Goal: Task Accomplishment & Management: Manage account settings

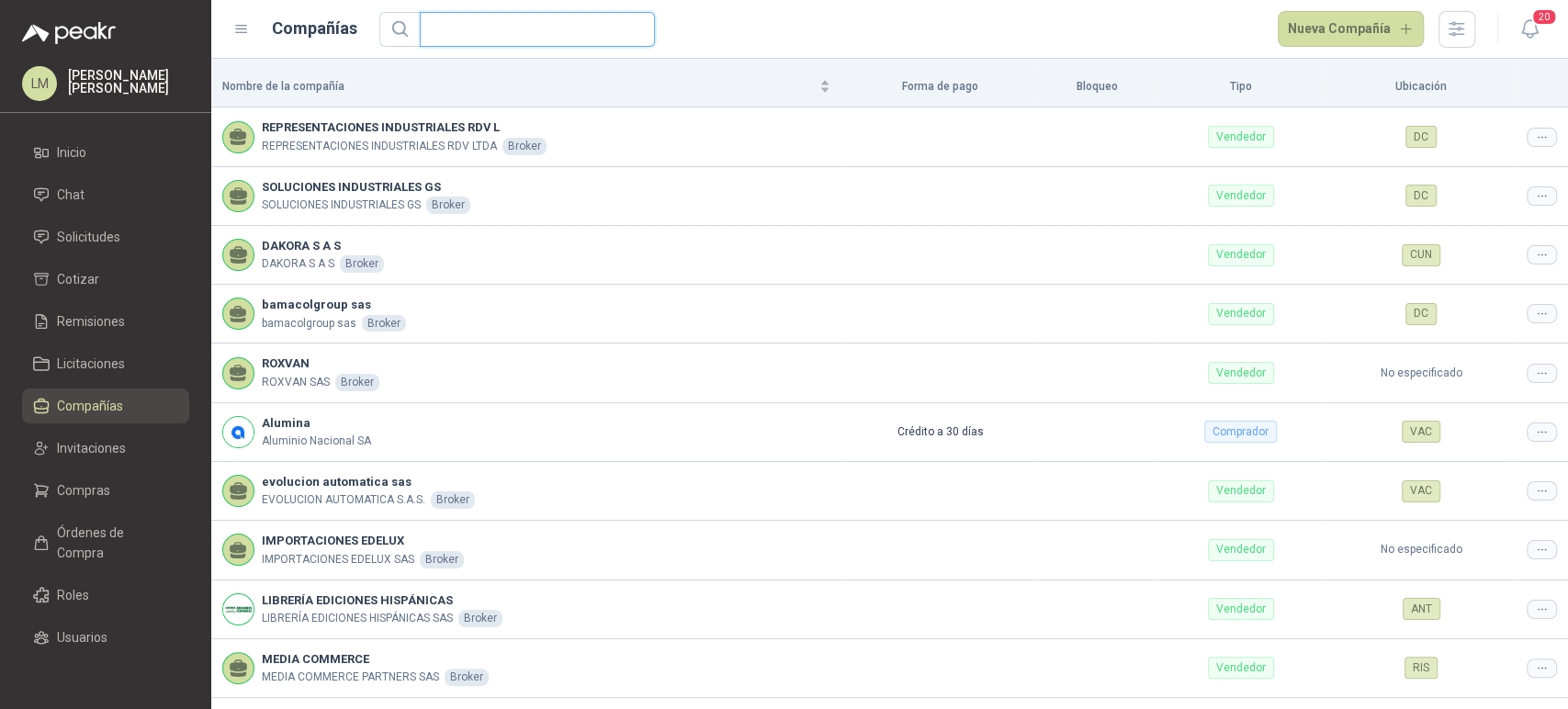
click at [461, 28] on input "text" at bounding box center [529, 29] width 198 height 33
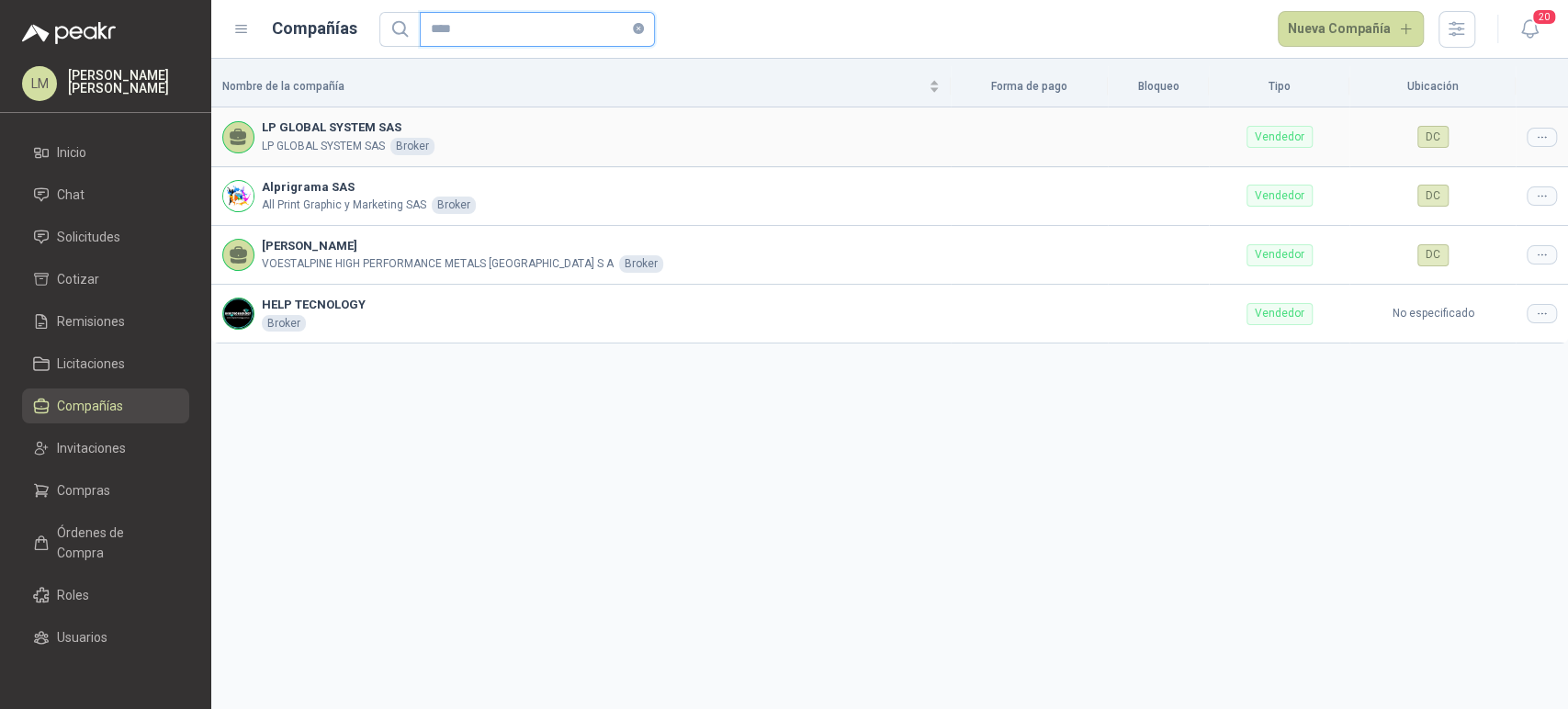
type input "****"
click at [1539, 137] on icon at bounding box center [1542, 137] width 14 height 14
click at [1516, 162] on span "Editar compañía" at bounding box center [1494, 168] width 95 height 20
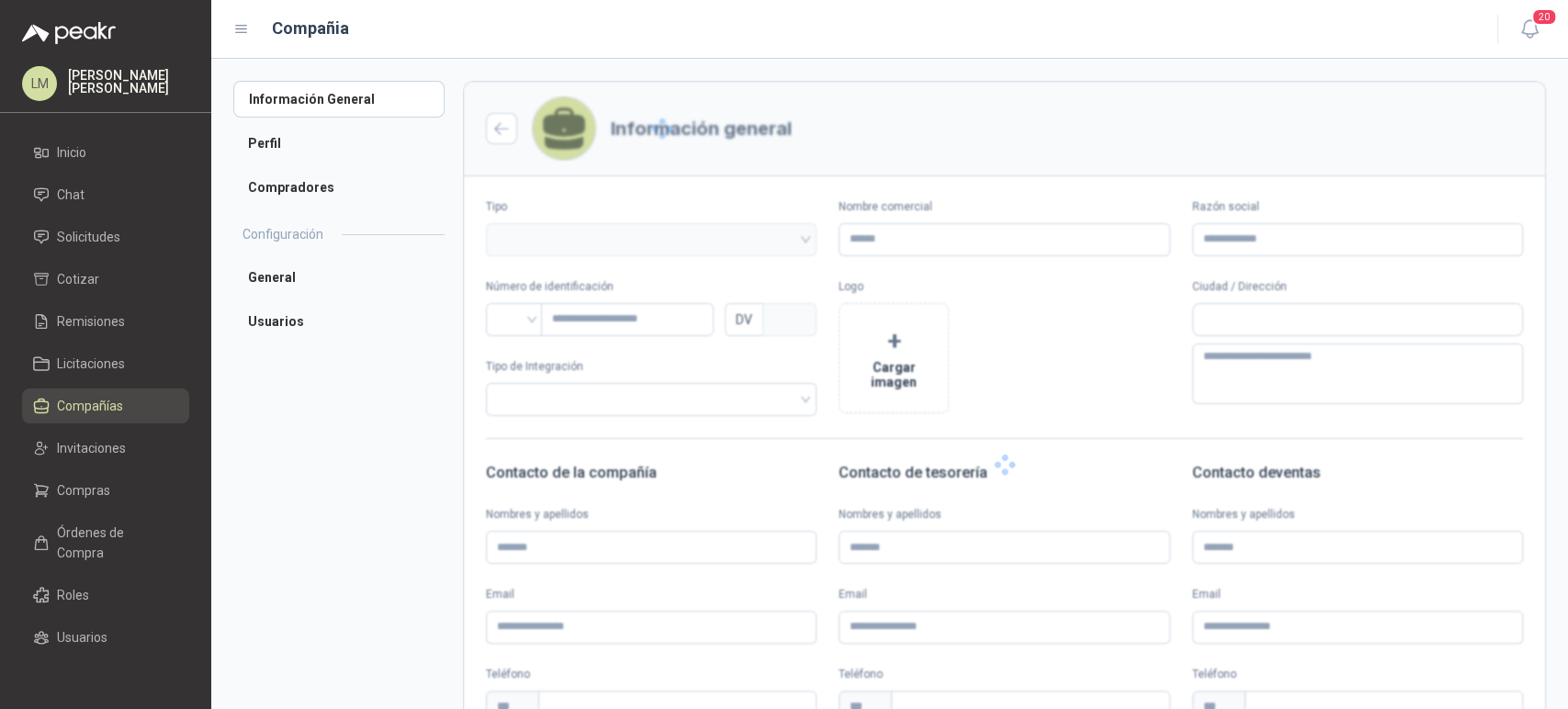
type input "**********"
type input "*********"
type input "*"
type textarea "**********"
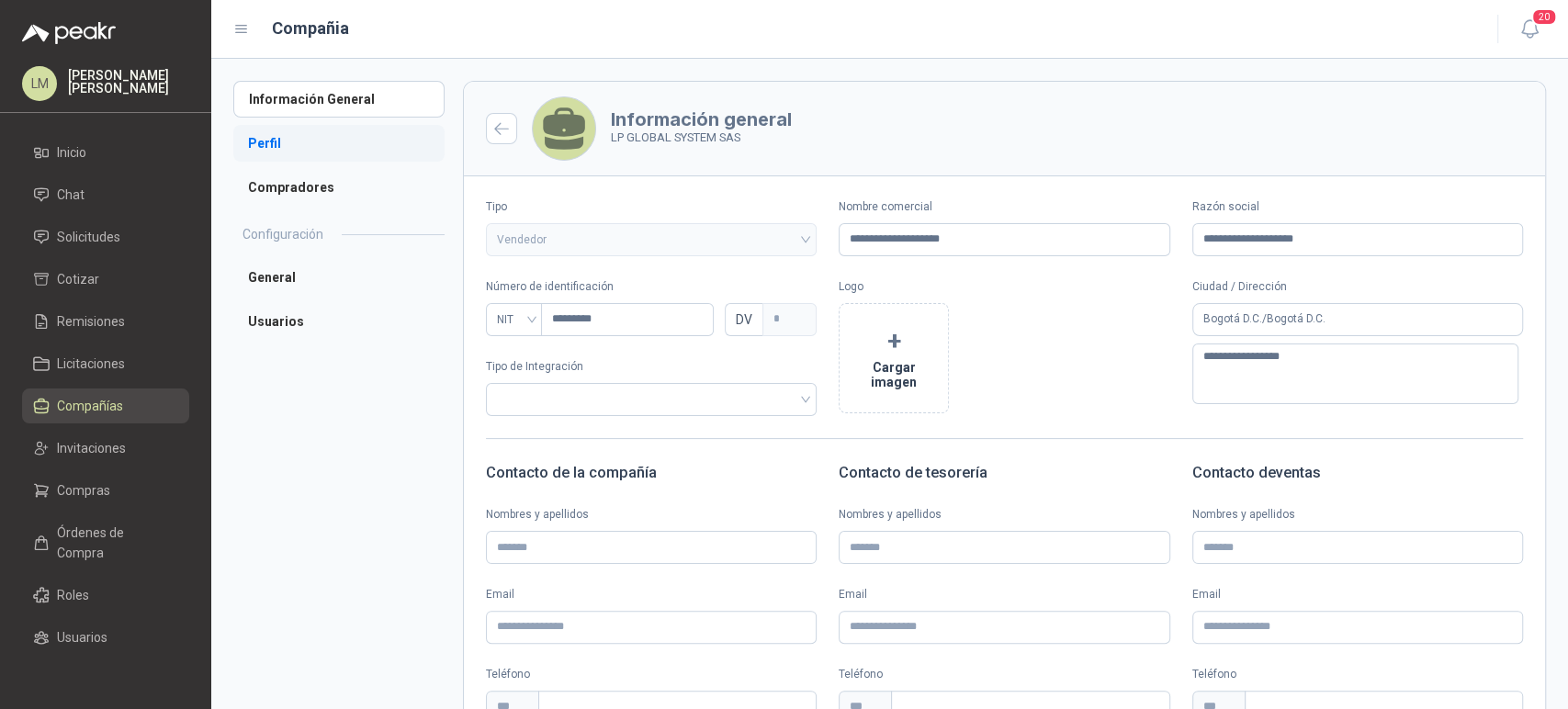
click at [293, 145] on li "Perfil" at bounding box center [339, 143] width 211 height 37
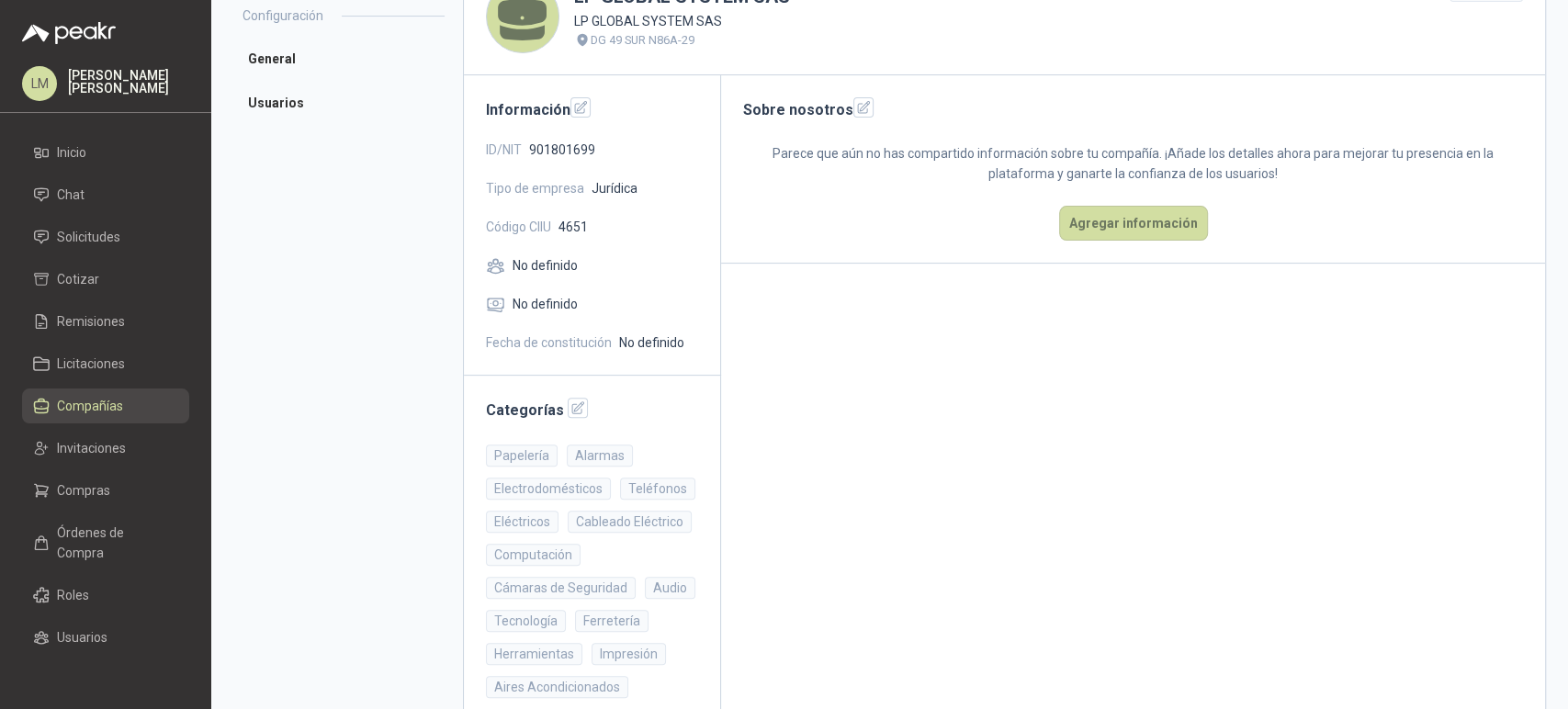
scroll to position [263, 0]
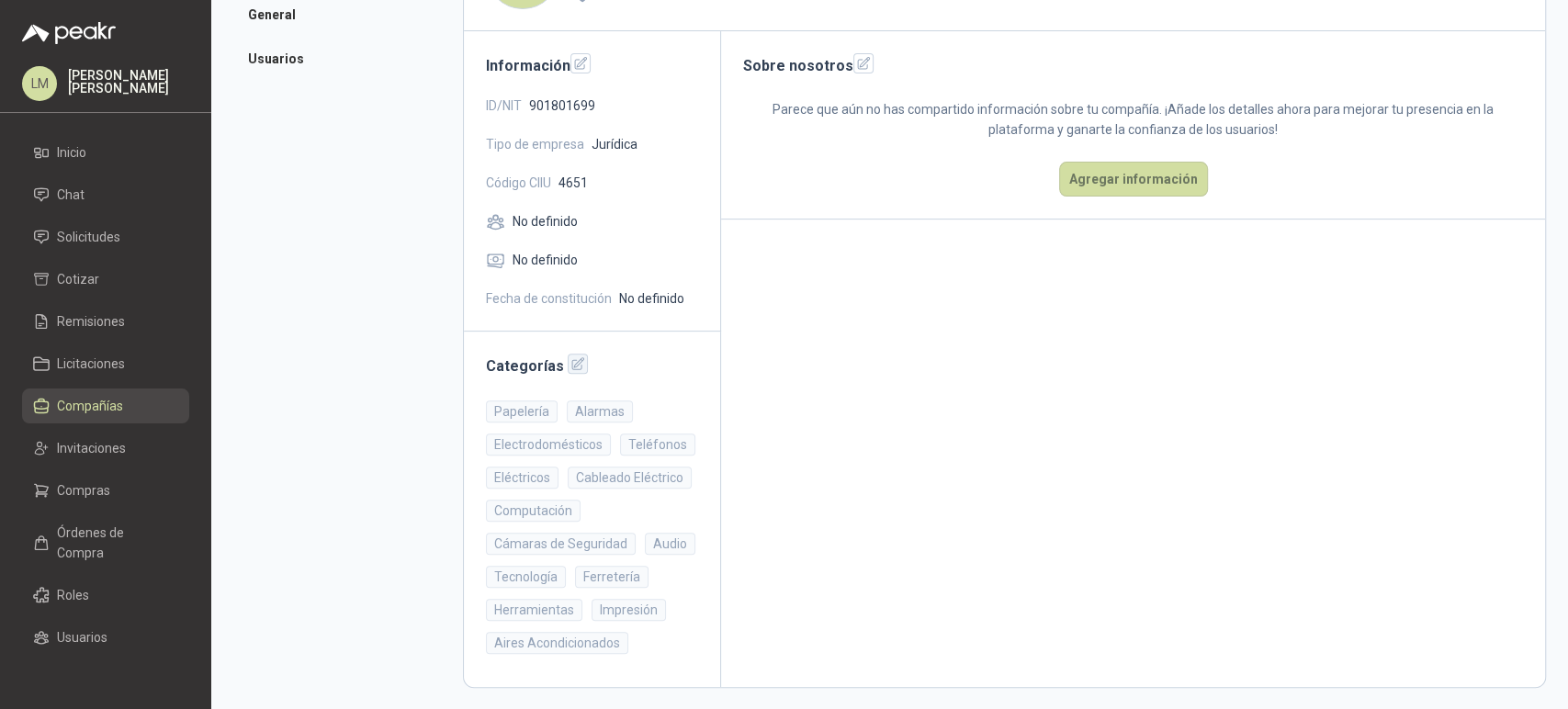
click at [570, 358] on icon "button" at bounding box center [578, 364] width 16 height 16
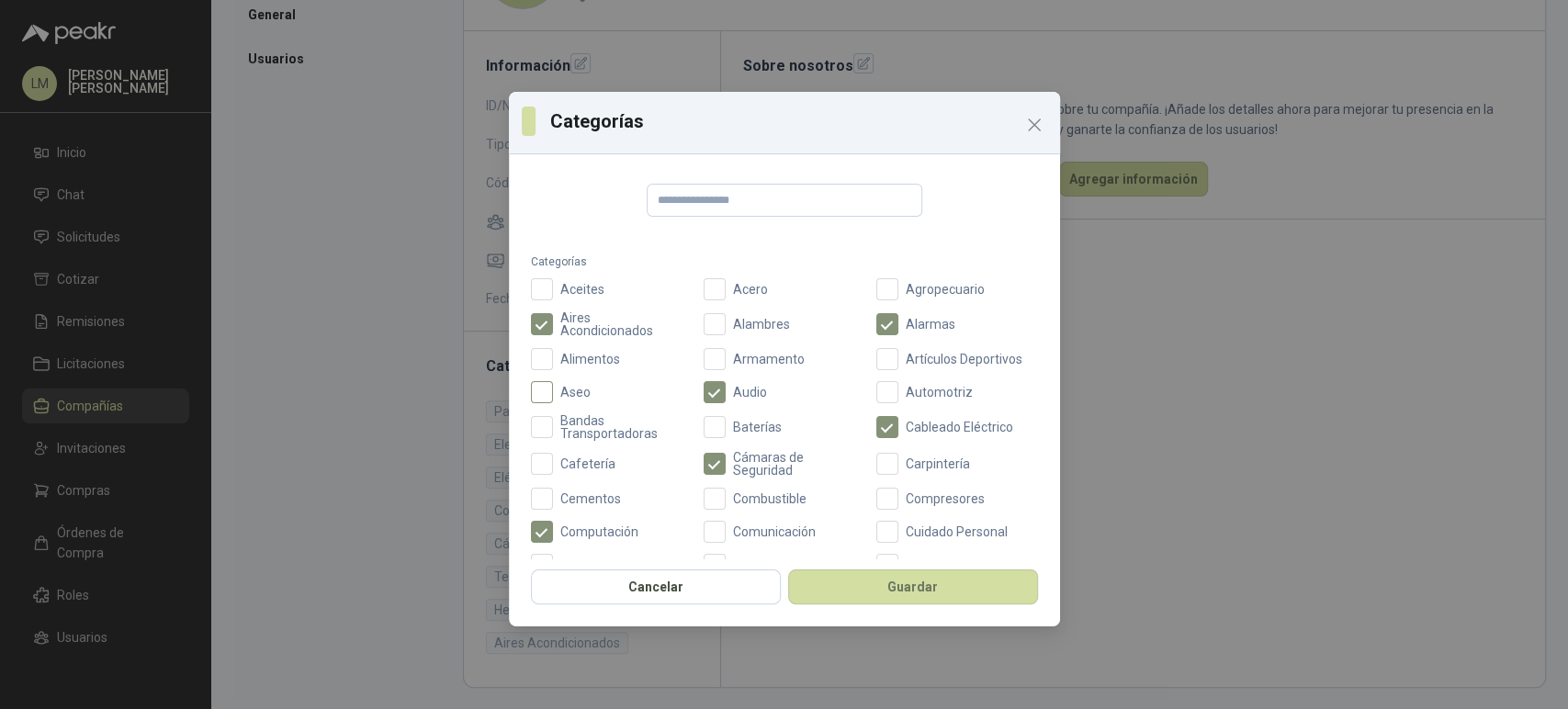
click at [567, 392] on span "Aseo" at bounding box center [575, 392] width 45 height 13
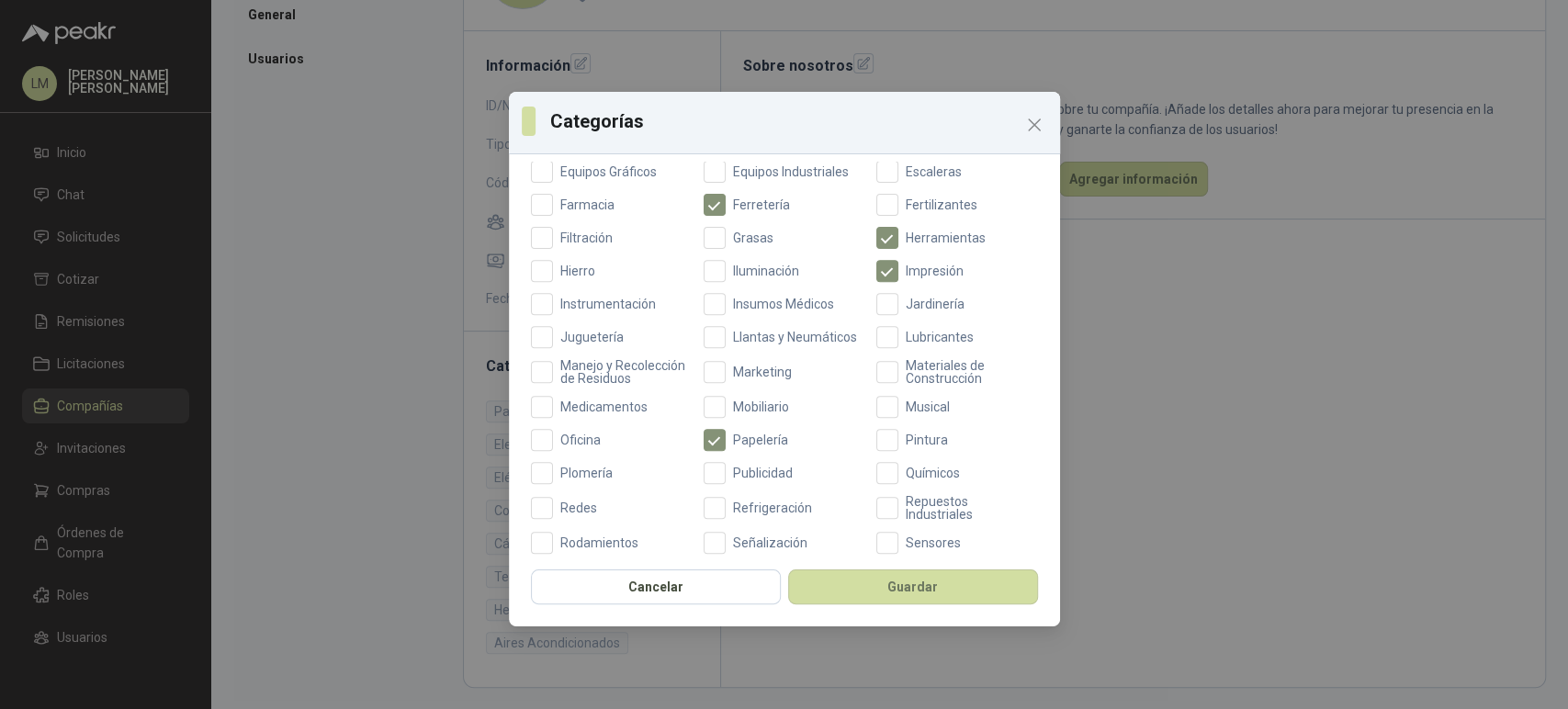
scroll to position [508, 0]
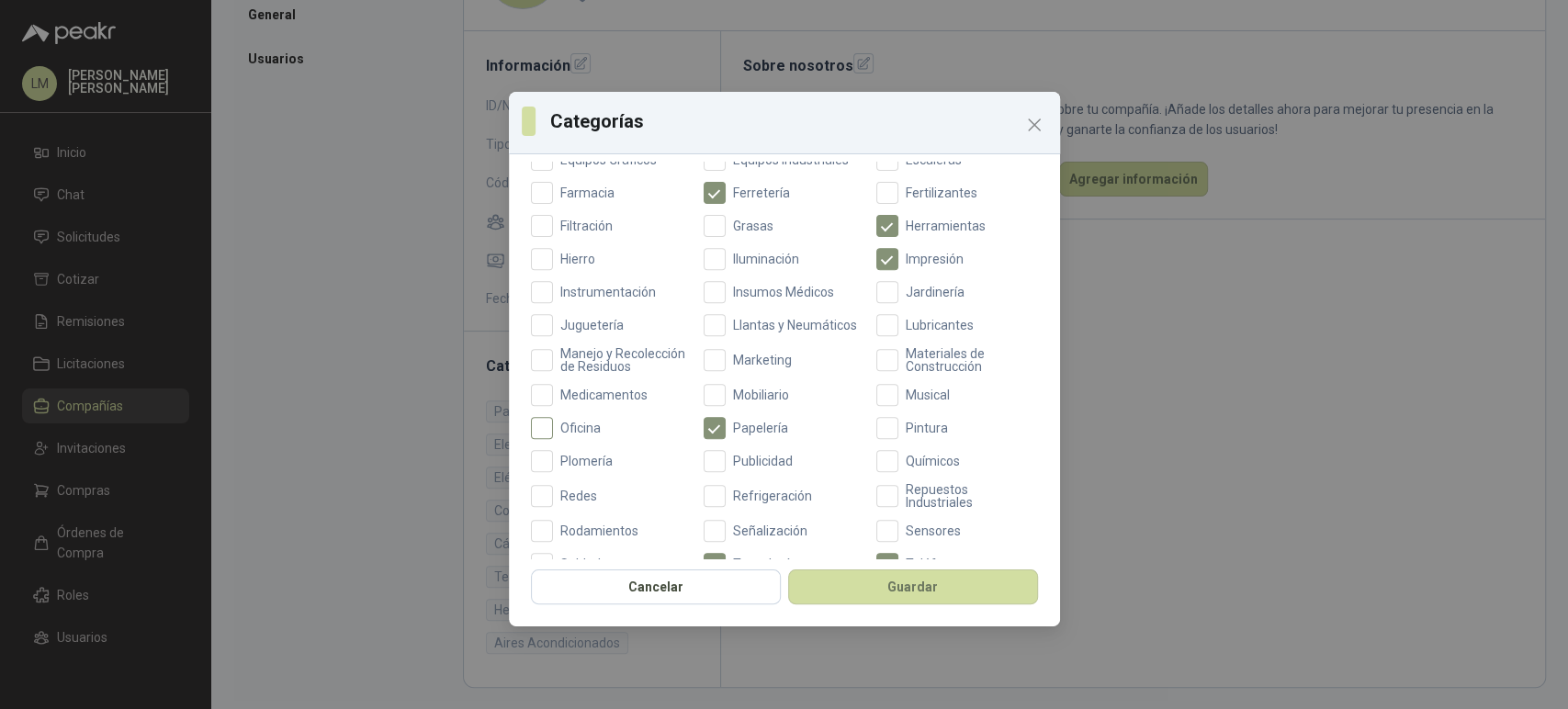
click at [566, 435] on label "Oficina" at bounding box center [612, 428] width 161 height 22
click at [766, 401] on span "Mobiliario" at bounding box center [760, 395] width 71 height 13
click at [856, 589] on button "Guardar" at bounding box center [912, 586] width 250 height 35
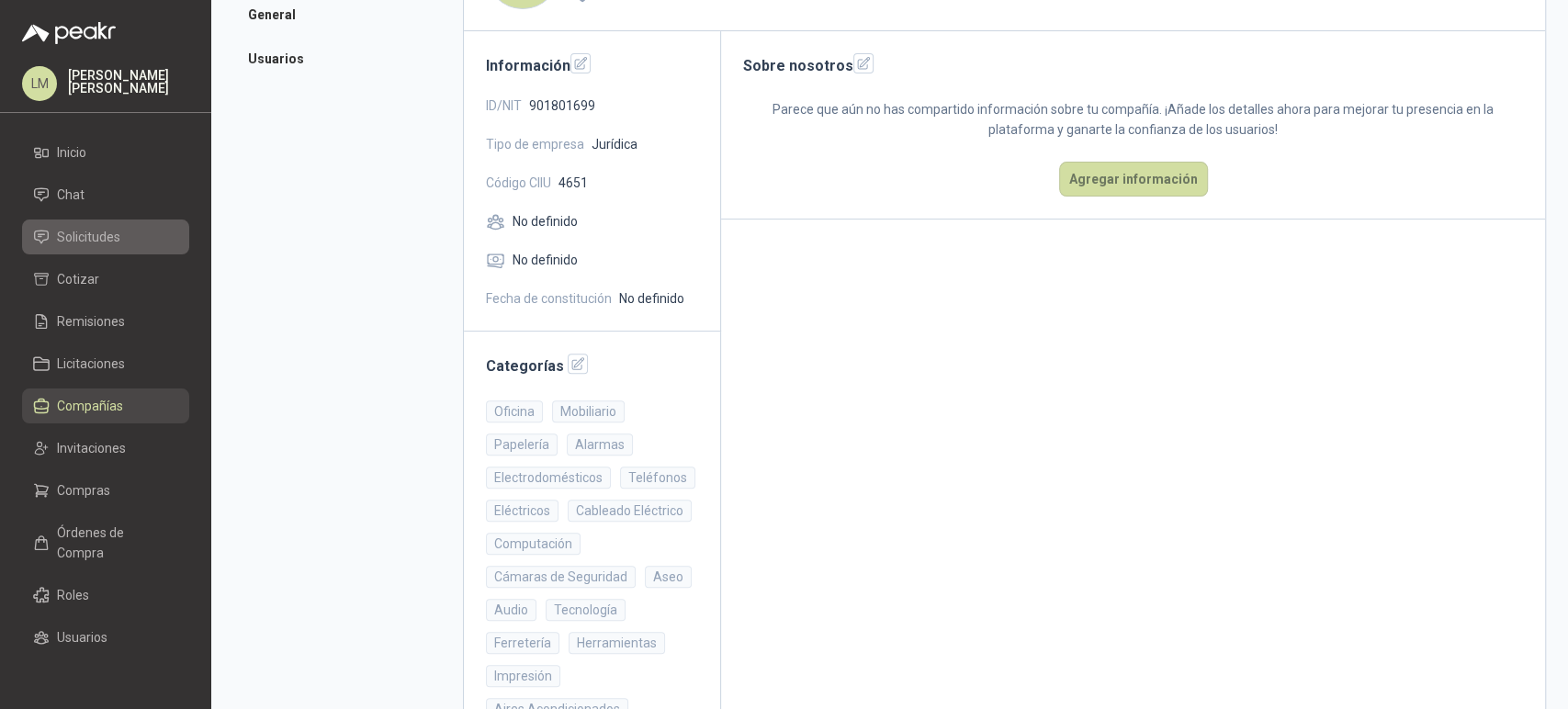
click at [78, 254] on link "Solicitudes" at bounding box center [105, 237] width 167 height 35
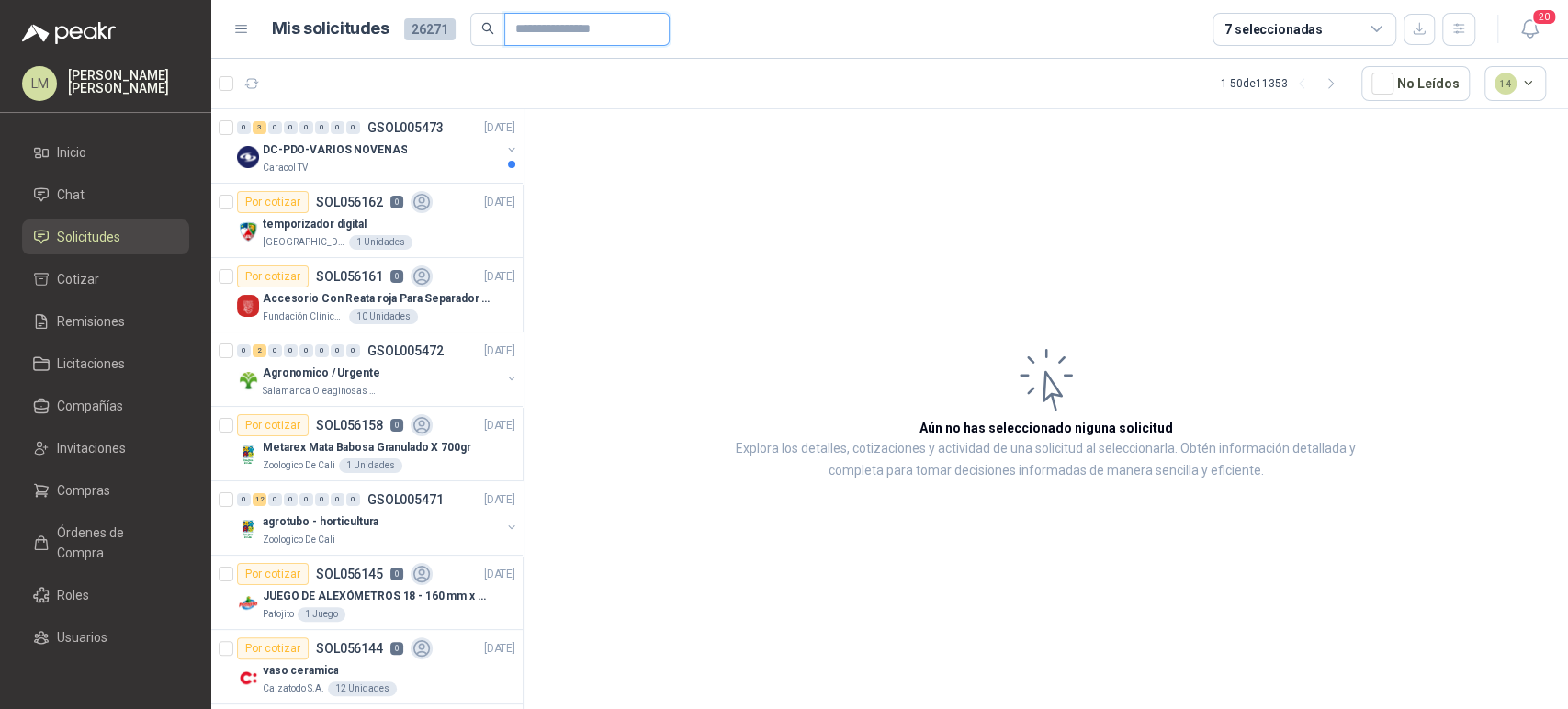
click at [527, 42] on input "text" at bounding box center [579, 29] width 128 height 31
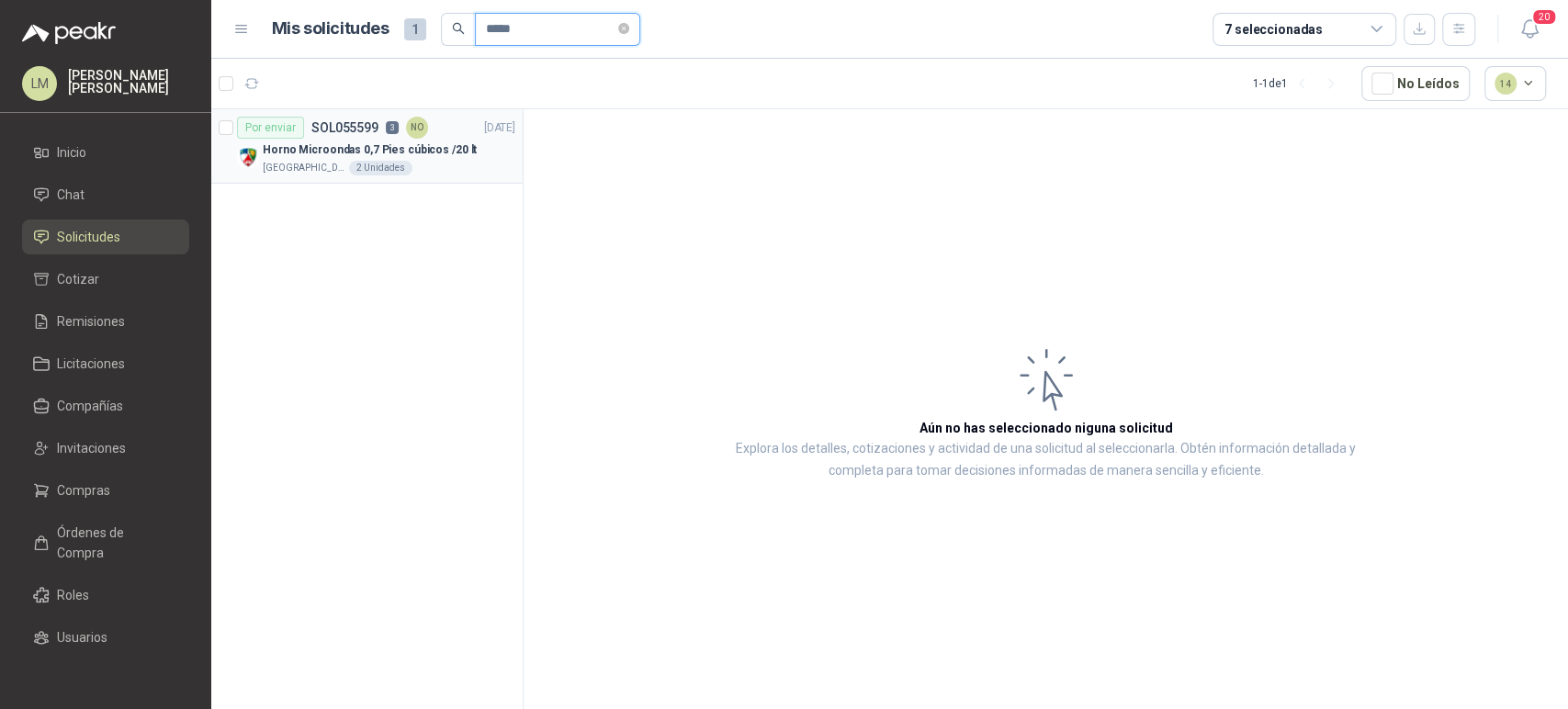
type input "*****"
click at [372, 149] on p "Horno Microondas 0,7 Pies cúbicos /20 lt" at bounding box center [369, 150] width 214 height 18
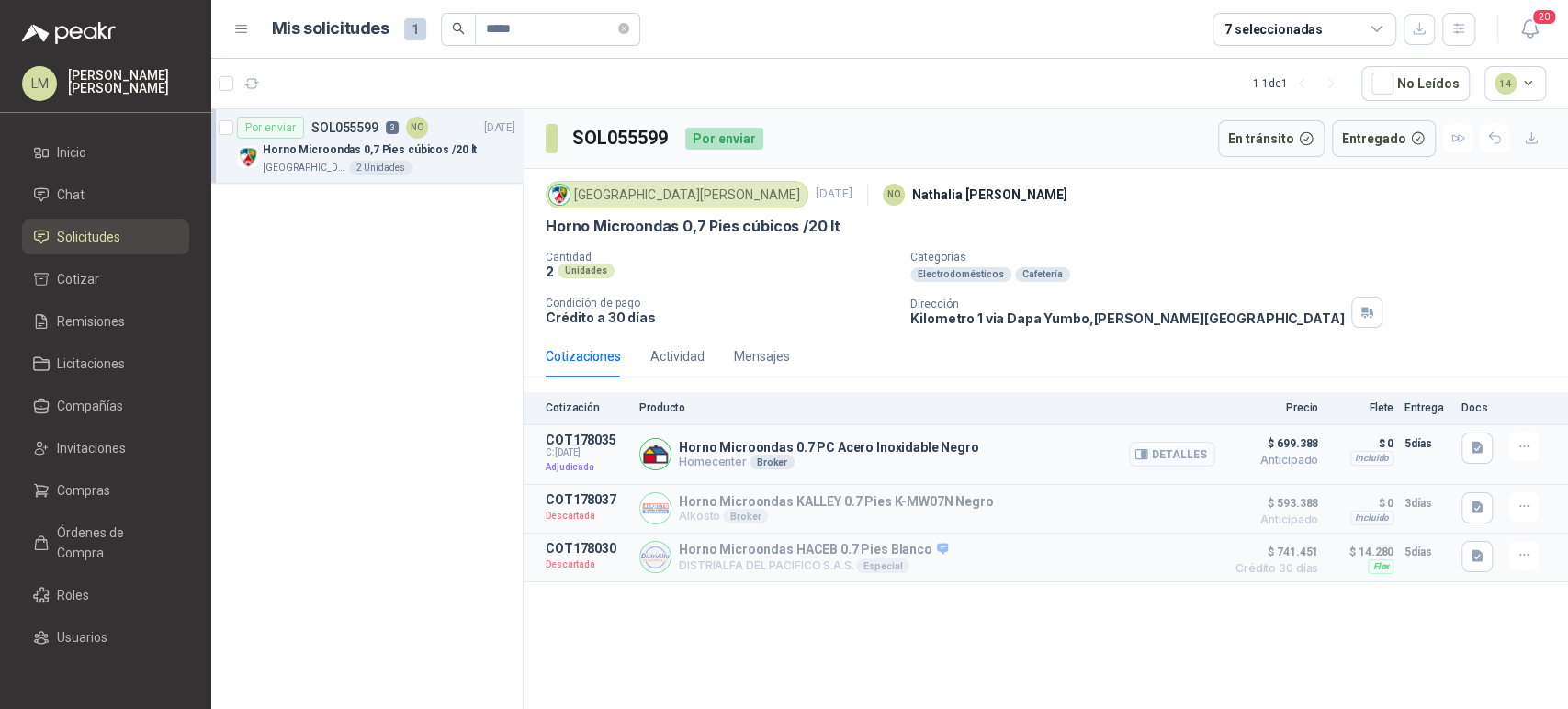
click at [1184, 456] on button "Detalles" at bounding box center [1172, 453] width 87 height 25
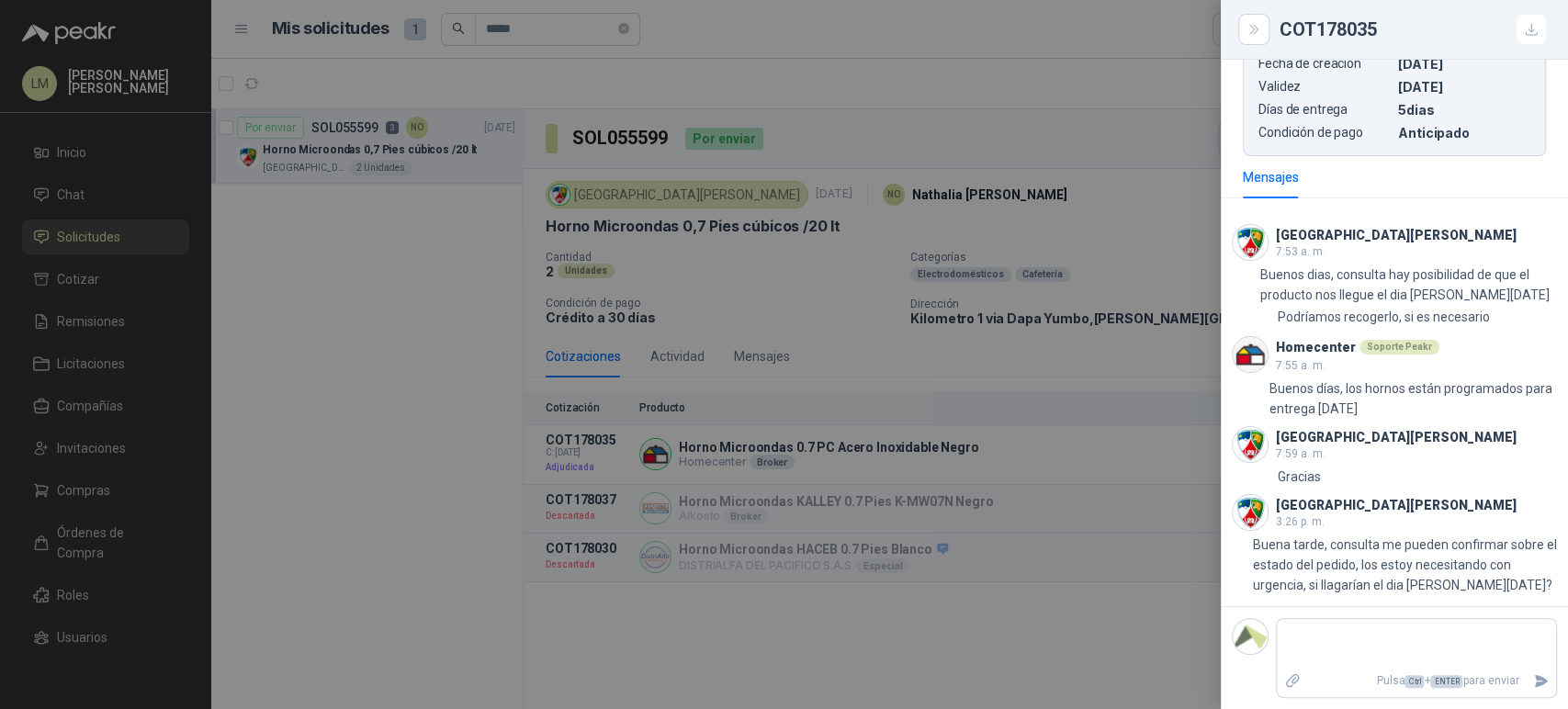
scroll to position [796, 0]
click at [761, 266] on div at bounding box center [784, 354] width 1568 height 709
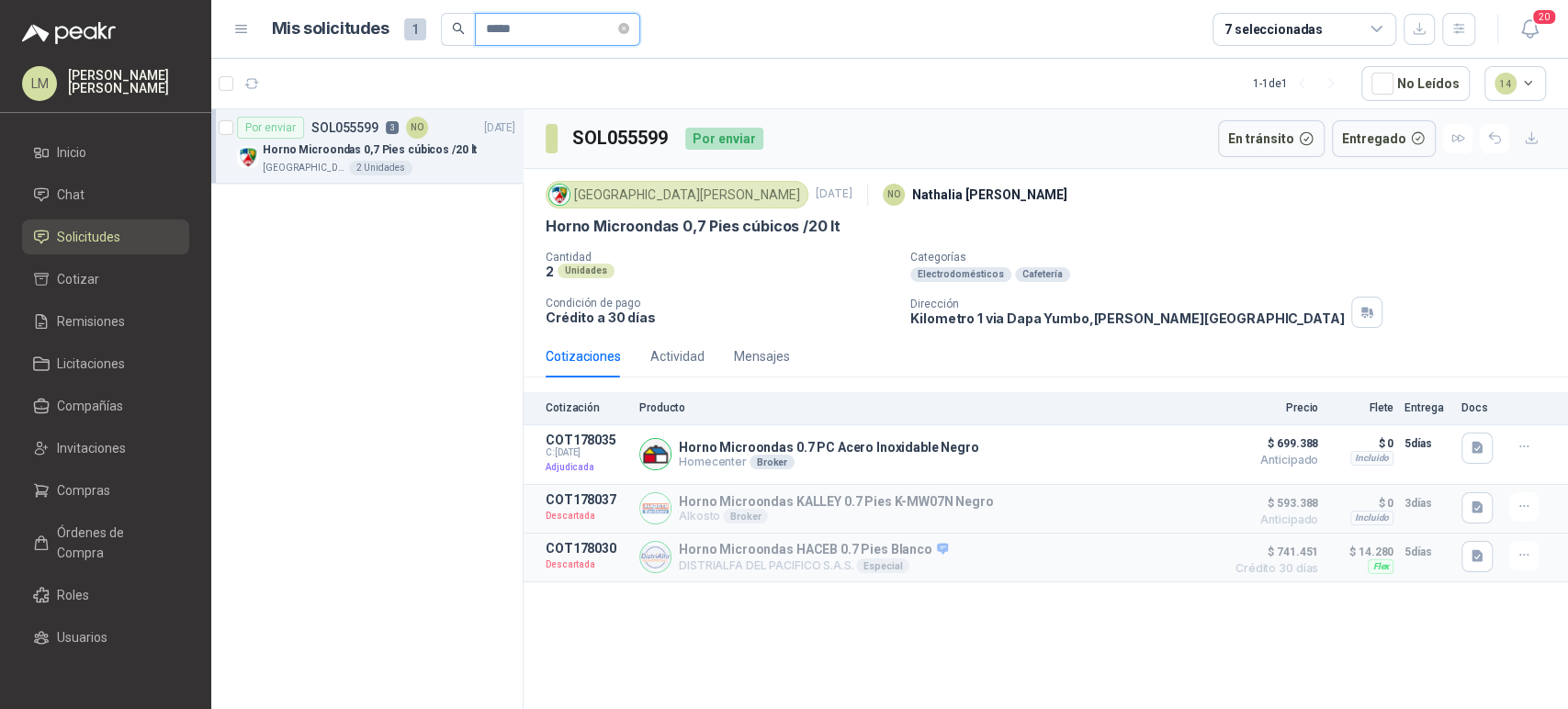
drag, startPoint x: 532, startPoint y: 26, endPoint x: 359, endPoint y: -44, distance: 186.6
click at [359, 0] on html "LM [PERSON_NAME] Inicio Chat Solicitudes Cotizar Remisiones Licitaciones Compañ…" at bounding box center [784, 354] width 1568 height 709
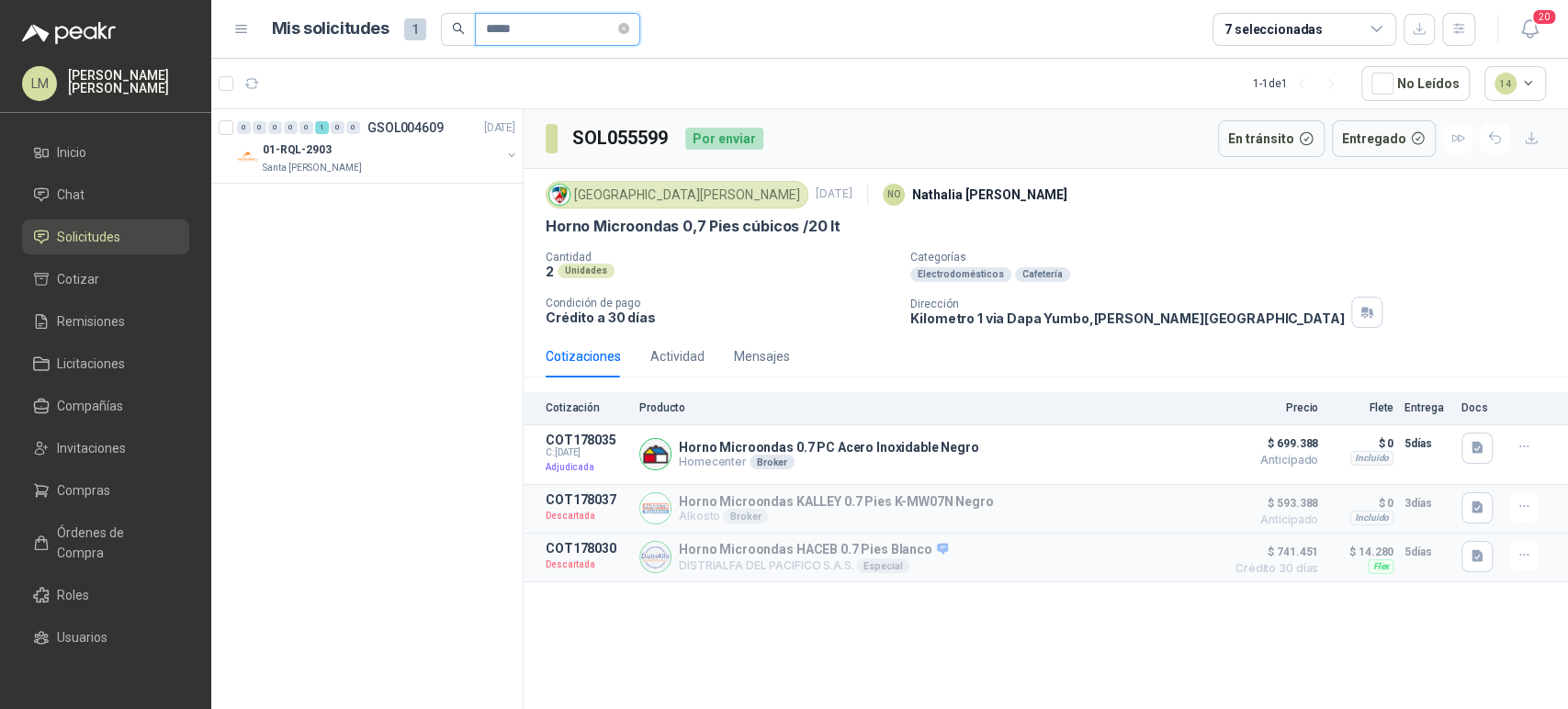
type input "*****"
click at [511, 156] on button "button" at bounding box center [511, 155] width 15 height 15
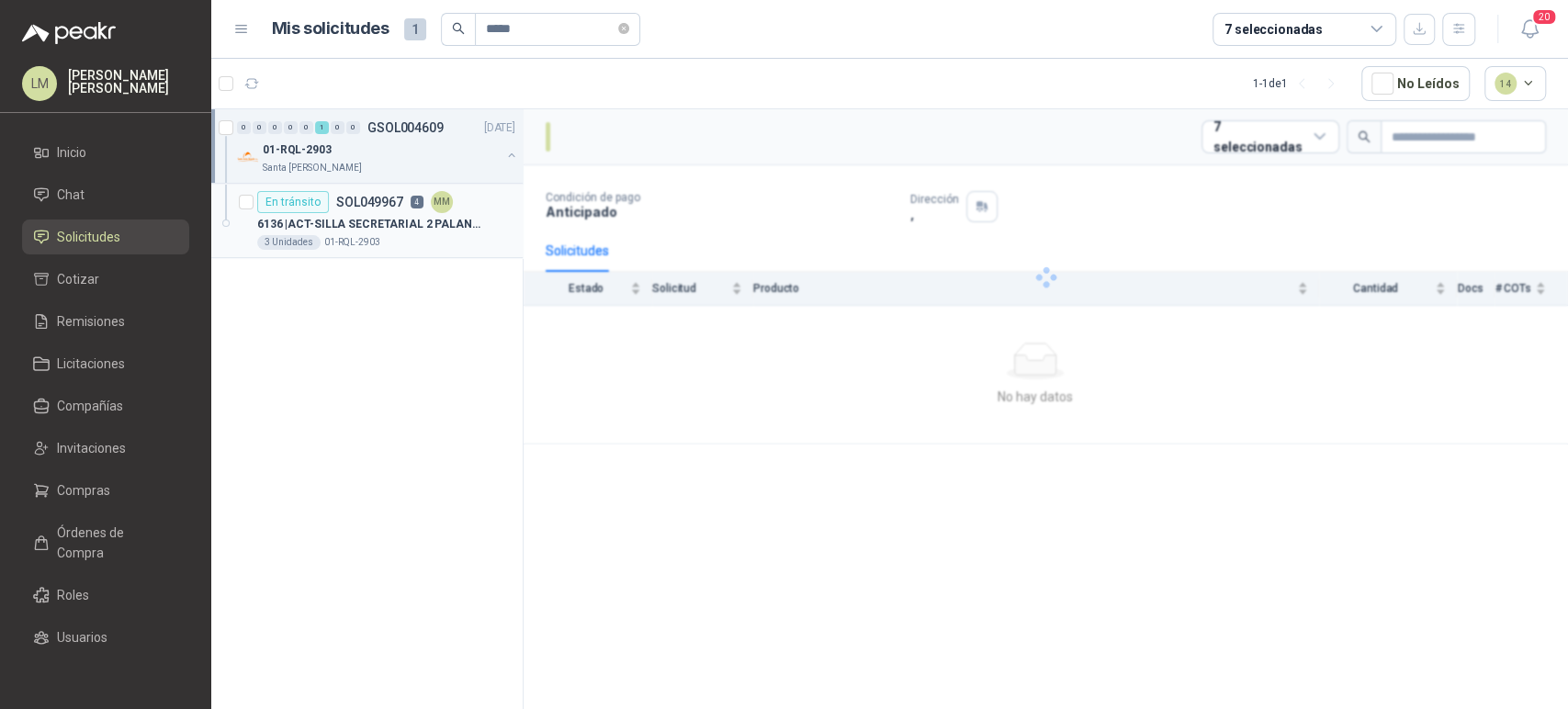
click at [343, 206] on p "SOL049967" at bounding box center [369, 202] width 67 height 13
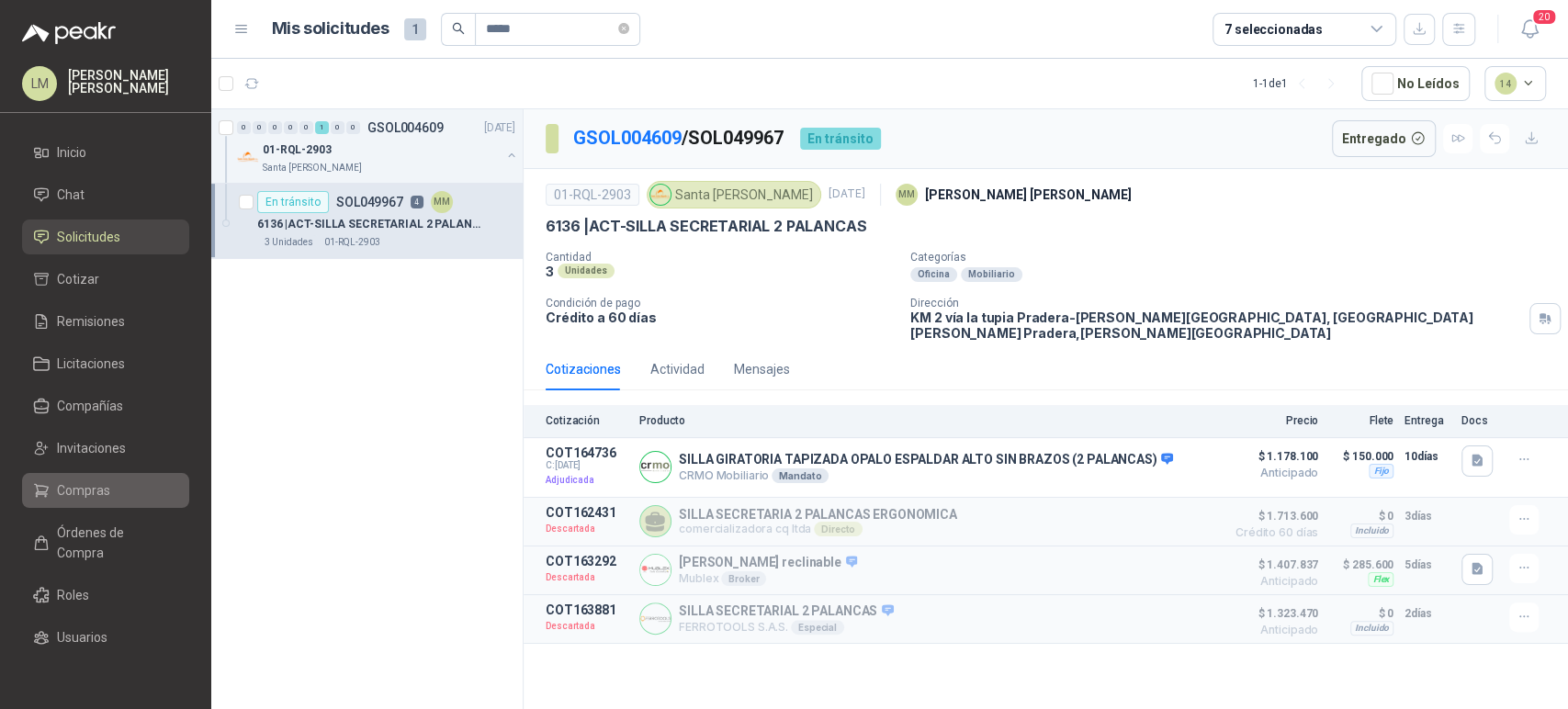
click at [59, 492] on span "Compras" at bounding box center [84, 490] width 54 height 20
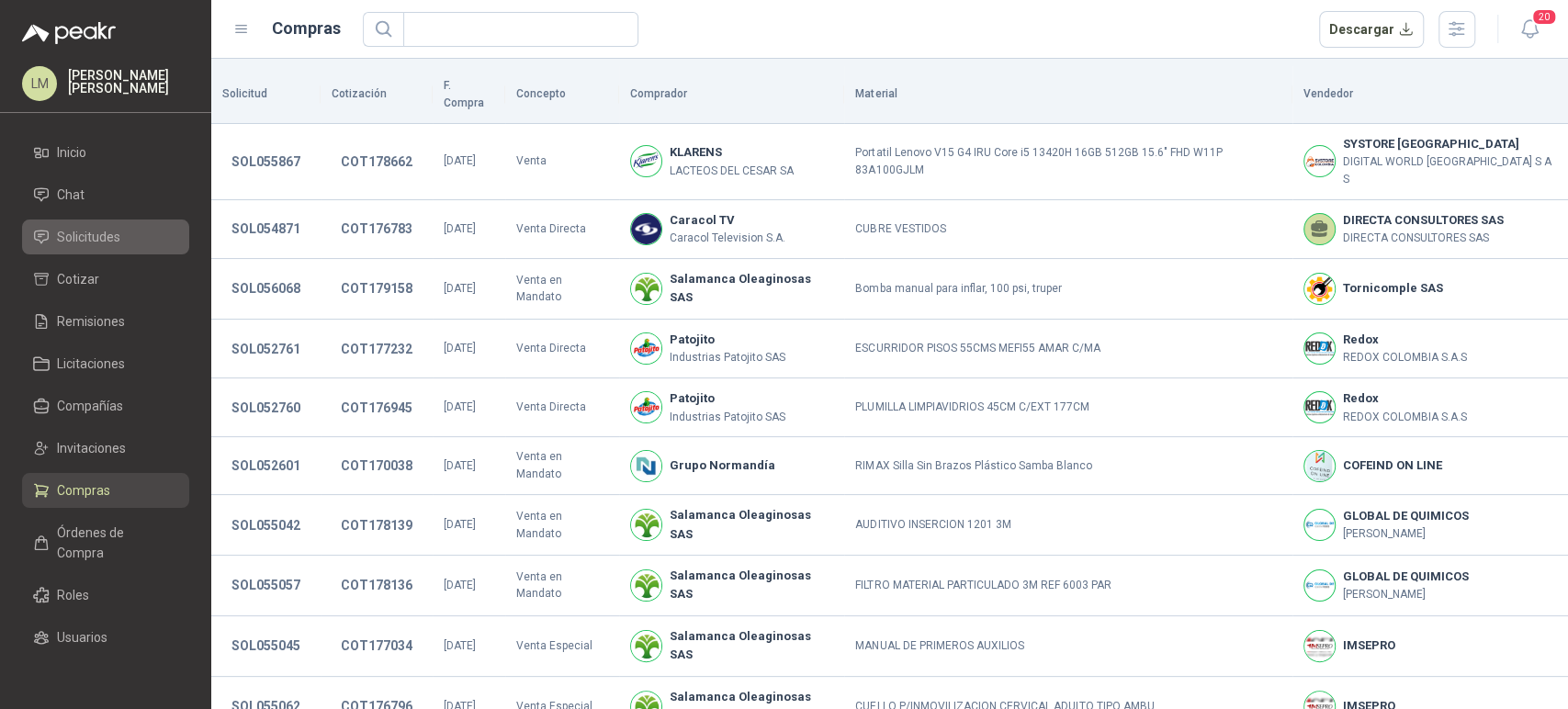
click at [84, 235] on span "Solicitudes" at bounding box center [89, 237] width 64 height 20
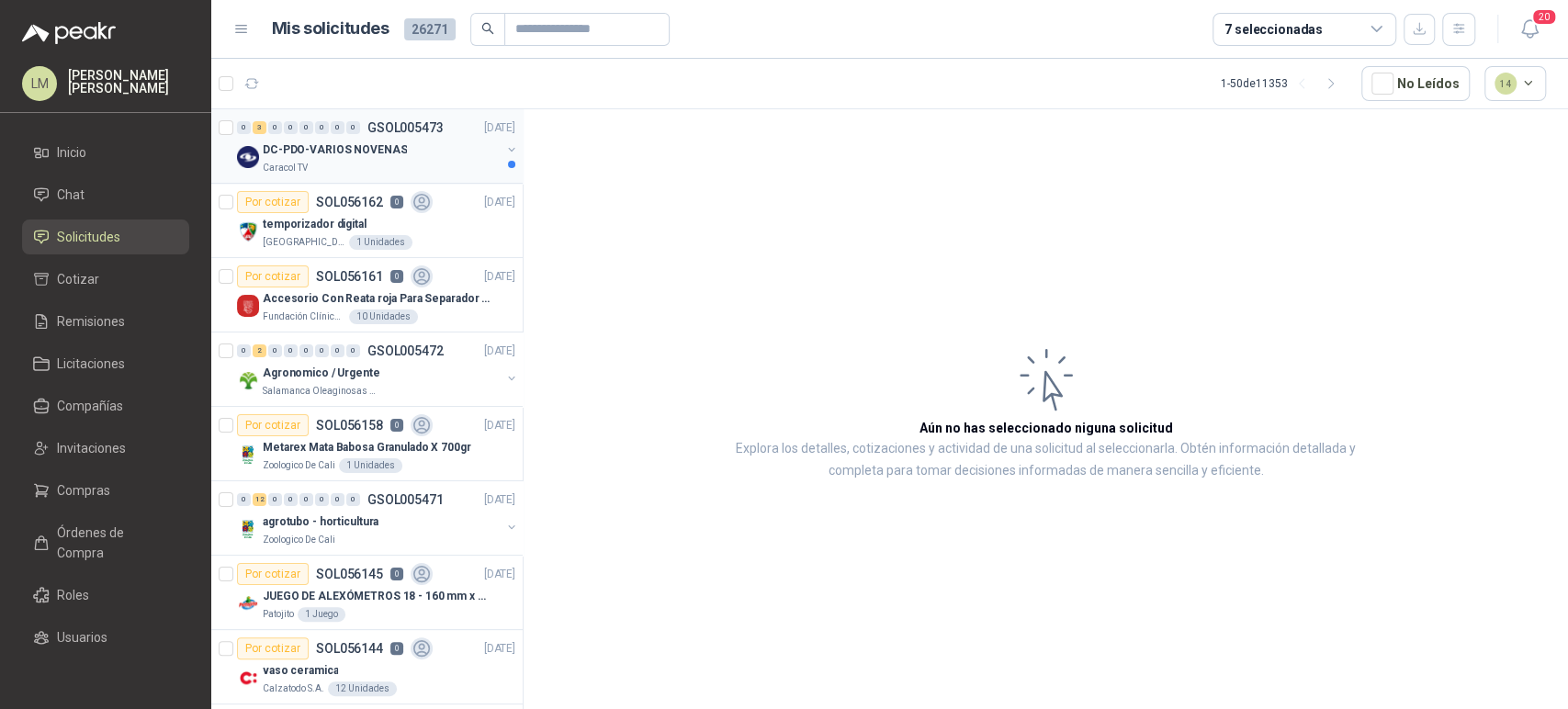
click at [365, 141] on p "DC-PDO-VARIOS NOVENAS" at bounding box center [334, 150] width 144 height 18
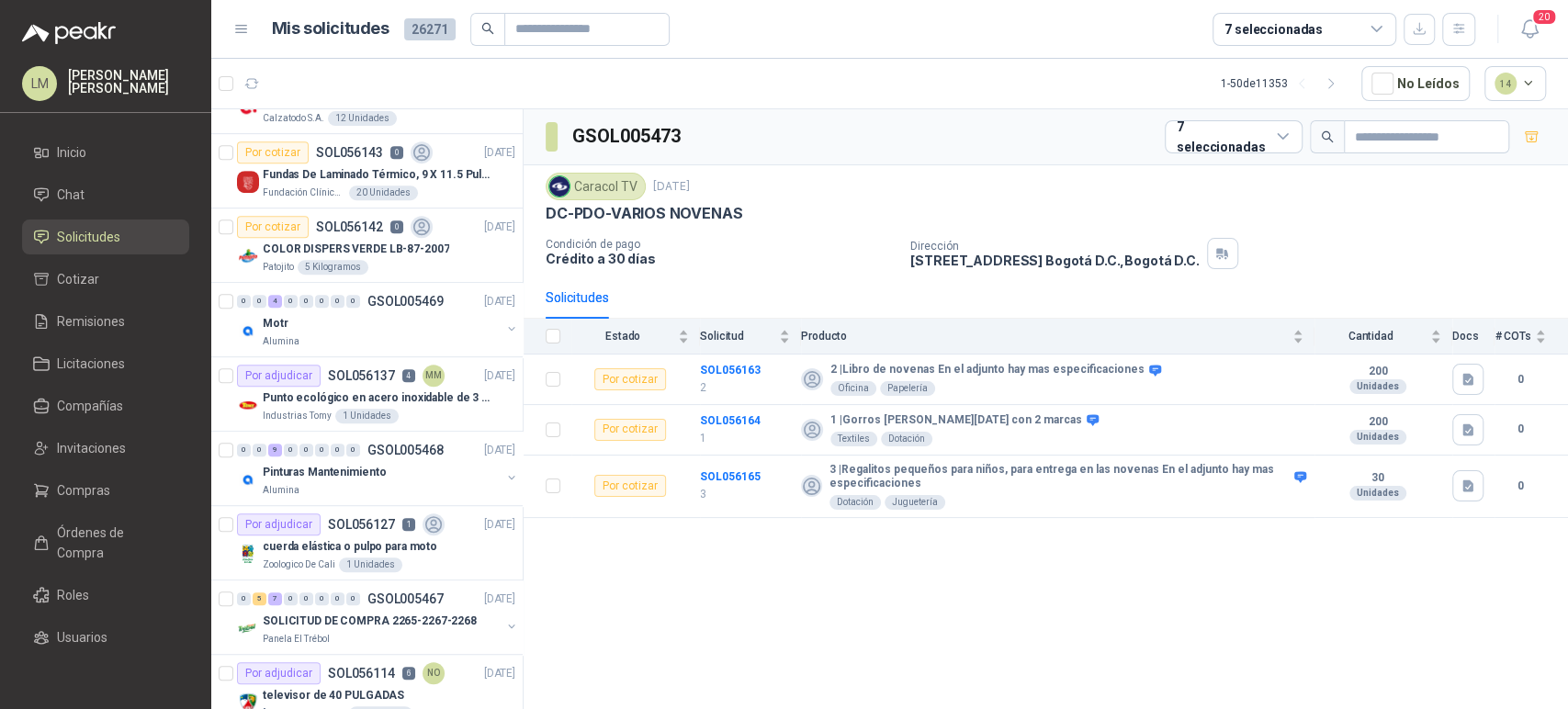
scroll to position [573, 0]
click at [320, 332] on div "Alumina" at bounding box center [381, 338] width 238 height 15
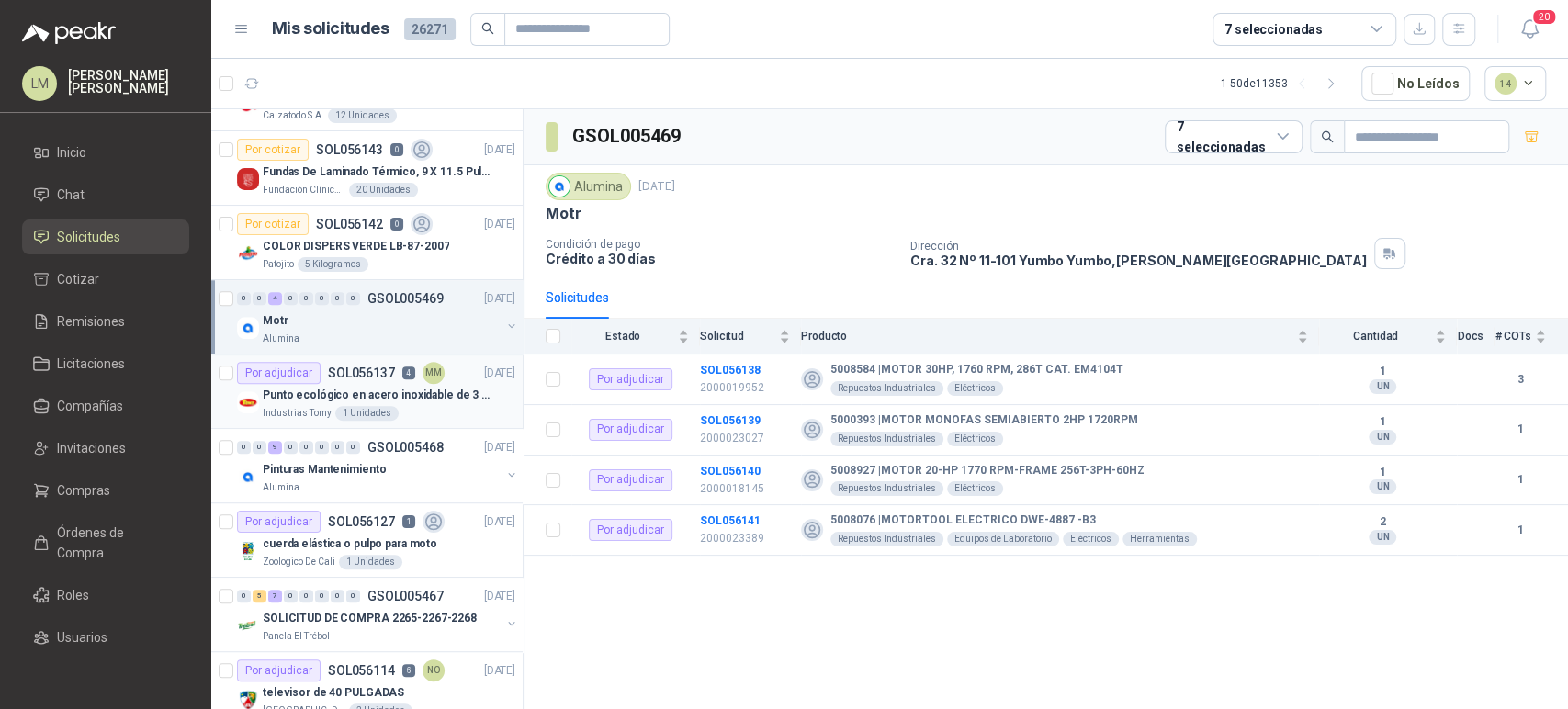
click at [335, 395] on p "Punto ecológico en acero inoxidable de 3 puestos, con capacidad para 121L cada …" at bounding box center [377, 396] width 229 height 18
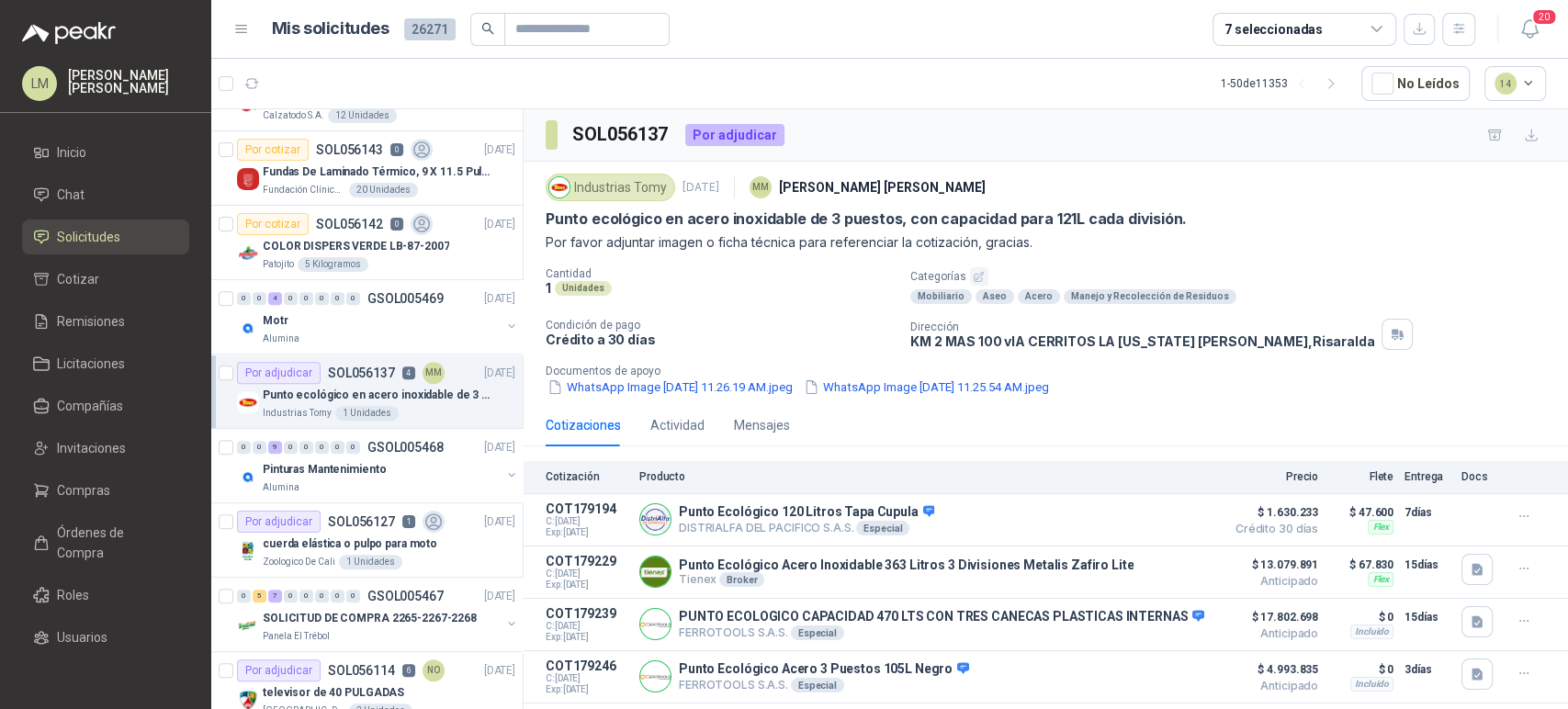
scroll to position [26, 0]
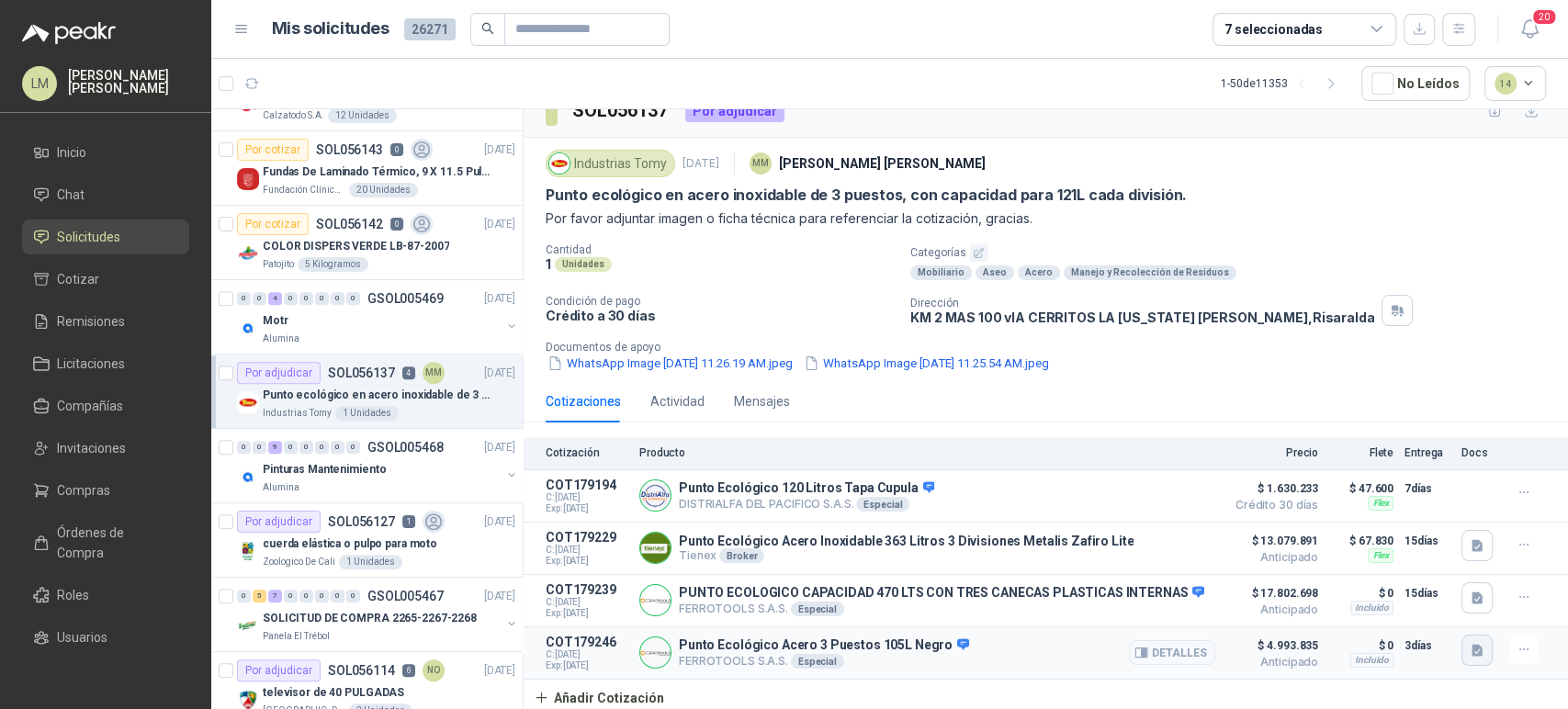
click at [1470, 650] on icon "button" at bounding box center [1477, 650] width 16 height 16
click at [1415, 607] on button "image.png" at bounding box center [1426, 608] width 80 height 19
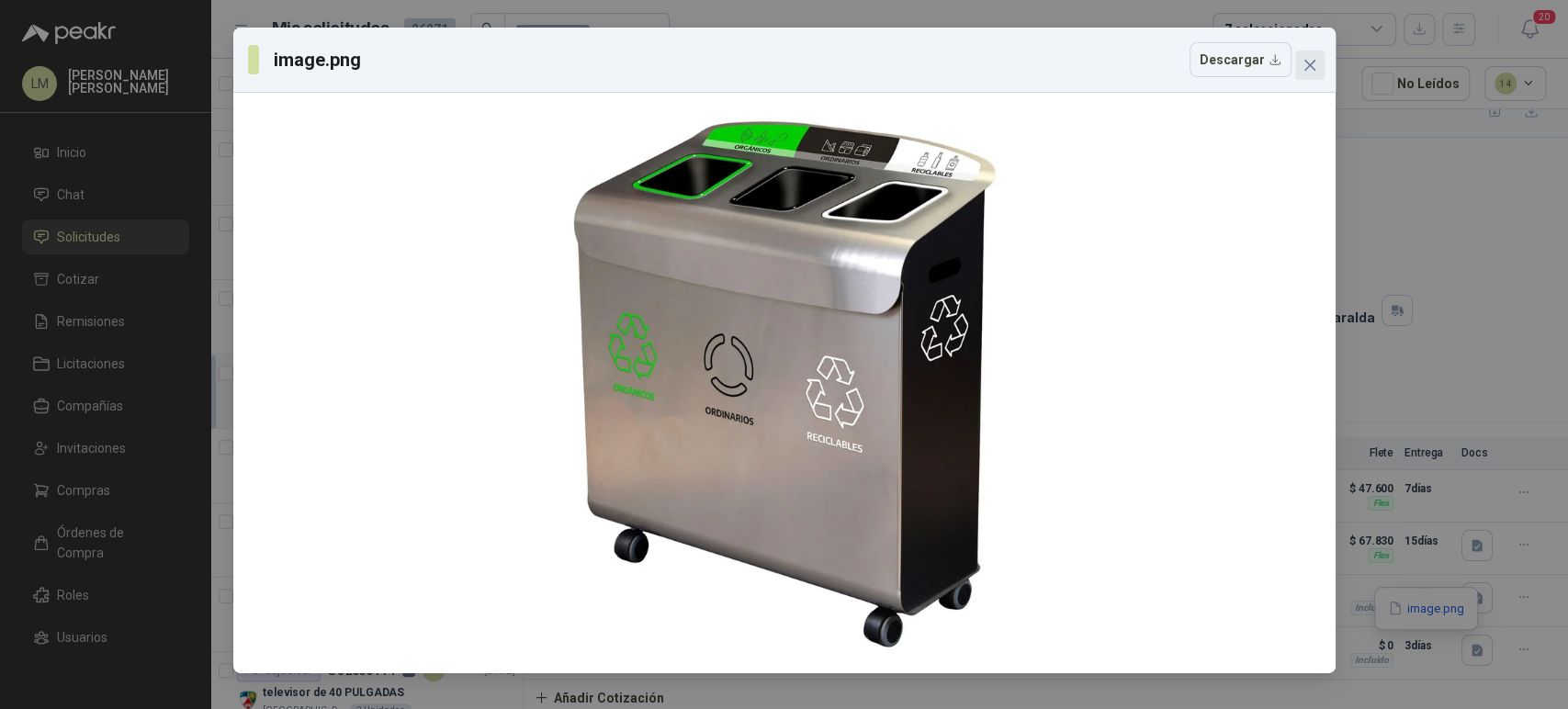
click at [1308, 62] on icon "close" at bounding box center [1309, 65] width 15 height 15
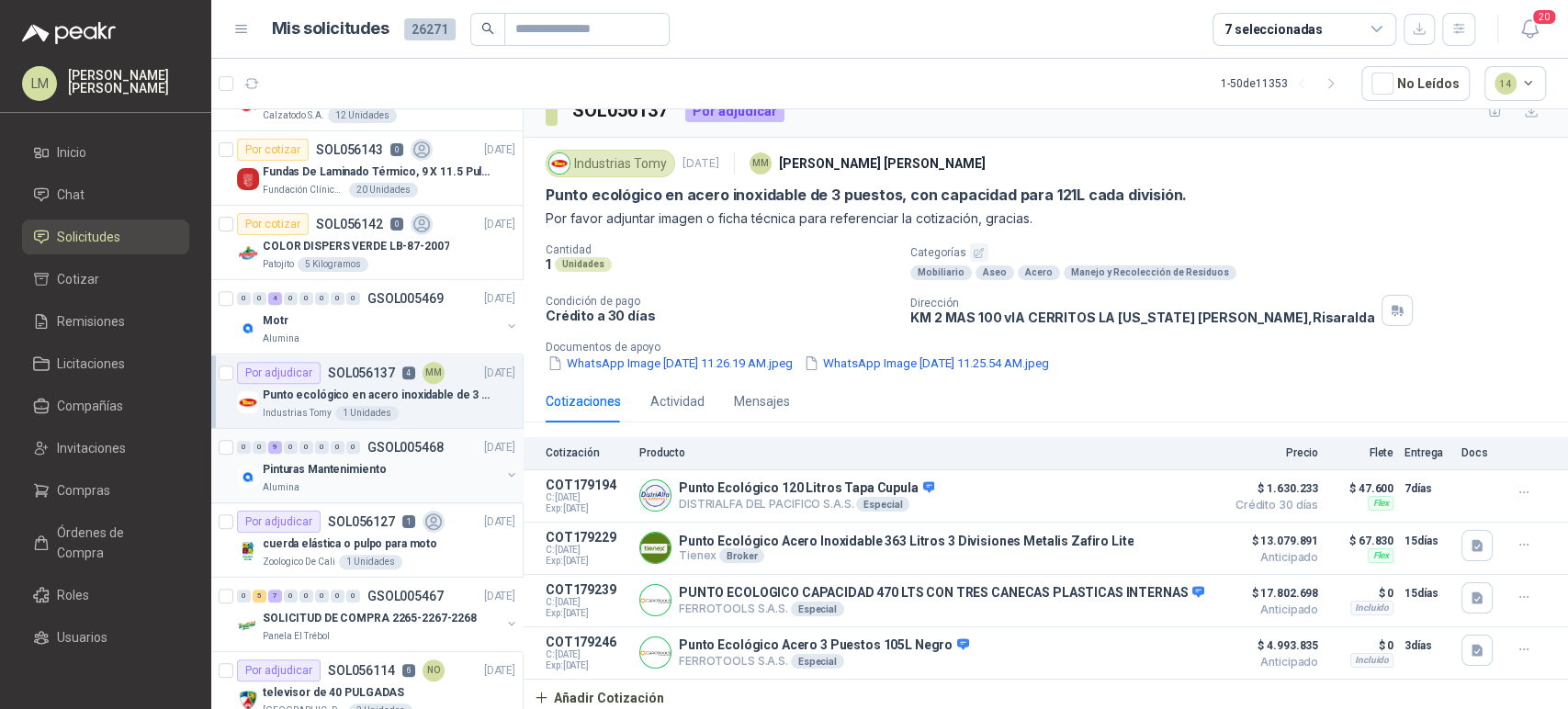
click at [333, 480] on div "Alumina" at bounding box center [381, 487] width 238 height 15
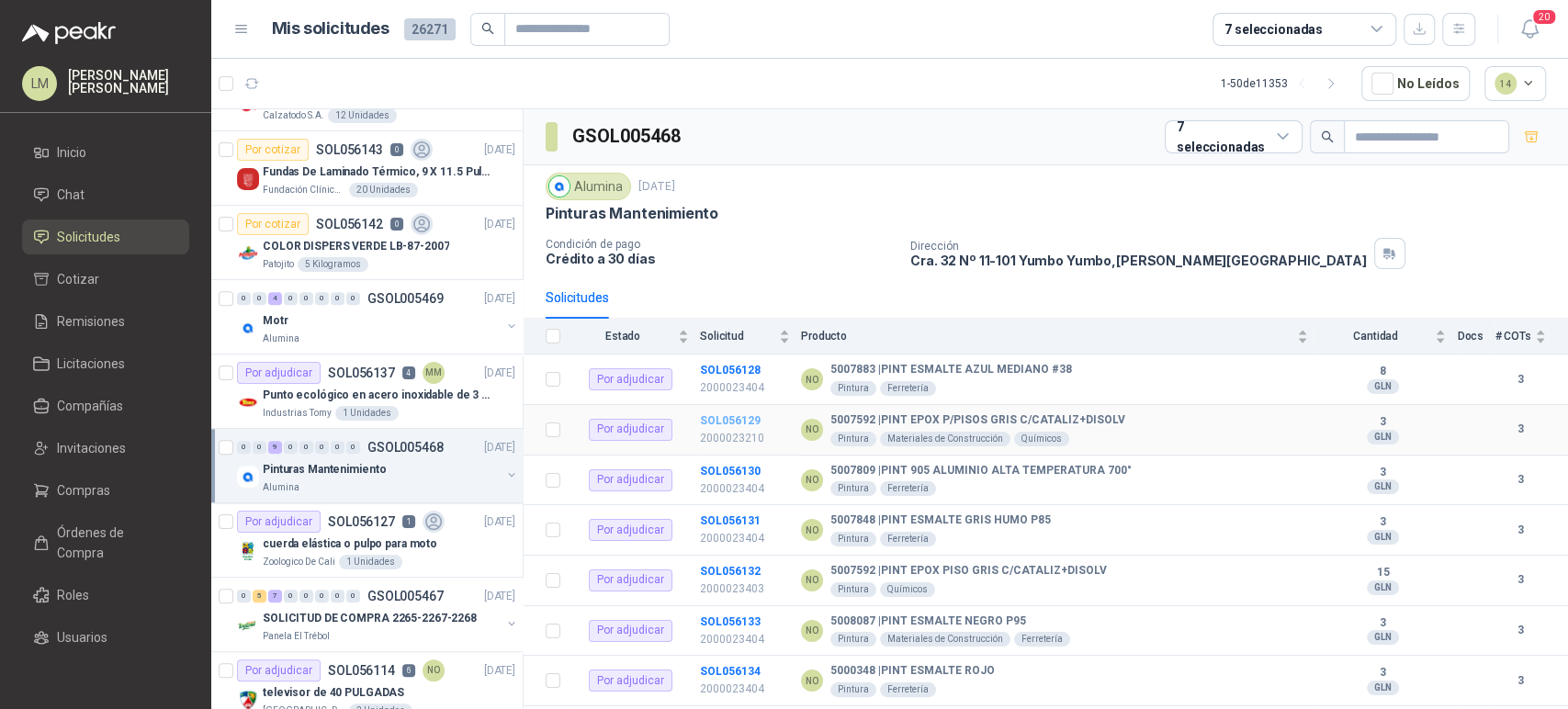
scroll to position [89, 0]
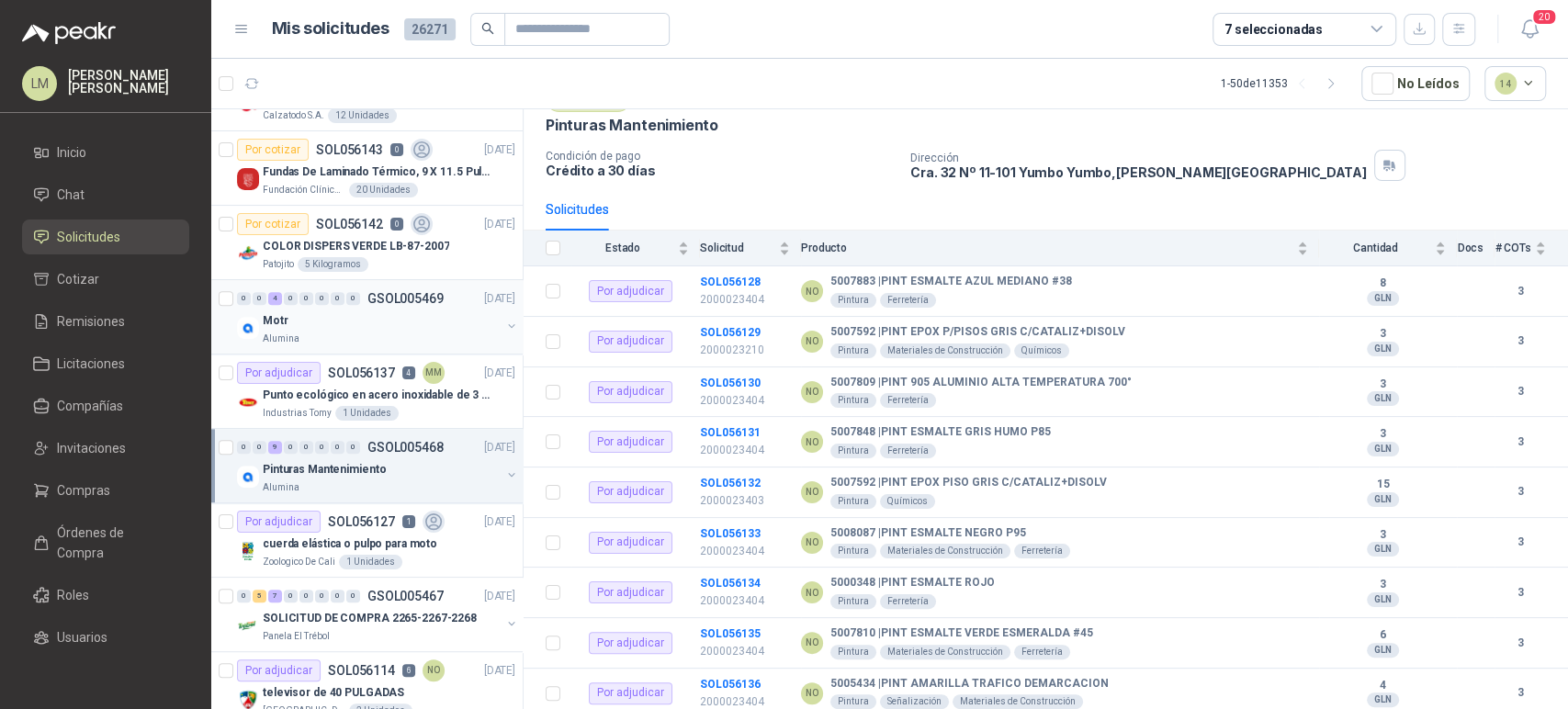
click at [311, 325] on div "Motr" at bounding box center [381, 320] width 238 height 22
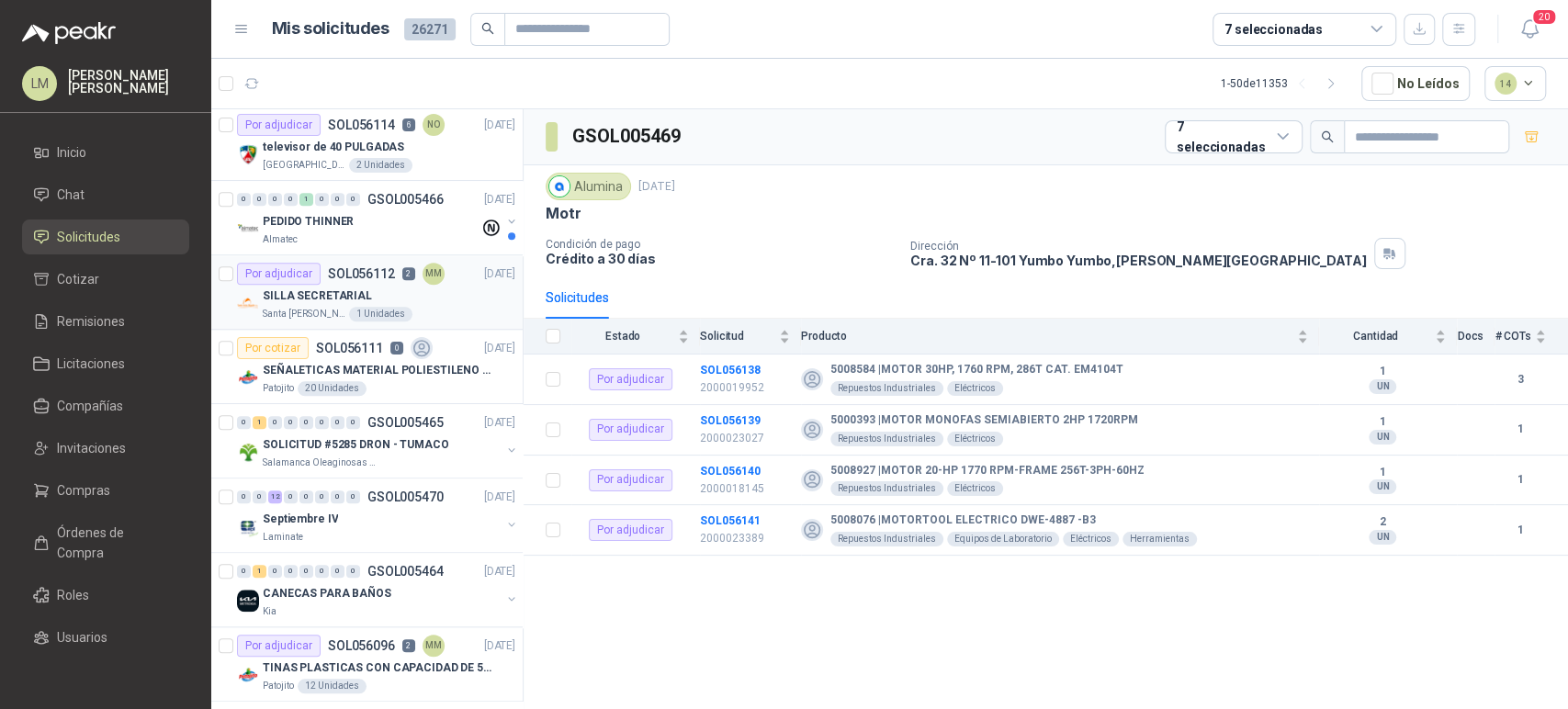
scroll to position [1274, 0]
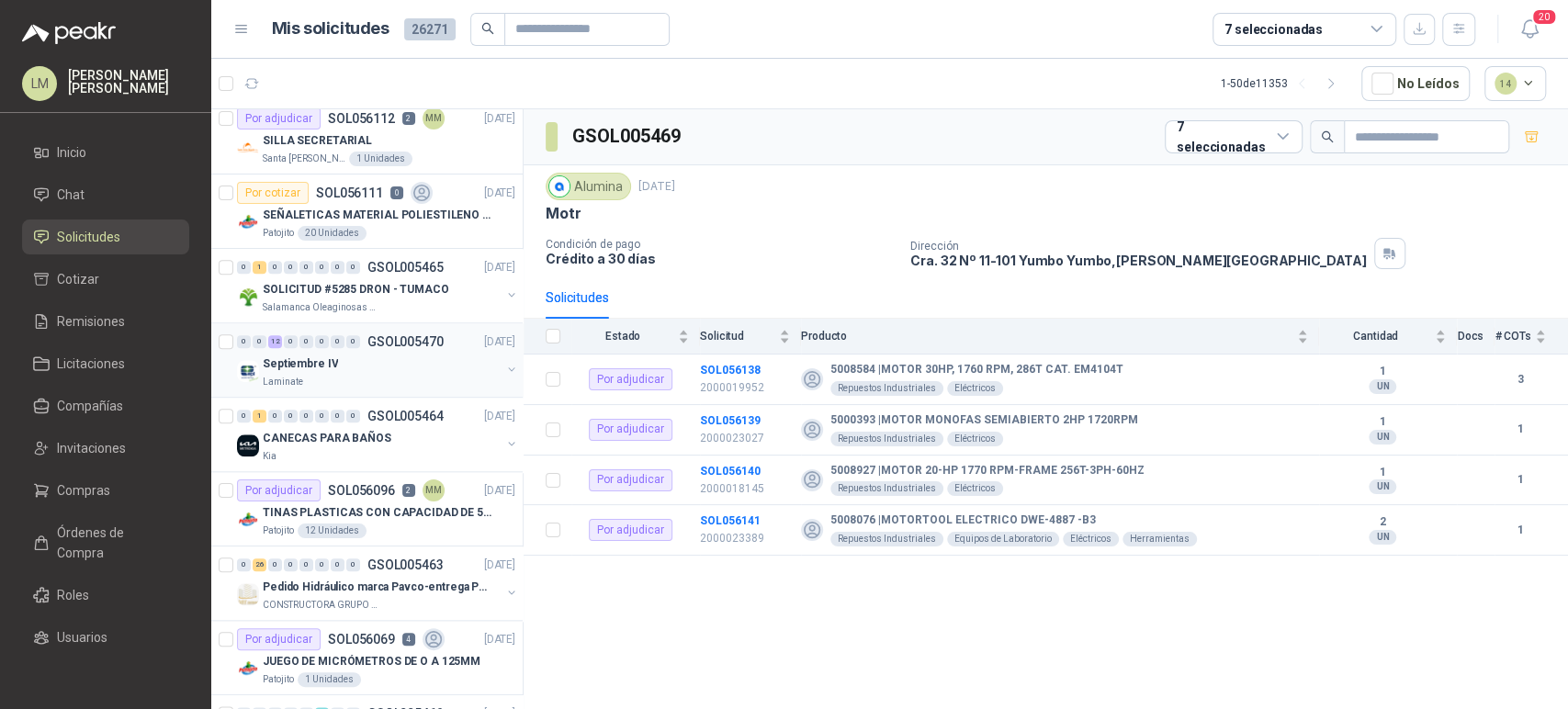
click at [342, 368] on div "Septiembre IV" at bounding box center [381, 364] width 238 height 22
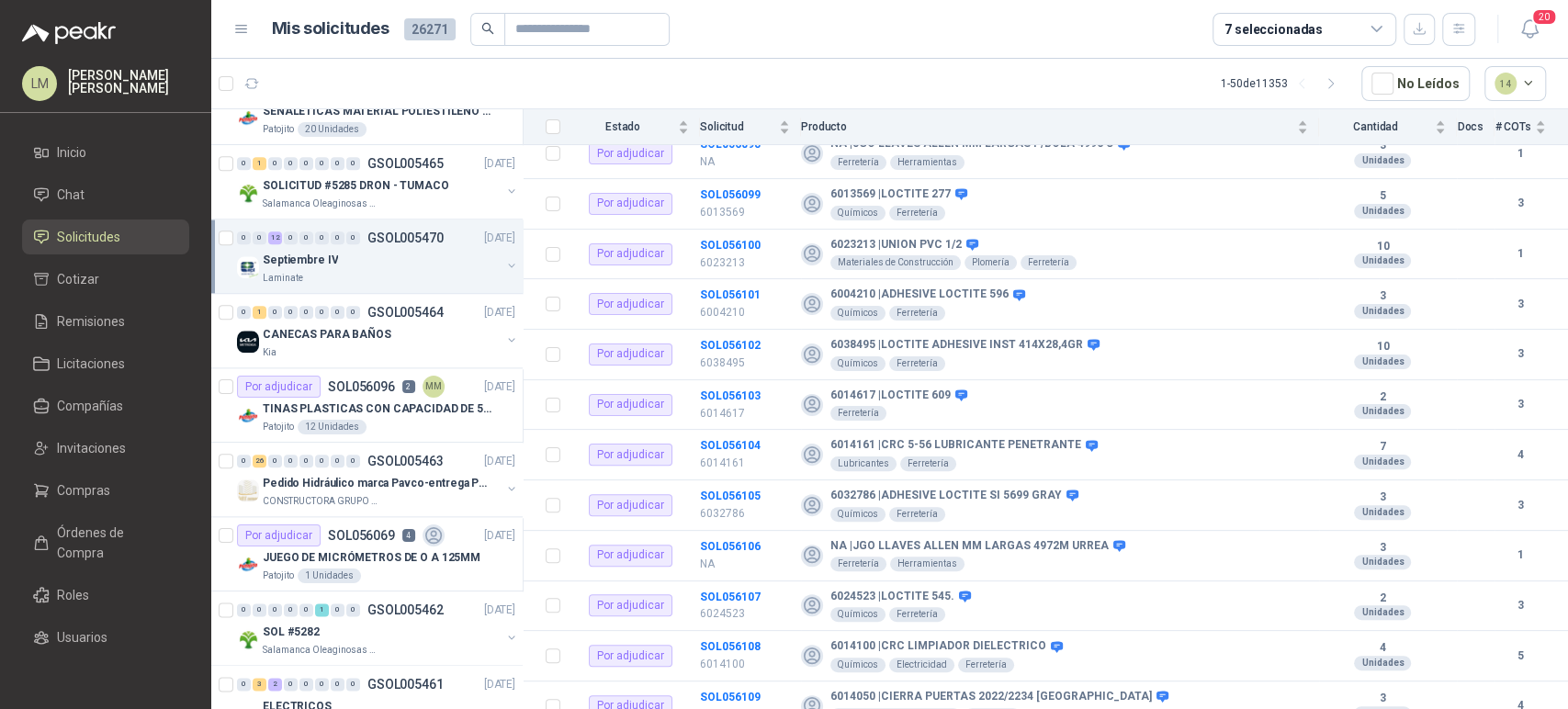
scroll to position [1380, 0]
click at [504, 334] on button "button" at bounding box center [511, 336] width 15 height 15
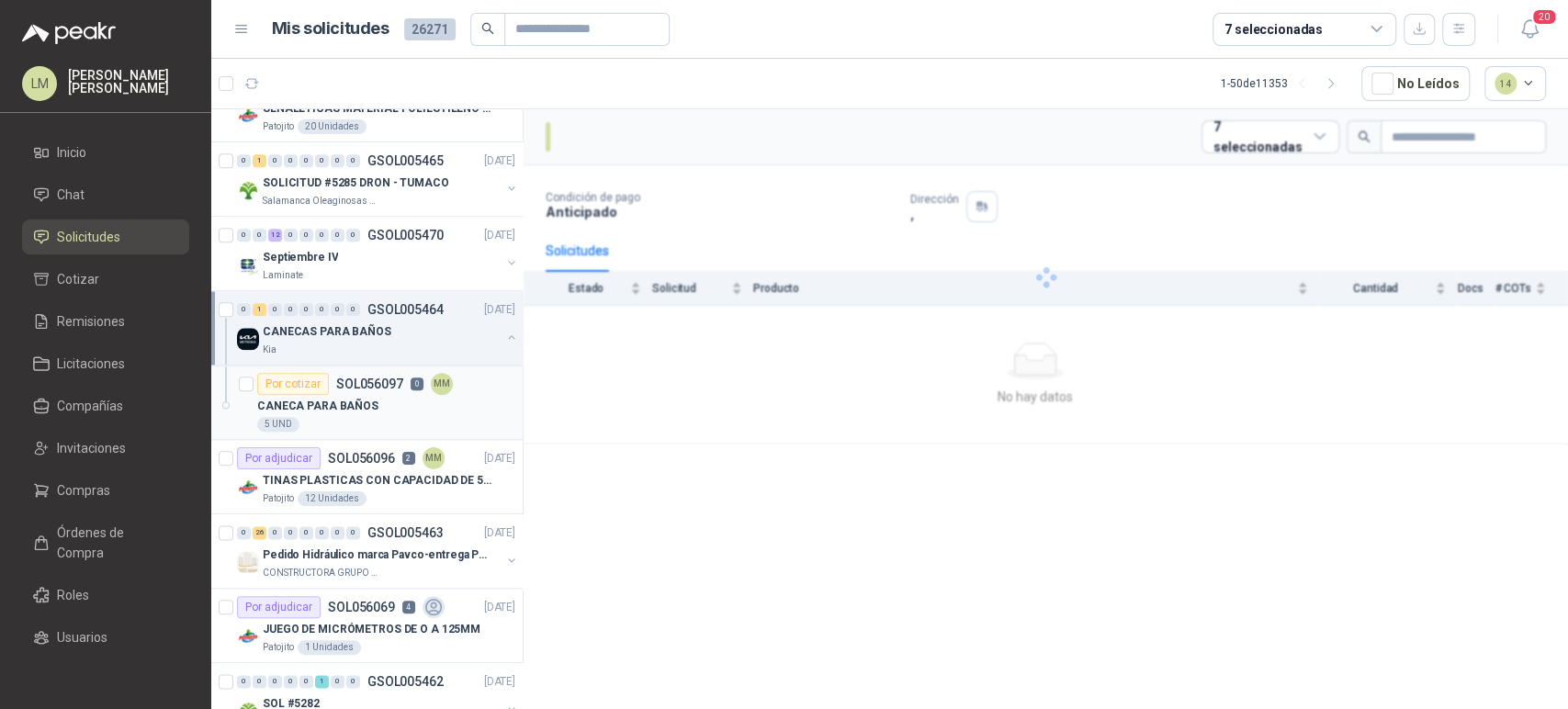
click at [343, 398] on p "CANECA PARA BAÑOS" at bounding box center [318, 407] width 121 height 18
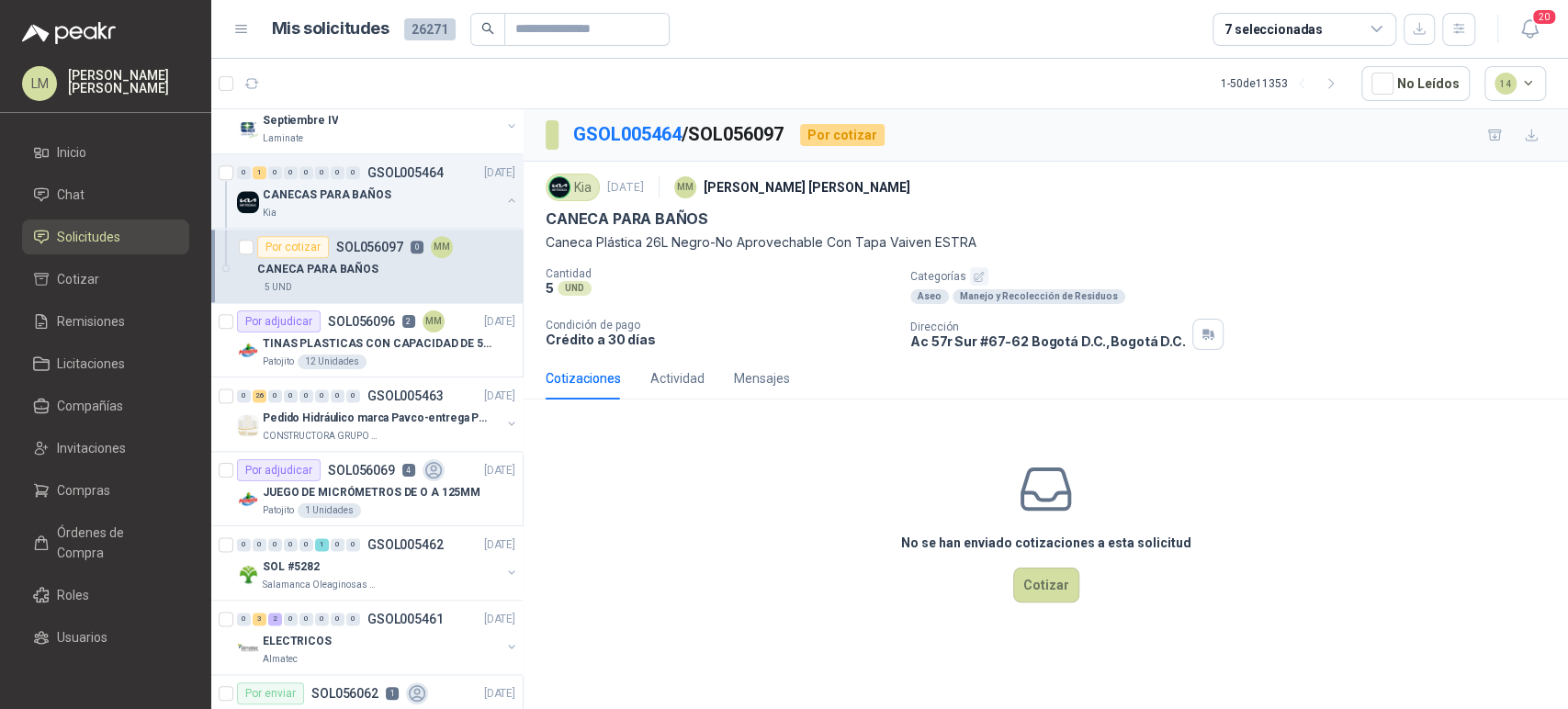
scroll to position [1518, 0]
click at [361, 353] on div "Patojito 12 Unidades" at bounding box center [389, 360] width 253 height 15
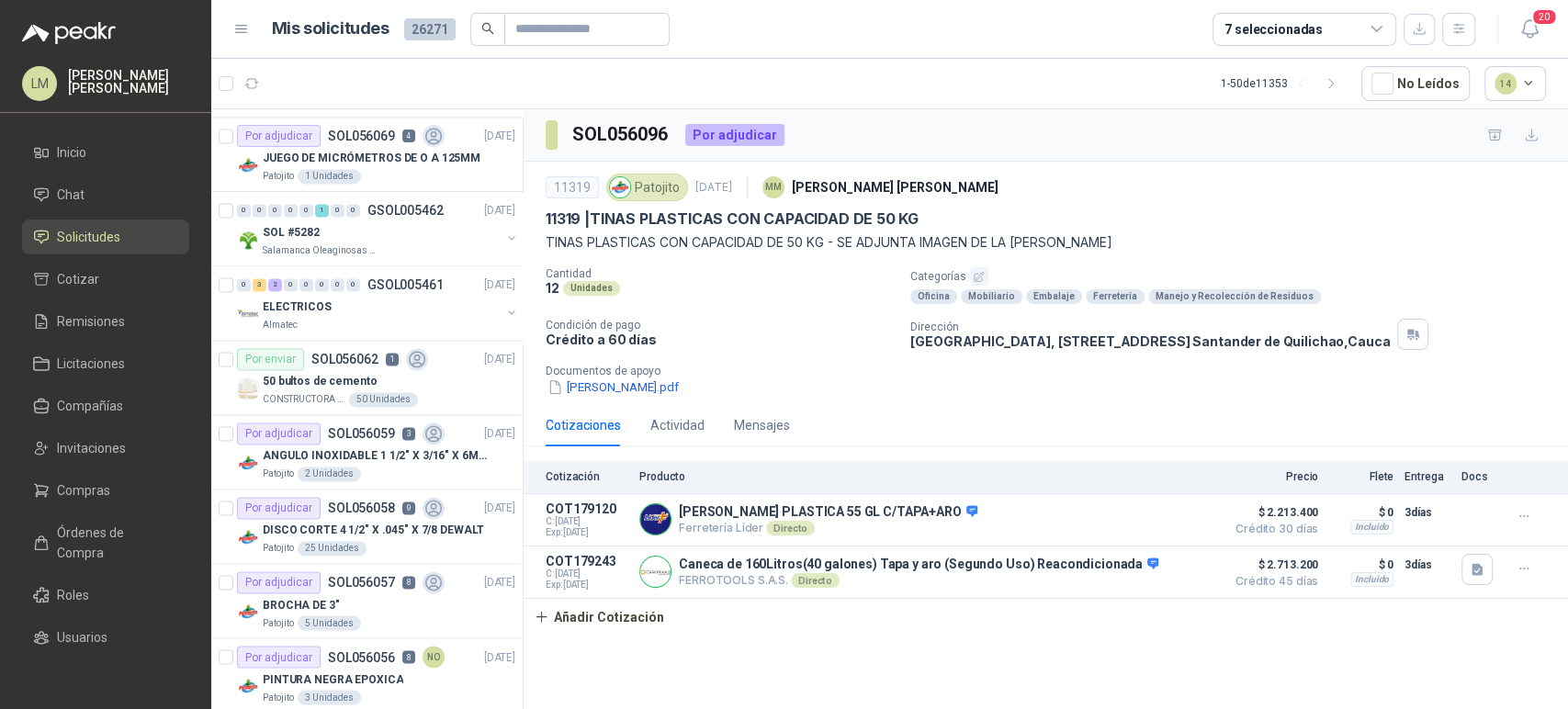
scroll to position [1853, 0]
click at [84, 411] on span "Compañías" at bounding box center [90, 406] width 66 height 20
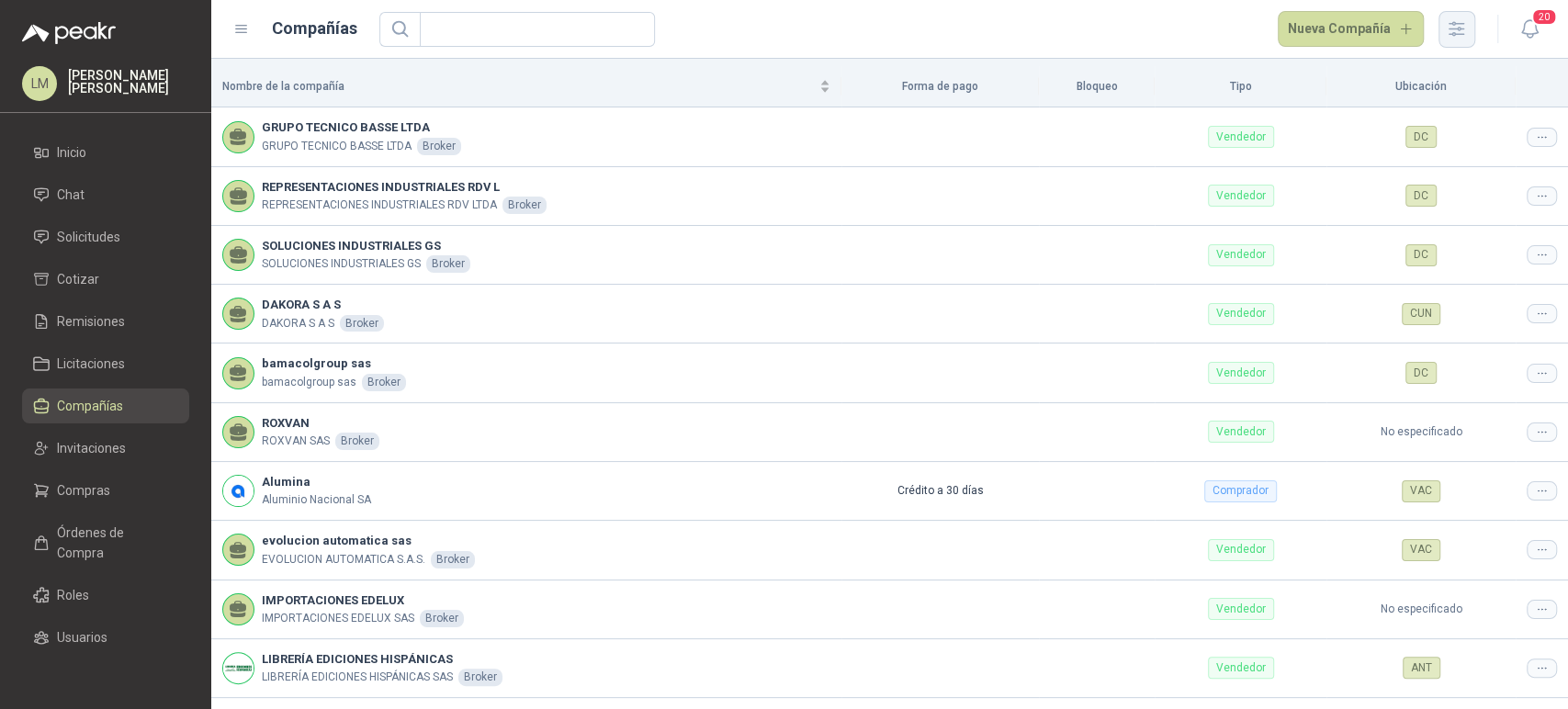
click at [1466, 25] on icon "button" at bounding box center [1456, 28] width 21 height 21
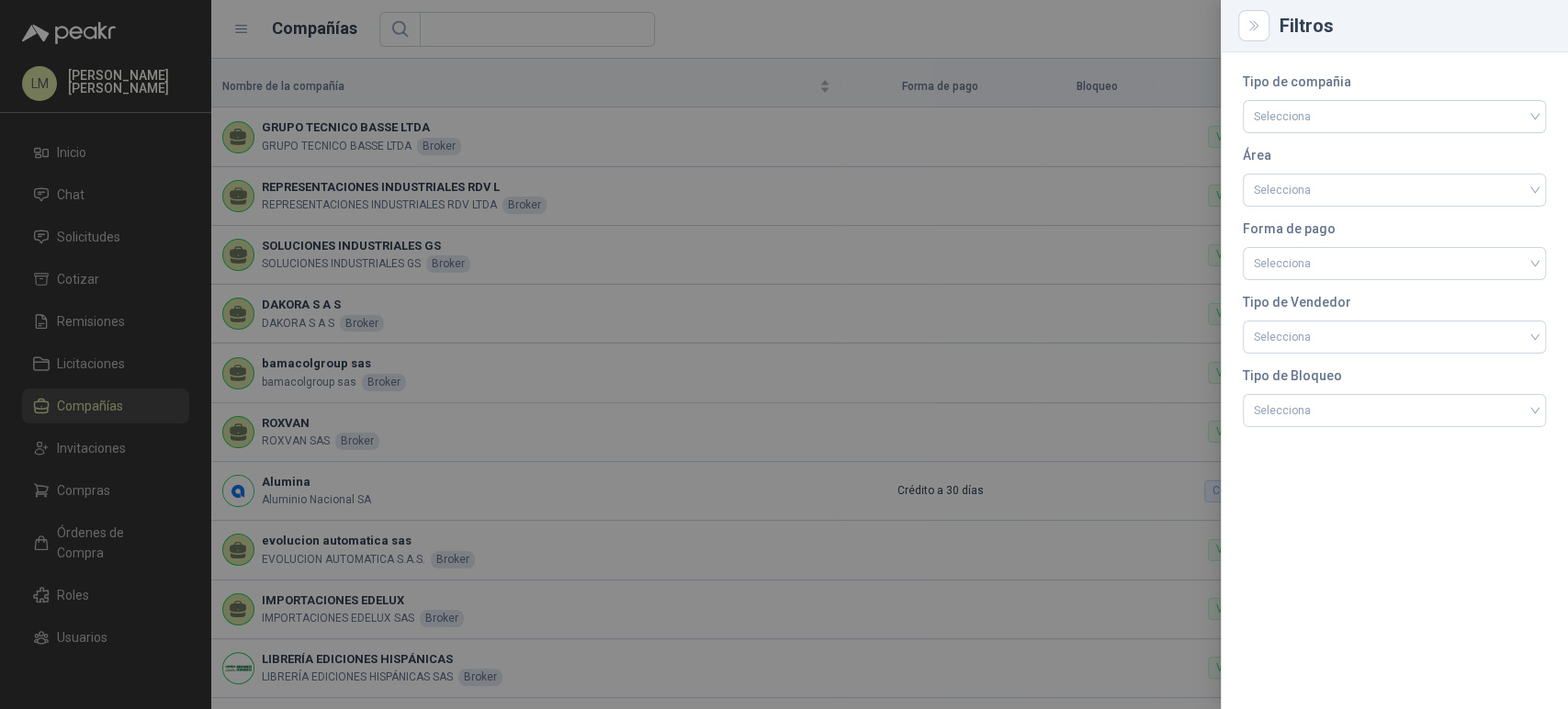
click at [1107, 89] on div at bounding box center [784, 354] width 1568 height 709
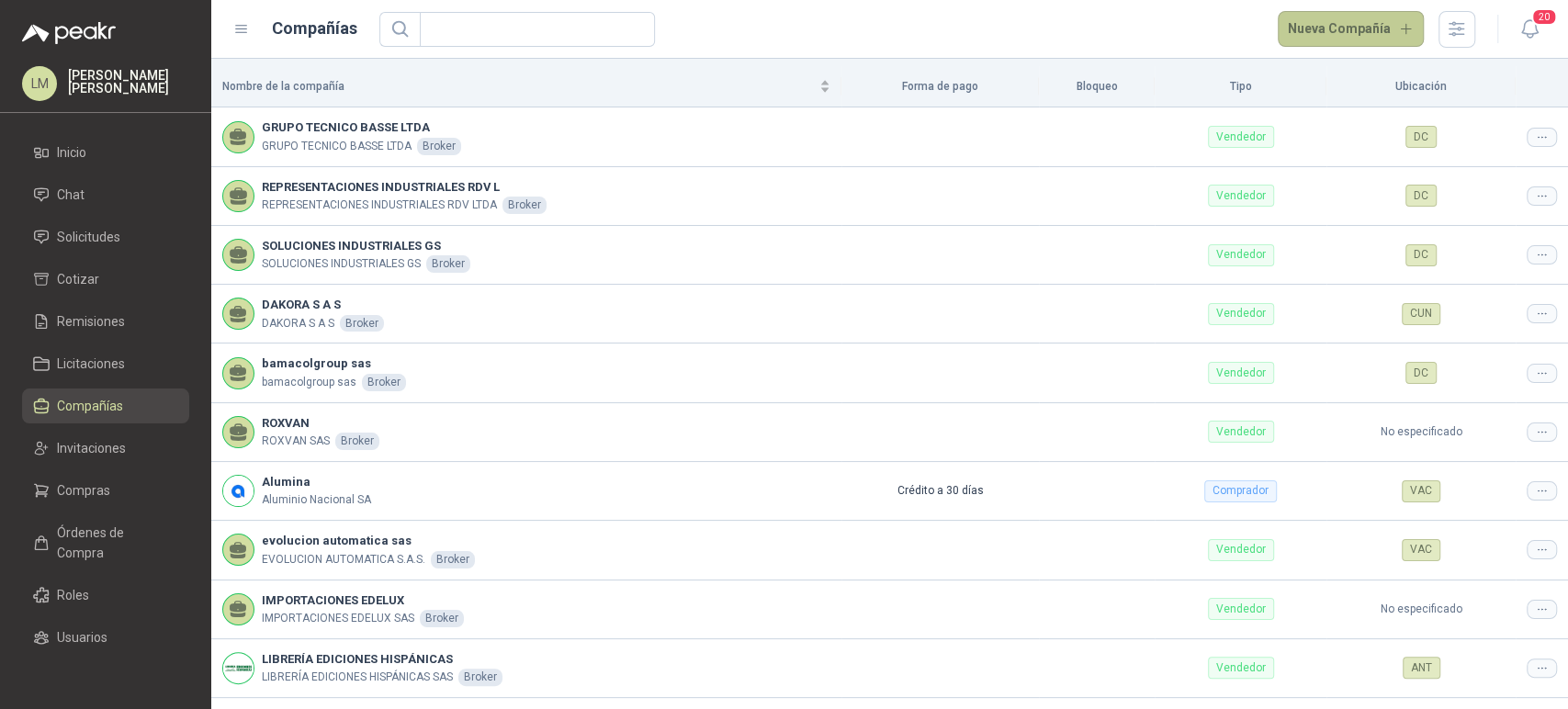
click at [1368, 36] on button "Nueva Compañía" at bounding box center [1351, 29] width 147 height 37
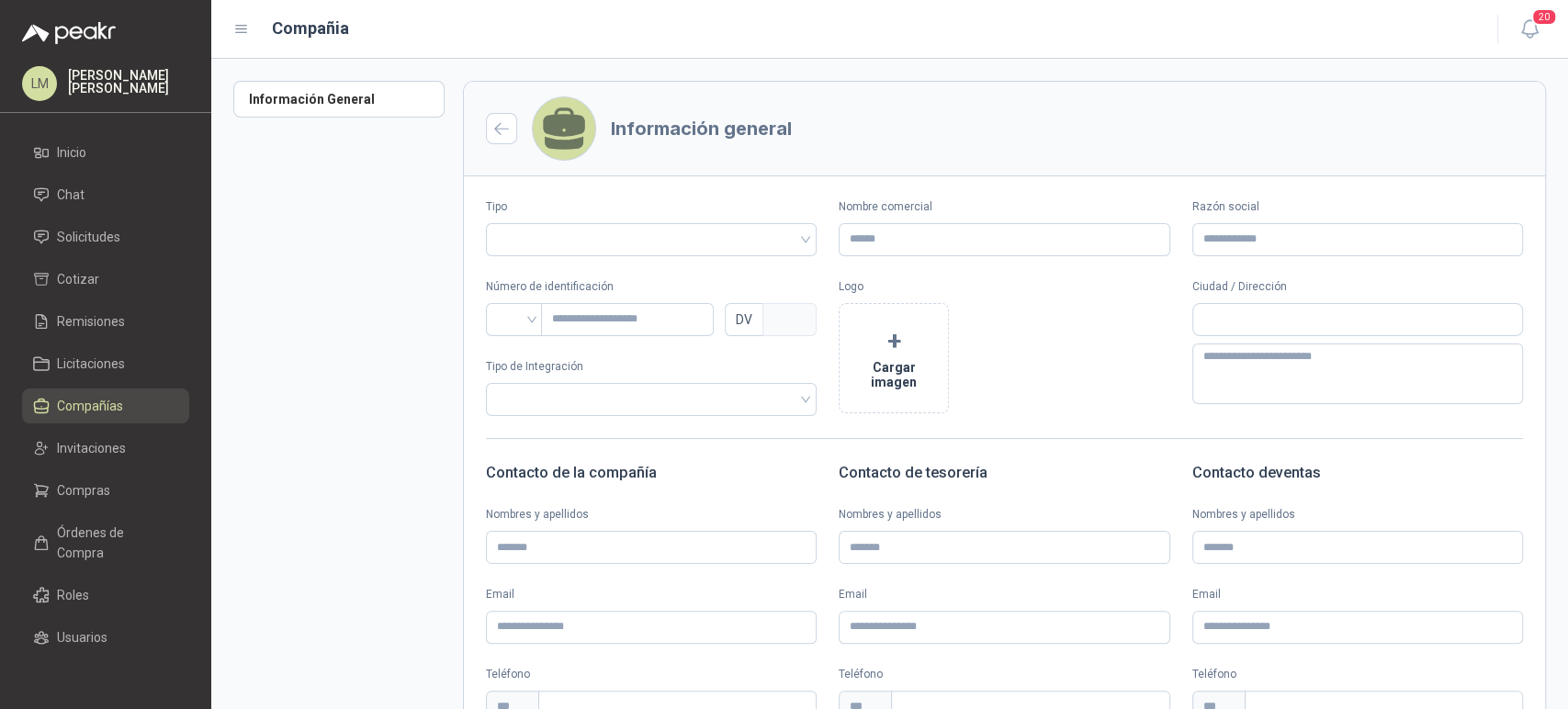
click at [69, 402] on span "Compañías" at bounding box center [90, 406] width 66 height 20
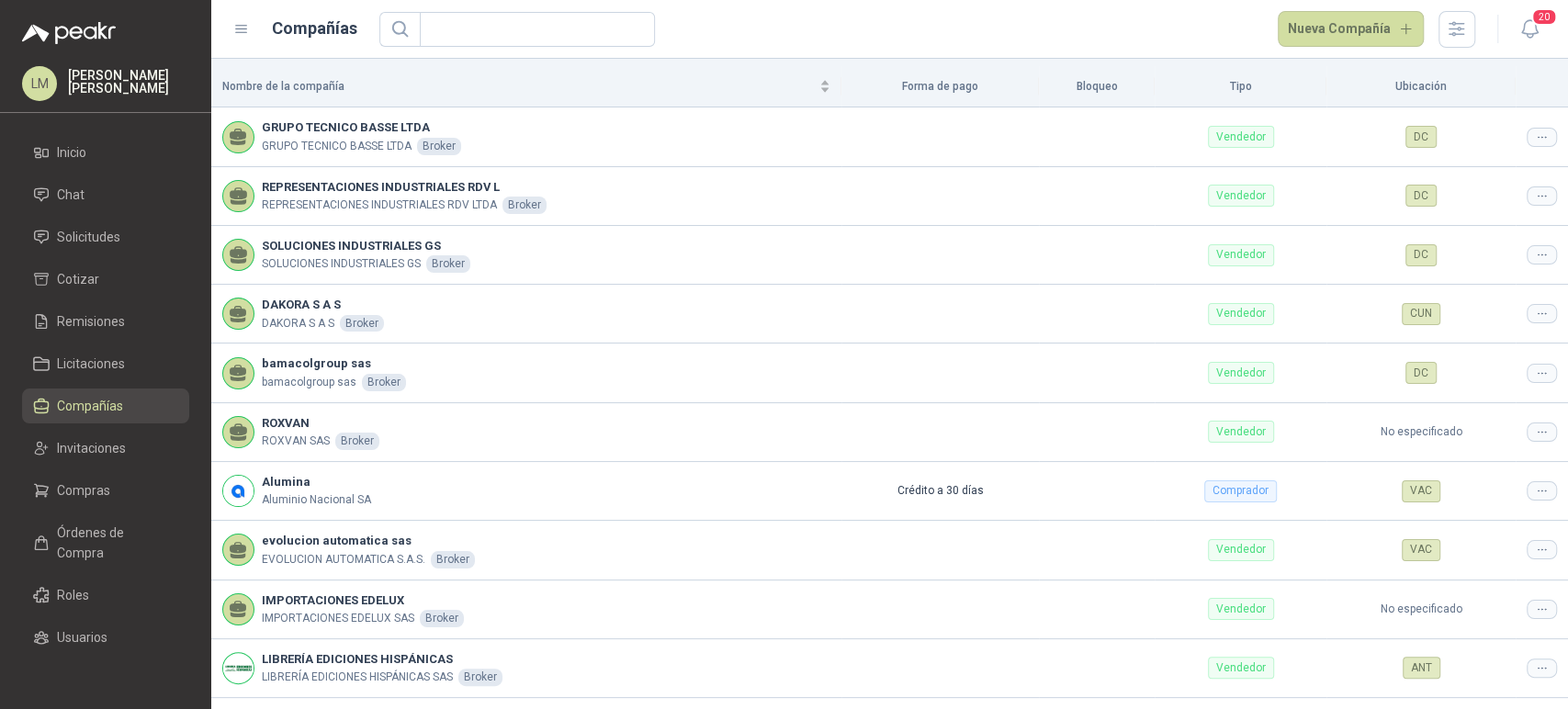
click at [1317, 7] on header "Compañías Nueva Compañía 20" at bounding box center [889, 29] width 1357 height 59
click at [1318, 12] on button "Nueva Compañía" at bounding box center [1351, 29] width 147 height 37
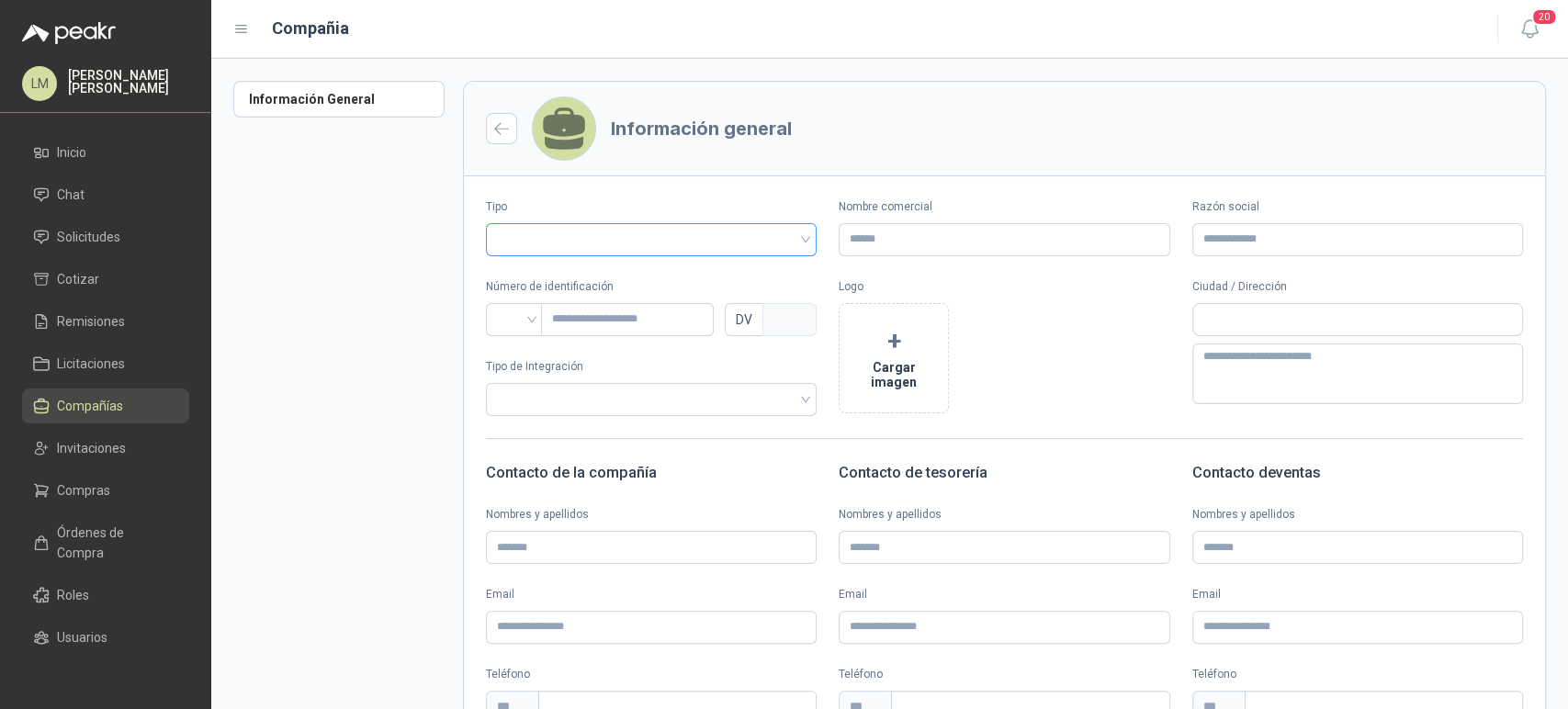
click at [677, 253] on span at bounding box center [651, 239] width 308 height 31
click at [637, 309] on div "Vendedor" at bounding box center [649, 307] width 296 height 20
click at [937, 240] on input "Nombre comercial" at bounding box center [1004, 239] width 330 height 33
type input "**********"
click at [500, 341] on div "Número de identificación DV Tipo de Integración" at bounding box center [651, 347] width 330 height 137
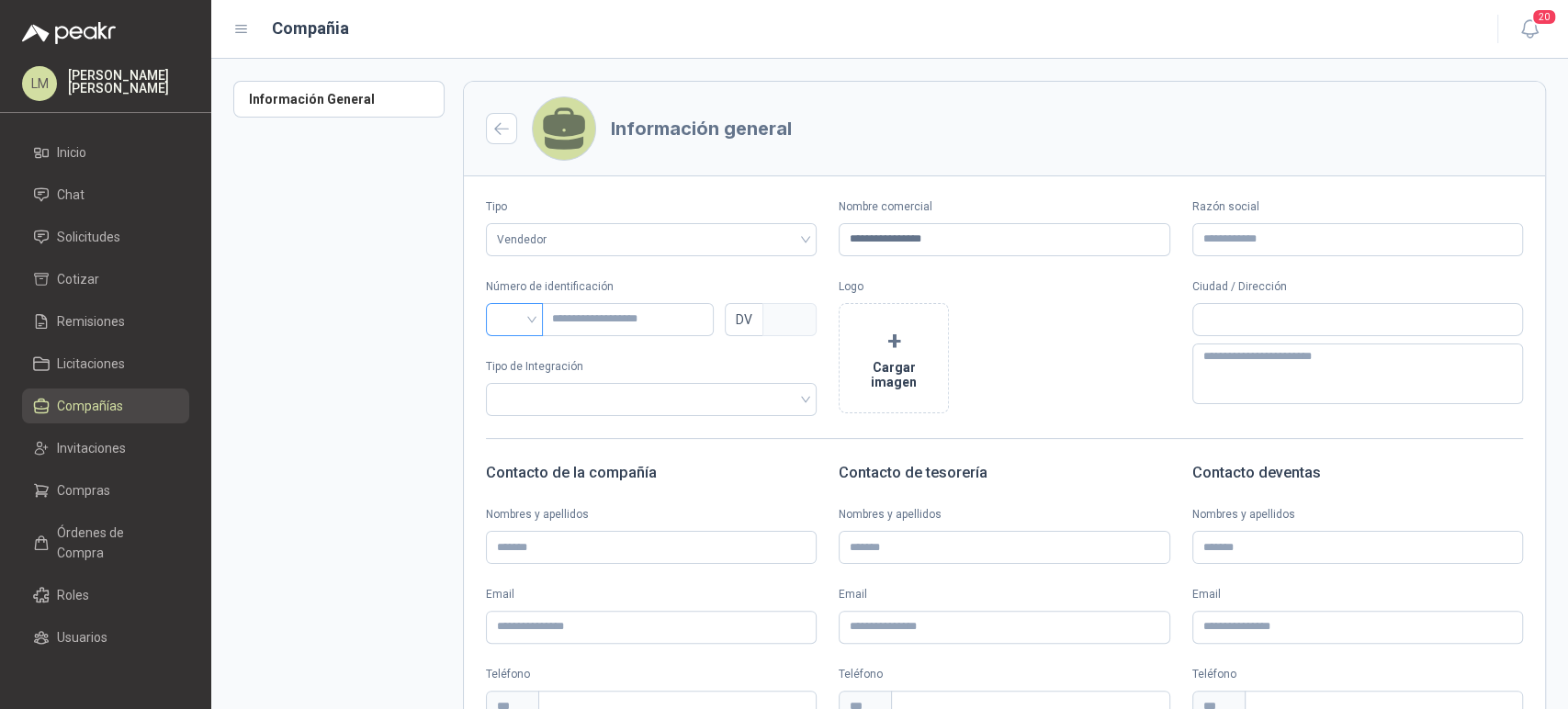
click at [520, 320] on input "search" at bounding box center [513, 318] width 35 height 28
click at [506, 415] on div "NIT" at bounding box center [514, 416] width 28 height 20
click at [621, 328] on input "text" at bounding box center [628, 319] width 173 height 33
type input "*"
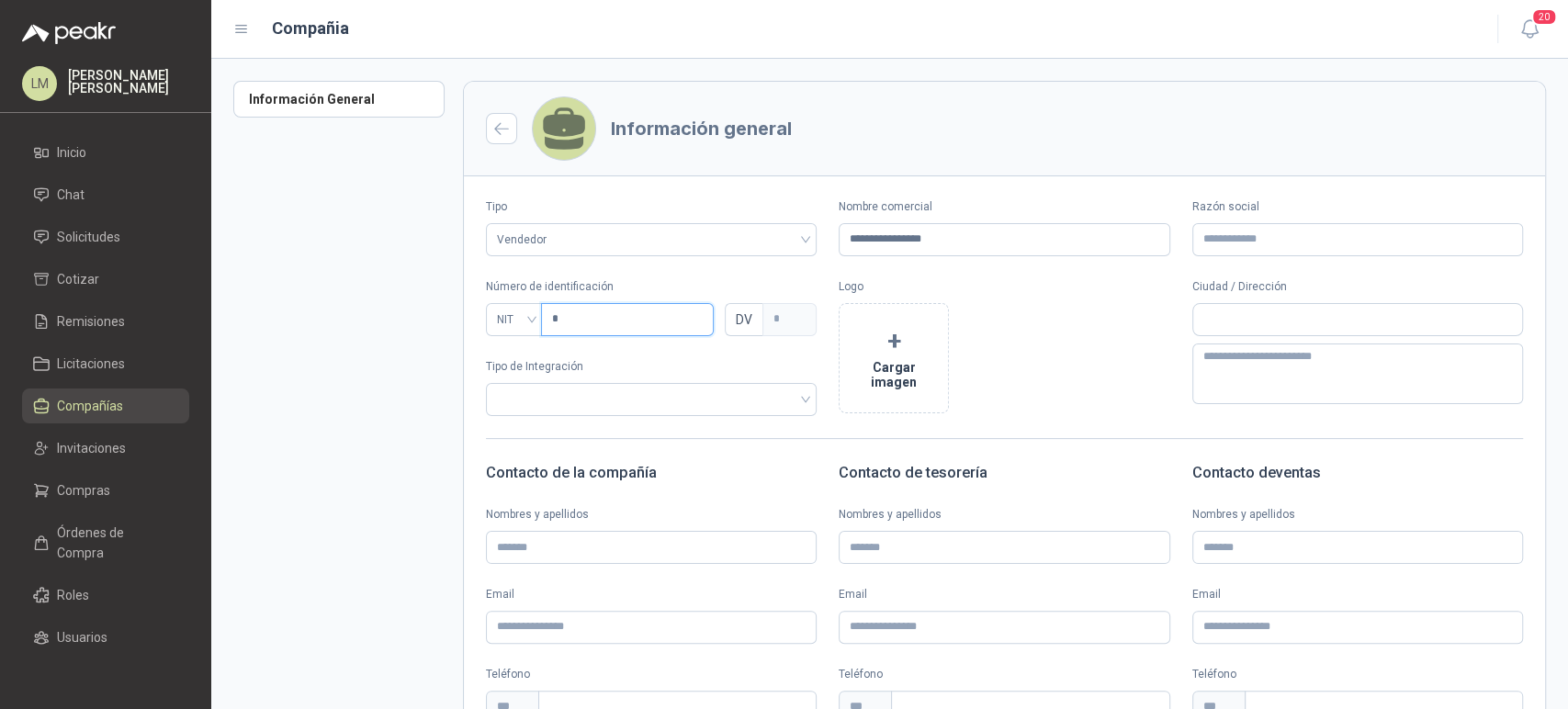
type input "**"
type input "*"
type input "***"
type input "*"
type input "****"
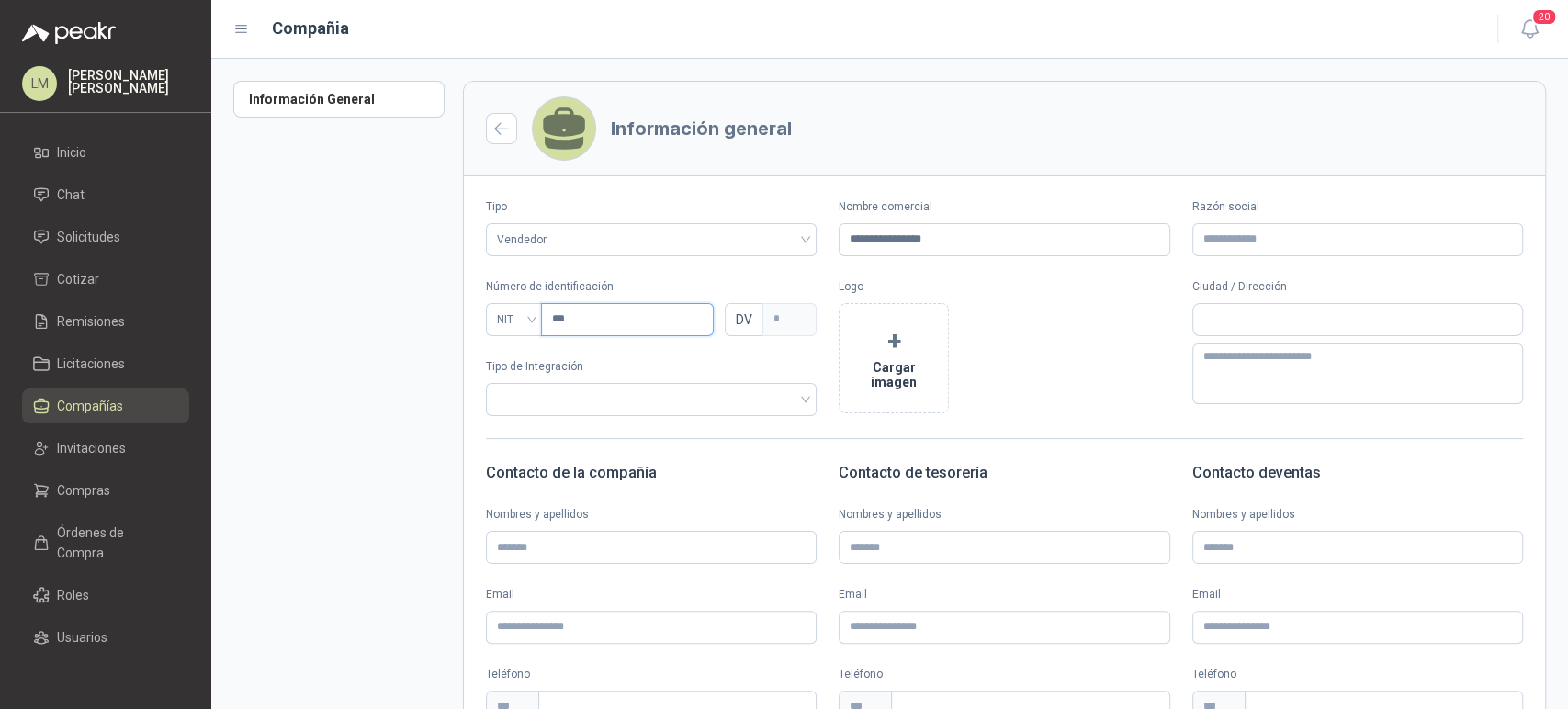
type input "*"
type input "*****"
type input "*"
type input "******"
type input "*"
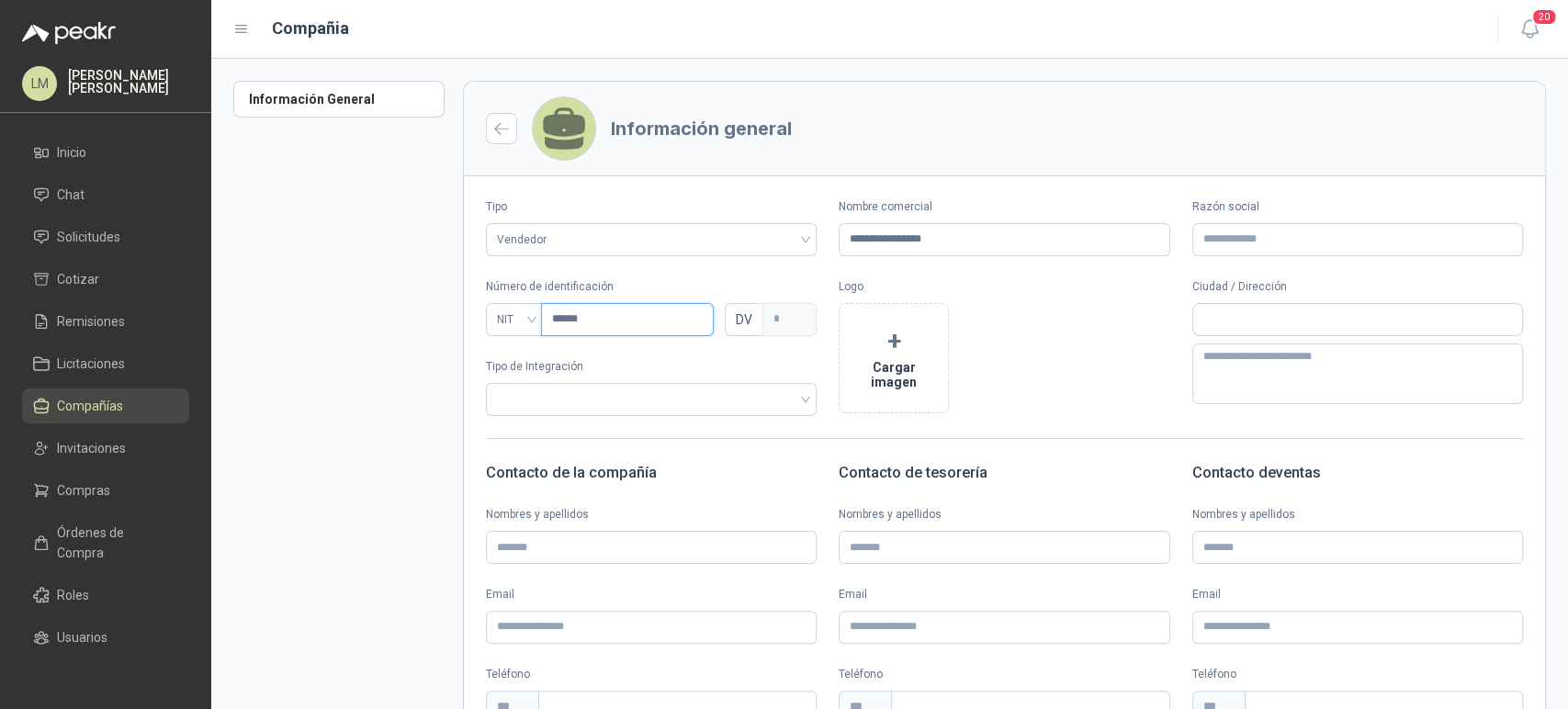
type input "*******"
type input "*"
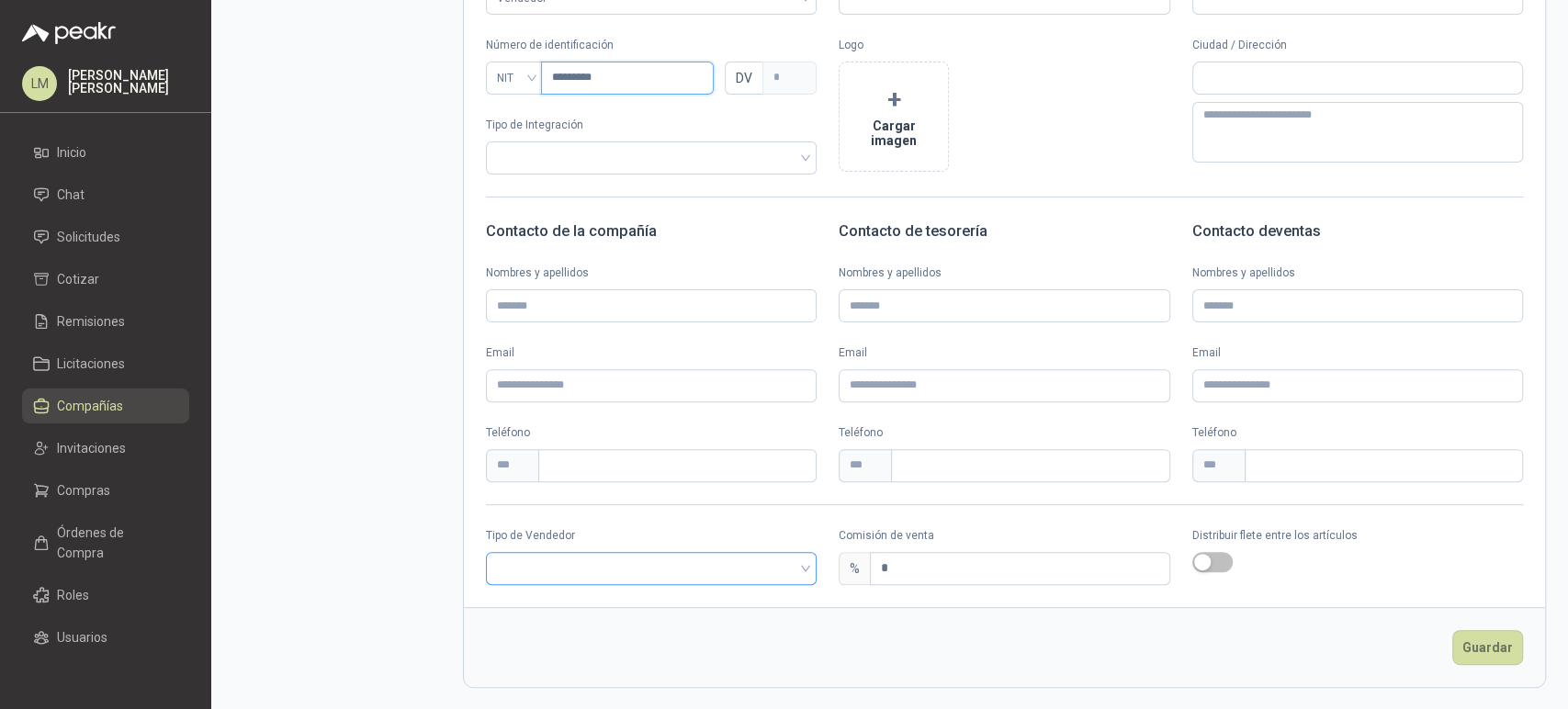
type input "*********"
click at [677, 564] on input "search" at bounding box center [651, 567] width 308 height 28
click at [537, 605] on div "Mandato" at bounding box center [649, 606] width 296 height 20
drag, startPoint x: 911, startPoint y: 560, endPoint x: 839, endPoint y: 563, distance: 72.1
click at [839, 563] on div "% *" at bounding box center [1004, 568] width 330 height 33
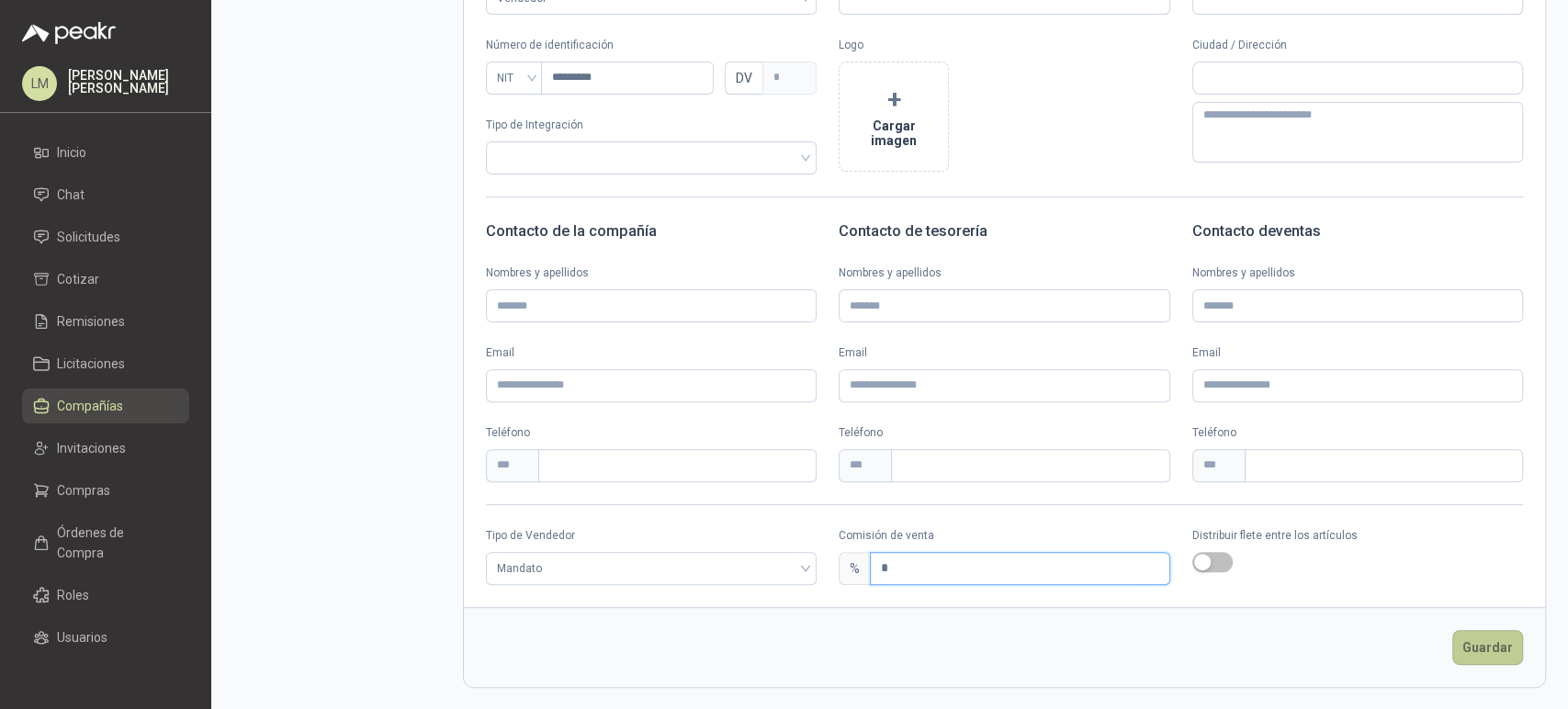
type input "*"
click at [1472, 650] on button "Guardar" at bounding box center [1487, 646] width 71 height 35
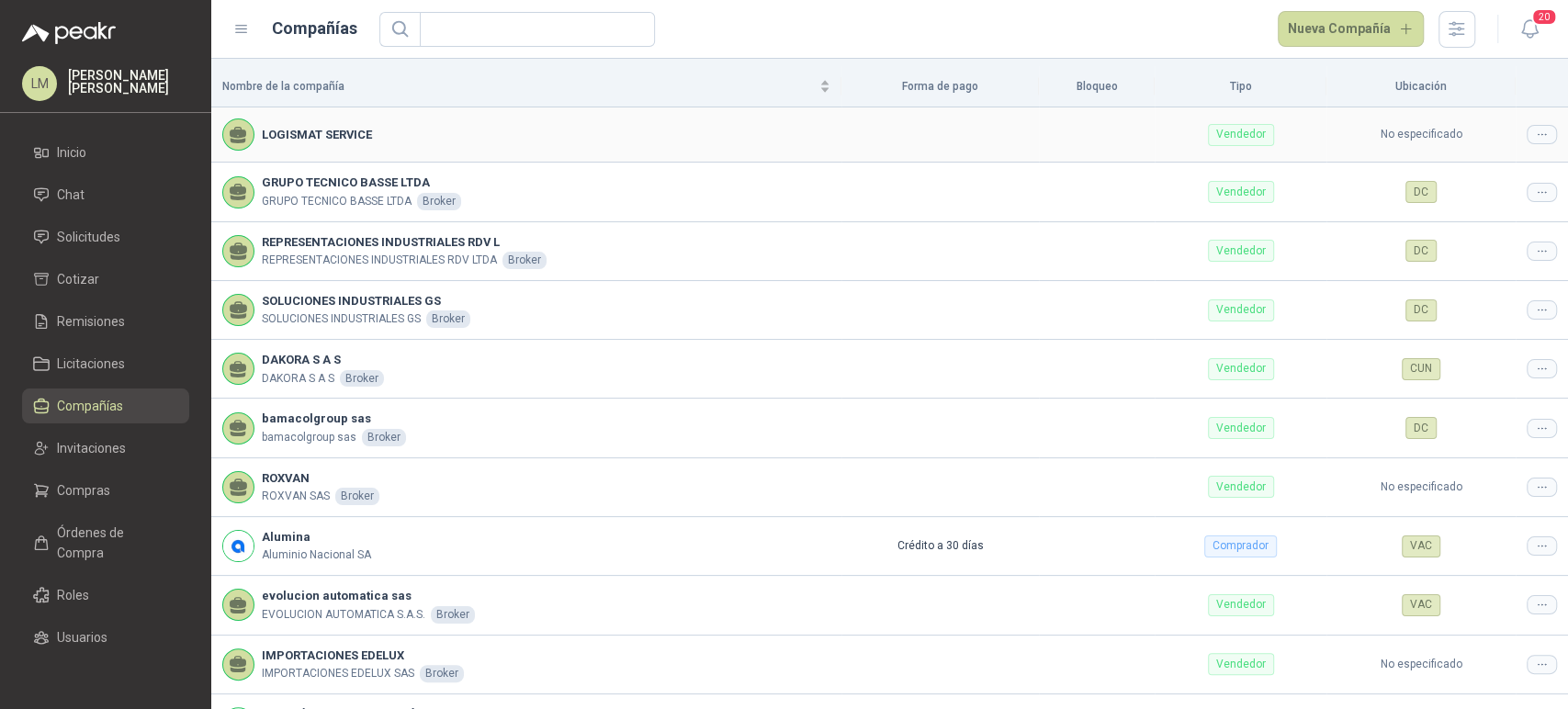
click at [1526, 137] on div at bounding box center [1541, 134] width 30 height 19
click at [1459, 167] on span "Editar compañía" at bounding box center [1479, 166] width 95 height 20
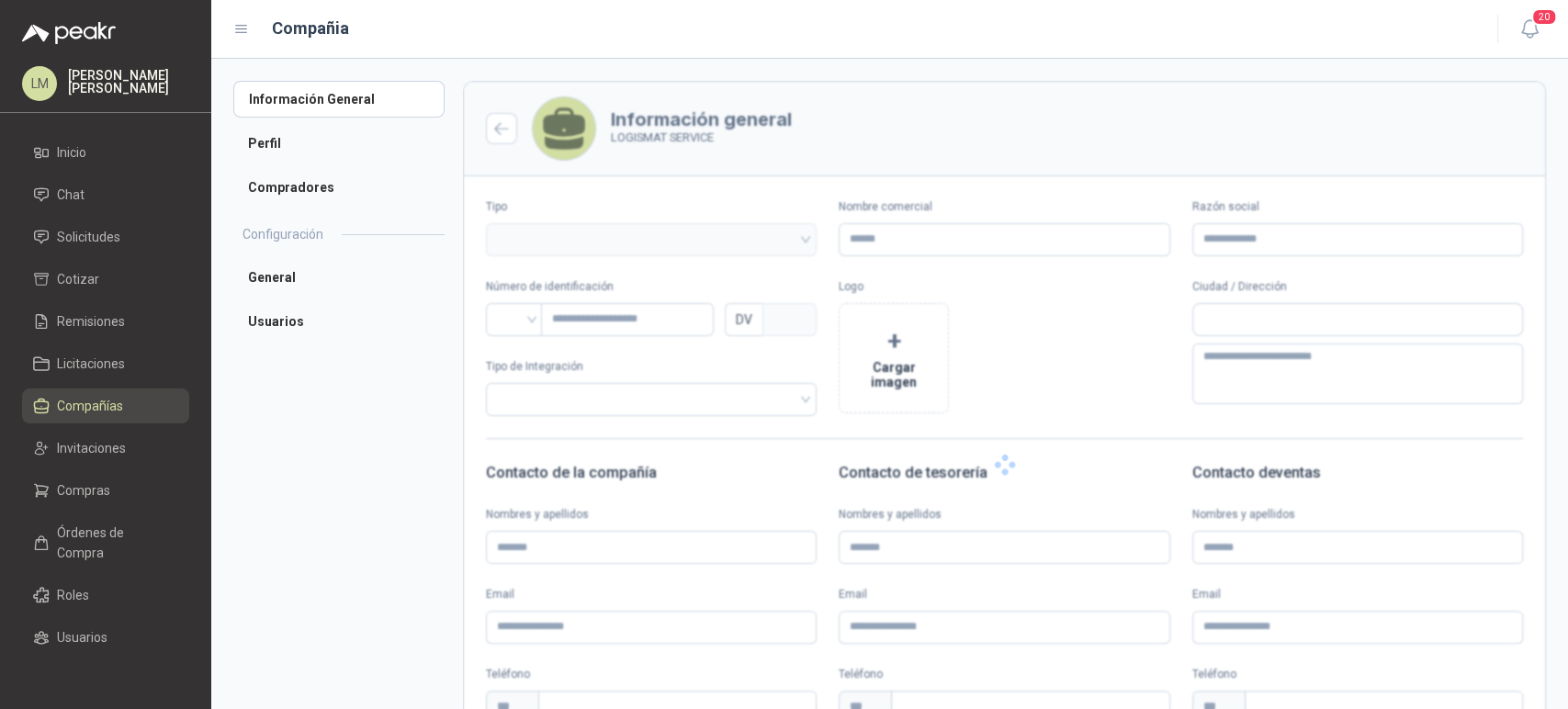
type input "**********"
type input "*********"
type input "*"
click at [1216, 311] on input "text" at bounding box center [1357, 319] width 329 height 31
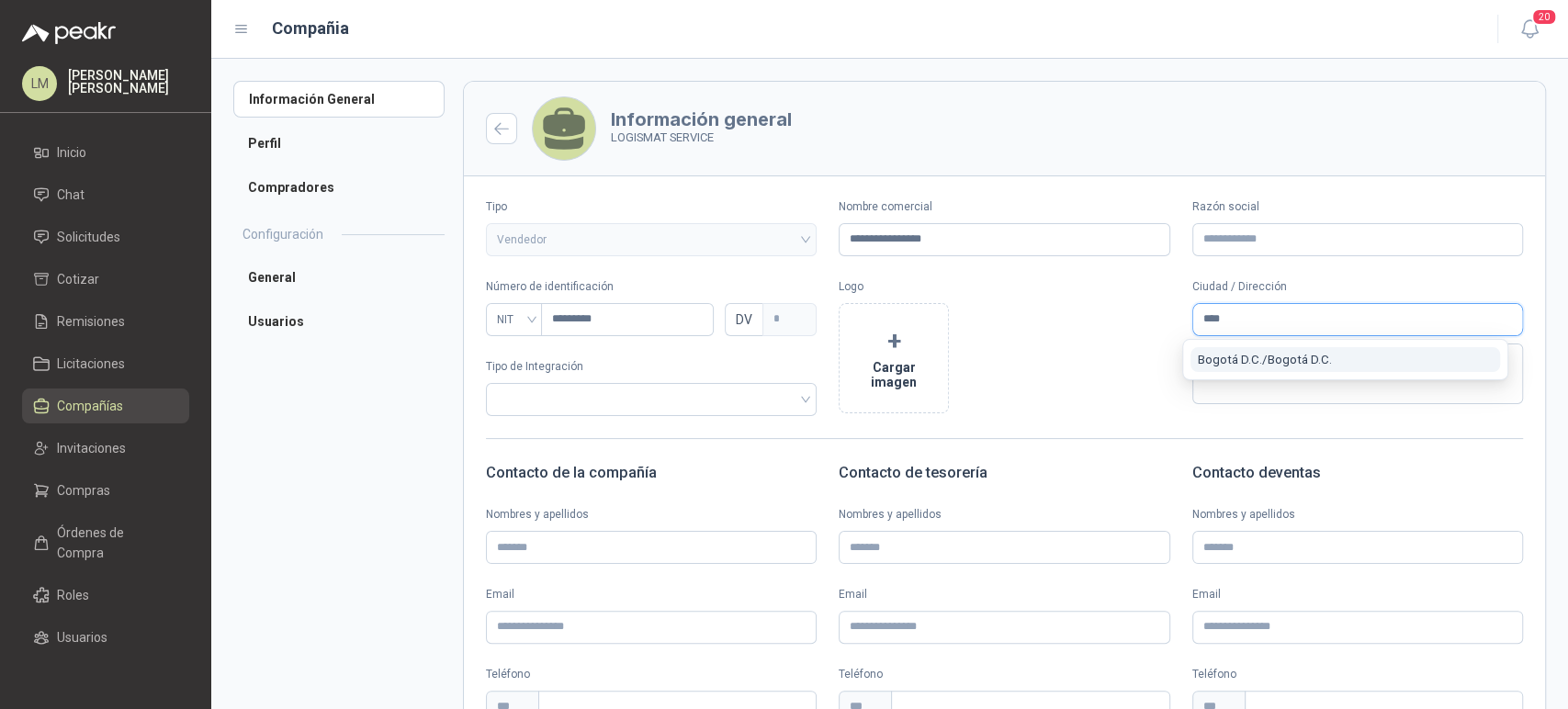
type input "****"
click at [1227, 355] on span "Bogotá D.C. / Bogotá D.C." at bounding box center [1265, 360] width 134 height 14
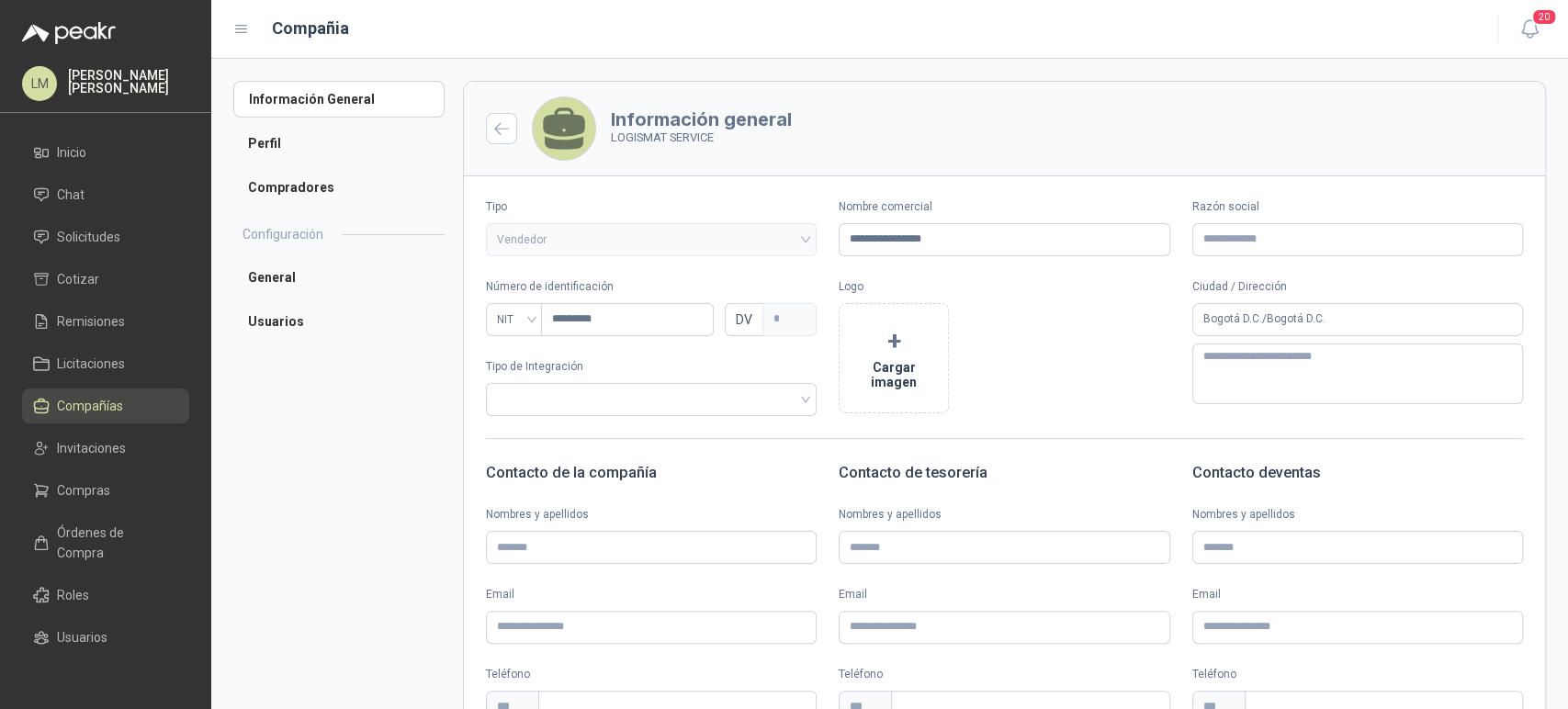
scroll to position [242, 0]
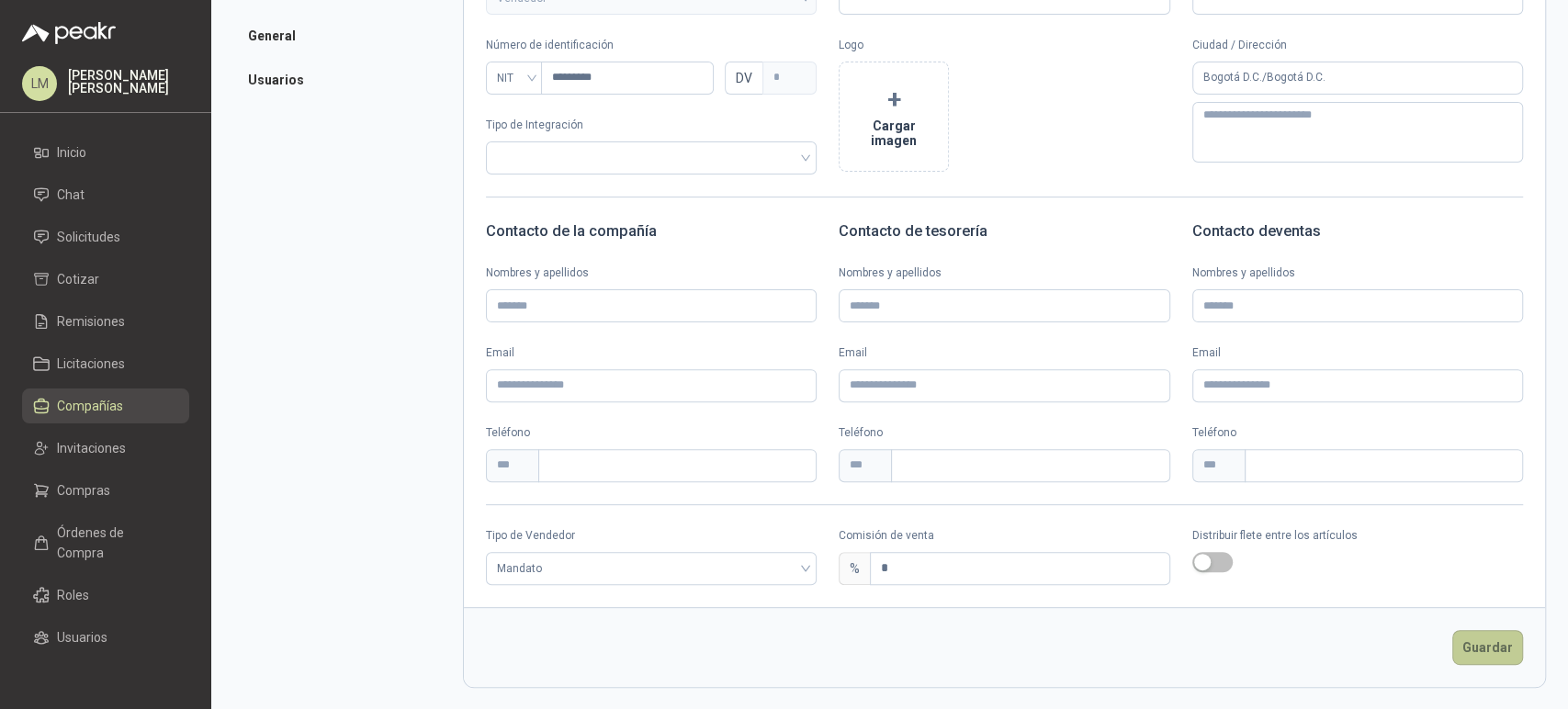
click at [1463, 640] on button "Guardar" at bounding box center [1487, 646] width 71 height 35
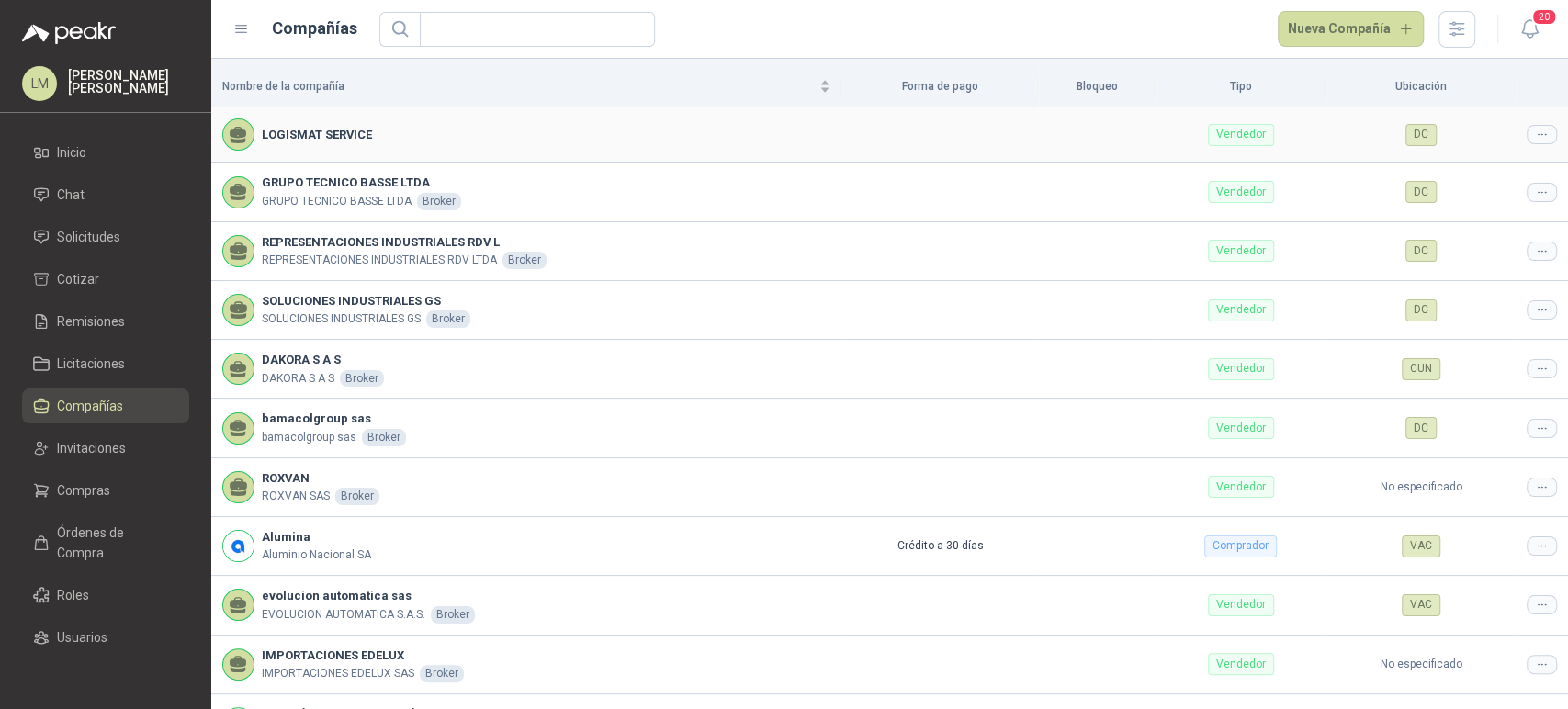
click at [1535, 139] on icon at bounding box center [1542, 134] width 14 height 14
click at [1490, 164] on span "Editar compañía" at bounding box center [1479, 166] width 95 height 20
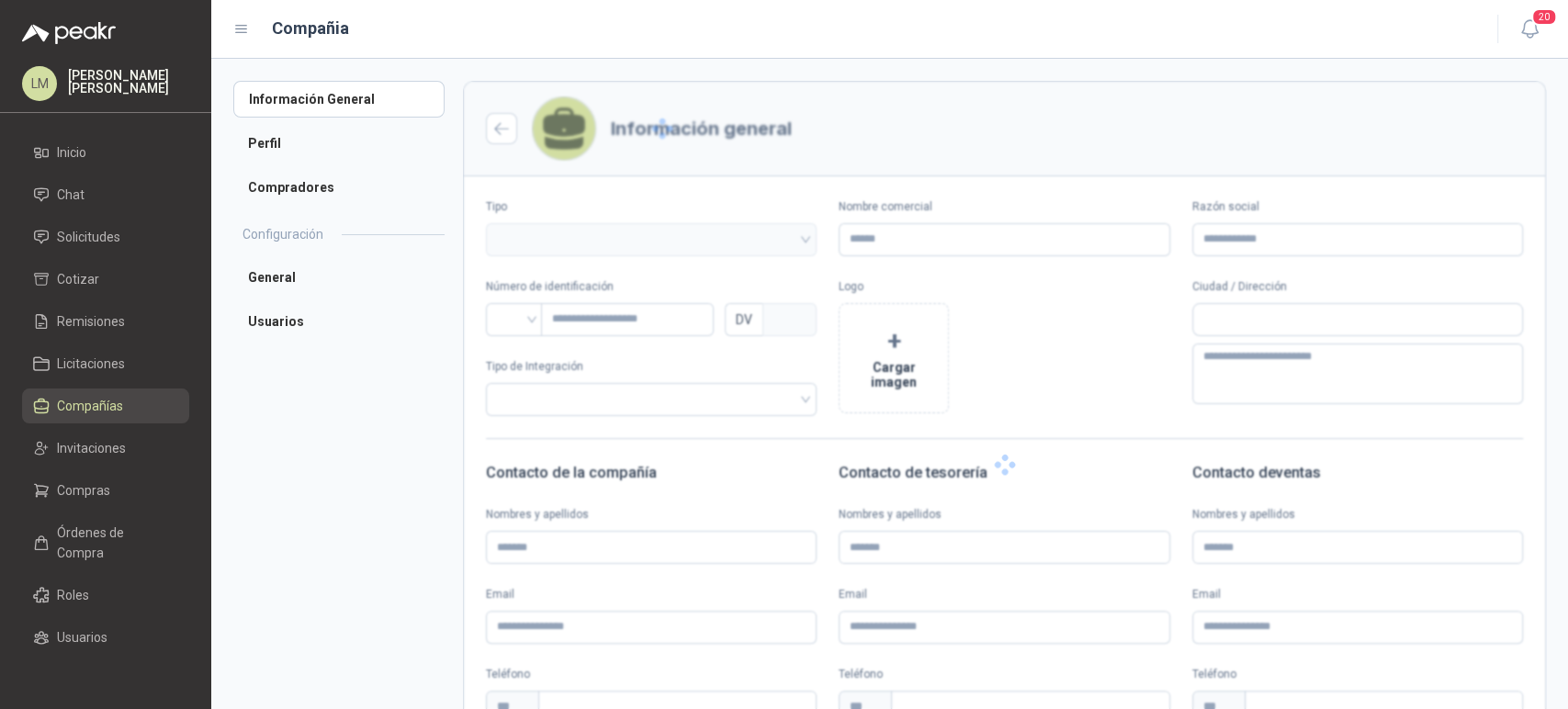
type input "**********"
type input "*********"
type input "*"
click at [282, 318] on li "Usuarios" at bounding box center [339, 321] width 211 height 37
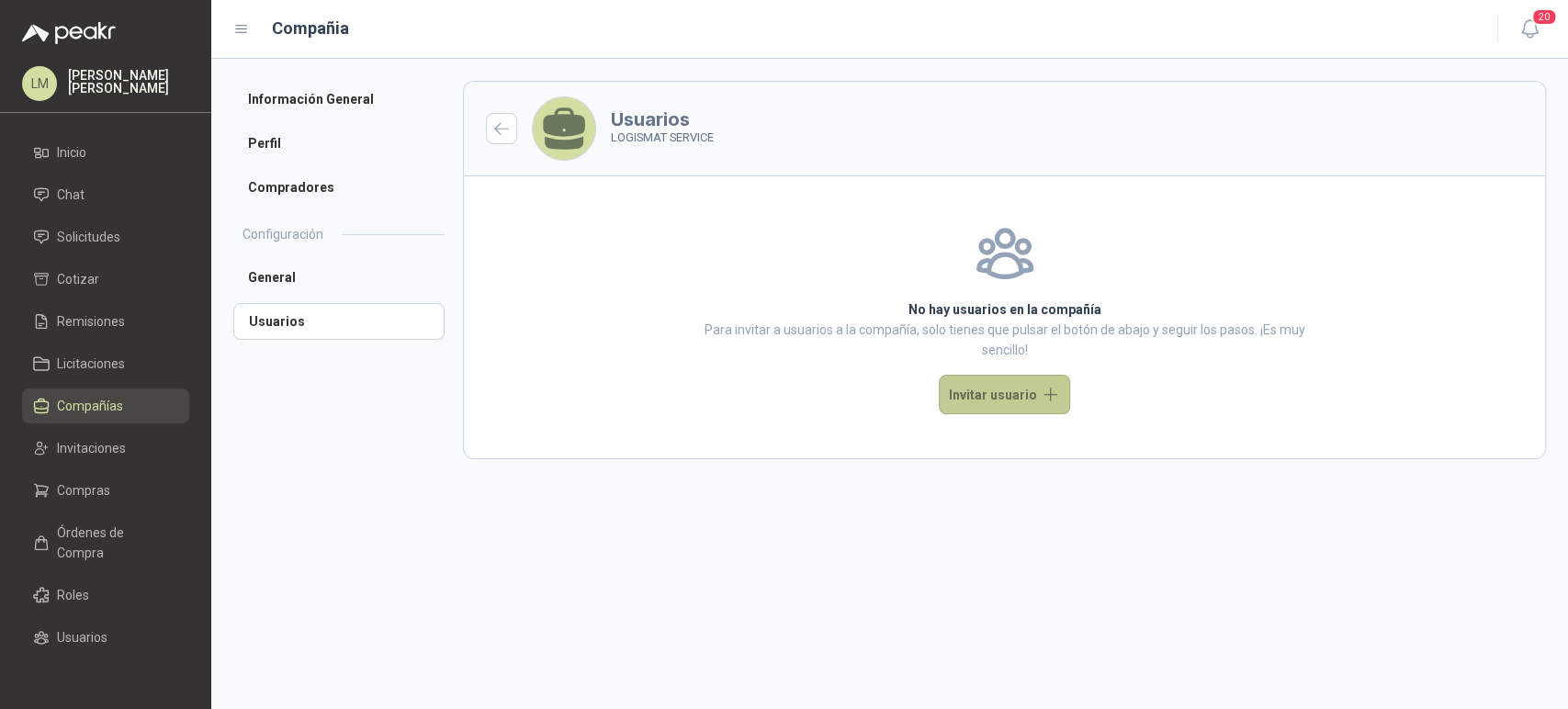
click at [970, 395] on button "Invitar usuario" at bounding box center [1005, 395] width 131 height 40
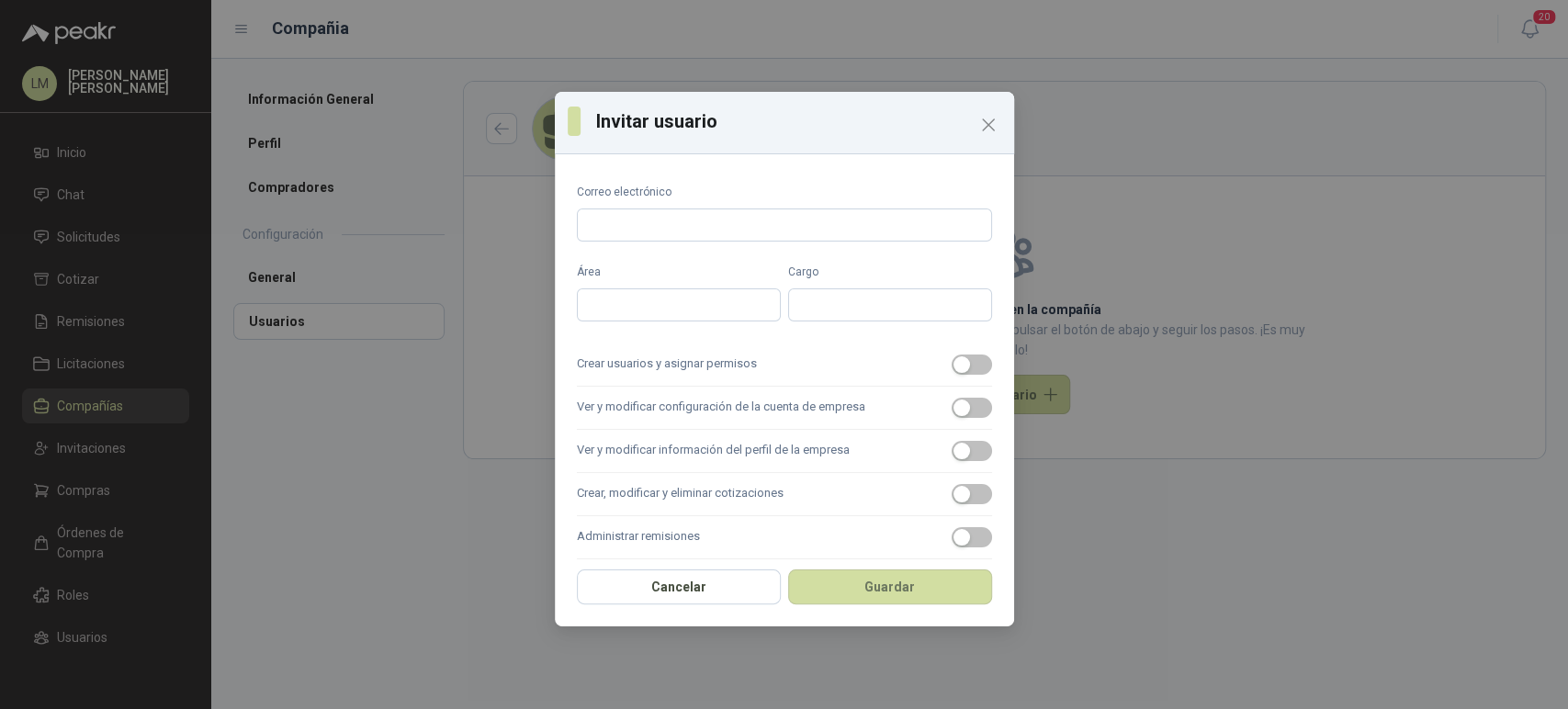
click at [653, 245] on form "Correo electrónico Área Cargo Crear usuarios y asignar permisos Ver y modificar…" at bounding box center [784, 437] width 415 height 505
click at [676, 234] on input "Correo electrónico" at bounding box center [784, 225] width 415 height 33
paste input "**********"
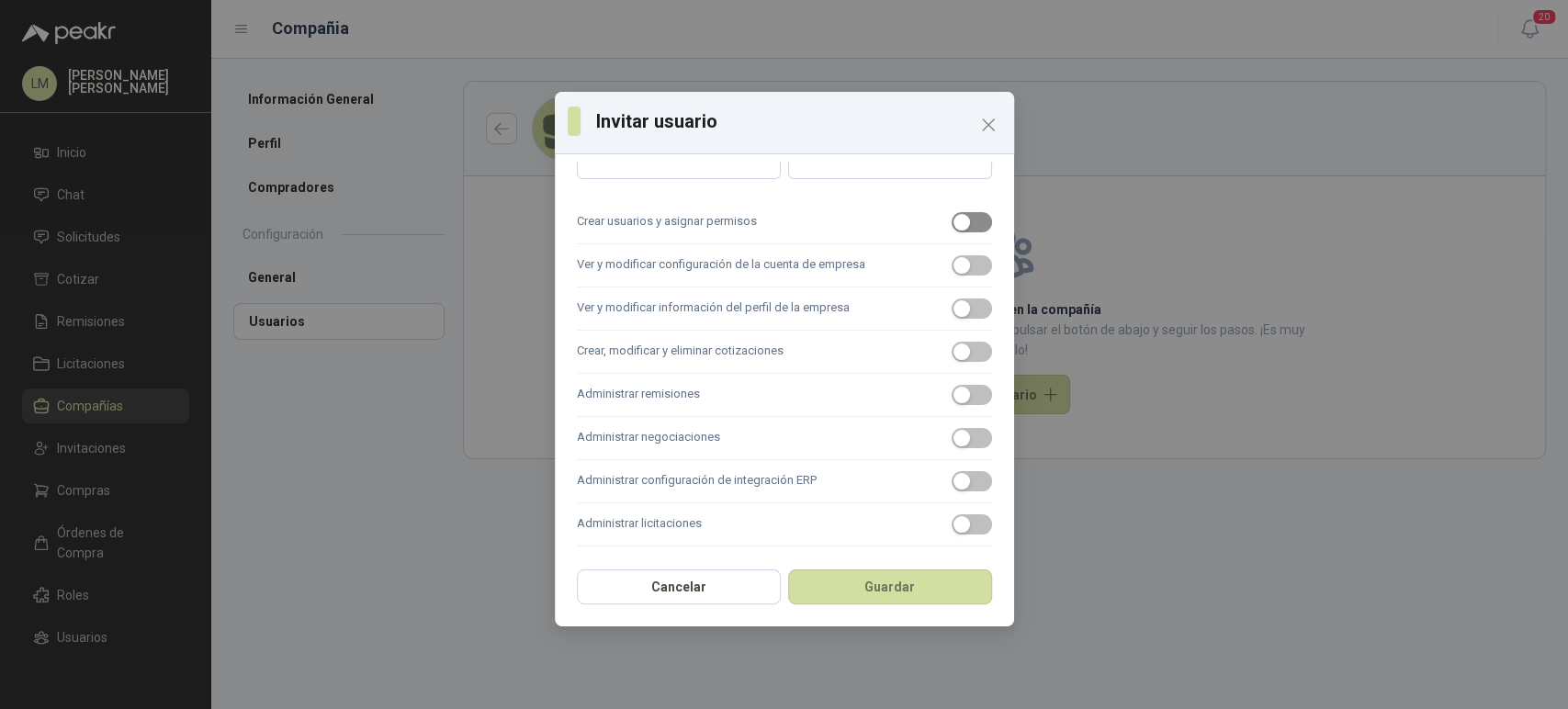
type input "**********"
click at [953, 223] on div "button" at bounding box center [961, 222] width 17 height 17
click at [953, 268] on div "button" at bounding box center [961, 266] width 17 height 17
click at [953, 312] on div "button" at bounding box center [961, 308] width 17 height 17
click at [953, 352] on div "button" at bounding box center [961, 351] width 17 height 17
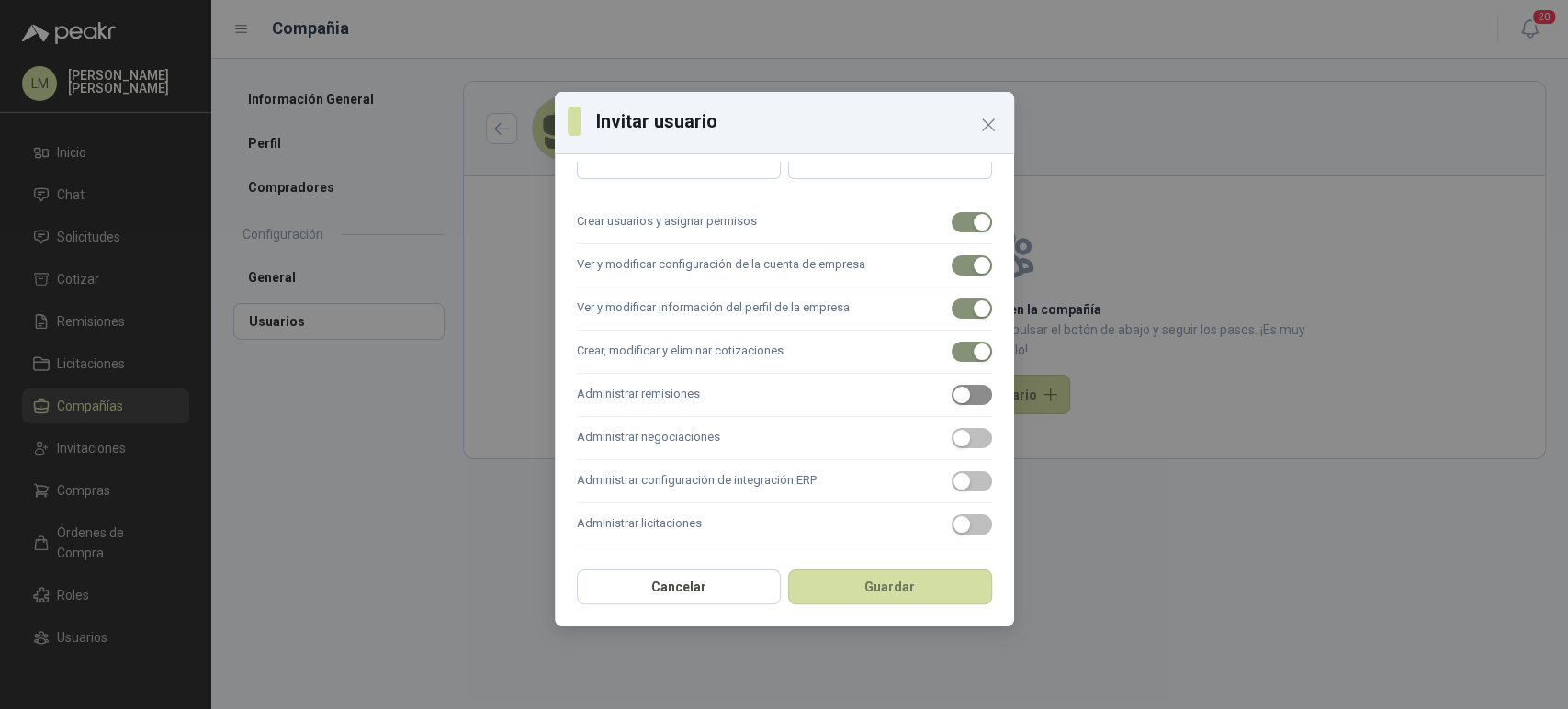
click at [953, 401] on div "button" at bounding box center [961, 395] width 17 height 17
click at [953, 434] on div "button" at bounding box center [961, 438] width 17 height 17
click at [940, 537] on label "Administrar licitaciones" at bounding box center [784, 524] width 415 height 43
click at [952, 534] on button "Administrar licitaciones" at bounding box center [972, 524] width 41 height 20
click at [926, 572] on button "Guardar" at bounding box center [889, 586] width 204 height 35
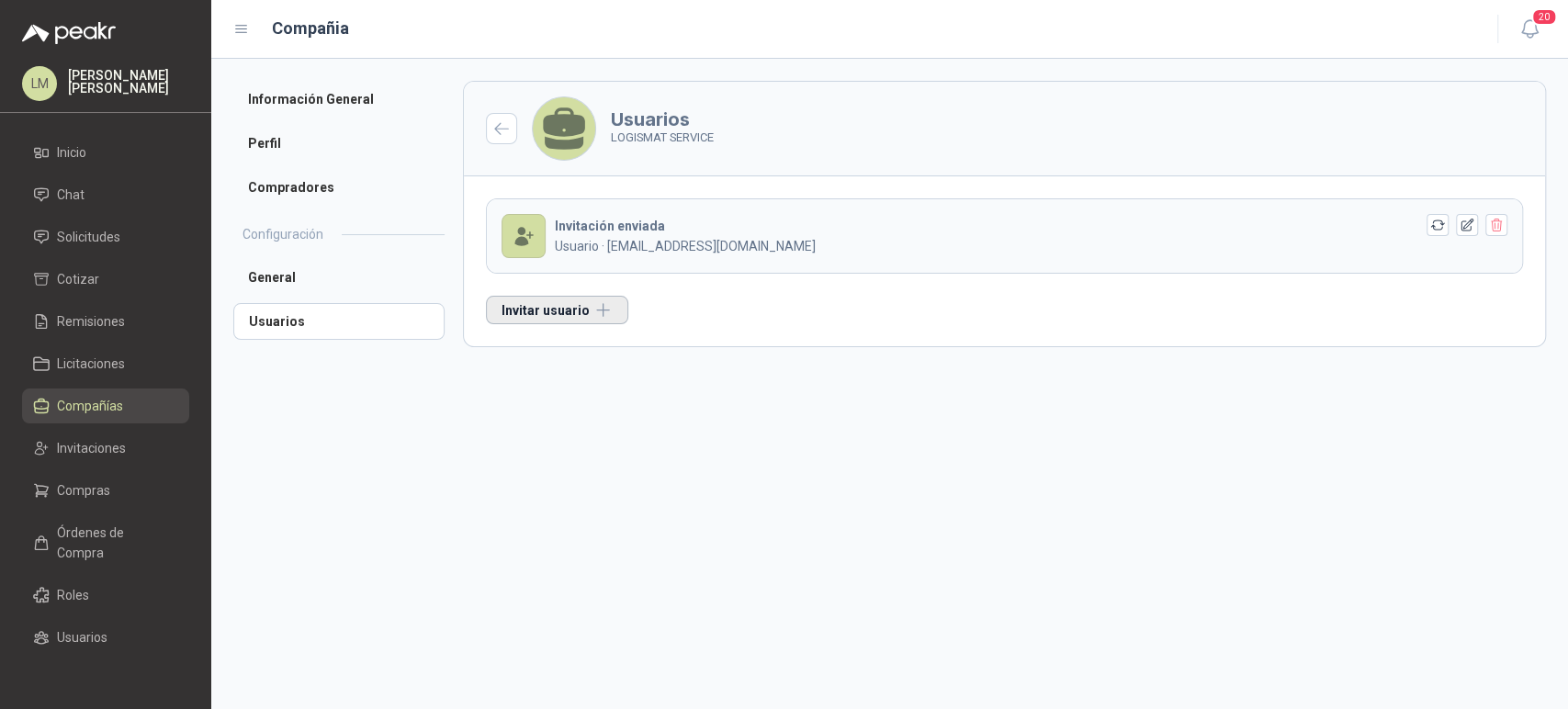
click at [584, 316] on button "Invitar usuario" at bounding box center [556, 309] width 142 height 29
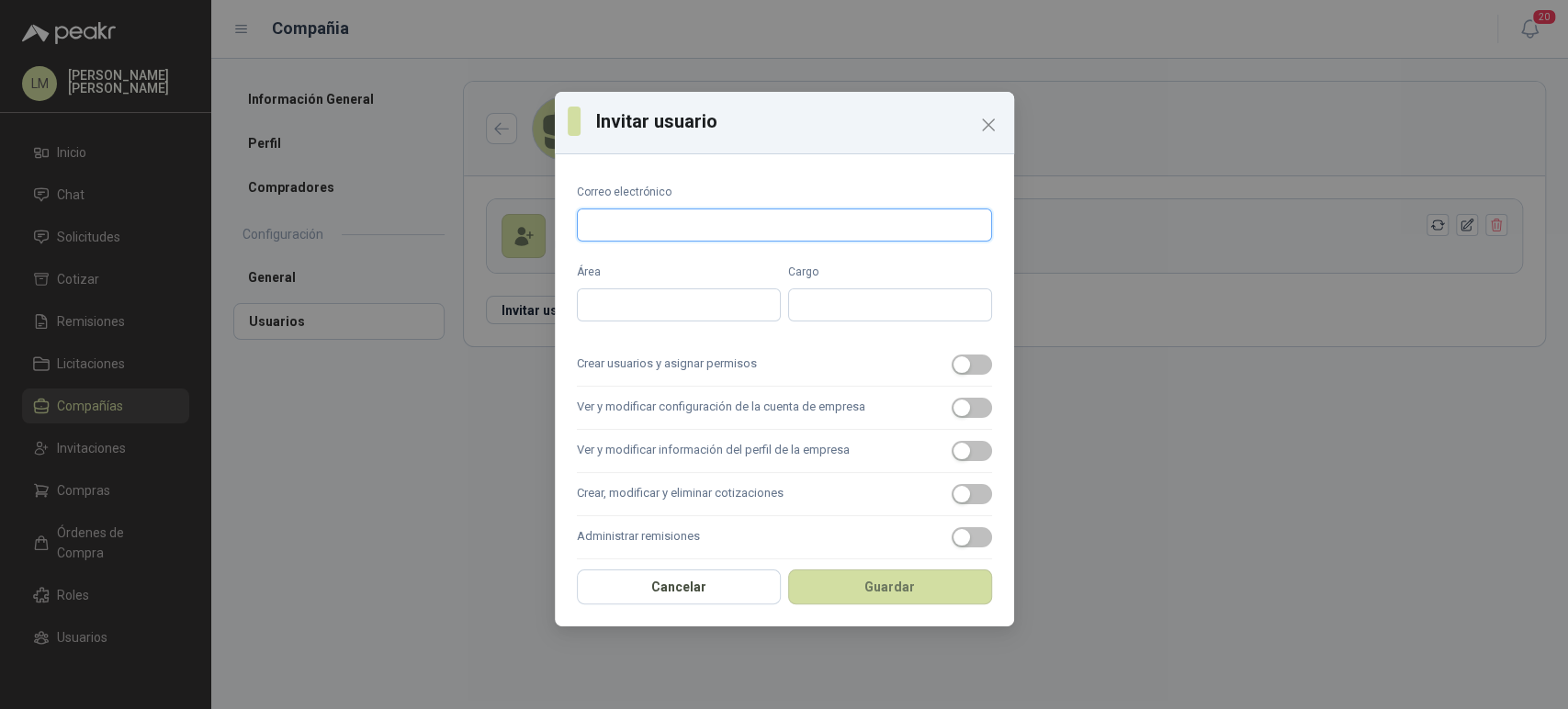
click at [730, 223] on input "Correo electrónico" at bounding box center [784, 225] width 415 height 33
paste input "**********"
type input "**********"
click at [959, 372] on span "button" at bounding box center [972, 364] width 41 height 20
click at [952, 417] on span "button" at bounding box center [972, 408] width 41 height 20
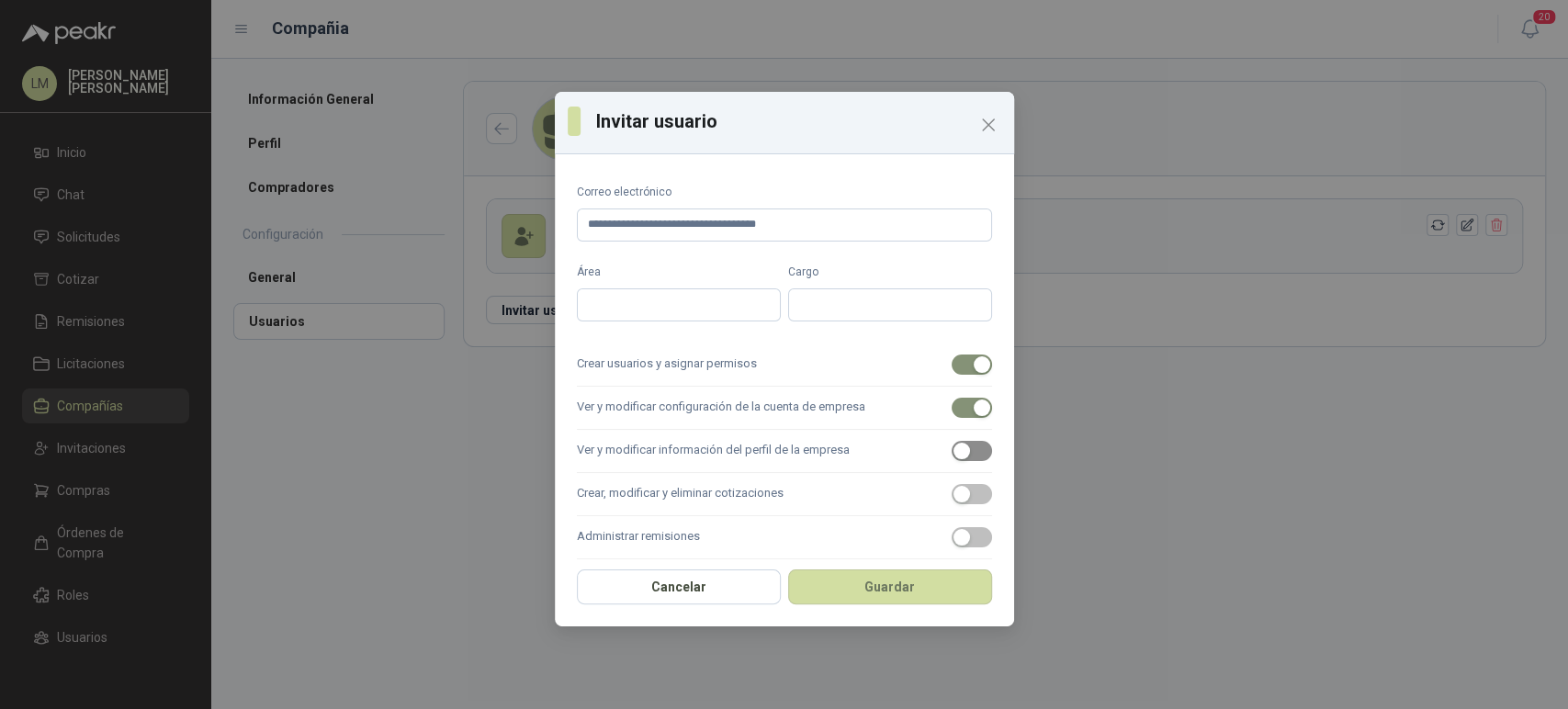
click at [953, 448] on div "button" at bounding box center [961, 450] width 17 height 17
click at [953, 490] on div "button" at bounding box center [961, 493] width 17 height 17
click at [952, 527] on span "button" at bounding box center [972, 537] width 41 height 20
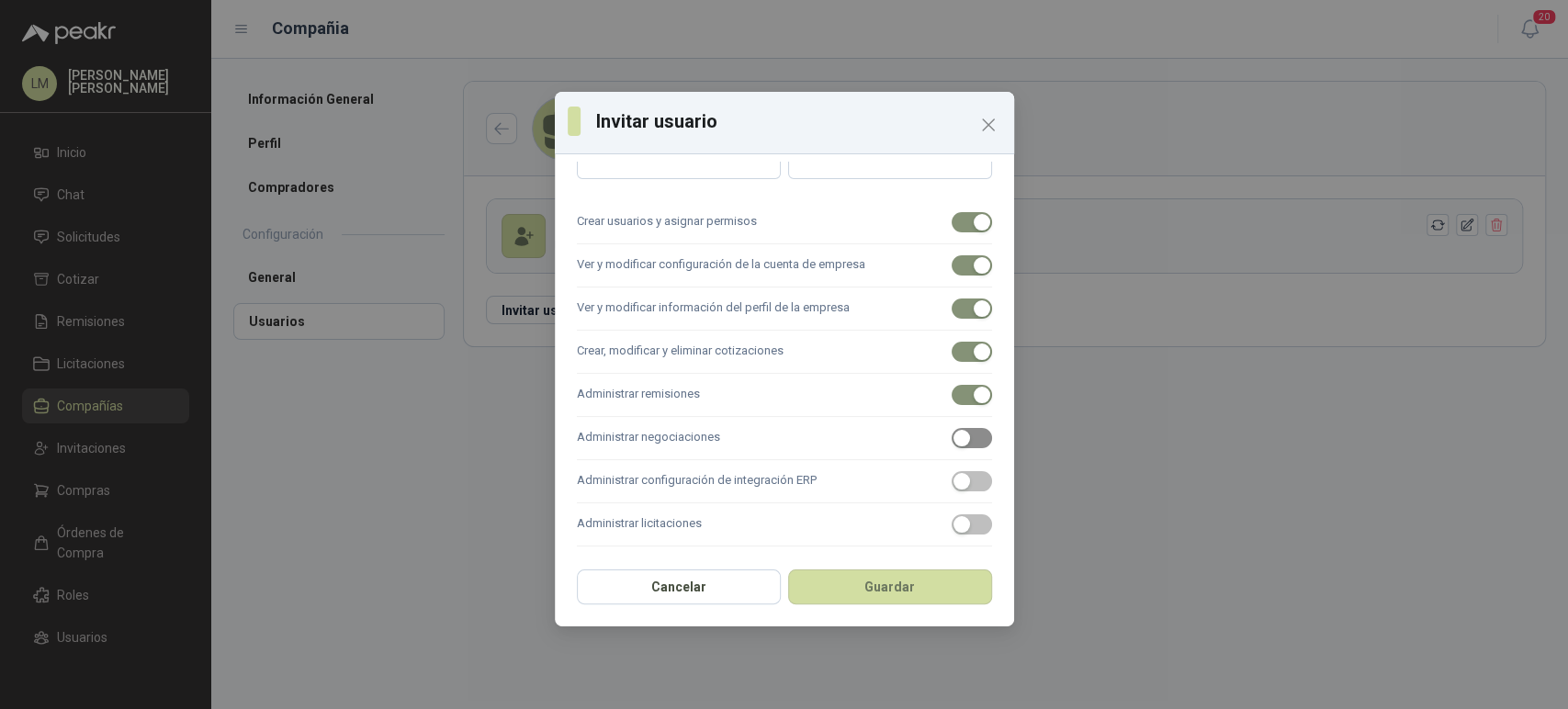
click at [953, 433] on div "button" at bounding box center [961, 438] width 17 height 17
click at [953, 521] on div "button" at bounding box center [961, 524] width 17 height 17
click at [911, 598] on button "Guardar" at bounding box center [889, 586] width 204 height 35
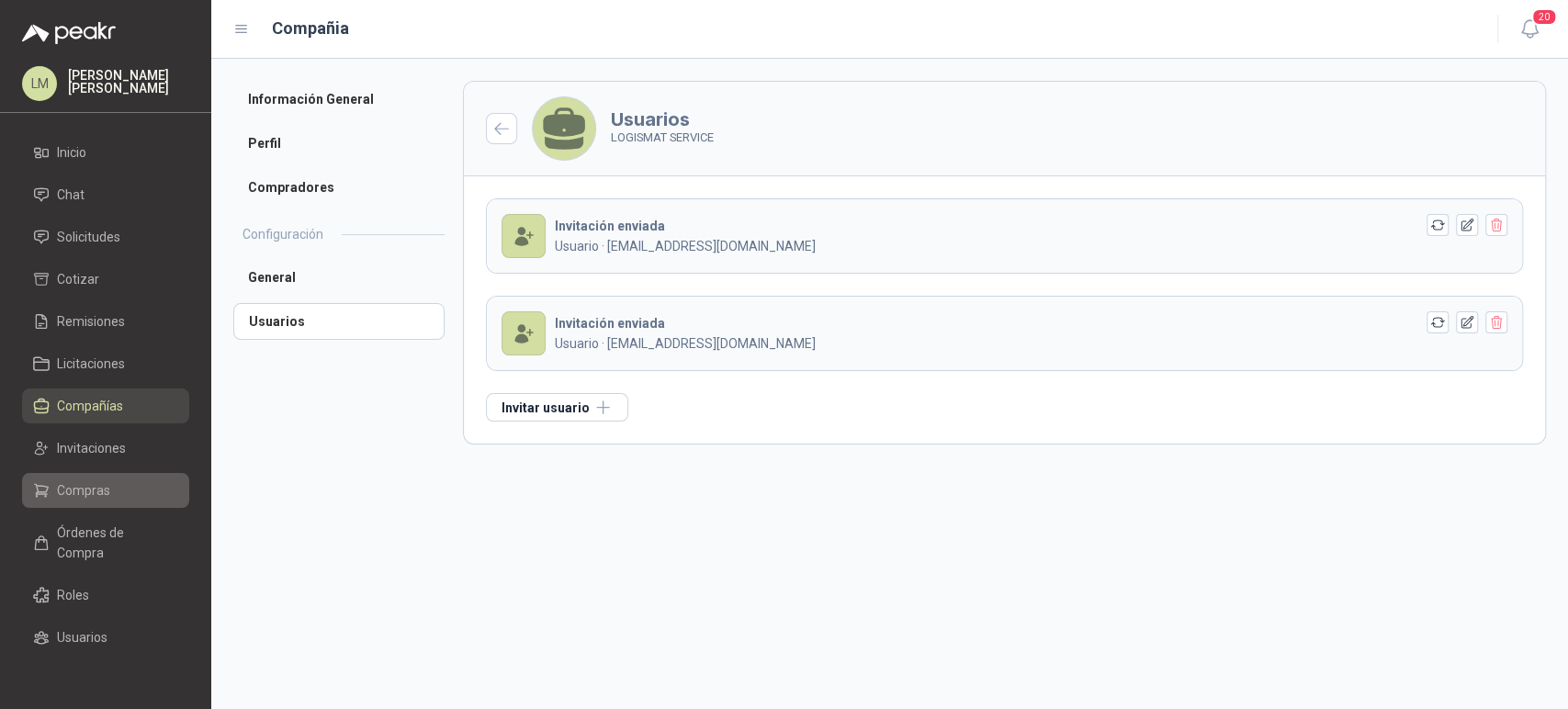
click at [89, 485] on span "Compras" at bounding box center [84, 490] width 54 height 20
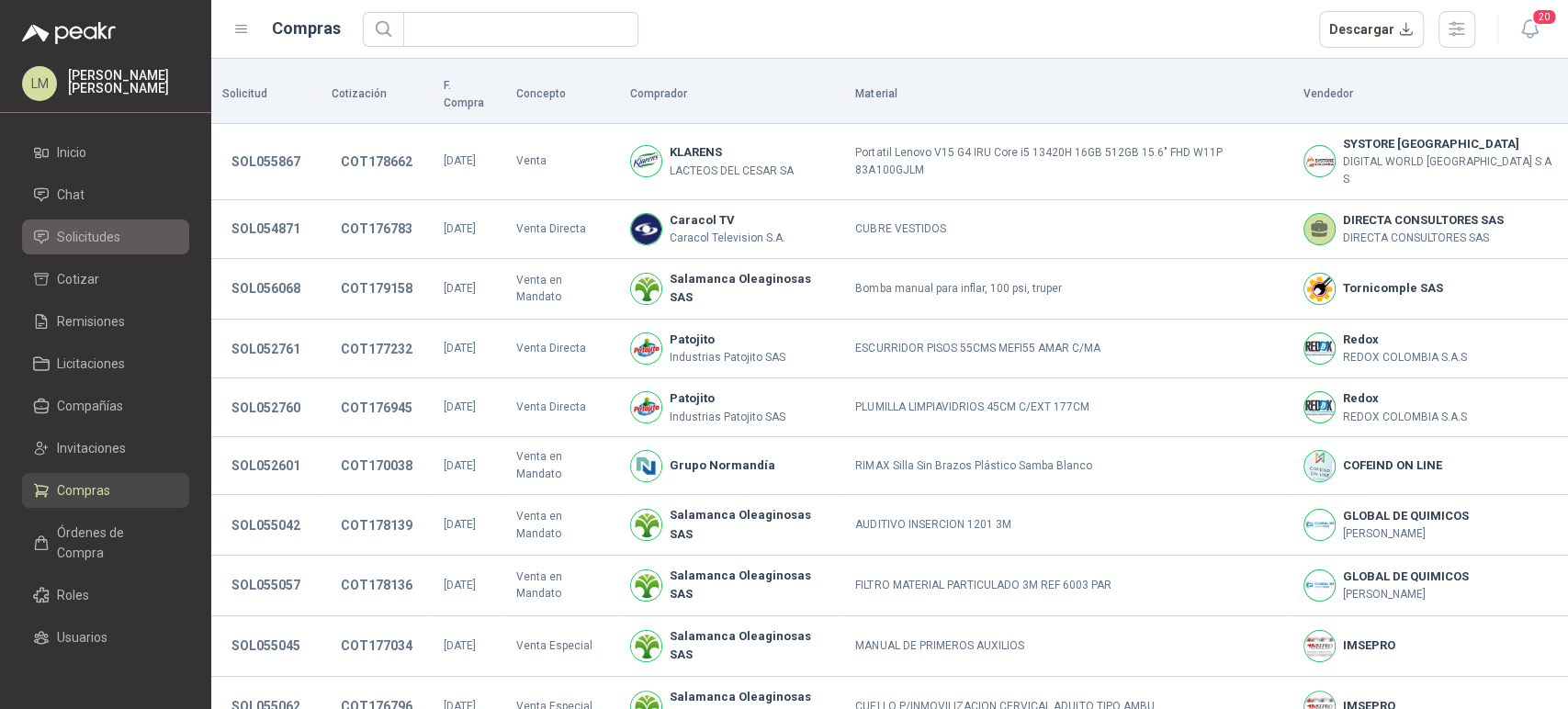
click at [85, 236] on span "Solicitudes" at bounding box center [89, 237] width 64 height 20
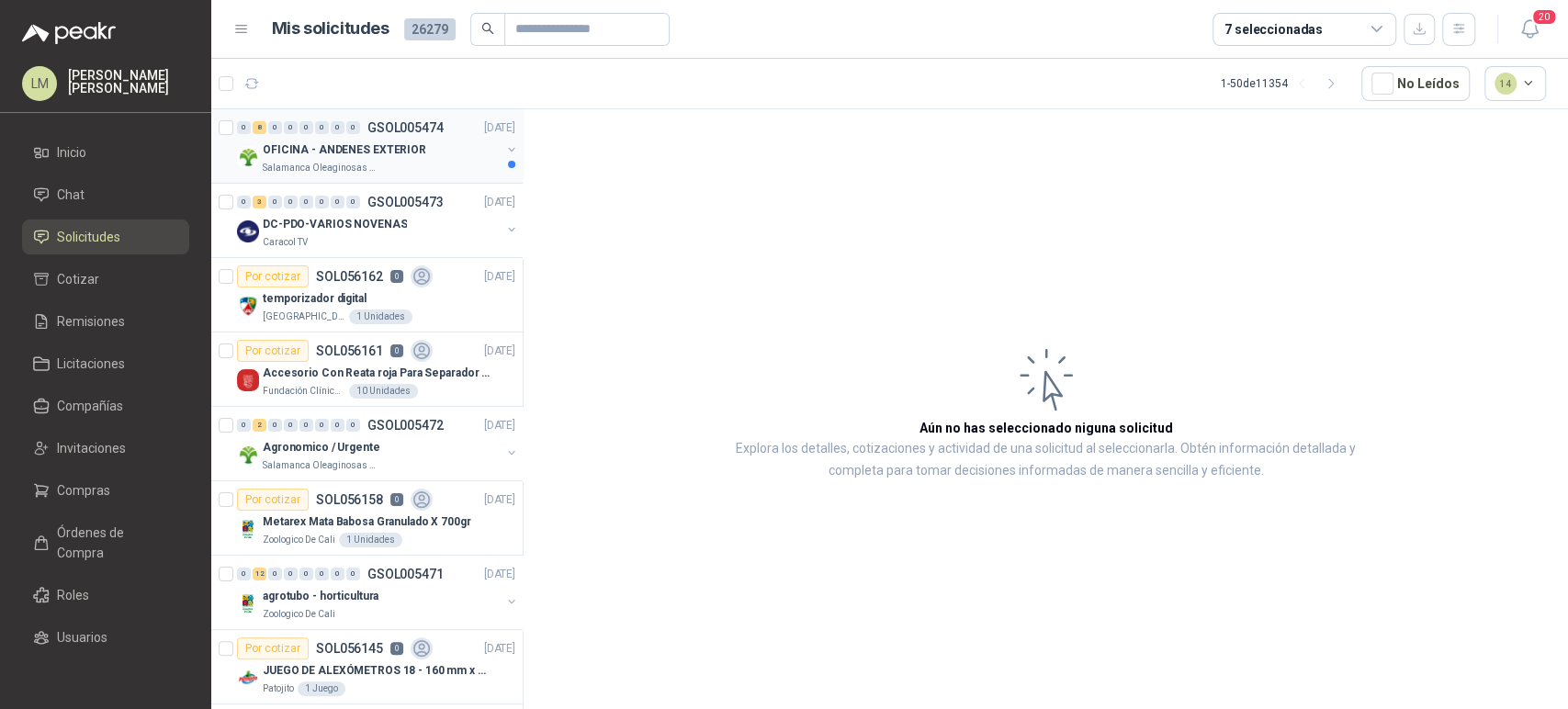
click at [341, 161] on p "Salamanca Oleaginosas SAS" at bounding box center [320, 168] width 115 height 15
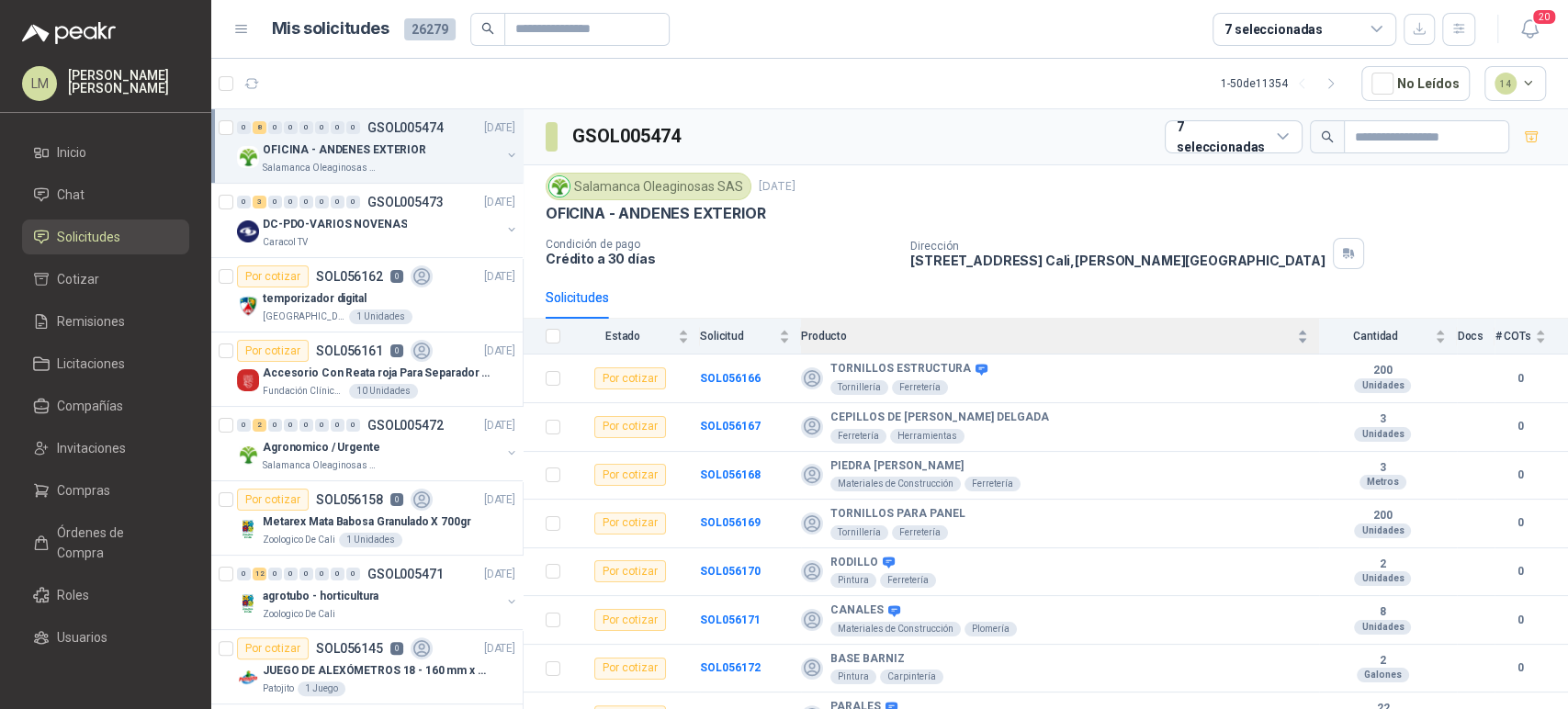
scroll to position [23, 0]
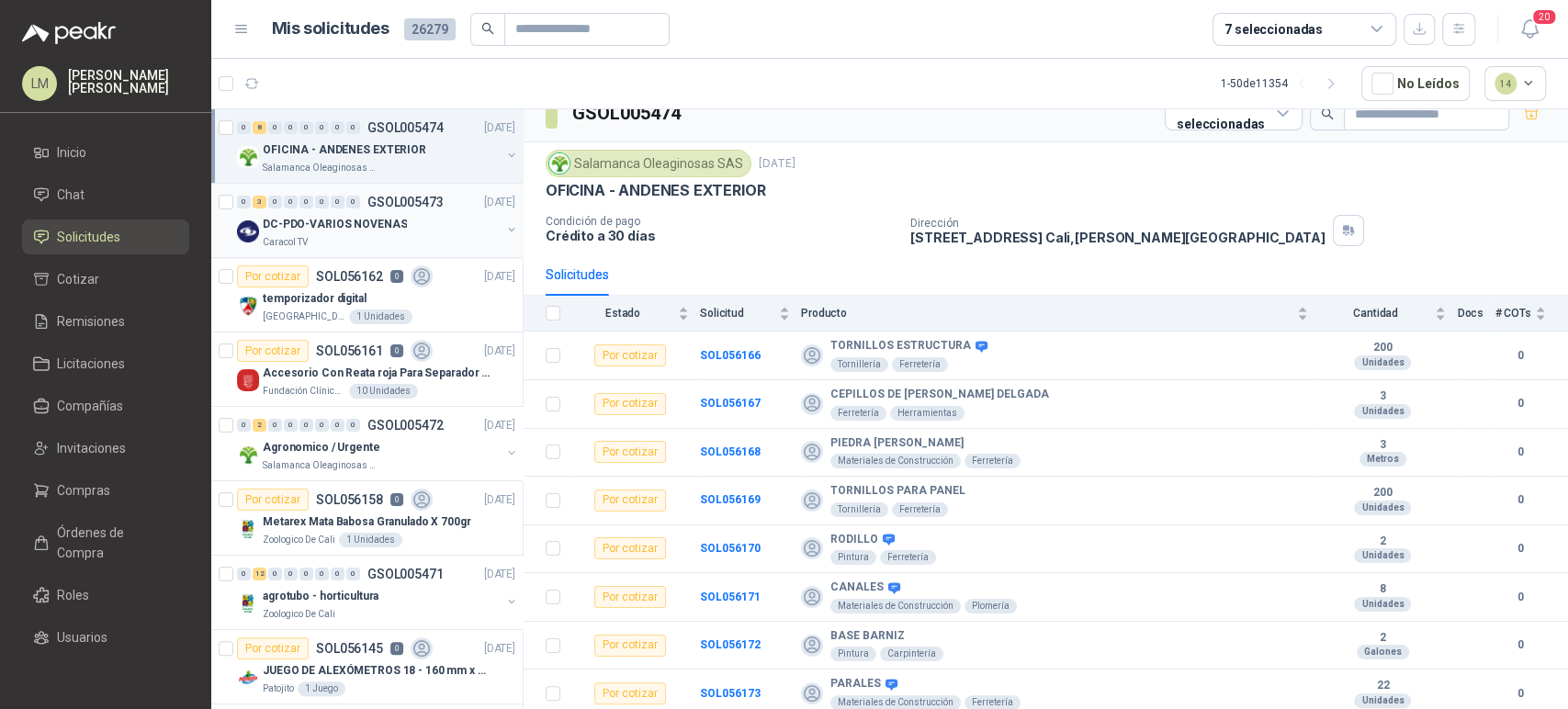
click at [329, 235] on div "Caracol TV" at bounding box center [381, 242] width 238 height 15
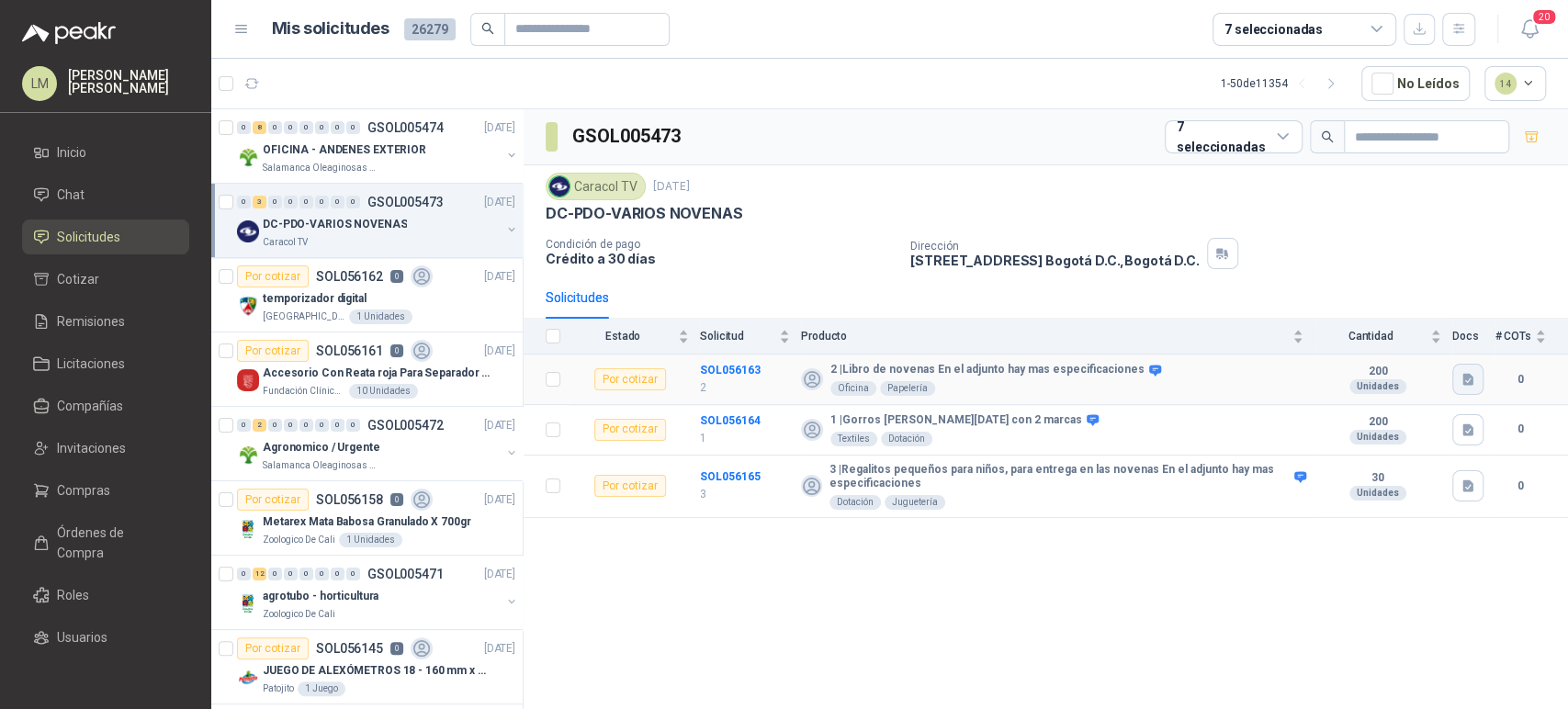
click at [1467, 379] on icon "button" at bounding box center [1468, 379] width 11 height 12
click at [1098, 304] on div "Solicitudes" at bounding box center [1045, 297] width 1000 height 42
click at [504, 222] on button "button" at bounding box center [511, 229] width 15 height 15
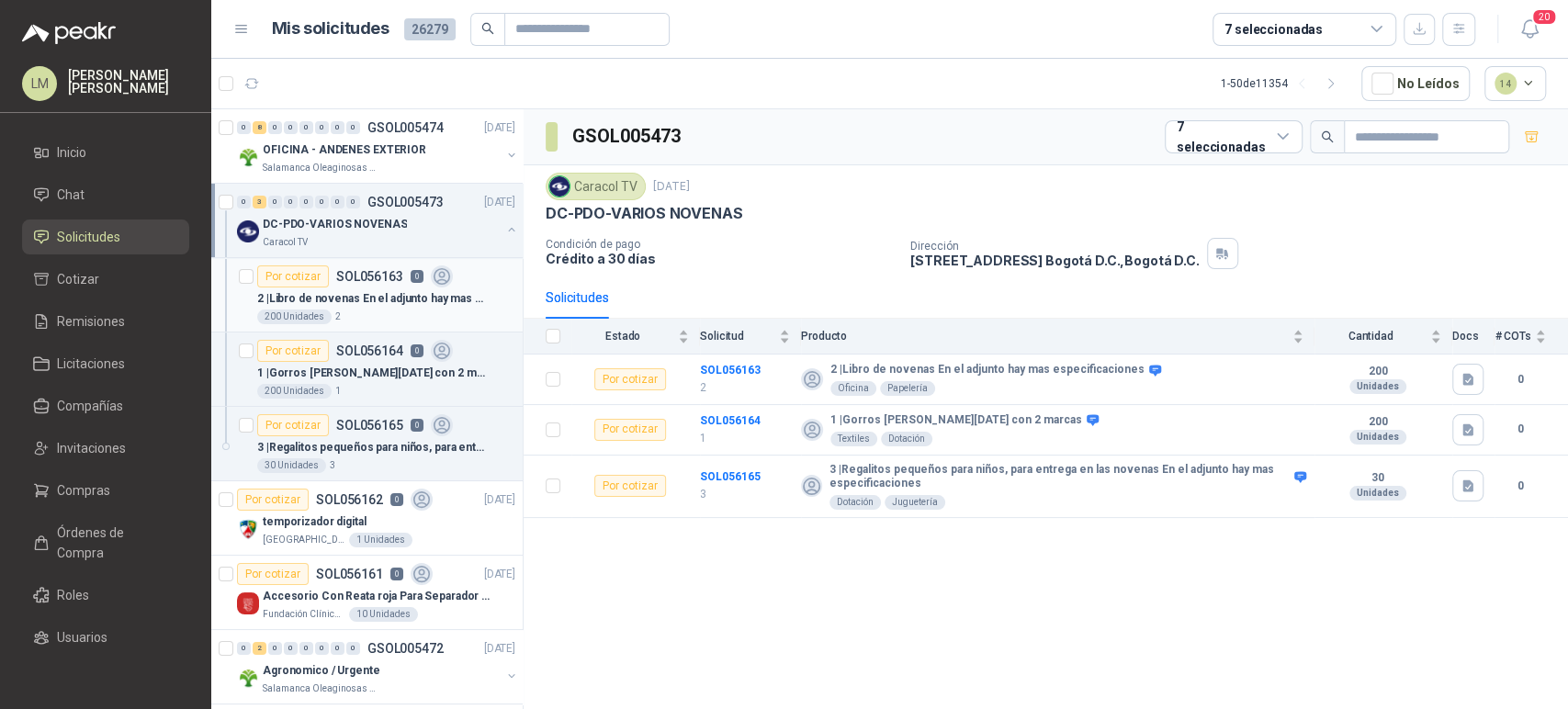
click at [360, 273] on p "SOL056163" at bounding box center [369, 275] width 67 height 13
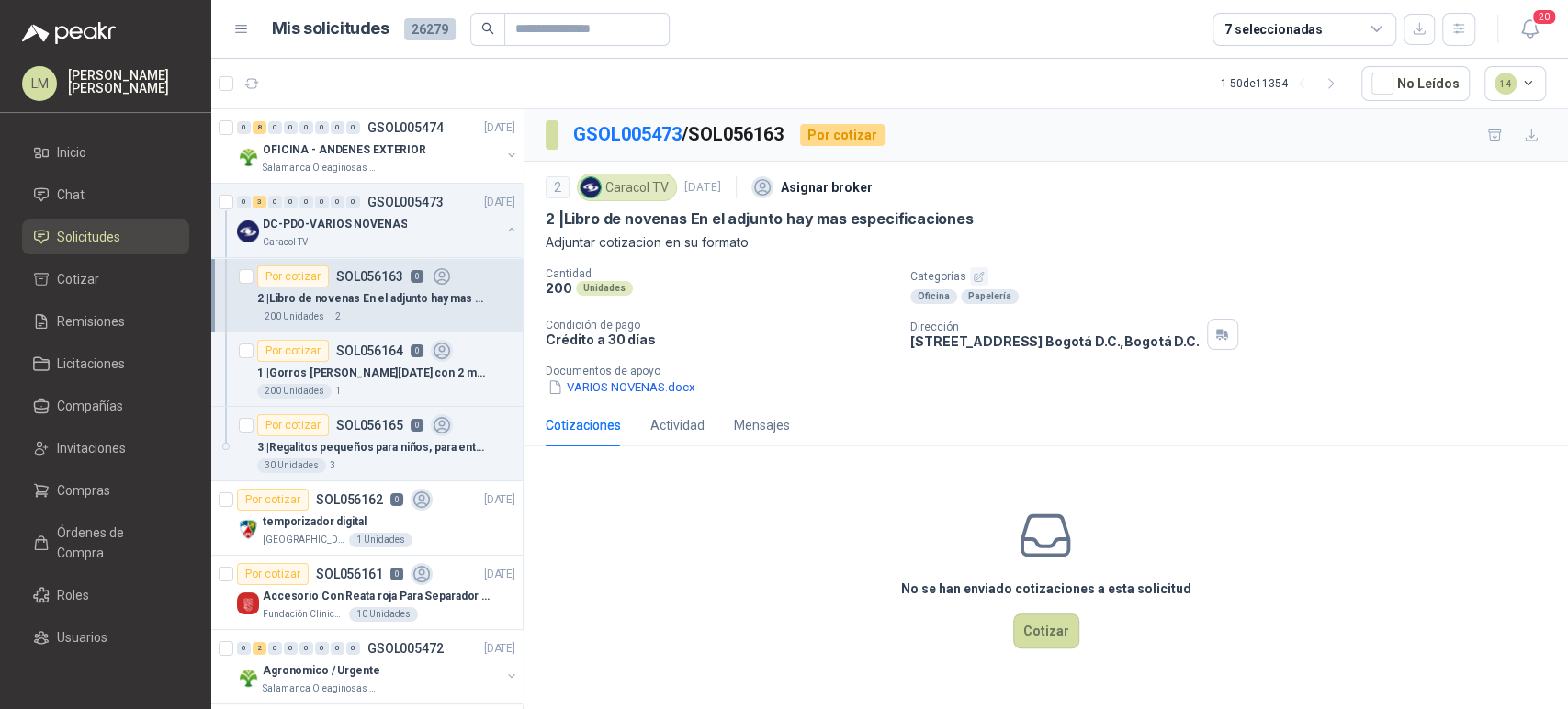
click at [977, 278] on icon "button" at bounding box center [979, 276] width 12 height 12
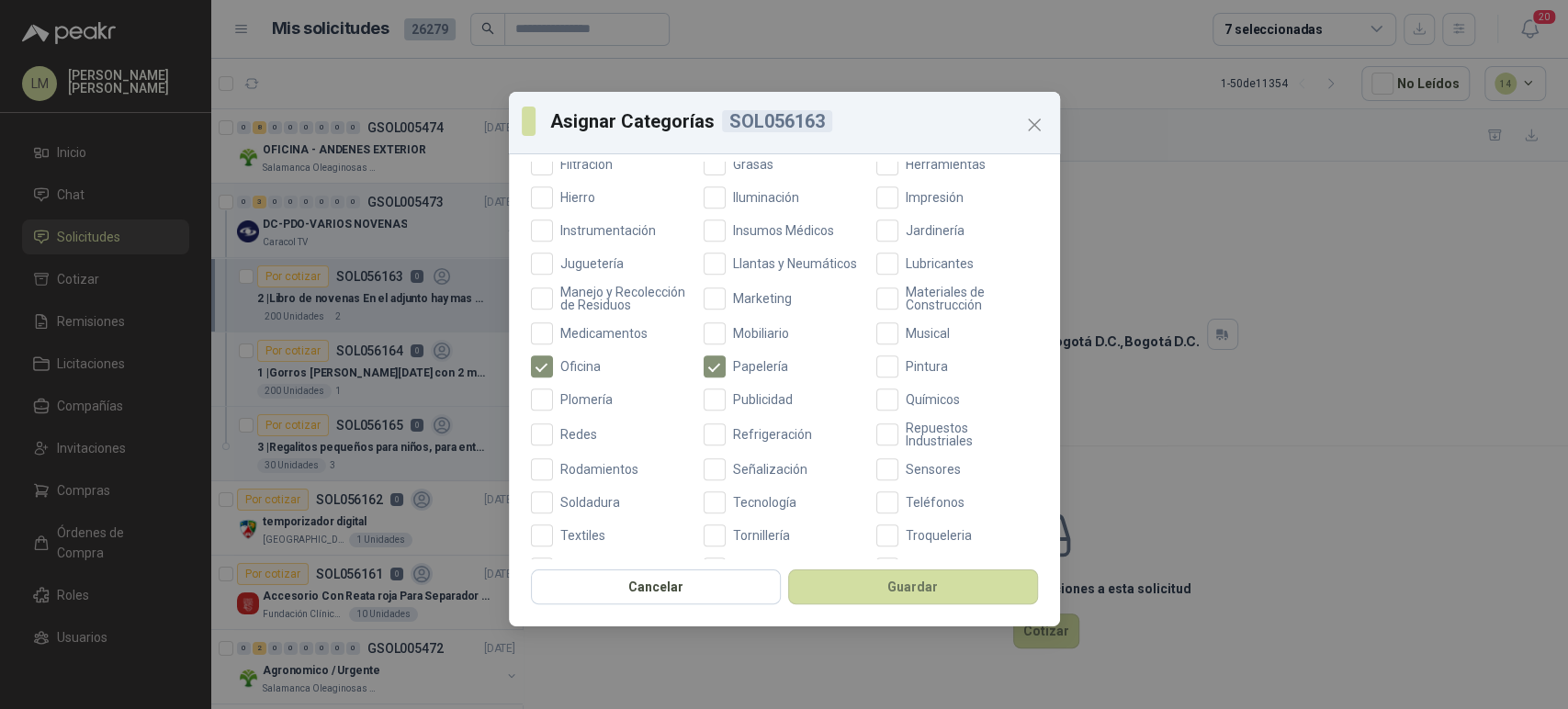
scroll to position [571, 0]
click at [858, 608] on div "Cancelar Guardar" at bounding box center [784, 592] width 551 height 68
click at [876, 581] on button "Guardar" at bounding box center [912, 586] width 250 height 35
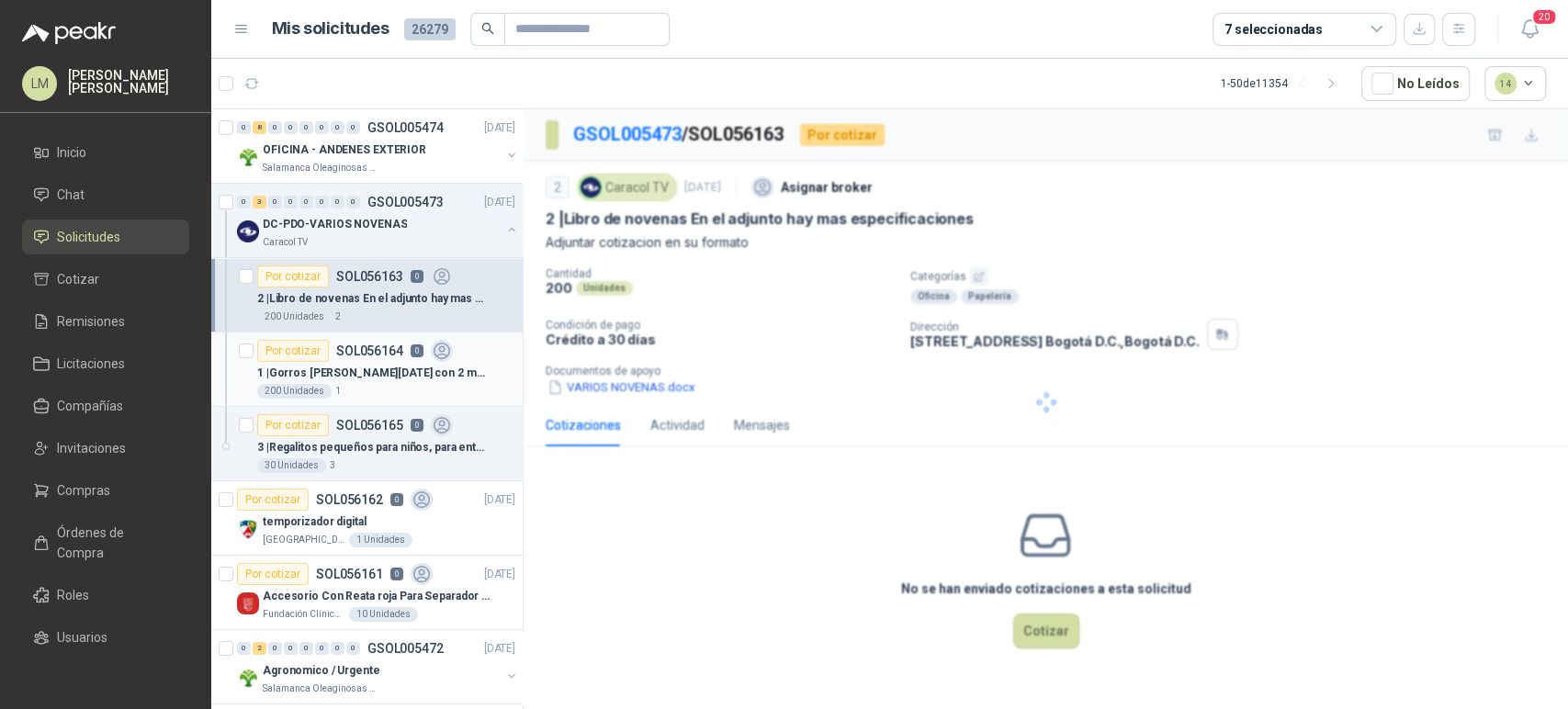
click at [339, 377] on p "1 | Gorros [PERSON_NAME][DATE] con 2 marcas" at bounding box center [372, 374] width 229 height 18
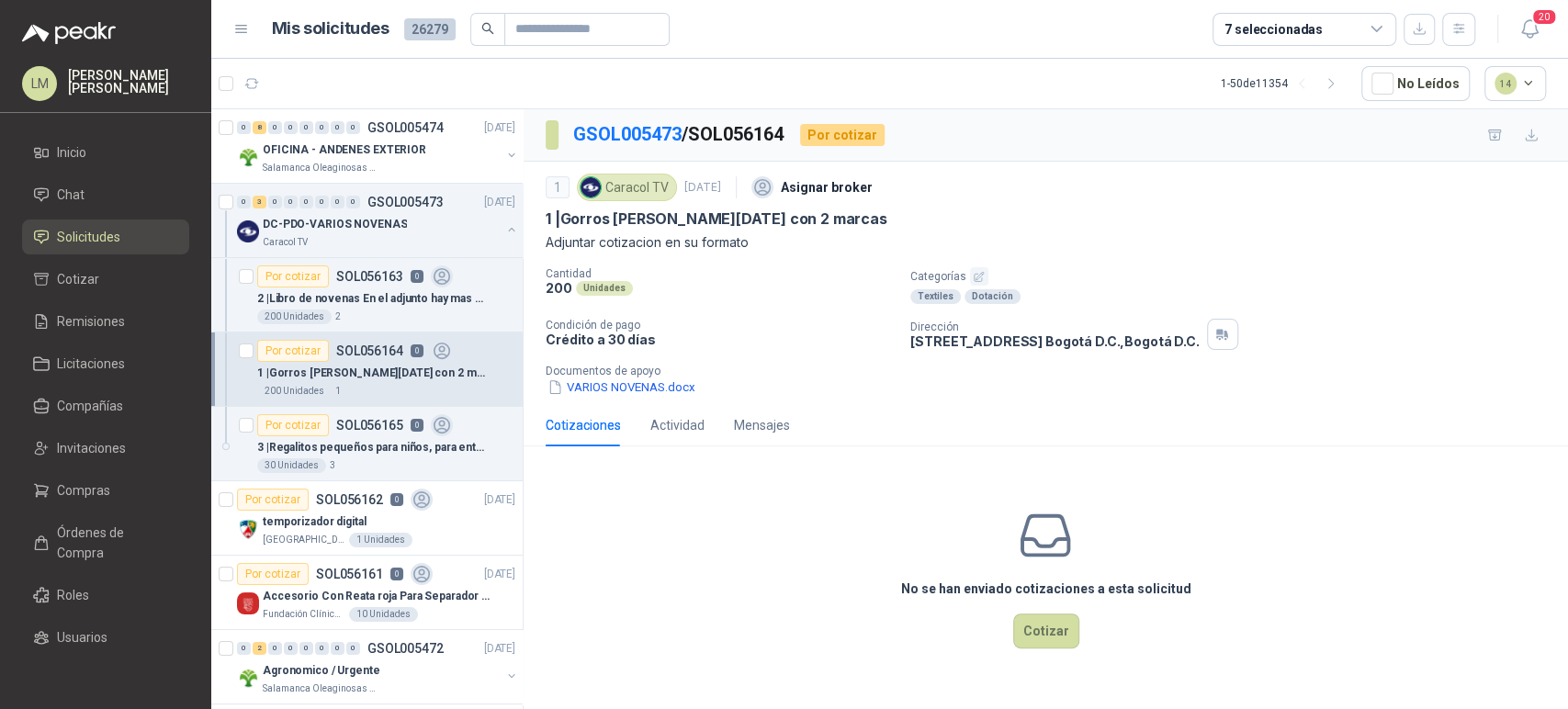
click at [973, 270] on icon "button" at bounding box center [979, 276] width 12 height 12
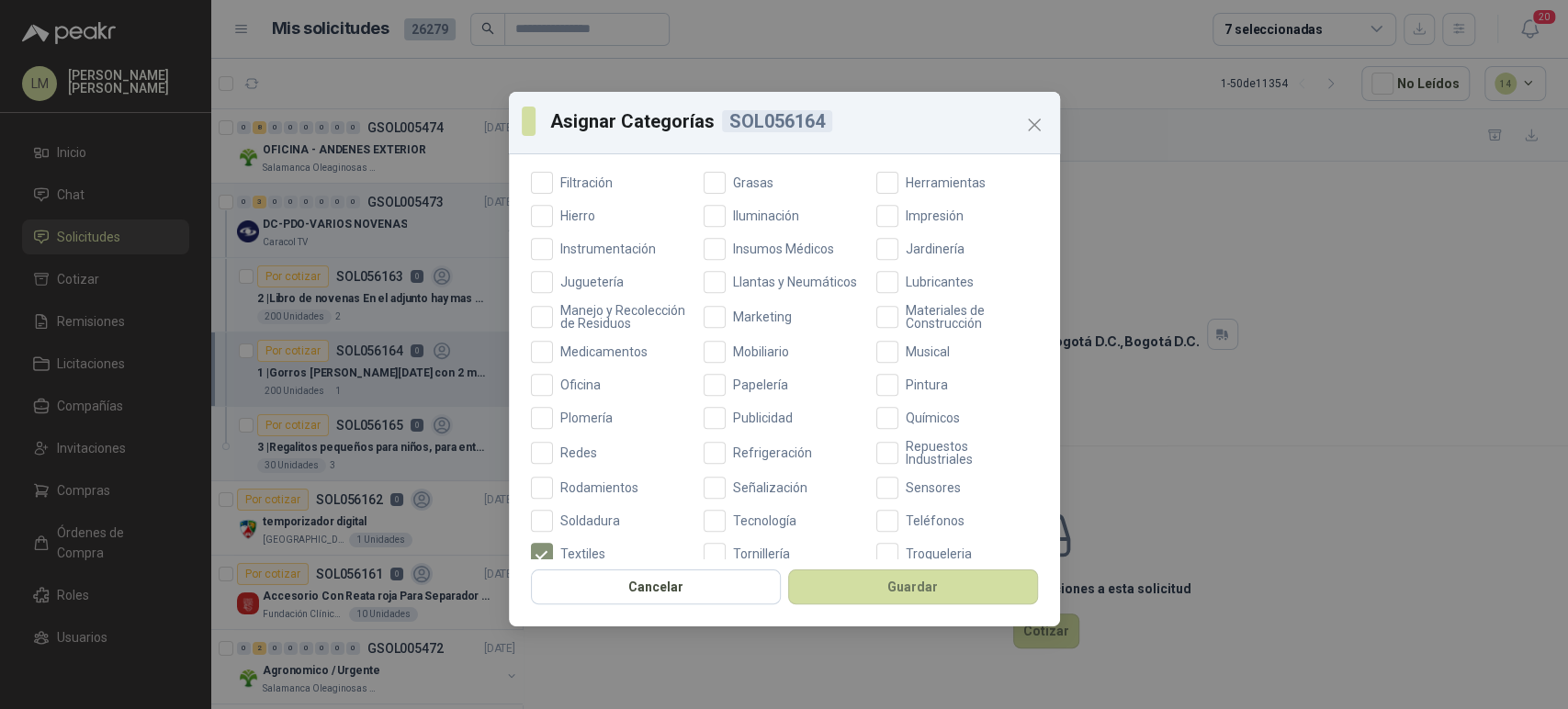
scroll to position [555, 0]
click at [730, 421] on span "Publicidad" at bounding box center [762, 414] width 75 height 13
click at [835, 572] on button "Guardar" at bounding box center [912, 586] width 250 height 35
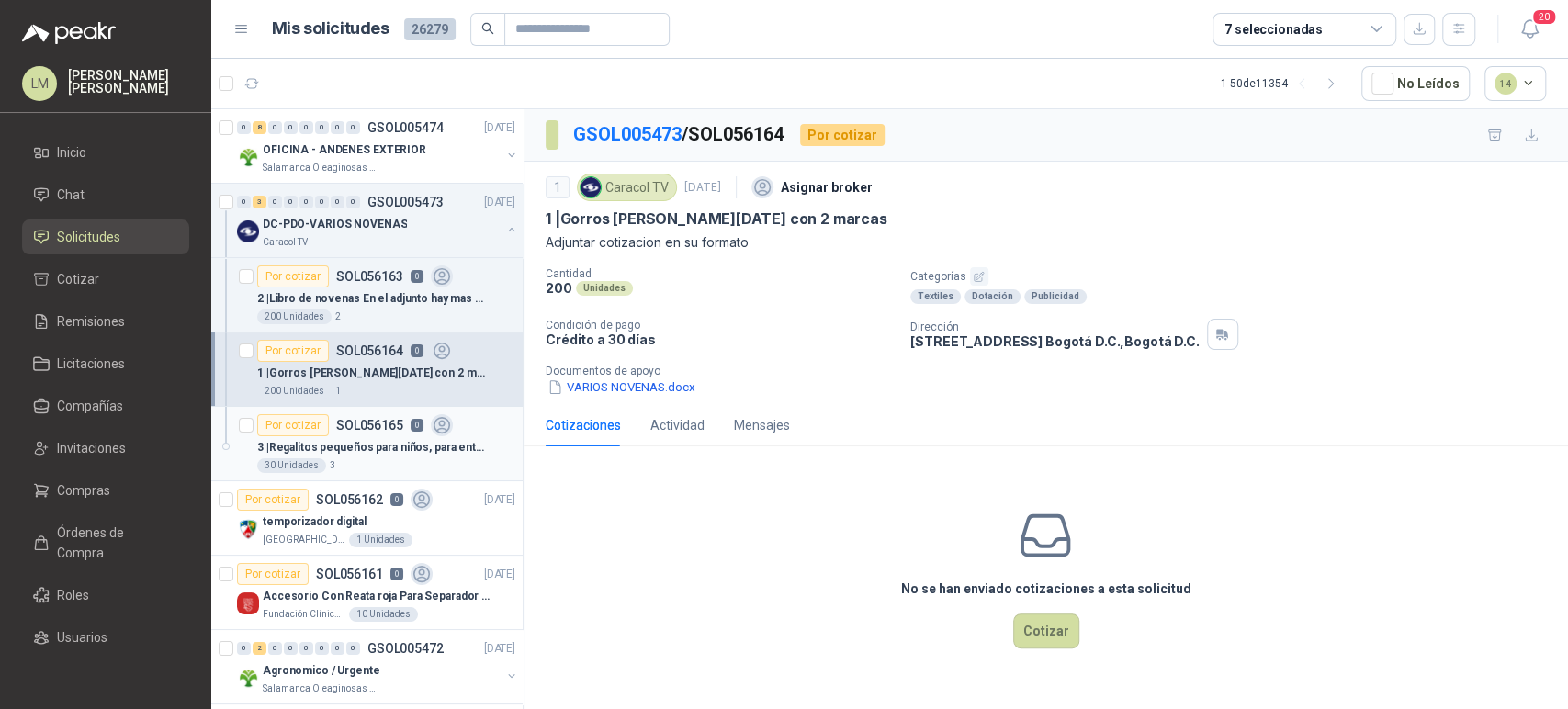
click at [338, 446] on p "3 | Regalitos pequeños para niños, para entrega en las novenas En el adjunto ha…" at bounding box center [372, 447] width 229 height 18
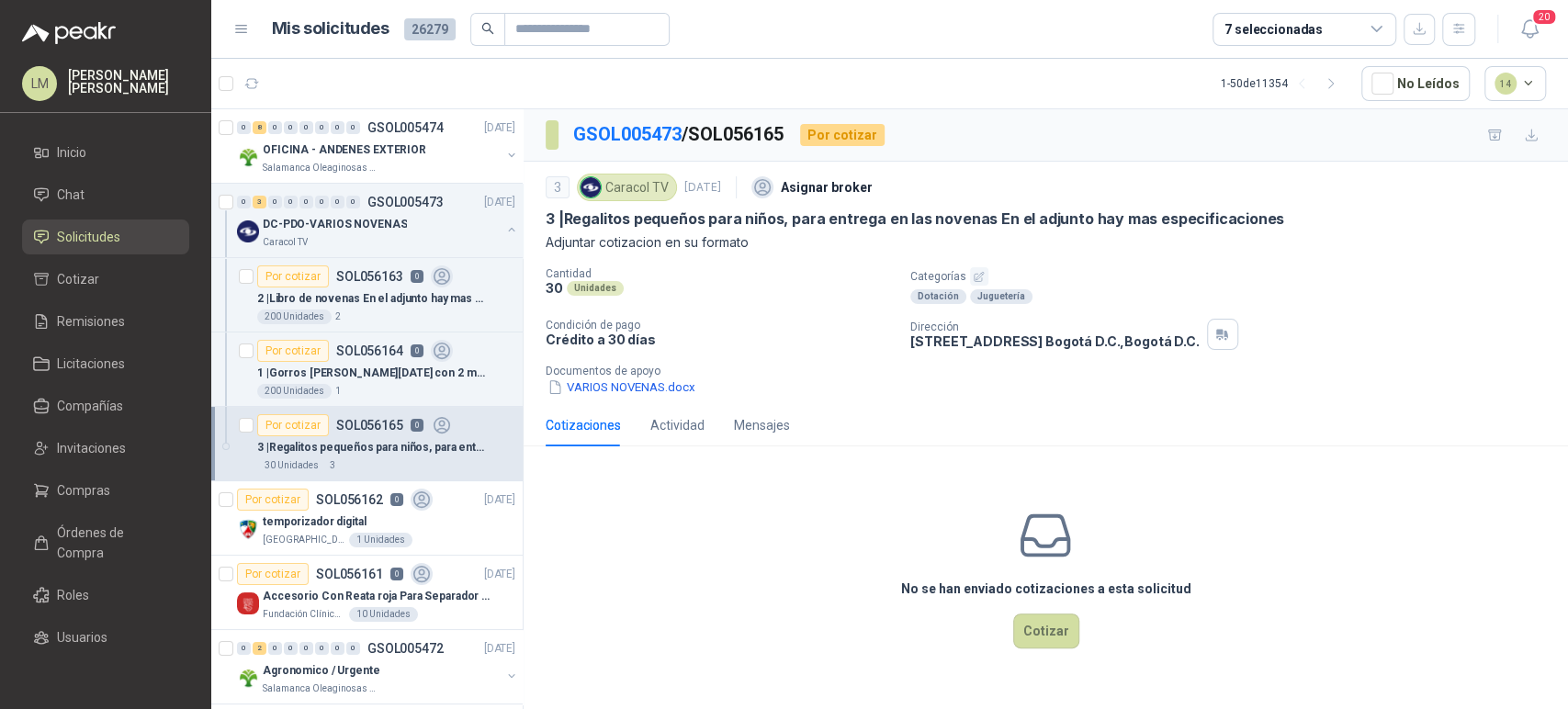
click at [979, 278] on icon "button" at bounding box center [979, 275] width 9 height 9
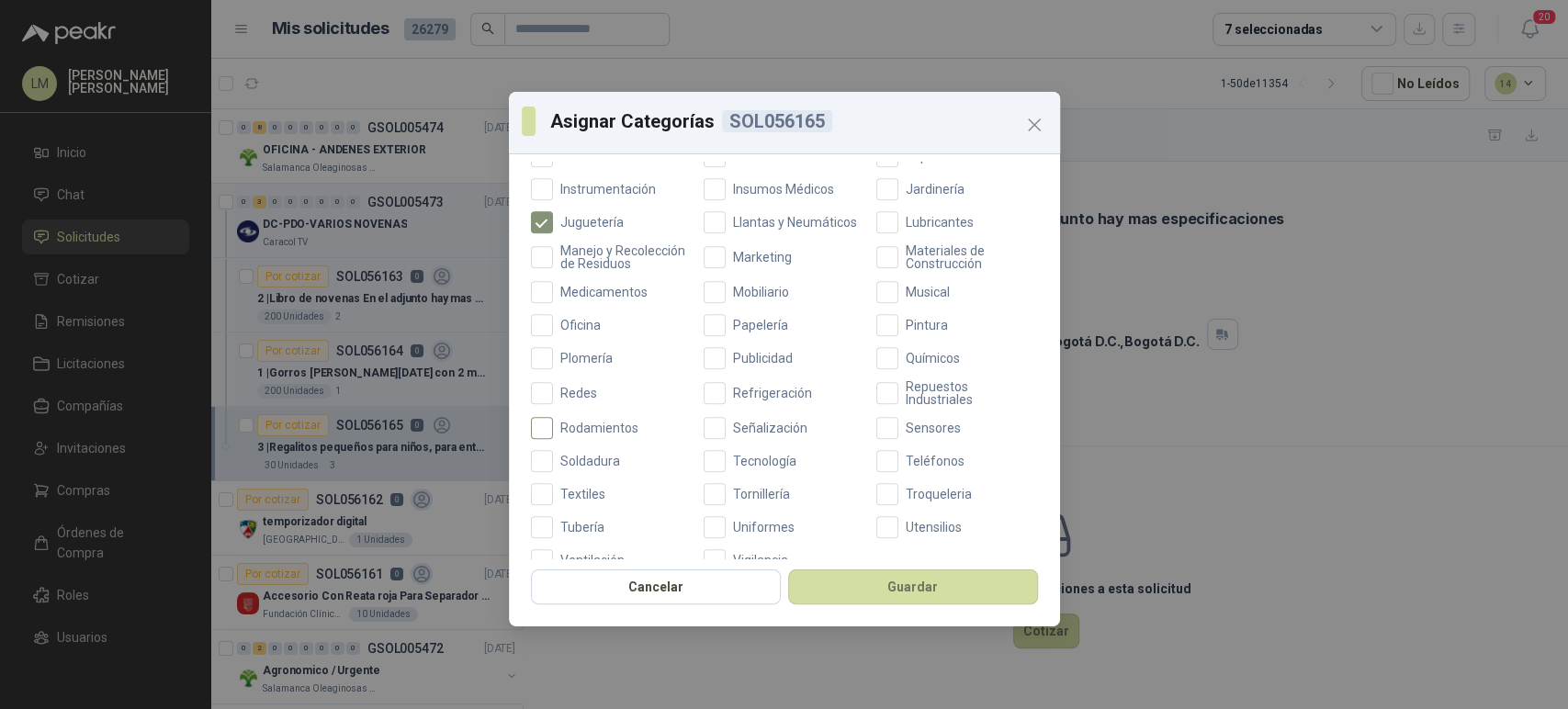
scroll to position [612, 0]
click at [725, 364] on span "Publicidad" at bounding box center [762, 357] width 75 height 13
click at [844, 581] on button "Guardar" at bounding box center [912, 586] width 250 height 35
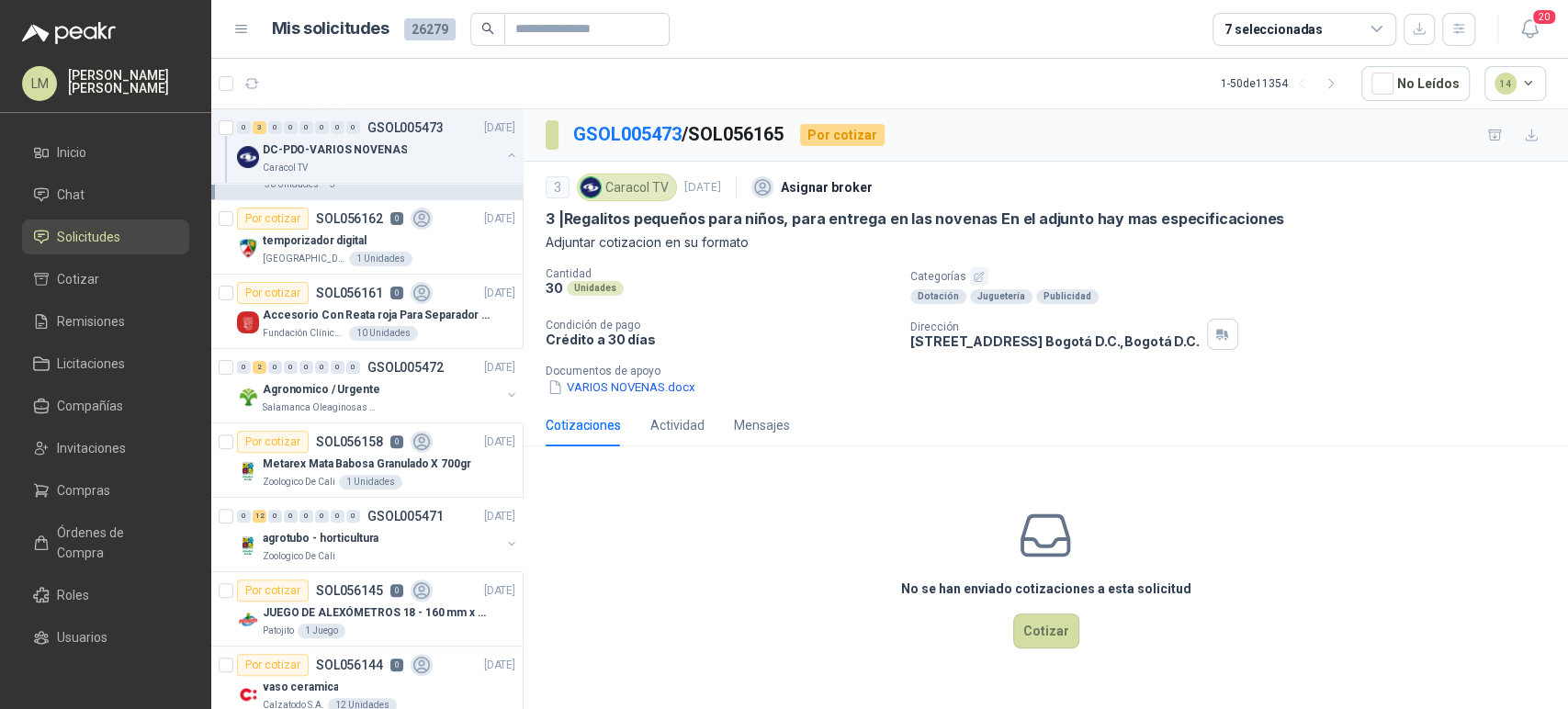
scroll to position [293, 0]
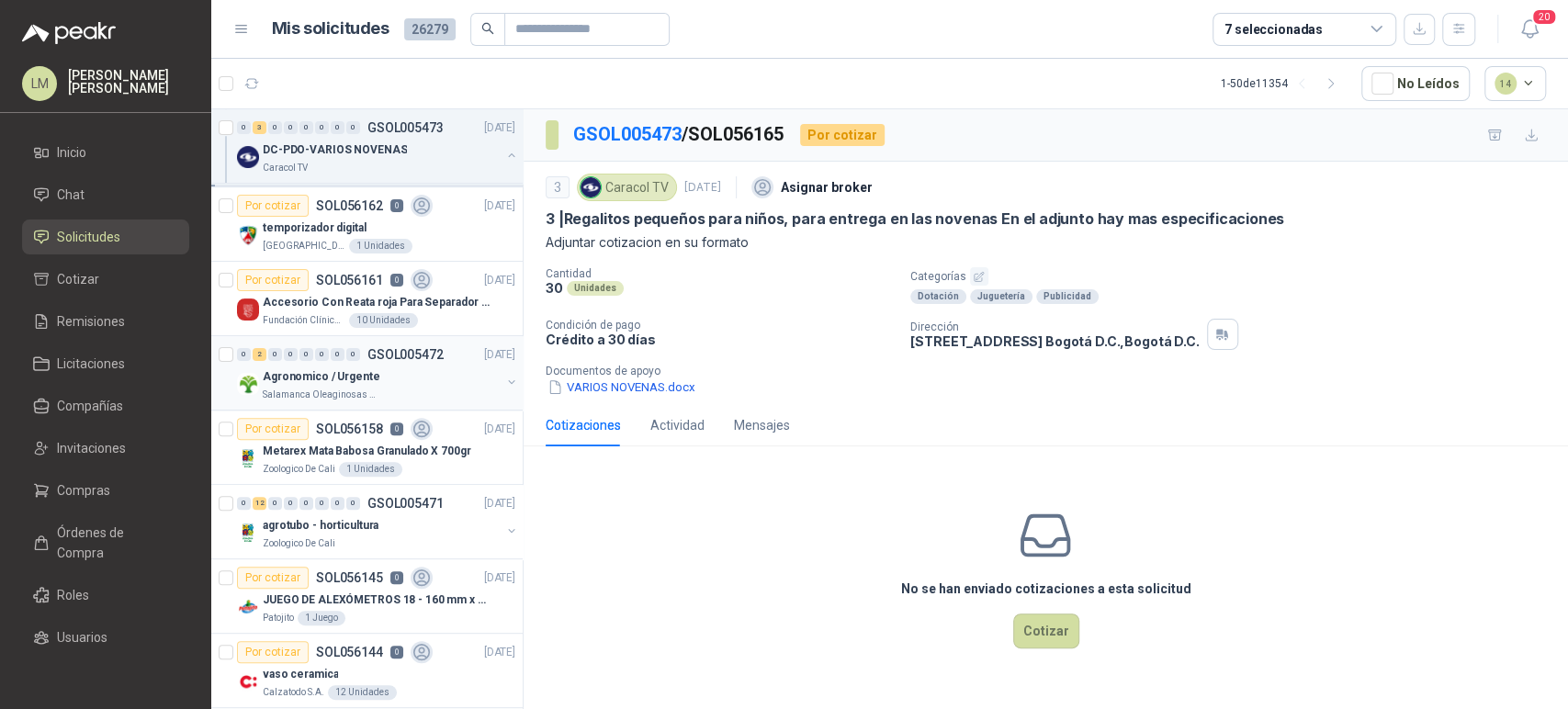
click at [358, 377] on p "Agronomico / Urgente" at bounding box center [321, 377] width 117 height 18
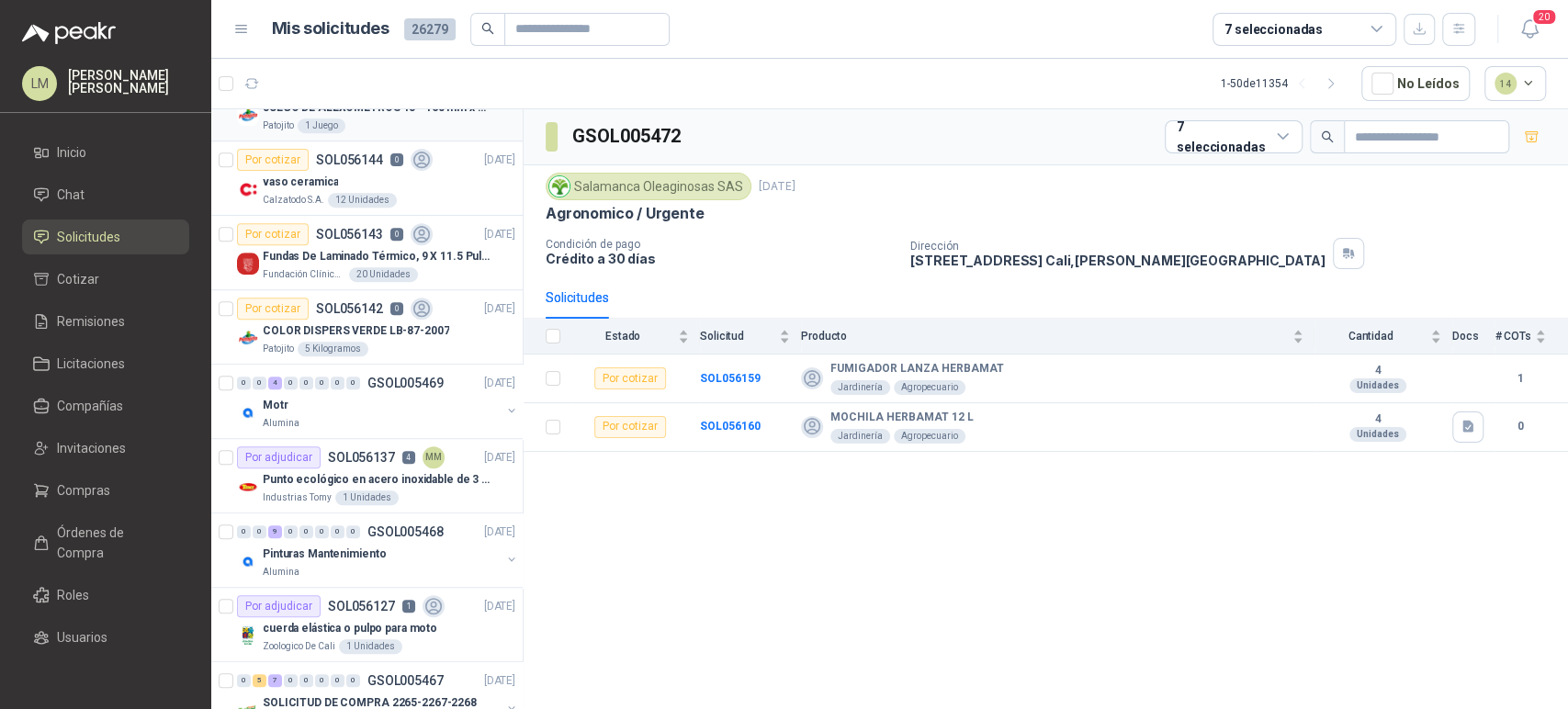
scroll to position [579, 0]
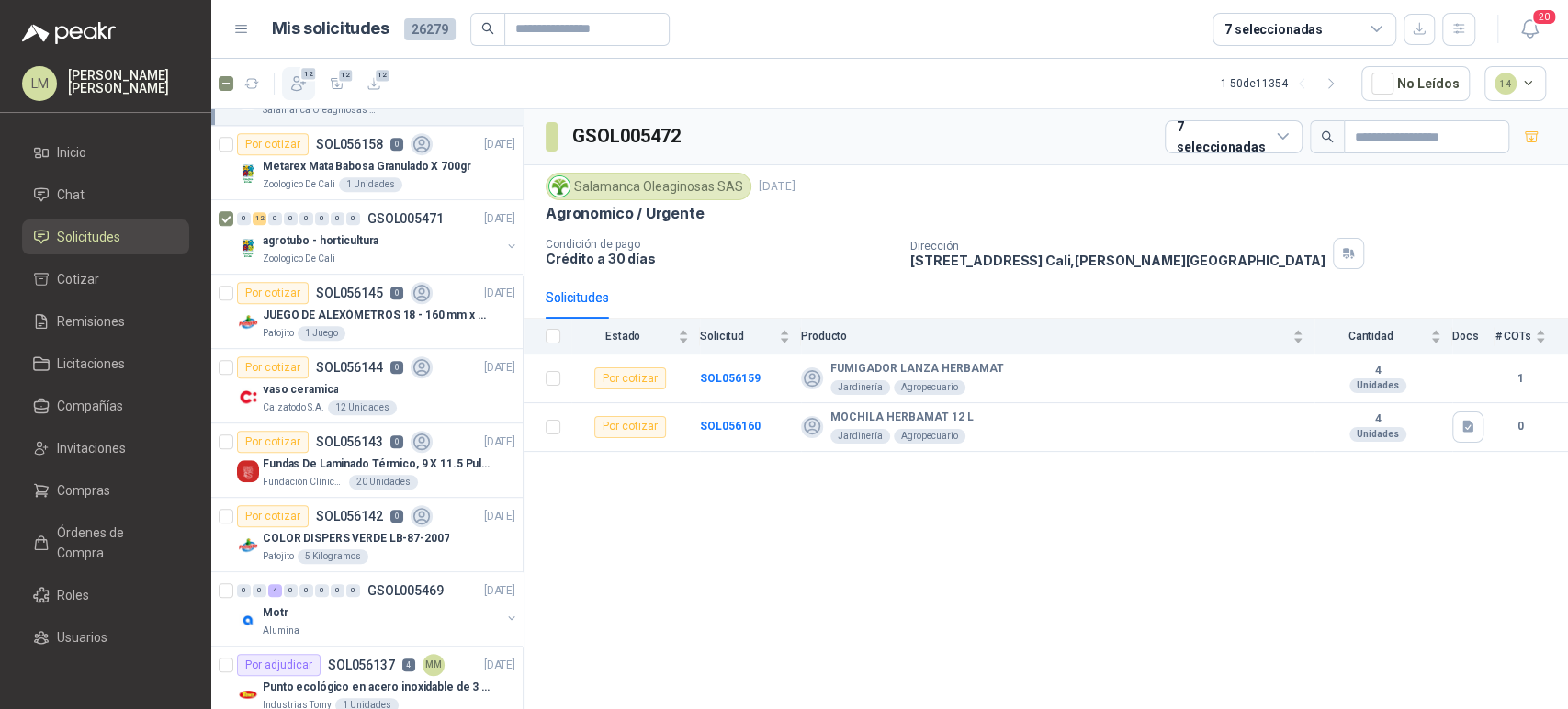
click at [295, 93] on button "12" at bounding box center [297, 83] width 33 height 33
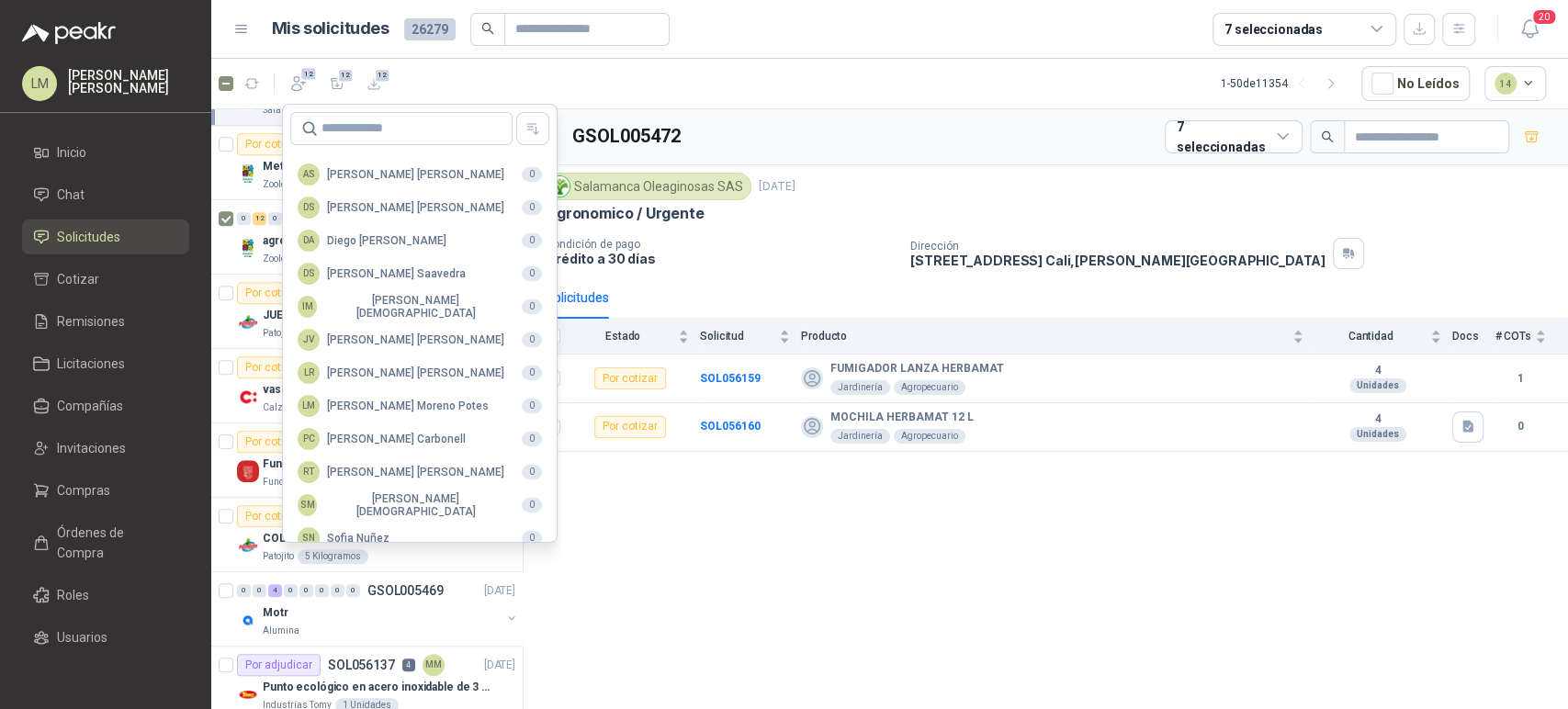
scroll to position [447, 0]
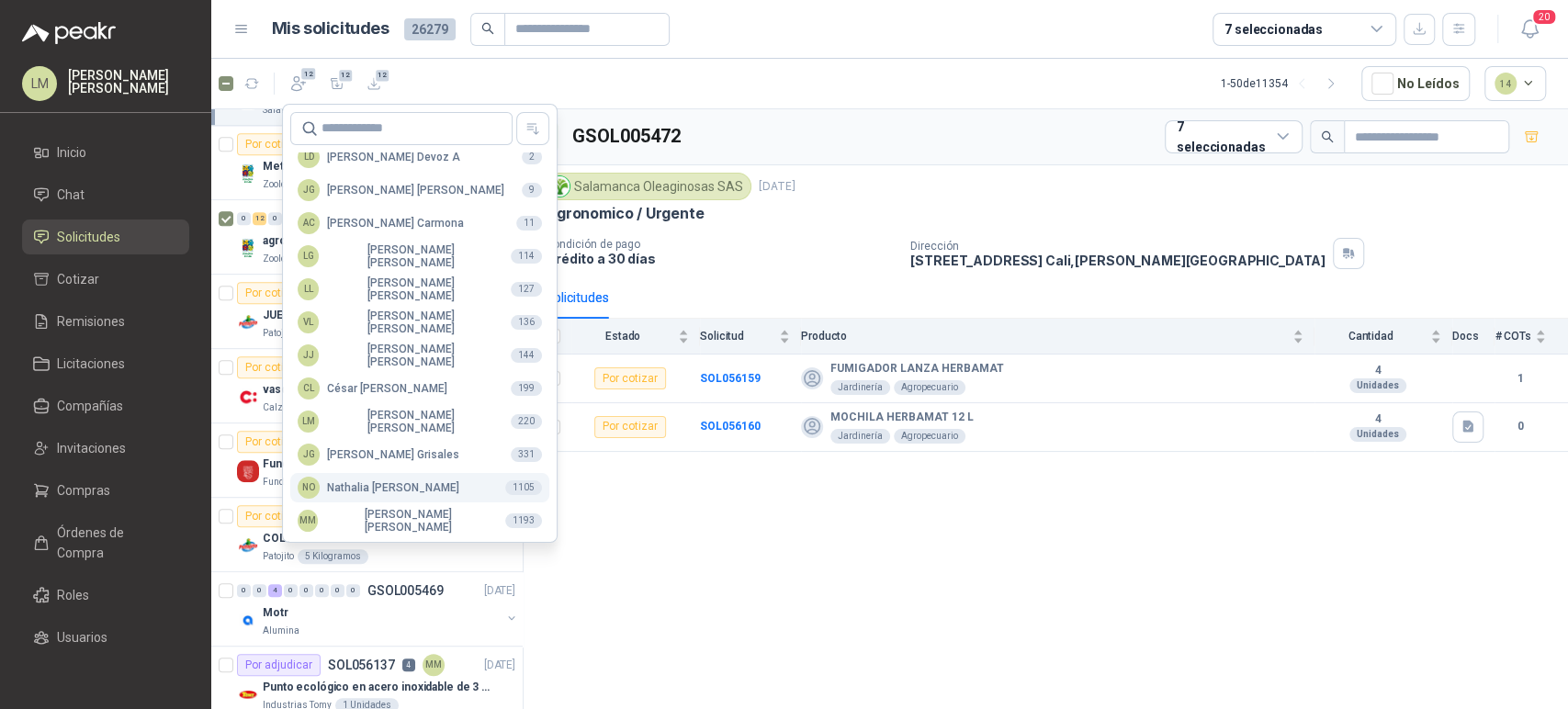
click at [356, 479] on div "NO [PERSON_NAME]" at bounding box center [378, 487] width 161 height 22
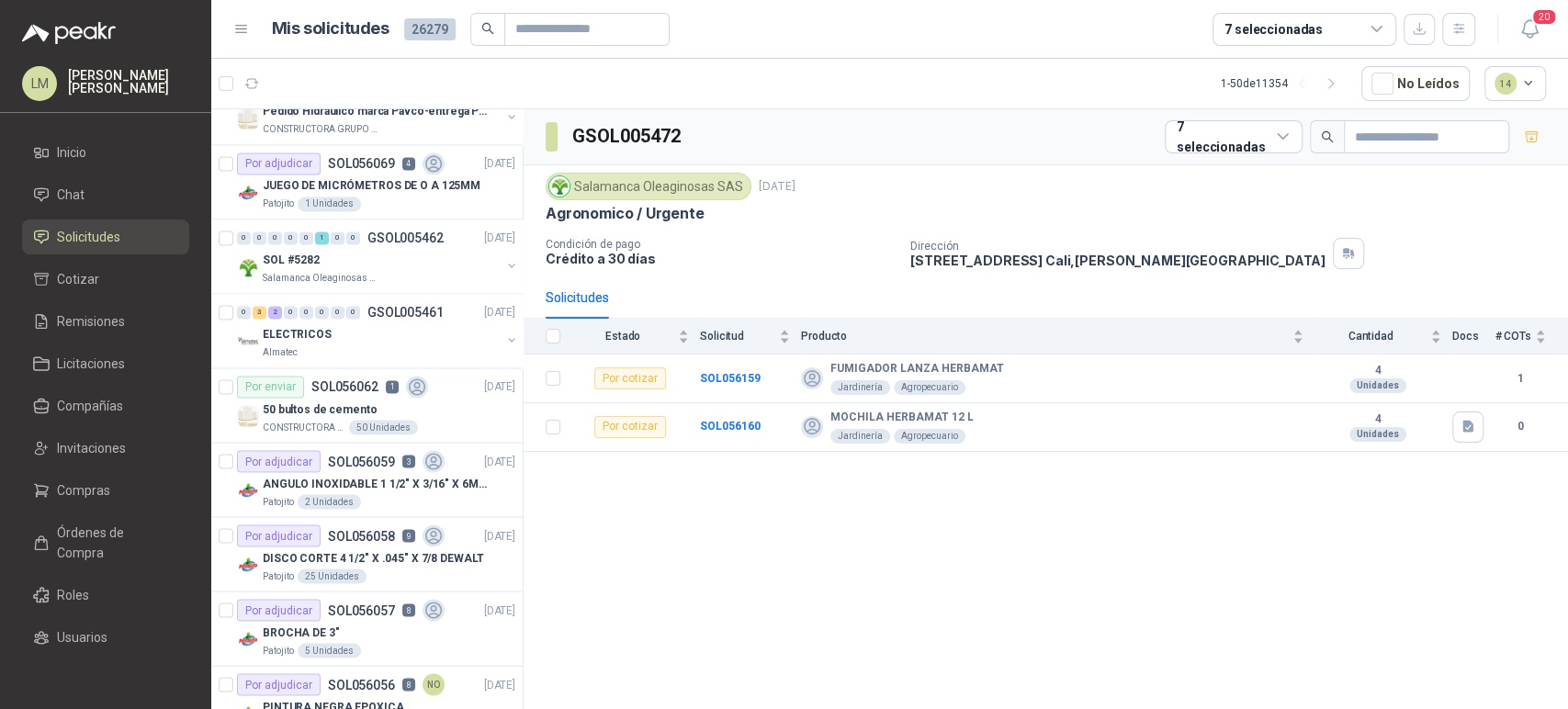
scroll to position [2047, 0]
click at [339, 185] on p "JUEGO DE MICRÓMETROS DE O A 125MM" at bounding box center [371, 185] width 218 height 18
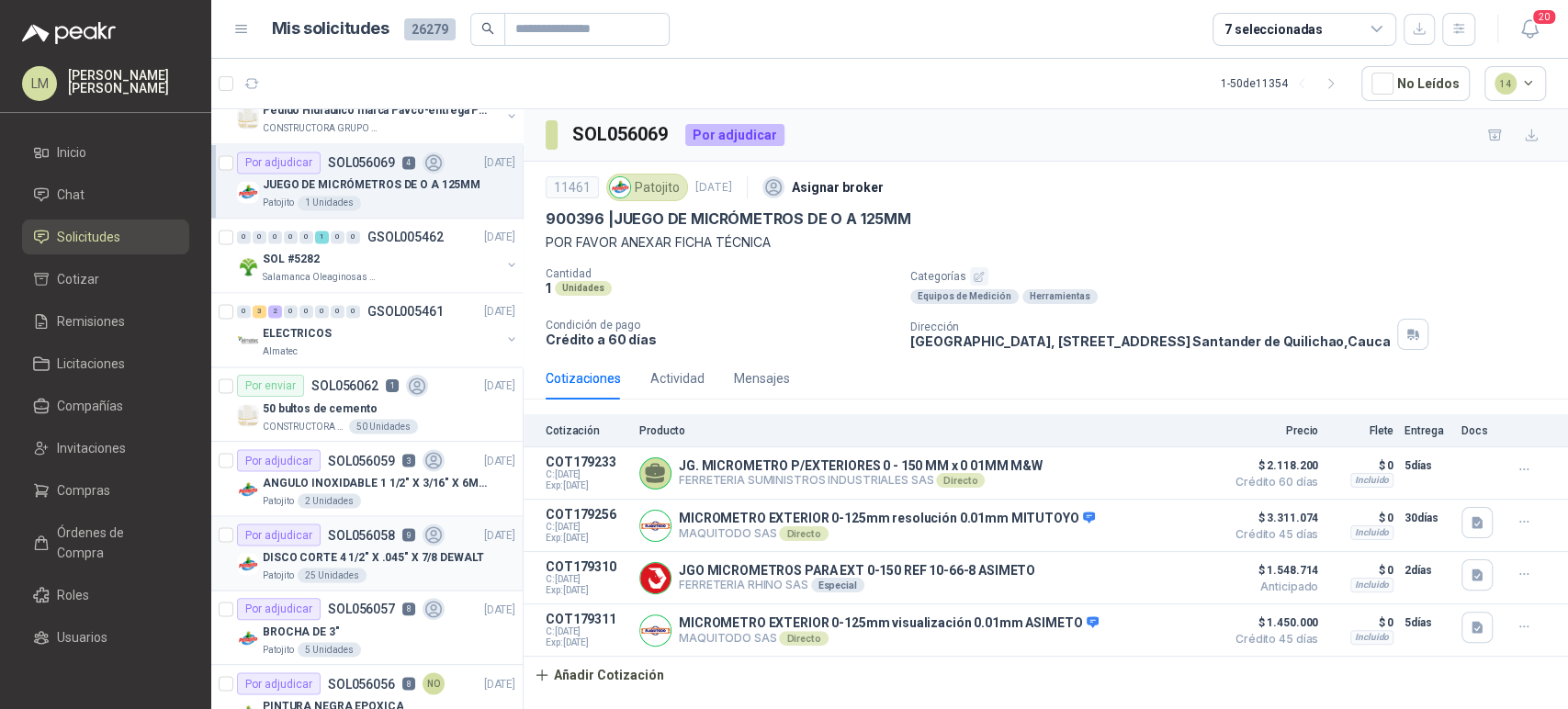
click at [330, 545] on div "DISCO CORTE 4 1/2" X .045" X 7/8 DEWALT" at bounding box center [389, 556] width 253 height 22
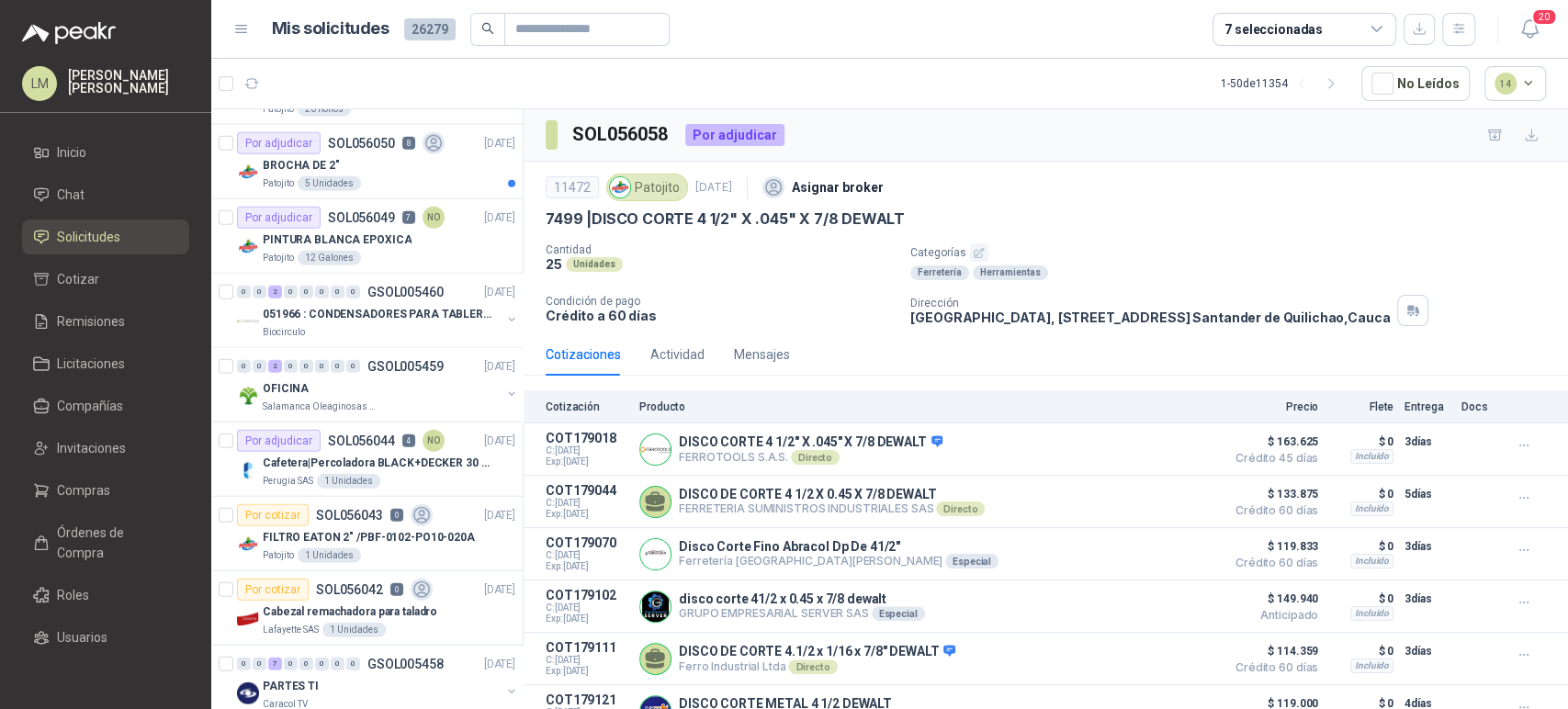
scroll to position [3036, 0]
click at [340, 366] on div "0 0 2 0 0 0 0 0 GSOL005459 [DATE]" at bounding box center [377, 364] width 282 height 22
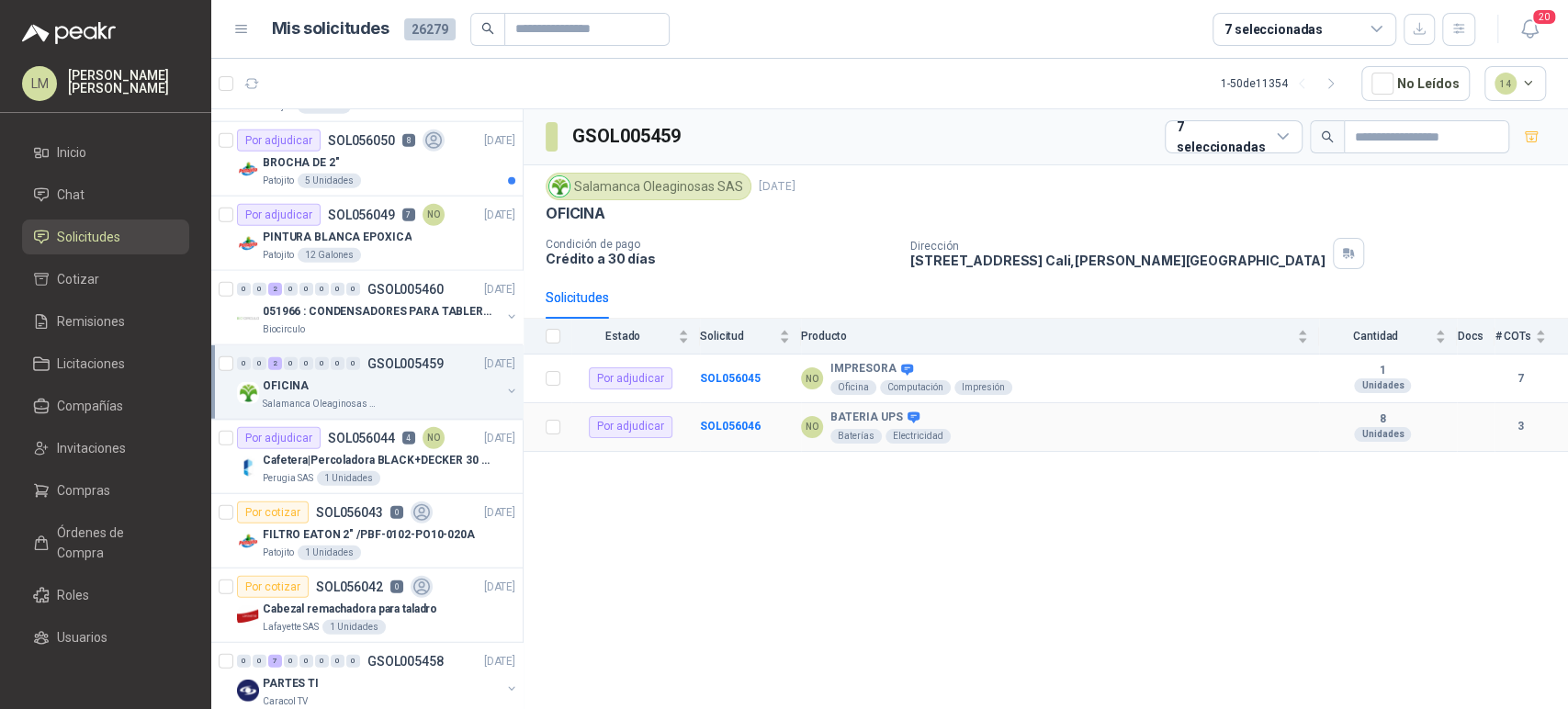
click at [711, 416] on td "SOL056046" at bounding box center [751, 427] width 101 height 49
click at [712, 422] on b "SOL056046" at bounding box center [730, 426] width 61 height 13
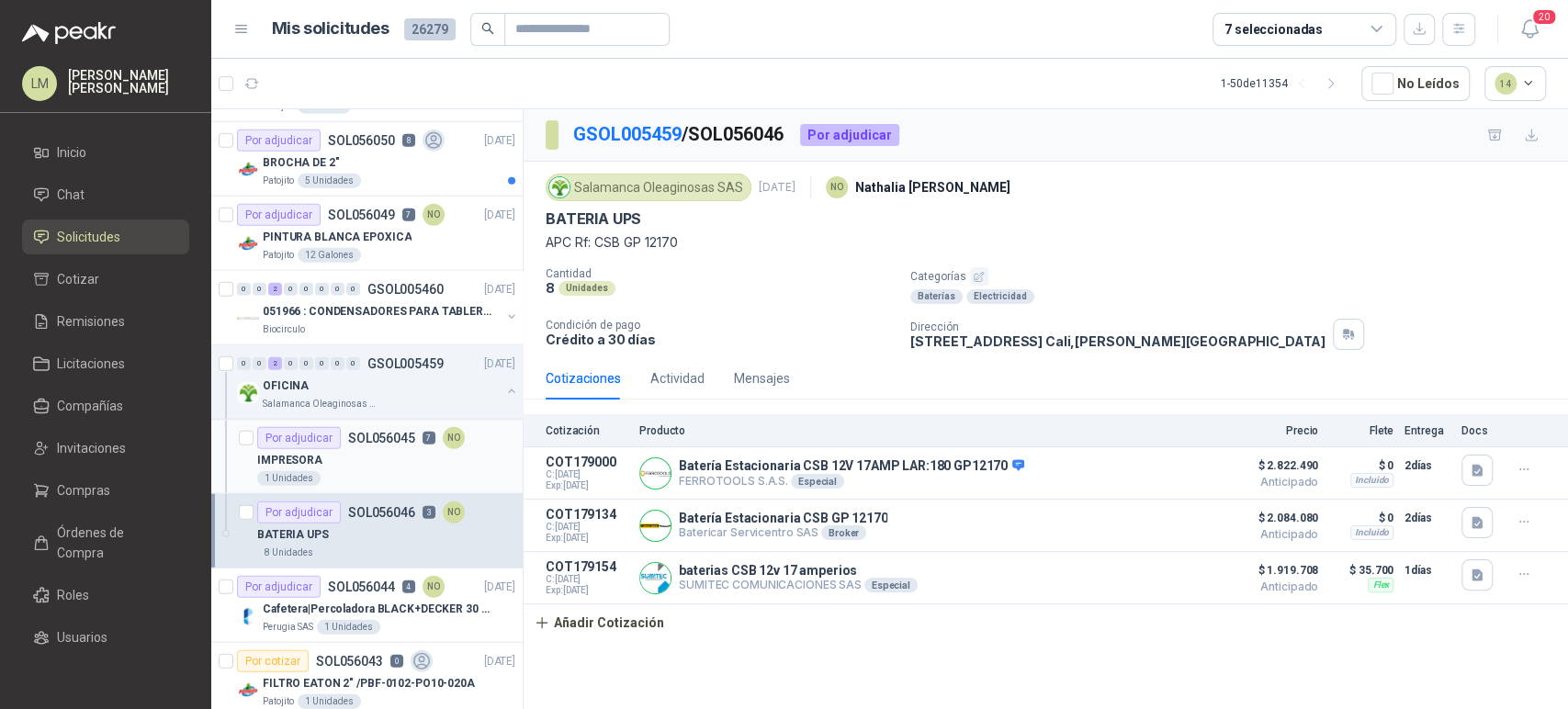
click at [335, 453] on div "IMPRESORA" at bounding box center [386, 459] width 258 height 22
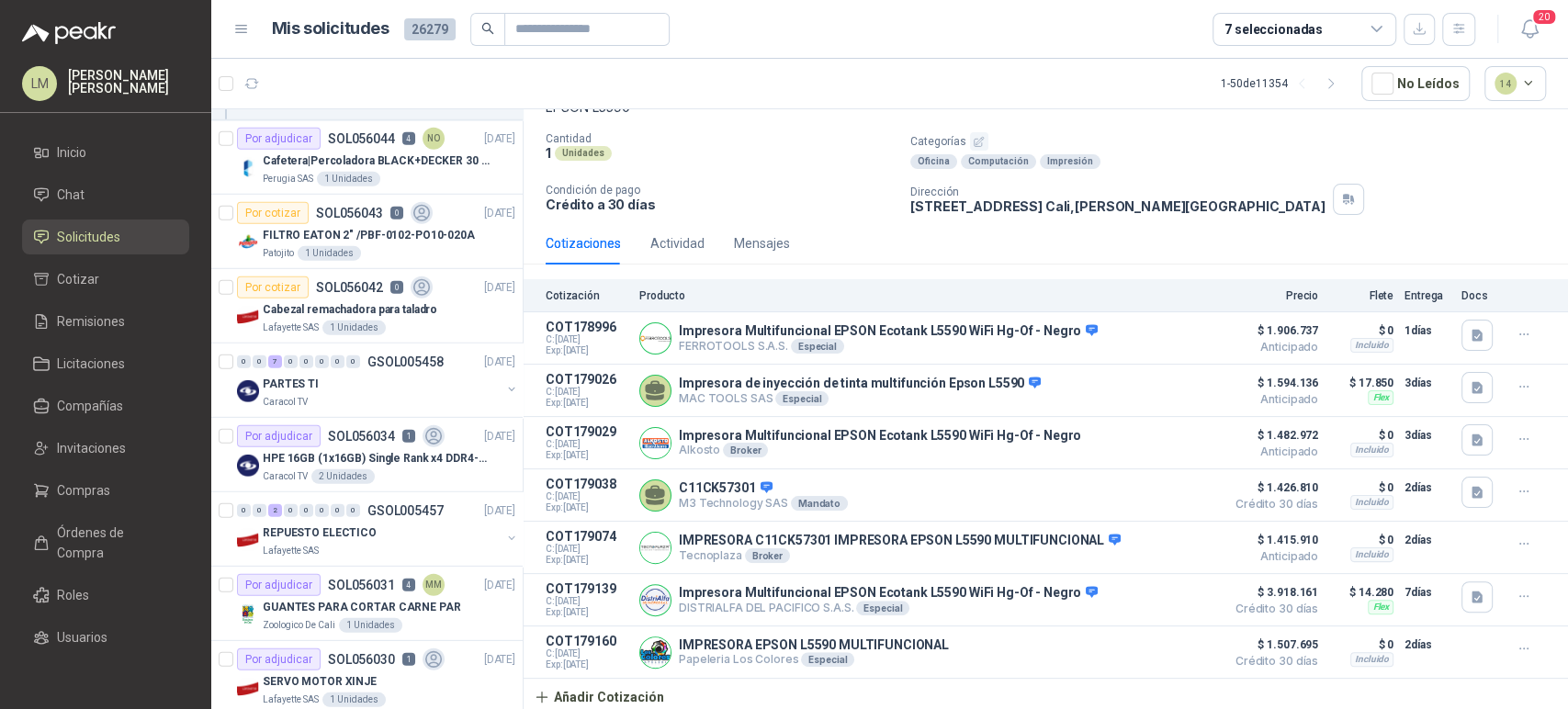
scroll to position [3518, 0]
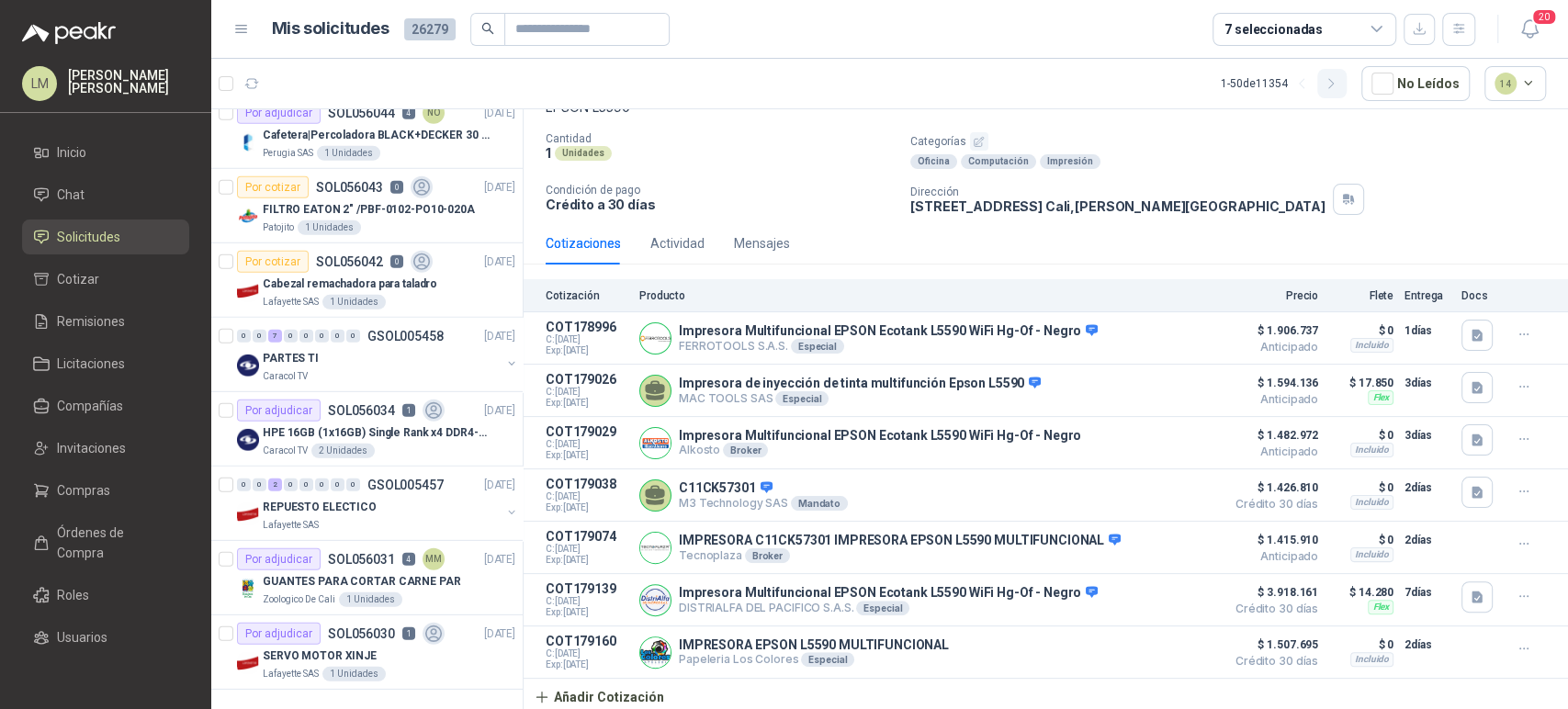
click at [1322, 81] on button "button" at bounding box center [1332, 84] width 30 height 30
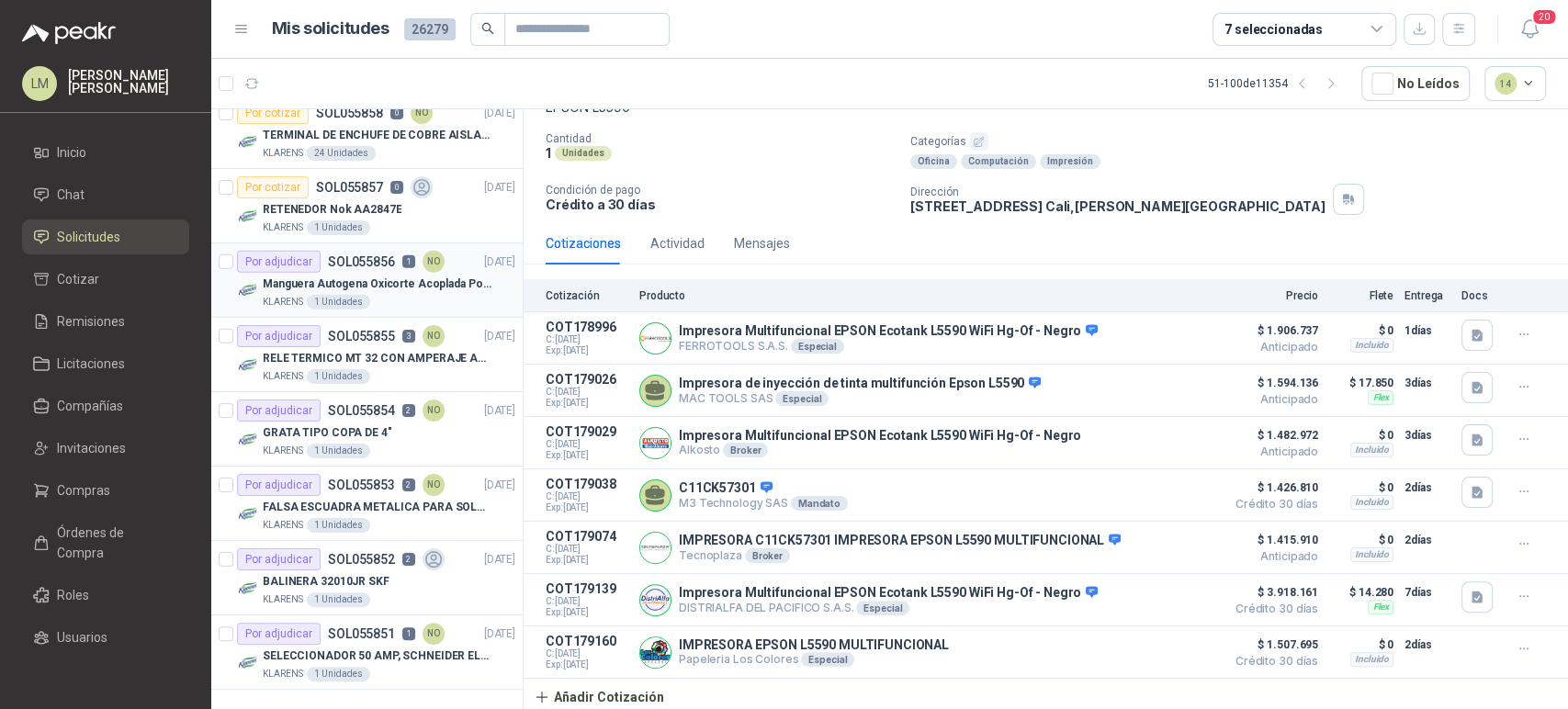
scroll to position [3147, 0]
click at [323, 276] on p "Manguera Autogena Oxicorte Acoplada Por 10 Metros" at bounding box center [377, 284] width 229 height 18
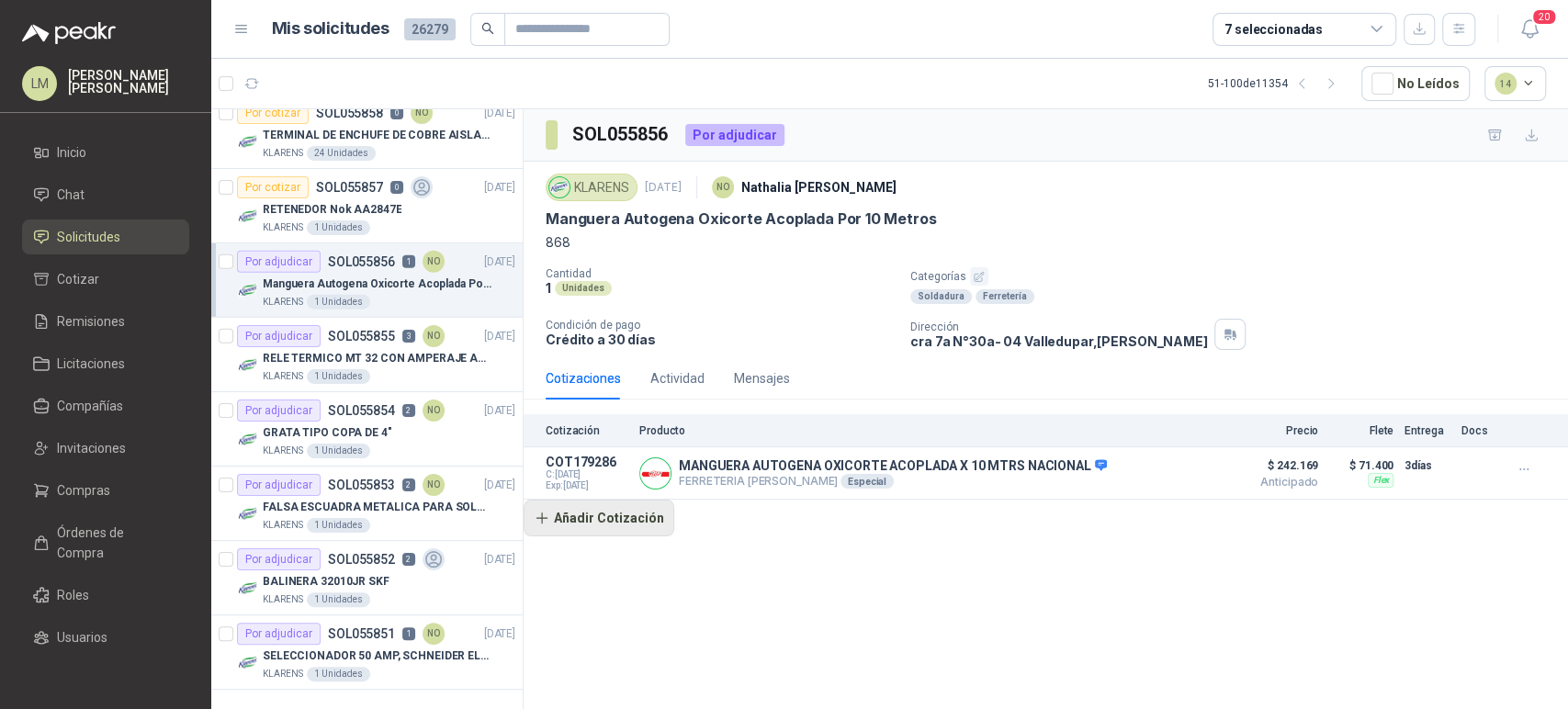
click at [641, 527] on button "Añadir Cotización" at bounding box center [598, 517] width 150 height 37
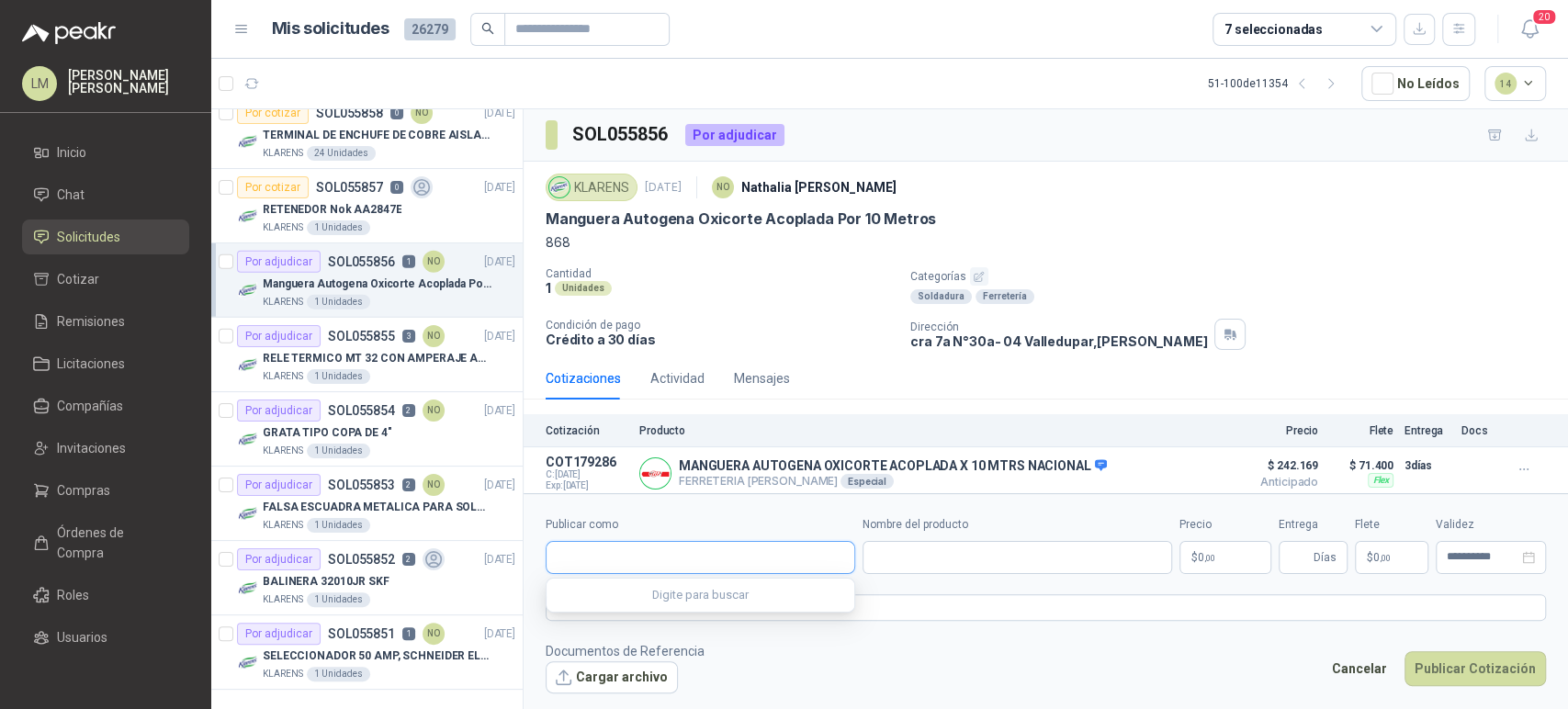
click at [608, 546] on input "Publicar como" at bounding box center [699, 557] width 307 height 31
type input "******"
click at [604, 597] on p "SOLDIN SOLDADURAS INDUSTRIALES" at bounding box center [685, 597] width 191 height 11
type input "**********"
click at [906, 557] on input "Nombre del producto" at bounding box center [1017, 557] width 309 height 33
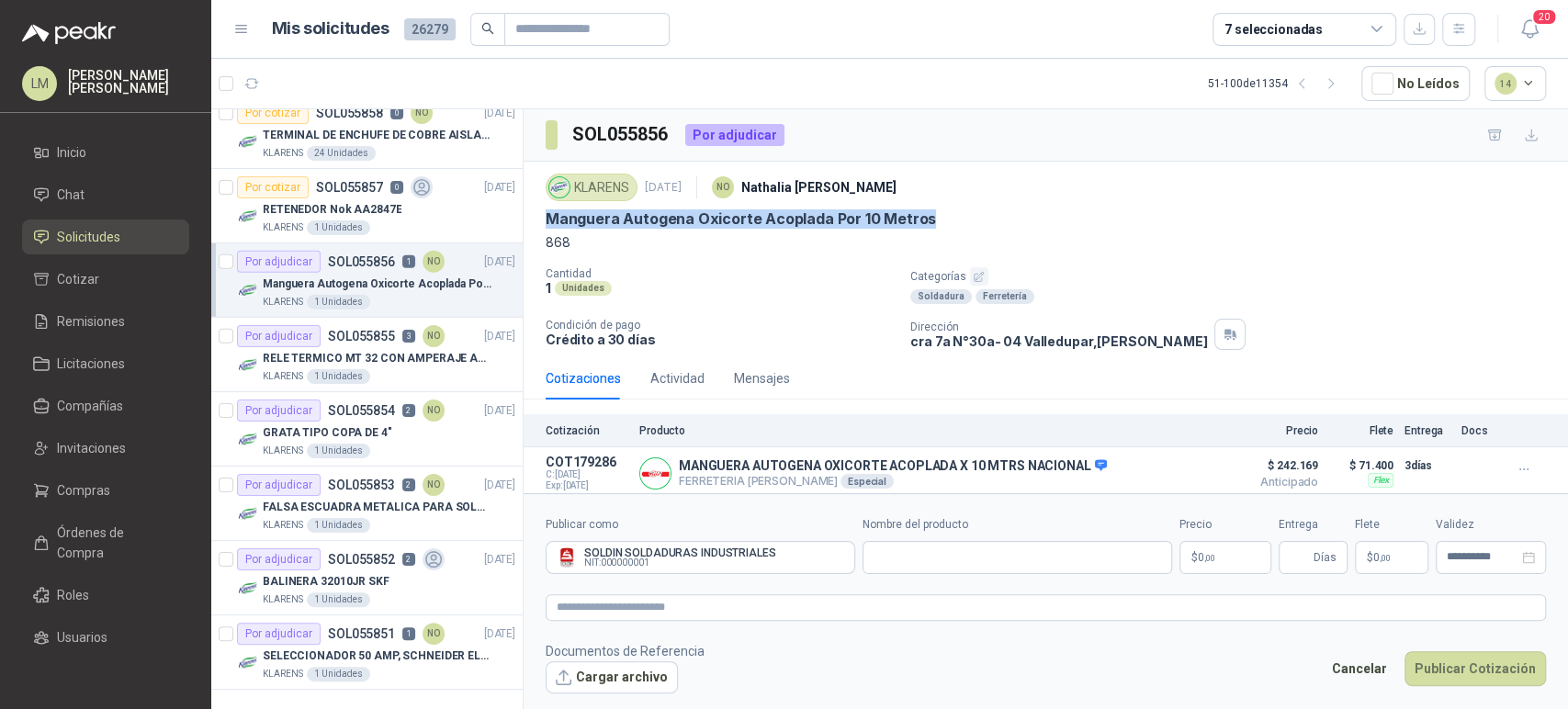
drag, startPoint x: 544, startPoint y: 219, endPoint x: 945, endPoint y: 215, distance: 401.0
click at [945, 215] on div "Manguera Autogena Oxicorte Acoplada Por 10 Metros" at bounding box center [1045, 219] width 1000 height 19
copy p "Manguera Autogena Oxicorte Acoplada Por 10 Metros"
click at [922, 557] on input "Nombre del producto" at bounding box center [1017, 557] width 309 height 33
paste input "**********"
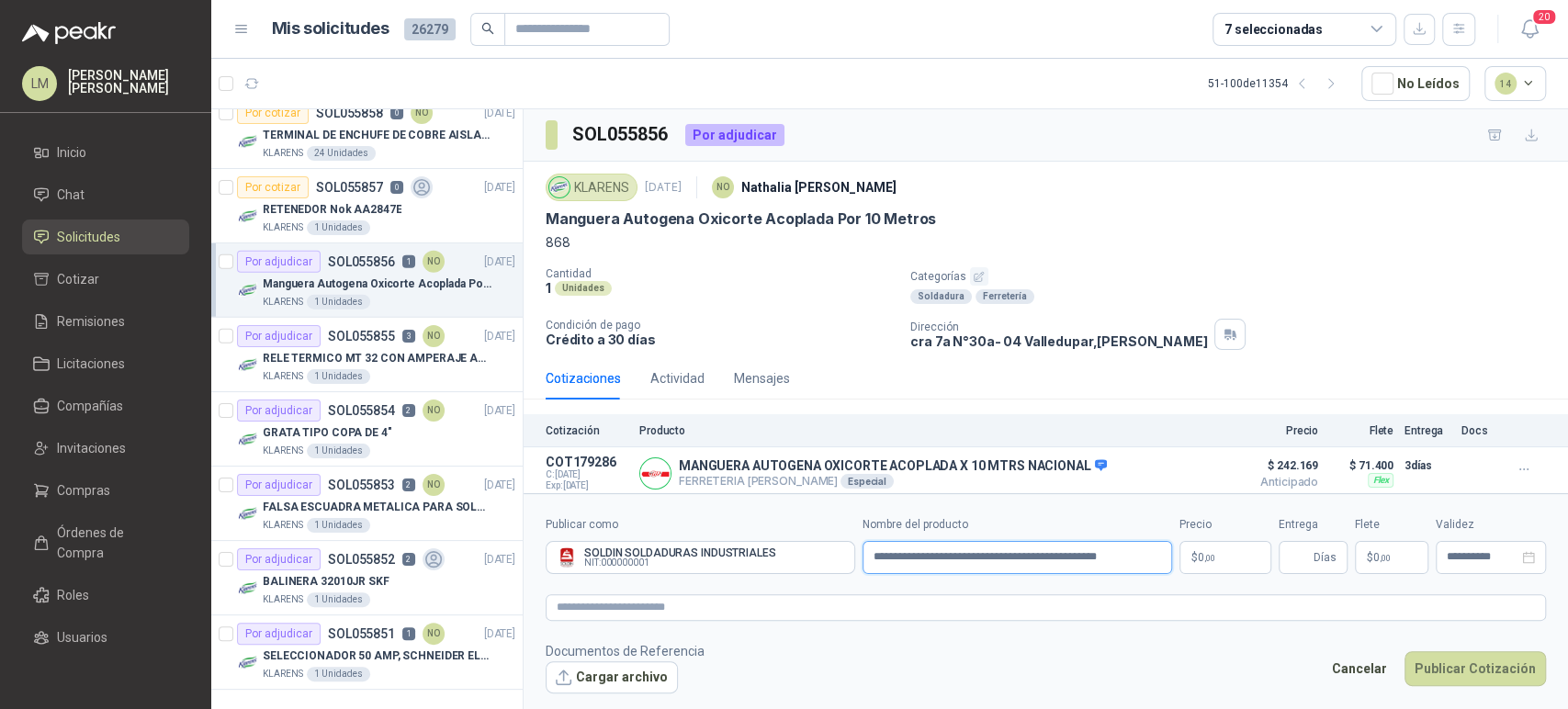
type input "**********"
click at [1213, 557] on body "LM [PERSON_NAME] Inicio Chat Solicitudes Cotizar Remisiones Licitaciones Compañ…" at bounding box center [784, 354] width 1568 height 709
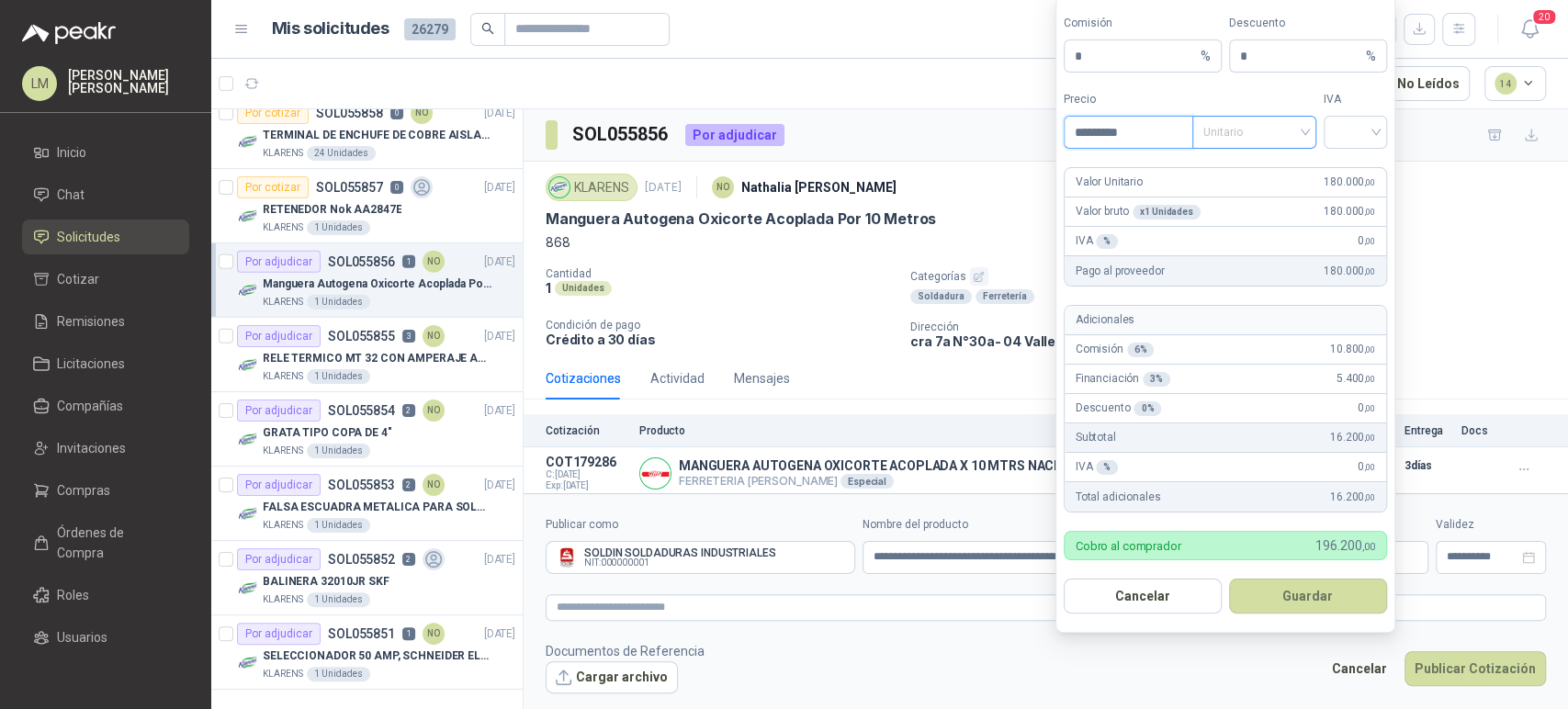
click at [1250, 129] on span "Unitario" at bounding box center [1254, 132] width 101 height 28
type input "*********"
click at [1230, 192] on div "Unitario con IVA" at bounding box center [1254, 200] width 95 height 20
click at [1328, 130] on div at bounding box center [1355, 131] width 64 height 33
click at [1339, 164] on div "19%" at bounding box center [1355, 171] width 34 height 20
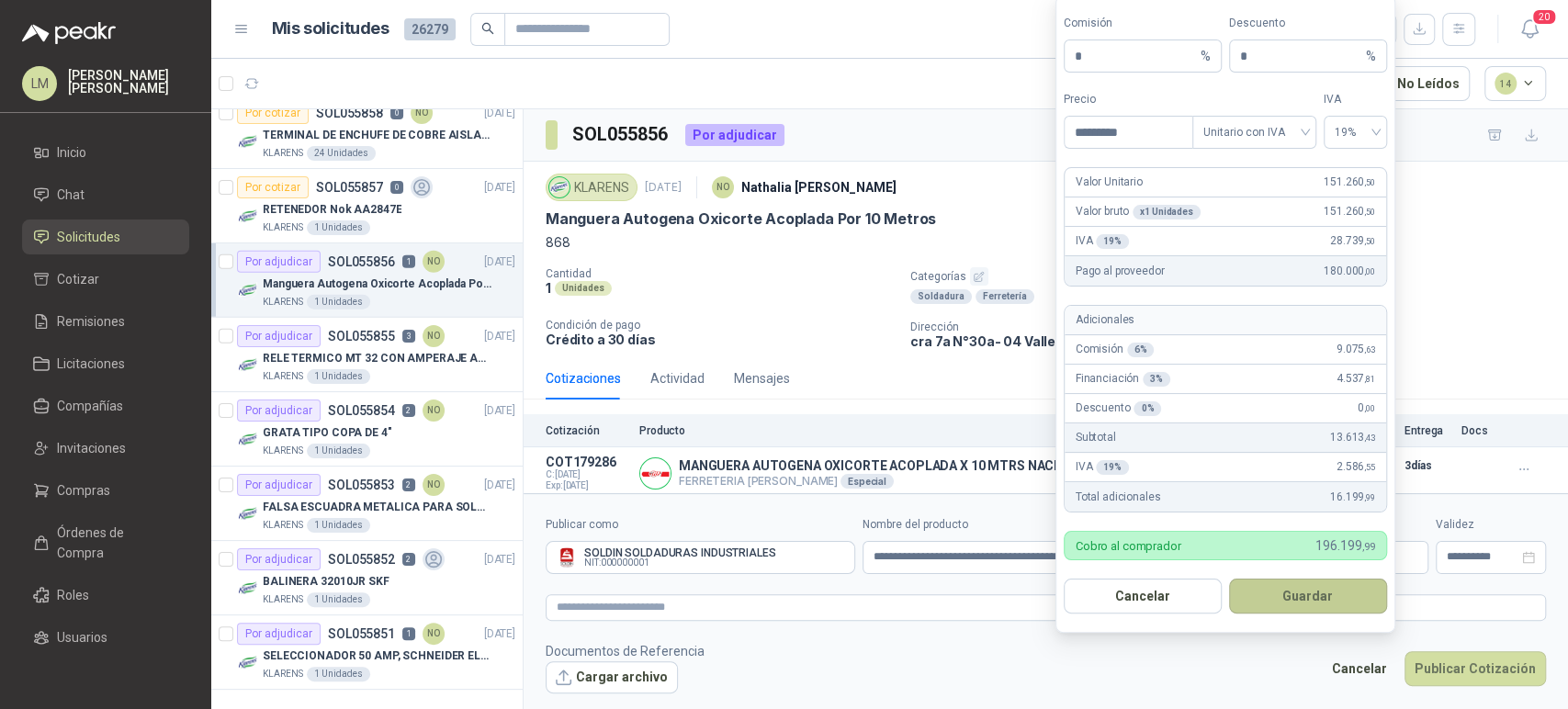
click at [1288, 596] on button "Guardar" at bounding box center [1307, 596] width 158 height 35
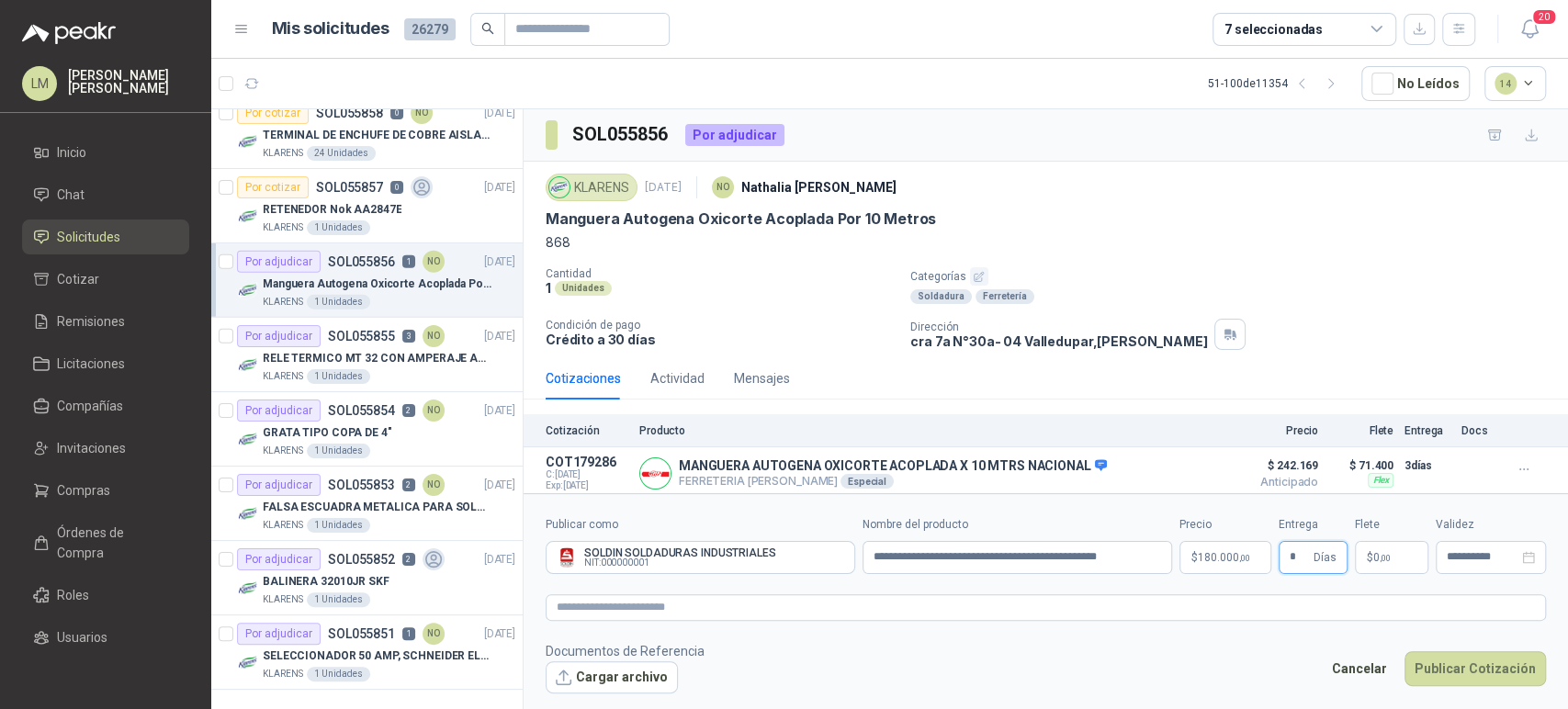
type input "*"
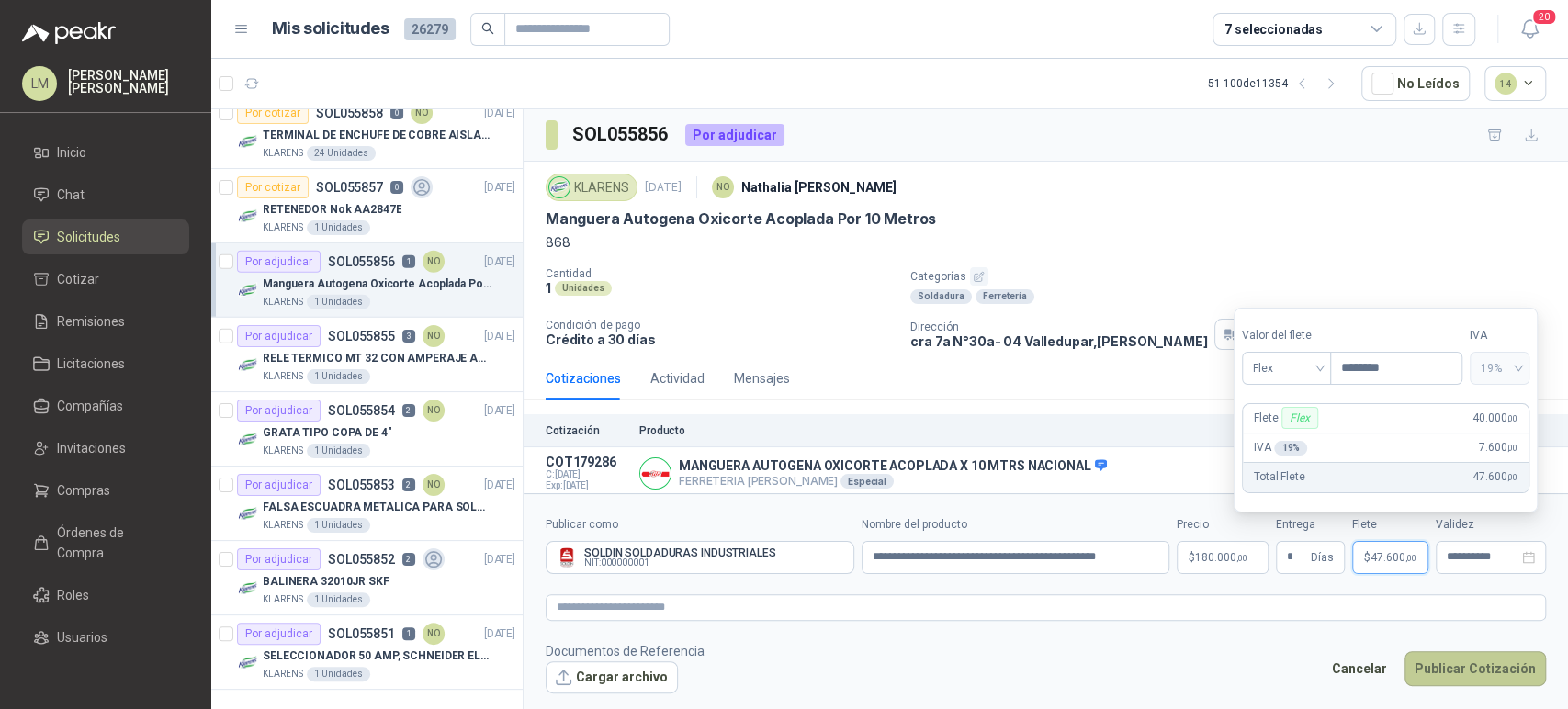
type input "********"
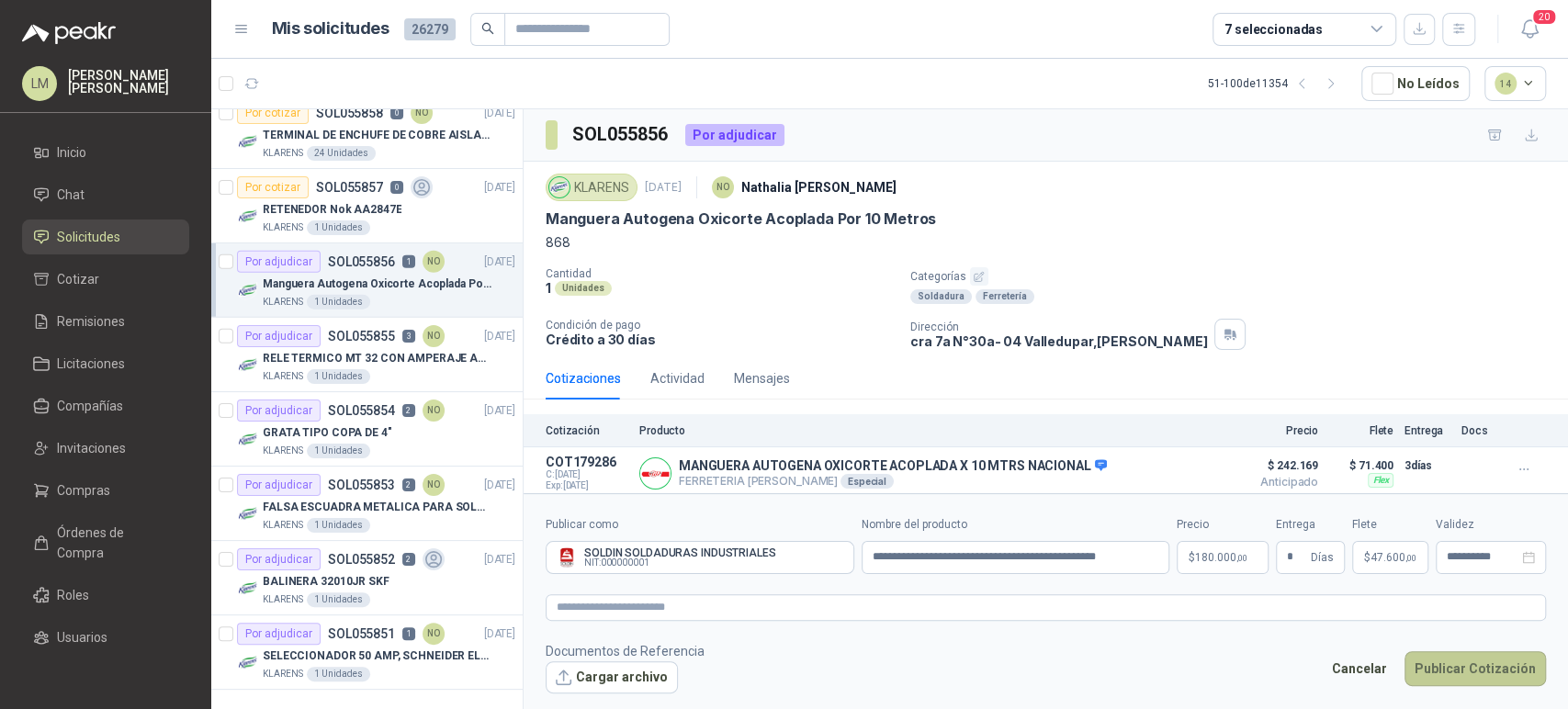
click at [1449, 676] on button "Publicar Cotización" at bounding box center [1475, 668] width 141 height 35
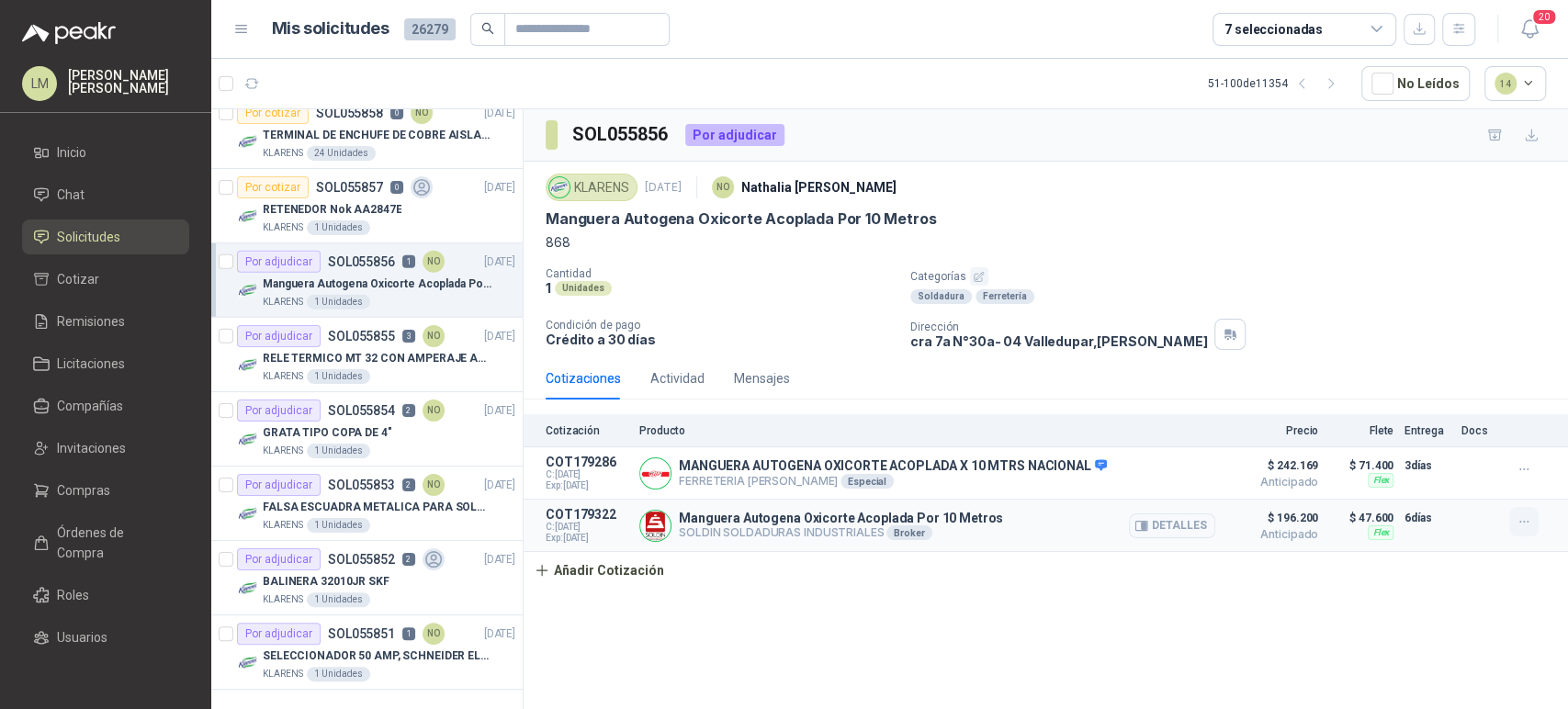
click at [1527, 522] on icon "button" at bounding box center [1524, 522] width 16 height 16
click at [1448, 446] on button "Editar" at bounding box center [1487, 448] width 147 height 30
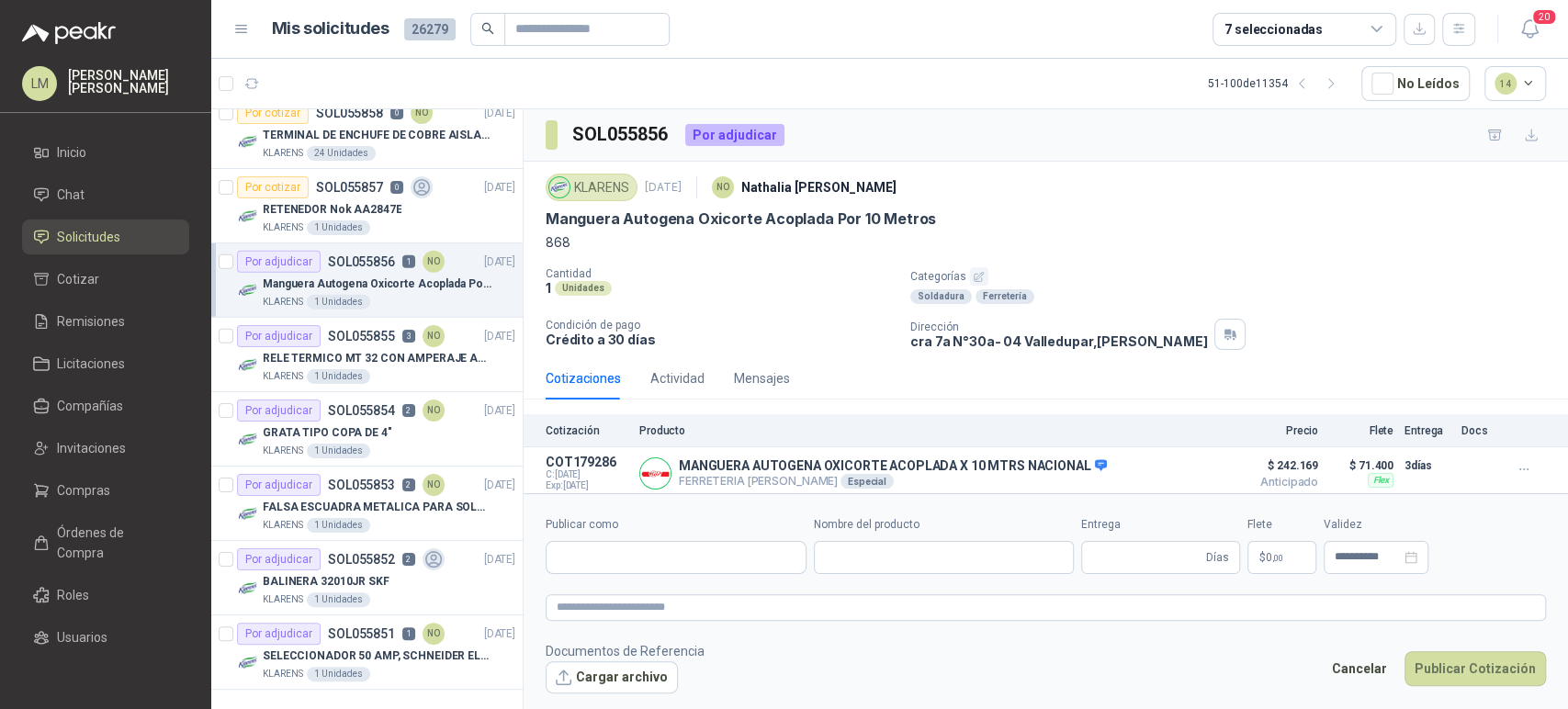
type input "**********"
type input "*"
type input "**********"
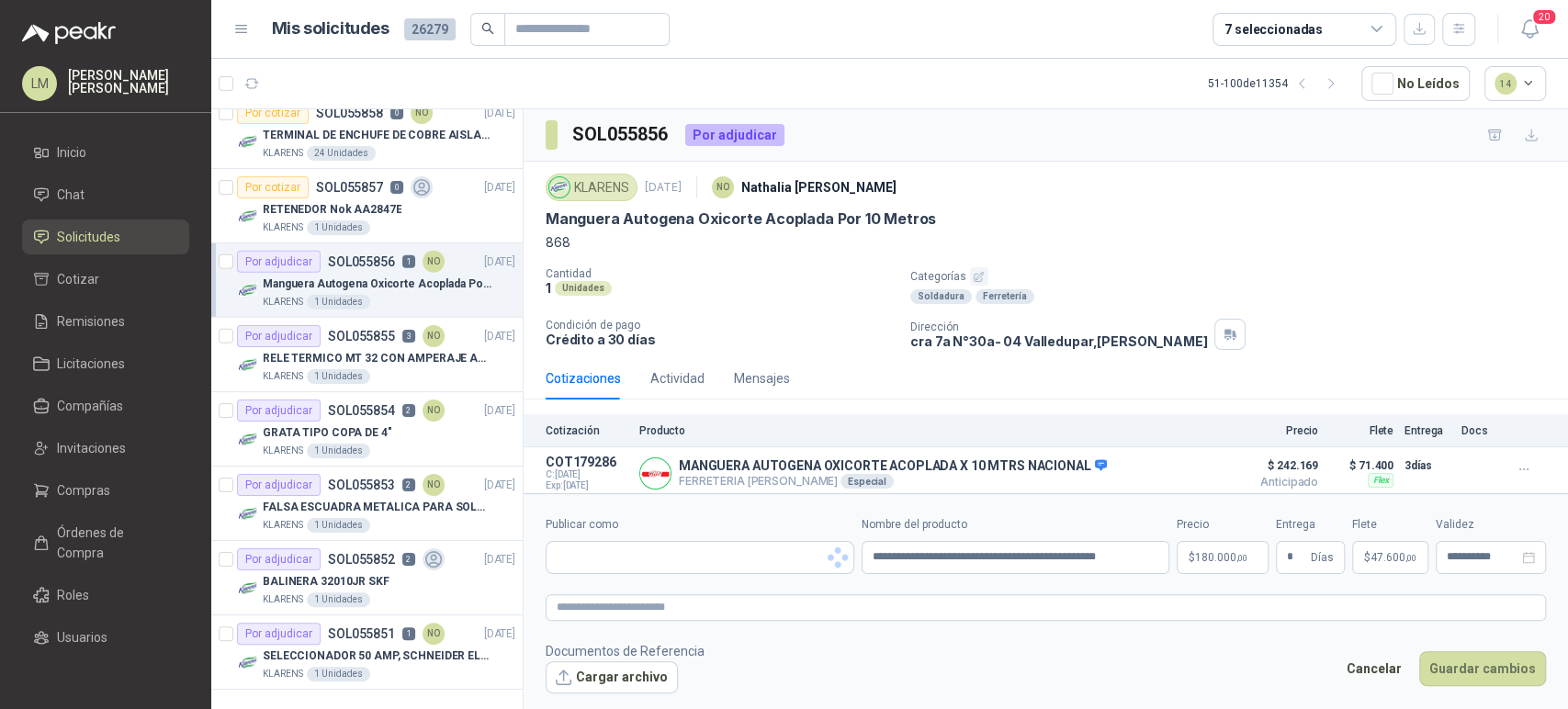
click at [1218, 557] on body "LM [PERSON_NAME] Inicio Chat Solicitudes Cotizar Remisiones Licitaciones Compañ…" at bounding box center [784, 354] width 1568 height 709
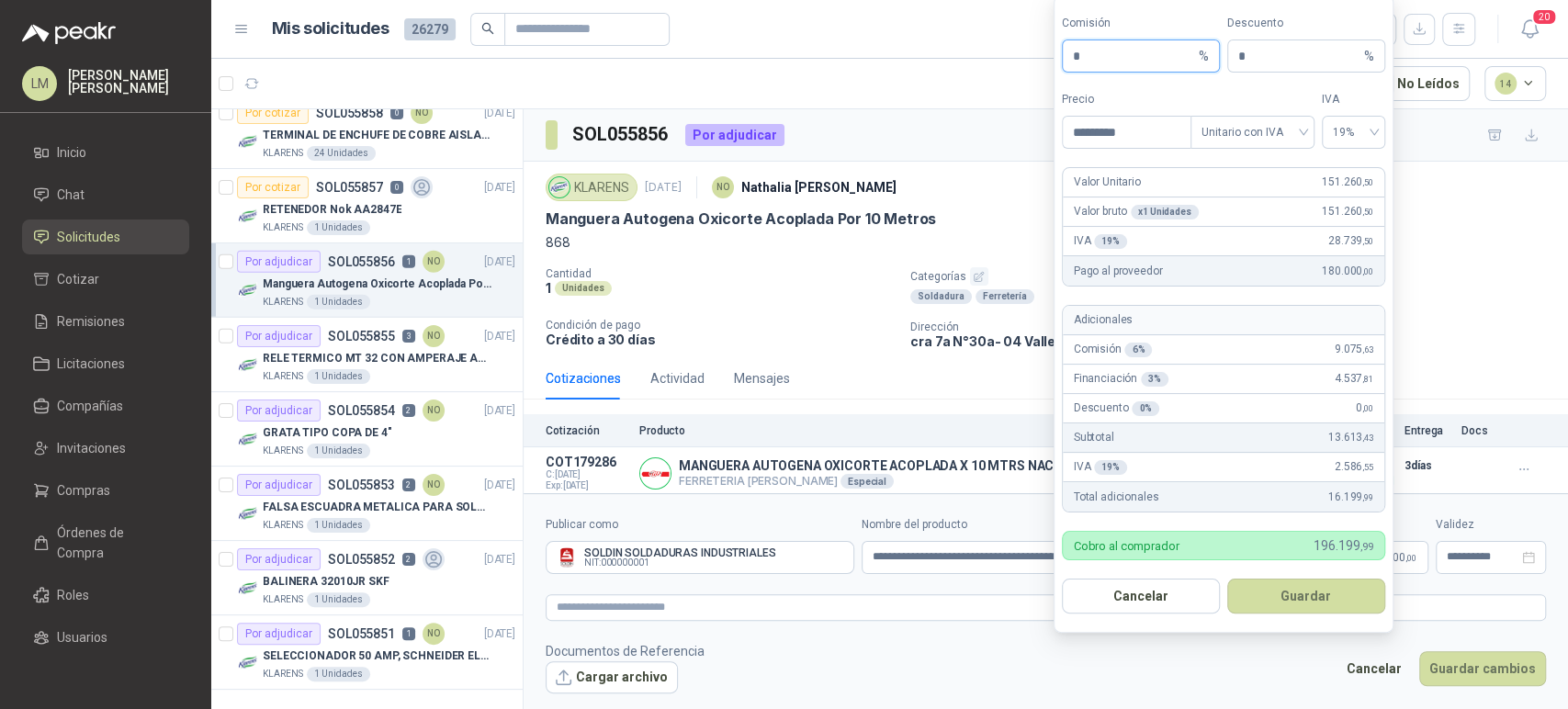
drag, startPoint x: 1094, startPoint y: 54, endPoint x: 1024, endPoint y: 56, distance: 70.0
click at [1024, 56] on body "LM [PERSON_NAME] Inicio Chat Solicitudes Cotizar Remisiones Licitaciones Compañ…" at bounding box center [784, 354] width 1568 height 709
type input "**"
click at [1268, 592] on button "Guardar" at bounding box center [1305, 596] width 158 height 35
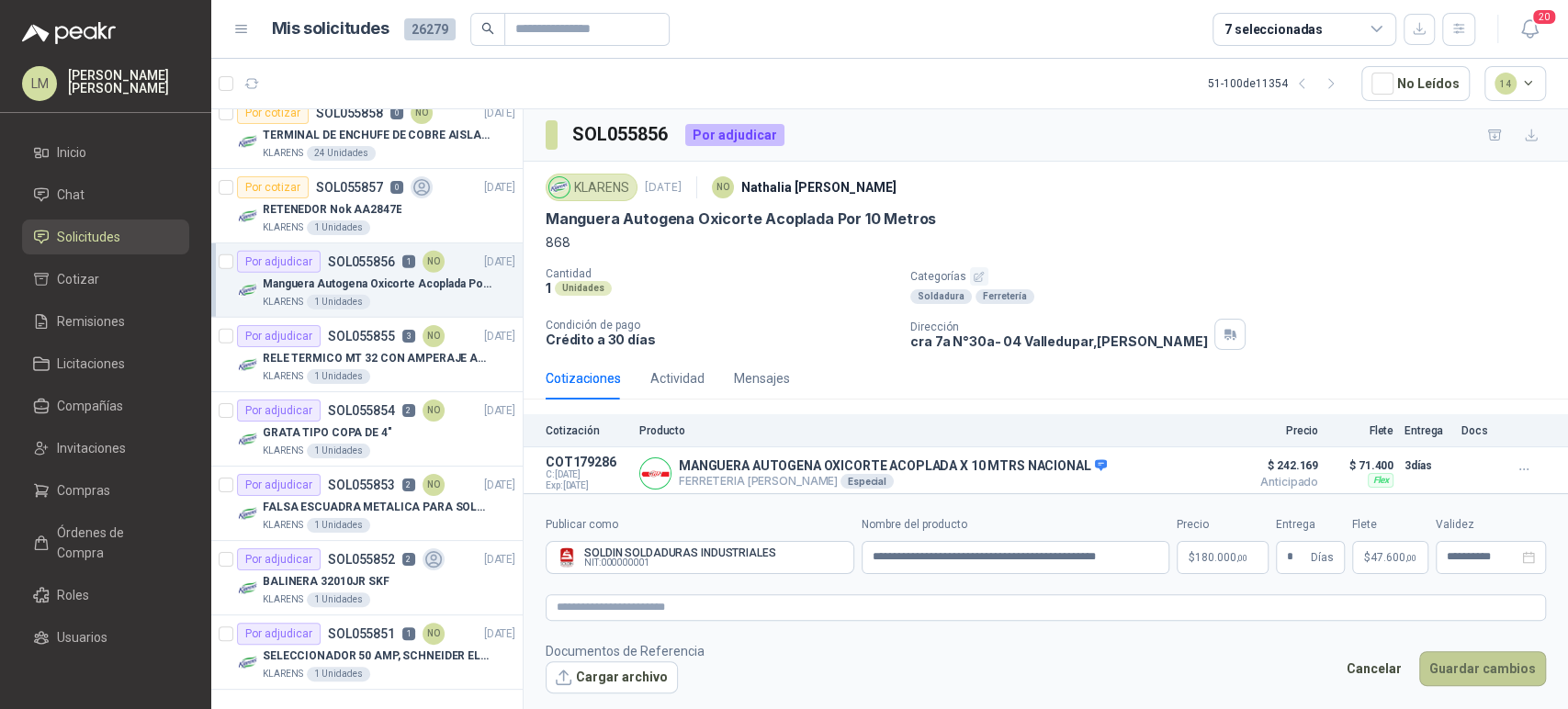
click at [1473, 674] on button "Guardar cambios" at bounding box center [1481, 668] width 126 height 35
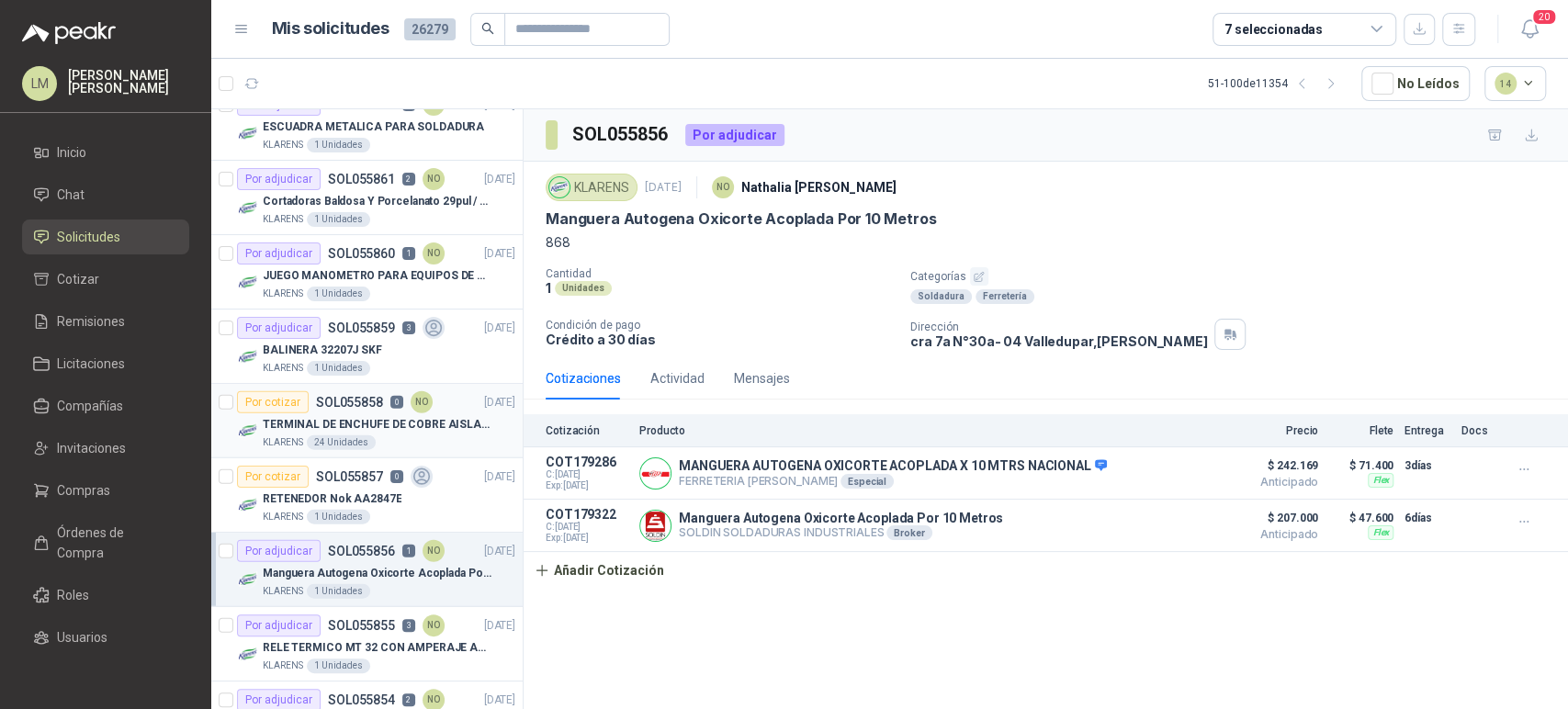
scroll to position [2848, 1]
click at [318, 274] on p "JUEGO MANOMETRO PARA EQUIPOS DE ARGON Y OXICORTE VICTOR" at bounding box center [377, 277] width 229 height 18
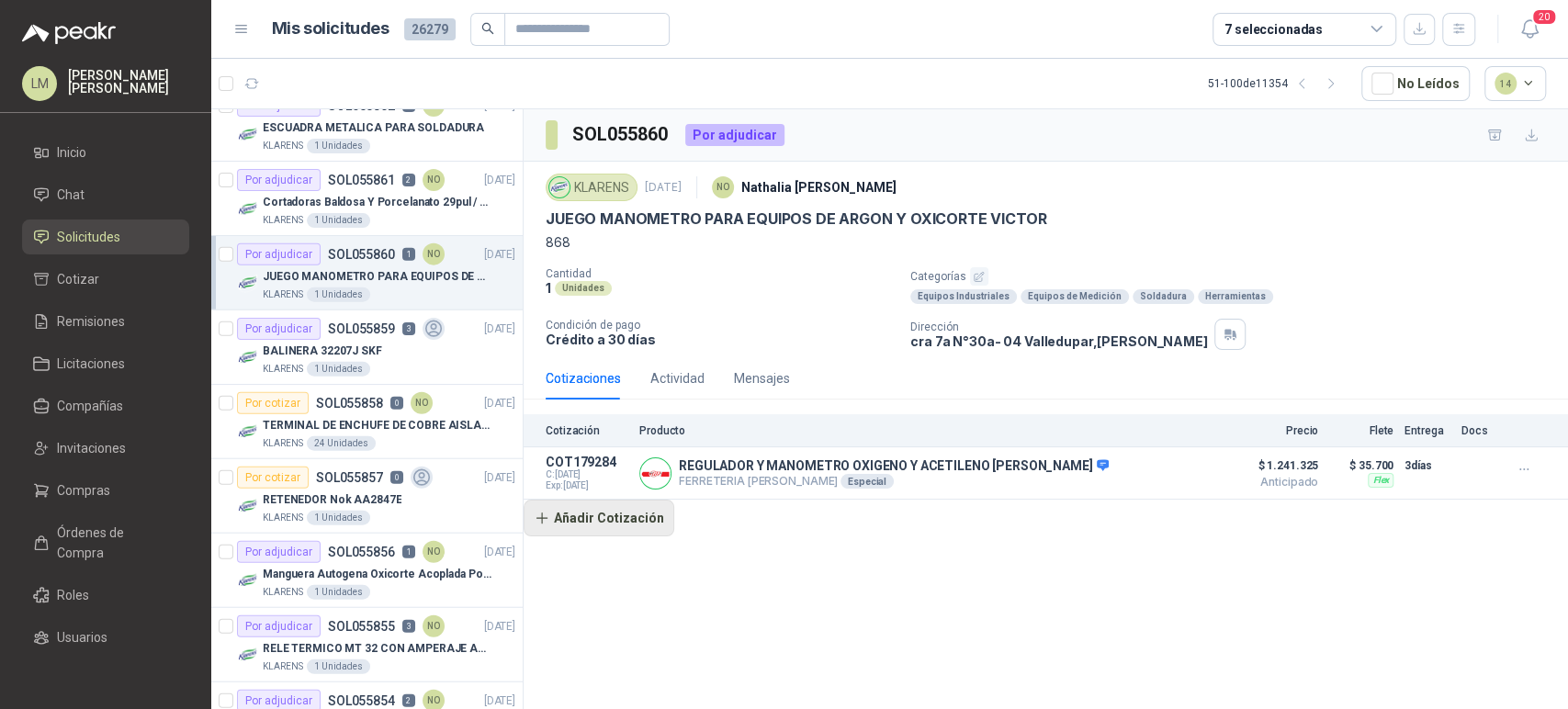
click at [605, 524] on button "Añadir Cotización" at bounding box center [598, 517] width 150 height 37
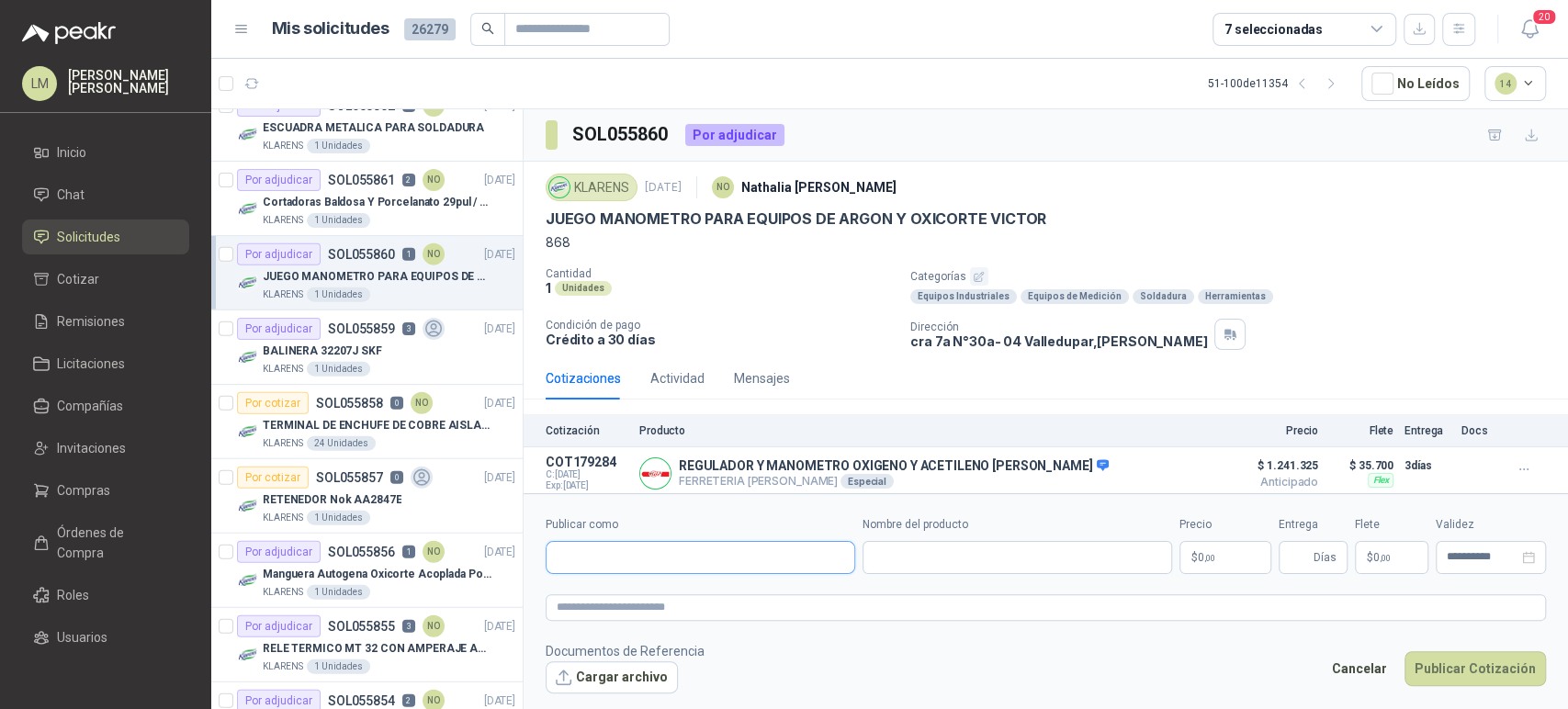
click at [650, 554] on input "Publicar como" at bounding box center [699, 557] width 307 height 31
type input "**********"
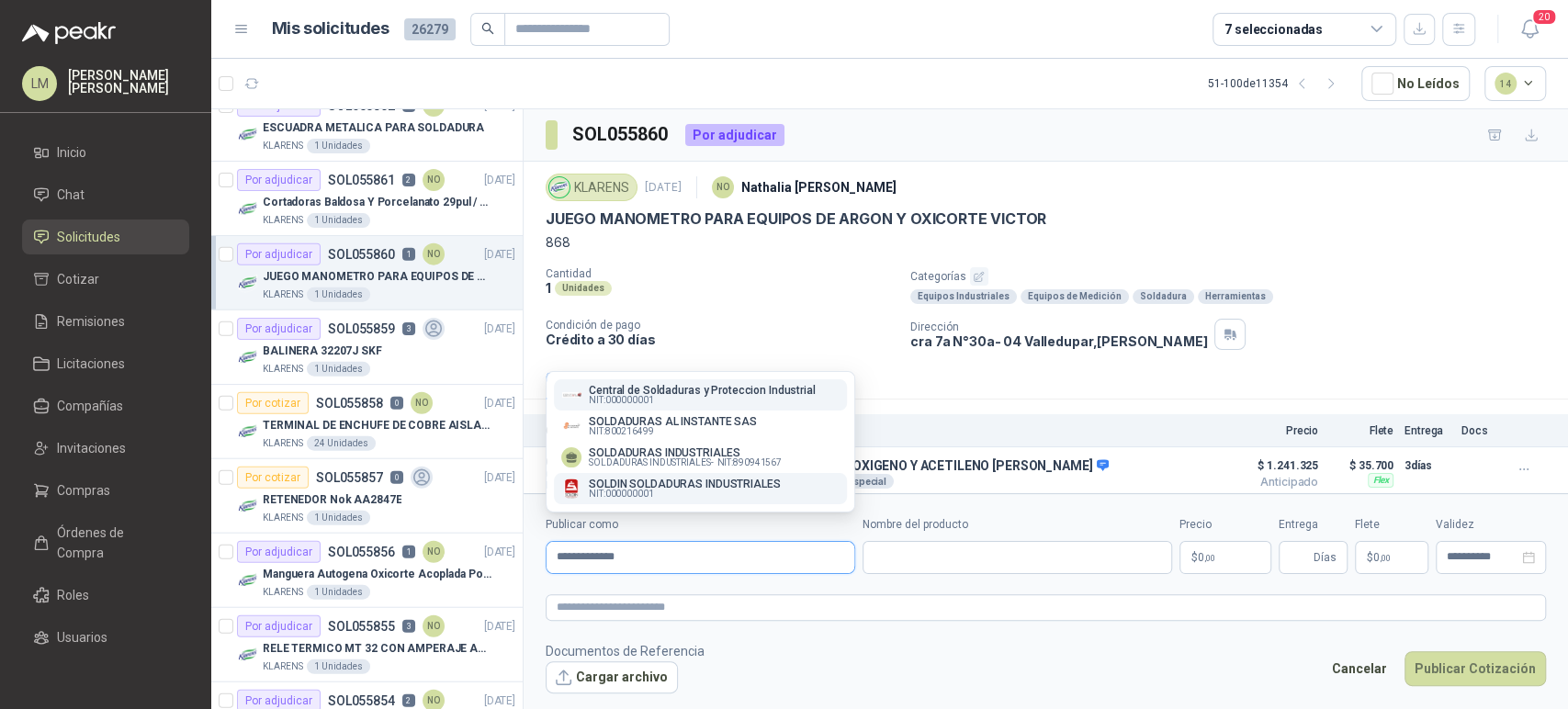
type input "**********"
click at [659, 472] on button "[PERSON_NAME] SOLDADURAS INDUSTRIALES NIT : 000000001" at bounding box center [700, 487] width 294 height 31
type input "**********"
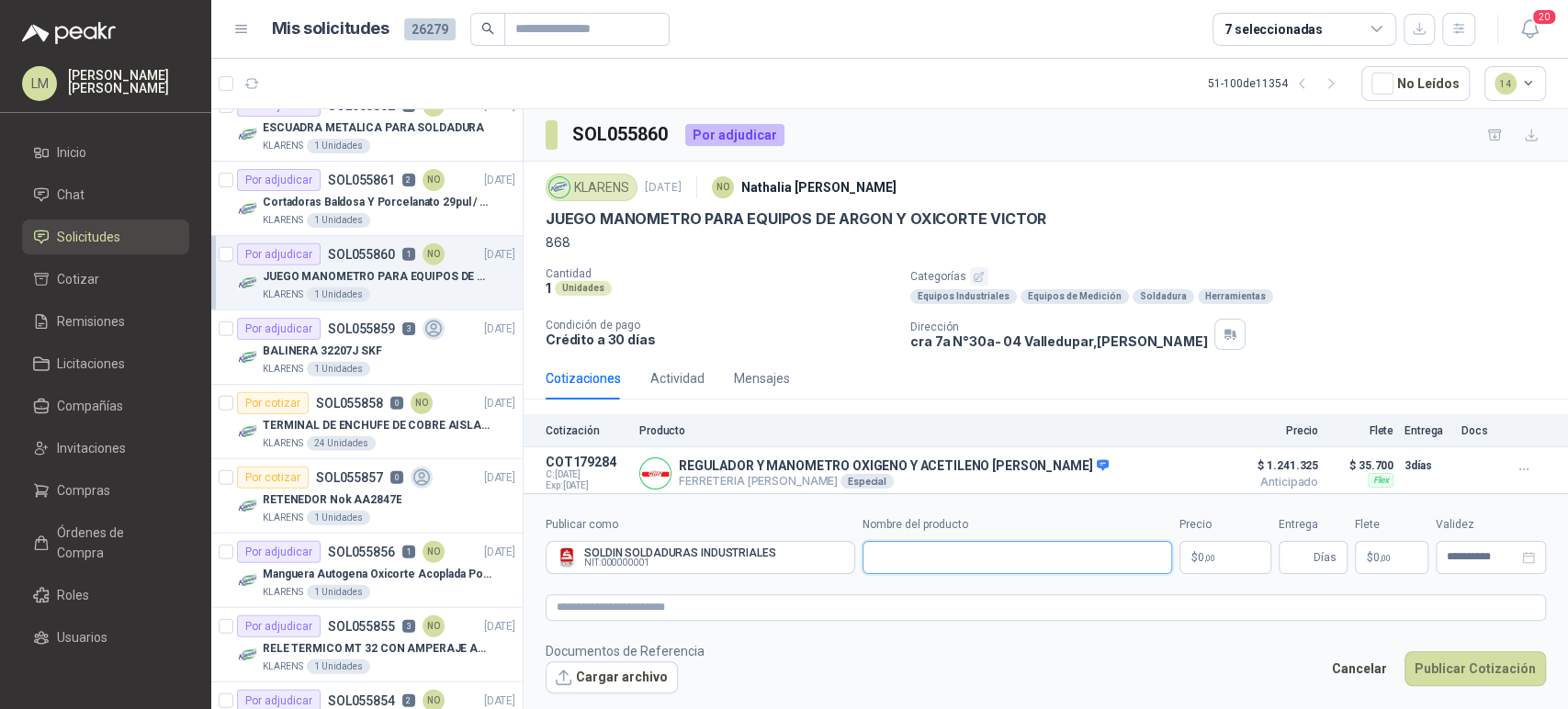
click at [924, 563] on input "Nombre del producto" at bounding box center [1017, 557] width 309 height 33
click at [918, 561] on input "Nombre del producto" at bounding box center [1017, 557] width 309 height 33
paste input "**********"
type input "**********"
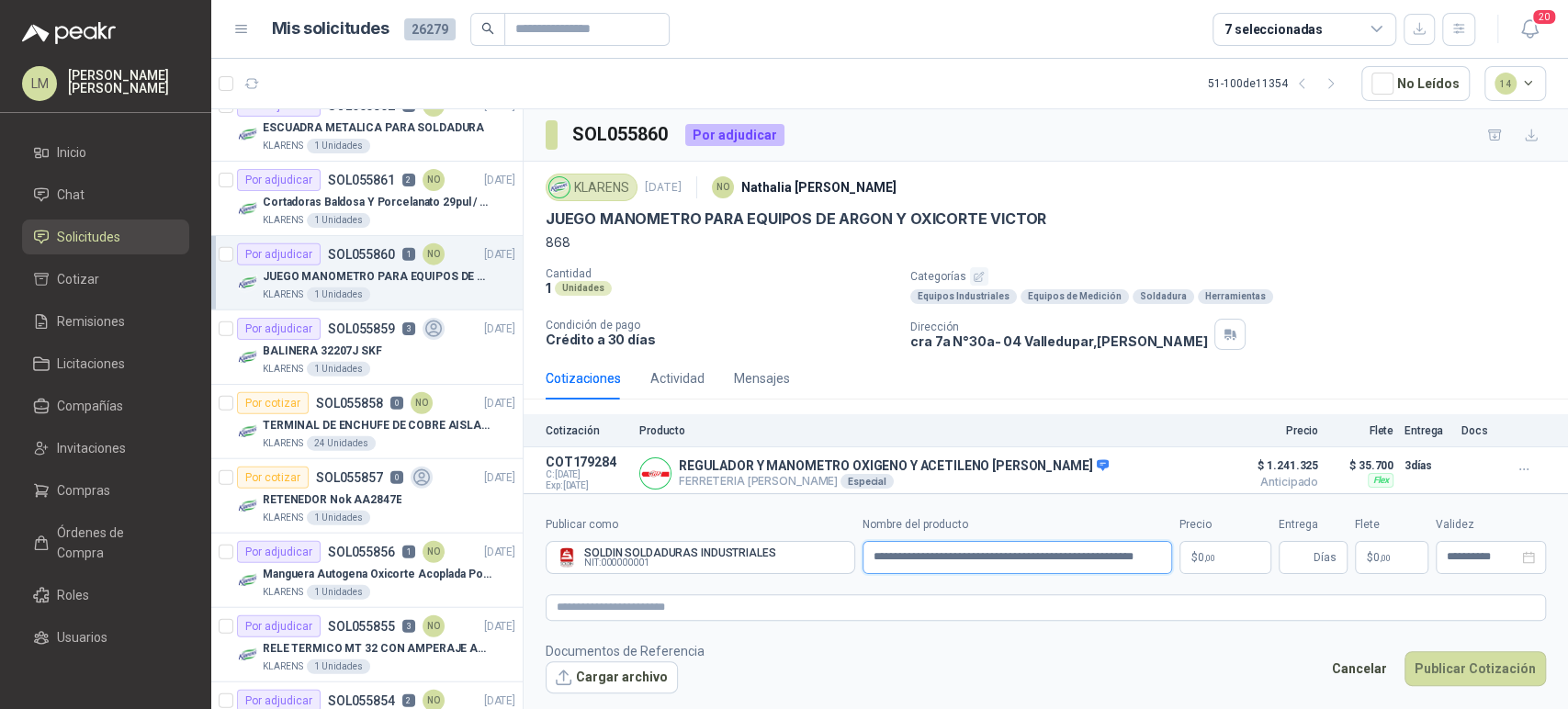
scroll to position [0, 0]
click at [1221, 557] on body "LM [PERSON_NAME] Inicio Chat Solicitudes Cotizar Remisiones Licitaciones Compañ…" at bounding box center [784, 354] width 1568 height 709
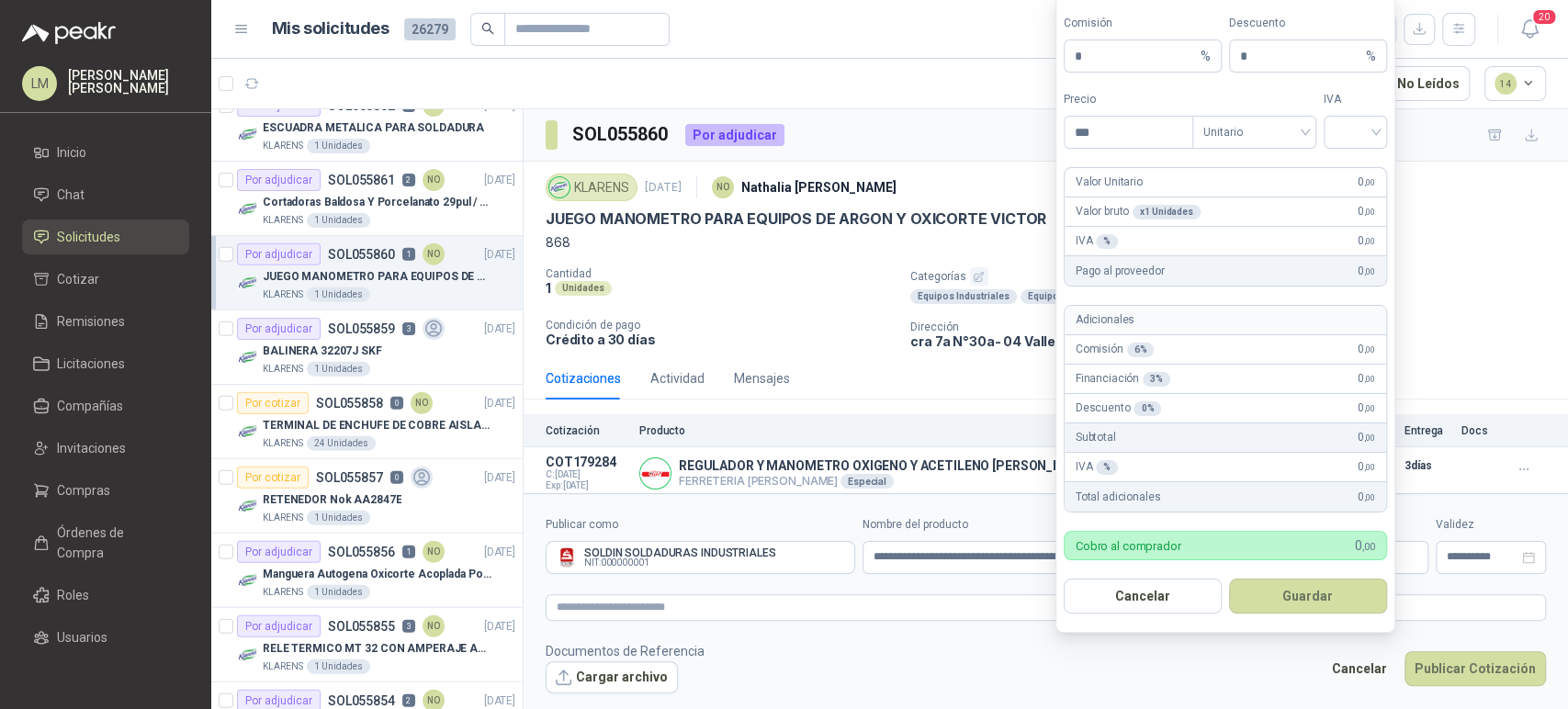
click at [944, 588] on form "**********" at bounding box center [1046, 604] width 1045 height 222
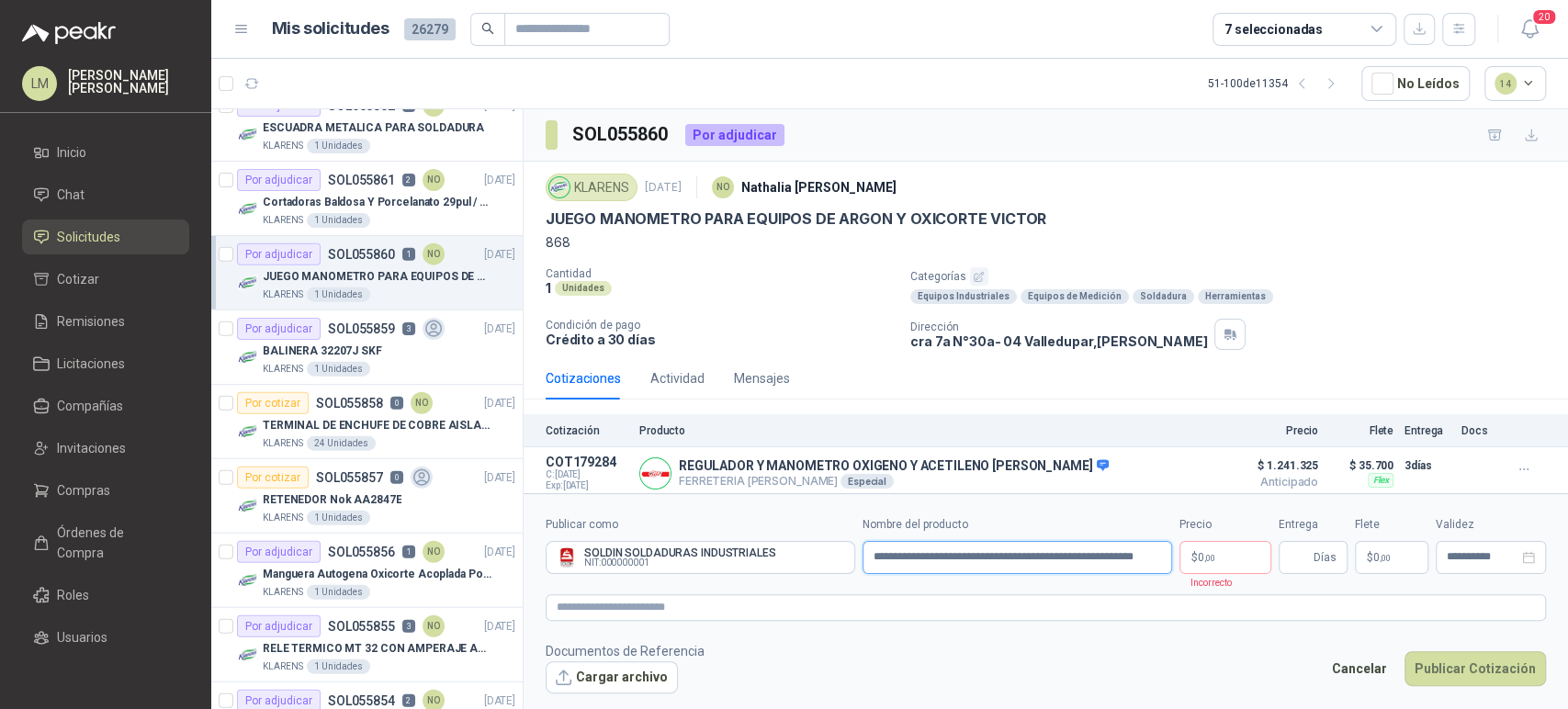
click at [1039, 560] on input "**********" at bounding box center [1017, 557] width 309 height 33
click at [768, 603] on textarea at bounding box center [1045, 607] width 1000 height 27
type textarea "*"
paste textarea "**********"
type textarea "**********"
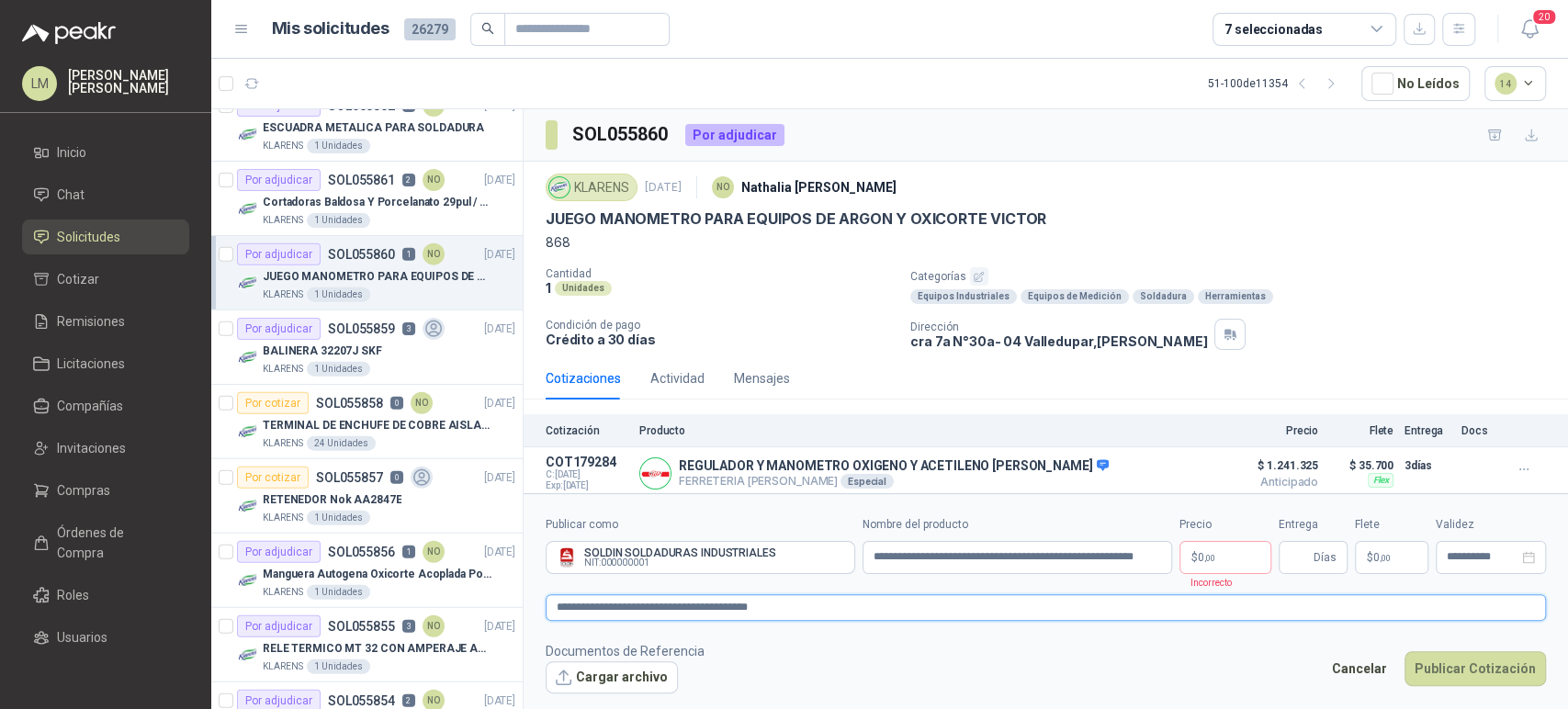
click at [561, 605] on textarea "**********" at bounding box center [1045, 607] width 1000 height 27
type textarea "**********"
click at [1213, 561] on body "LM [PERSON_NAME] Inicio Chat Solicitudes Cotizar Remisiones Licitaciones Compañ…" at bounding box center [784, 354] width 1568 height 709
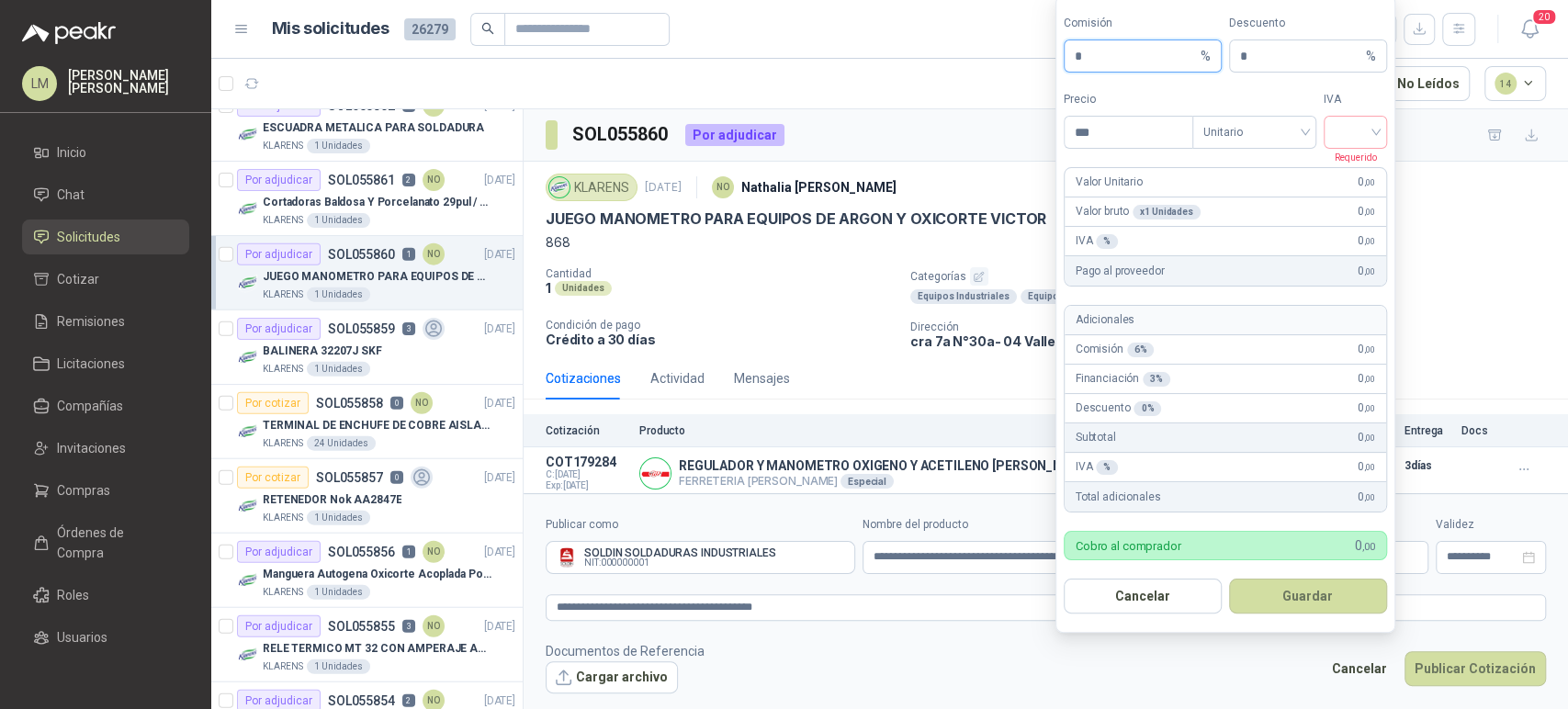
click at [1129, 54] on input "*" at bounding box center [1135, 56] width 122 height 31
click at [1119, 137] on input "***" at bounding box center [1128, 131] width 127 height 31
click at [1237, 139] on span "Unitario" at bounding box center [1254, 132] width 101 height 28
type input "**********"
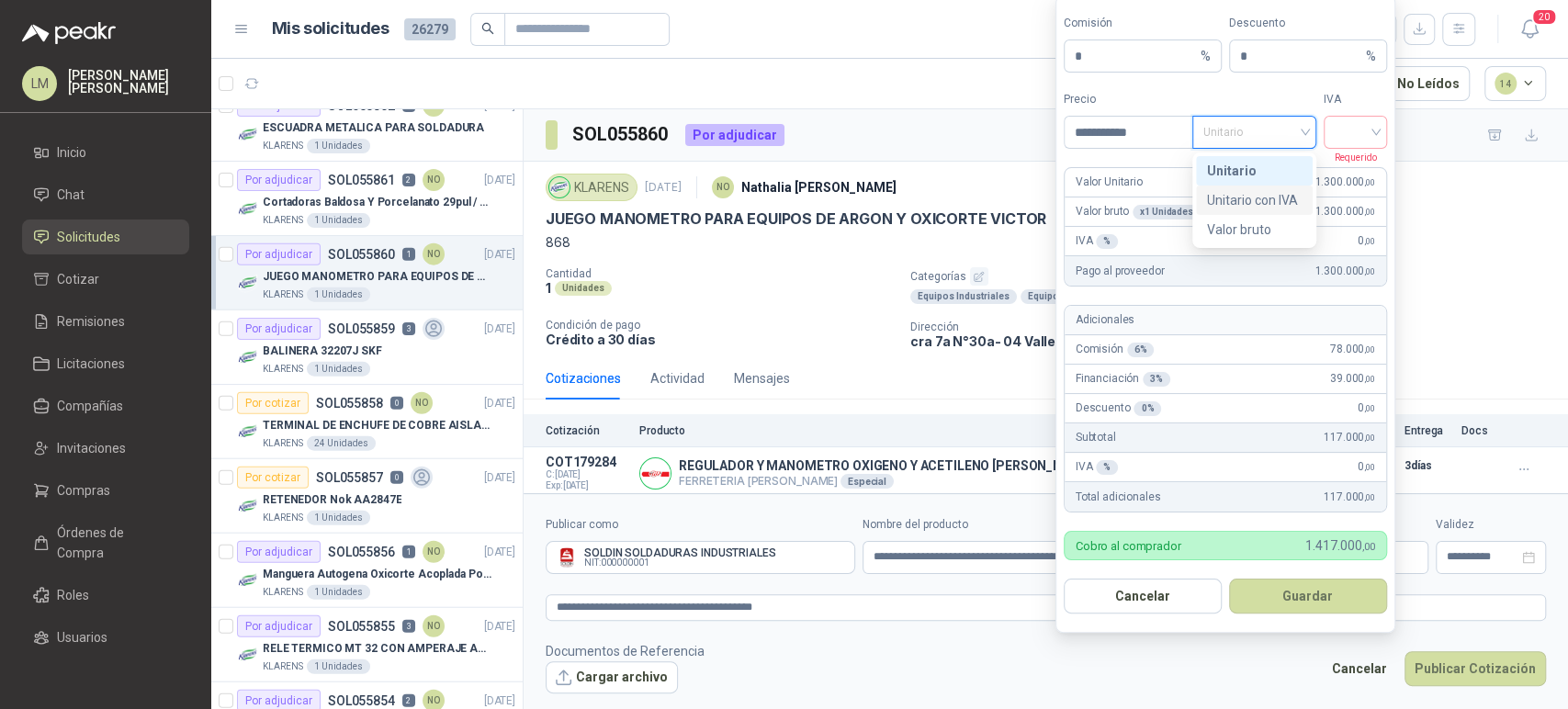
click at [1234, 203] on div "Unitario con IVA" at bounding box center [1254, 200] width 95 height 20
click at [1347, 137] on input "search" at bounding box center [1356, 130] width 42 height 28
click at [1346, 177] on div "19%" at bounding box center [1355, 171] width 34 height 20
click at [1033, 58] on body "LM [PERSON_NAME] Inicio Chat Solicitudes Cotizar Remisiones Licitaciones Compañ…" at bounding box center [784, 354] width 1568 height 709
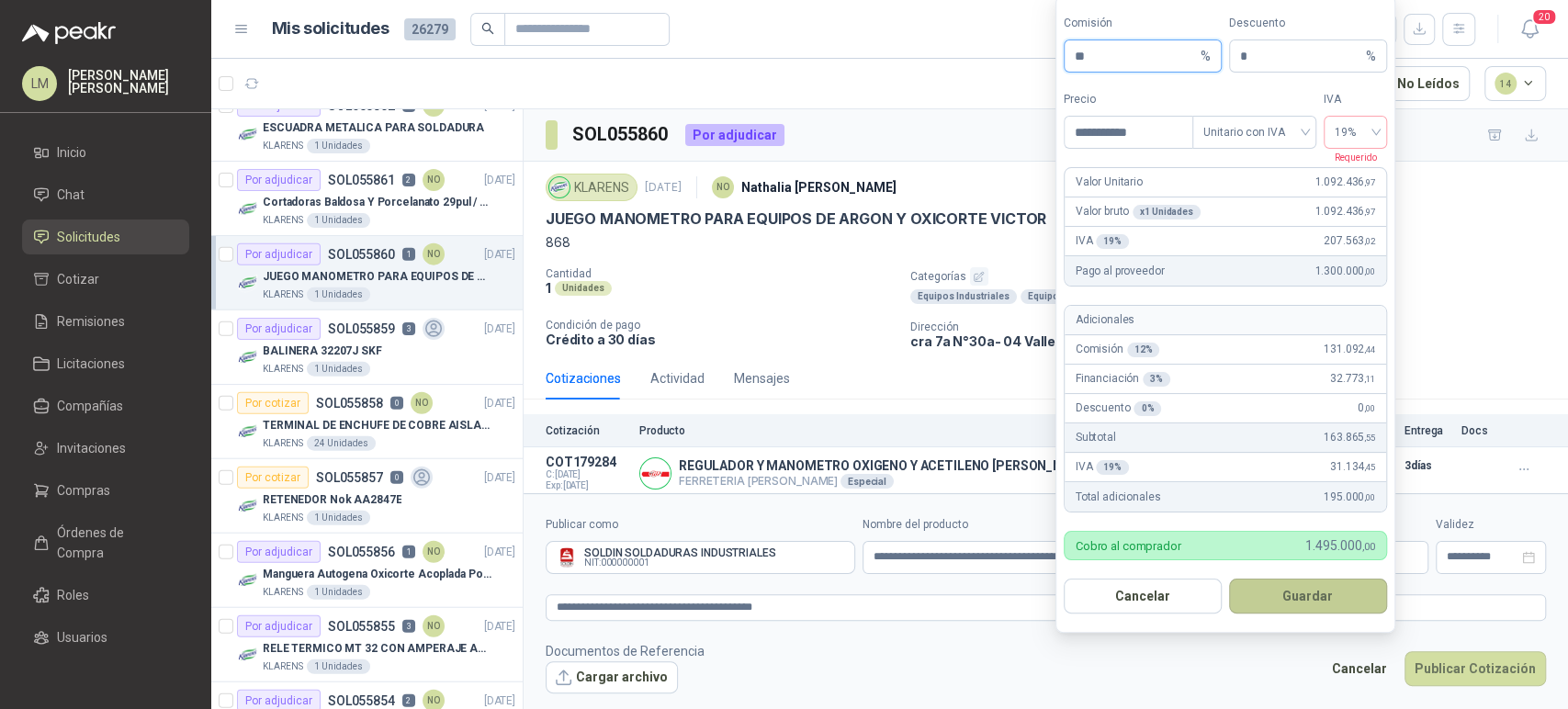
type input "**"
click at [1264, 589] on button "Guardar" at bounding box center [1307, 596] width 158 height 35
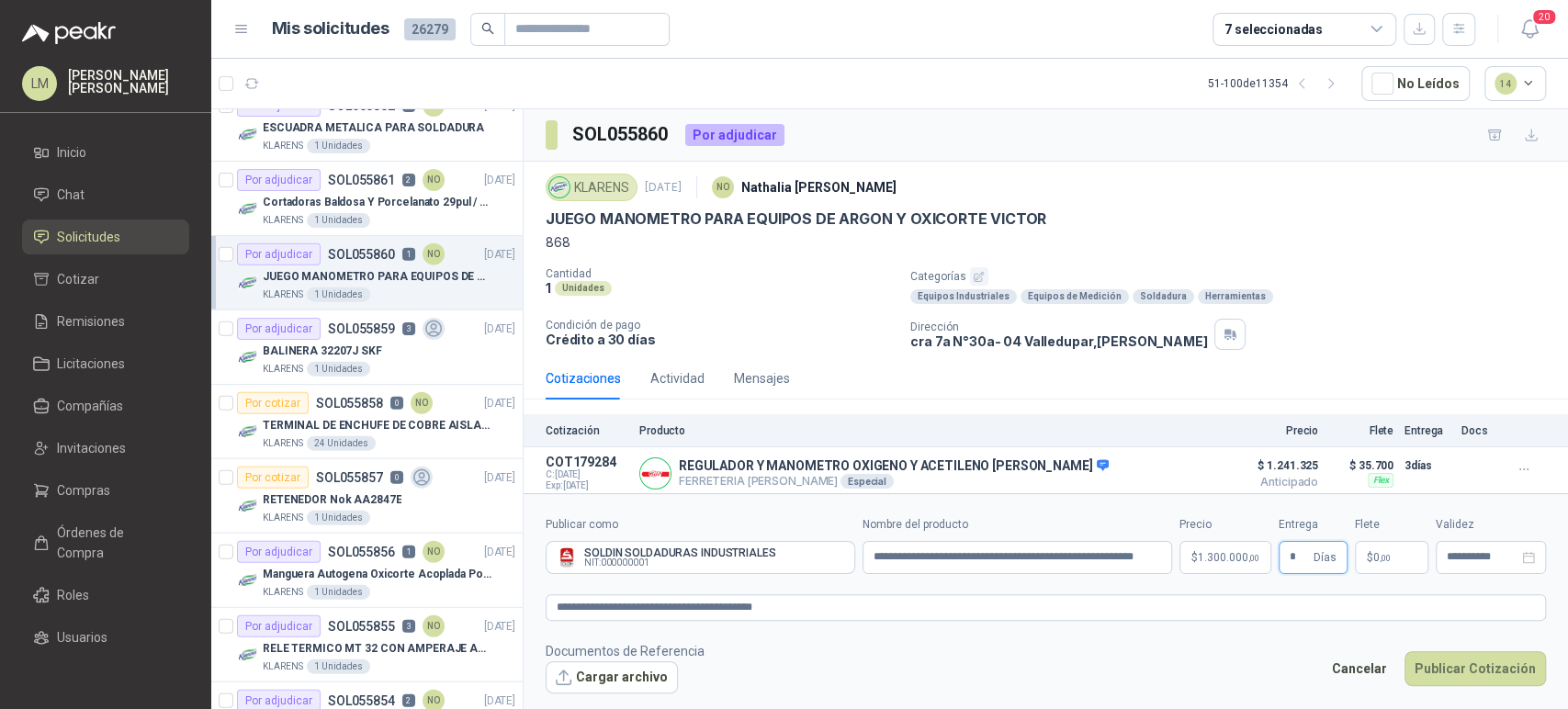
type input "*"
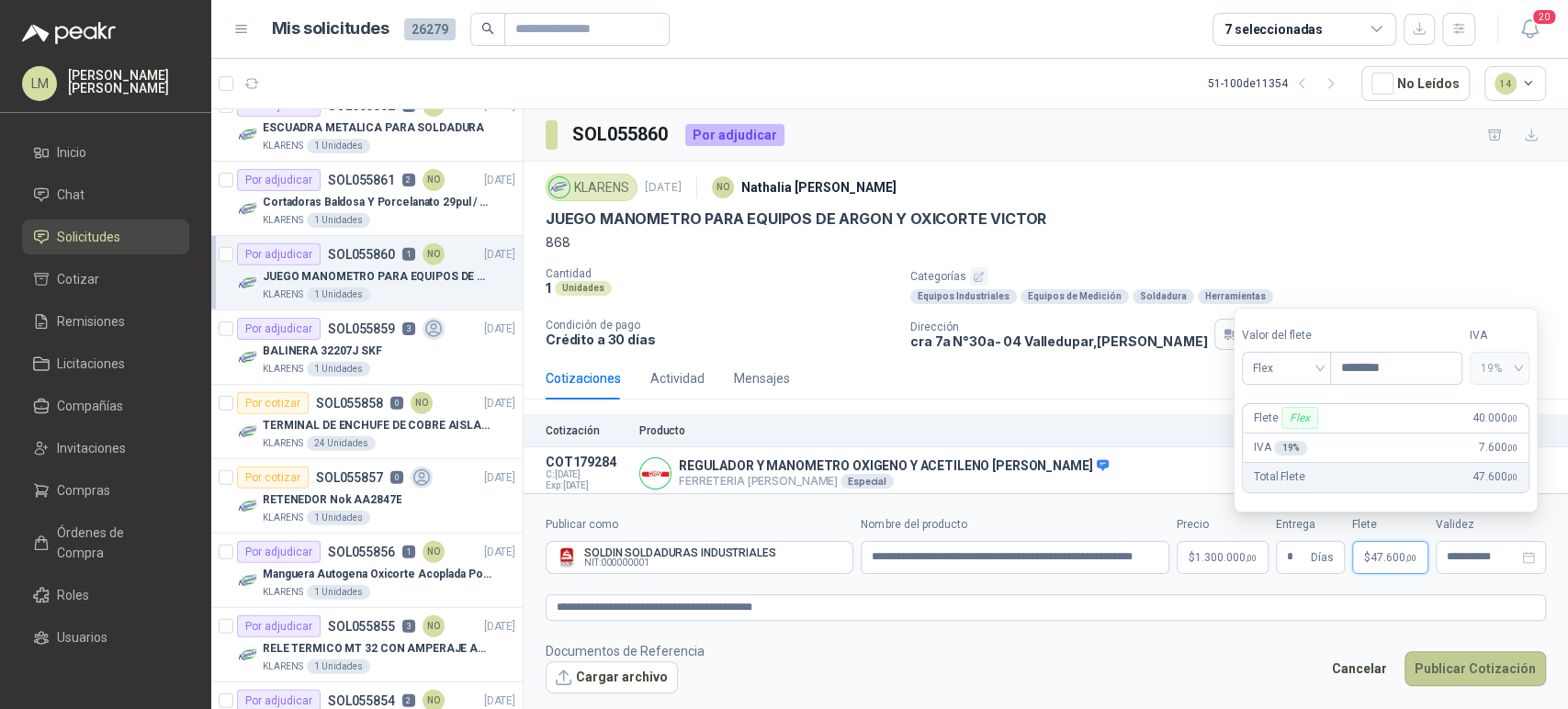
type input "********"
click at [1456, 664] on button "Publicar Cotización" at bounding box center [1475, 668] width 141 height 35
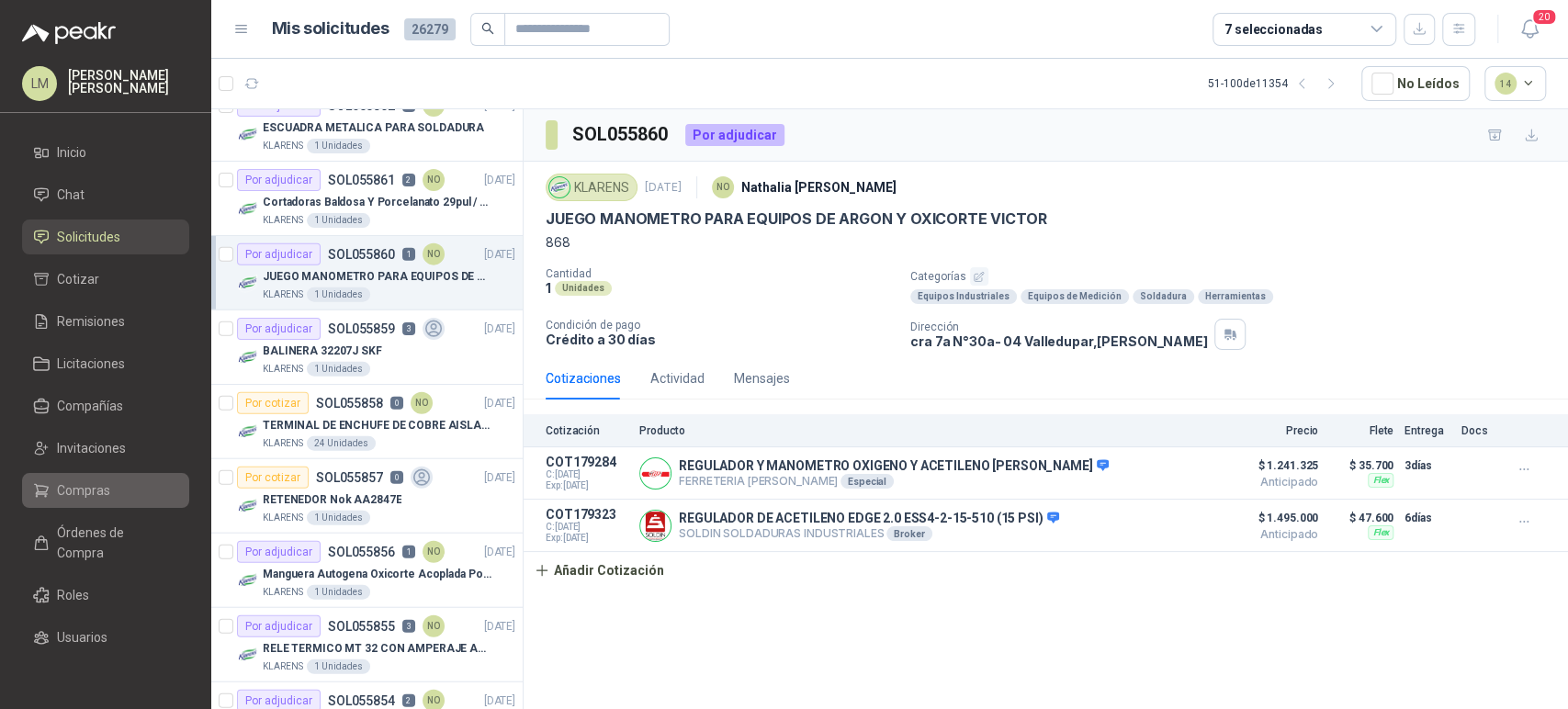
click at [71, 490] on span "Compras" at bounding box center [84, 490] width 54 height 20
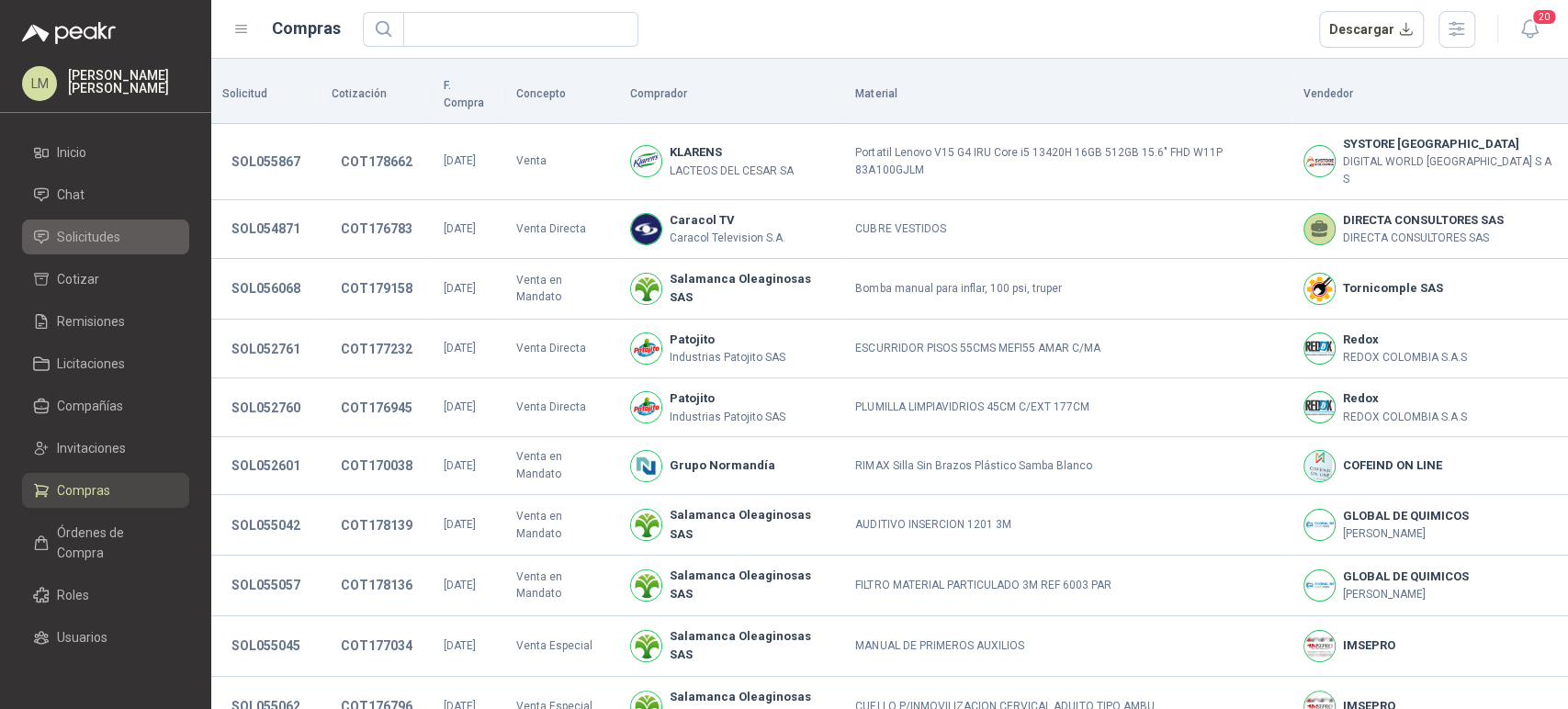
click at [85, 238] on span "Solicitudes" at bounding box center [89, 237] width 64 height 20
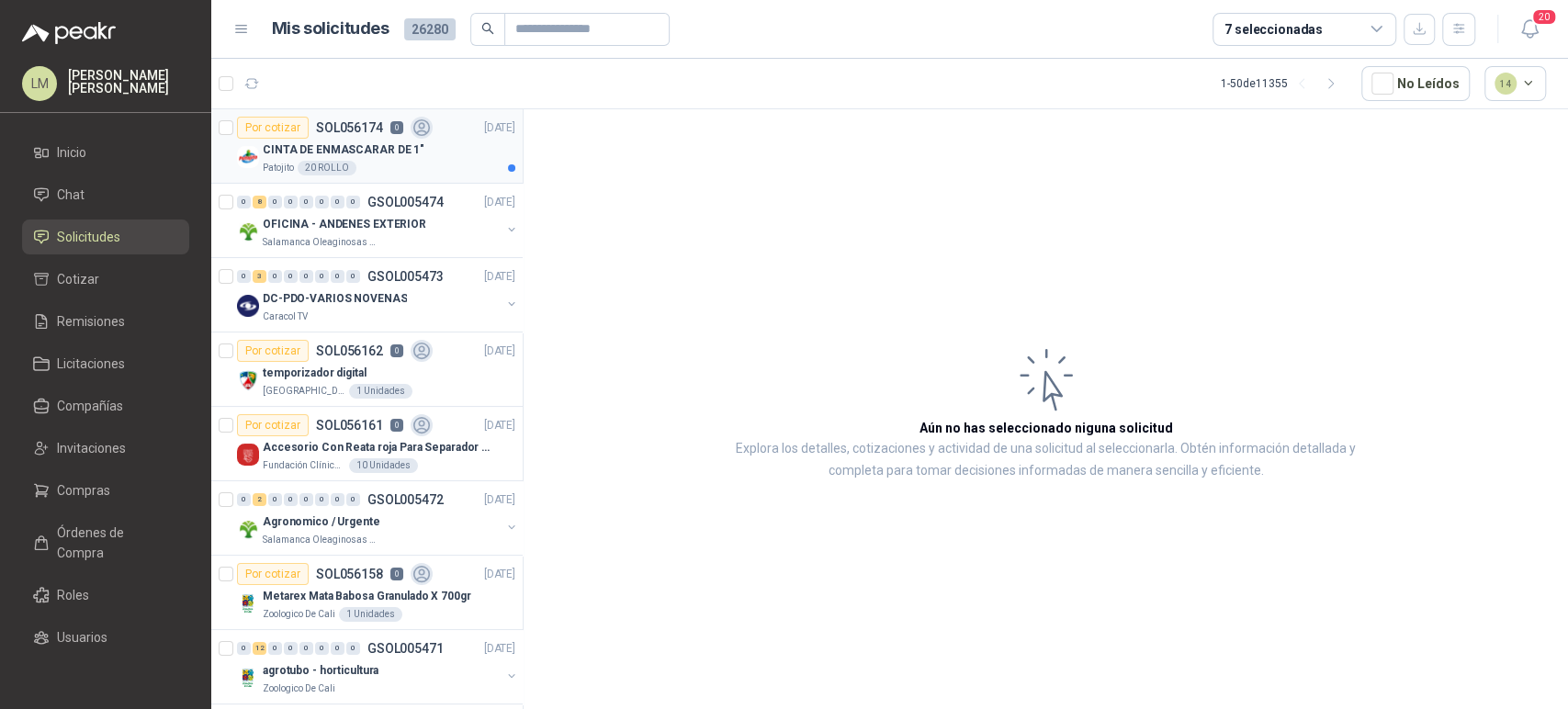
click at [330, 129] on p "SOL056174" at bounding box center [349, 127] width 67 height 13
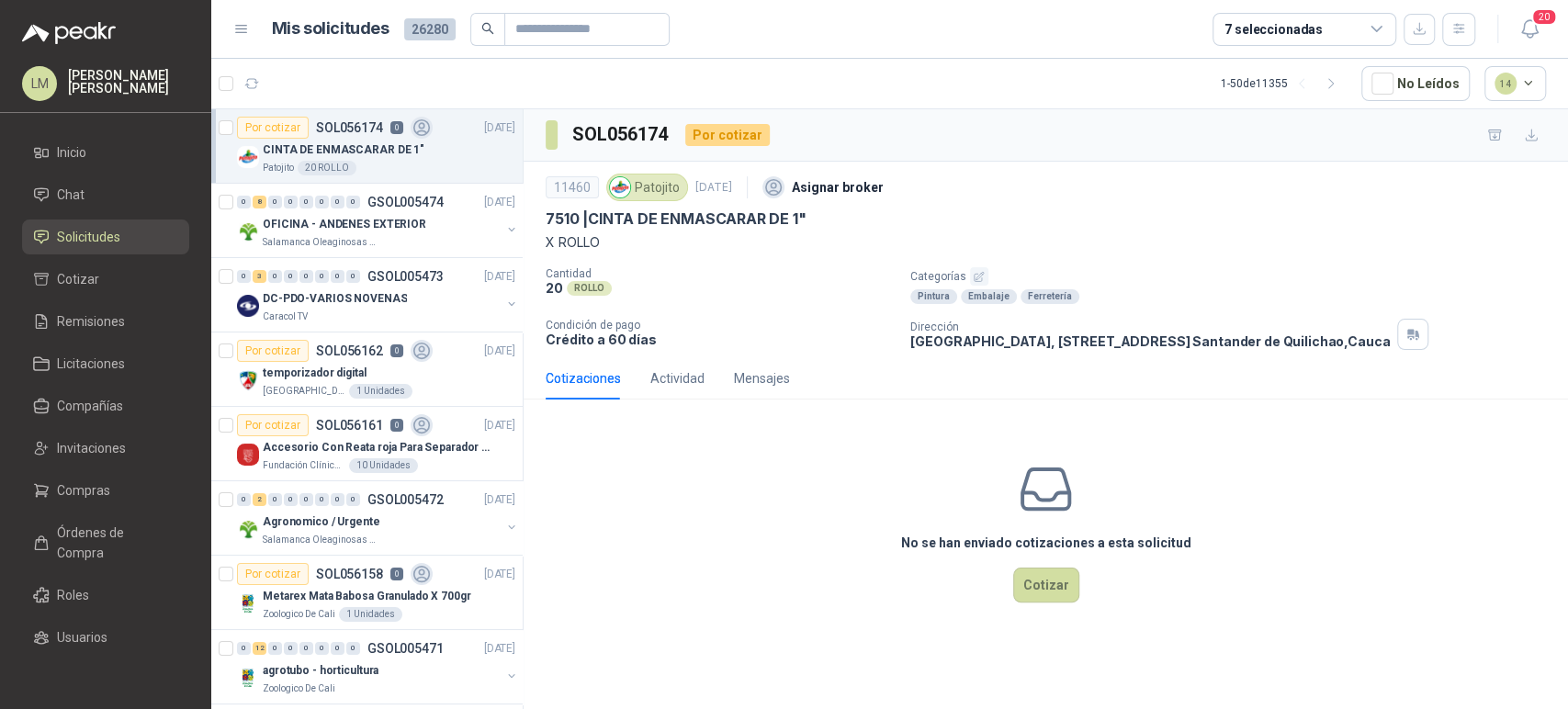
click at [975, 275] on icon "button" at bounding box center [979, 276] width 12 height 12
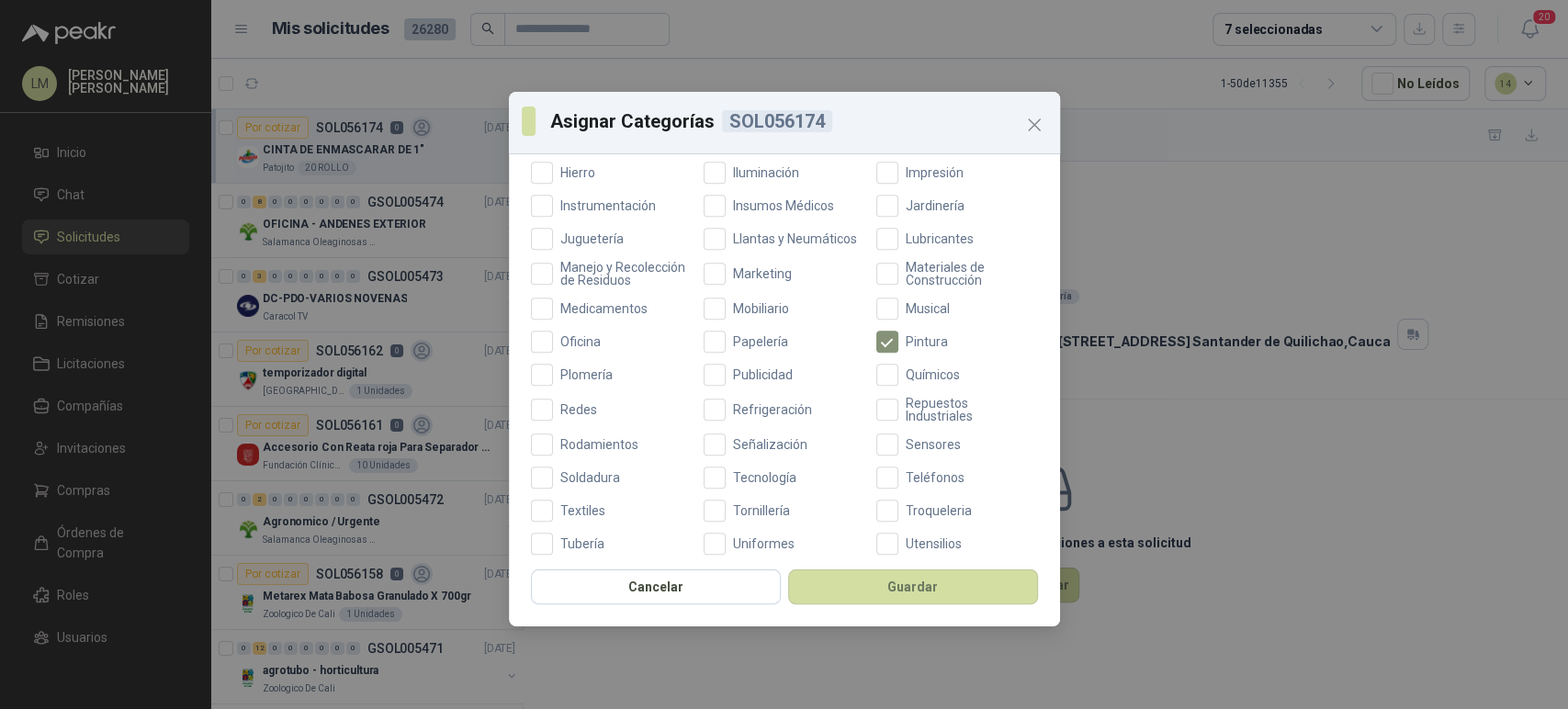
scroll to position [595, 0]
click at [572, 347] on span "Oficina" at bounding box center [580, 340] width 55 height 13
click at [904, 590] on button "Guardar" at bounding box center [912, 586] width 250 height 35
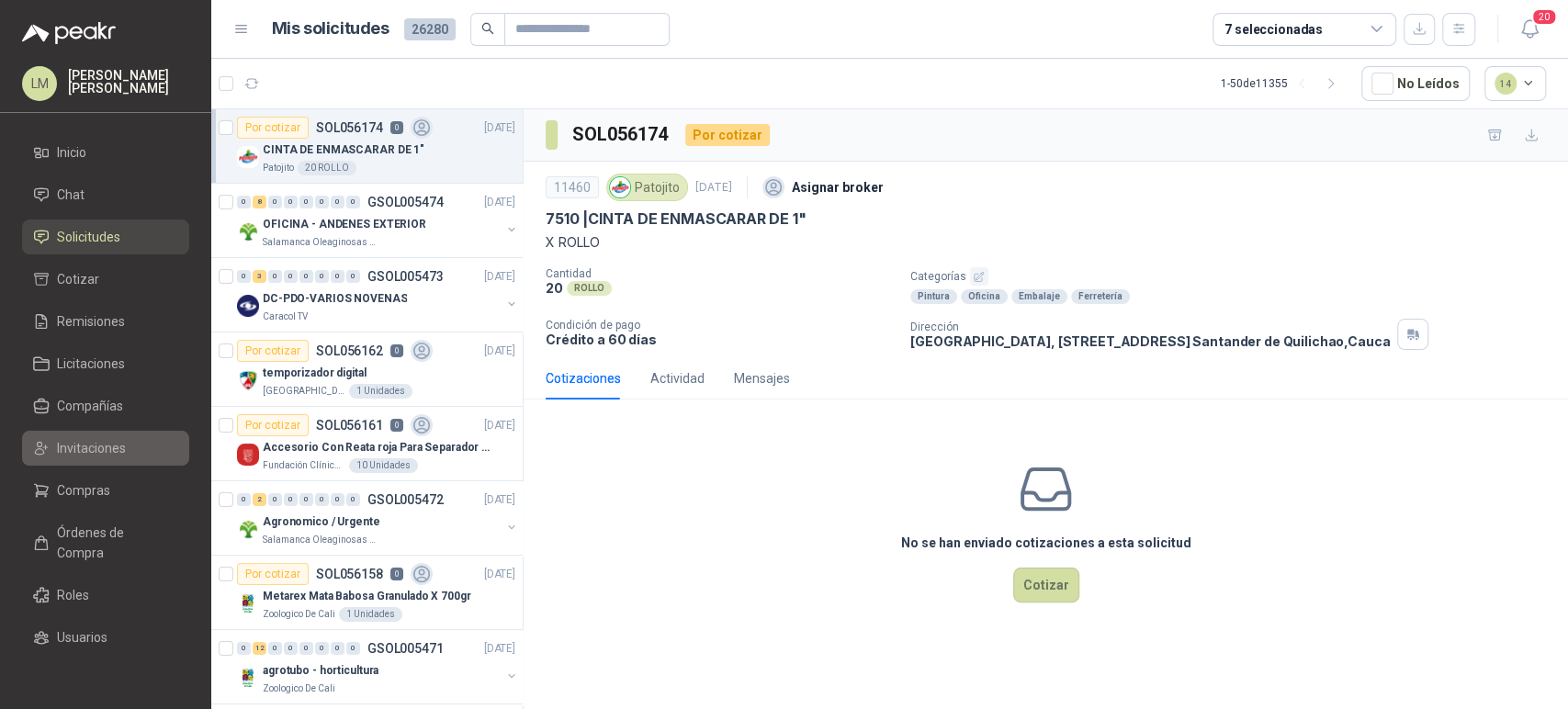
click at [79, 459] on link "Invitaciones" at bounding box center [105, 447] width 167 height 35
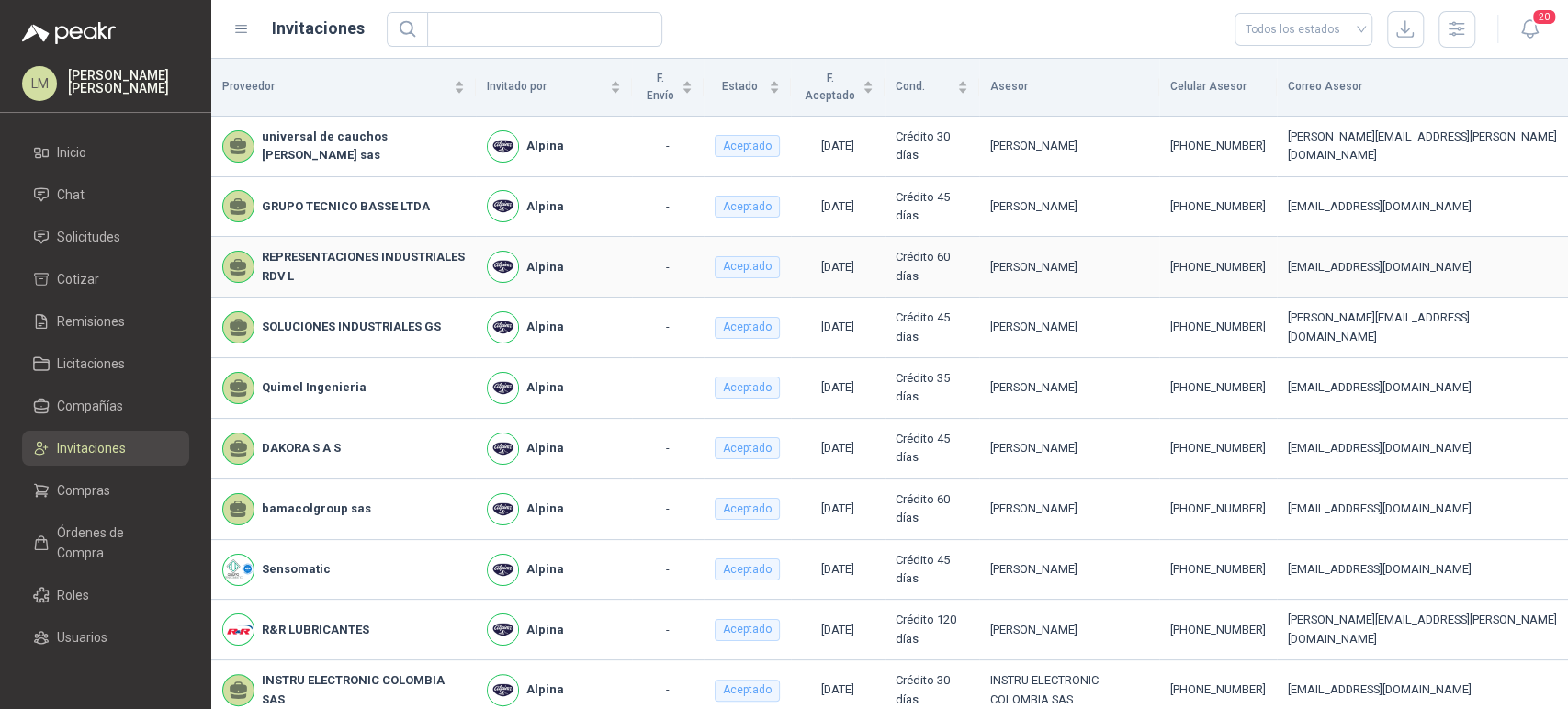
scroll to position [375, 0]
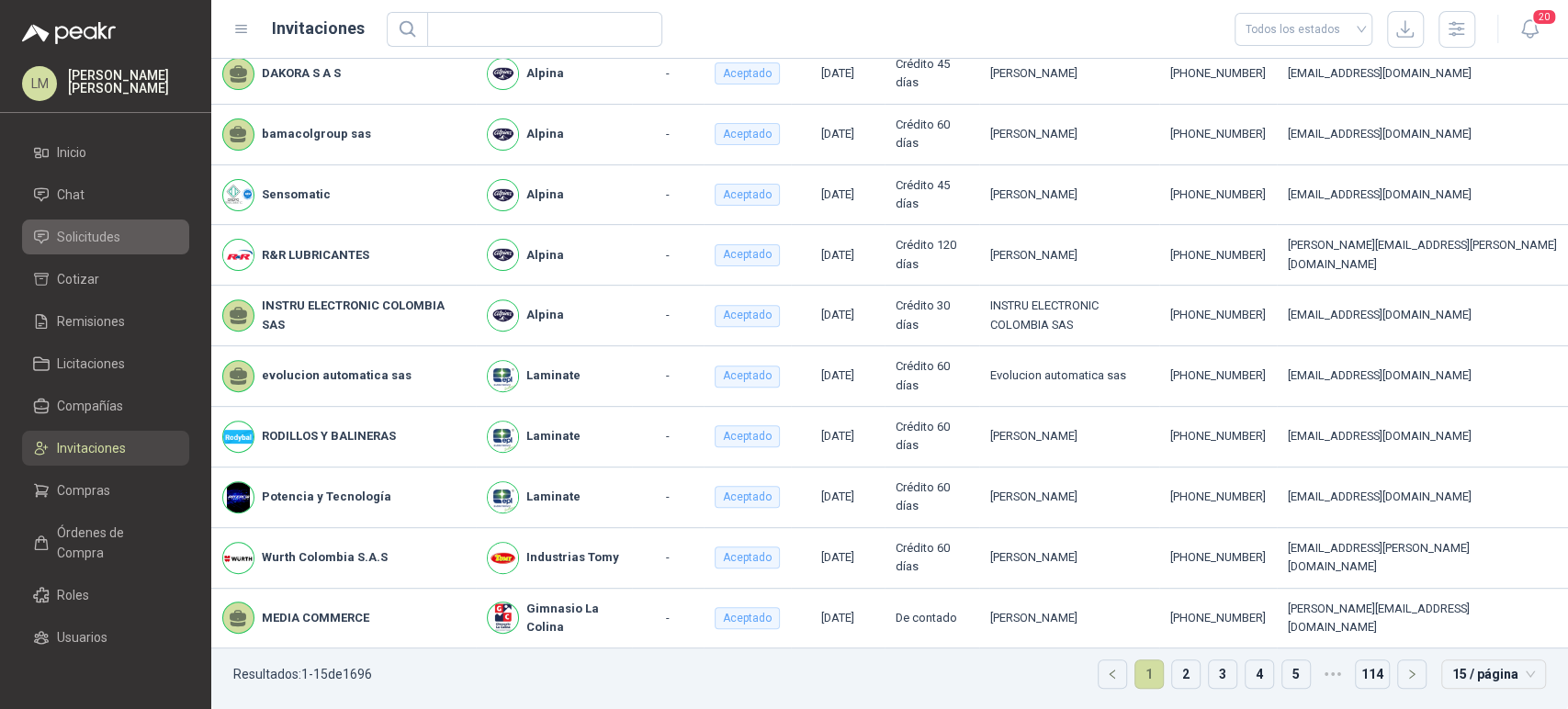
click at [66, 243] on span "Solicitudes" at bounding box center [89, 237] width 64 height 20
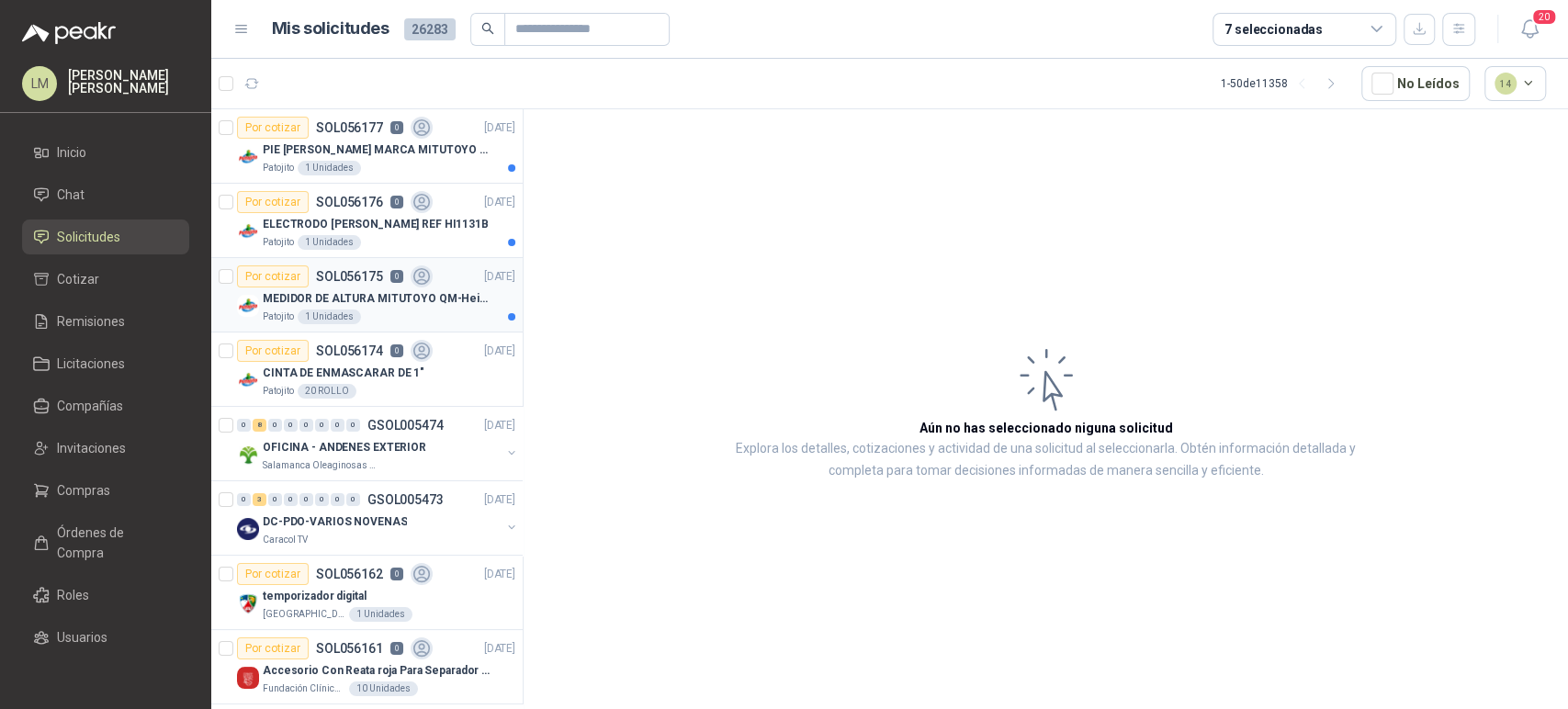
click at [316, 272] on p "SOL056175" at bounding box center [349, 275] width 67 height 13
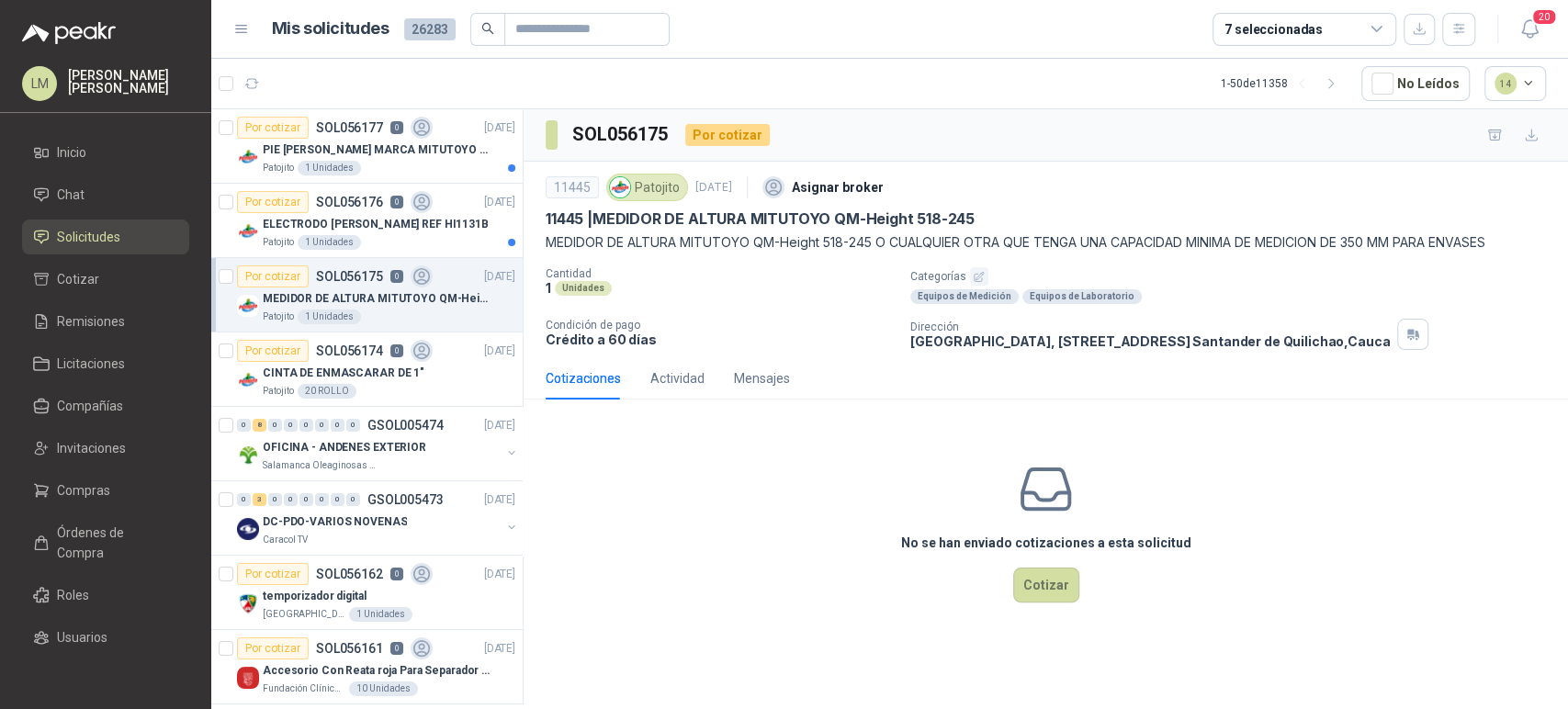
click at [984, 272] on button "button" at bounding box center [979, 276] width 18 height 18
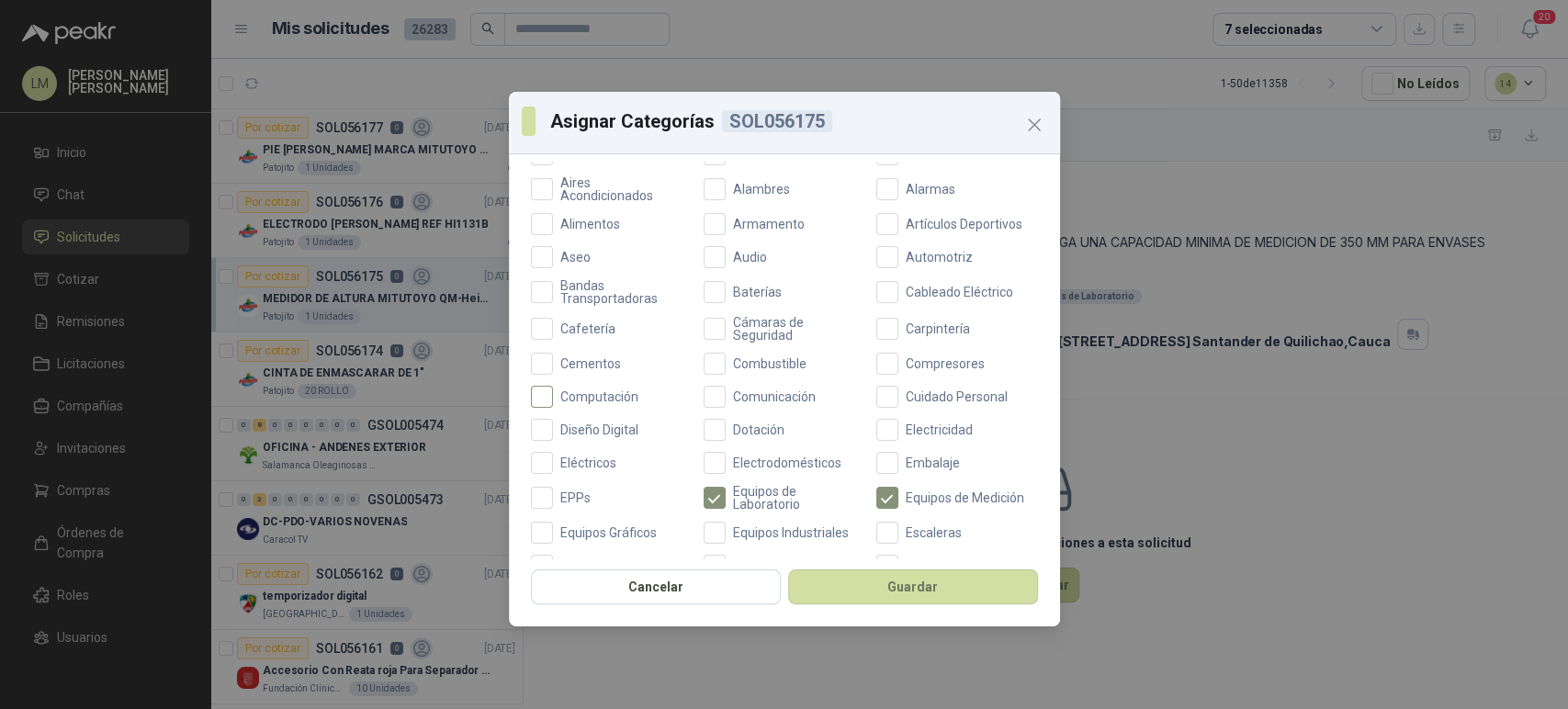
scroll to position [330, 0]
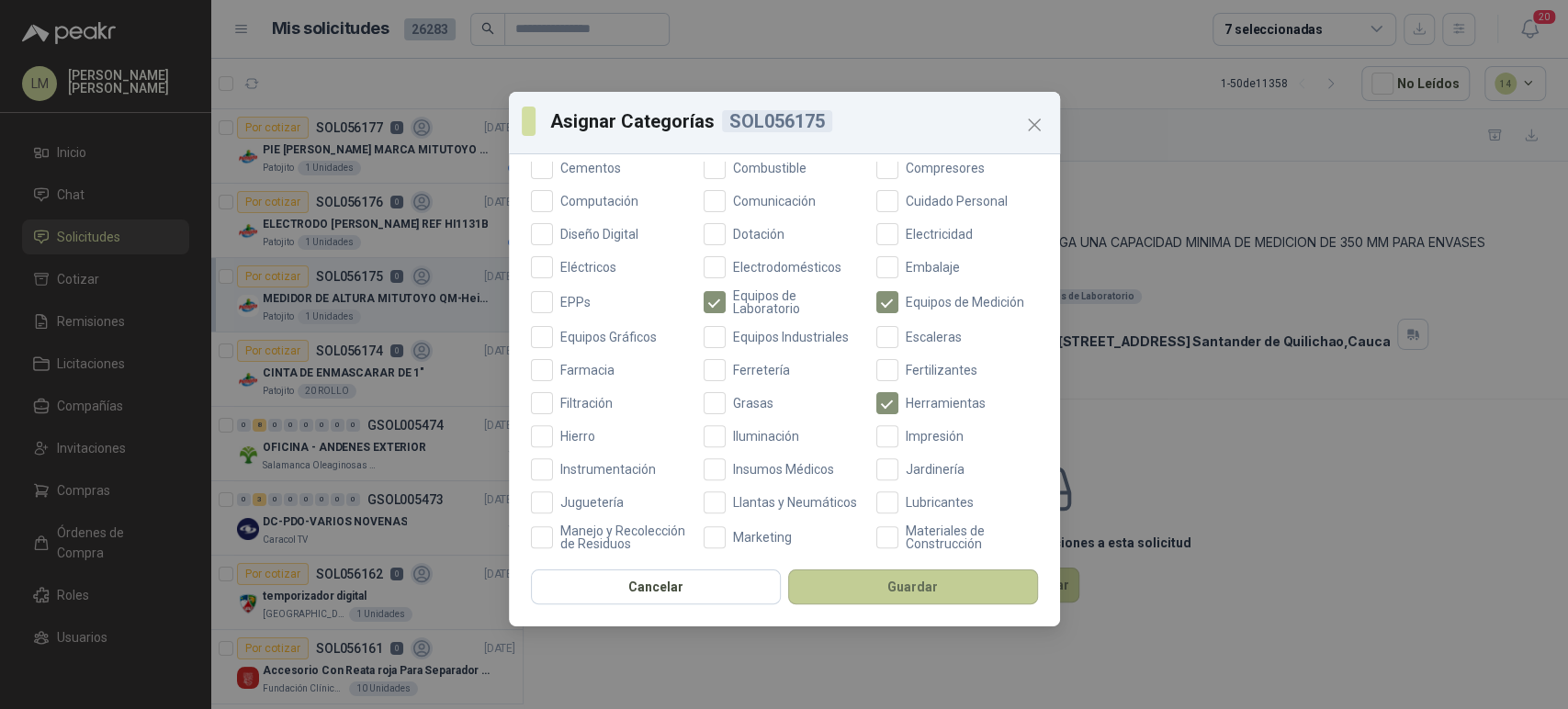
click at [893, 589] on button "Guardar" at bounding box center [912, 586] width 250 height 35
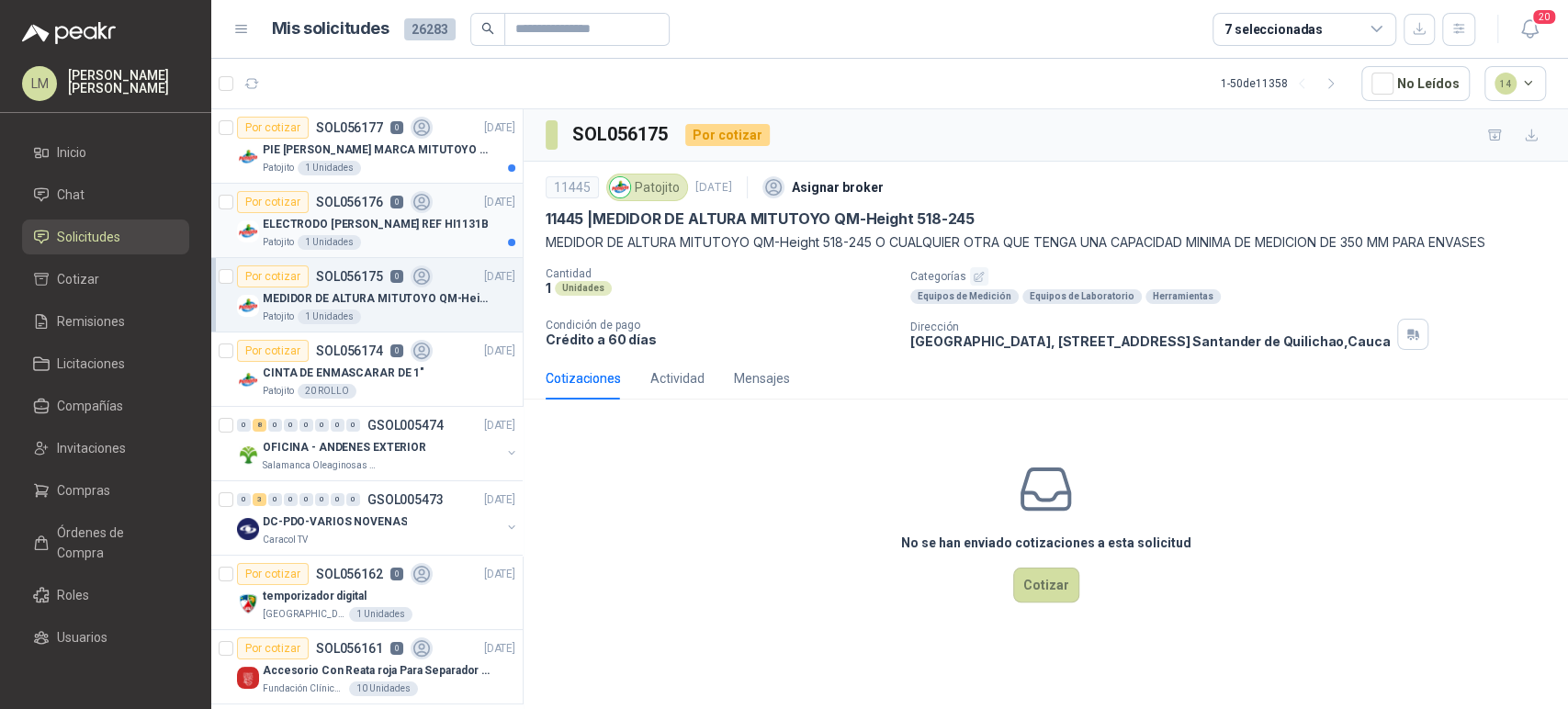
click at [268, 225] on p "ELECTRODO [PERSON_NAME] REF HI1131B" at bounding box center [375, 225] width 226 height 18
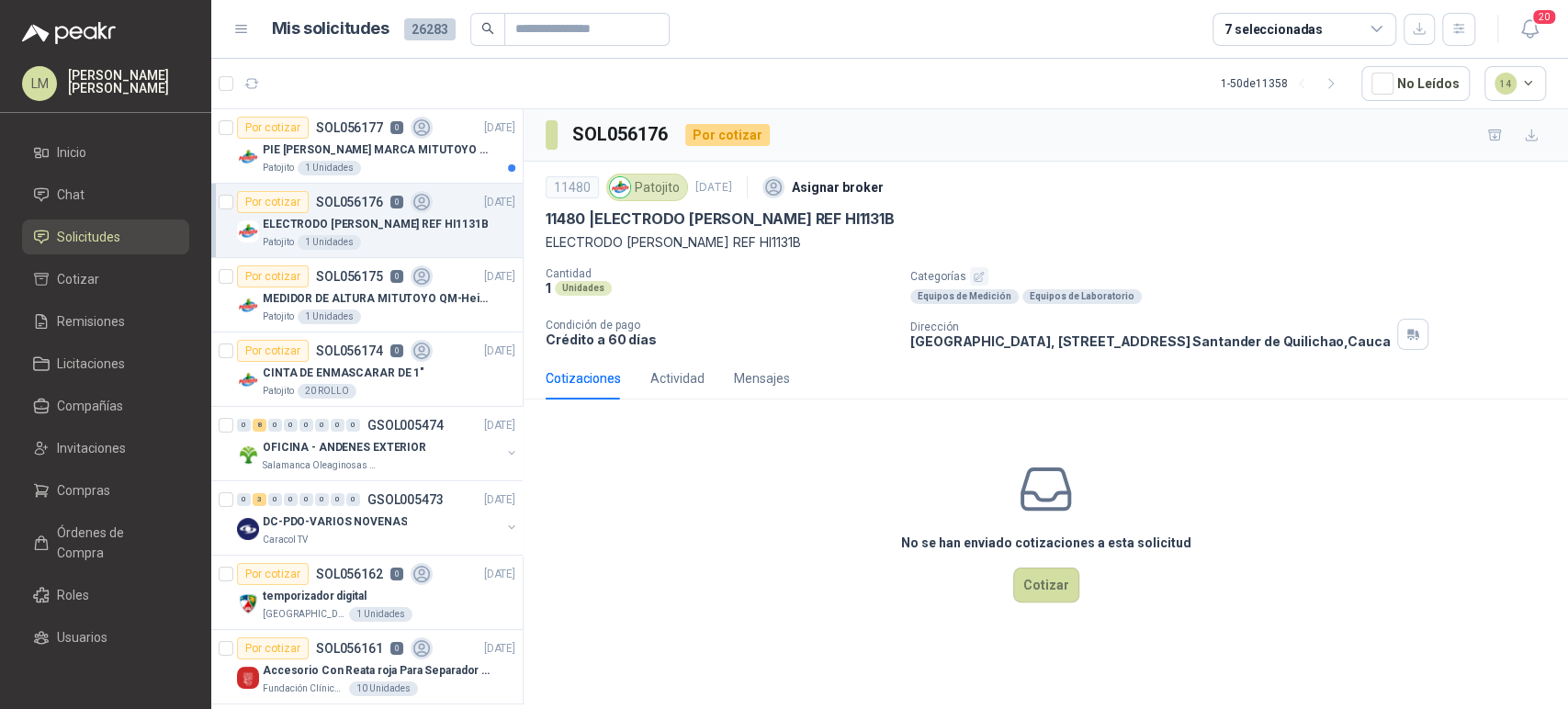
click at [965, 276] on p "Categorías" at bounding box center [1236, 276] width 651 height 18
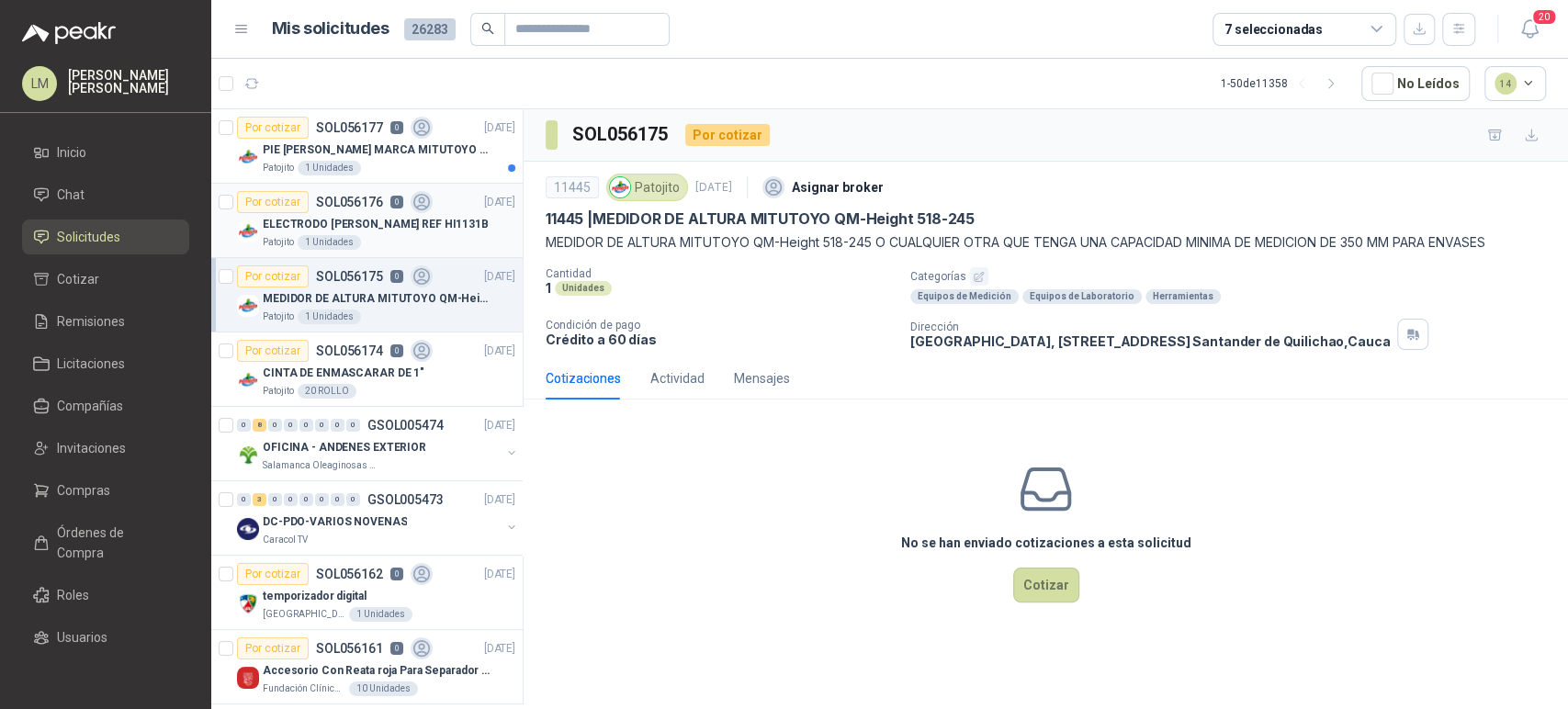
click at [302, 222] on p "ELECTRODO [PERSON_NAME] REF HI1131B" at bounding box center [375, 225] width 226 height 18
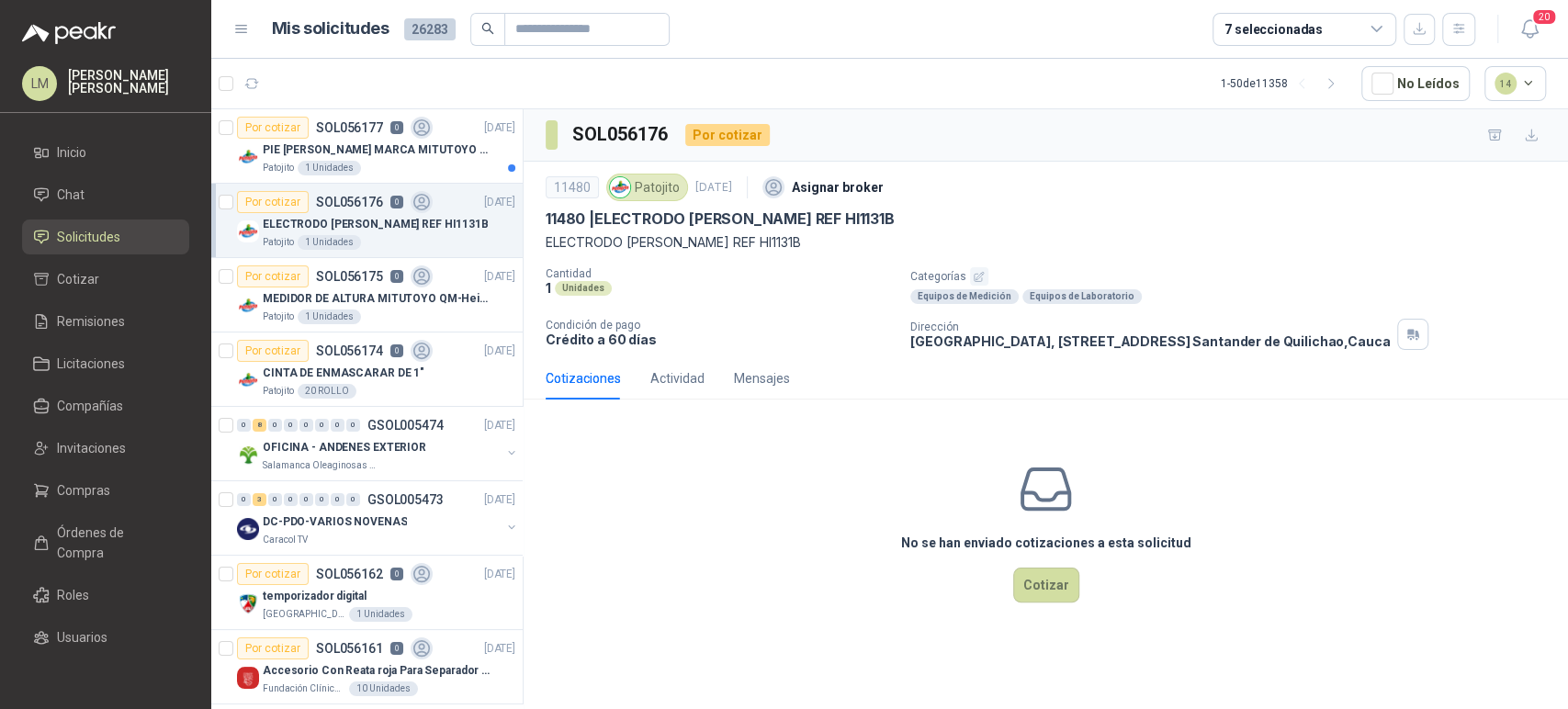
click at [976, 277] on icon "button" at bounding box center [979, 276] width 12 height 12
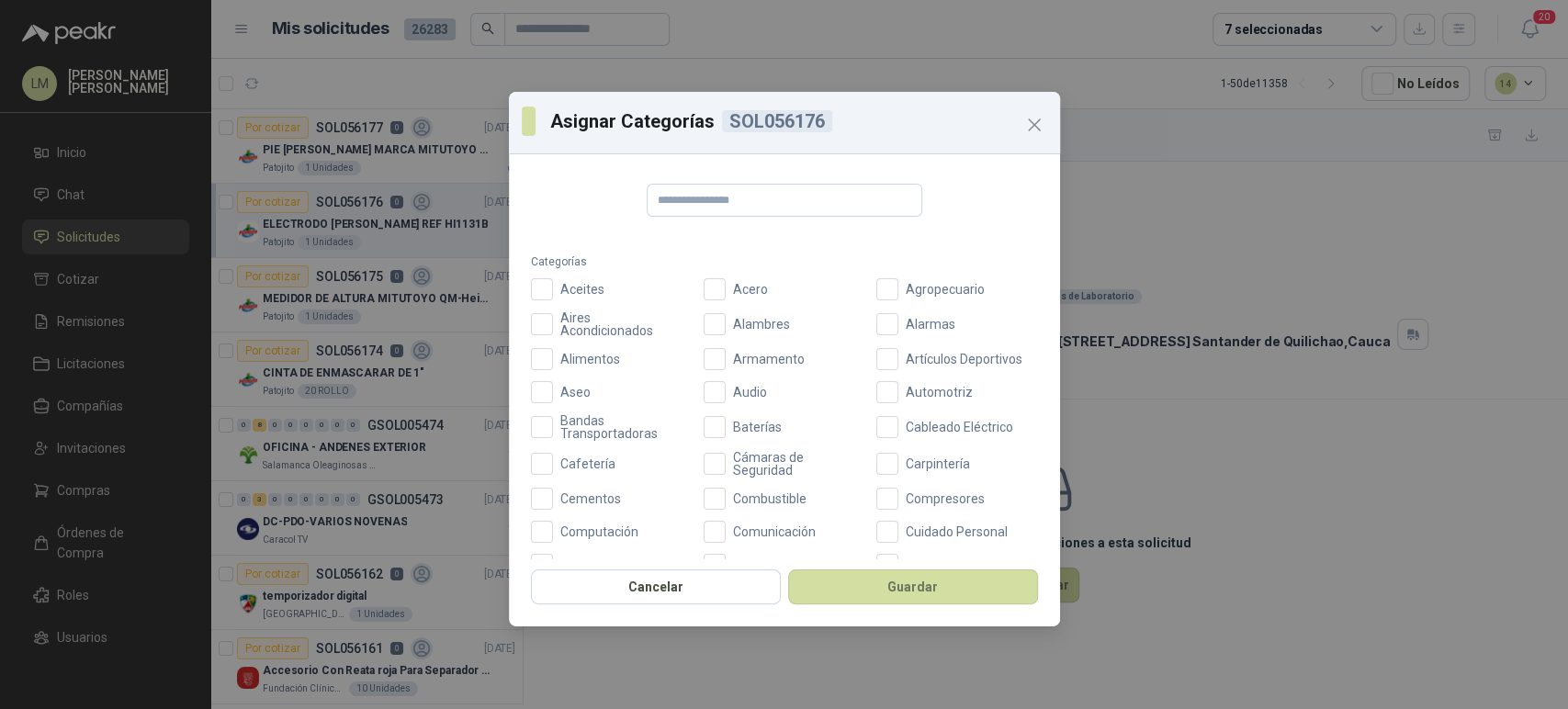
scroll to position [329, 0]
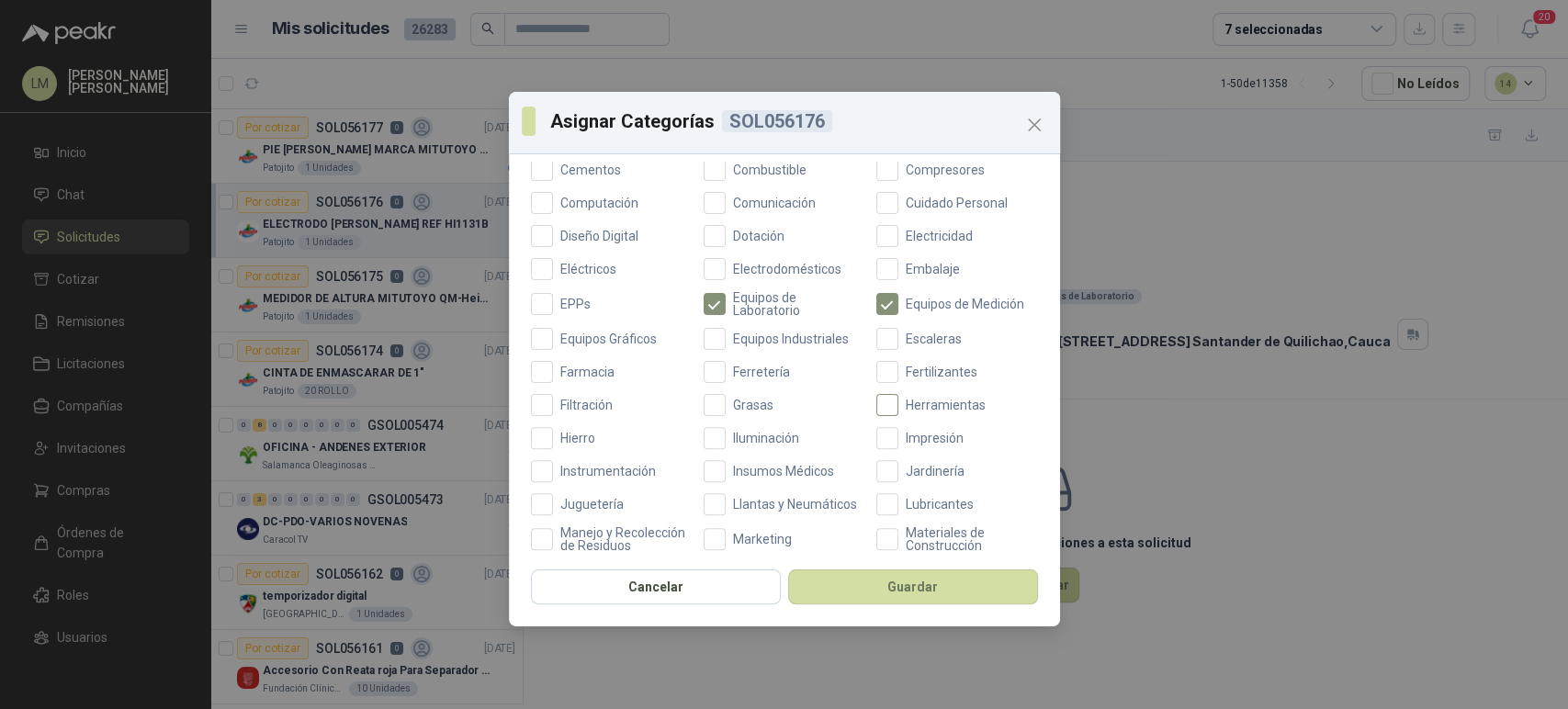
click at [898, 408] on span "Herramientas" at bounding box center [945, 405] width 95 height 13
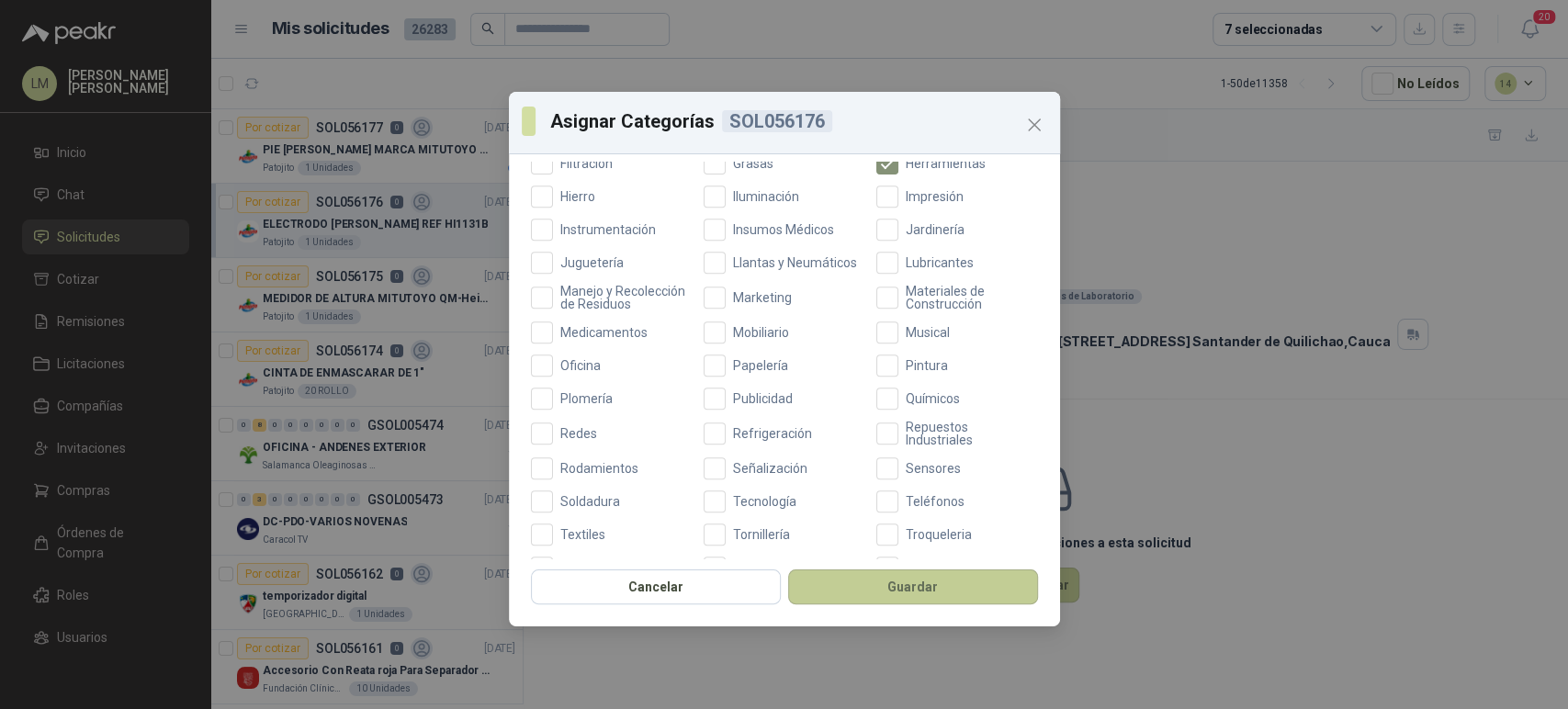
click at [864, 590] on button "Guardar" at bounding box center [912, 586] width 250 height 35
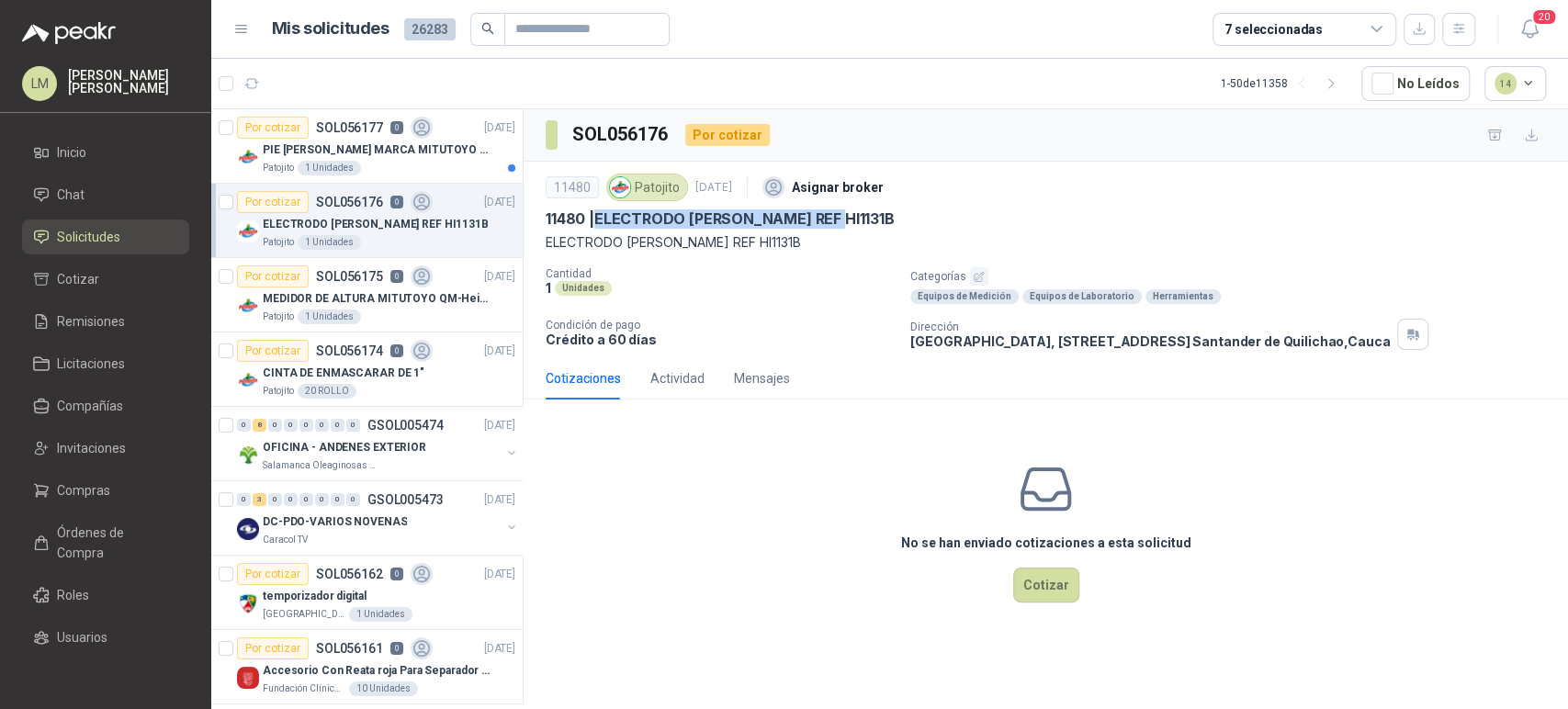
drag, startPoint x: 597, startPoint y: 218, endPoint x: 856, endPoint y: 219, distance: 259.0
click at [856, 219] on div "11480 | ELECTRODO [PERSON_NAME] REF HI1131B" at bounding box center [1045, 219] width 1000 height 19
copy p "ELECTRODO [PERSON_NAME] REF HI1131B"
click at [316, 124] on p "SOL056177" at bounding box center [349, 127] width 67 height 13
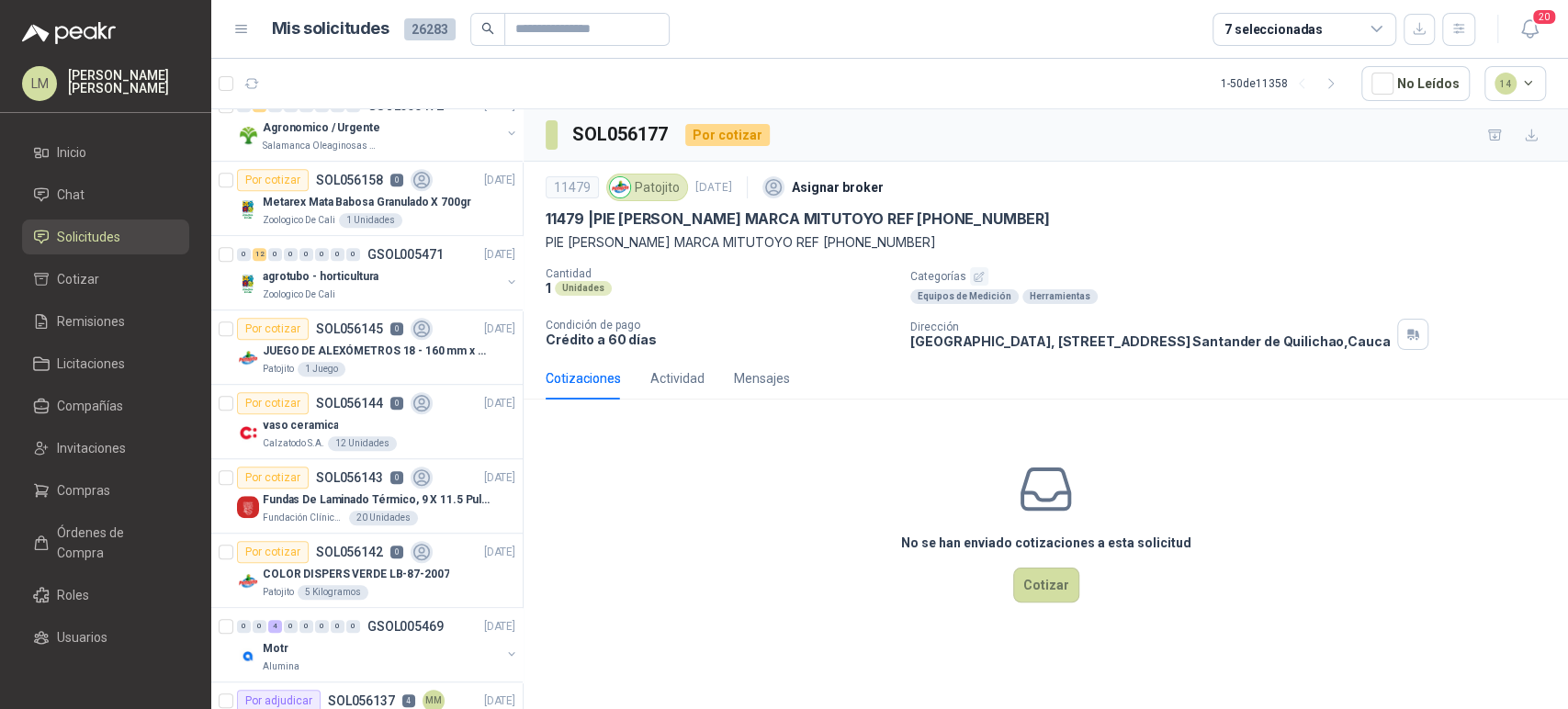
scroll to position [618, 0]
click at [87, 149] on span "Inicio" at bounding box center [72, 152] width 30 height 20
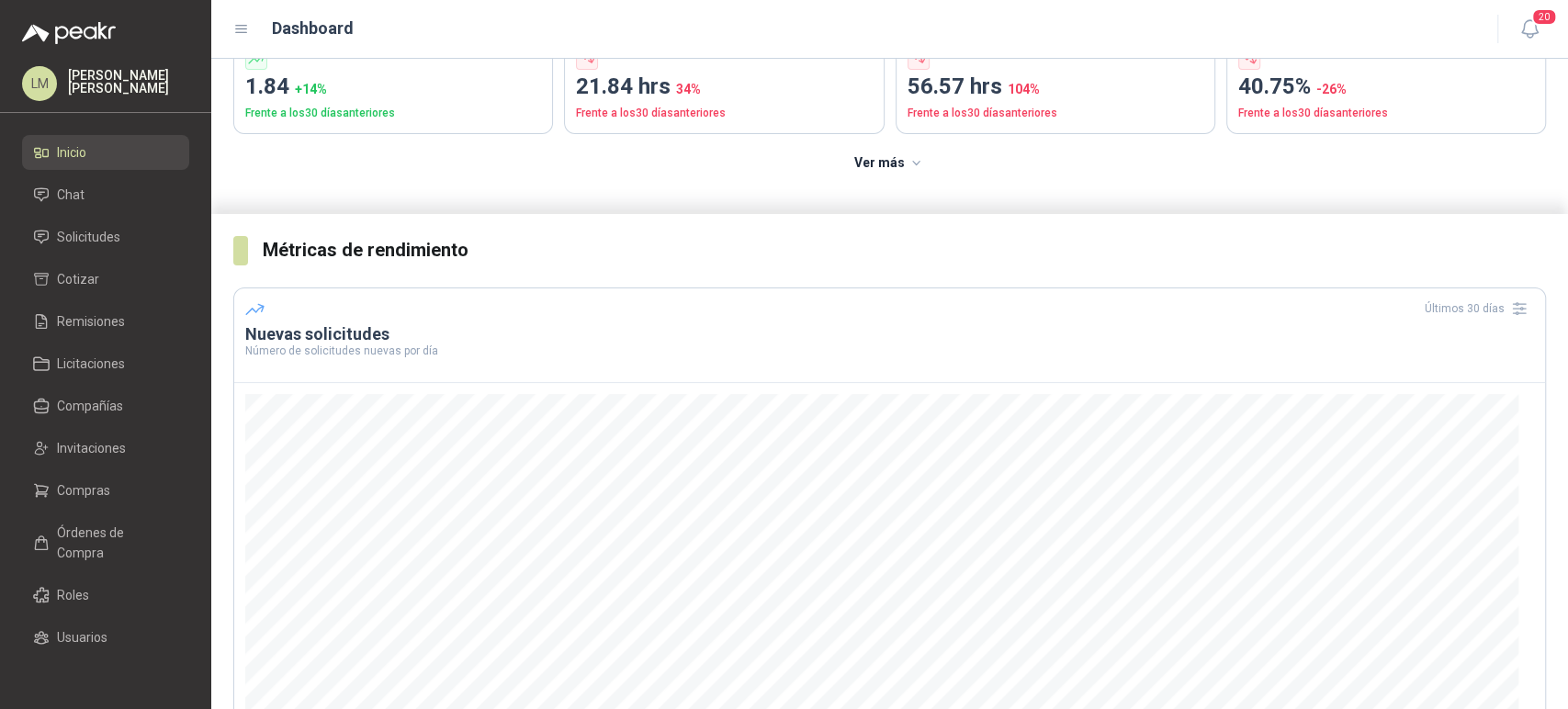
scroll to position [376, 0]
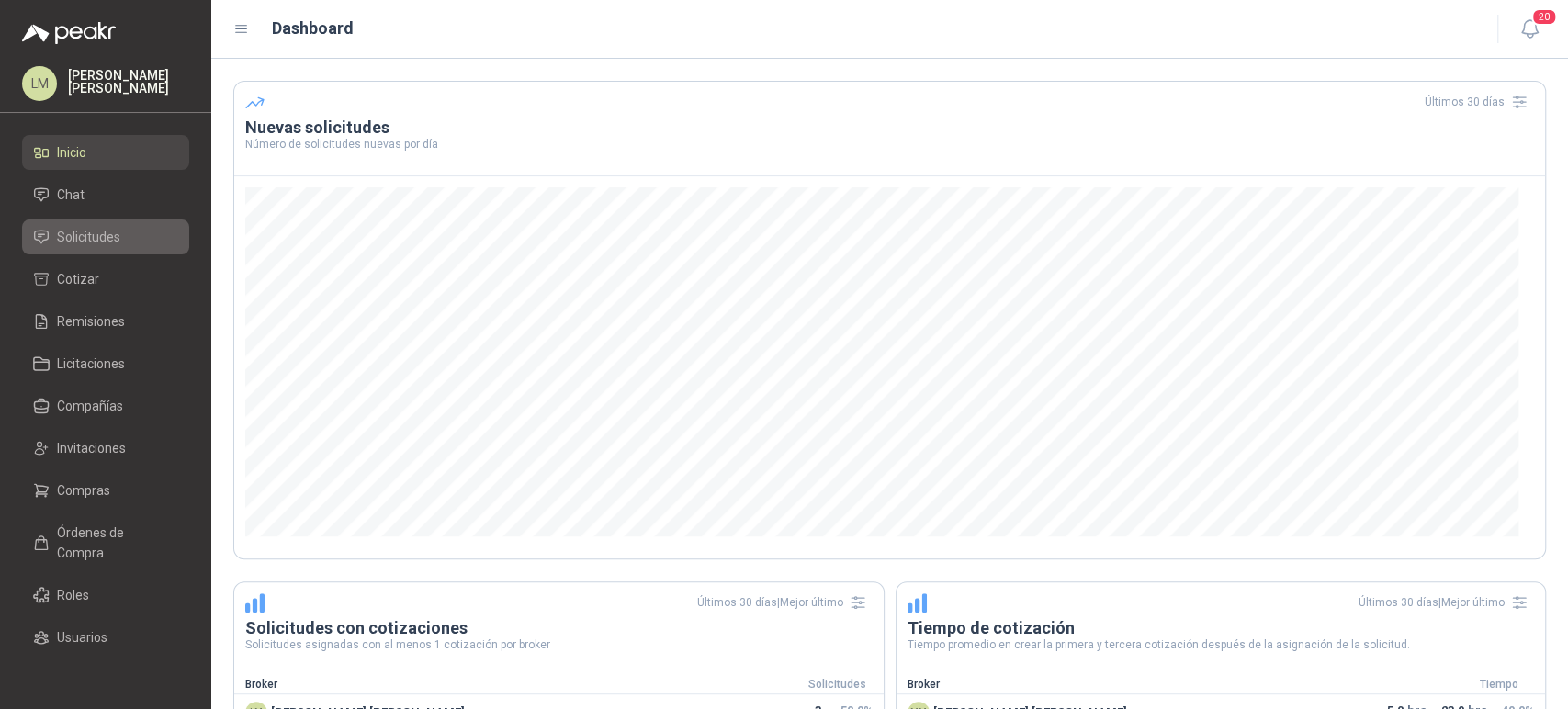
click at [109, 244] on span "Solicitudes" at bounding box center [89, 237] width 64 height 20
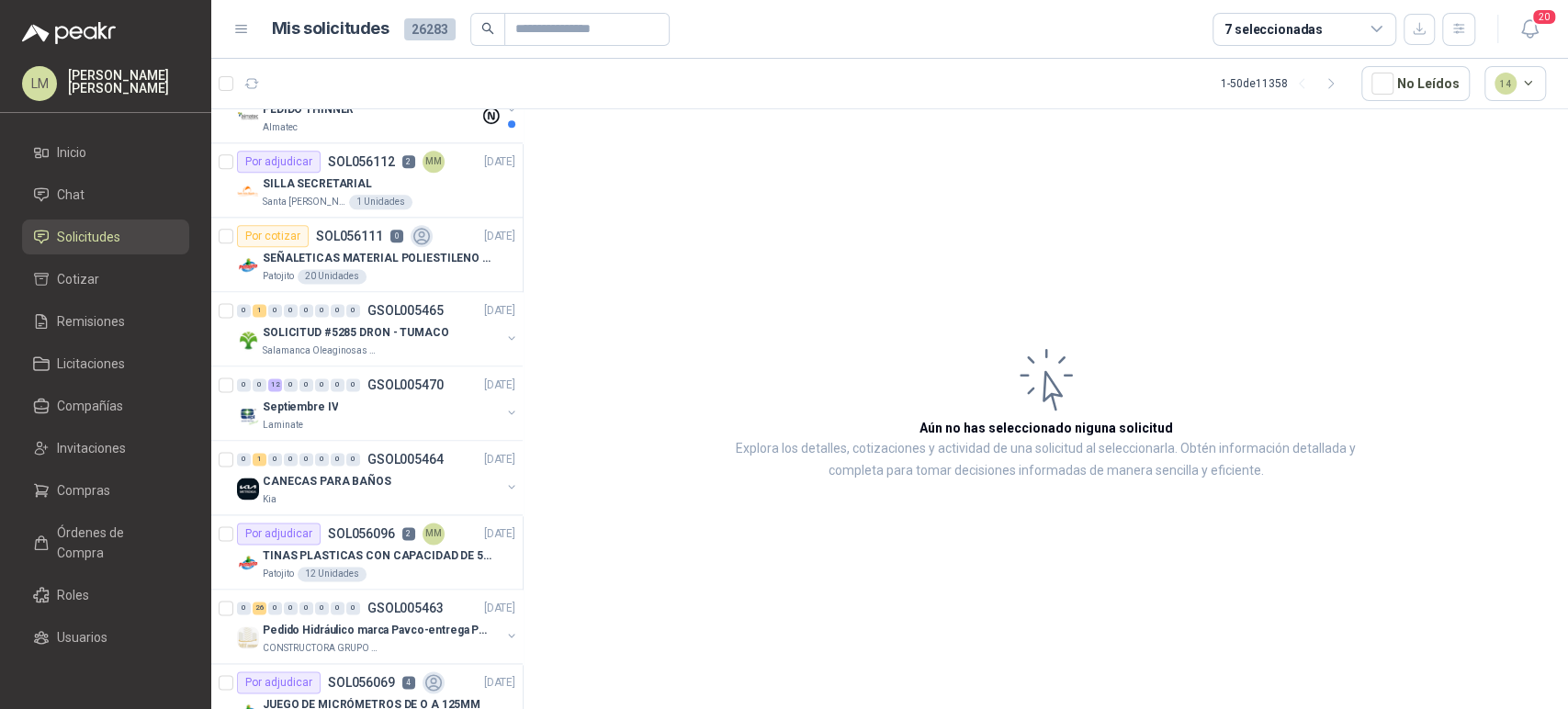
scroll to position [1606, 0]
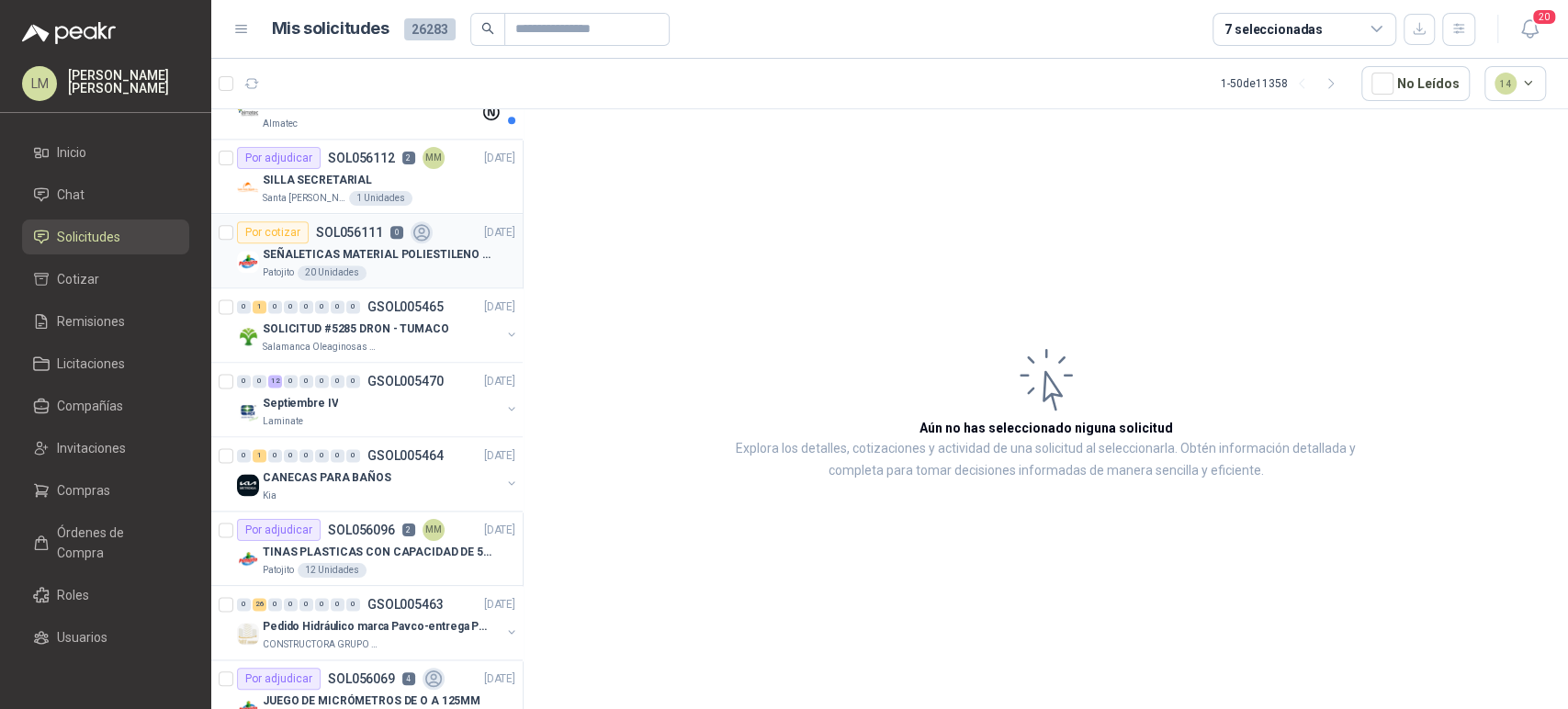
click at [421, 253] on p "SEÑALETICAS MATERIAL POLIESTILENO CON VINILO LAMINADO CALIBRE 60" at bounding box center [377, 255] width 229 height 18
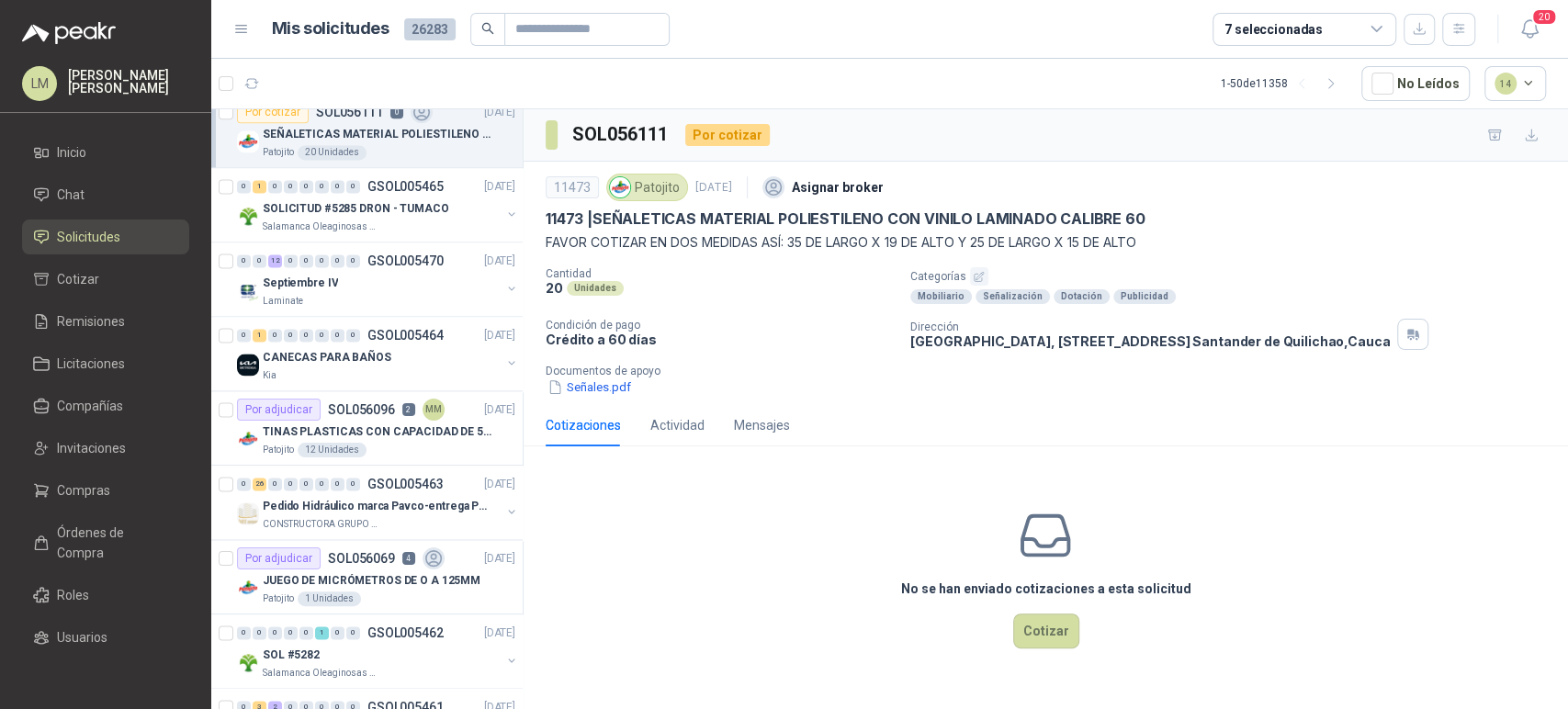
scroll to position [1725, 0]
click at [1273, 30] on div "7 seleccionadas" at bounding box center [1274, 29] width 98 height 20
click at [940, 90] on article "1 - 50 de 11358 No Leídos 14" at bounding box center [889, 84] width 1357 height 50
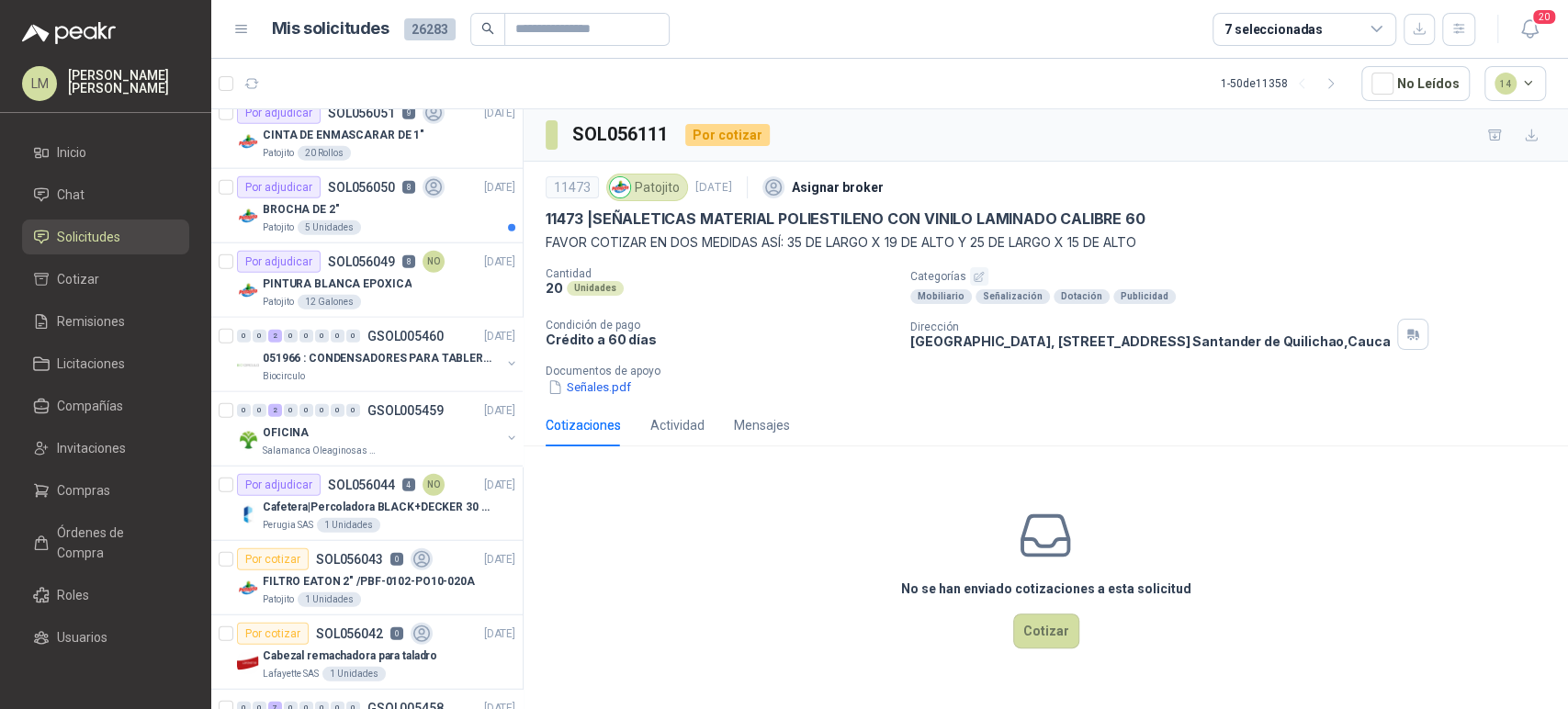
scroll to position [3146, 0]
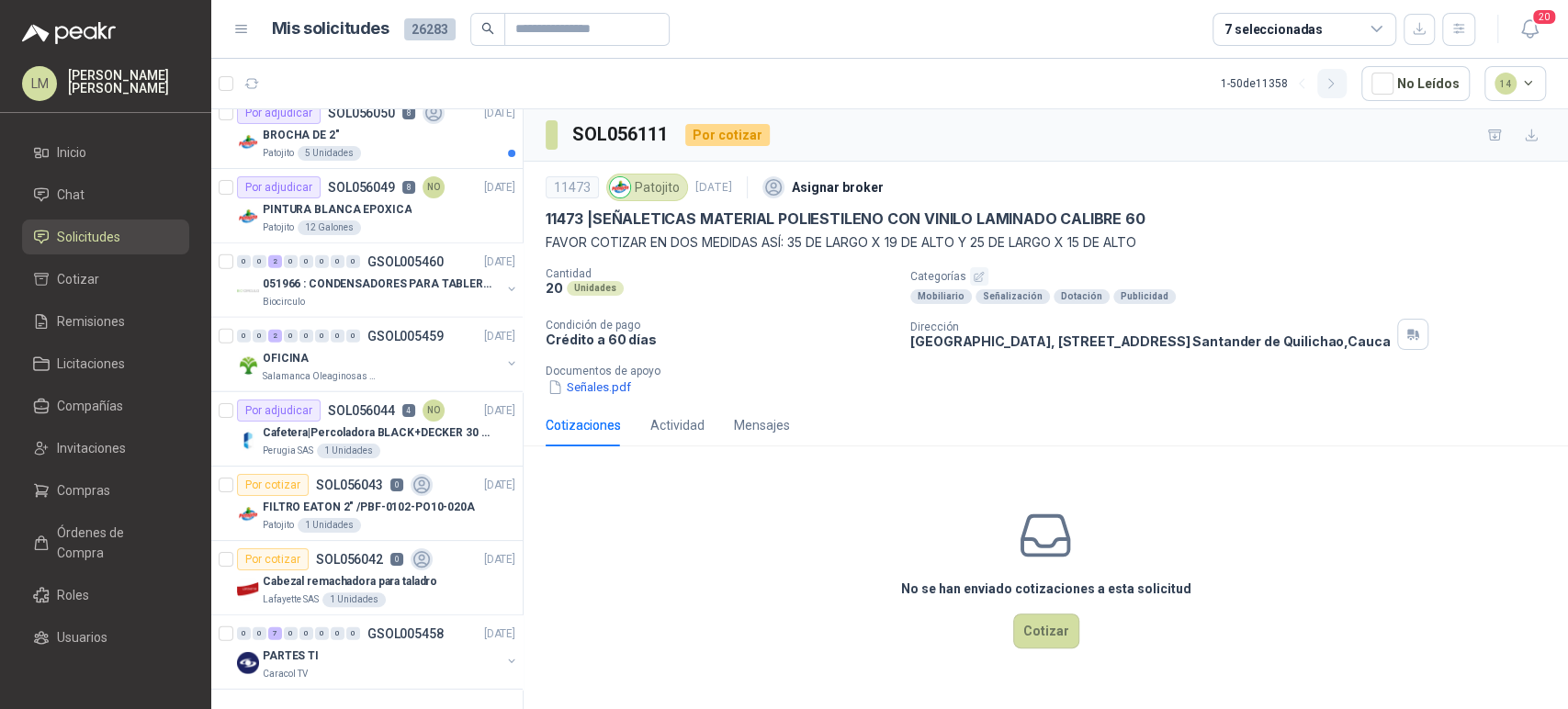
click at [1336, 79] on icon "button" at bounding box center [1331, 85] width 16 height 16
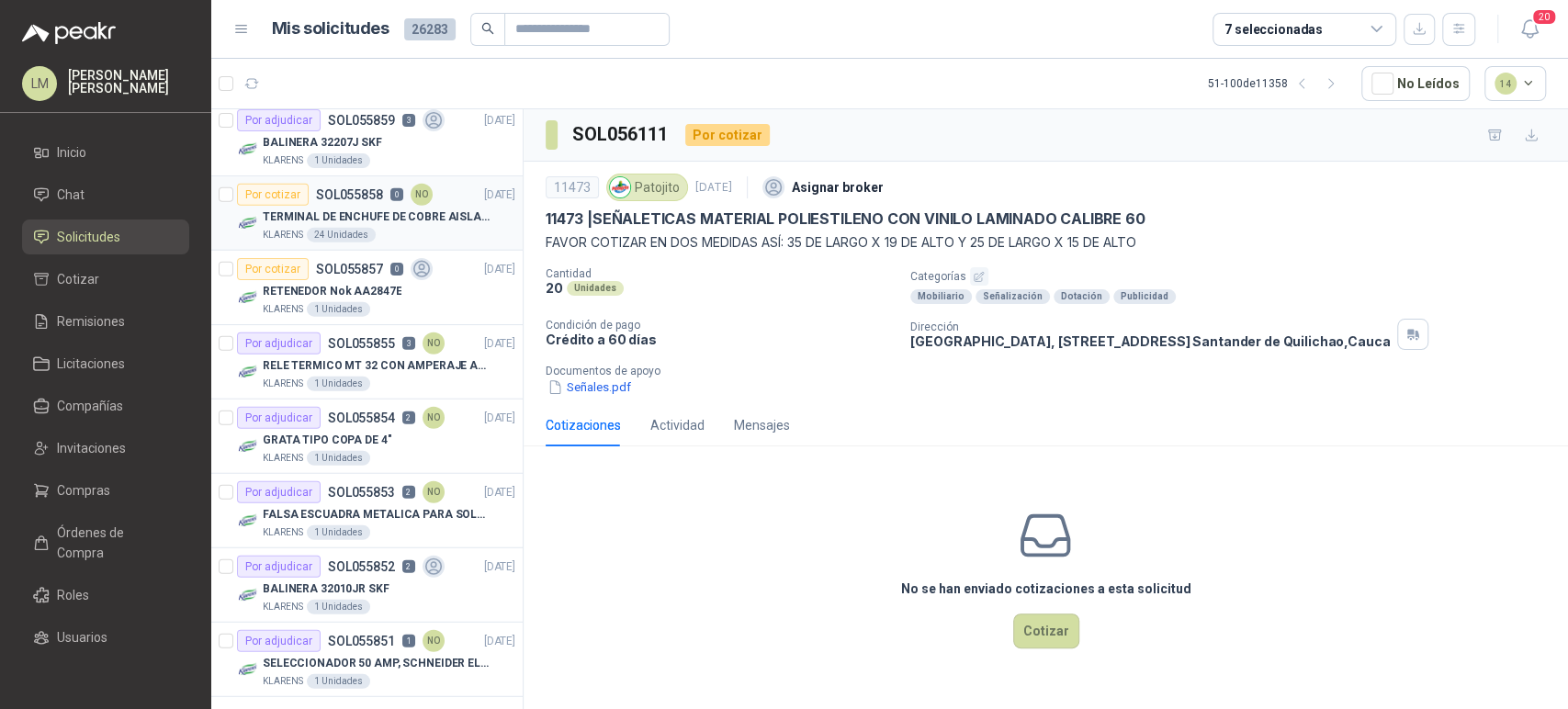
scroll to position [3129, 0]
click at [399, 655] on p "SELECCIONADOR 50 AMP, SCHNEIDER ELECTRIC, NSC100N" at bounding box center [377, 664] width 229 height 18
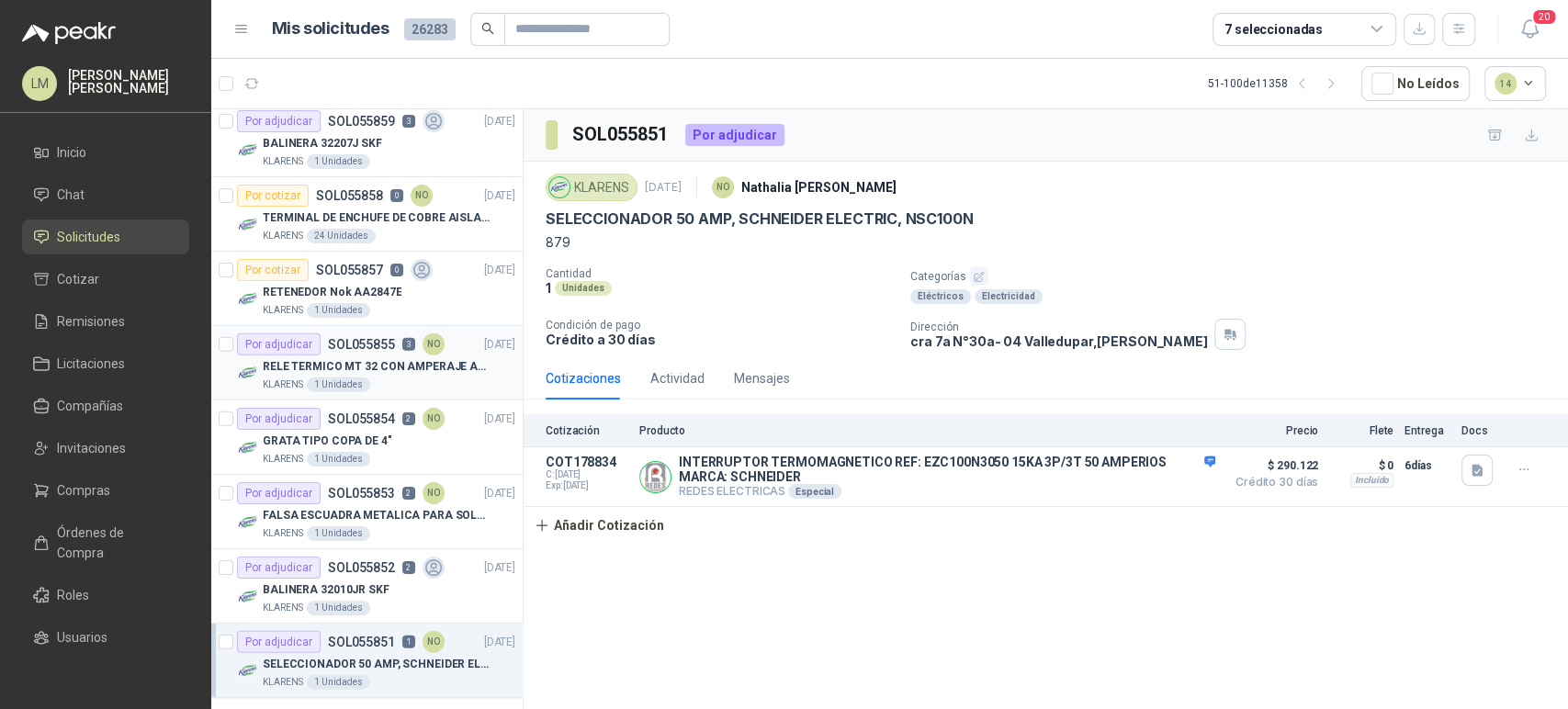
click at [351, 362] on p "RELE TERMICO MT 32 CON AMPERAJE ADJUSTABLE ENTRE 16A - 22A, MARCA LS" at bounding box center [377, 367] width 229 height 18
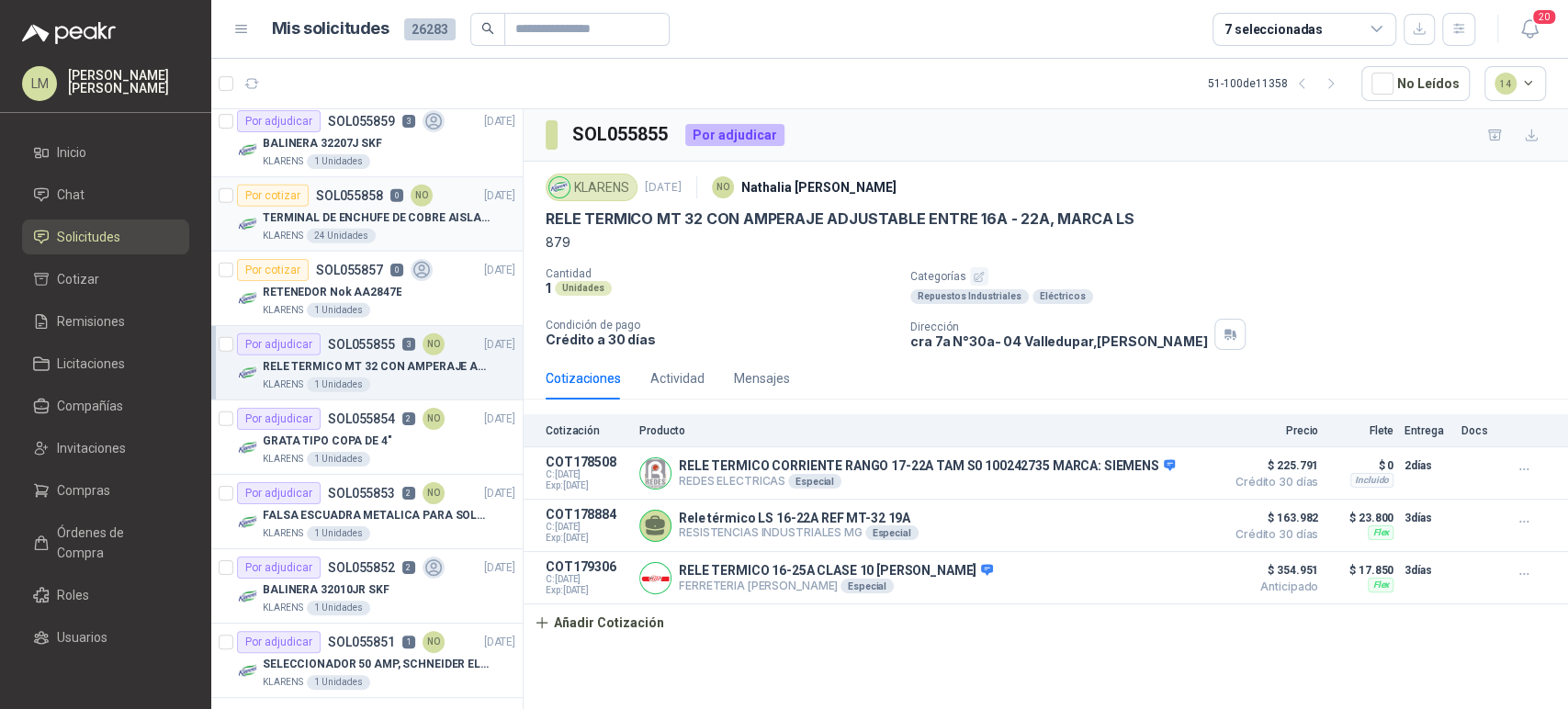
click at [388, 216] on p "TERMINAL DE ENCHUFE DE COBRE AISLADO PARA 12AWG" at bounding box center [377, 219] width 229 height 18
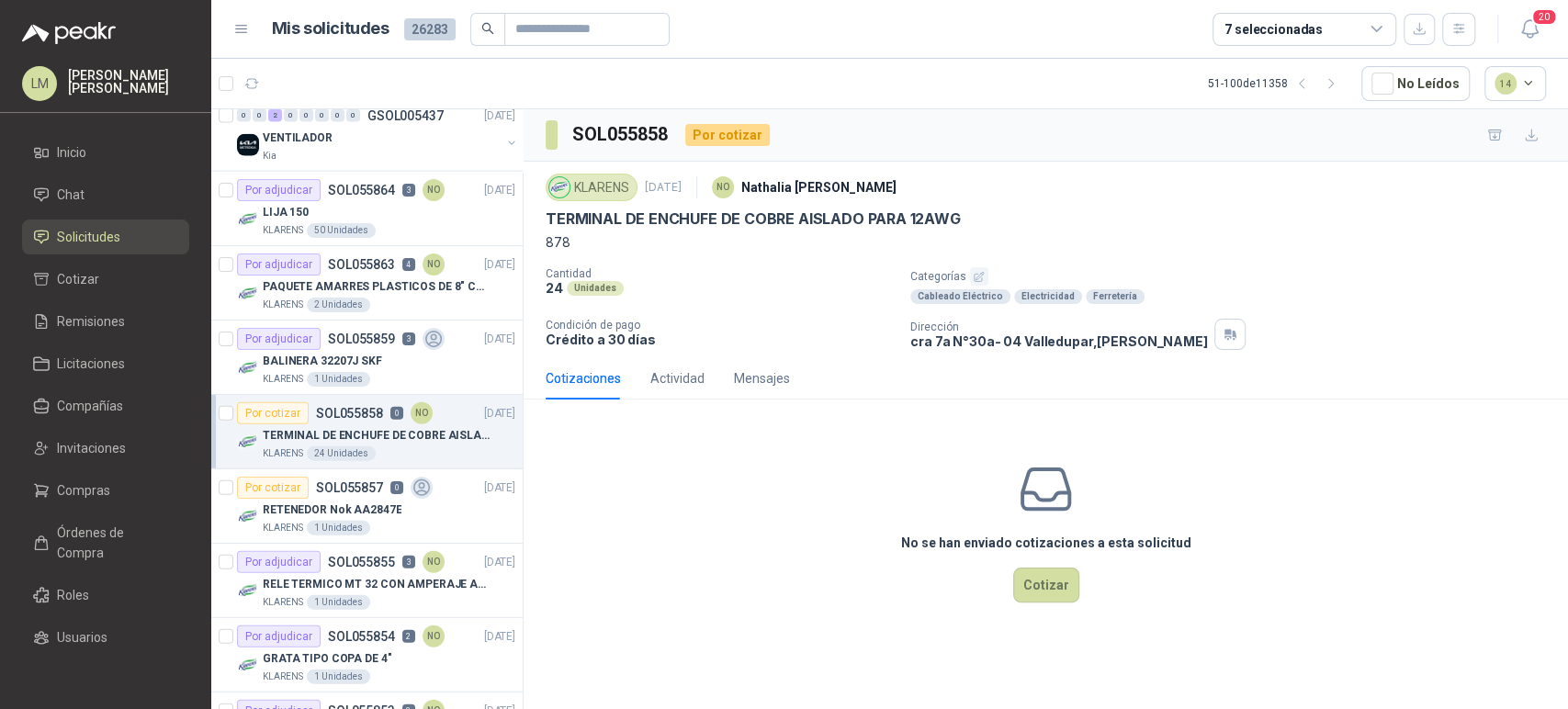
scroll to position [2910, 0]
click at [1323, 76] on button "button" at bounding box center [1332, 84] width 30 height 30
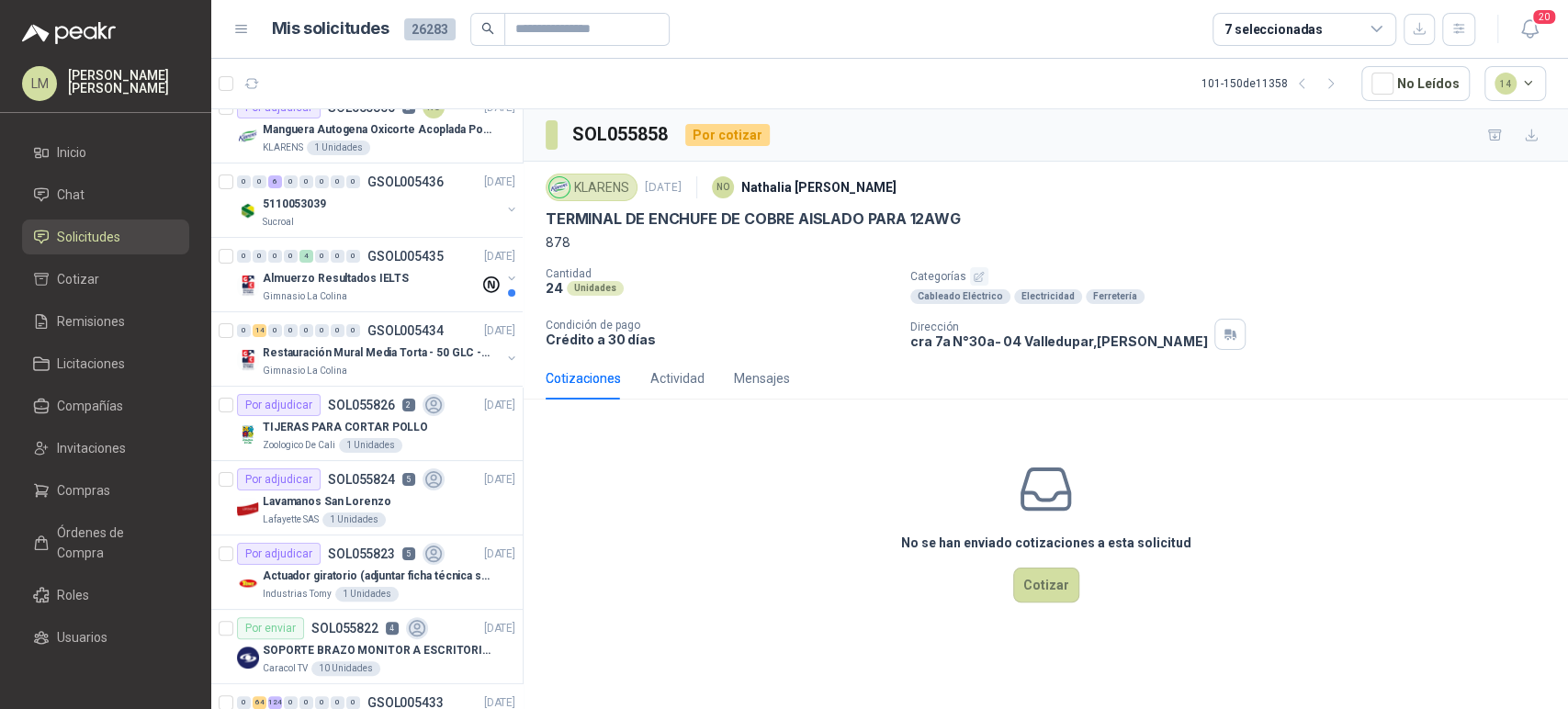
scroll to position [0, 0]
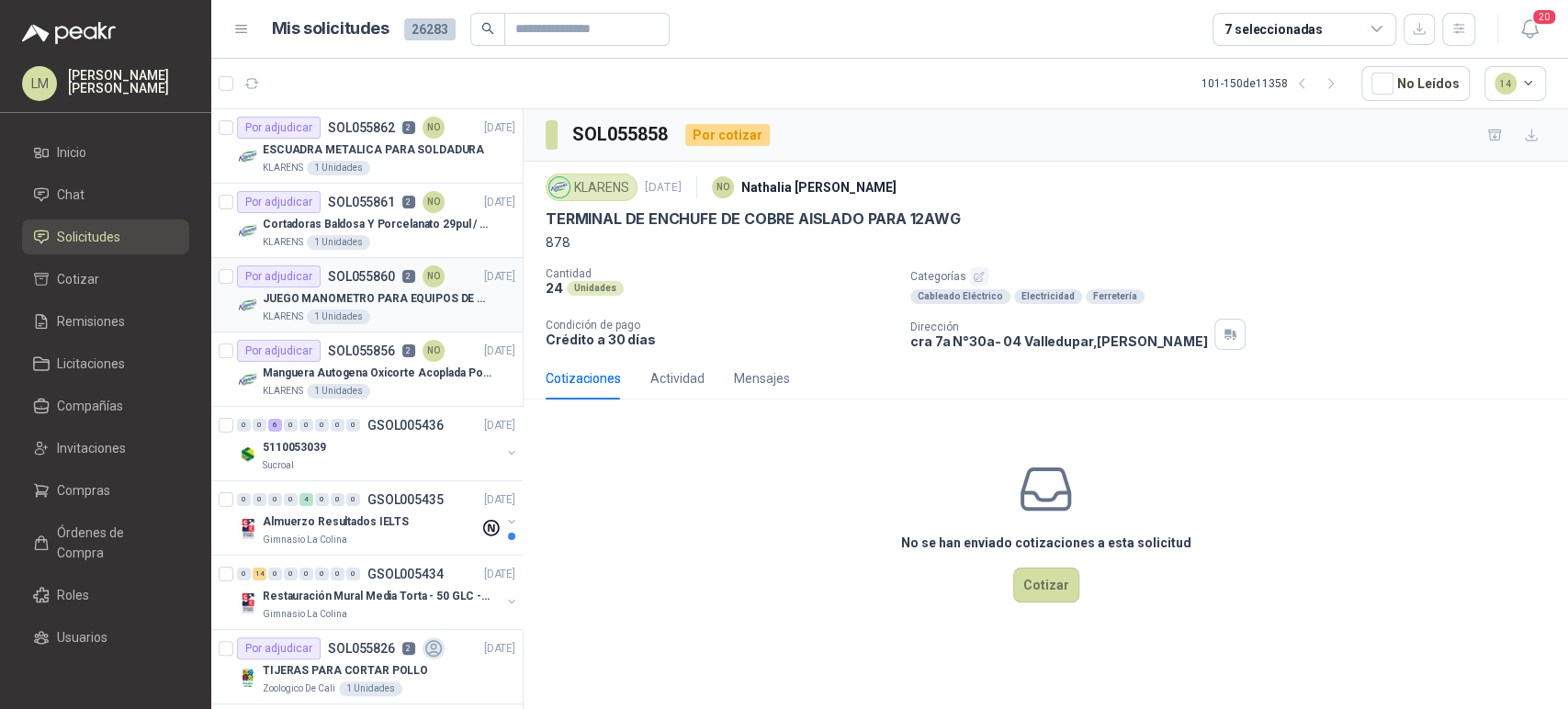
click at [360, 284] on div "Por adjudicar SOL055860 2 NO" at bounding box center [340, 276] width 208 height 22
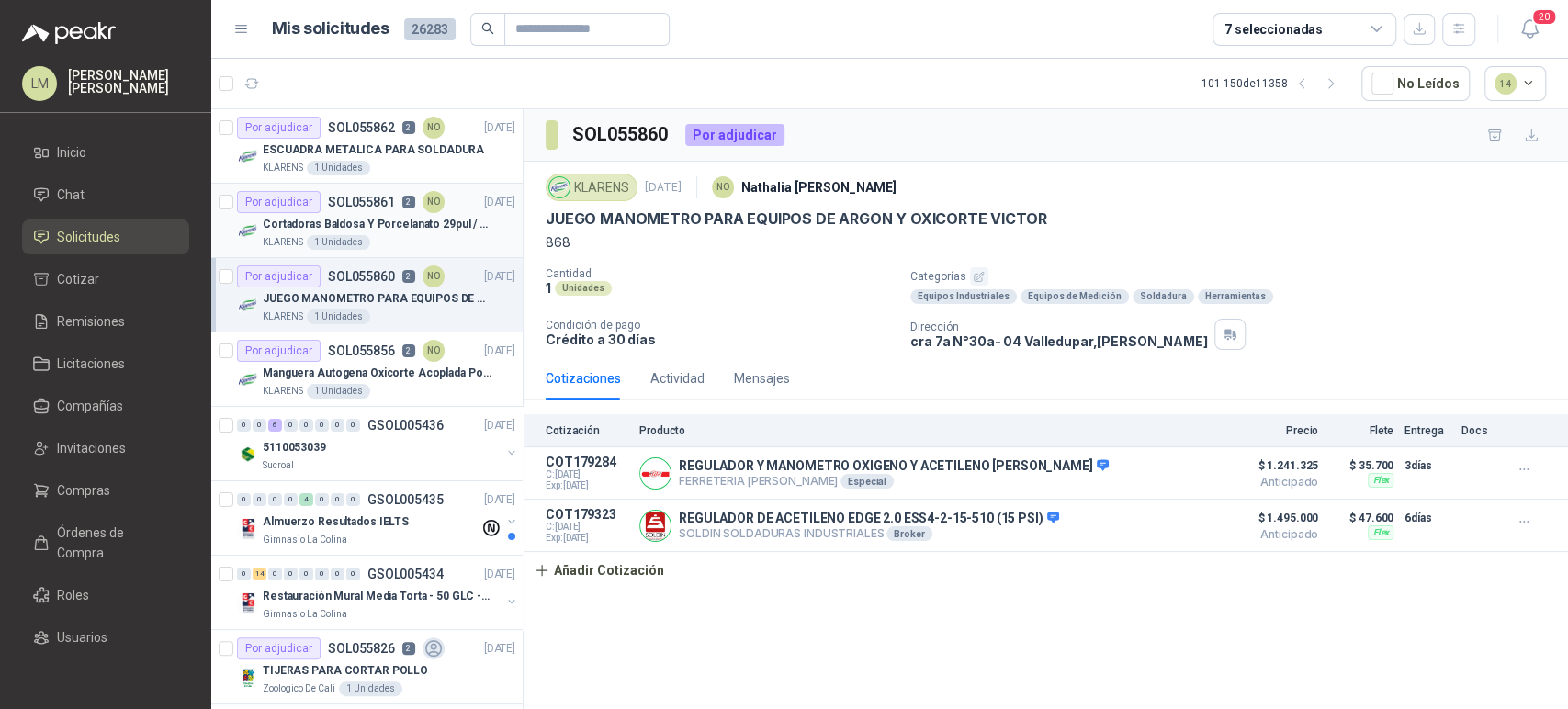
click at [360, 213] on div "Cortadoras Baldosa Y Porcelanato 29pul / 74cm - Truper 15827" at bounding box center [389, 224] width 253 height 22
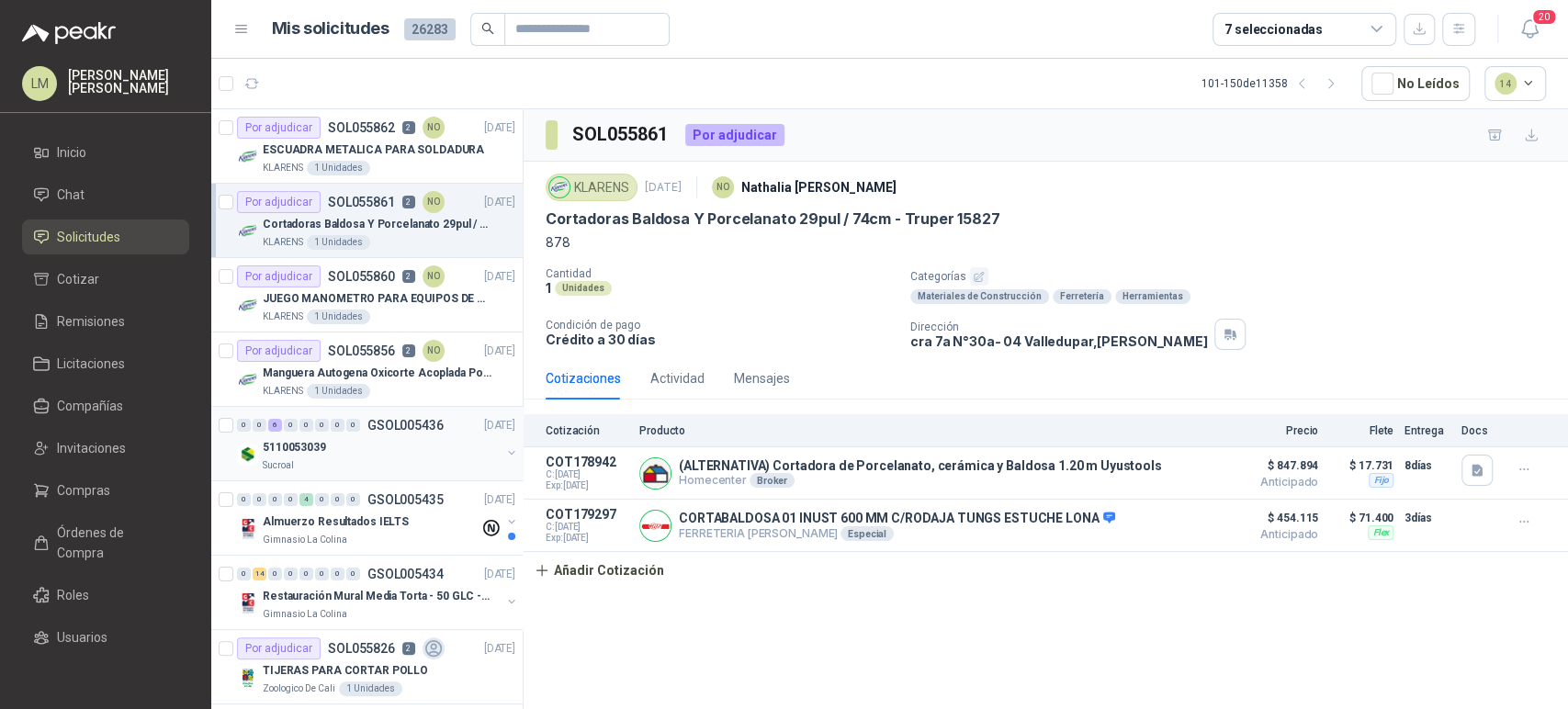
click at [367, 428] on p "GSOL005436" at bounding box center [405, 425] width 77 height 13
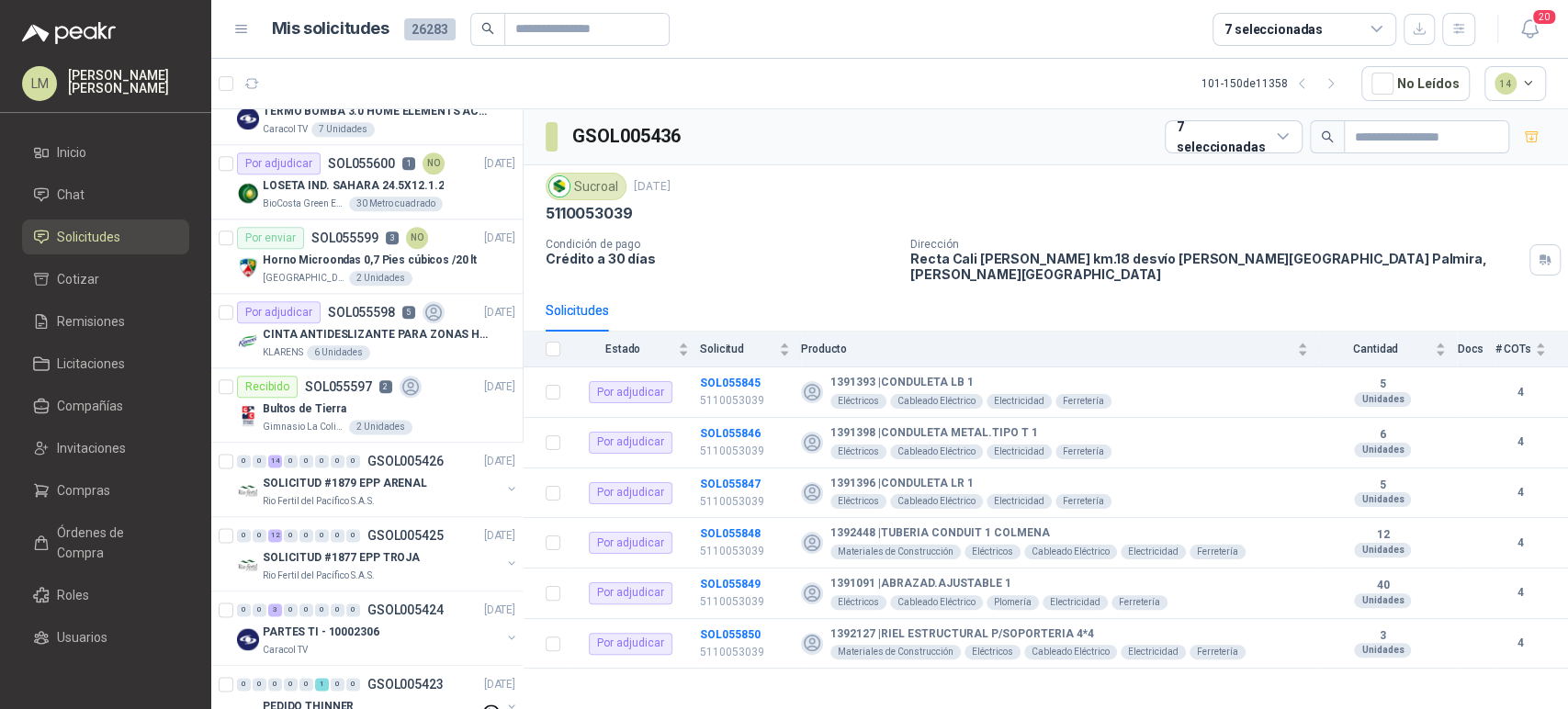
scroll to position [1432, 0]
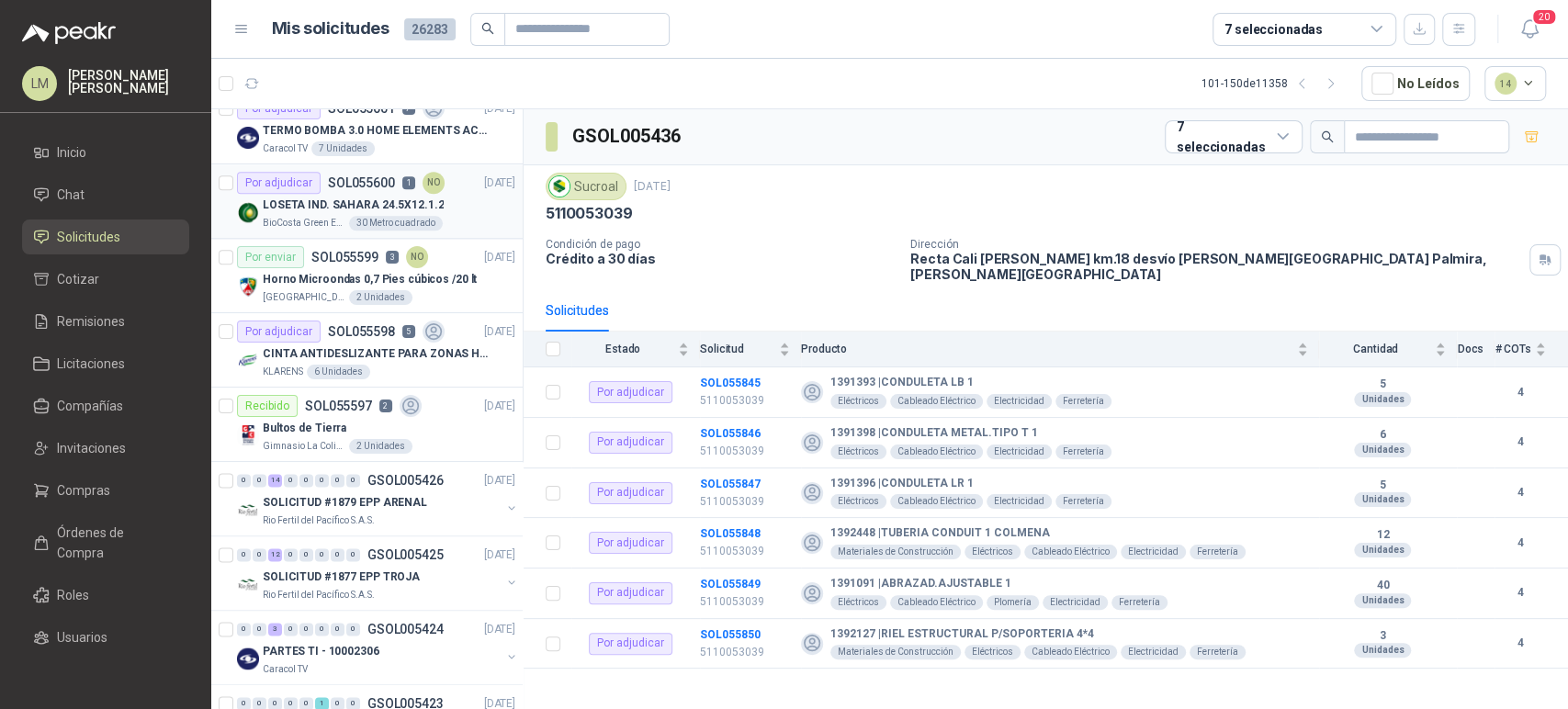
click at [406, 219] on div "30 Metro cuadrado" at bounding box center [396, 223] width 94 height 15
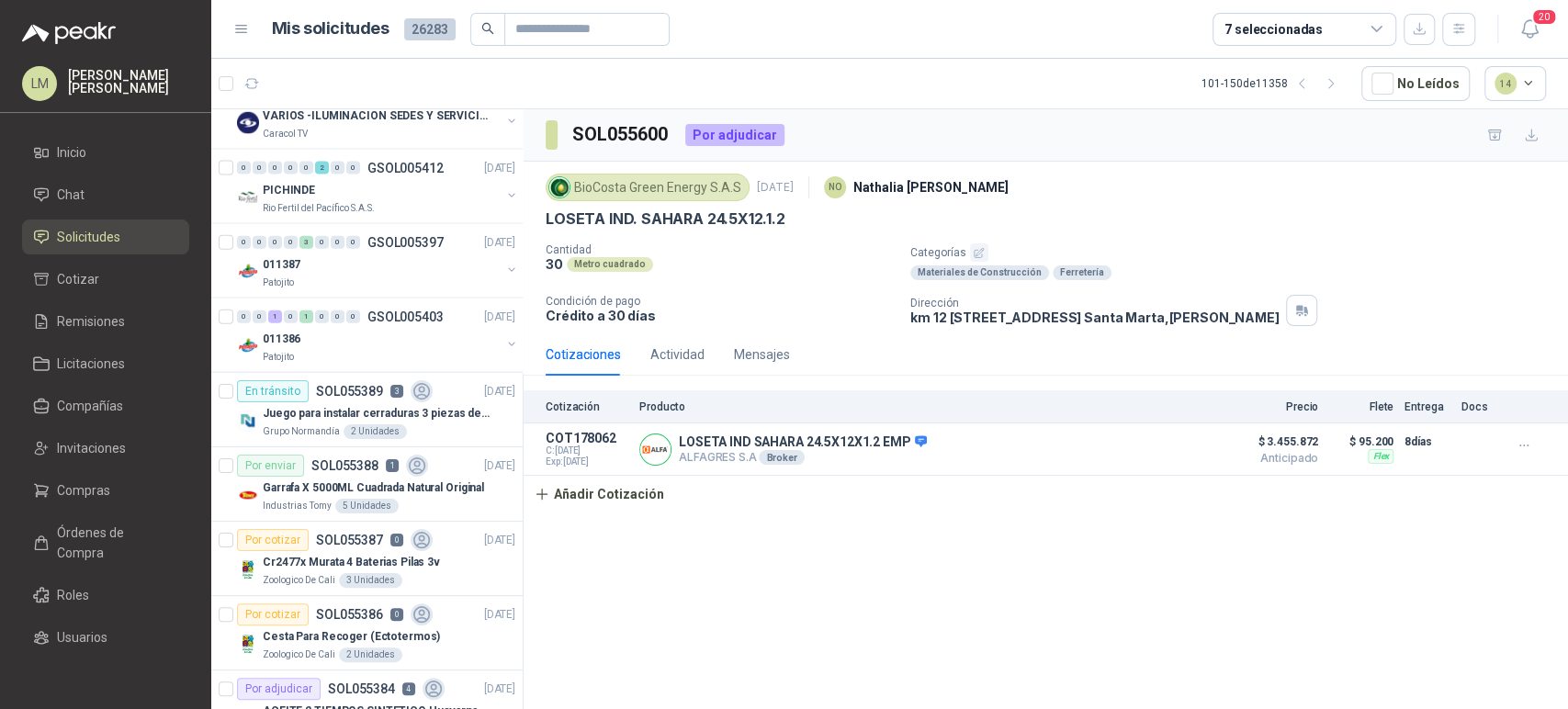
scroll to position [3146, 0]
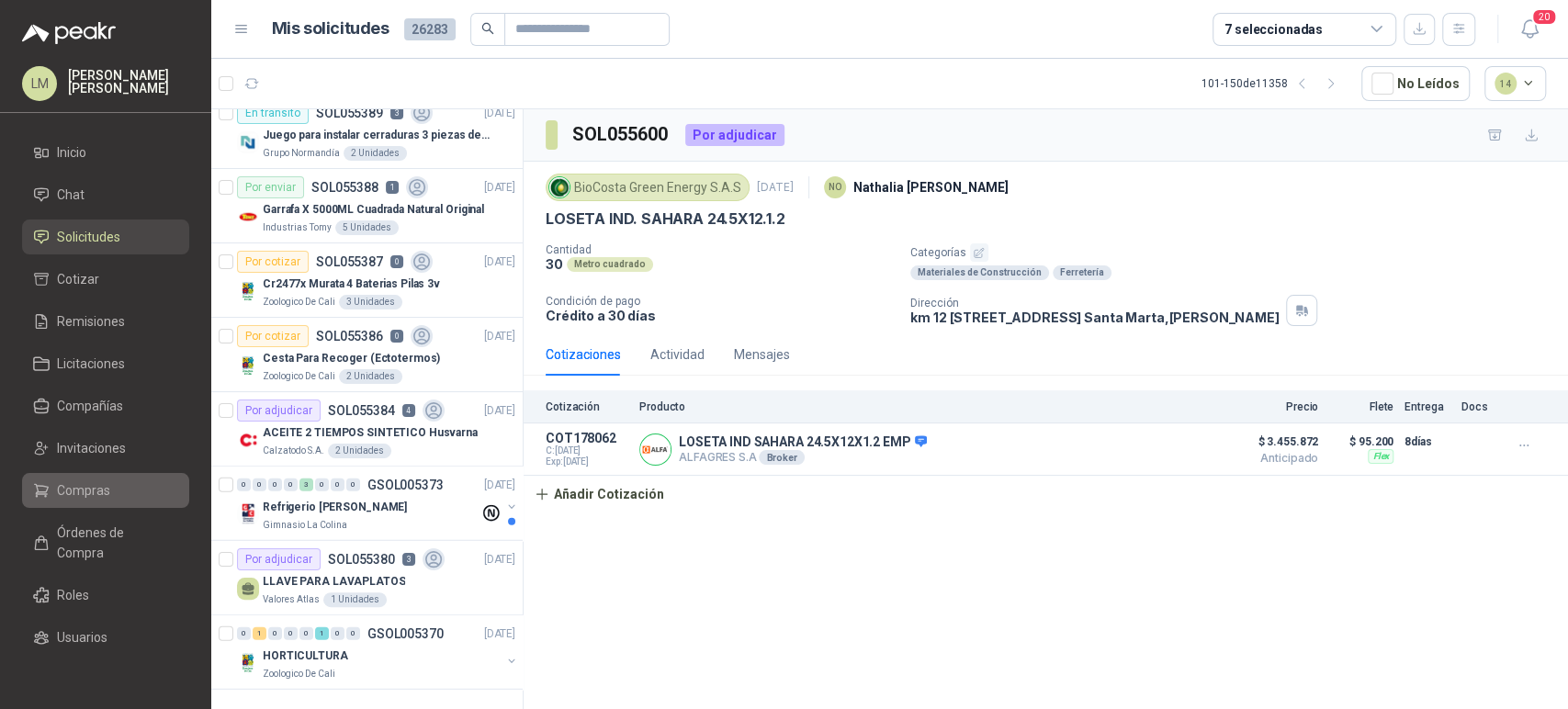
click at [80, 484] on span "Compras" at bounding box center [84, 490] width 54 height 20
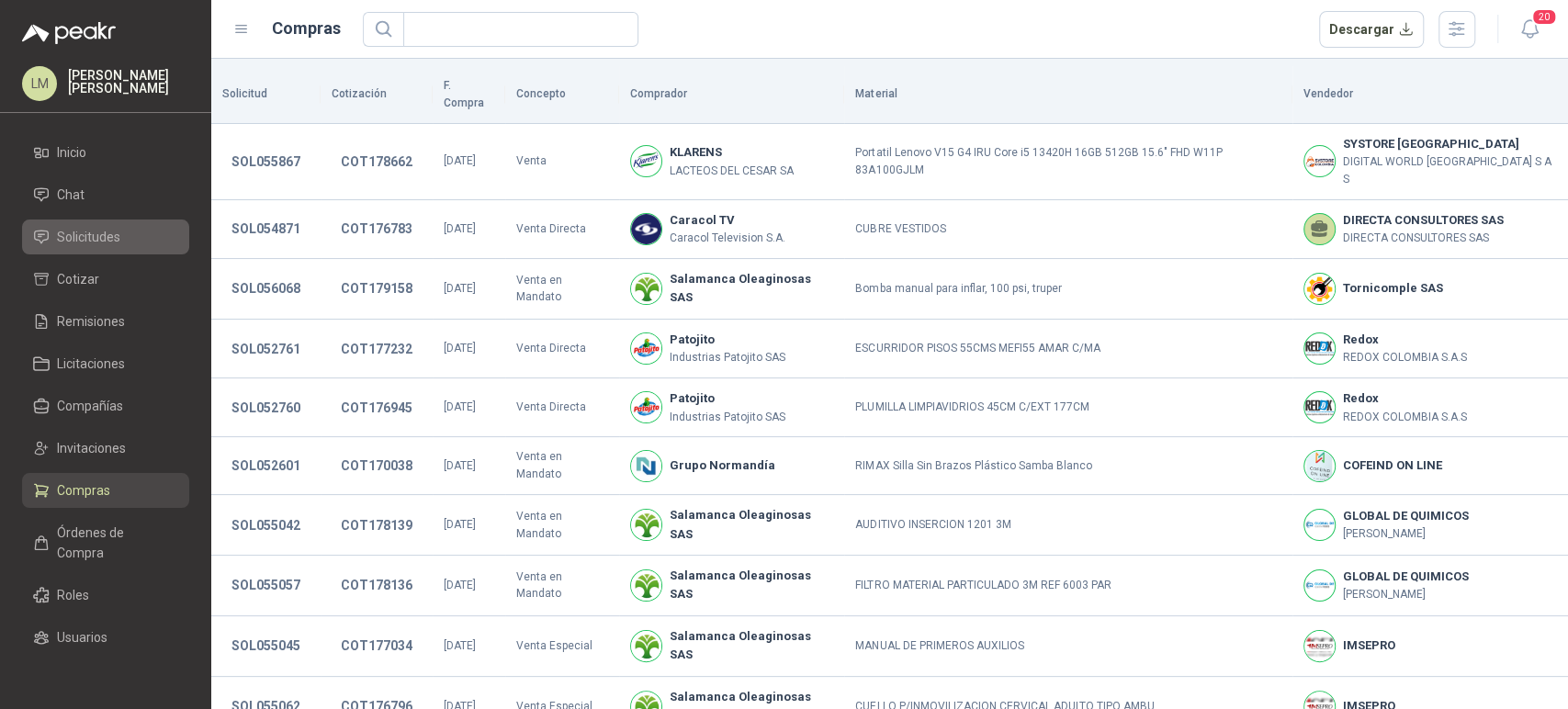
click at [90, 235] on span "Solicitudes" at bounding box center [89, 237] width 64 height 20
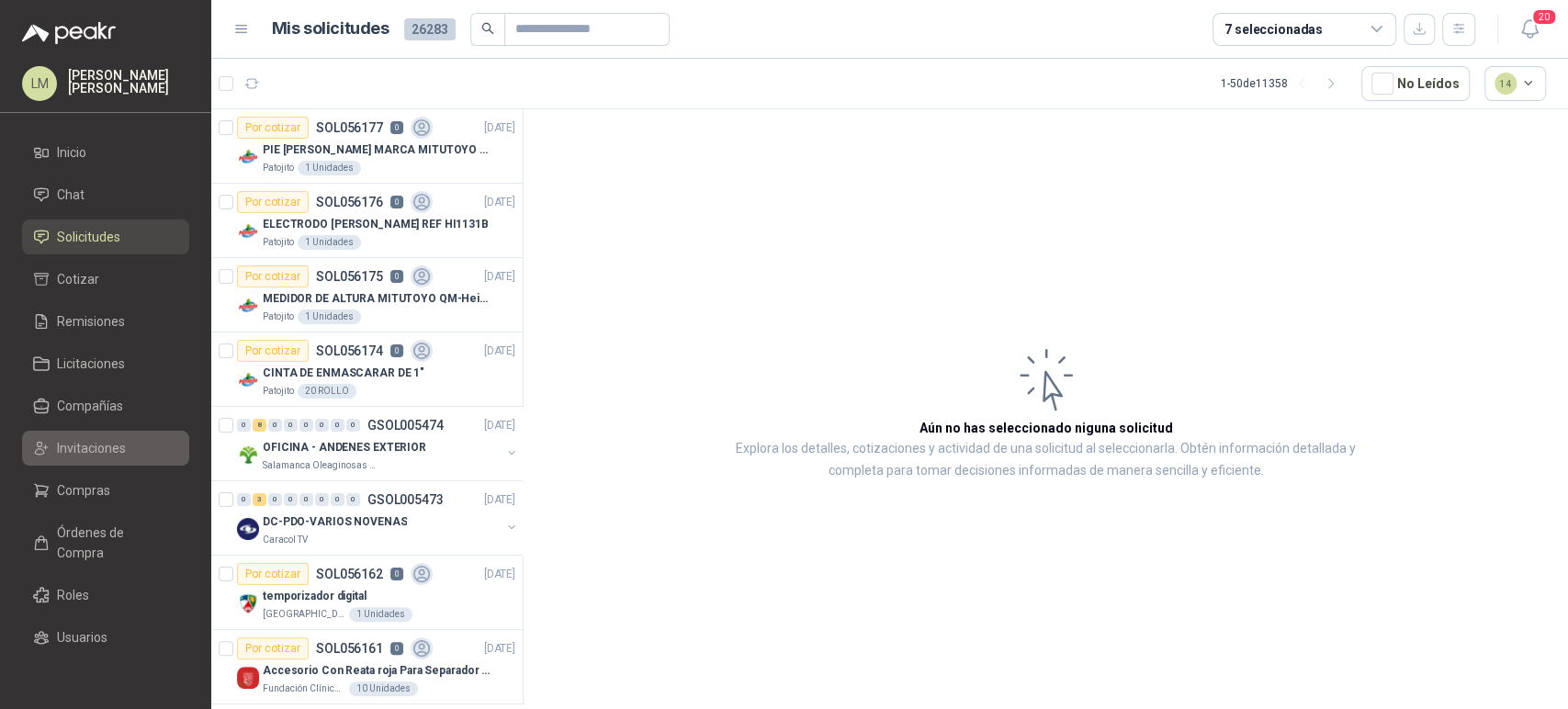
click at [73, 453] on span "Invitaciones" at bounding box center [91, 447] width 69 height 20
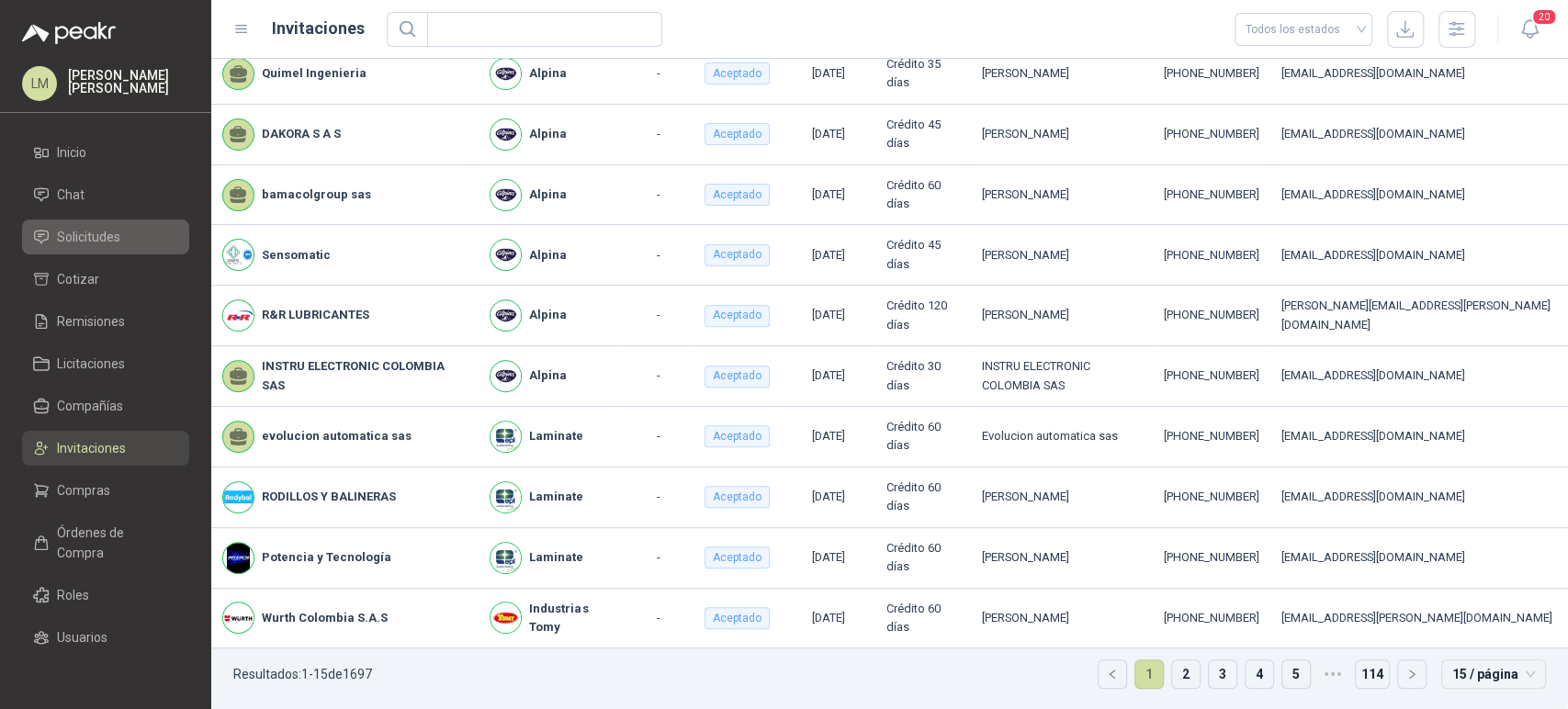
click at [78, 241] on span "Solicitudes" at bounding box center [89, 237] width 64 height 20
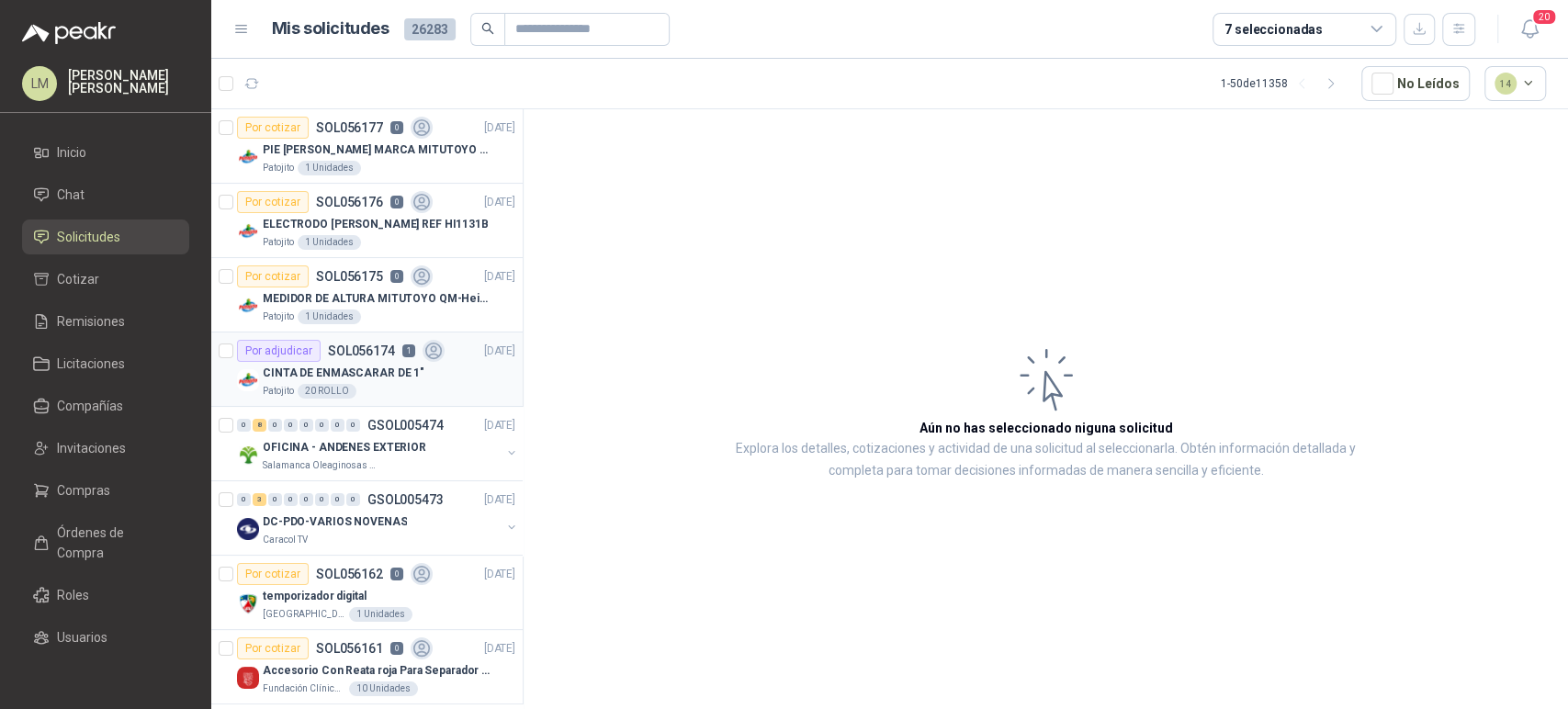
click at [329, 366] on p "CINTA DE ENMASCARAR DE 1"" at bounding box center [343, 374] width 161 height 18
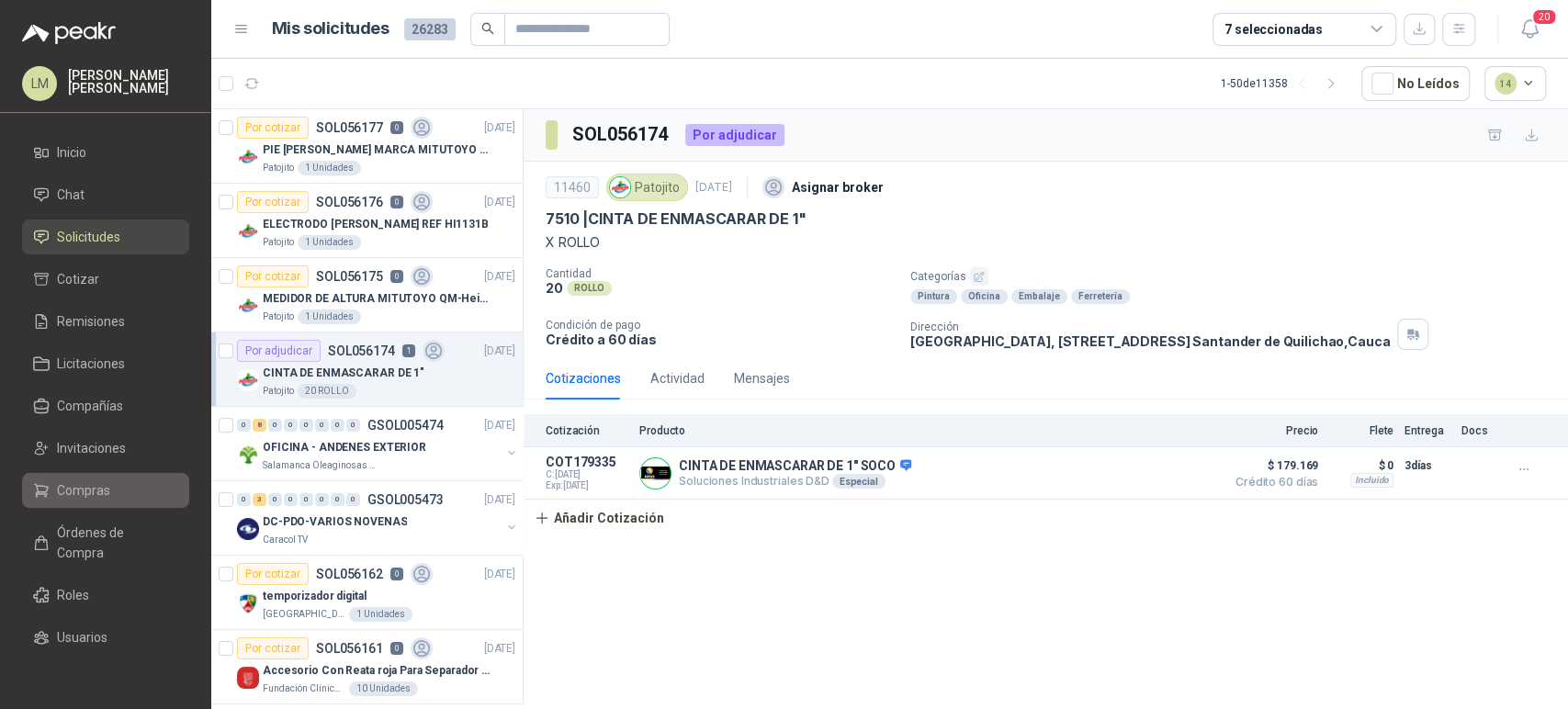
click at [59, 484] on span "Compras" at bounding box center [84, 490] width 54 height 20
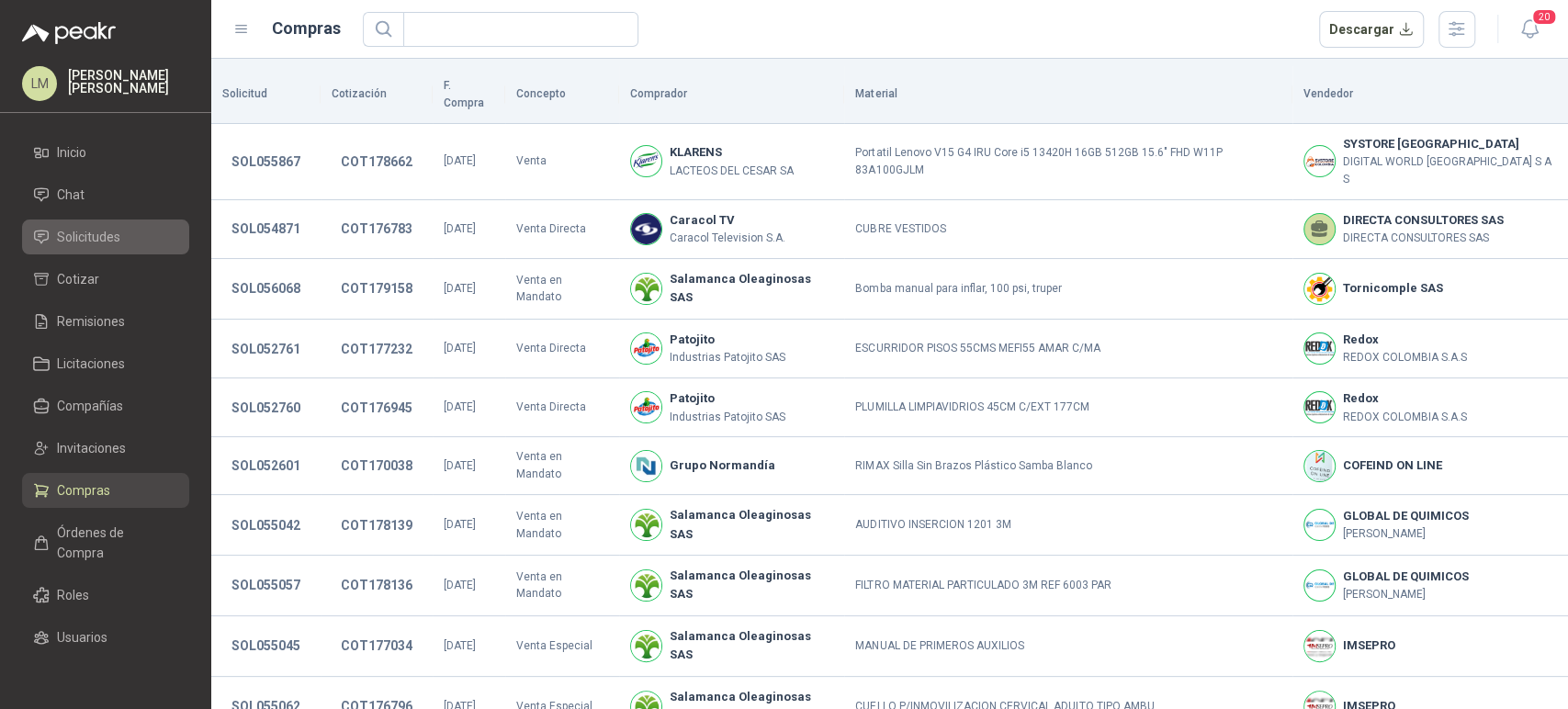
click at [98, 238] on span "Solicitudes" at bounding box center [89, 237] width 64 height 20
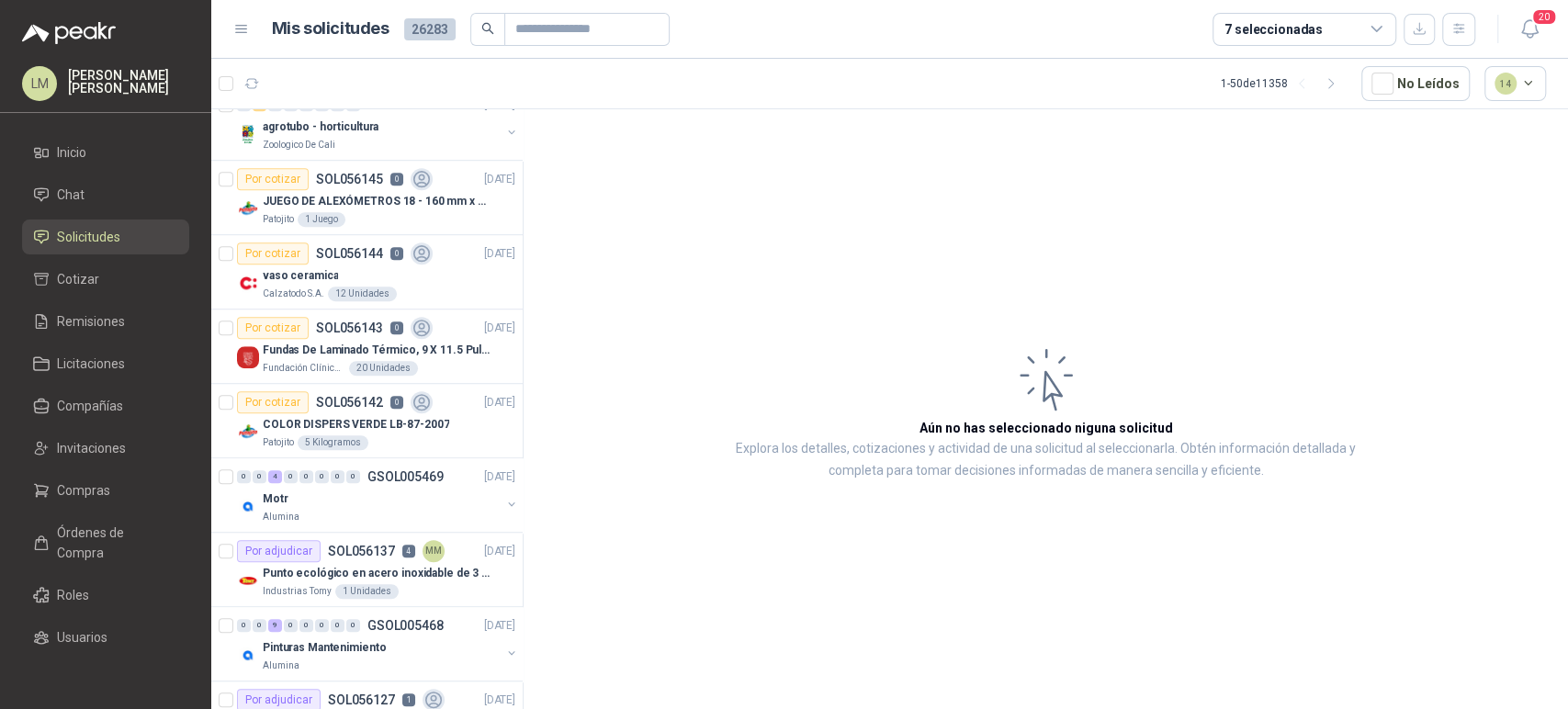
scroll to position [779, 0]
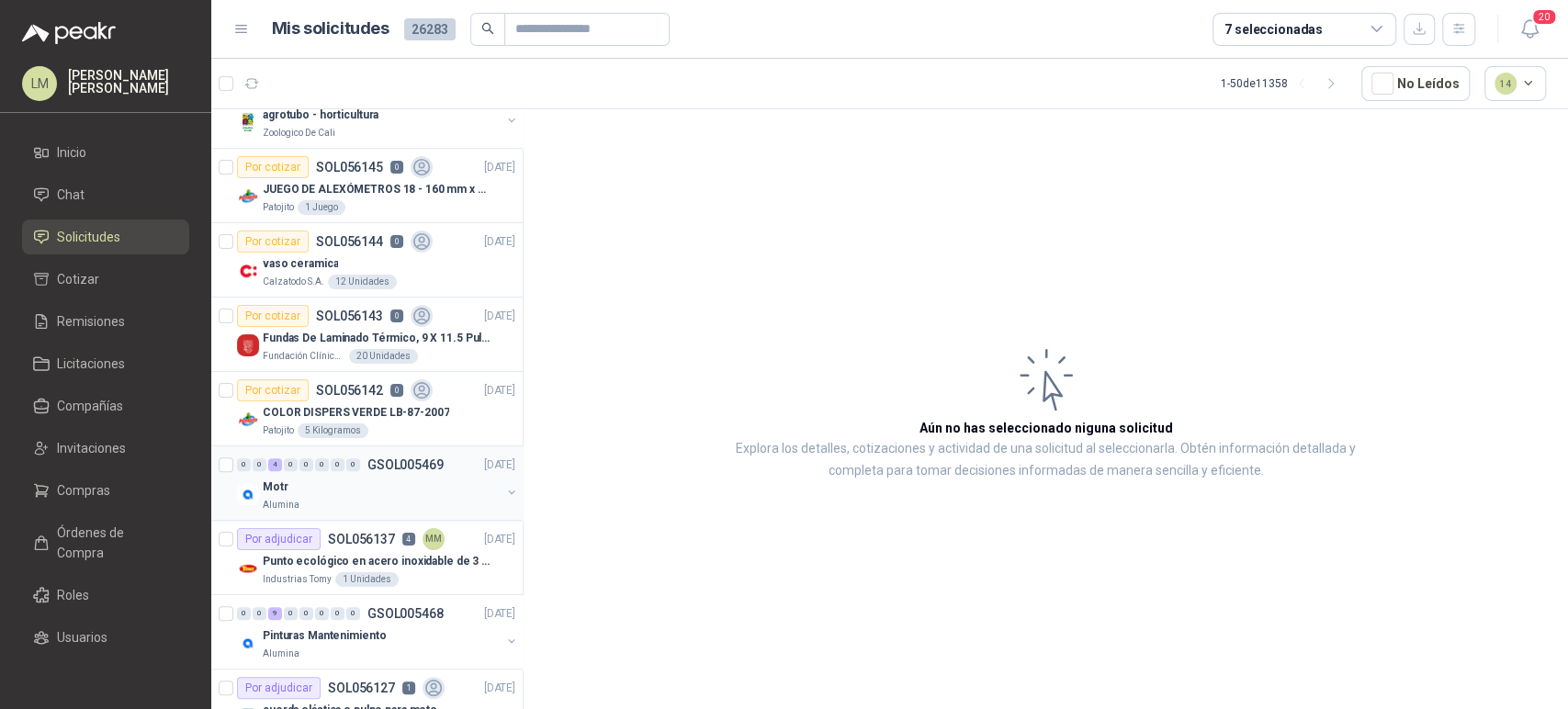
click at [321, 492] on div "Motr" at bounding box center [381, 486] width 238 height 22
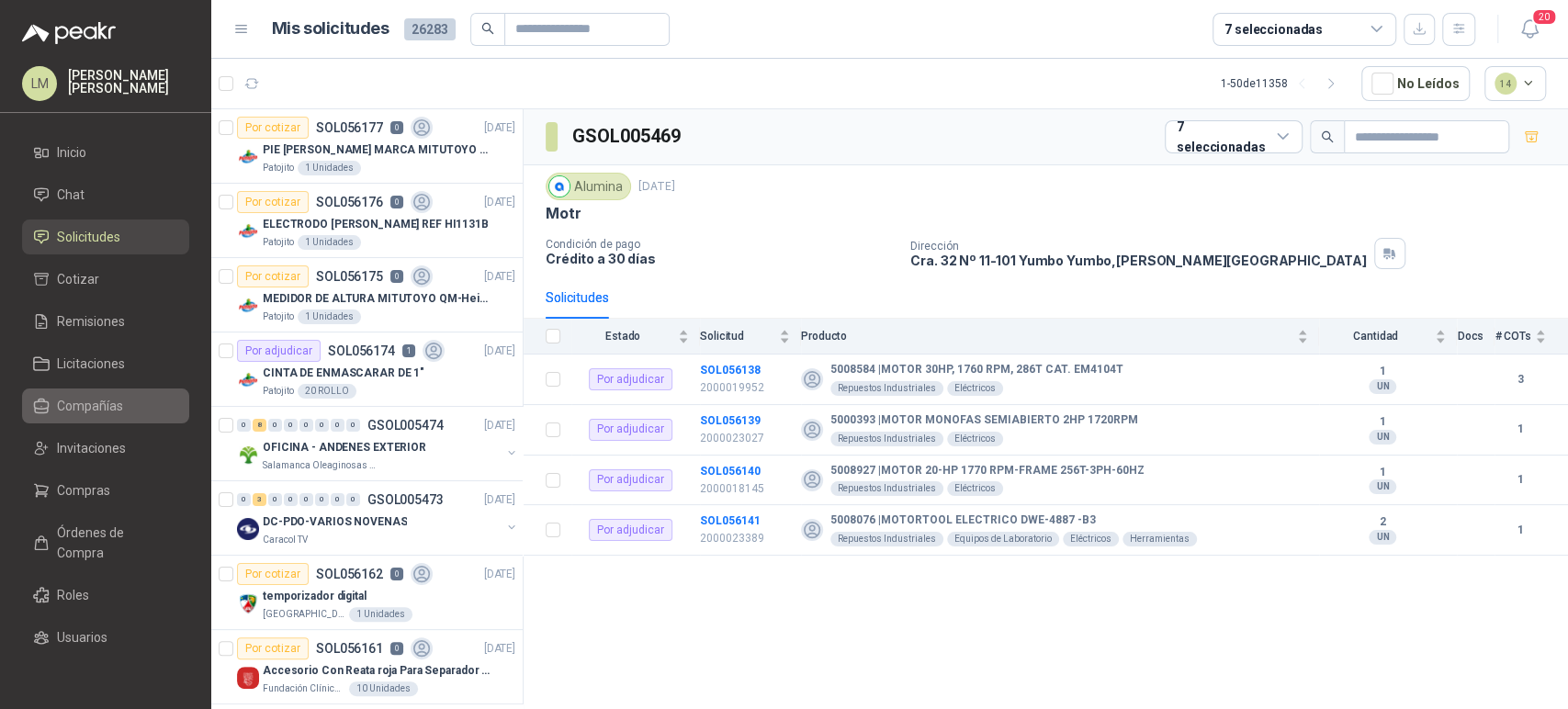
click at [81, 401] on span "Compañías" at bounding box center [90, 406] width 66 height 20
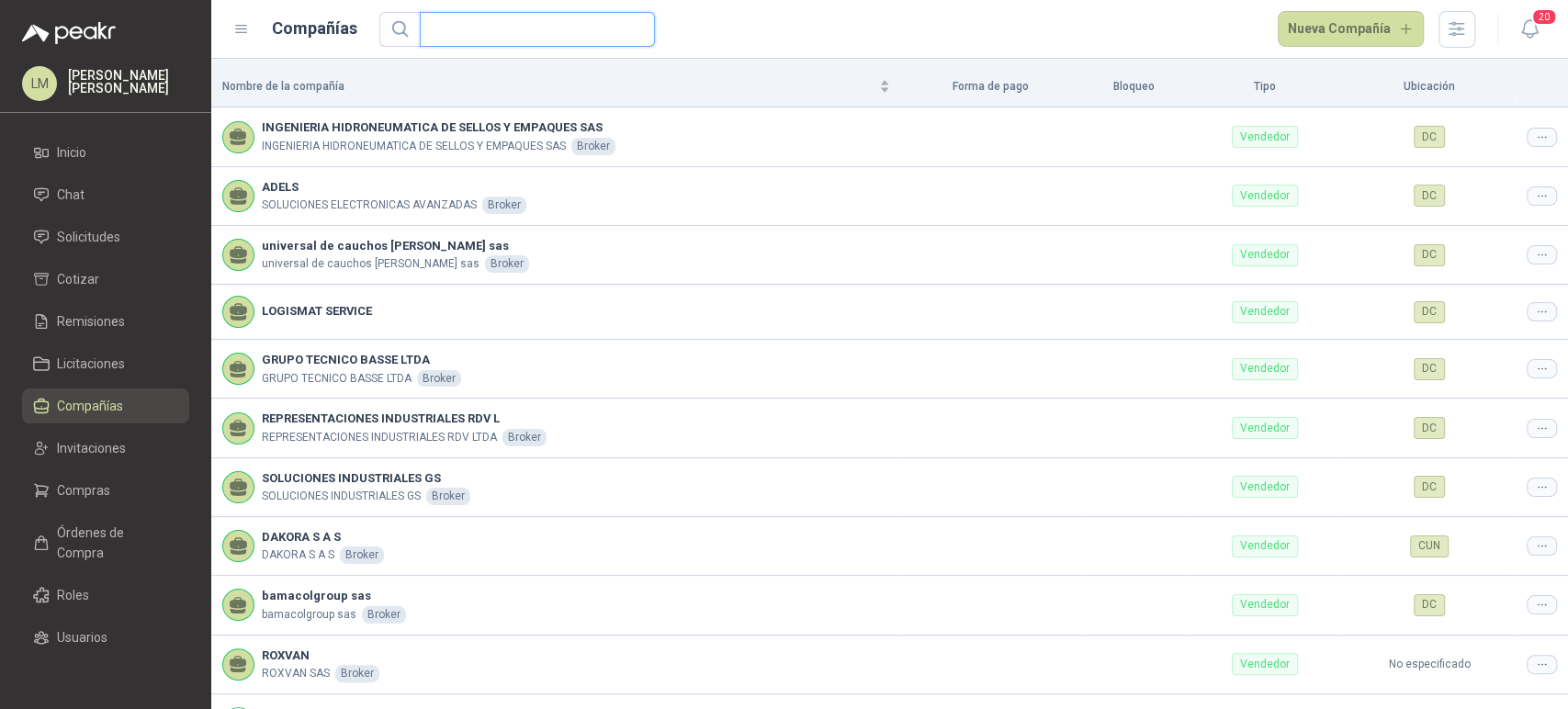
click at [523, 30] on input "text" at bounding box center [529, 29] width 198 height 33
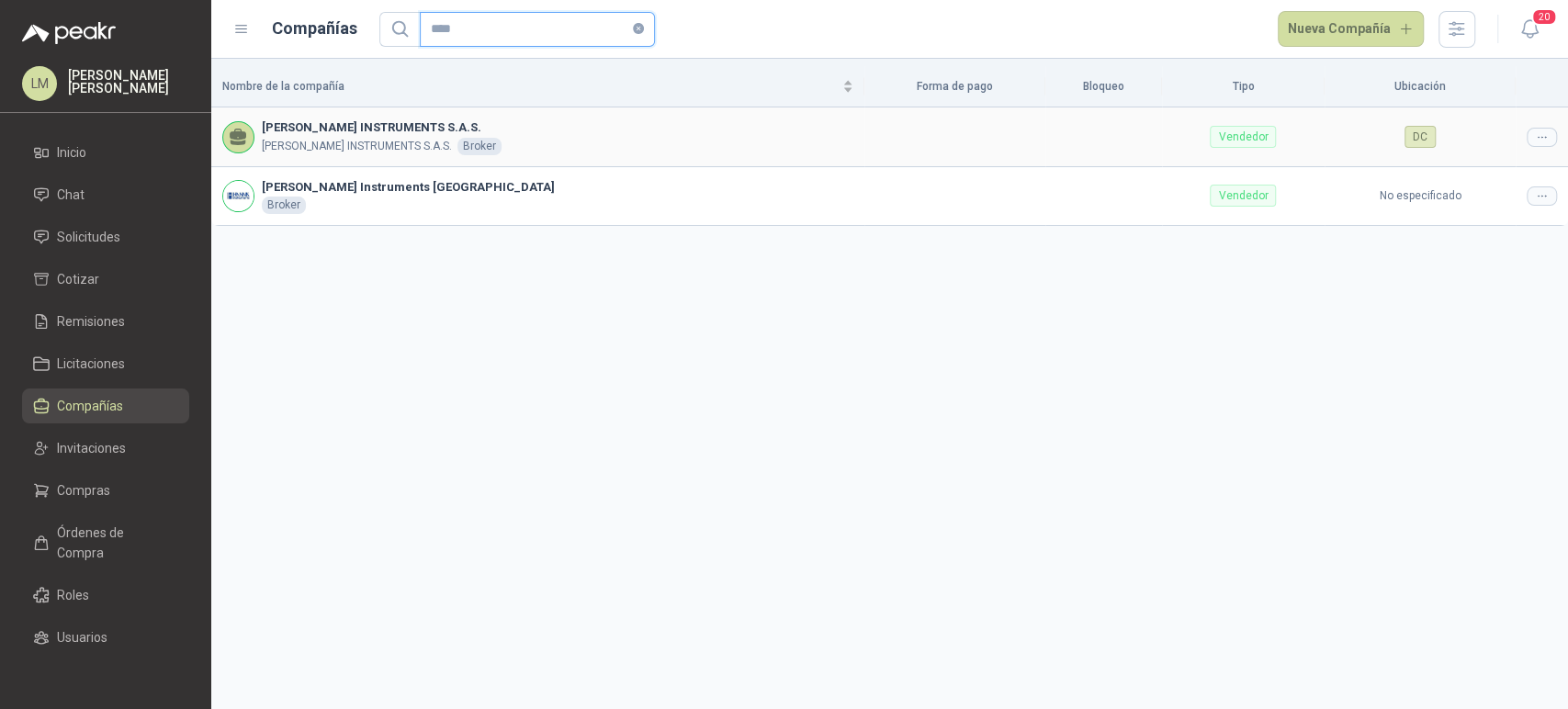
type input "****"
click at [1539, 135] on icon at bounding box center [1542, 137] width 14 height 14
click at [1491, 173] on span "Editar compañía" at bounding box center [1494, 168] width 95 height 20
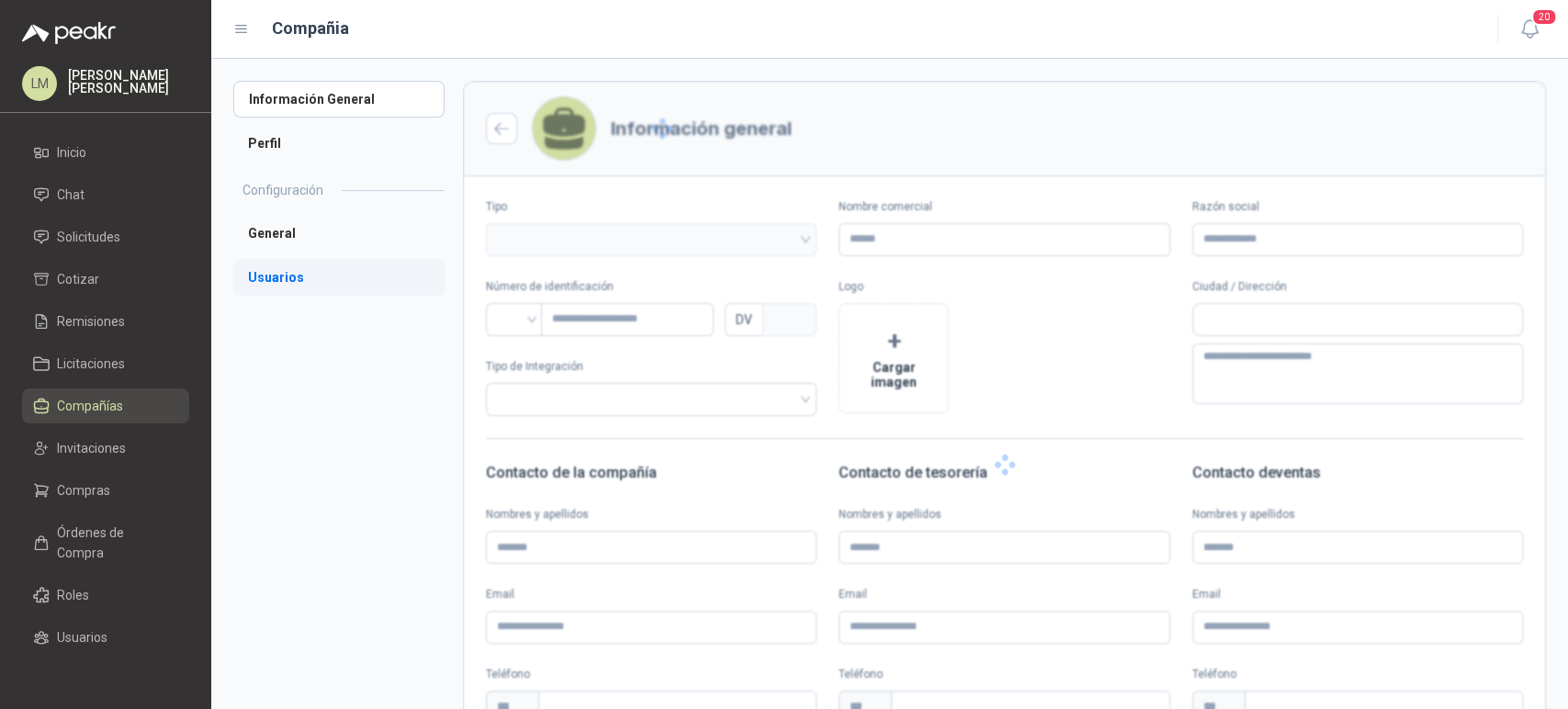
type input "**********"
type input "*********"
type input "*"
type textarea "**********"
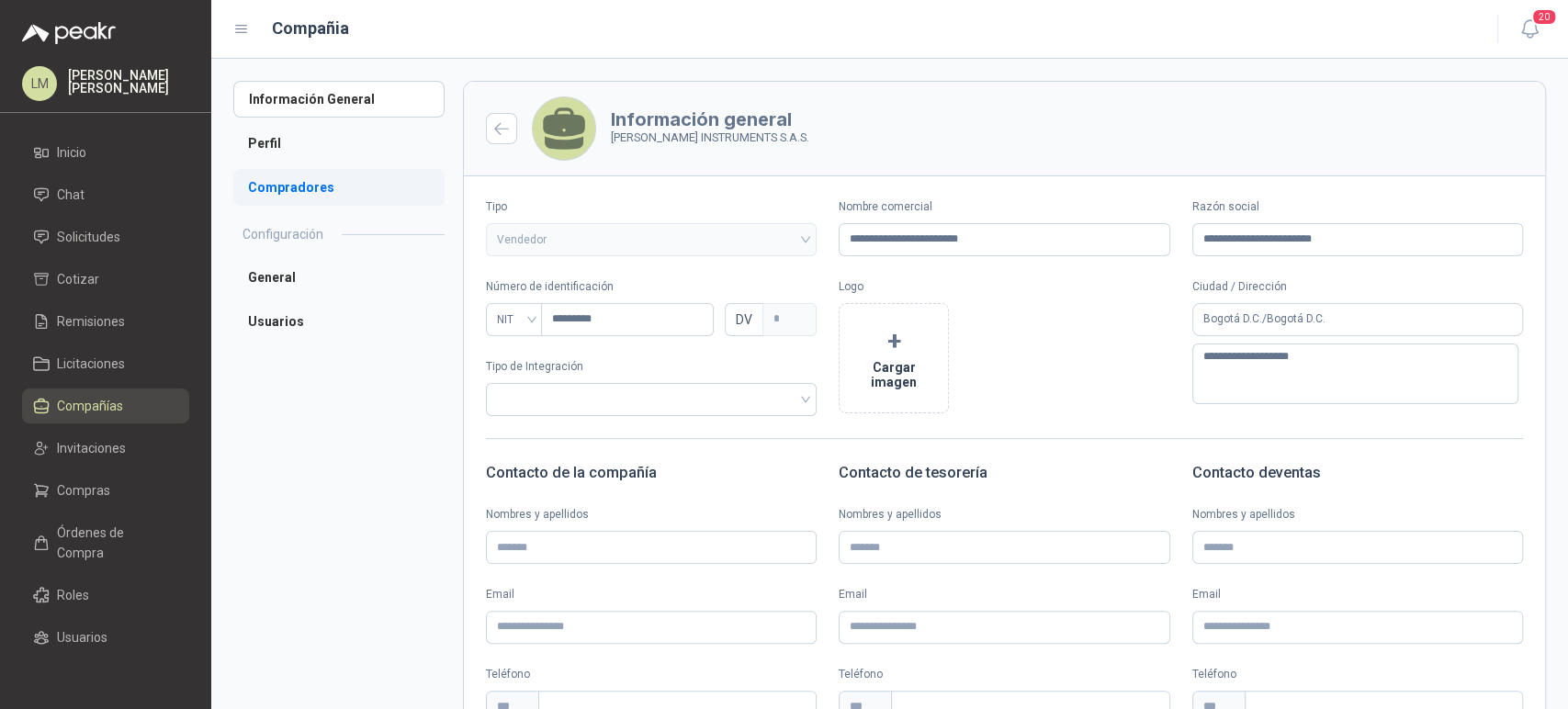
click at [280, 187] on li "Compradores" at bounding box center [339, 187] width 211 height 37
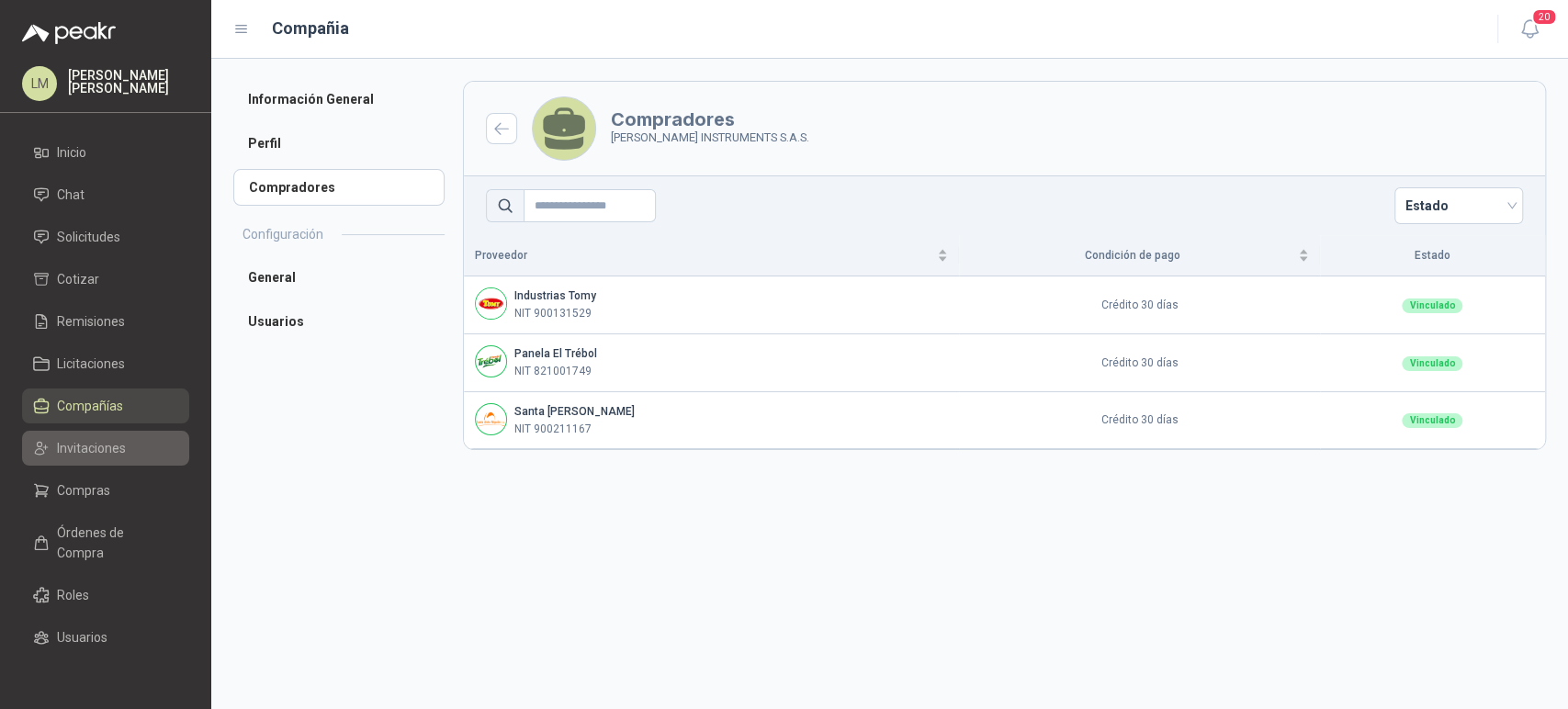
click at [81, 445] on span "Invitaciones" at bounding box center [91, 447] width 69 height 20
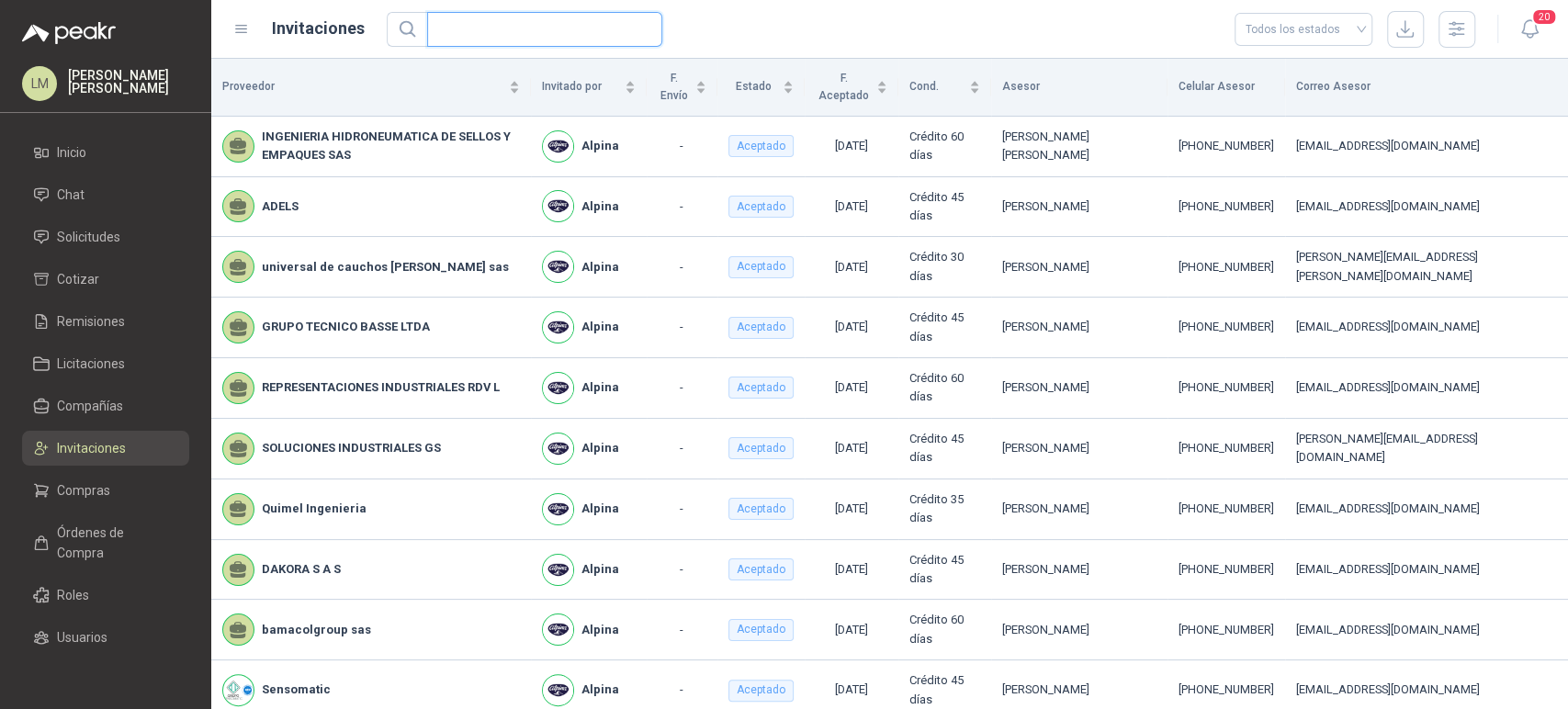
click at [474, 30] on input "text" at bounding box center [536, 29] width 198 height 33
type input "*****"
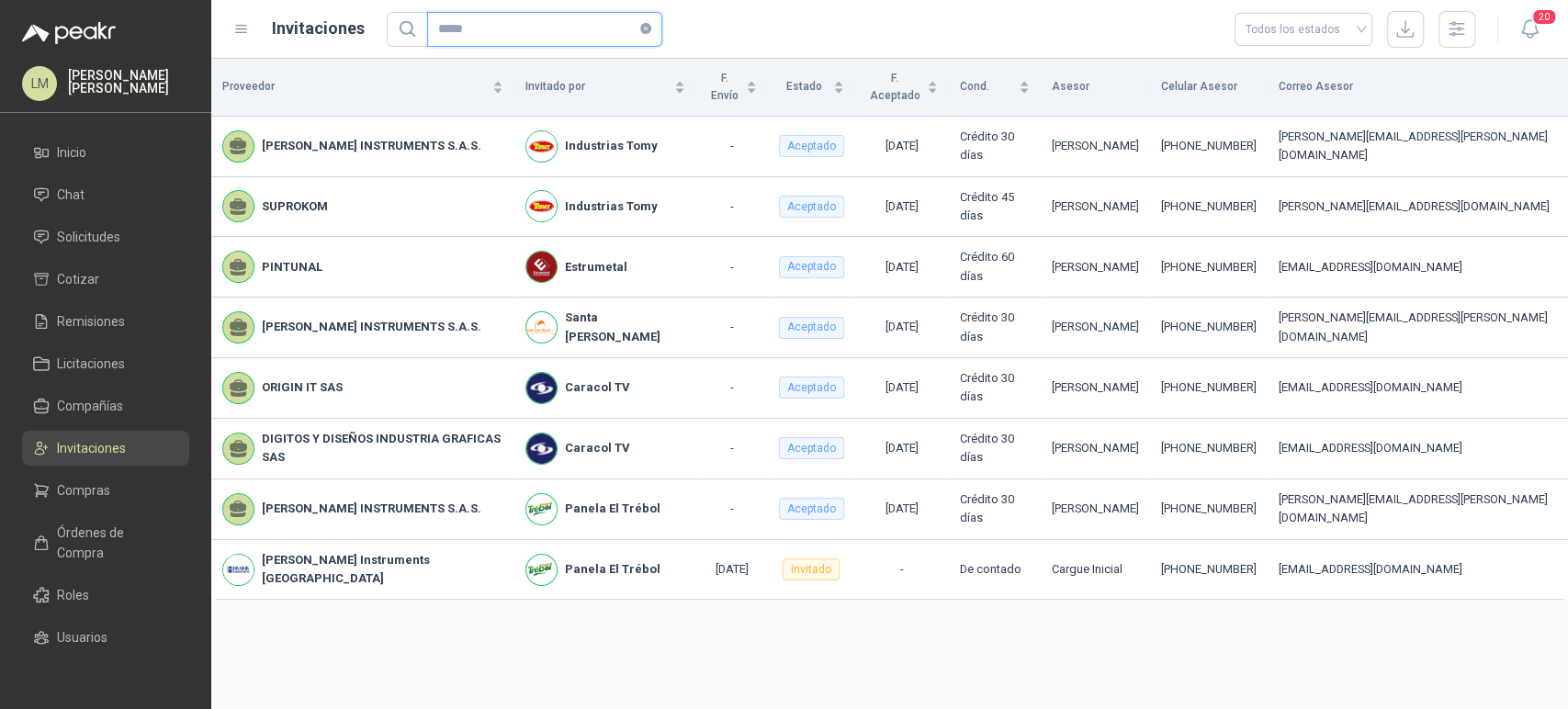
click at [644, 26] on icon "close-circle" at bounding box center [646, 28] width 11 height 11
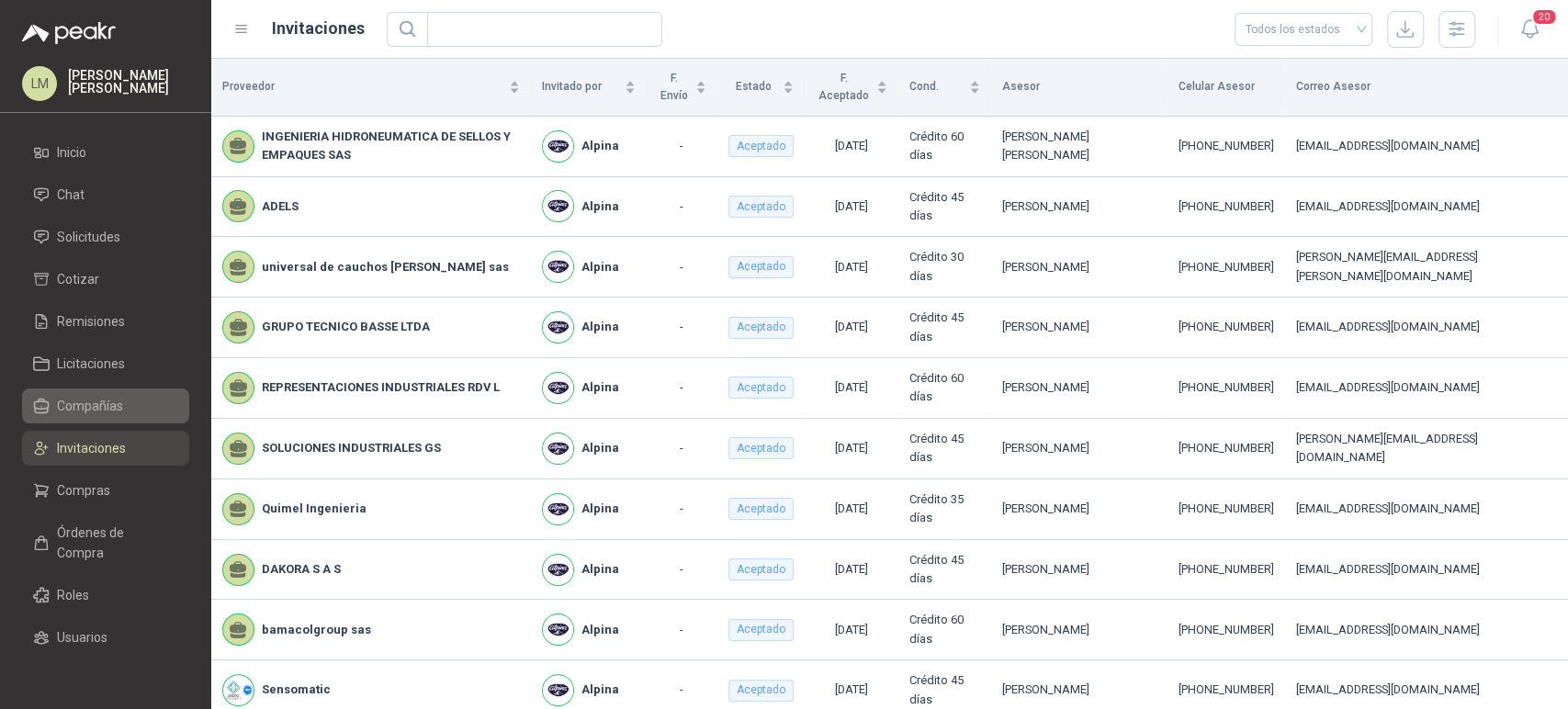
click at [85, 409] on span "Compañías" at bounding box center [90, 406] width 66 height 20
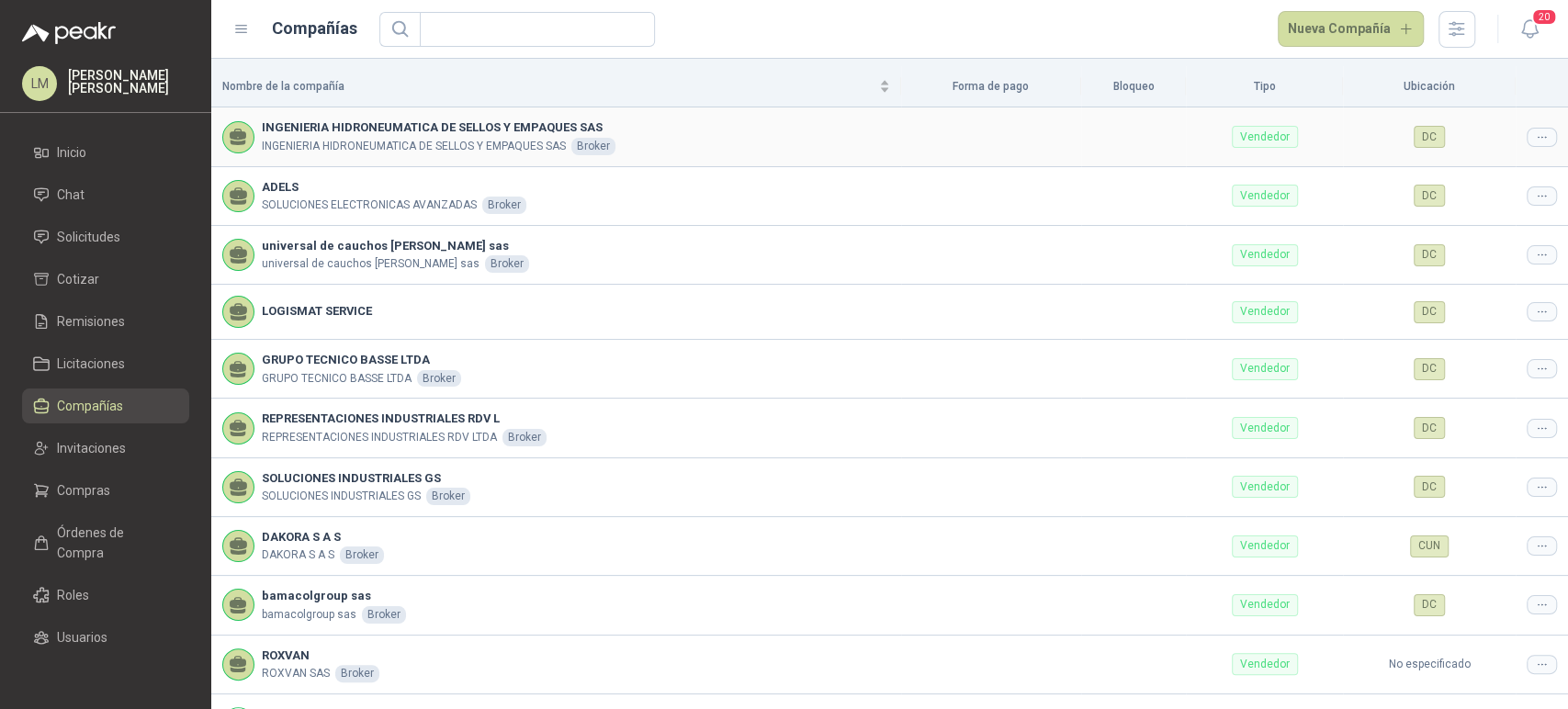
click at [1535, 133] on icon at bounding box center [1542, 137] width 14 height 14
click at [1535, 143] on icon at bounding box center [1542, 137] width 14 height 14
click at [1484, 165] on span "Editar compañía" at bounding box center [1479, 168] width 95 height 20
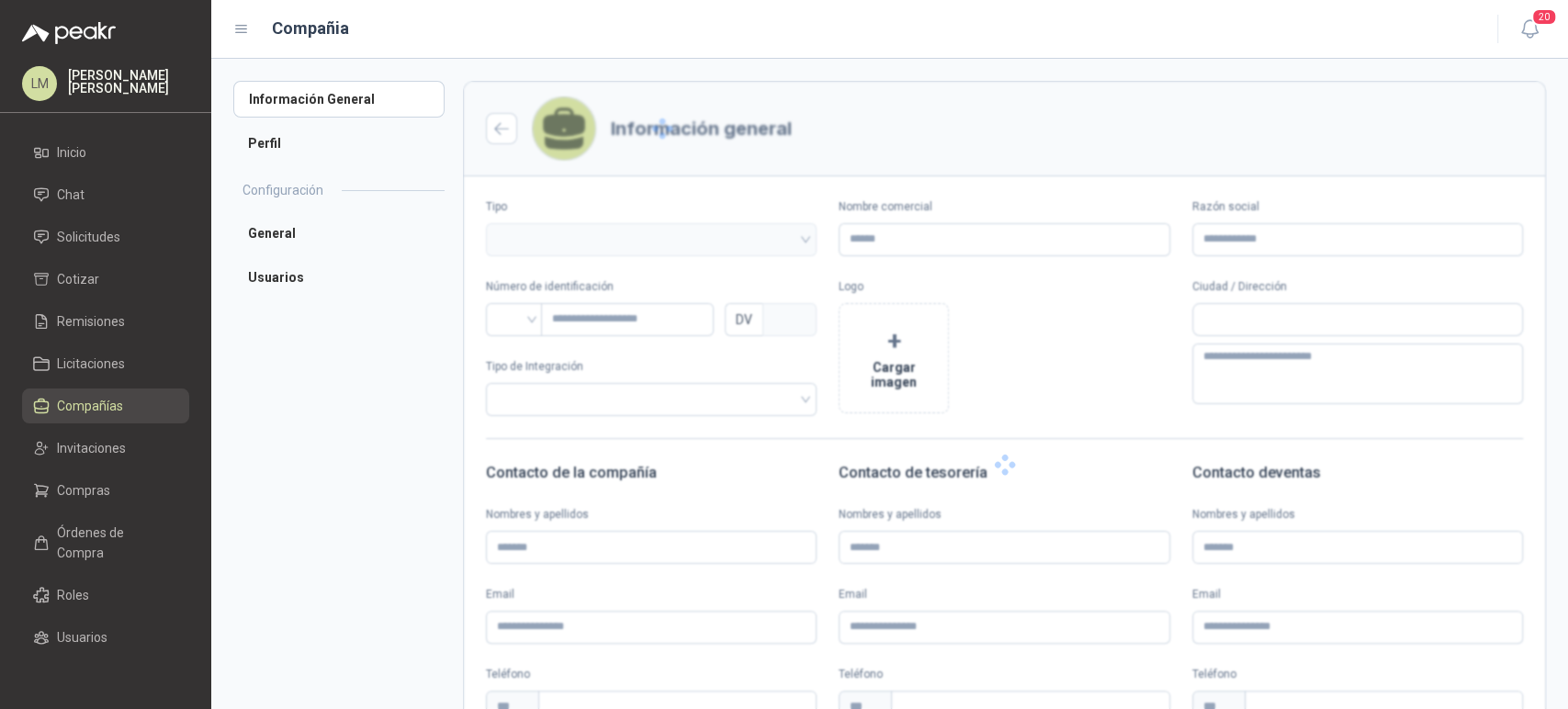
type input "**********"
type input "*********"
type input "*"
type textarea "**********"
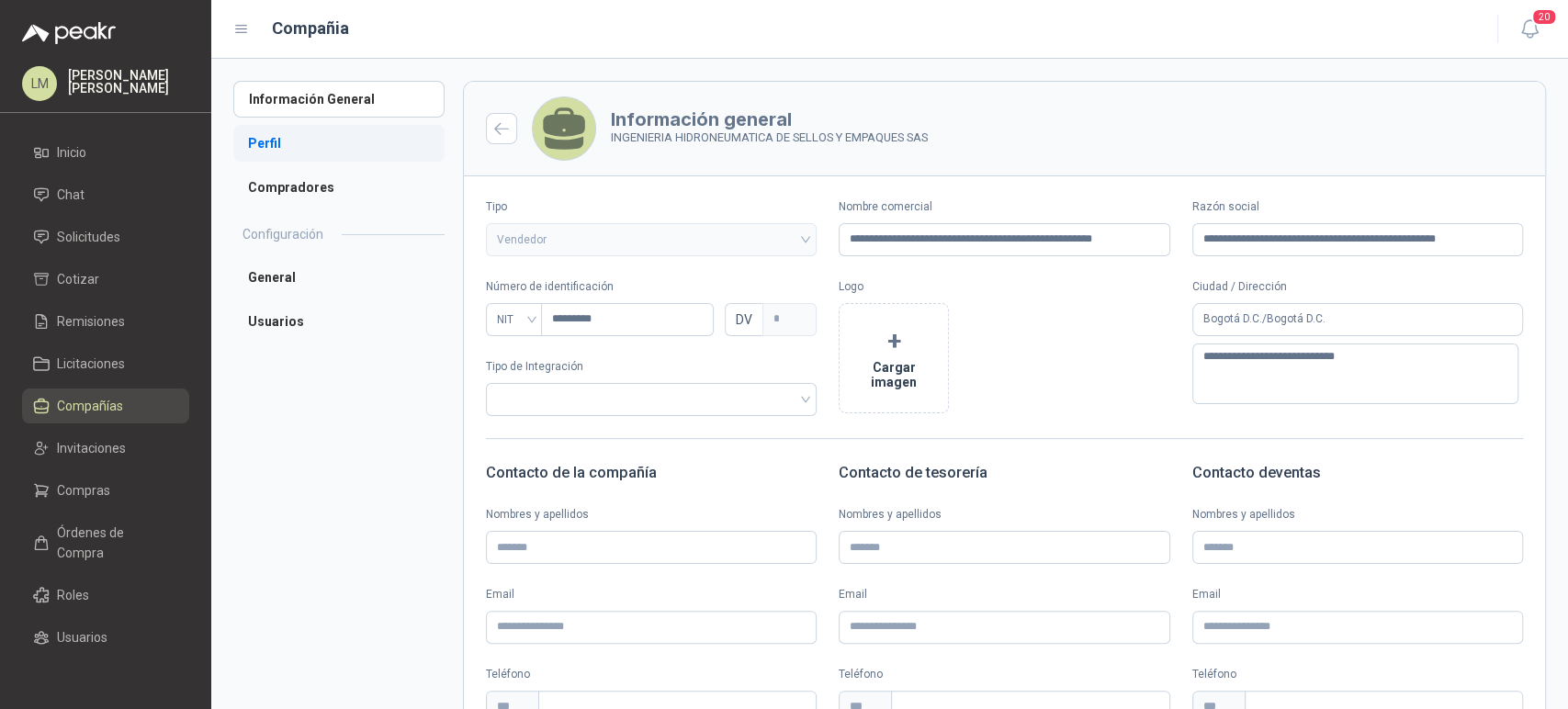
click at [270, 149] on li "Perfil" at bounding box center [339, 143] width 211 height 37
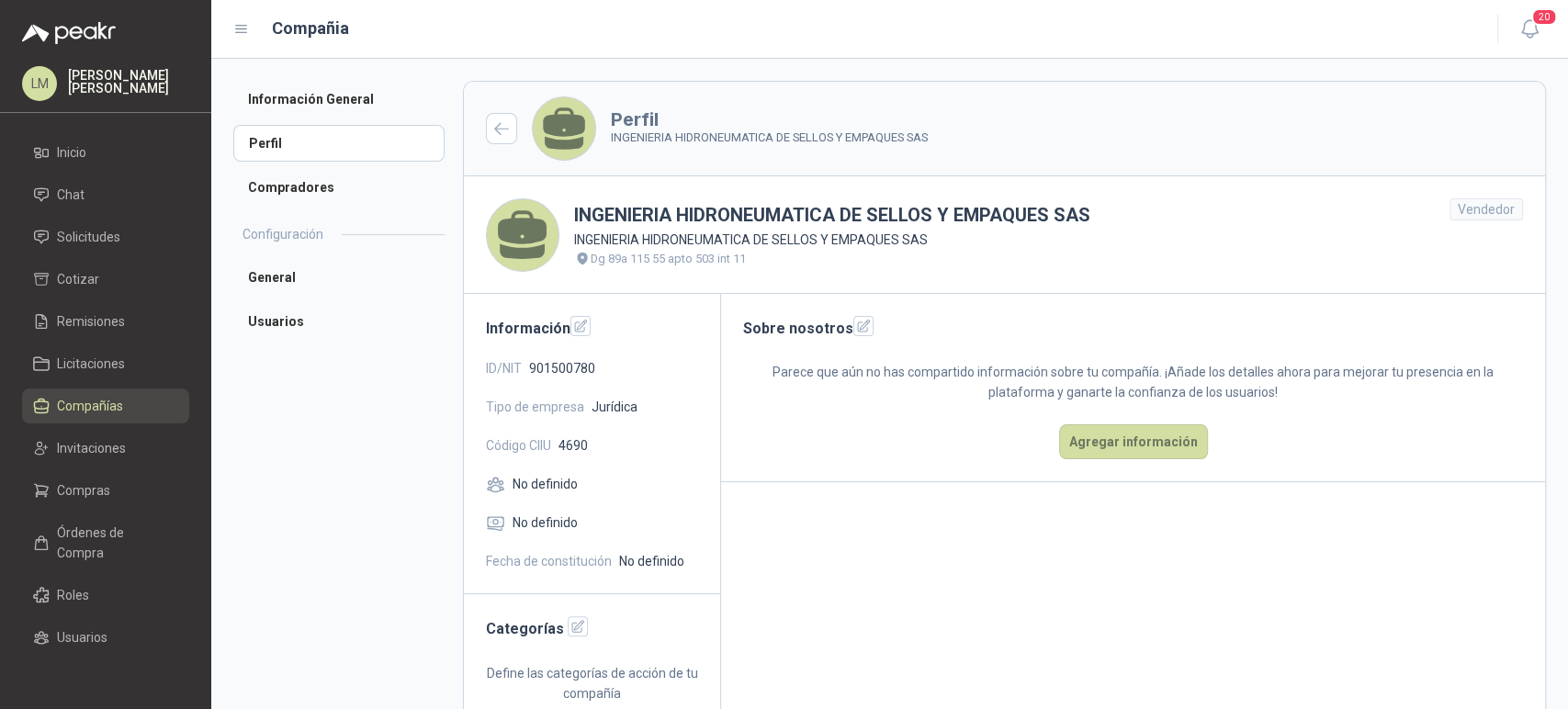
click at [90, 409] on span "Compañías" at bounding box center [90, 406] width 66 height 20
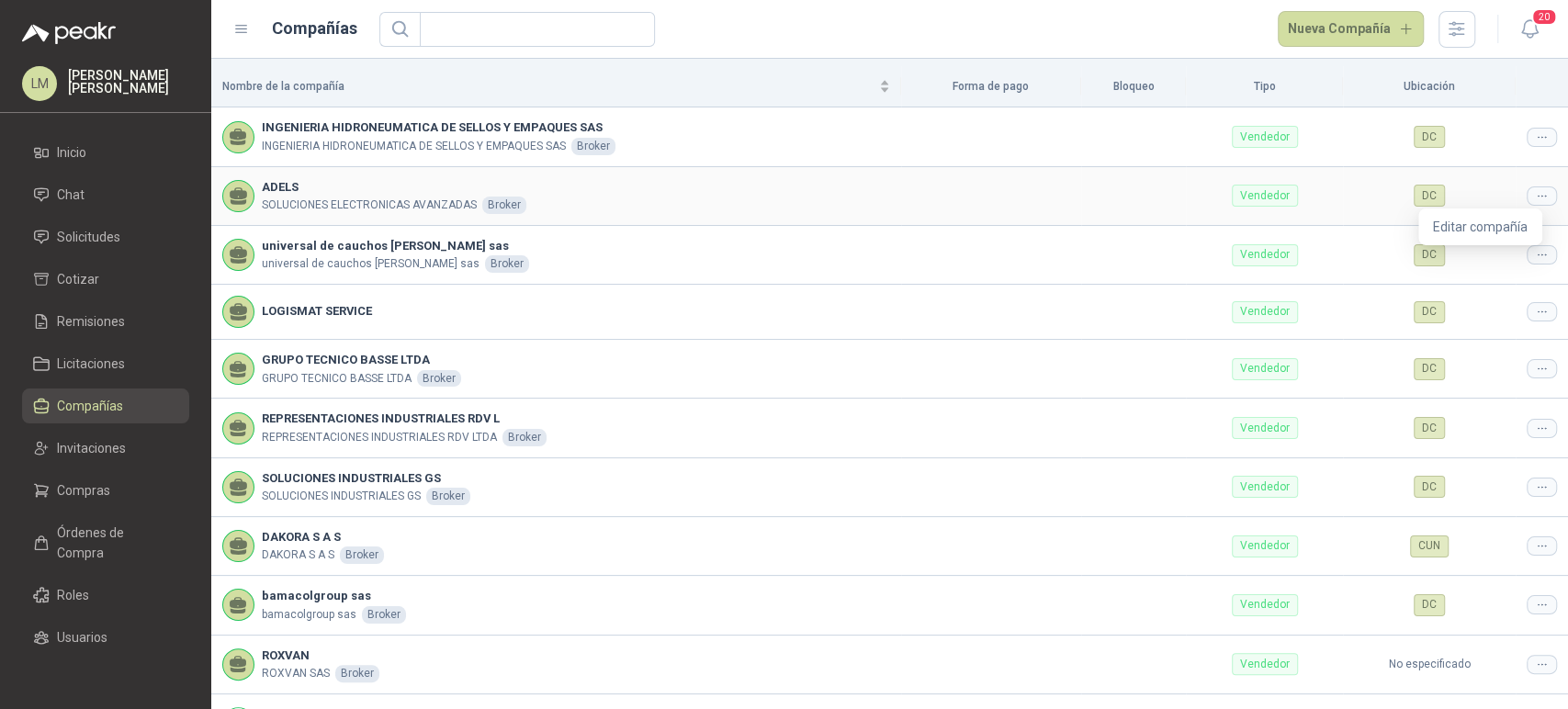
click at [1535, 198] on icon at bounding box center [1542, 196] width 14 height 14
click at [1461, 233] on span "Editar compañía" at bounding box center [1479, 227] width 95 height 20
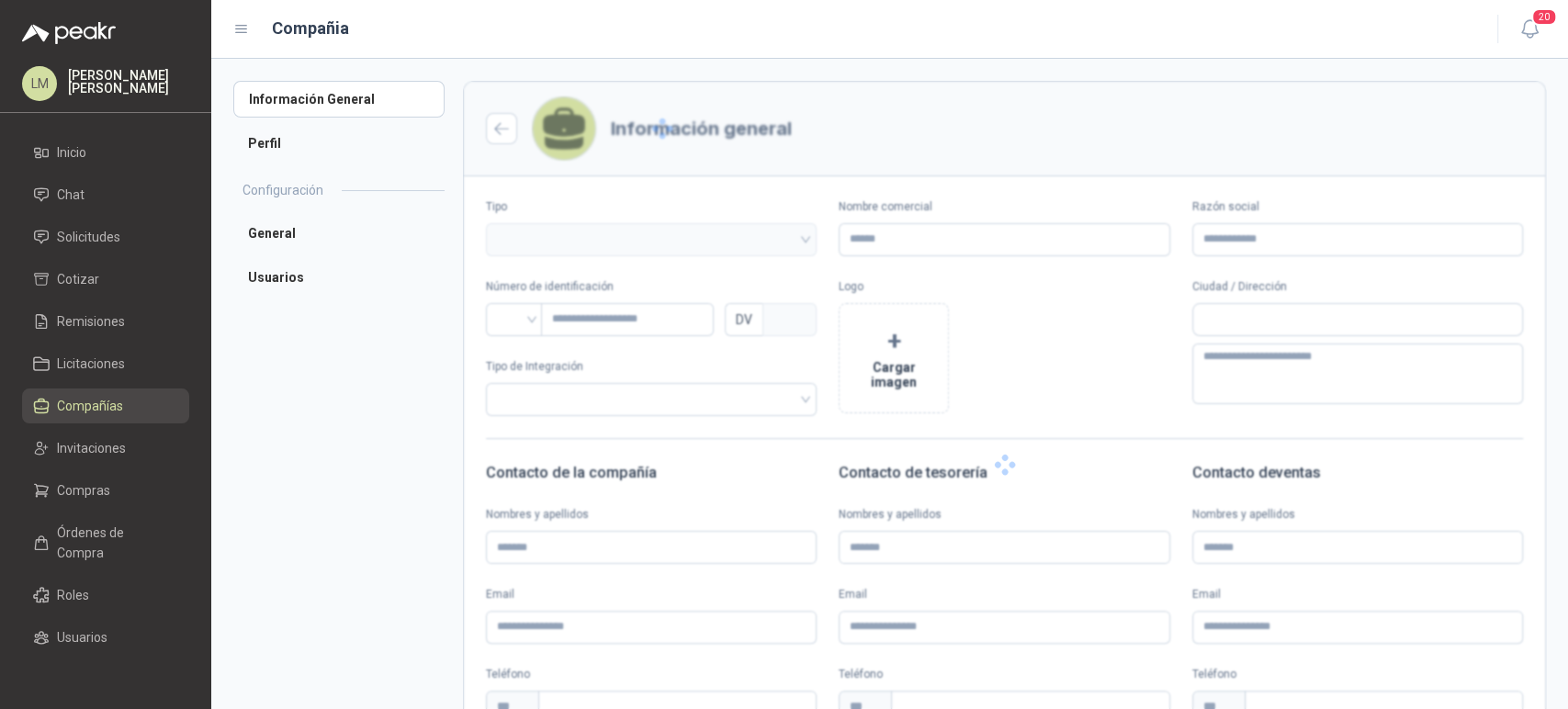
type input "*****"
type input "**********"
type input "*********"
type input "*"
type textarea "**********"
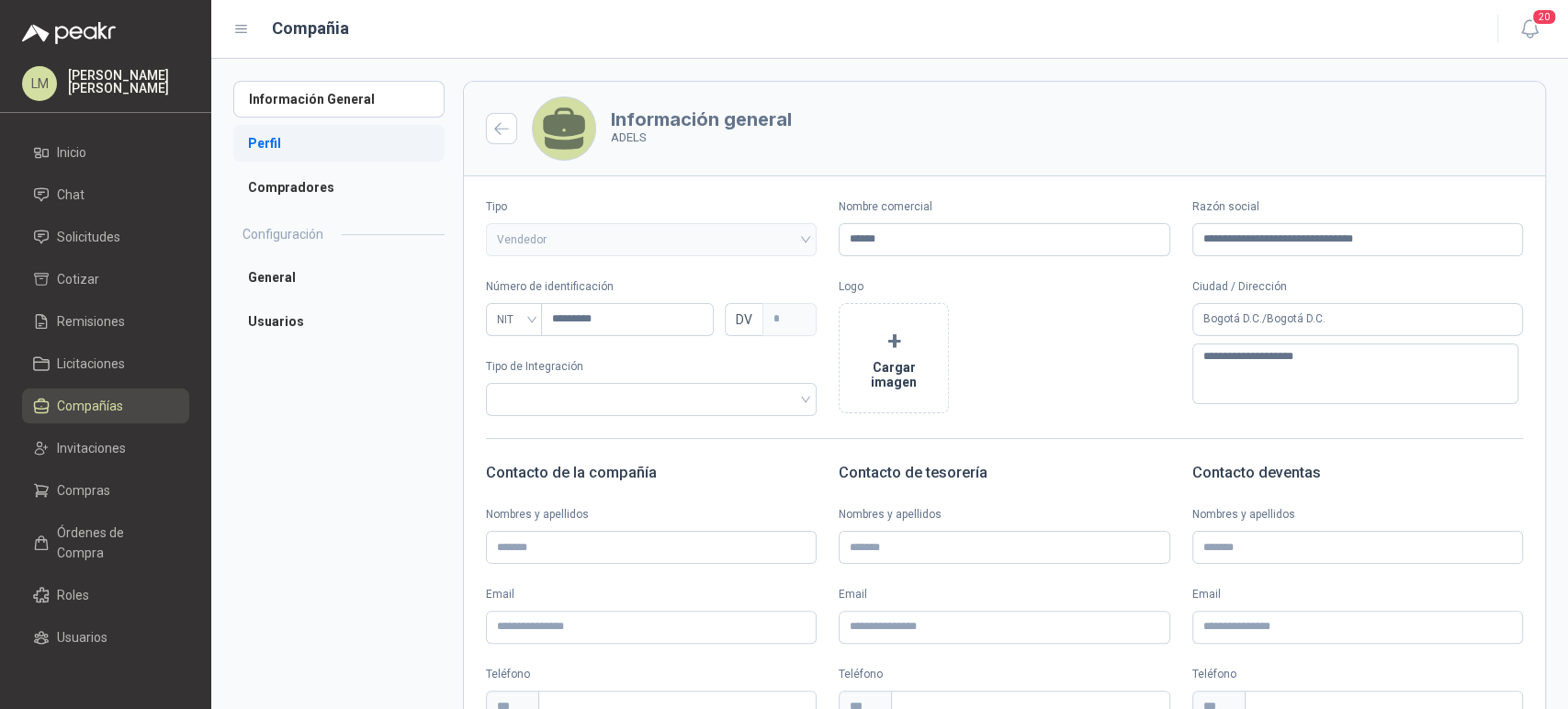
click at [282, 140] on li "Perfil" at bounding box center [339, 143] width 211 height 37
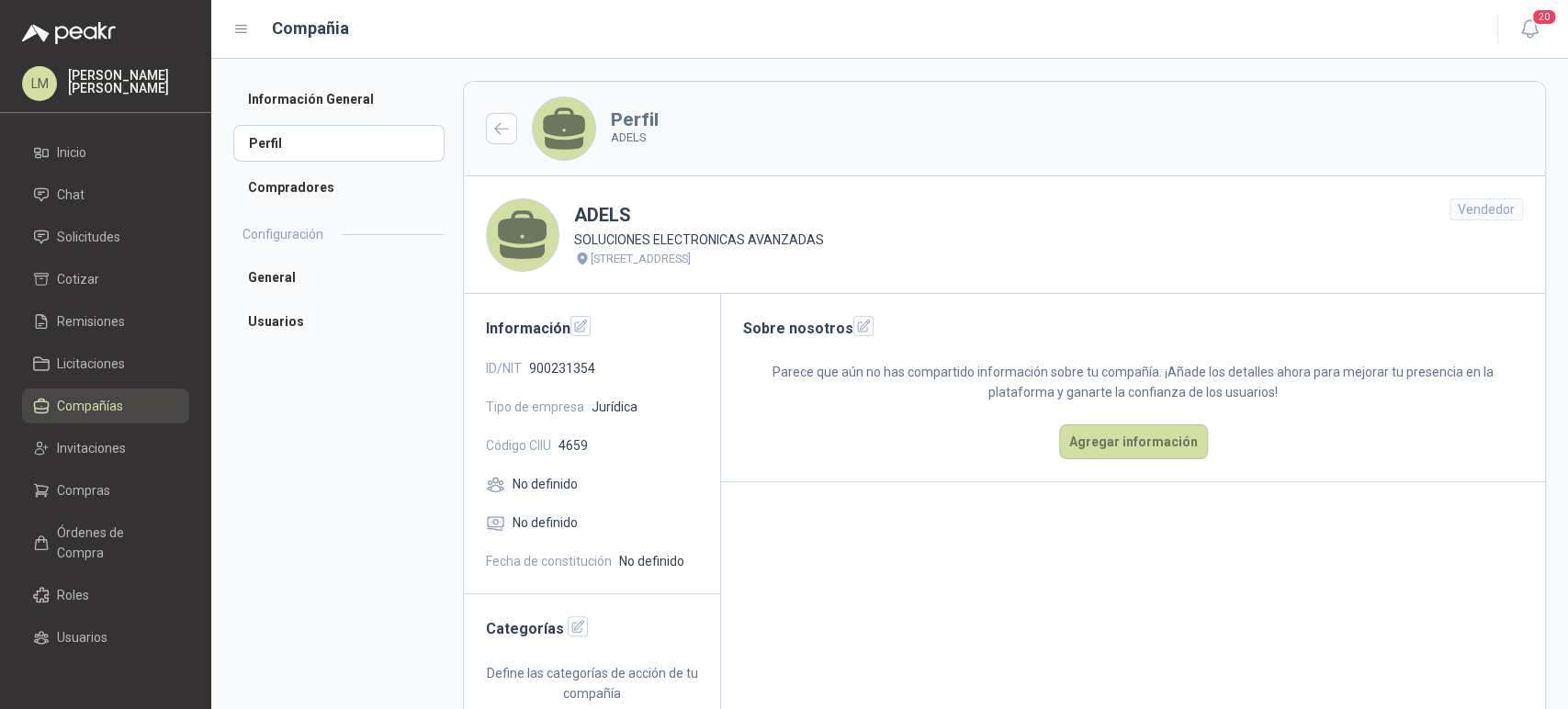
click at [72, 407] on span "Compañías" at bounding box center [90, 406] width 66 height 20
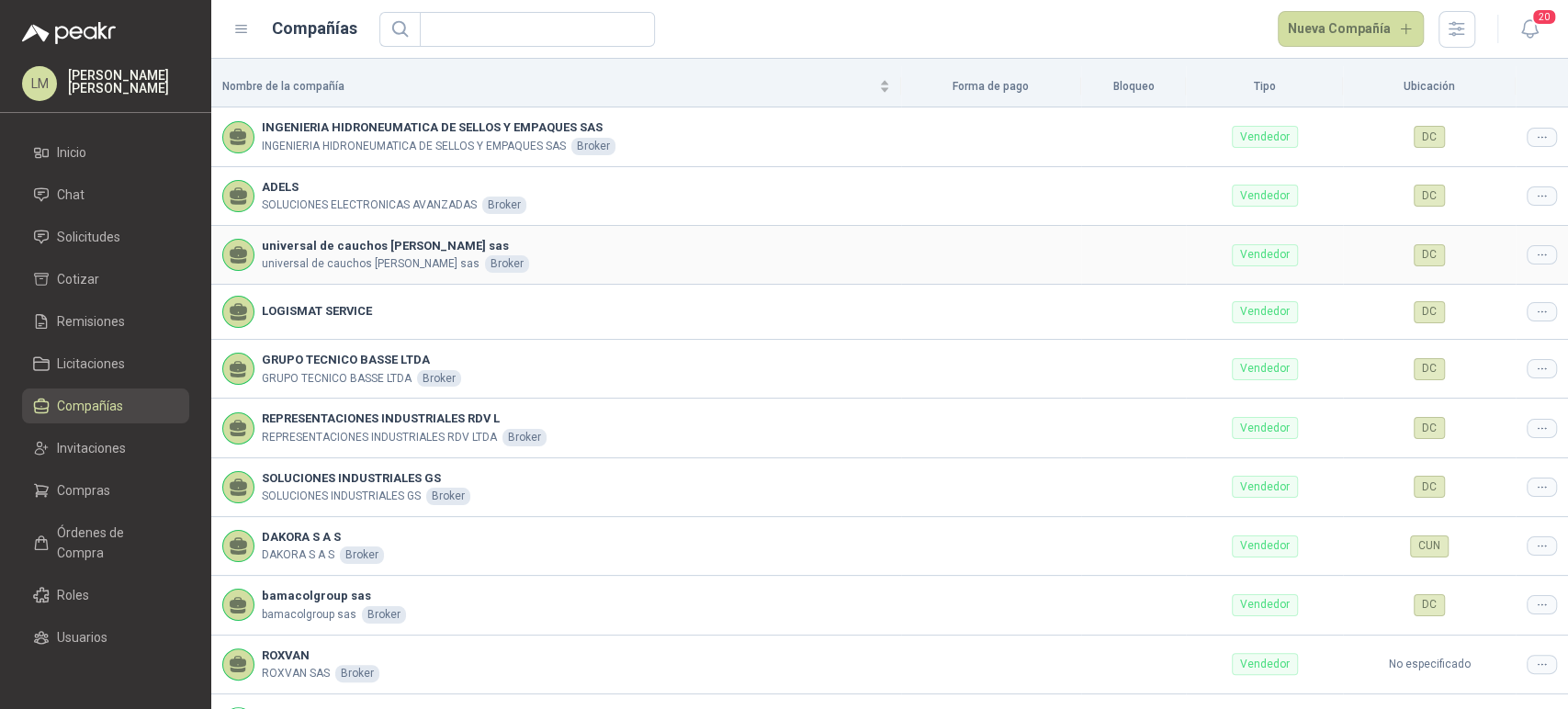
click at [1535, 256] on icon at bounding box center [1542, 255] width 14 height 14
click at [1467, 276] on span "Editar compañía" at bounding box center [1479, 286] width 95 height 20
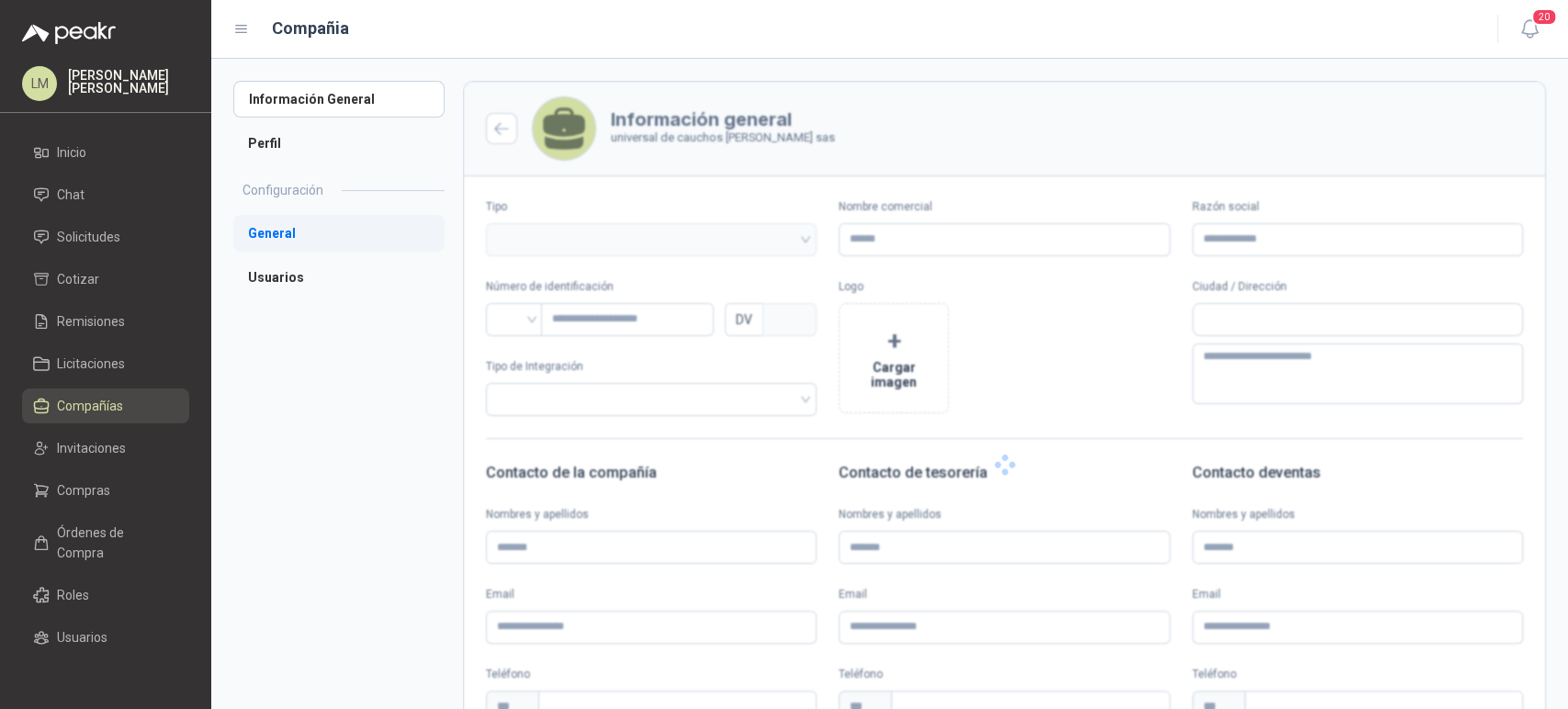
type input "**********"
type input "*********"
type input "*"
type textarea "**********"
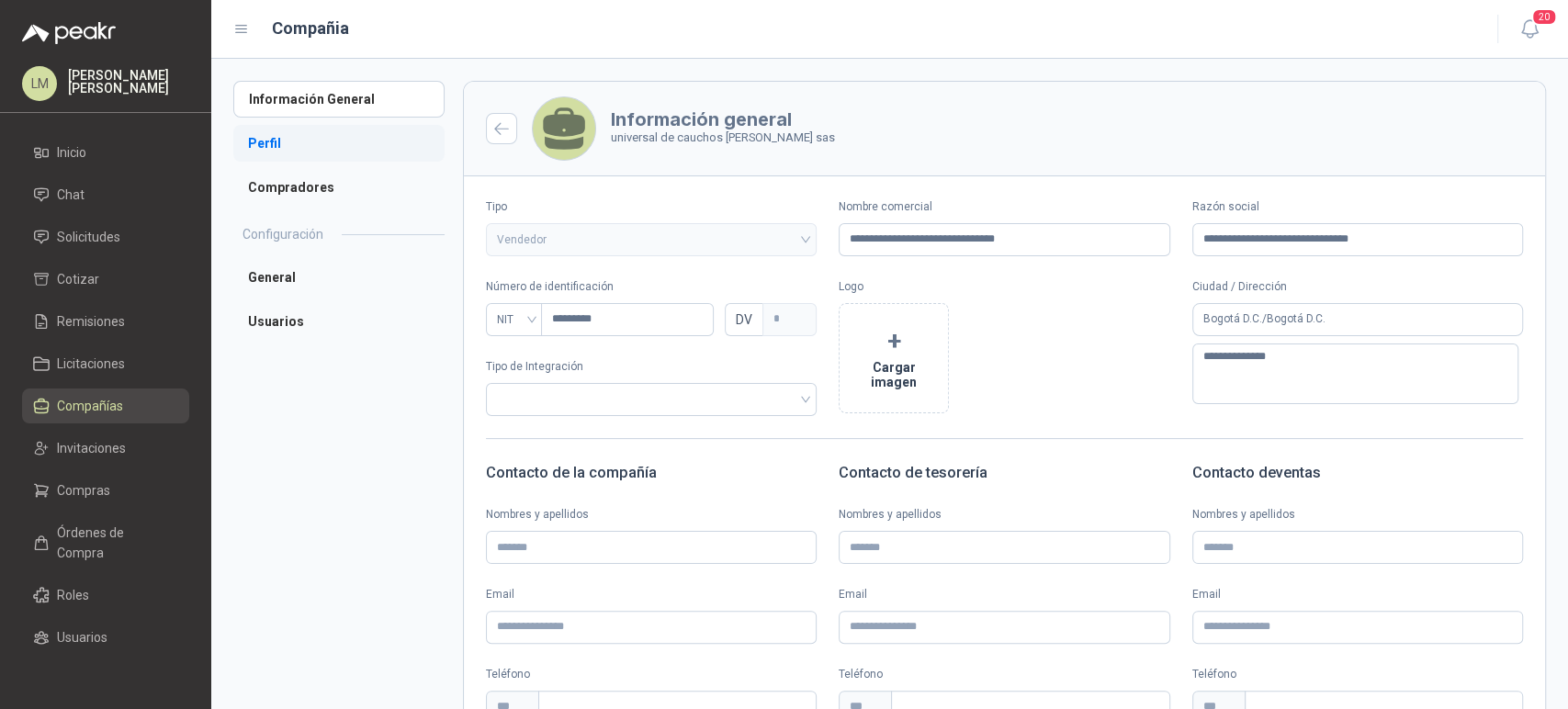
click at [284, 142] on li "Perfil" at bounding box center [339, 143] width 211 height 37
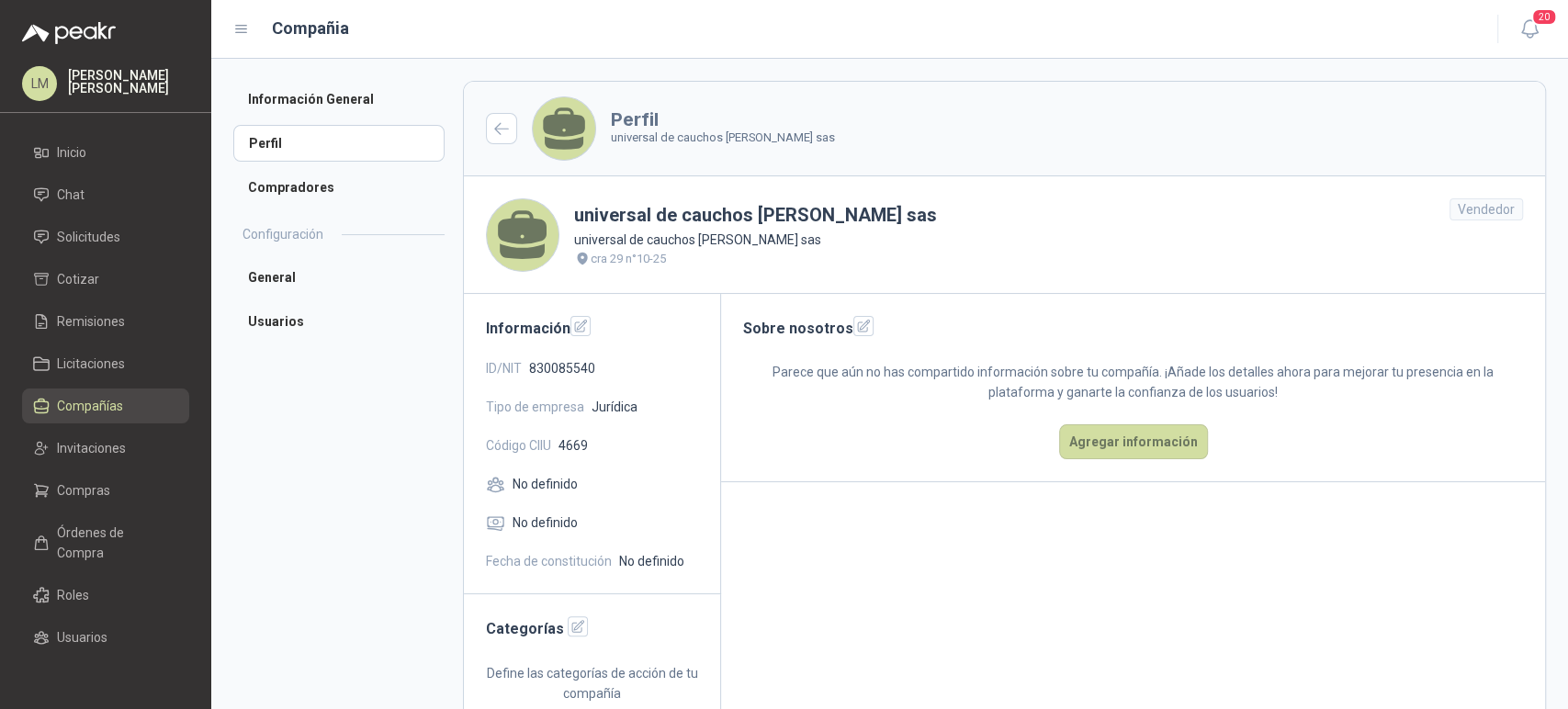
click at [73, 413] on span "Compañías" at bounding box center [90, 406] width 66 height 20
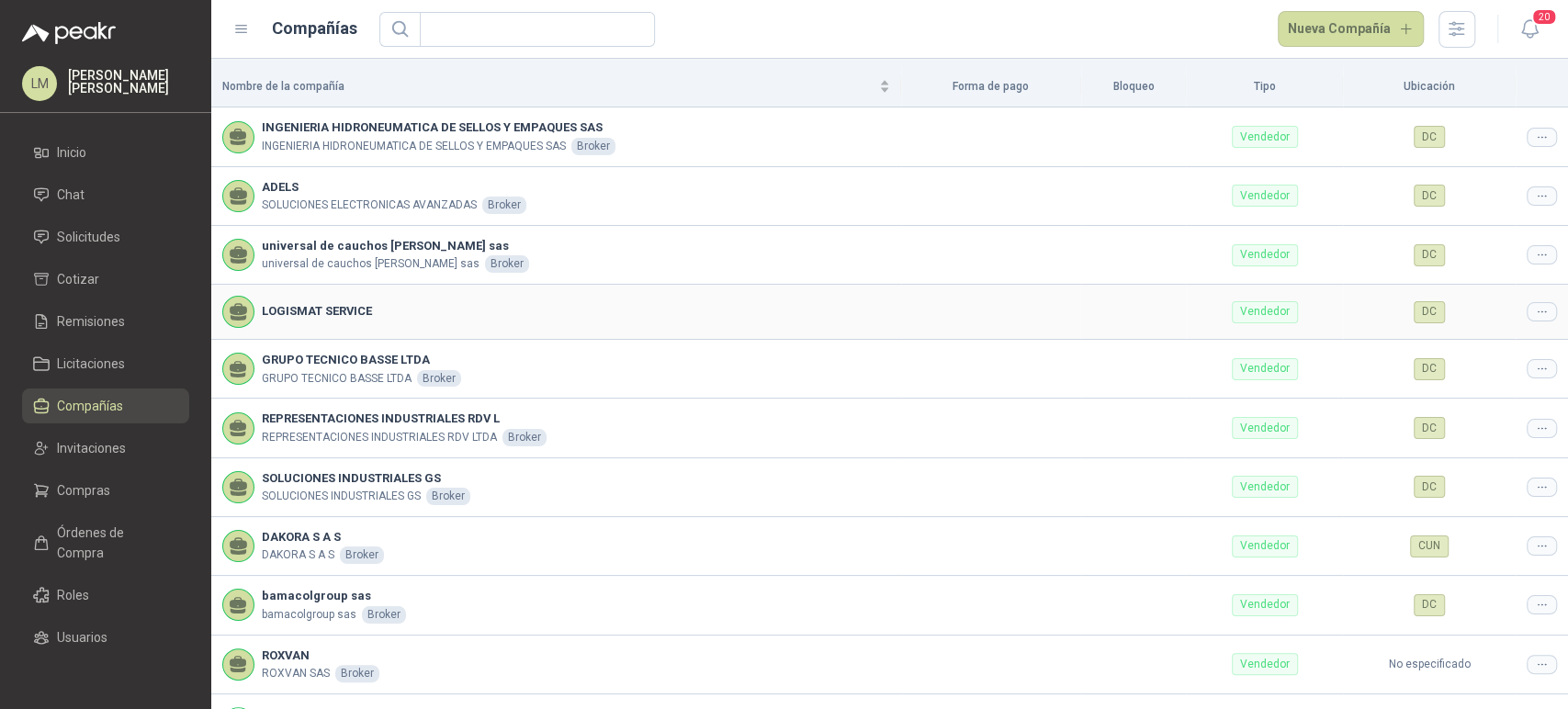
click at [1535, 312] on icon at bounding box center [1542, 312] width 14 height 14
click at [1466, 338] on span "Editar compañía" at bounding box center [1479, 343] width 95 height 20
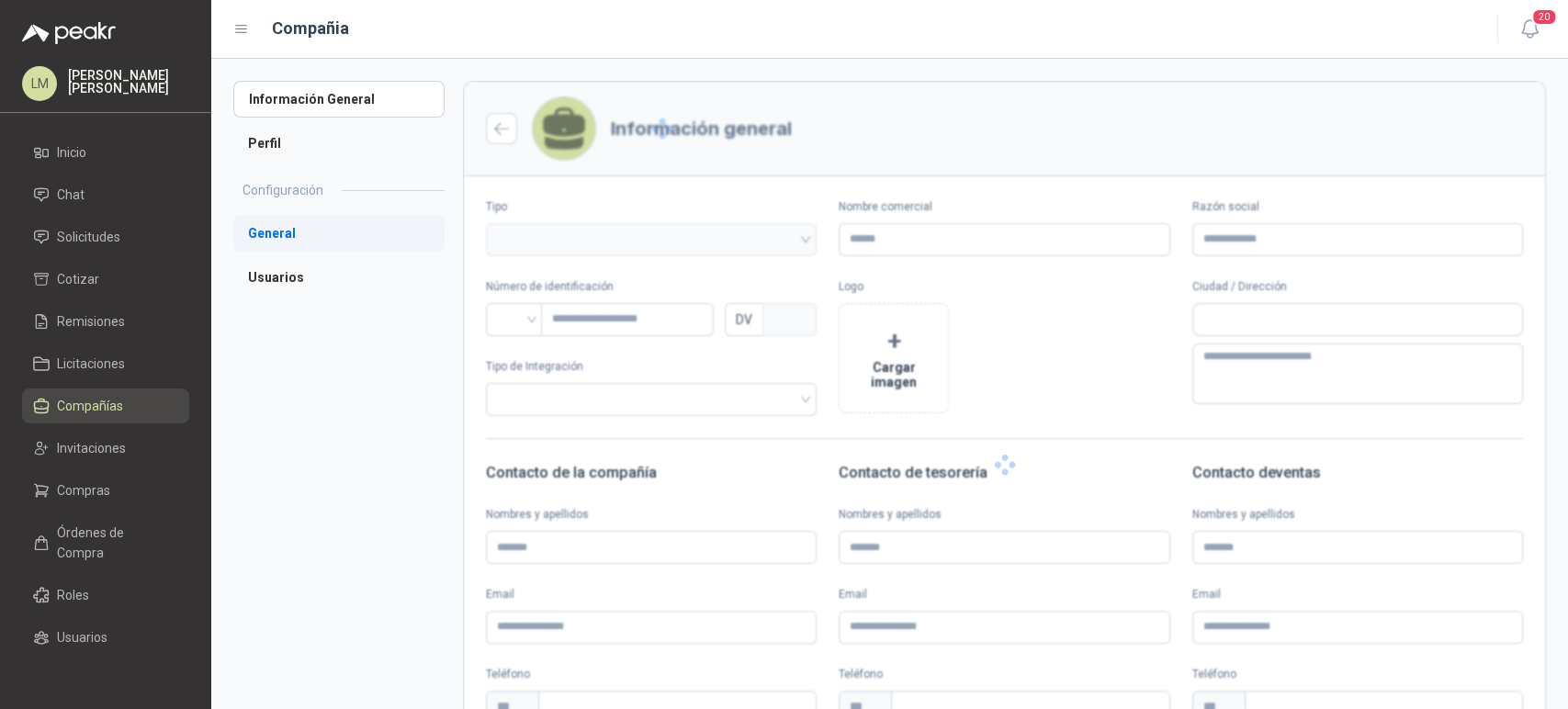
type input "**********"
type input "*********"
type input "*"
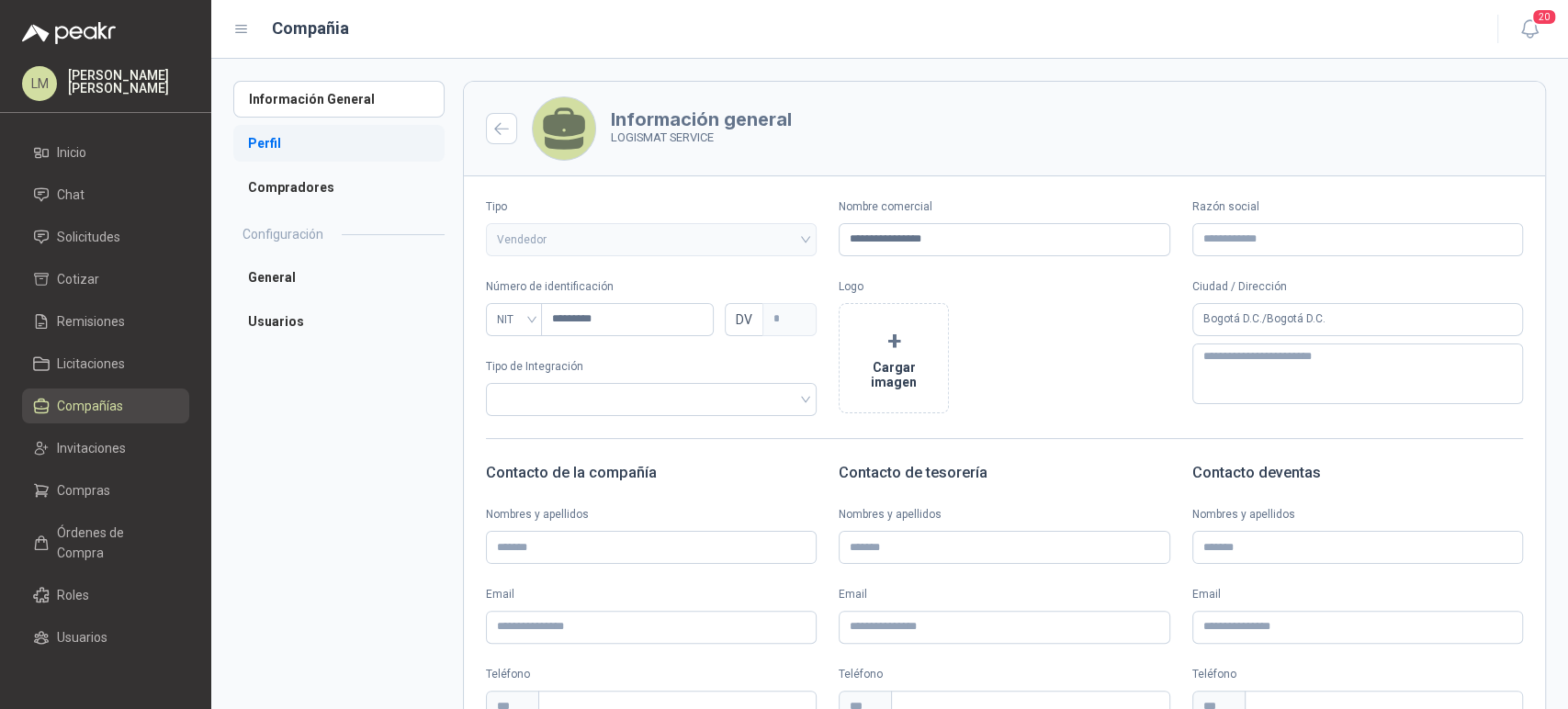
click at [284, 143] on li "Perfil" at bounding box center [339, 143] width 211 height 37
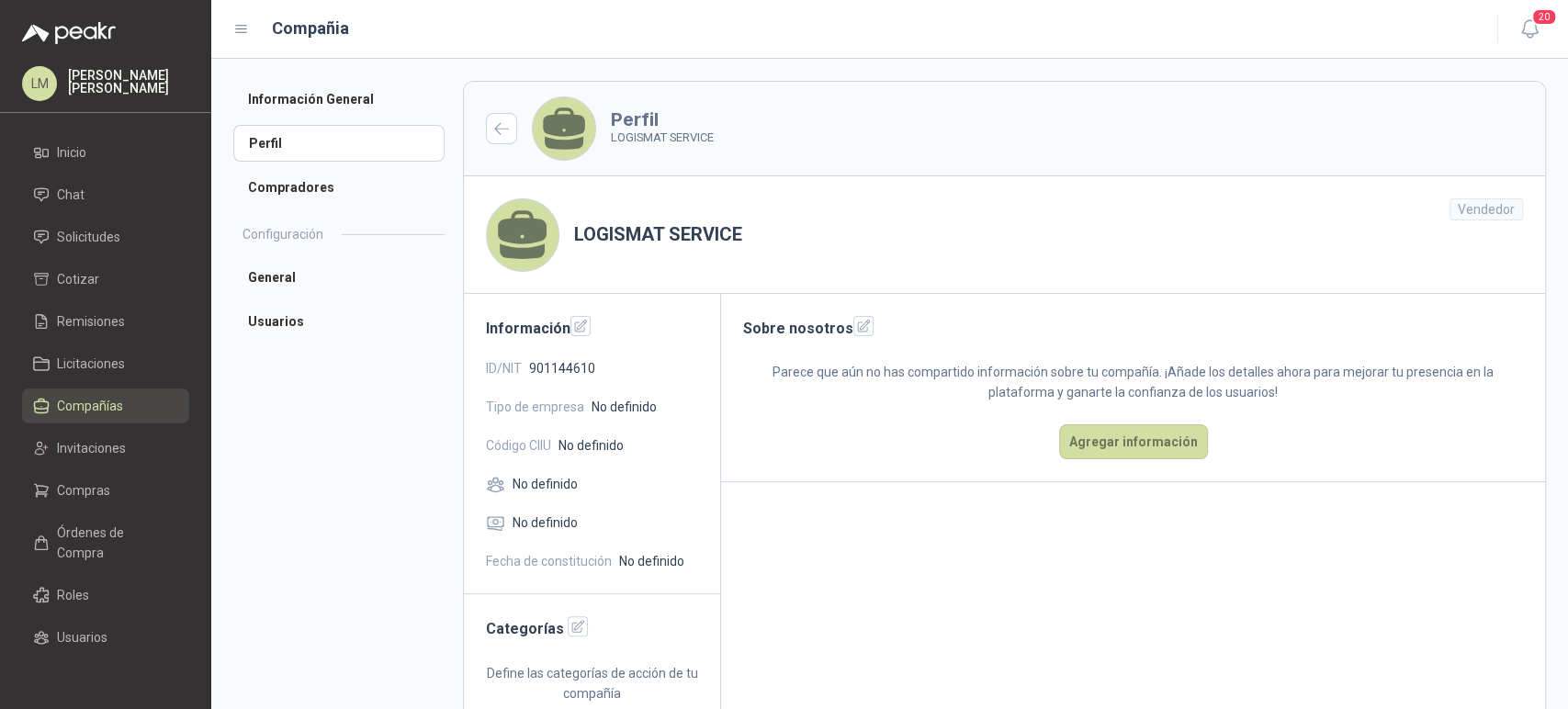
click at [70, 389] on link "Compañías" at bounding box center [105, 406] width 167 height 35
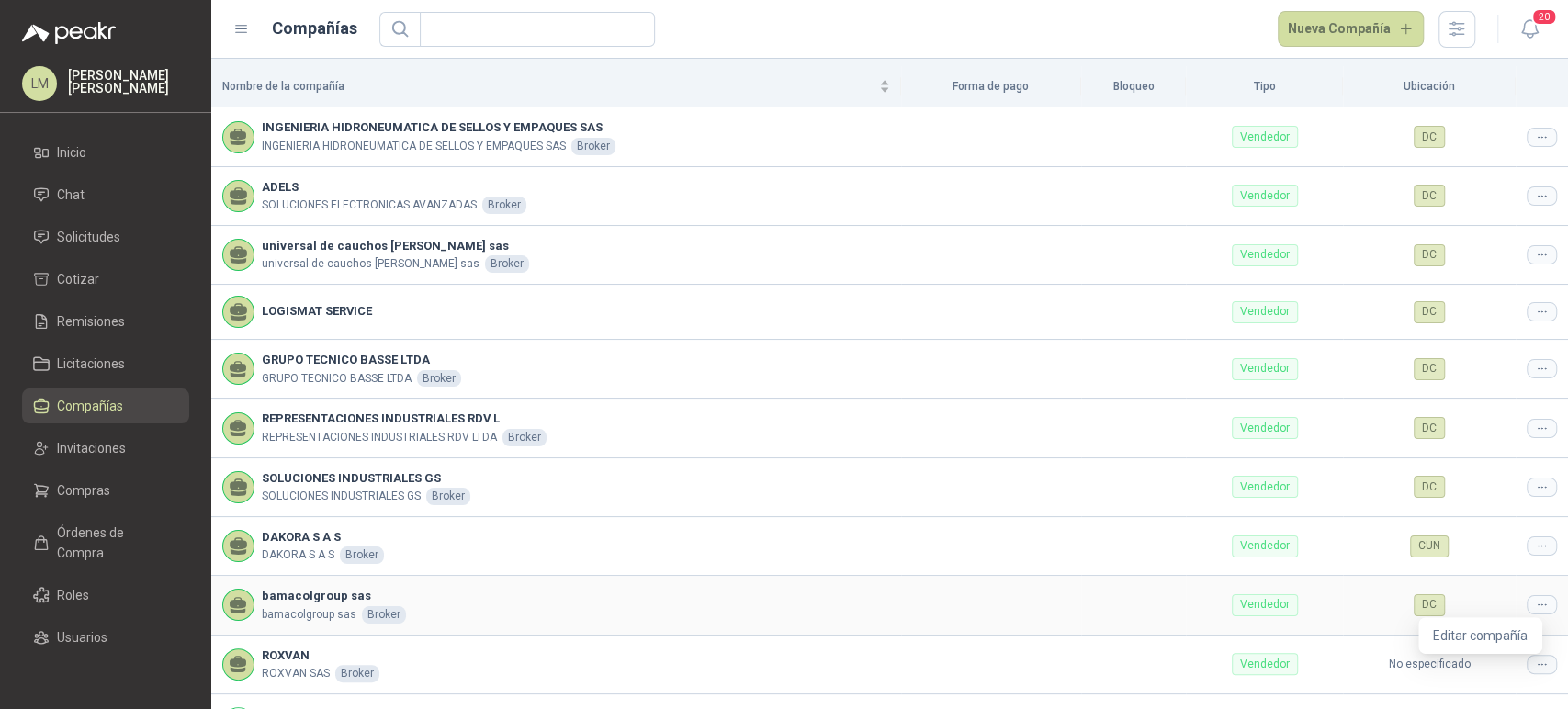
click at [1538, 605] on icon at bounding box center [1541, 605] width 7 height 1
click at [1457, 630] on td "DC" at bounding box center [1430, 605] width 173 height 59
click at [1538, 605] on icon at bounding box center [1541, 605] width 7 height 1
click at [1490, 627] on span "Editar compañía" at bounding box center [1479, 635] width 95 height 20
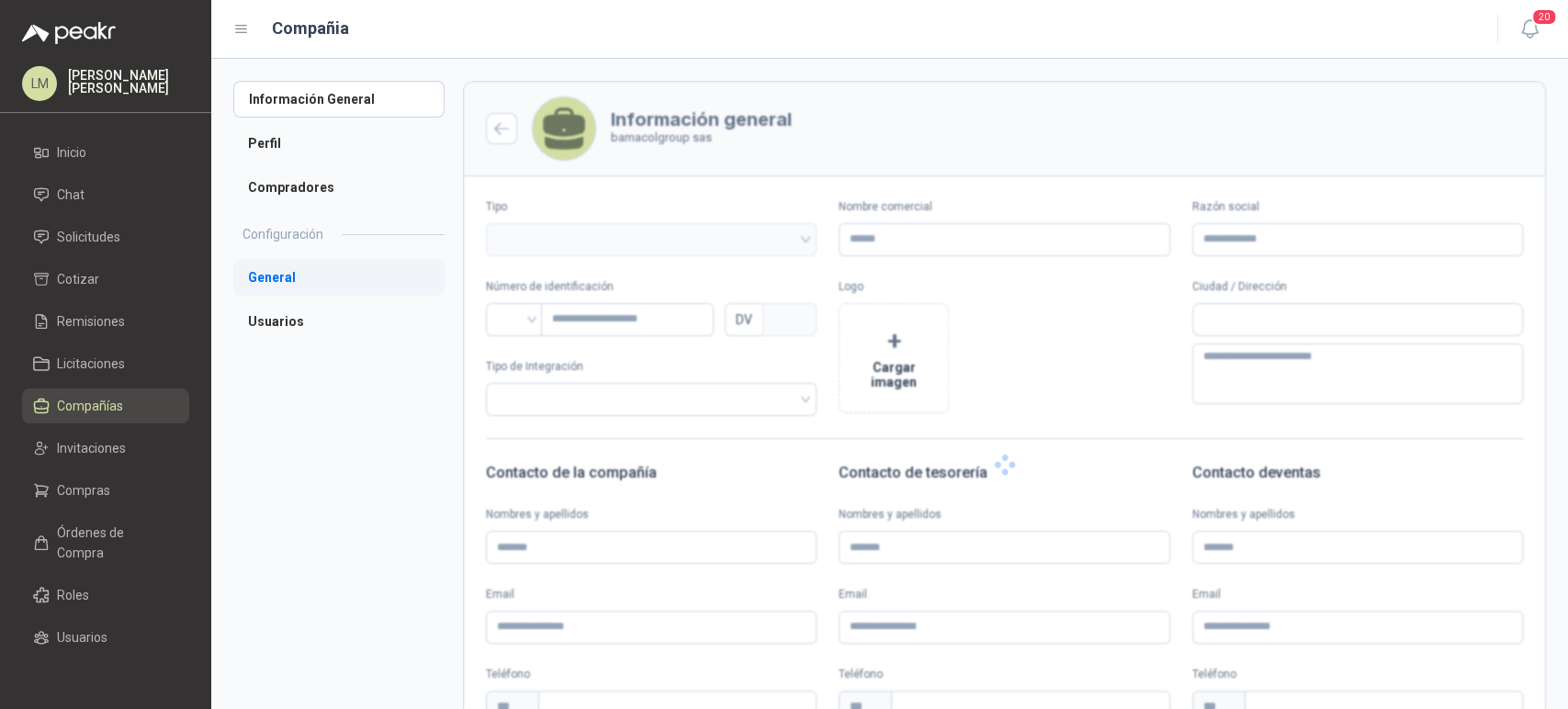
type input "**********"
type input "*********"
type input "*"
type textarea "**********"
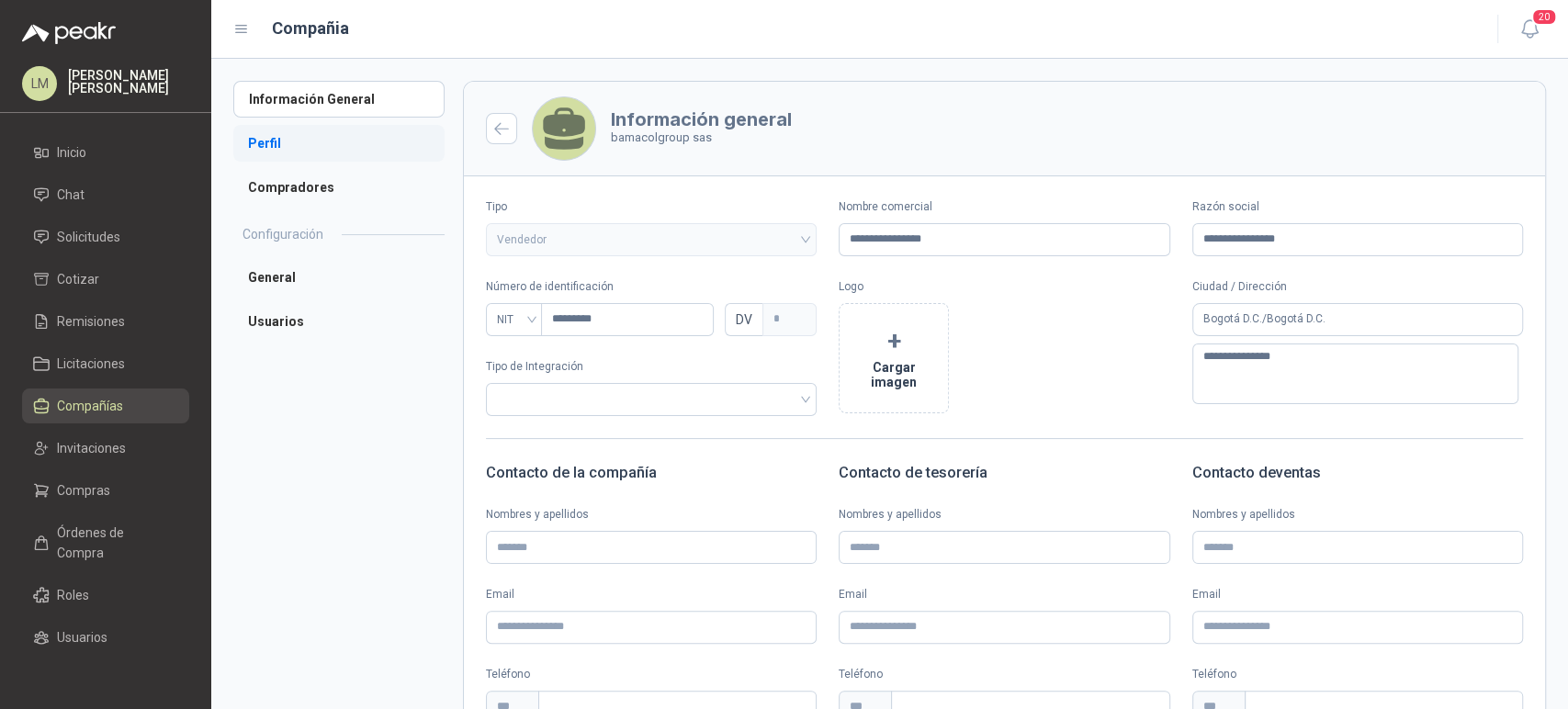
click at [280, 136] on li "Perfil" at bounding box center [339, 143] width 211 height 37
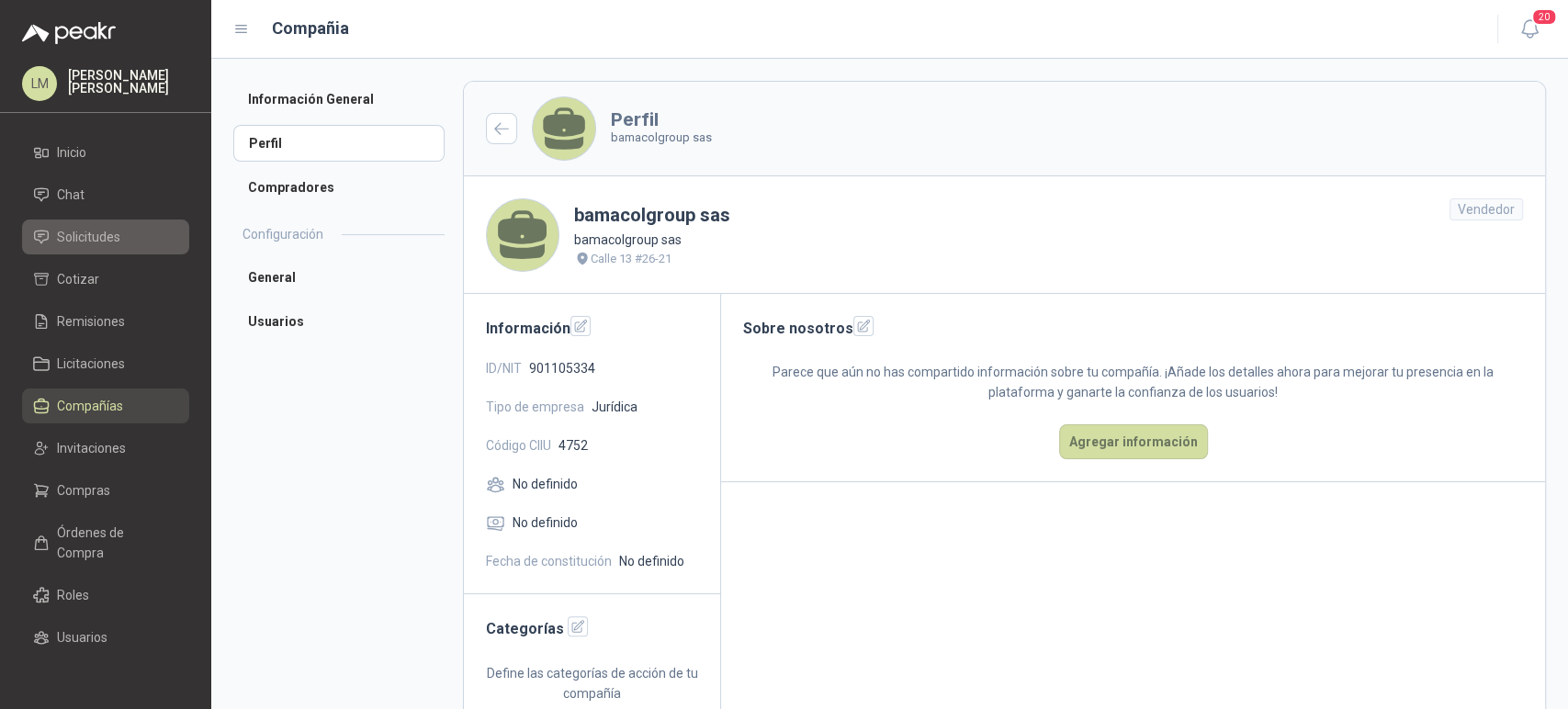
click at [57, 253] on link "Solicitudes" at bounding box center [105, 237] width 167 height 35
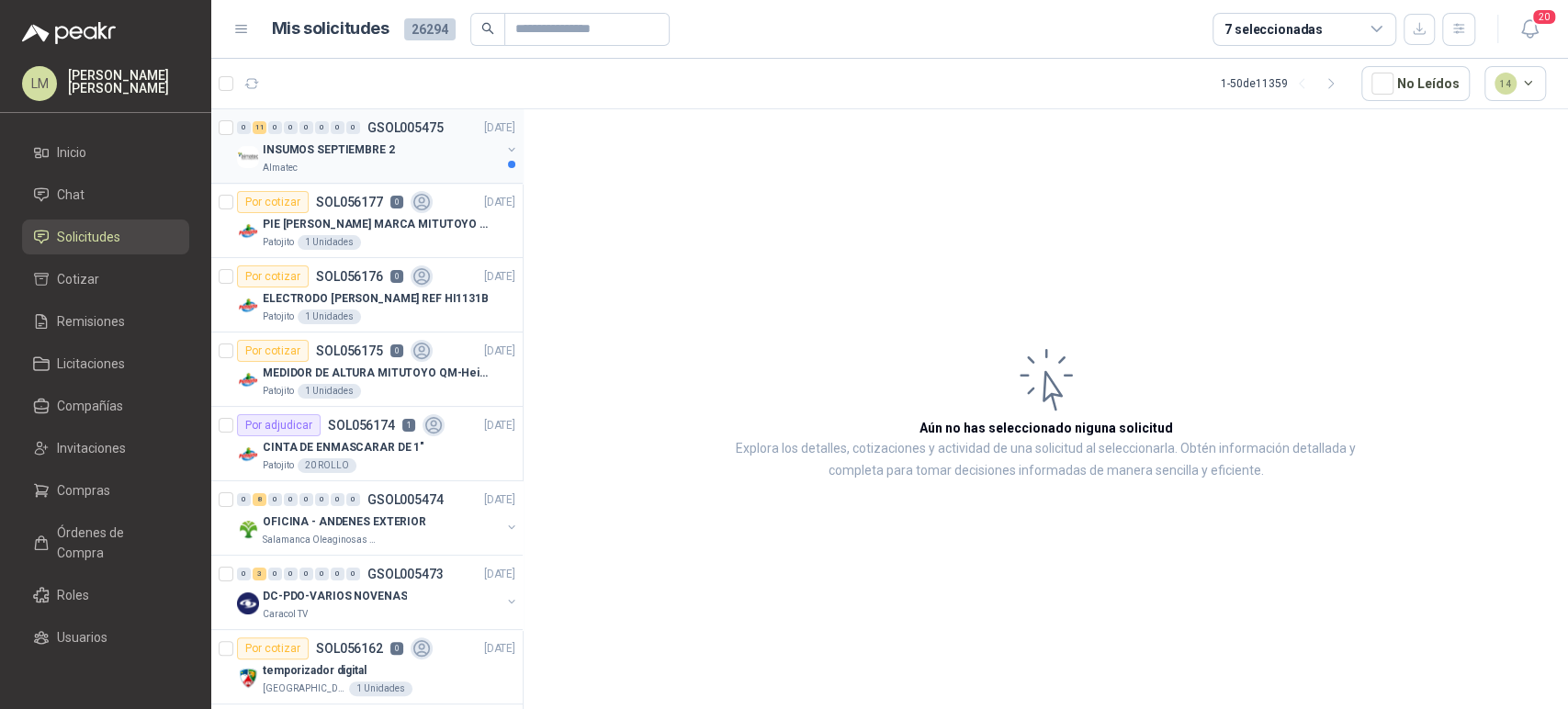
click at [390, 152] on div "INSUMOS SEPTIEMBRE 2" at bounding box center [381, 149] width 238 height 22
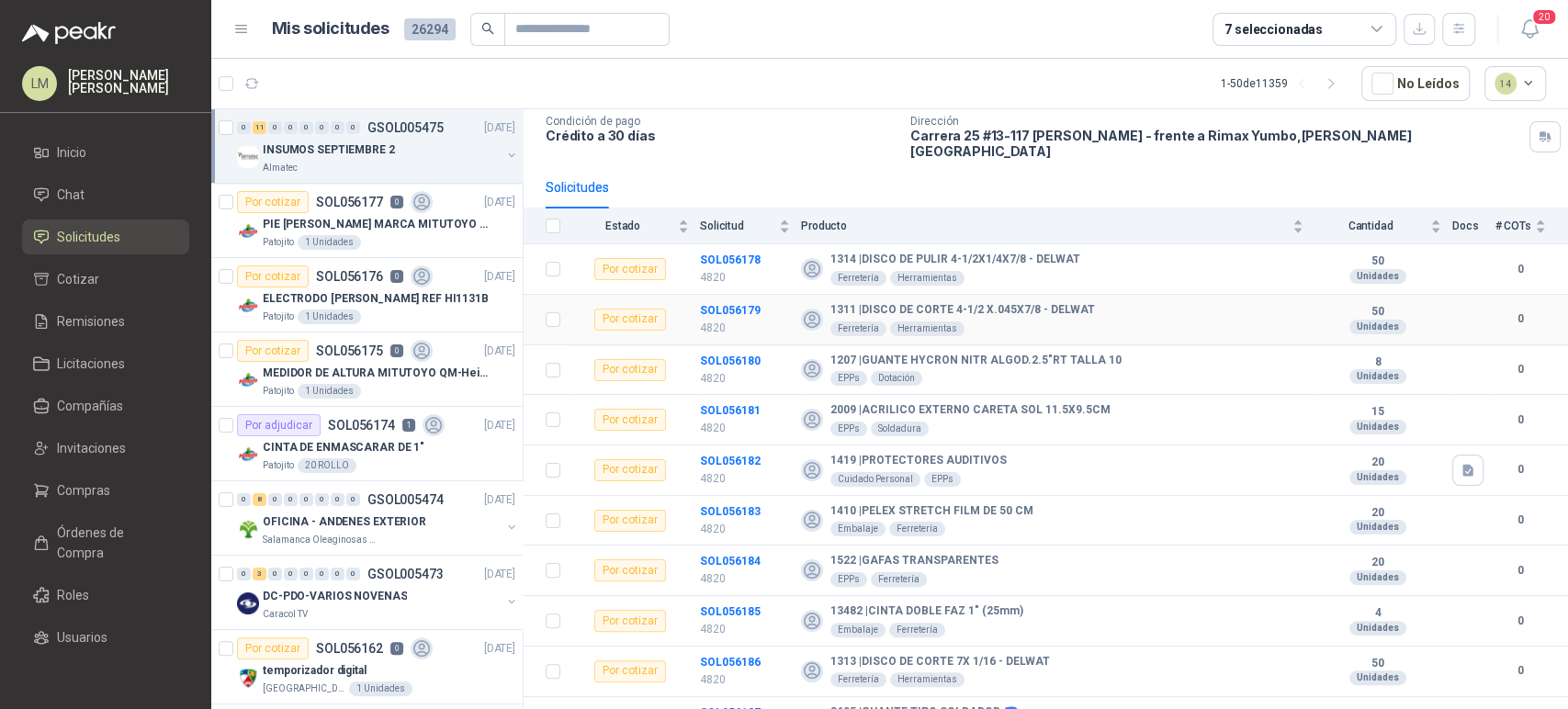
scroll to position [189, 0]
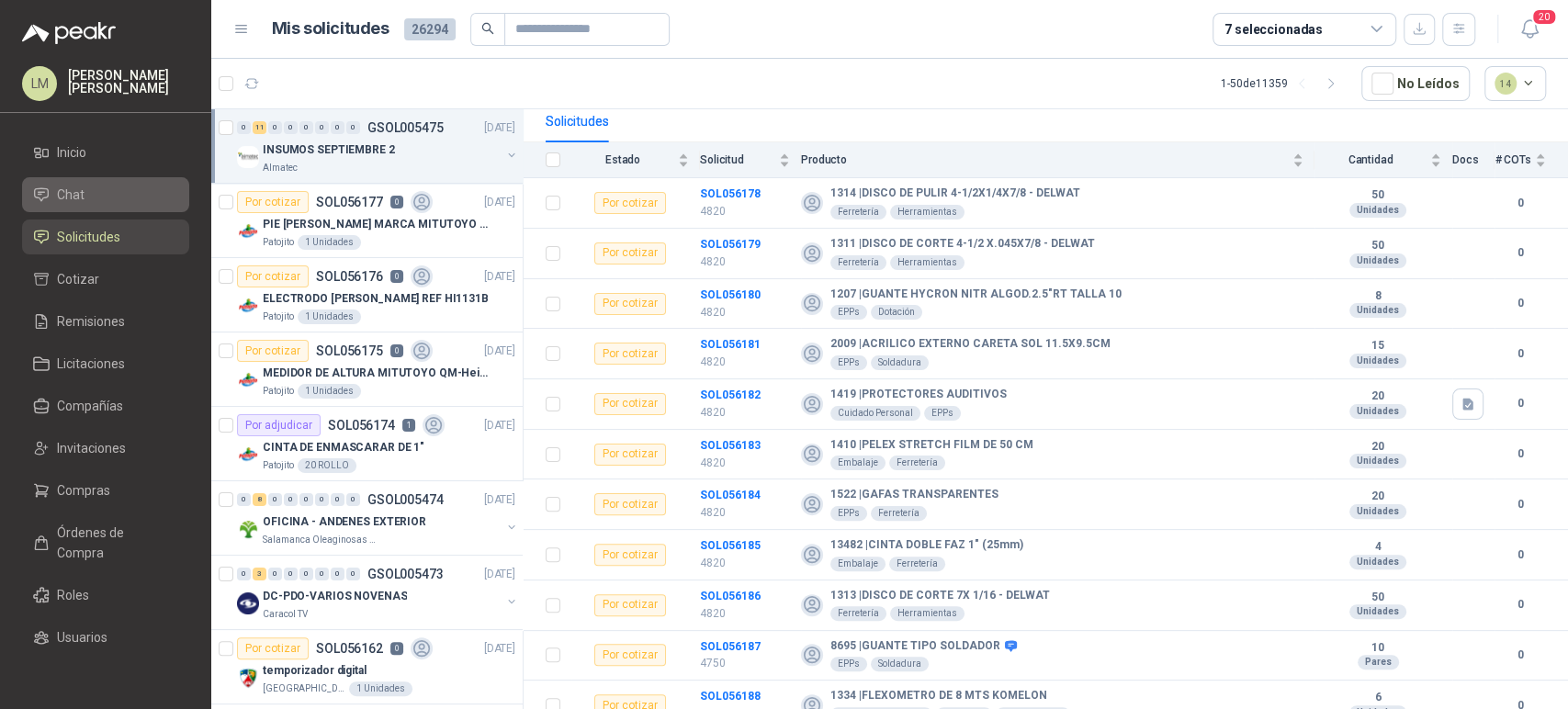
click at [88, 188] on li "Chat" at bounding box center [105, 195] width 145 height 20
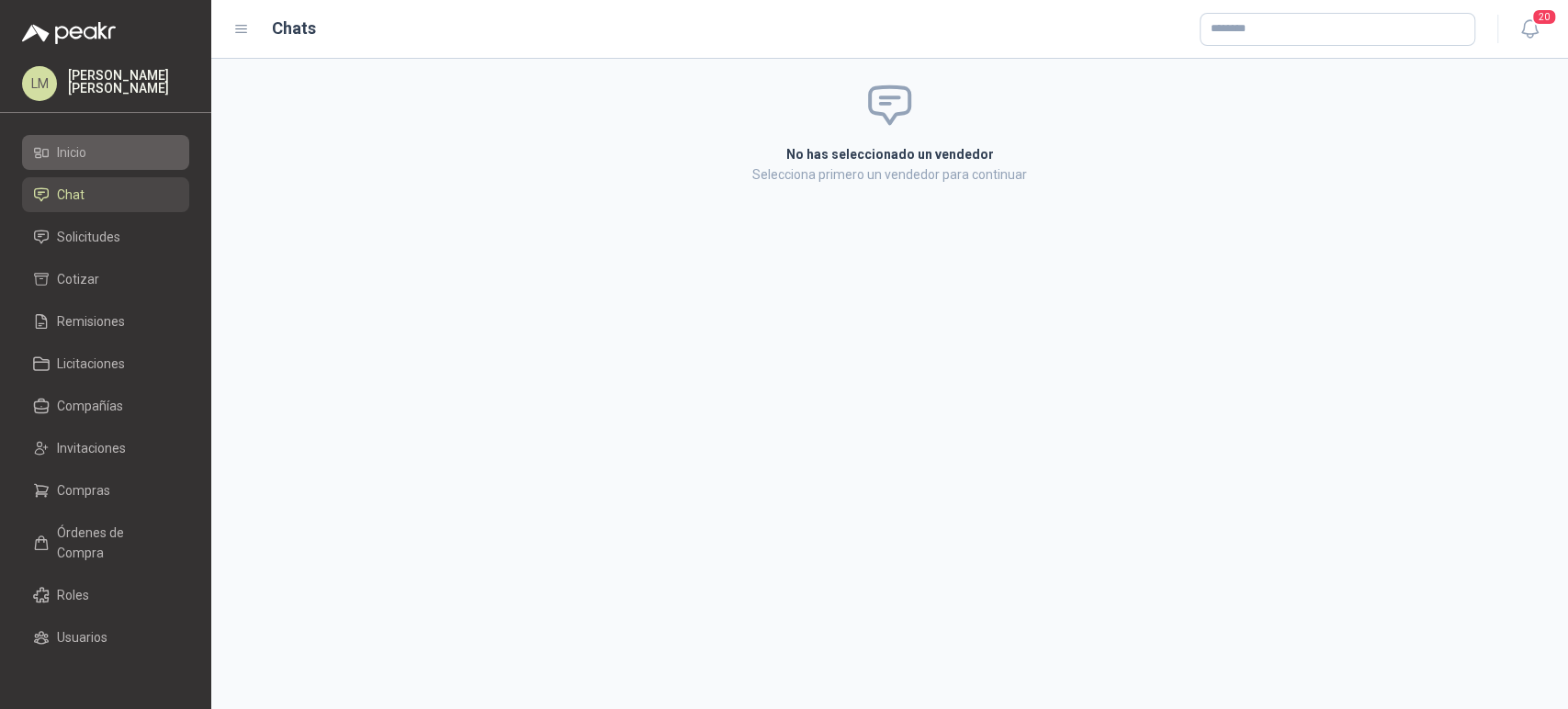
click at [74, 157] on span "Inicio" at bounding box center [72, 152] width 30 height 20
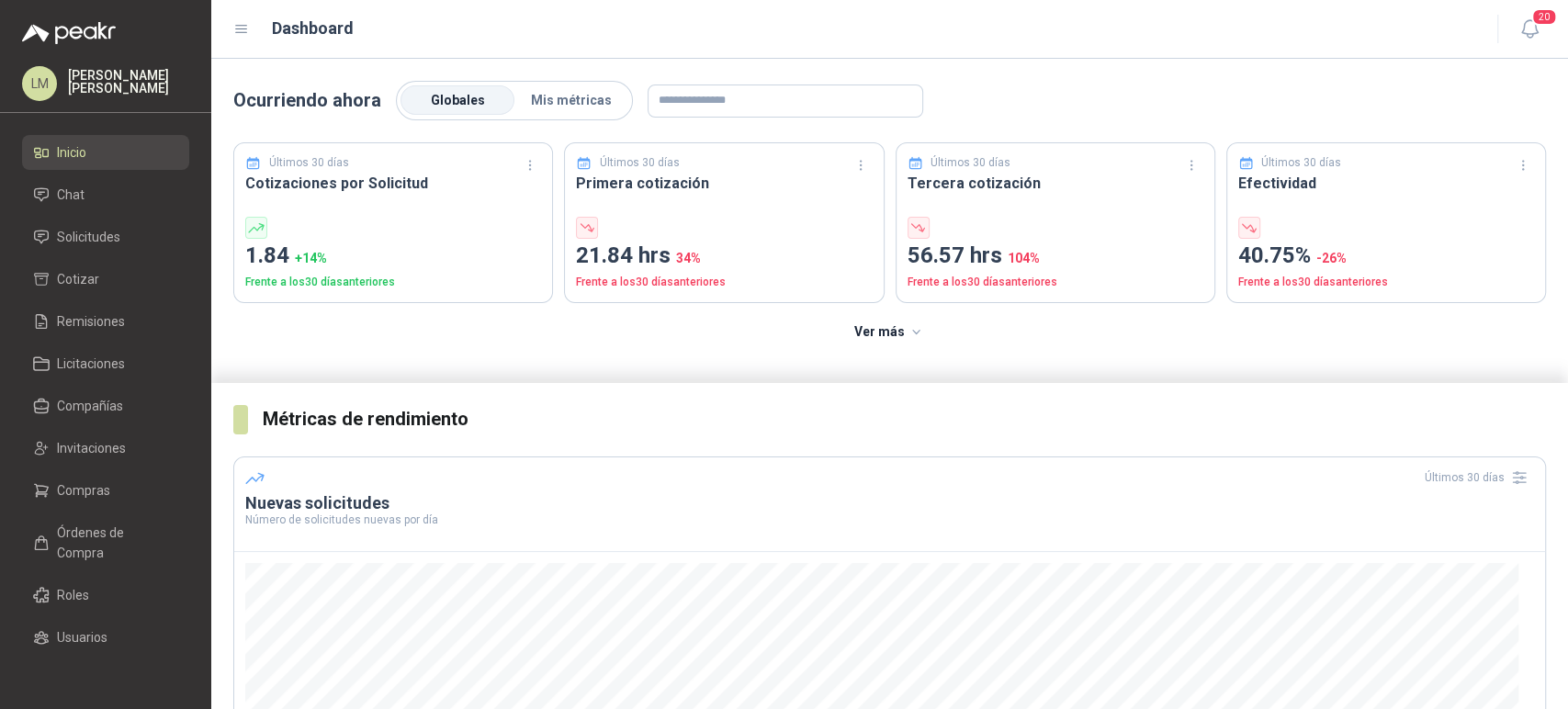
scroll to position [264, 0]
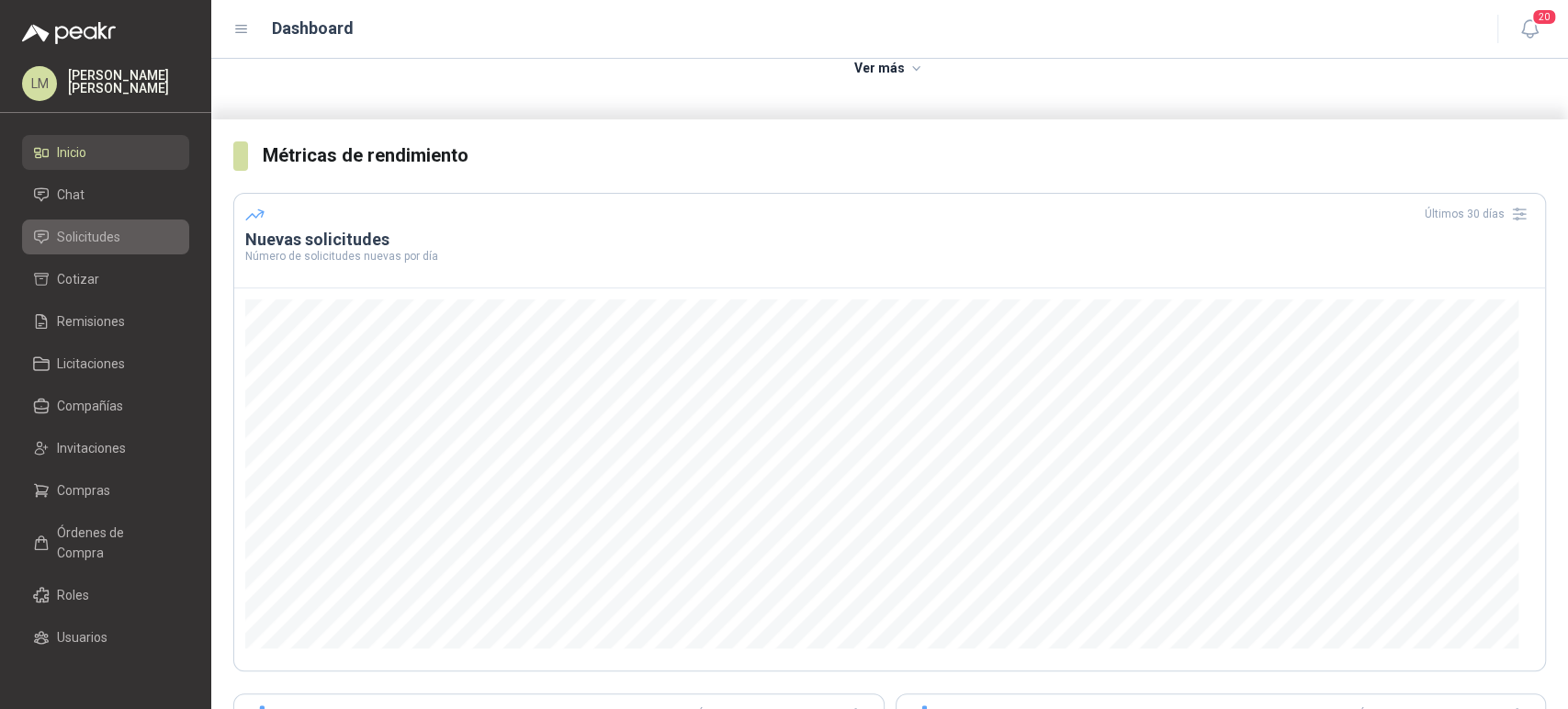
click at [76, 234] on span "Solicitudes" at bounding box center [89, 237] width 64 height 20
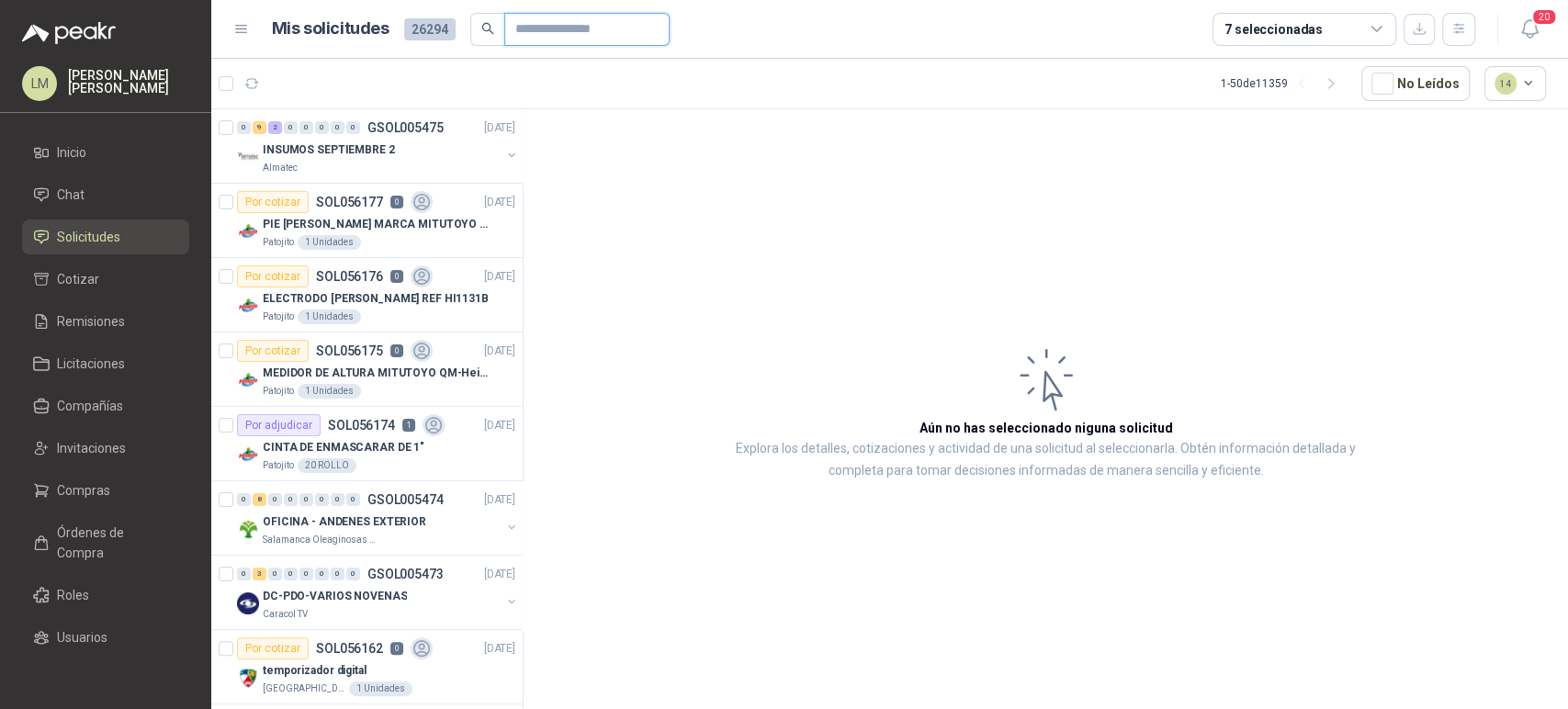
click at [566, 35] on input "text" at bounding box center [579, 29] width 128 height 31
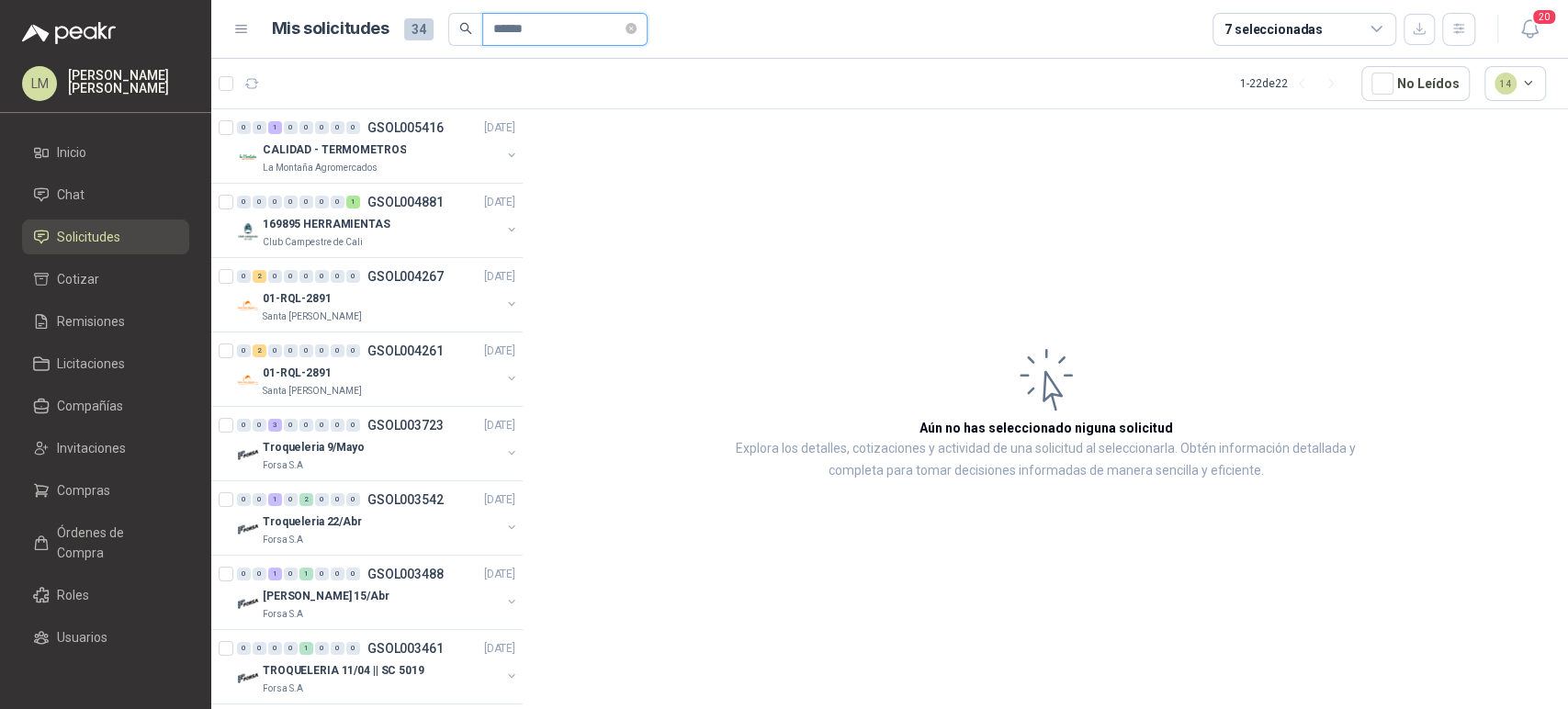
drag, startPoint x: 557, startPoint y: 39, endPoint x: 429, endPoint y: 13, distance: 130.6
click at [429, 13] on div "Mis solicitudes 34 ******" at bounding box center [460, 29] width 376 height 33
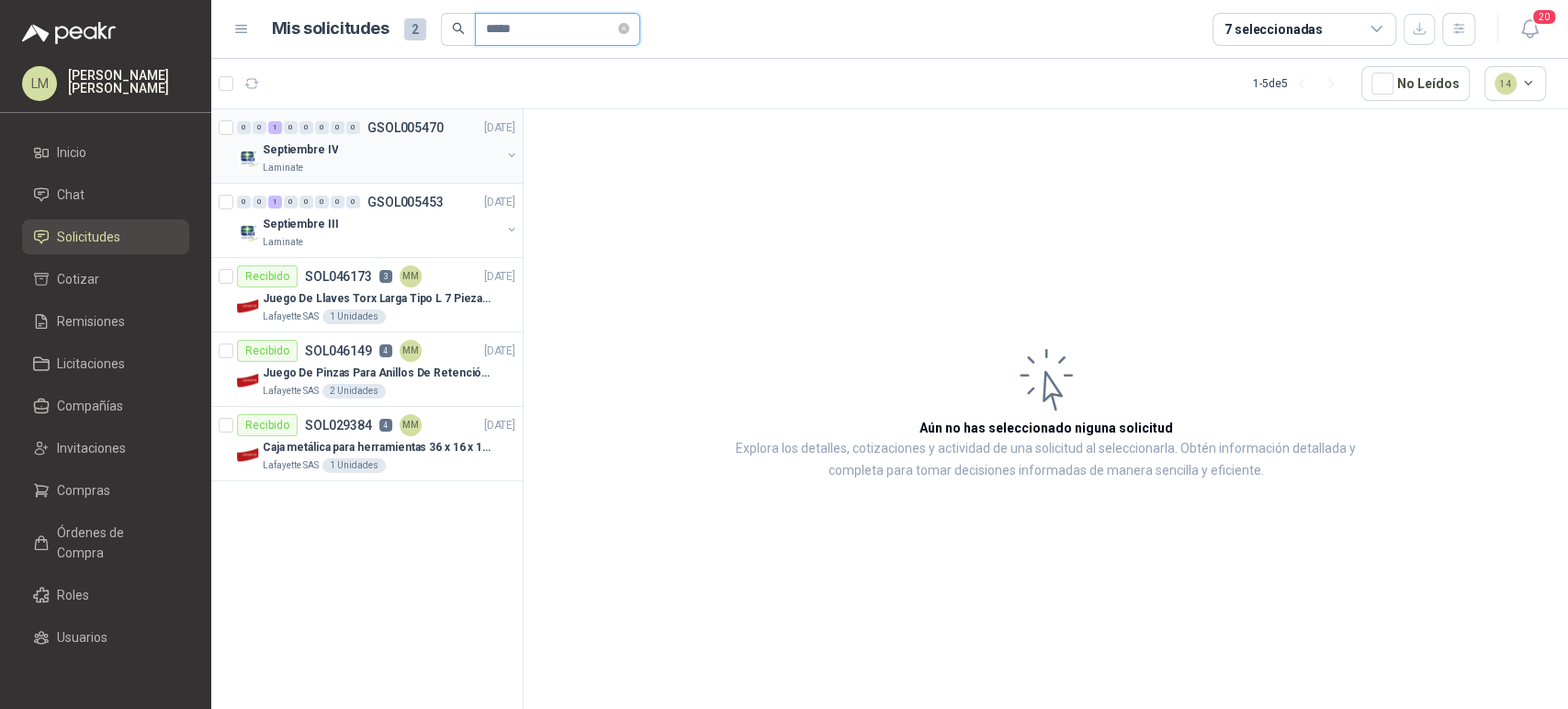
type input "*****"
click at [506, 155] on button "button" at bounding box center [511, 155] width 15 height 15
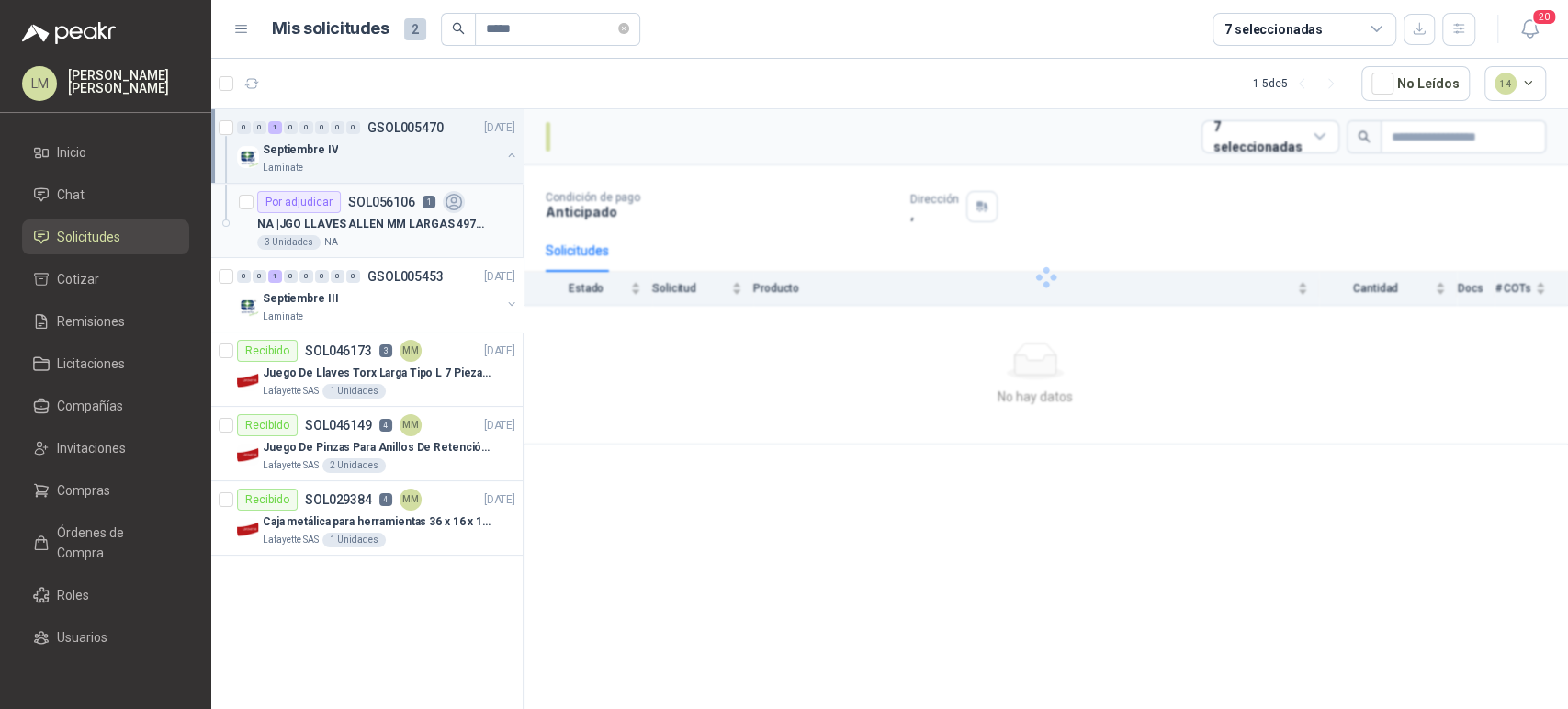
click at [395, 207] on p "SOL056106" at bounding box center [381, 202] width 67 height 13
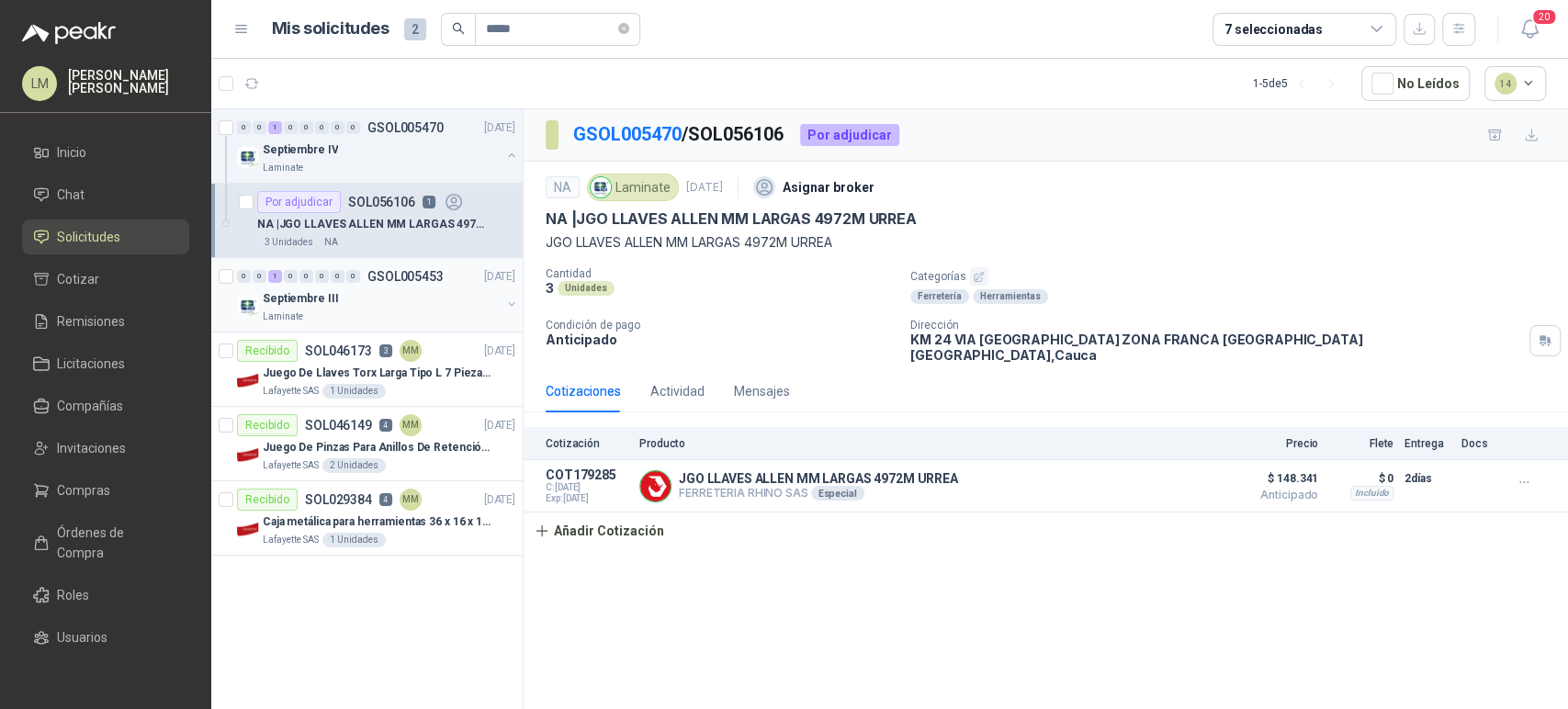
click at [509, 301] on button "button" at bounding box center [511, 303] width 15 height 15
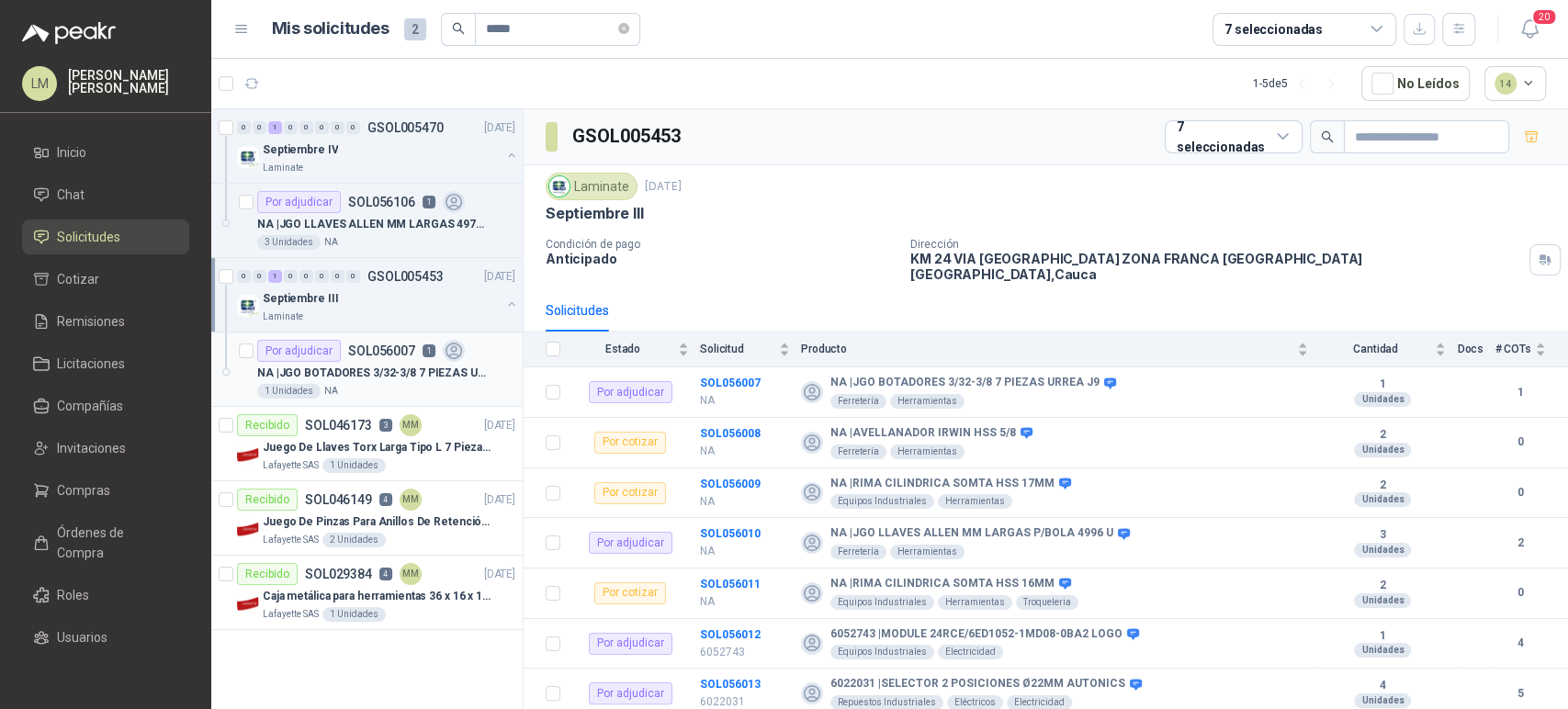
click at [382, 362] on div "NA | JGO BOTADORES 3/32-3/8 7 PIEZAS [PERSON_NAME] J9" at bounding box center [386, 373] width 258 height 22
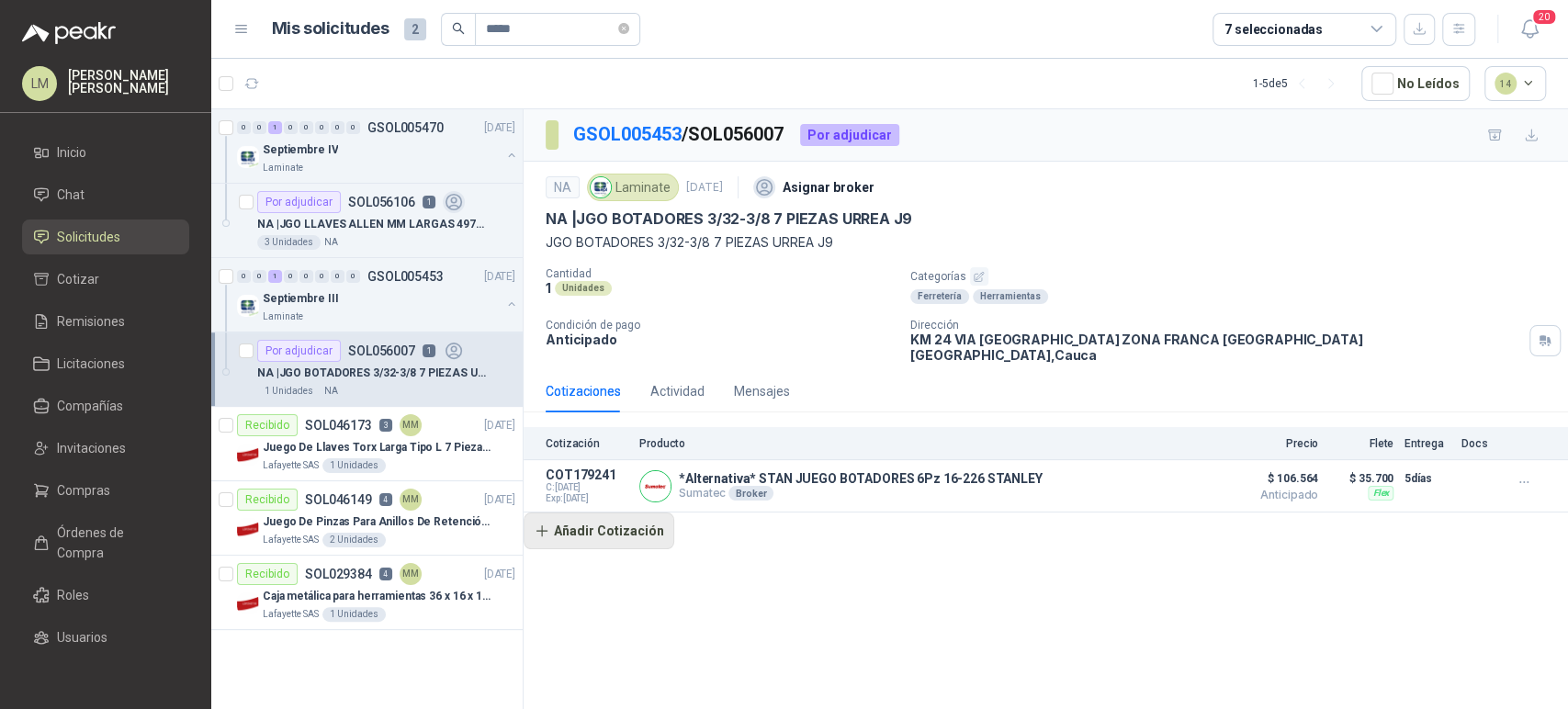
click at [617, 513] on button "Añadir Cotización" at bounding box center [598, 530] width 150 height 37
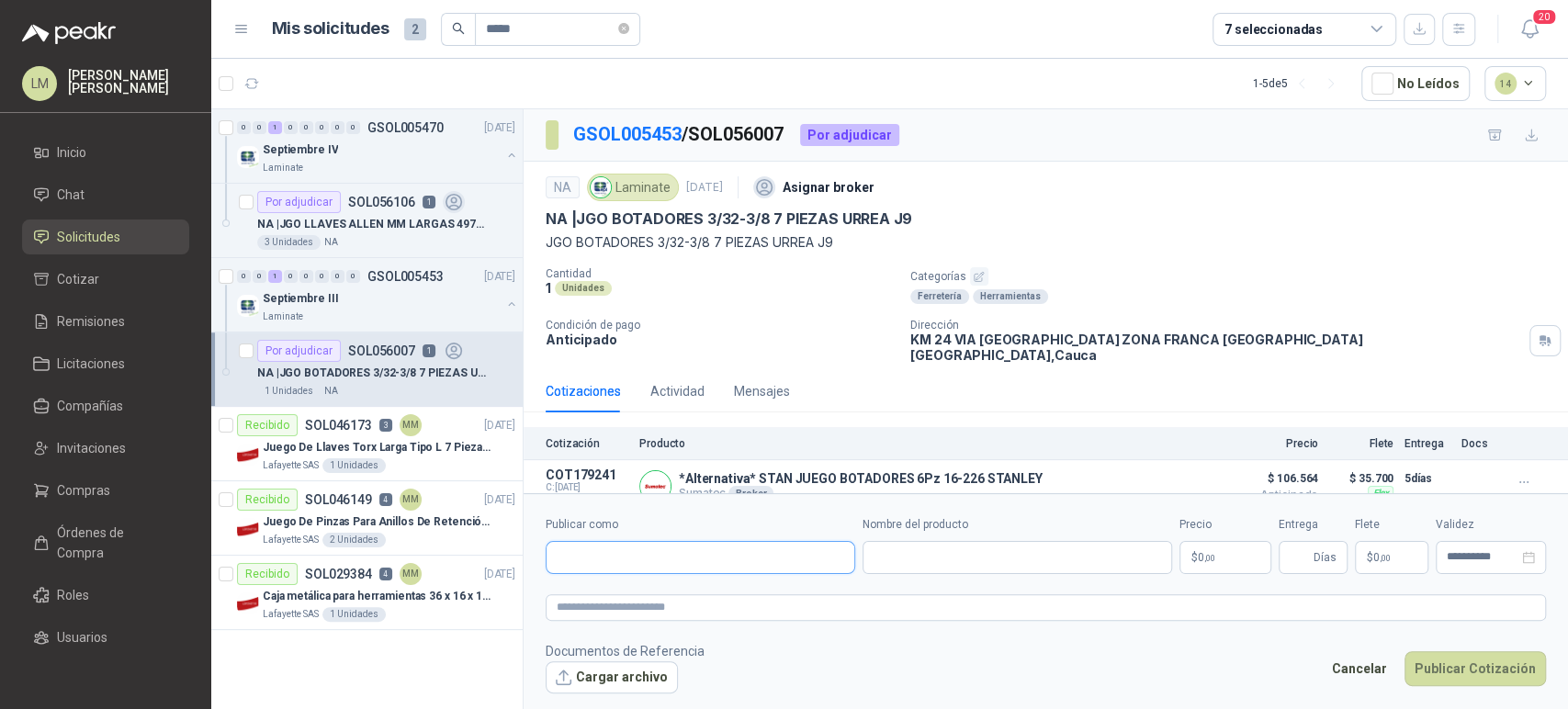
click at [633, 551] on input "Publicar como" at bounding box center [699, 557] width 307 height 31
type input "******"
click at [646, 598] on p "Homecenter" at bounding box center [622, 597] width 66 height 11
type input "**********"
click at [1205, 564] on body "LM [PERSON_NAME] Inicio Chat Solicitudes Cotizar Remisiones Licitaciones Compañ…" at bounding box center [784, 354] width 1568 height 709
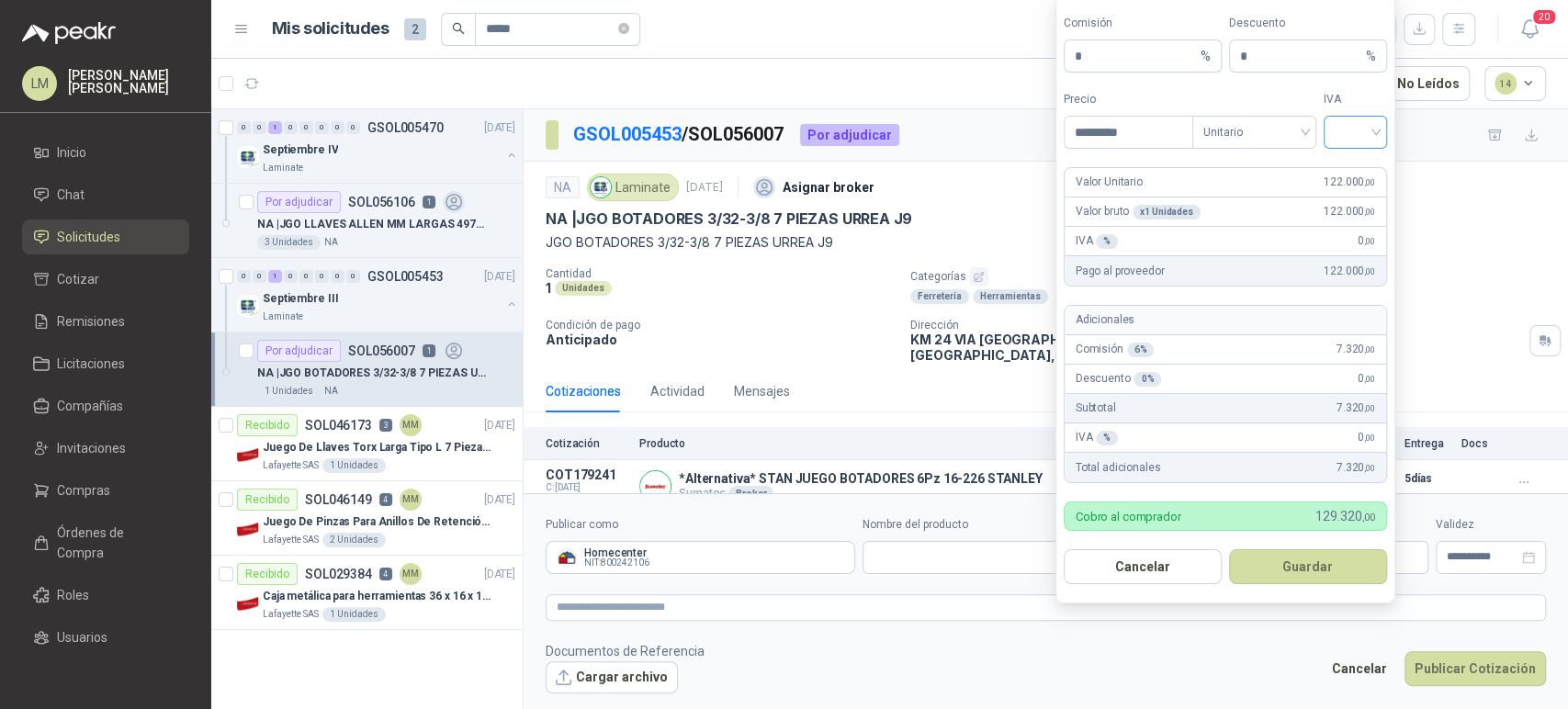
type input "*********"
click at [1347, 126] on input "search" at bounding box center [1356, 130] width 42 height 28
click at [1341, 164] on div "19%" at bounding box center [1355, 171] width 34 height 20
click at [1271, 137] on span "Unitario" at bounding box center [1254, 132] width 101 height 28
click at [1255, 197] on div "Unitario con IVA" at bounding box center [1254, 200] width 95 height 20
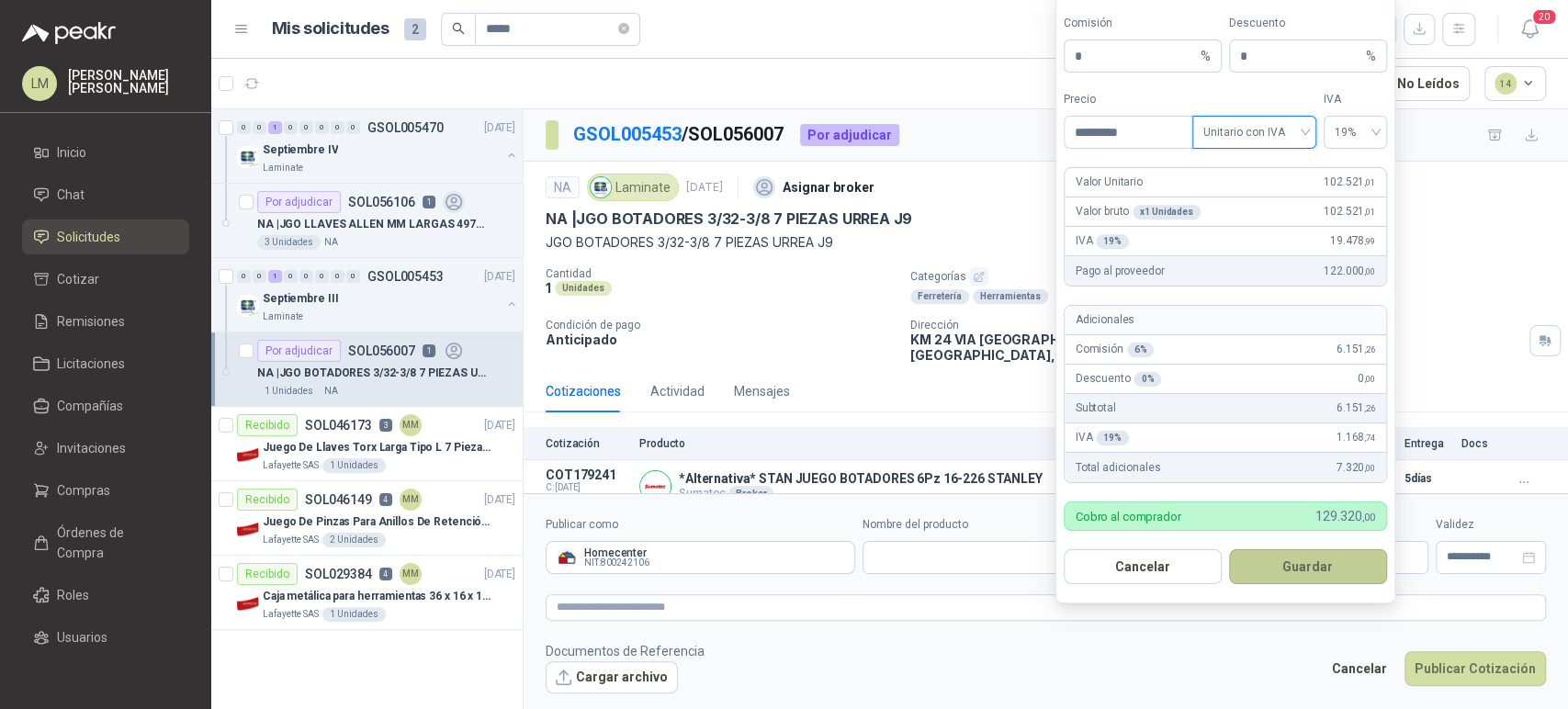
click at [1292, 559] on button "Guardar" at bounding box center [1307, 566] width 158 height 35
click at [822, 339] on p "Anticipado" at bounding box center [720, 339] width 350 height 16
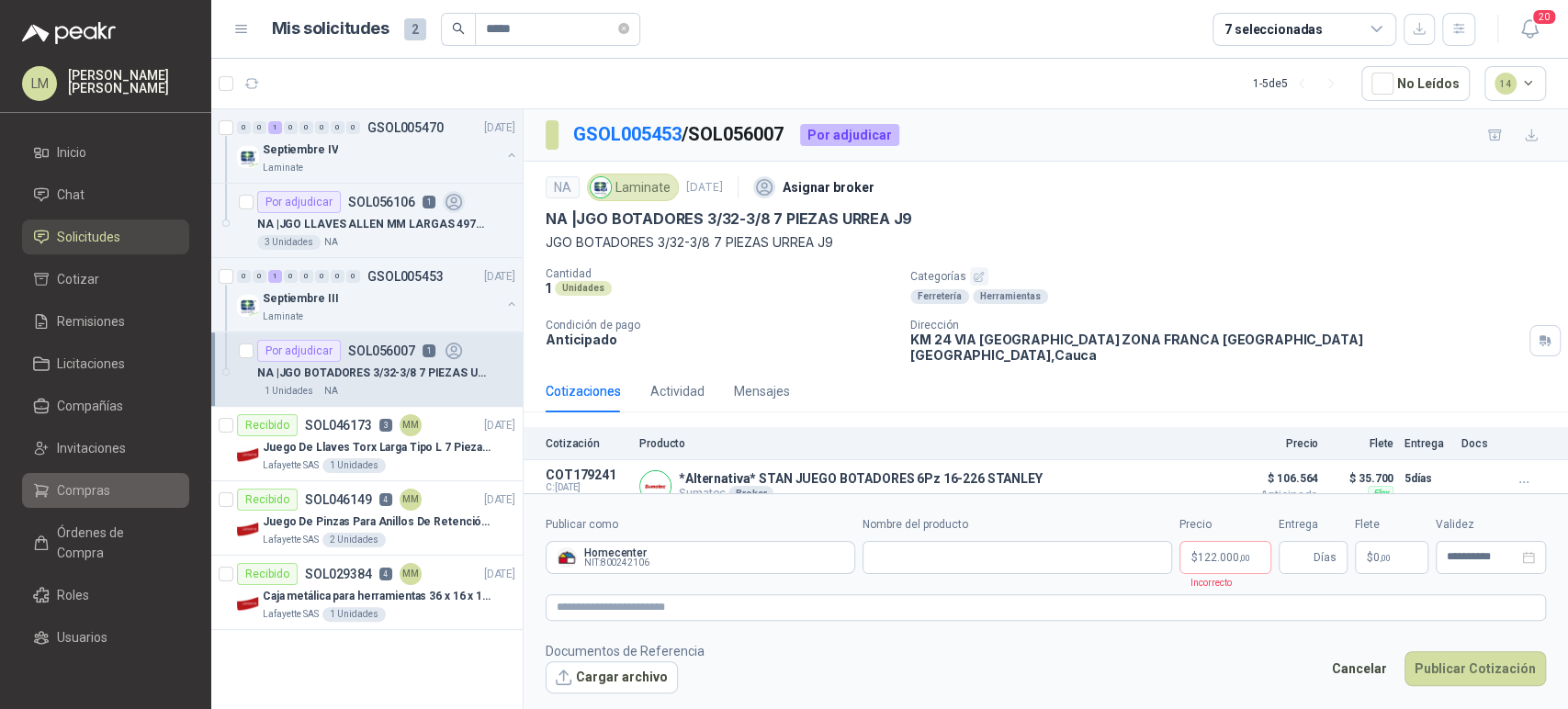
click at [75, 484] on span "Compras" at bounding box center [84, 490] width 54 height 20
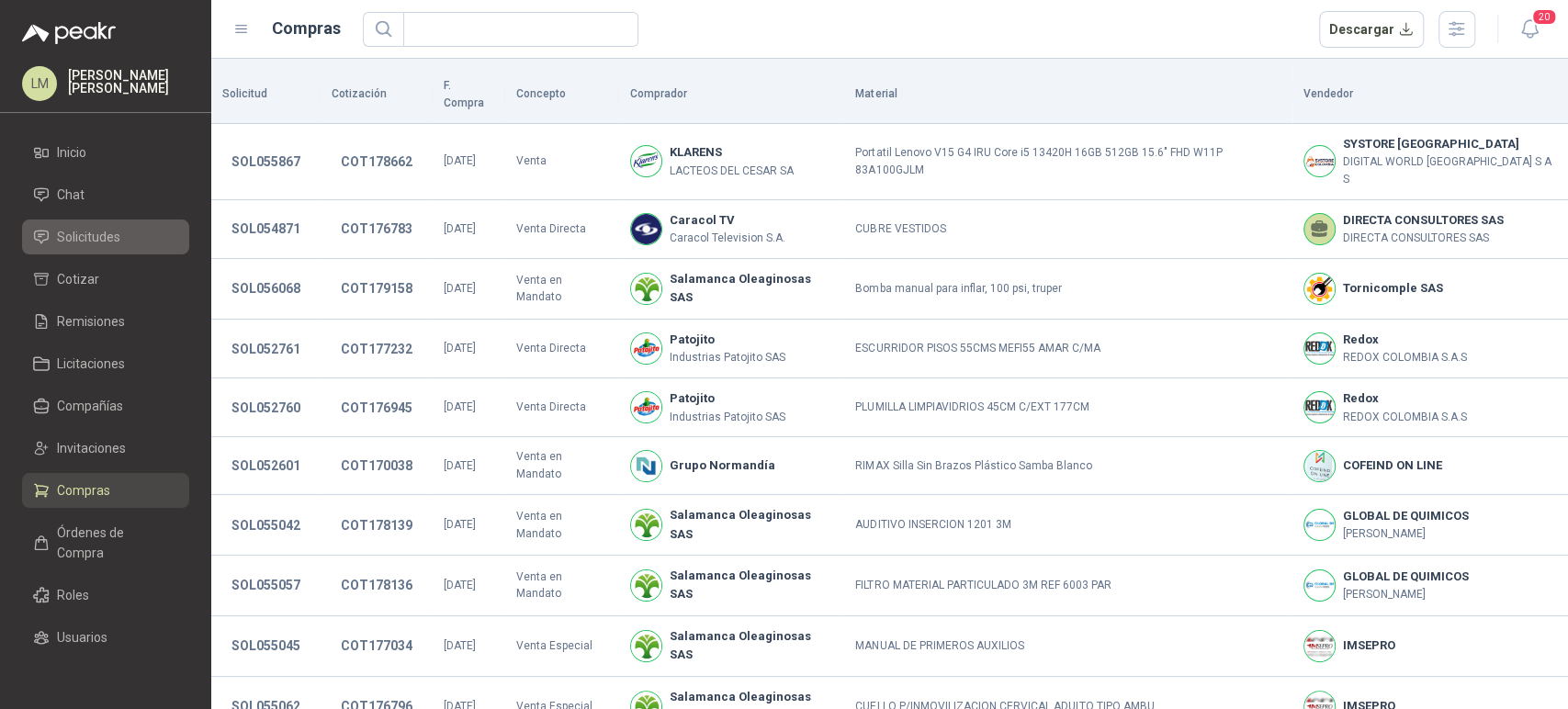
click at [104, 233] on span "Solicitudes" at bounding box center [89, 237] width 64 height 20
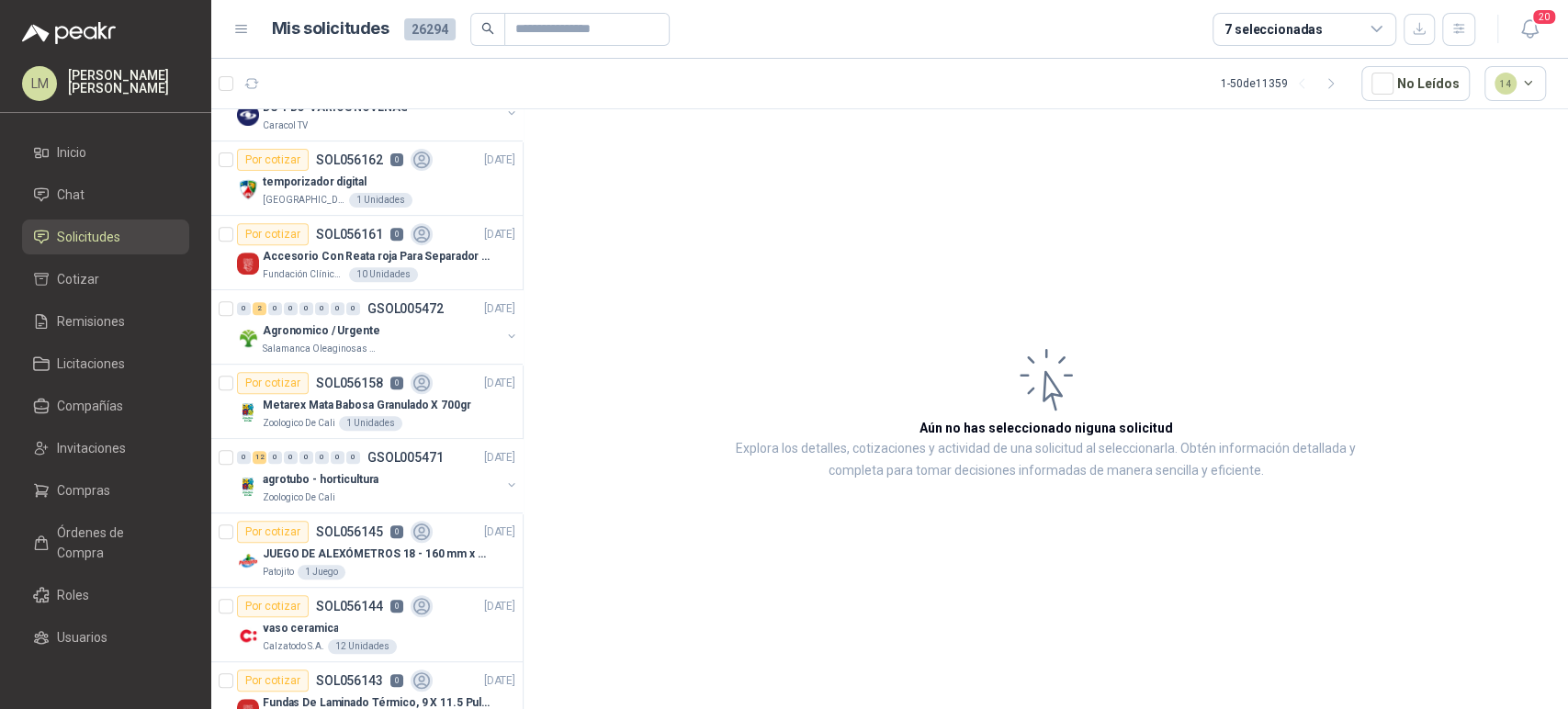
scroll to position [489, 0]
click at [1293, 33] on div "7 seleccionadas" at bounding box center [1274, 29] width 98 height 20
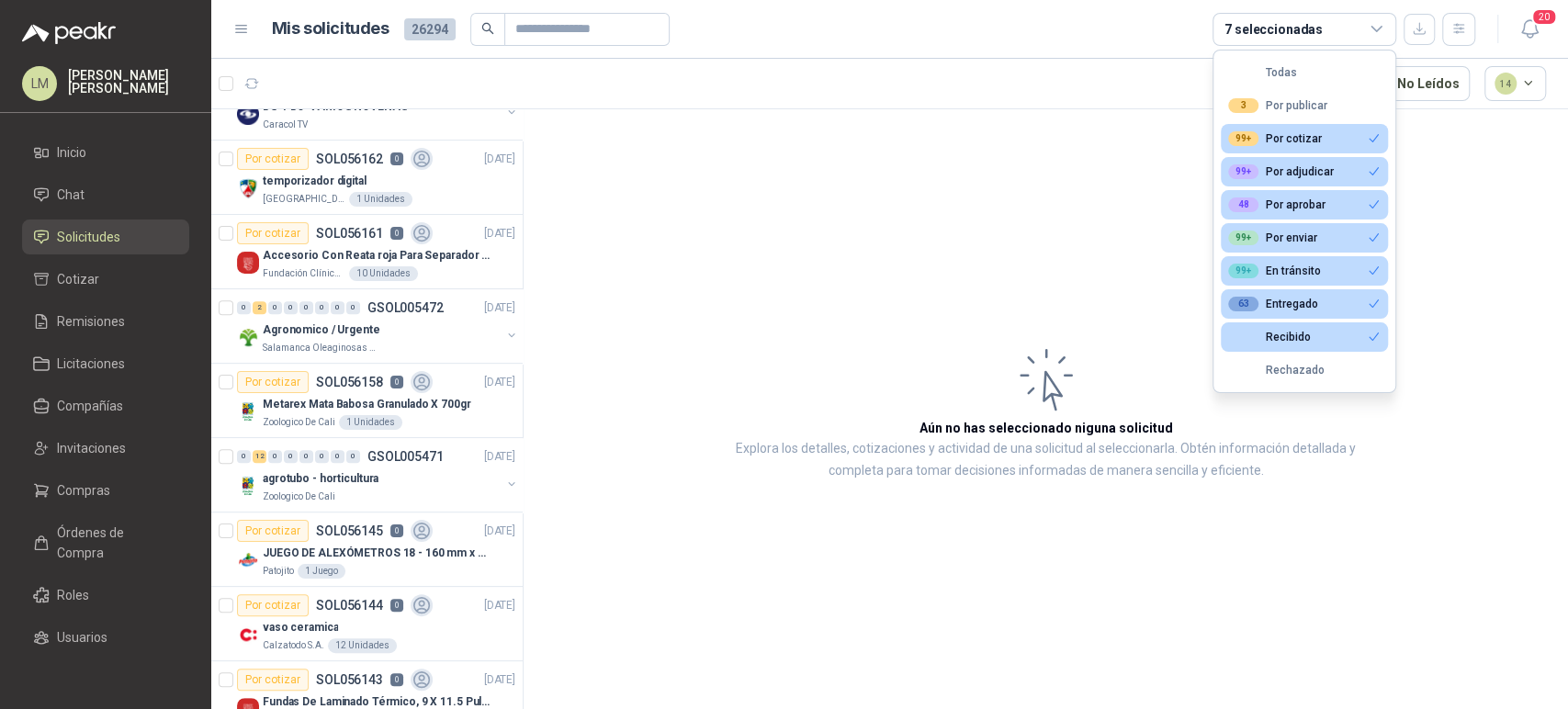
click at [1293, 33] on div "7 seleccionadas" at bounding box center [1274, 29] width 98 height 20
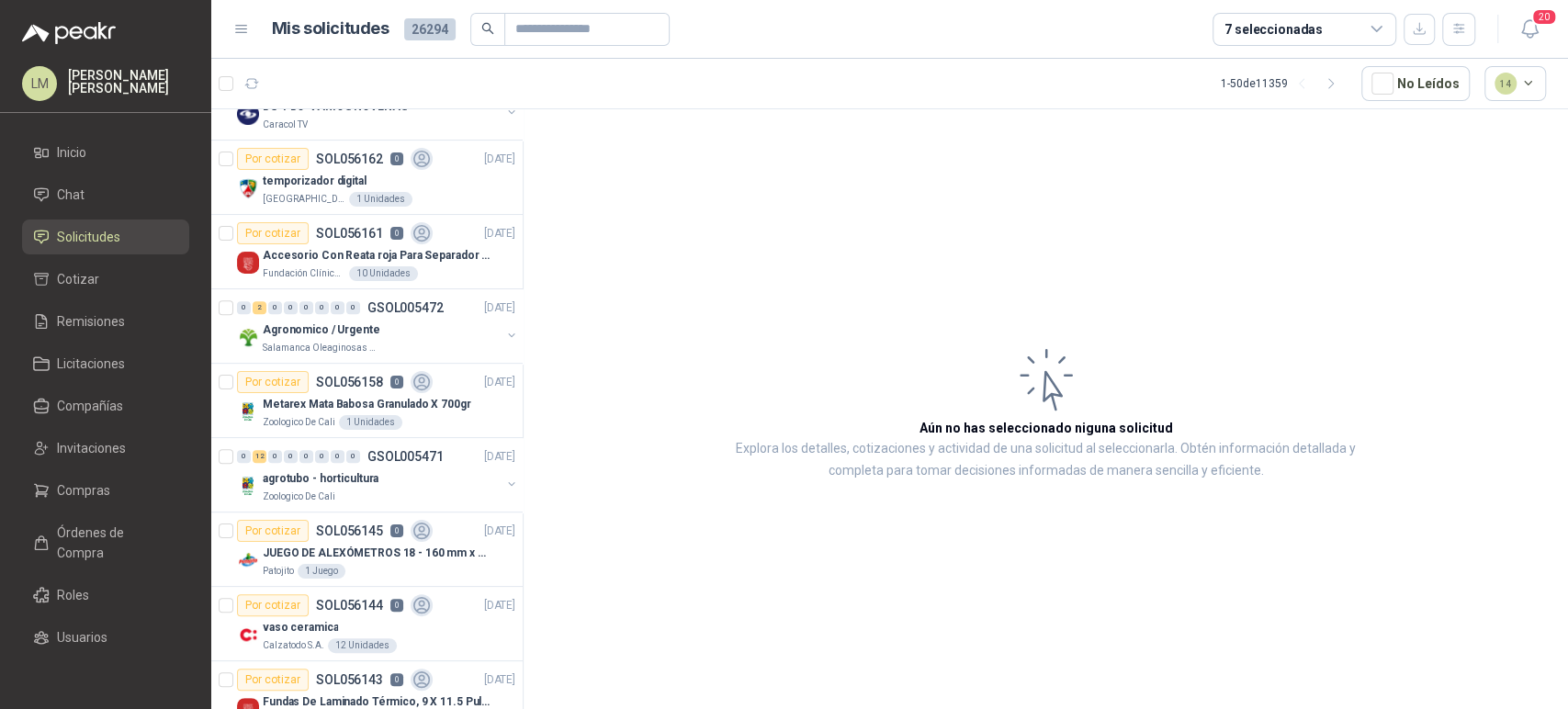
click at [926, 130] on article "Aún no has seleccionado niguna solicitud Explora los detalles, cotizaciones y a…" at bounding box center [1046, 412] width 1045 height 606
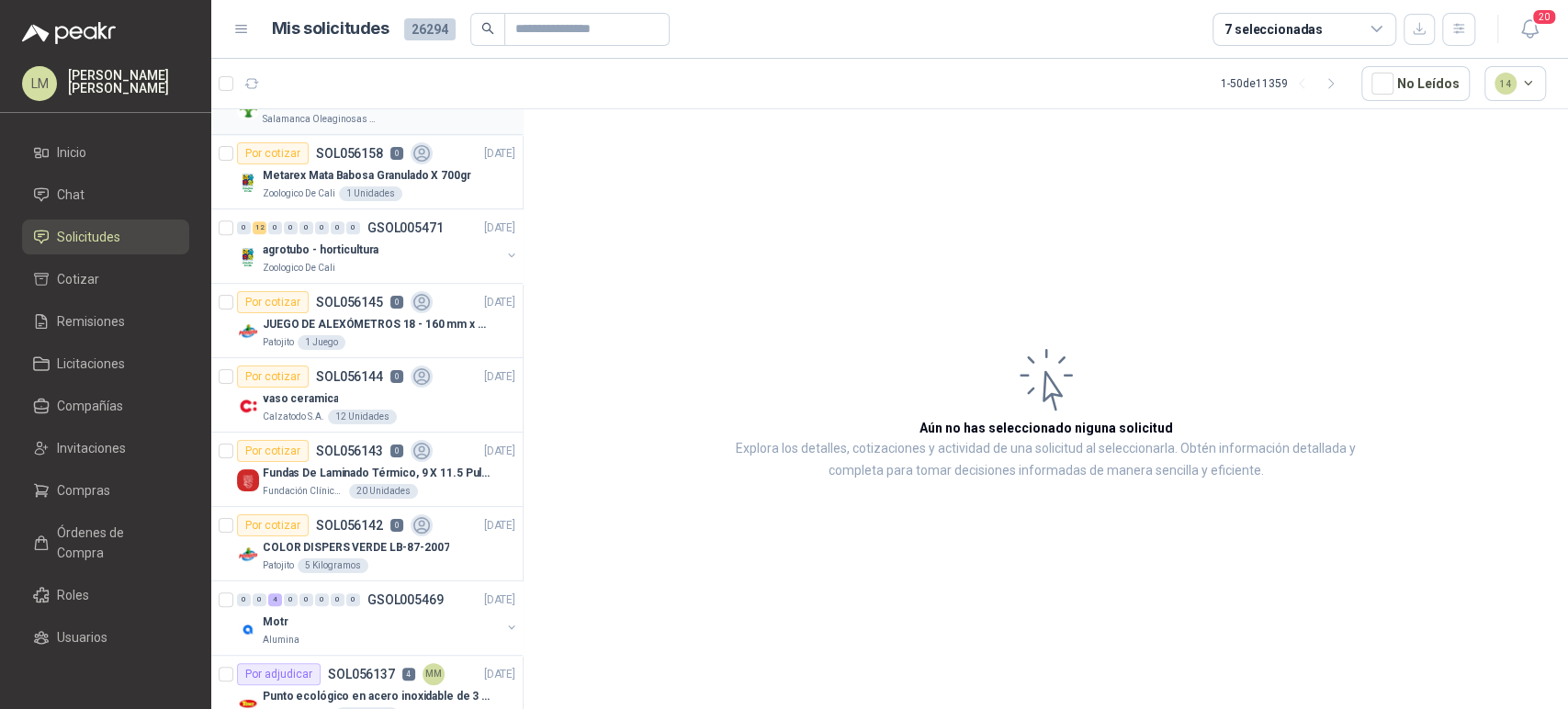
scroll to position [931, 0]
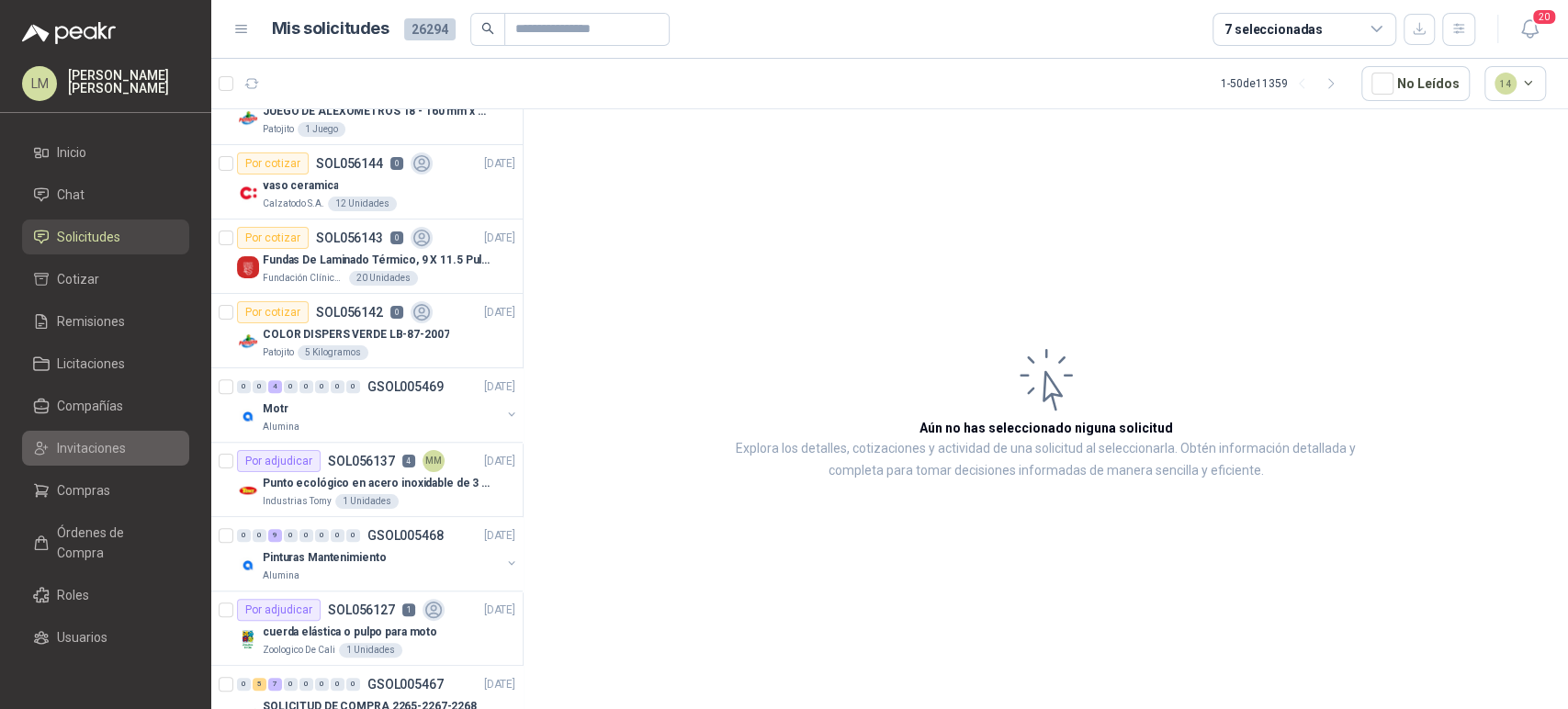
click at [86, 453] on span "Invitaciones" at bounding box center [91, 447] width 69 height 20
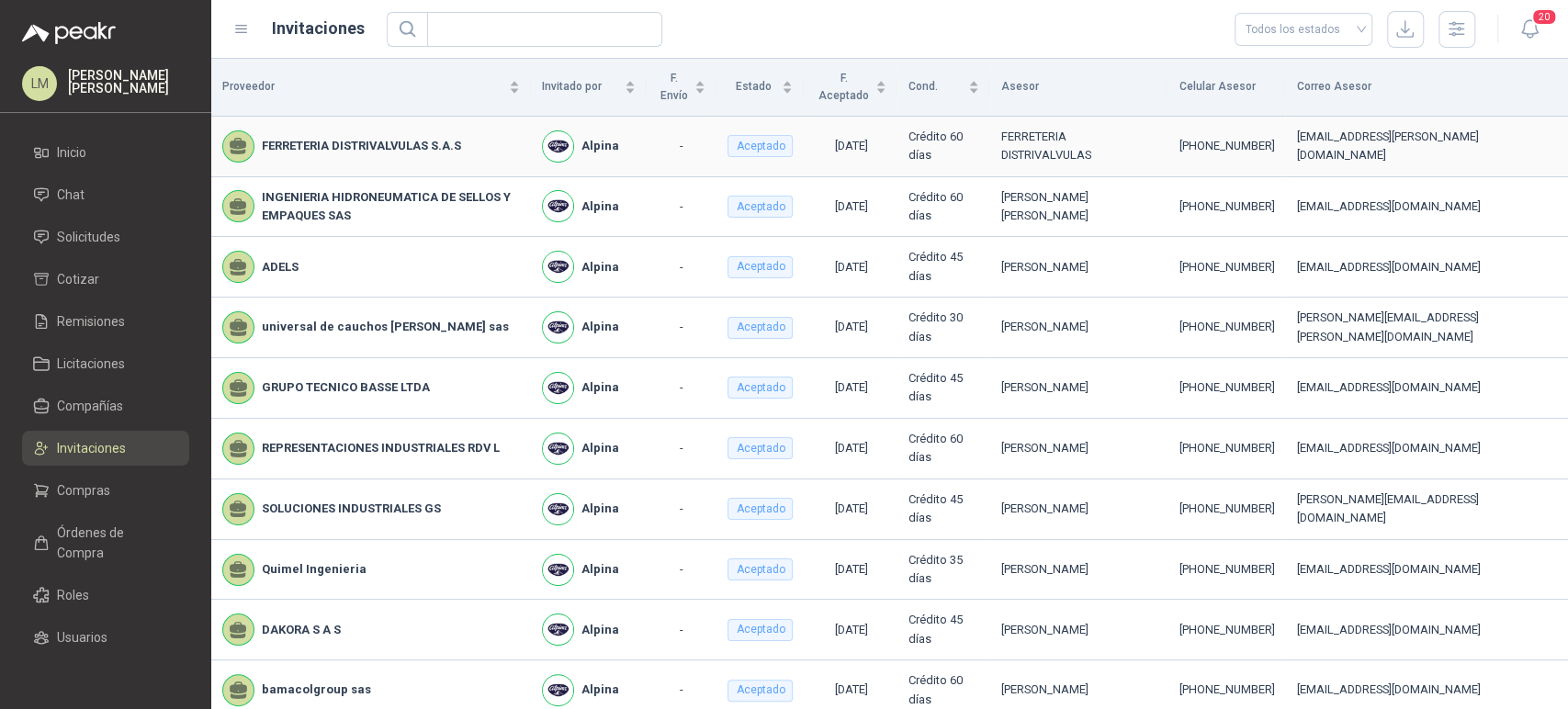
drag, startPoint x: 461, startPoint y: 235, endPoint x: 258, endPoint y: 336, distance: 226.7
click at [258, 336] on tbody "FERRETERIA [PERSON_NAME] S.A.S Alpina - Aceptado [DATE] Crédito 60 días FERRETE…" at bounding box center [889, 570] width 1357 height 907
click at [80, 412] on span "Compañías" at bounding box center [90, 406] width 66 height 20
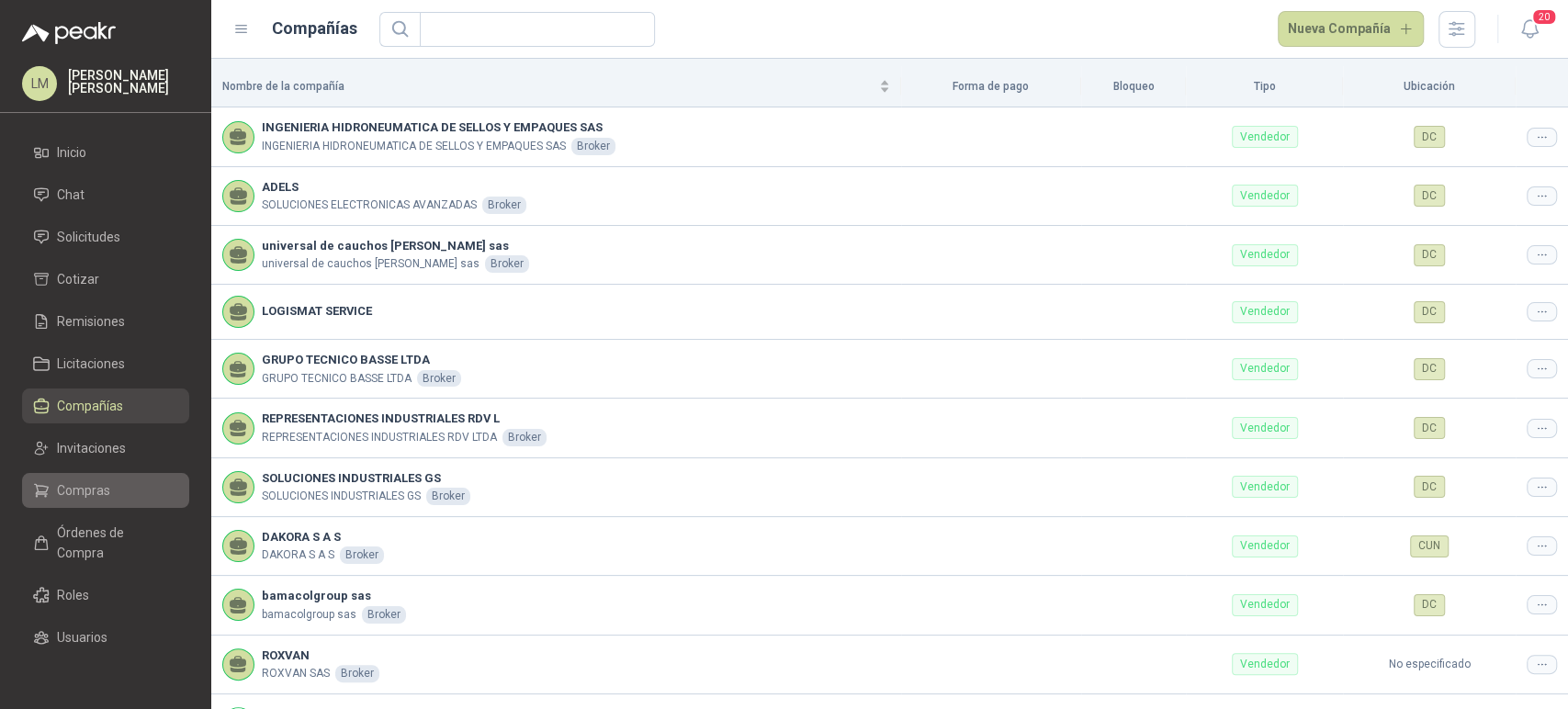
click at [85, 481] on span "Compras" at bounding box center [84, 490] width 54 height 20
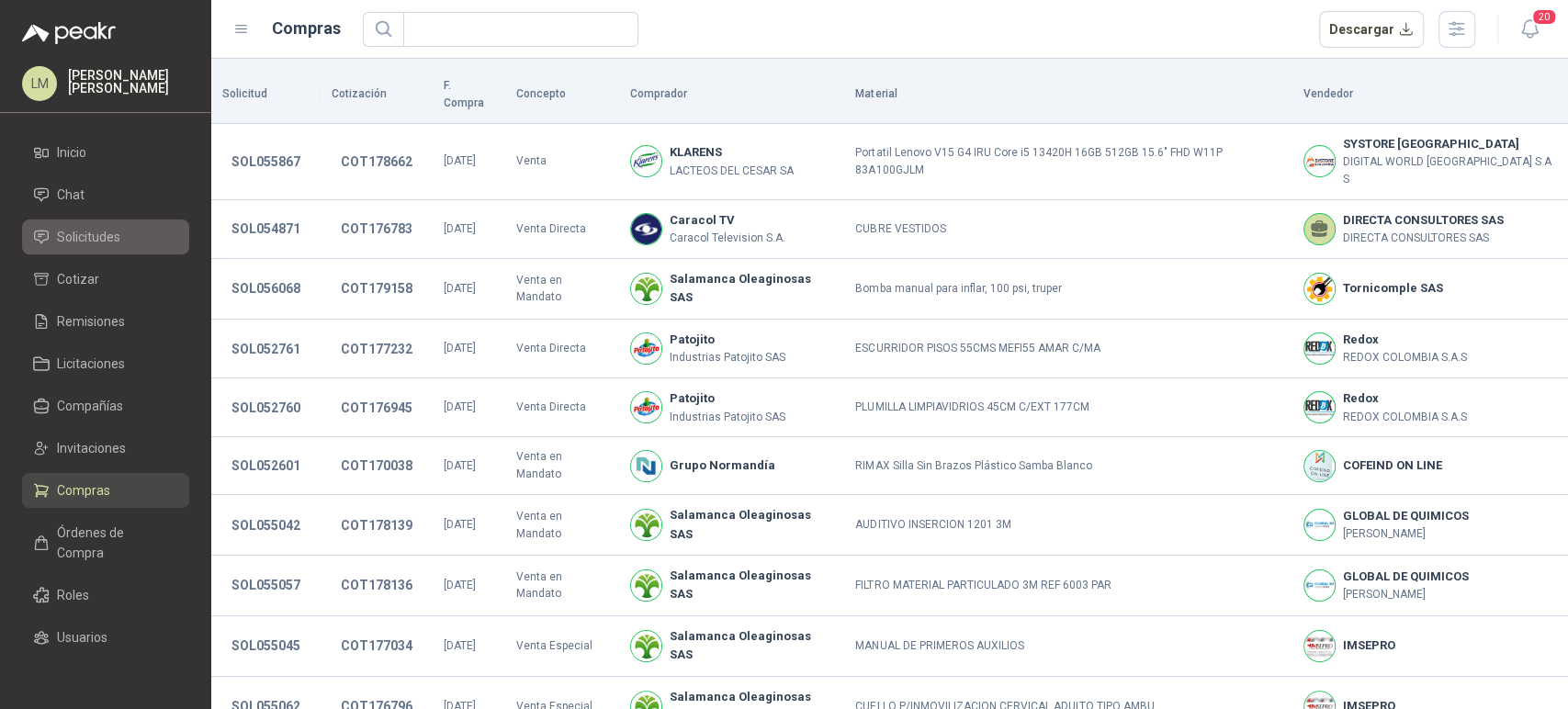
click at [83, 240] on span "Solicitudes" at bounding box center [89, 237] width 64 height 20
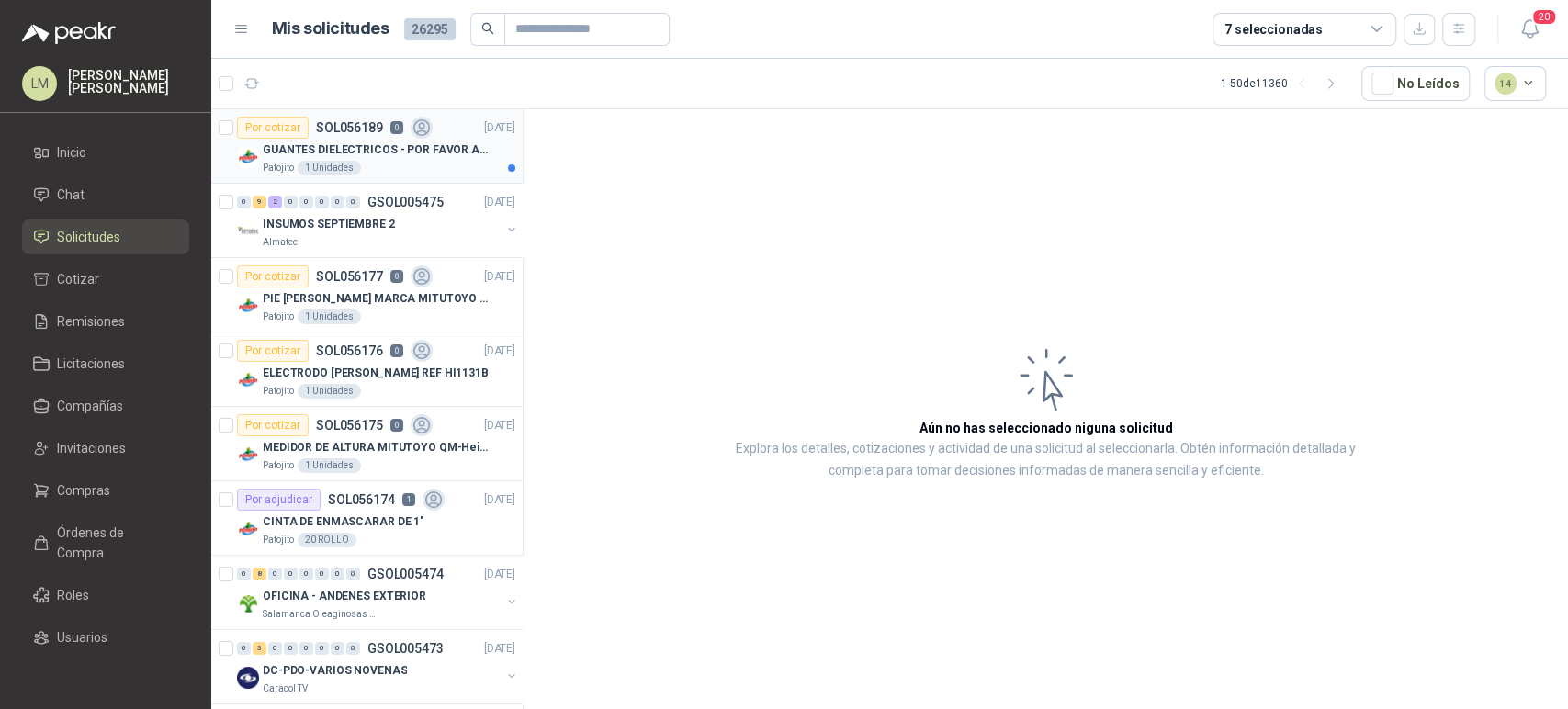
click at [377, 152] on p "GUANTES DIELECTRICOS - POR FAVOR ADJUNTAR SU FICHA TECNICA" at bounding box center [377, 150] width 229 height 18
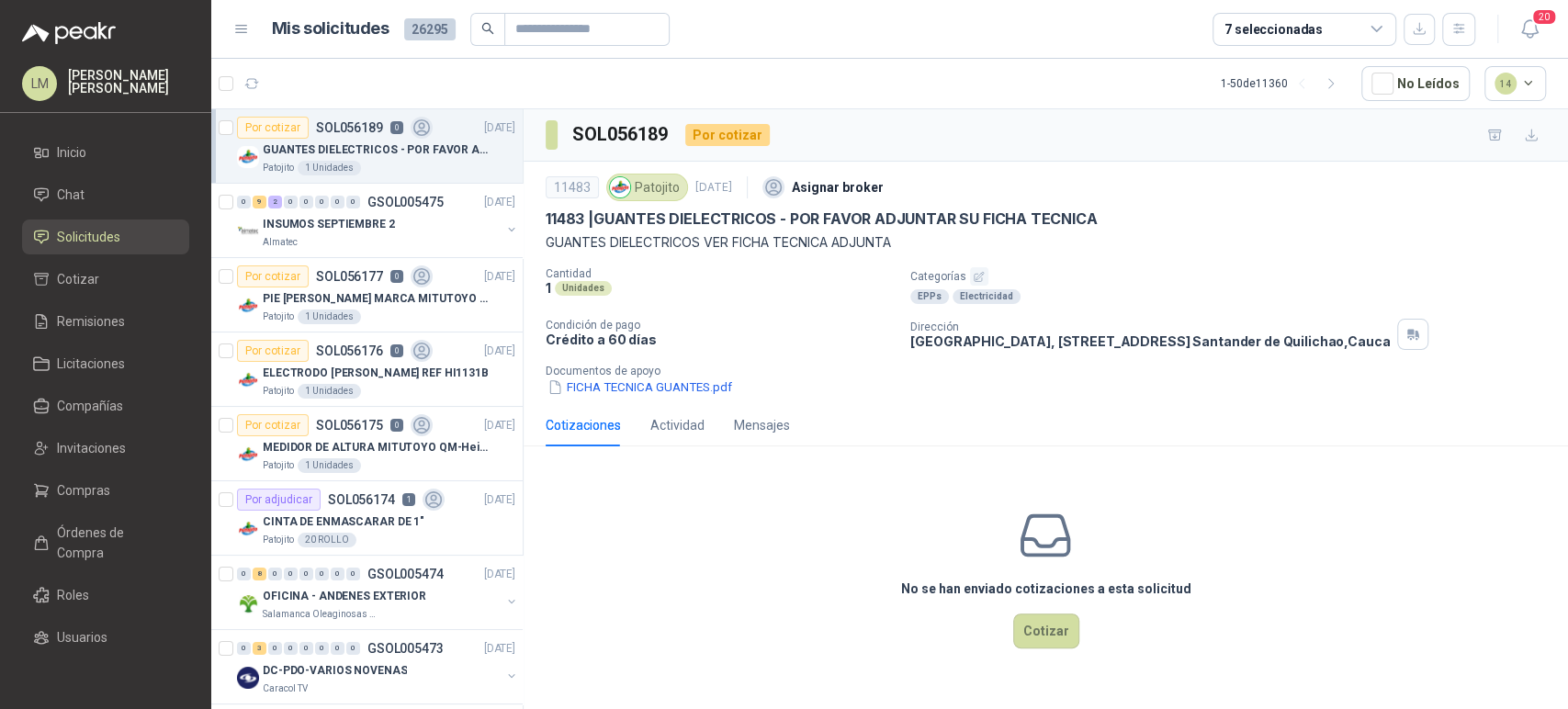
click at [975, 274] on icon "button" at bounding box center [979, 276] width 12 height 12
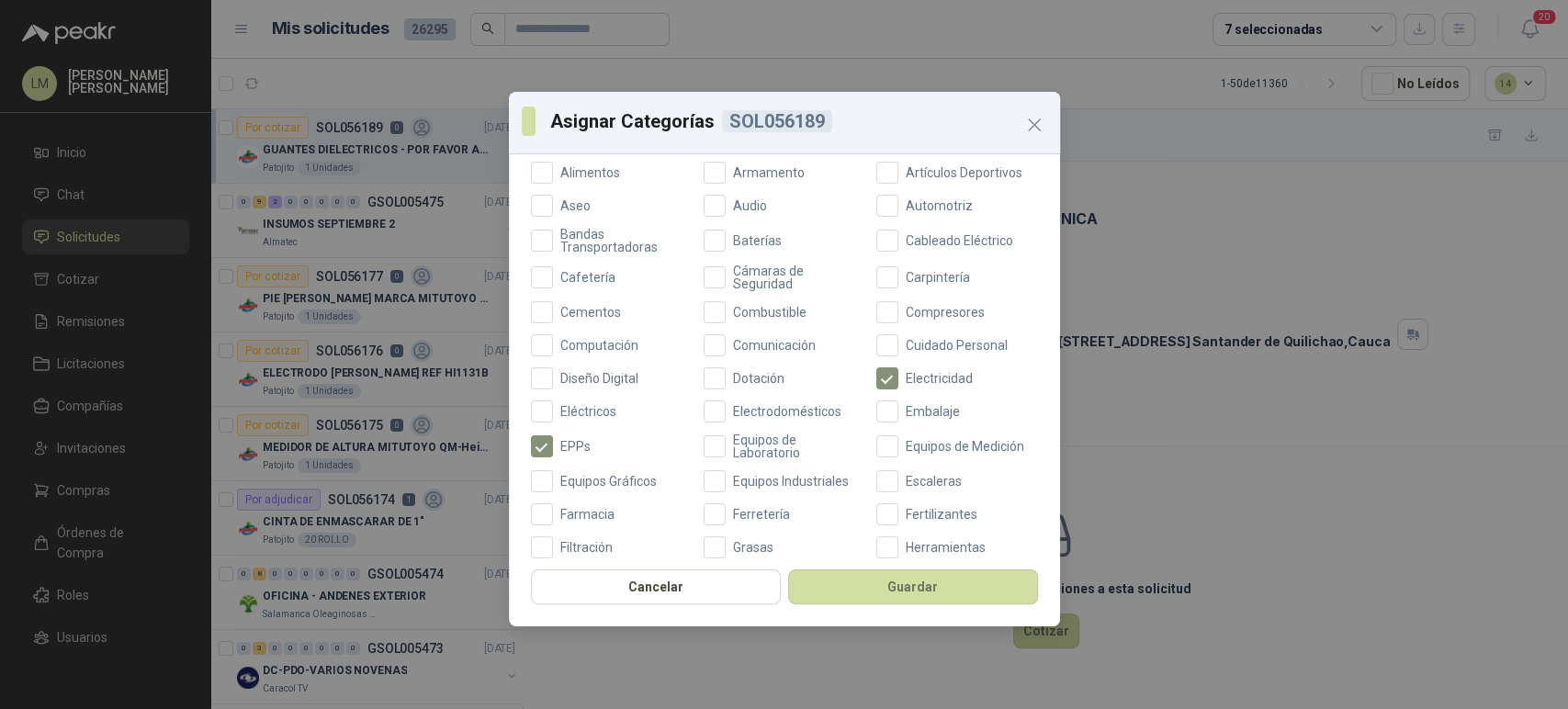
scroll to position [191, 0]
click at [732, 503] on span "Ferretería" at bounding box center [761, 509] width 72 height 13
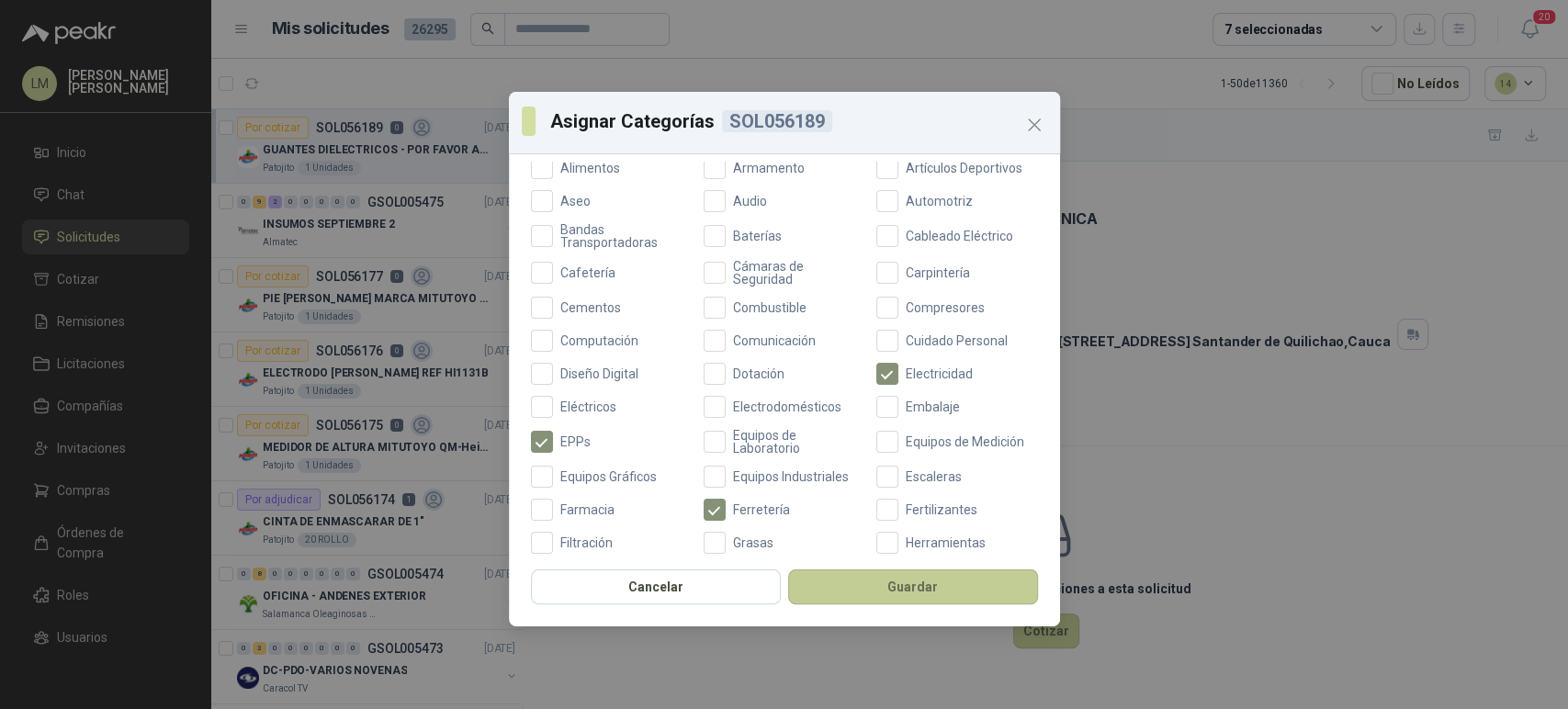
click at [835, 593] on button "Guardar" at bounding box center [912, 586] width 250 height 35
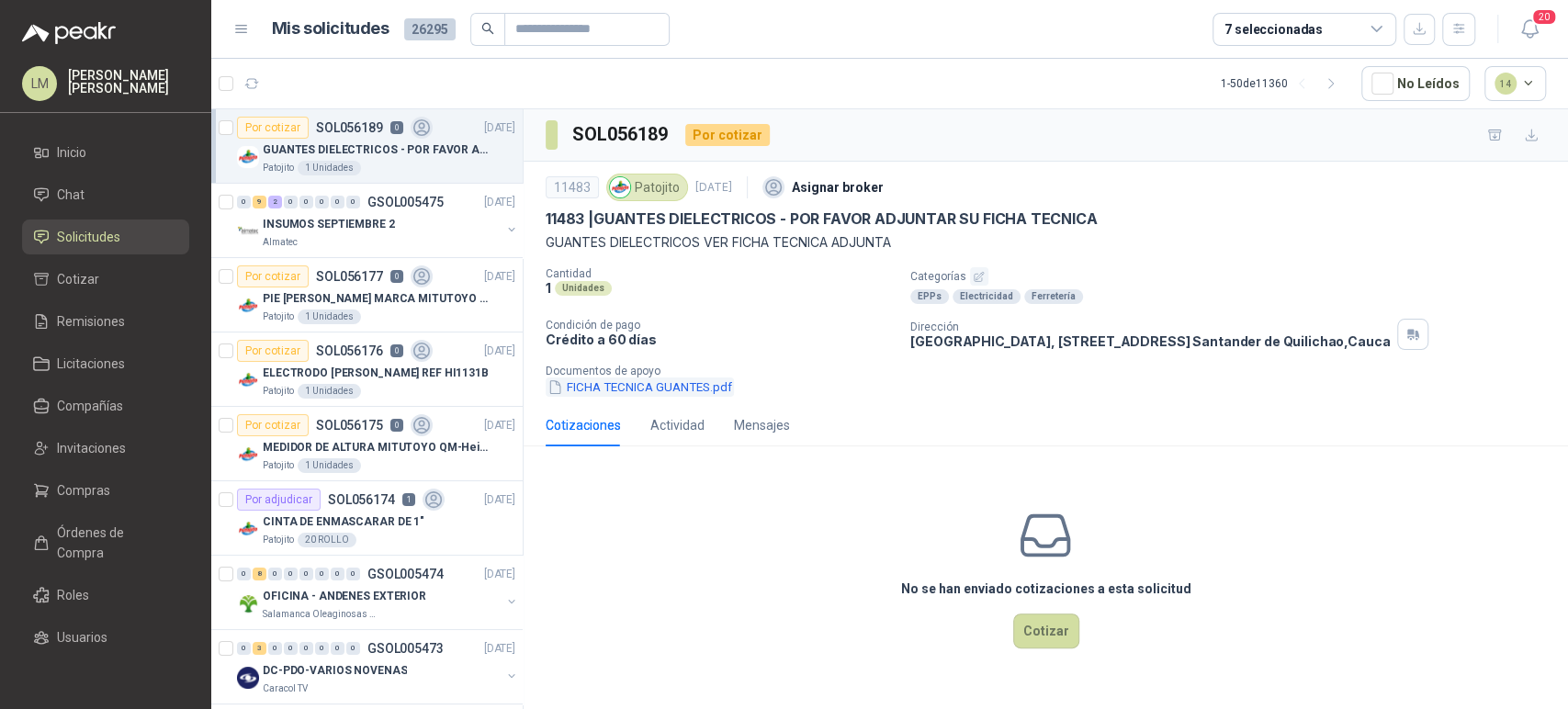
click at [679, 391] on button "FICHA TECNICA GUANTES.pdf" at bounding box center [639, 386] width 188 height 19
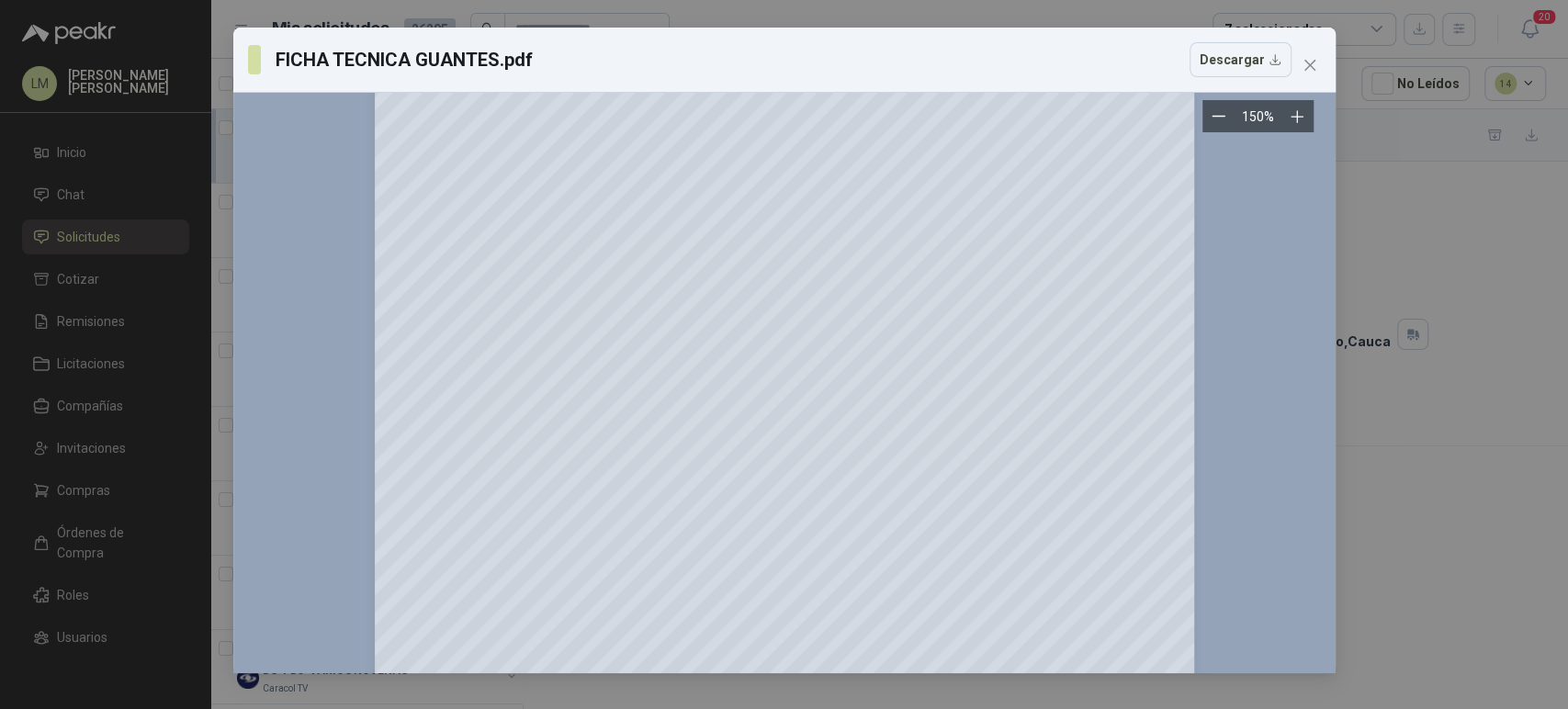
scroll to position [341, 0]
click at [1308, 62] on icon "close" at bounding box center [1309, 65] width 15 height 15
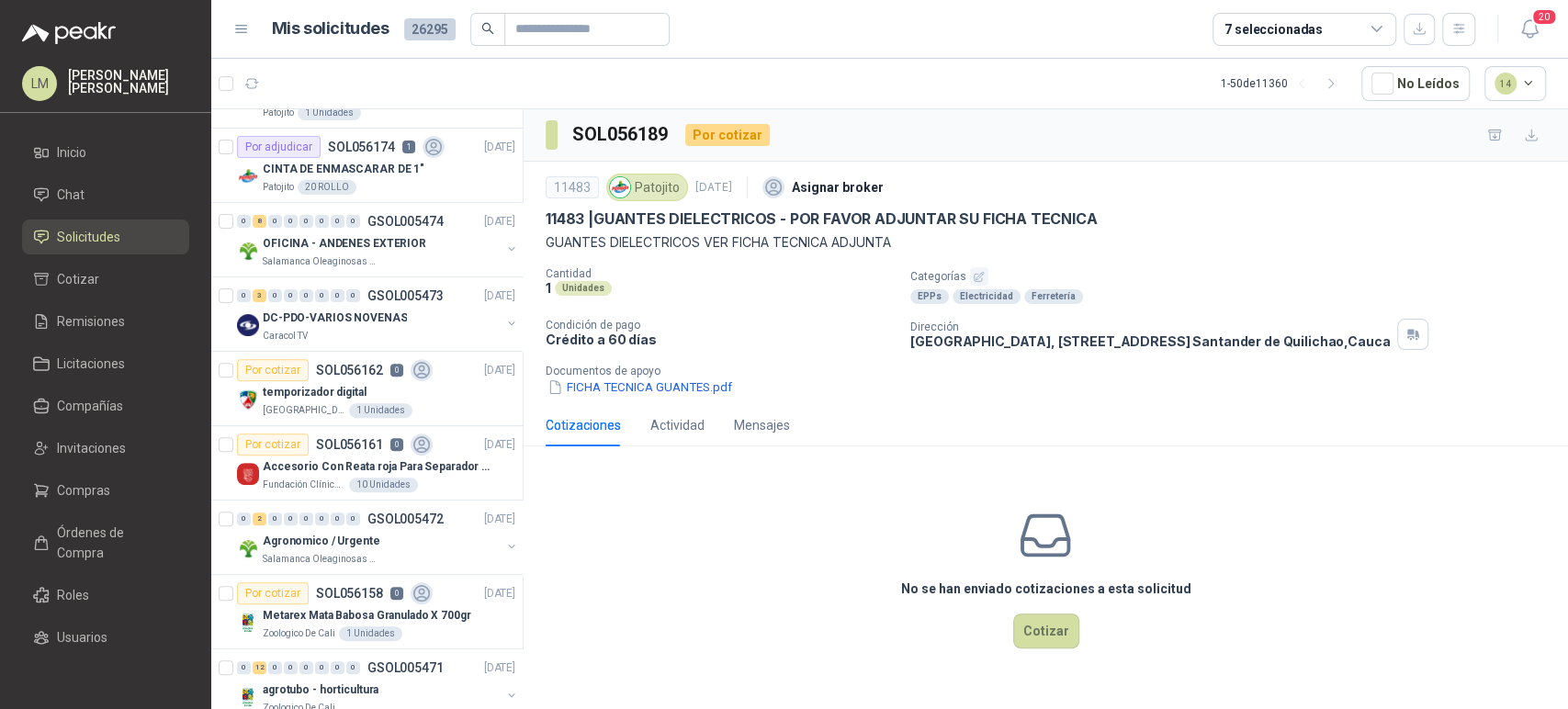
scroll to position [353, 0]
click at [74, 447] on span "Invitaciones" at bounding box center [91, 447] width 69 height 20
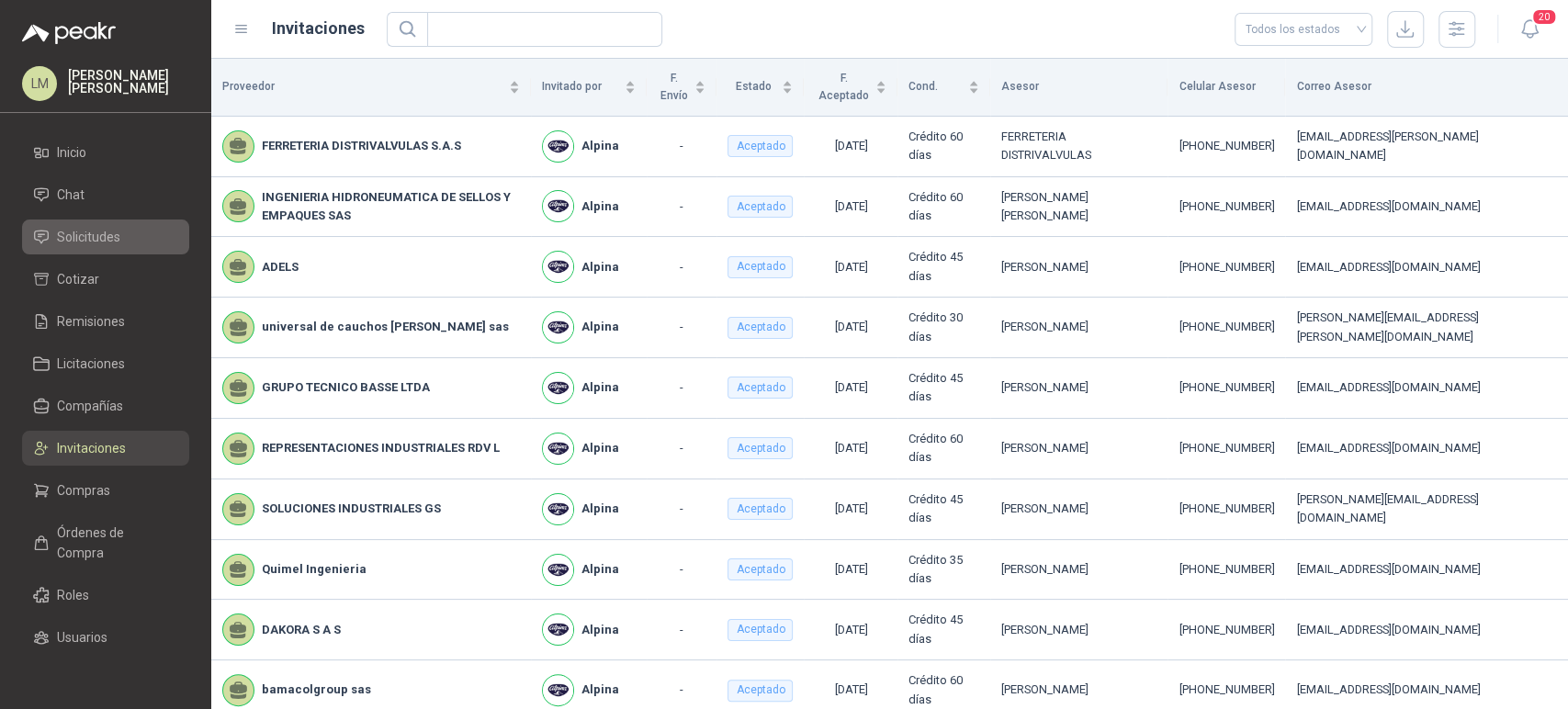
click at [85, 224] on link "Solicitudes" at bounding box center [105, 237] width 167 height 35
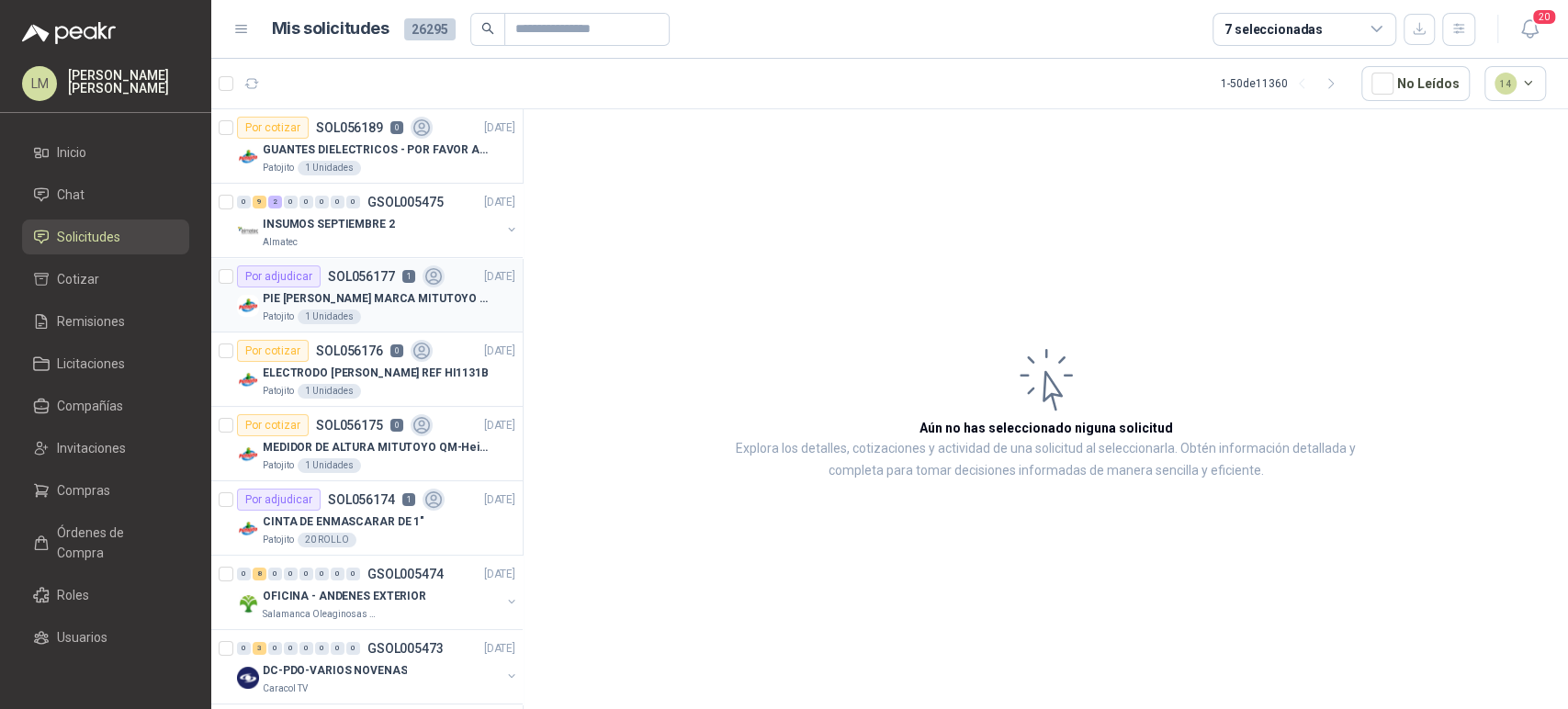
click at [311, 287] on div "PIE [PERSON_NAME] MARCA MITUTOYO REF [PHONE_NUMBER]" at bounding box center [389, 298] width 253 height 22
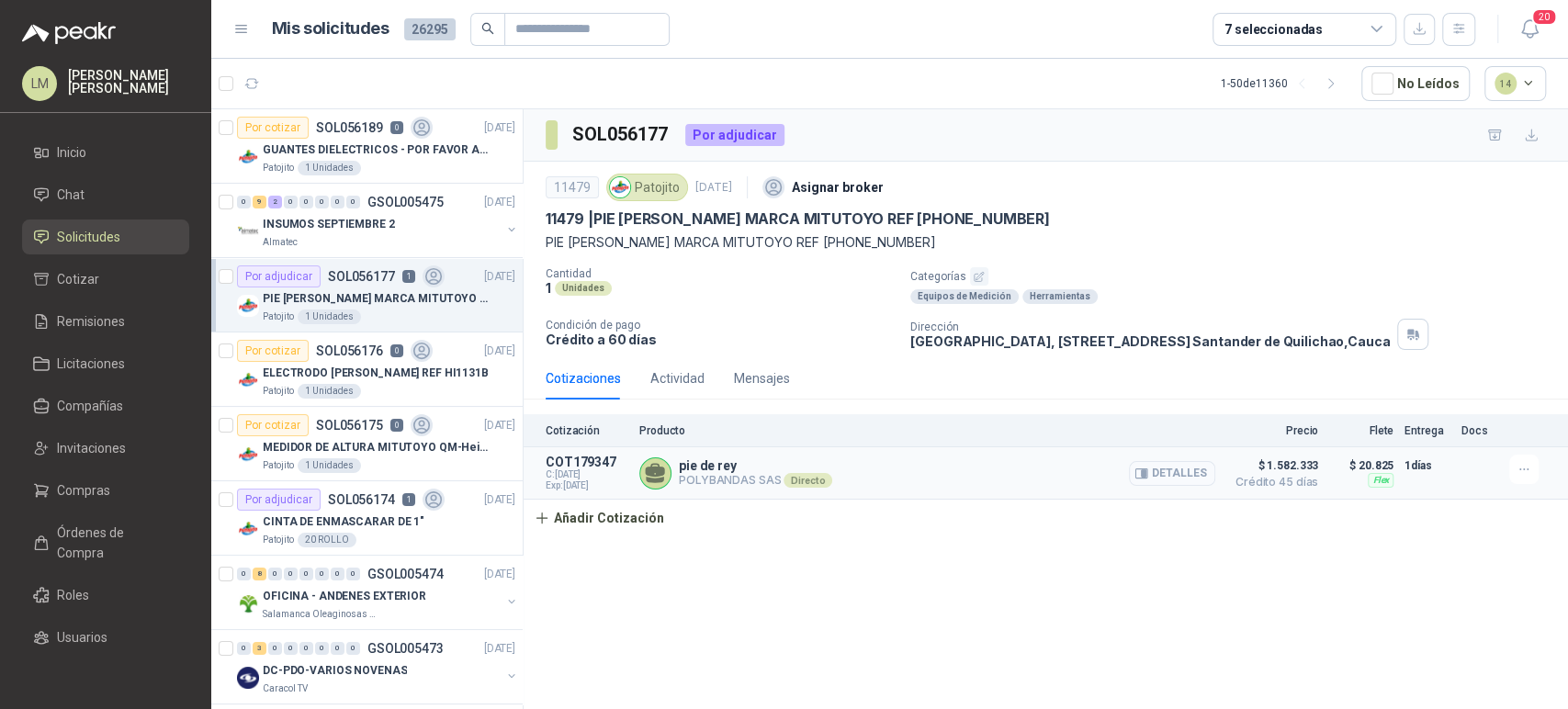
click at [1200, 471] on button "Detalles" at bounding box center [1172, 472] width 87 height 25
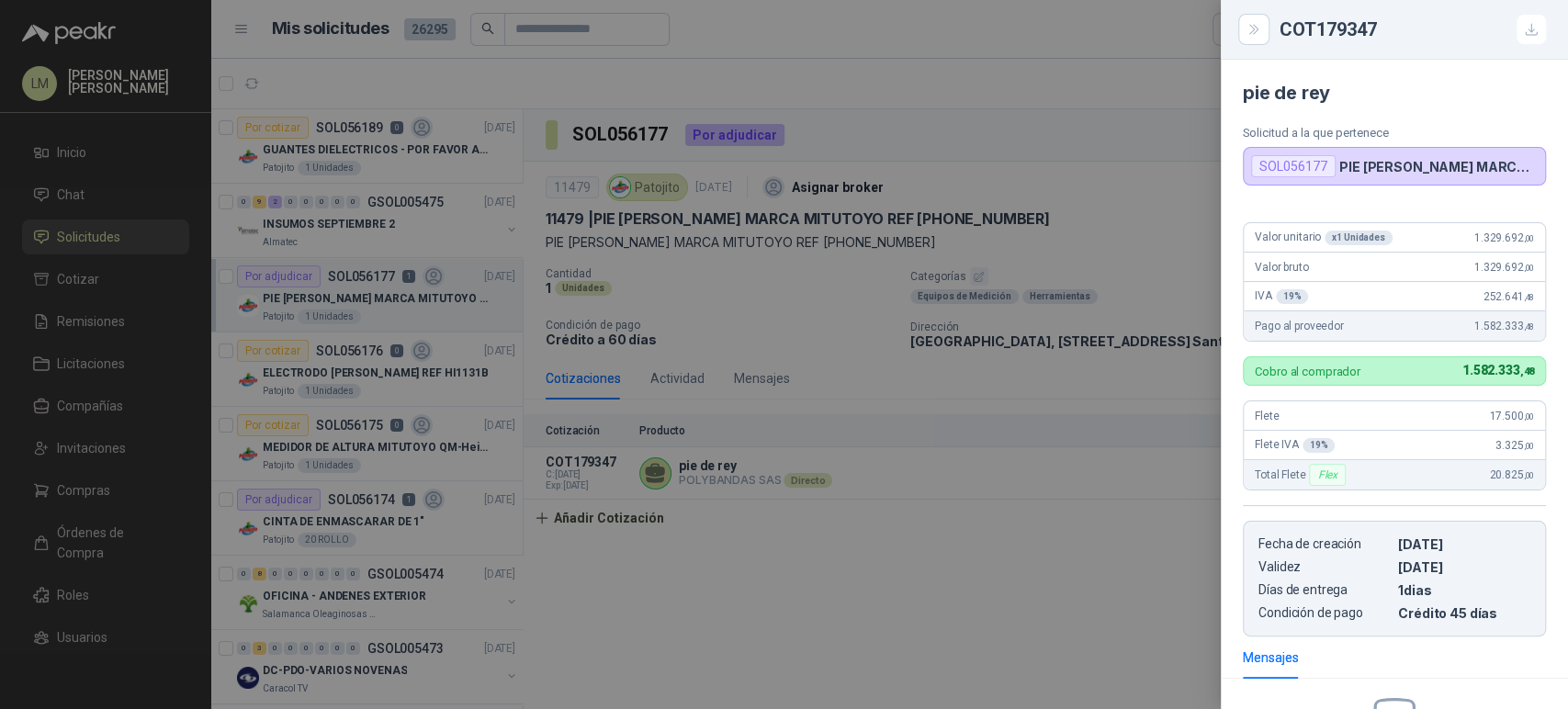
scroll to position [128, 0]
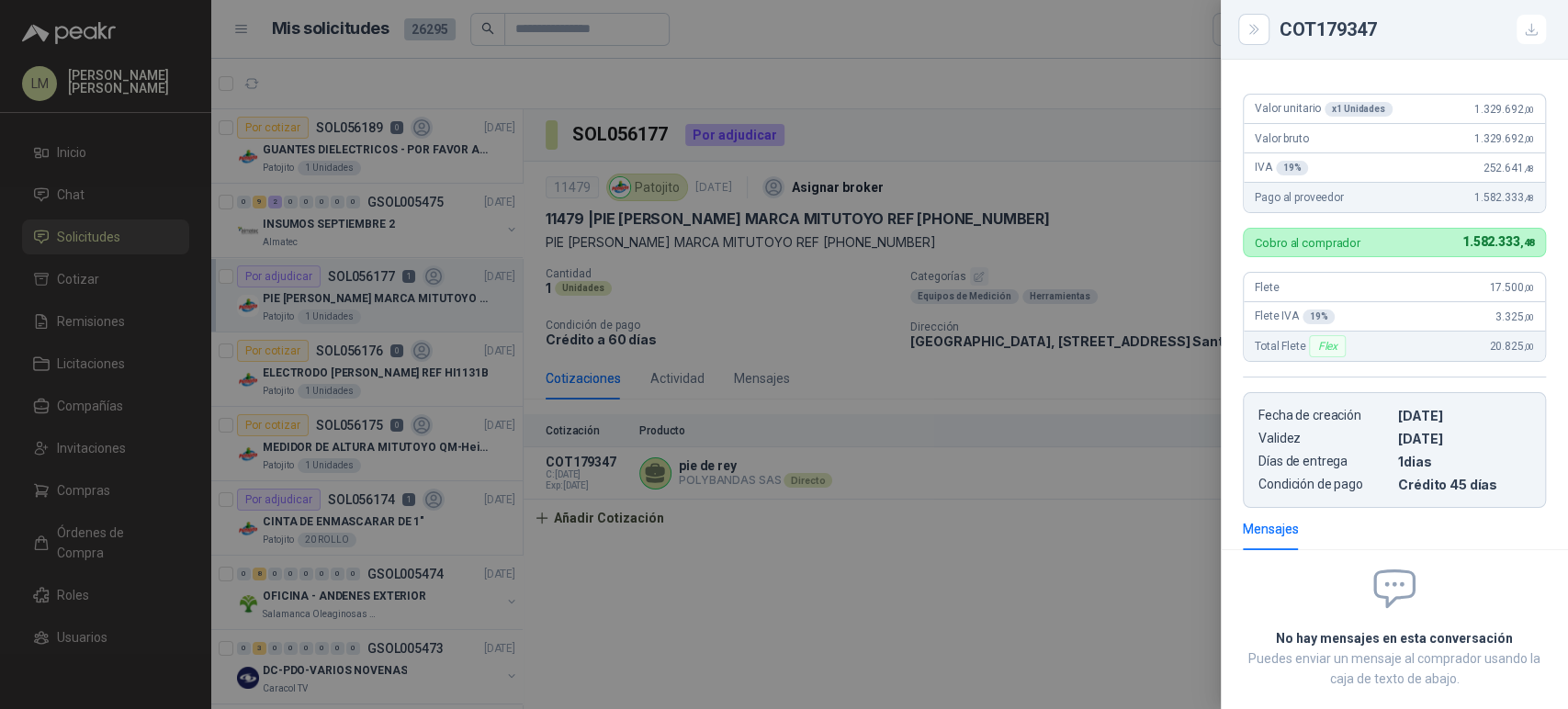
click at [835, 513] on div at bounding box center [784, 354] width 1568 height 709
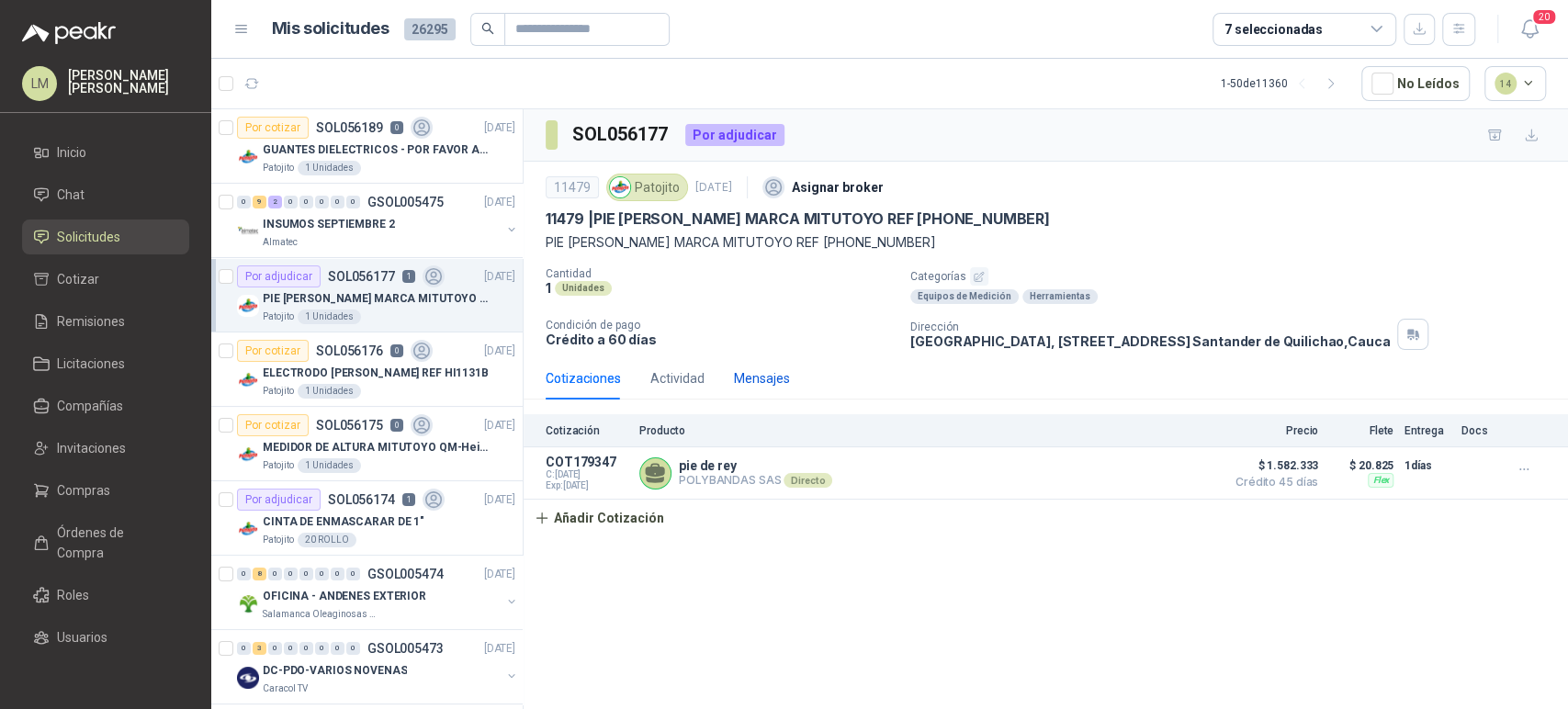
click at [769, 380] on div "Mensajes" at bounding box center [762, 378] width 56 height 20
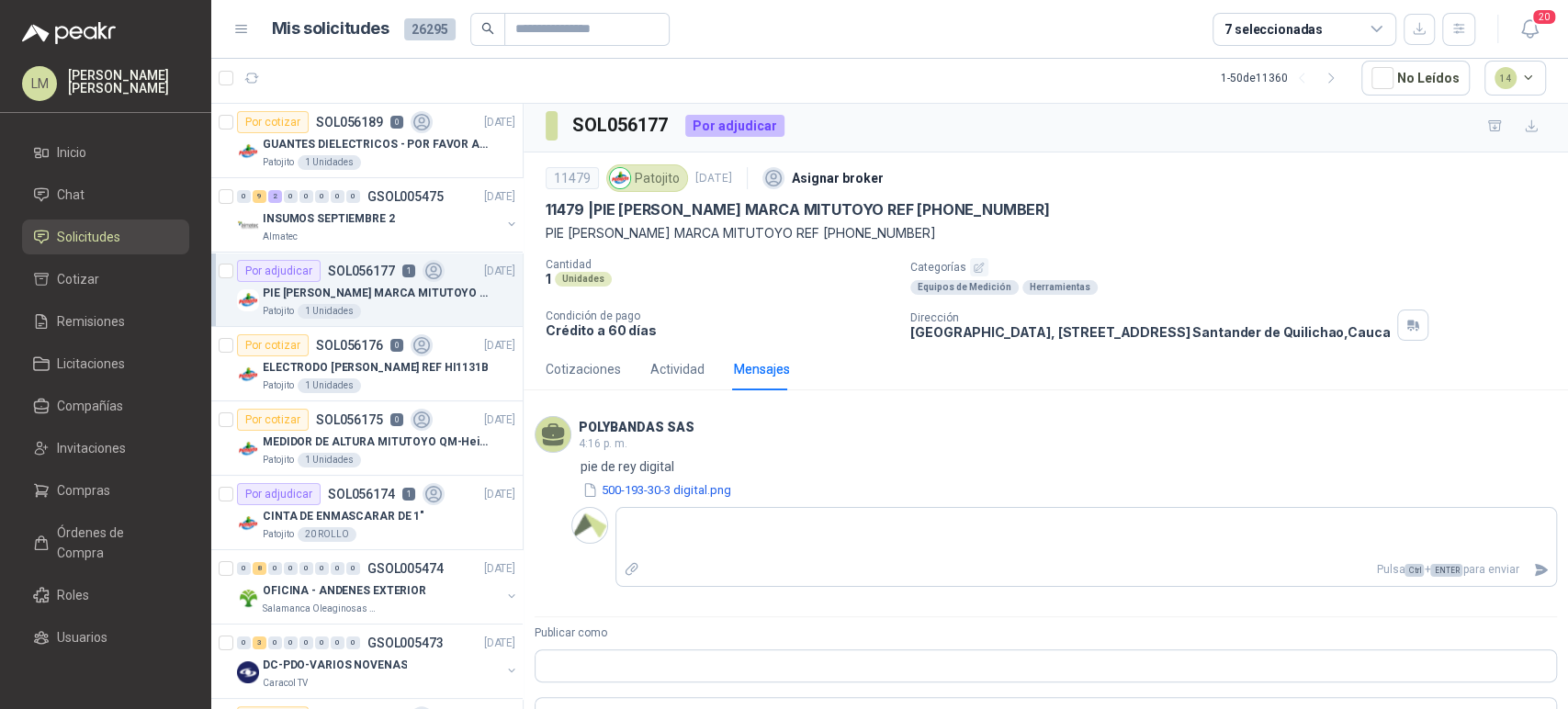
scroll to position [80, 0]
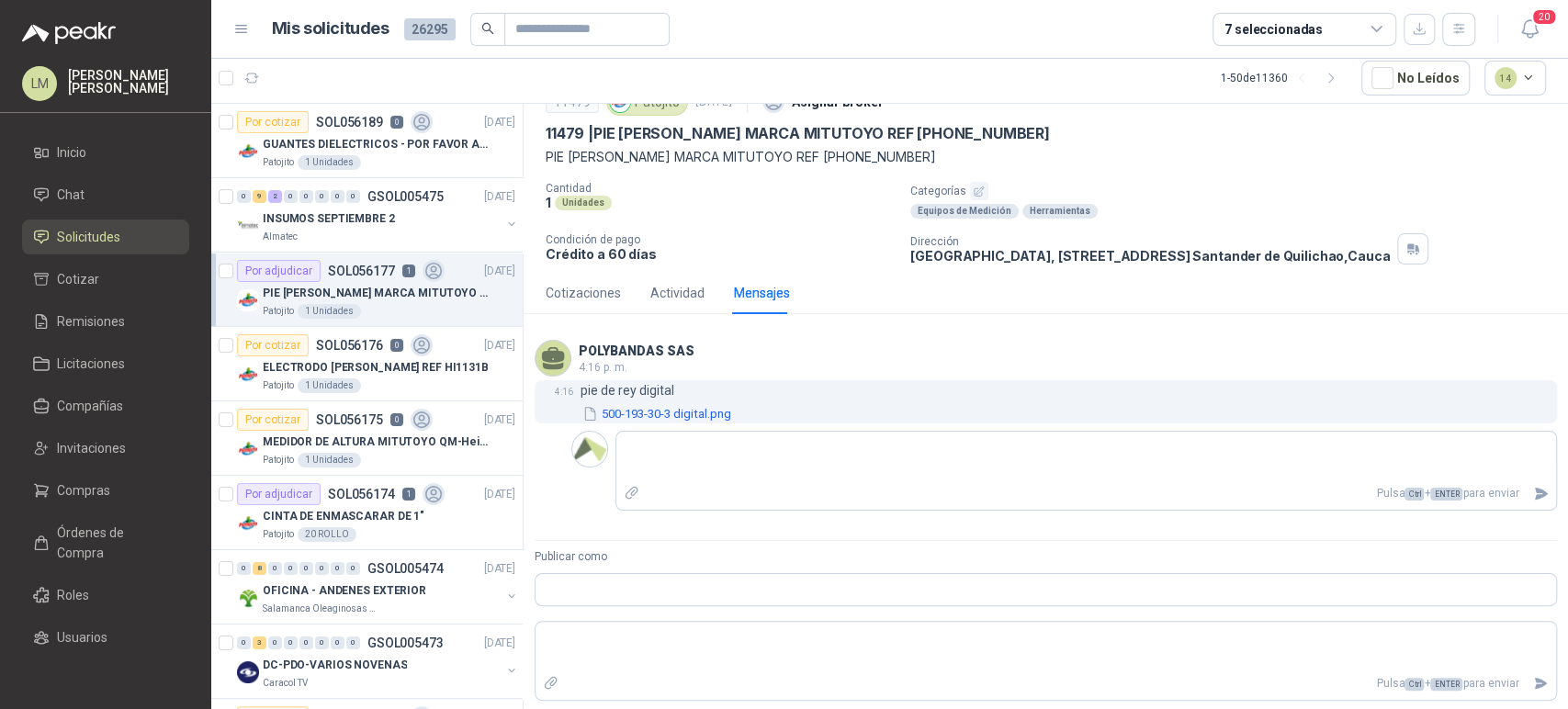
click at [675, 414] on button "500-193-30-3 digital.png" at bounding box center [657, 413] width 152 height 19
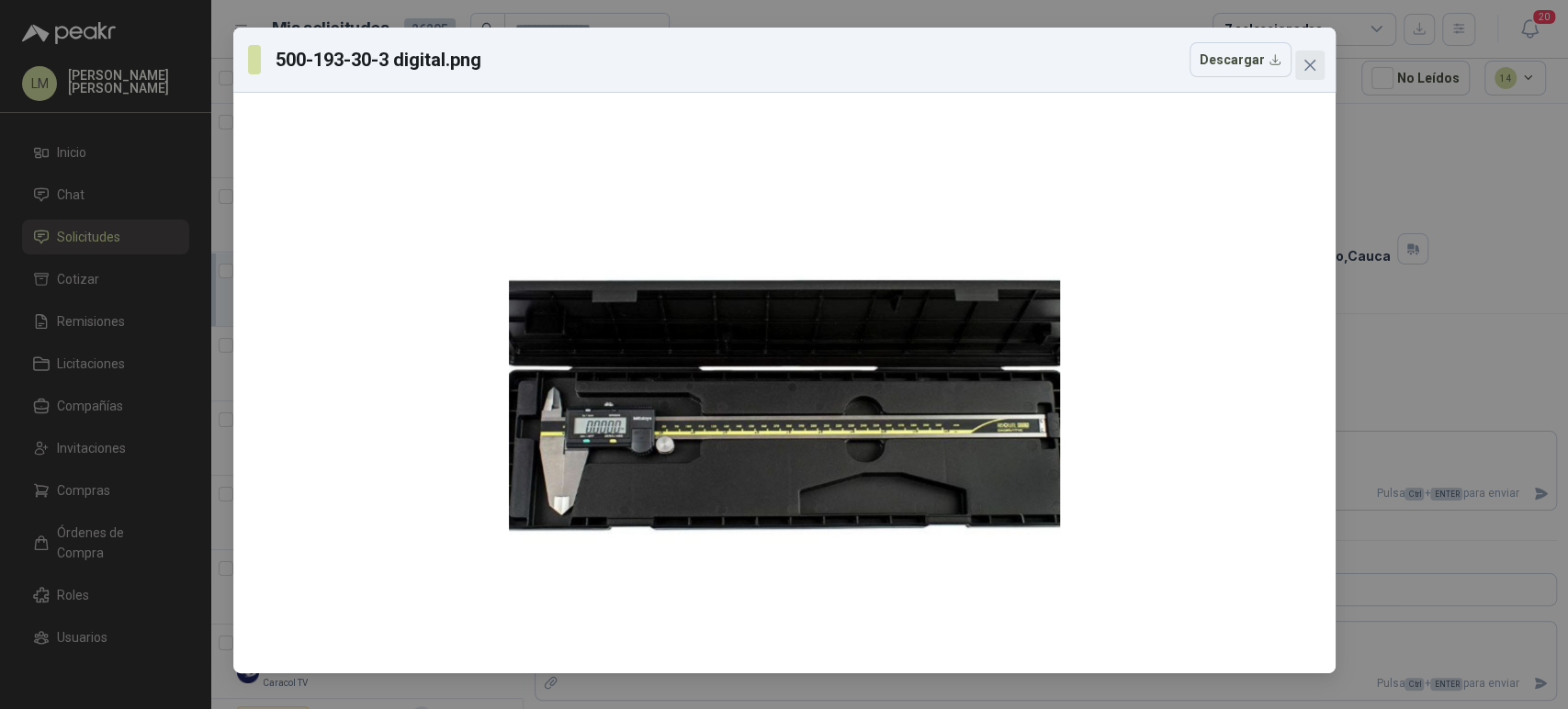
click at [1308, 73] on button "Close" at bounding box center [1310, 66] width 30 height 30
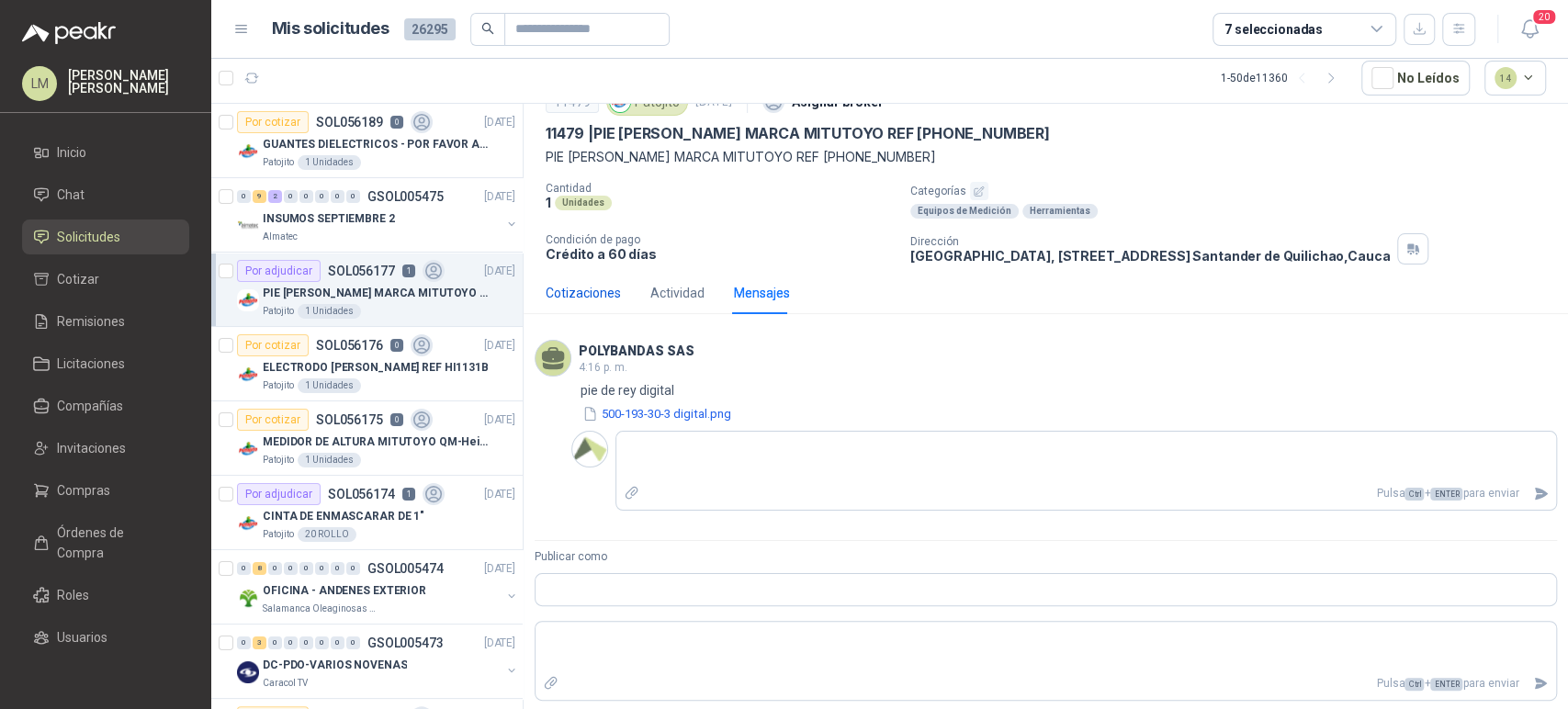
click at [597, 288] on div "Cotizaciones" at bounding box center [583, 292] width 76 height 20
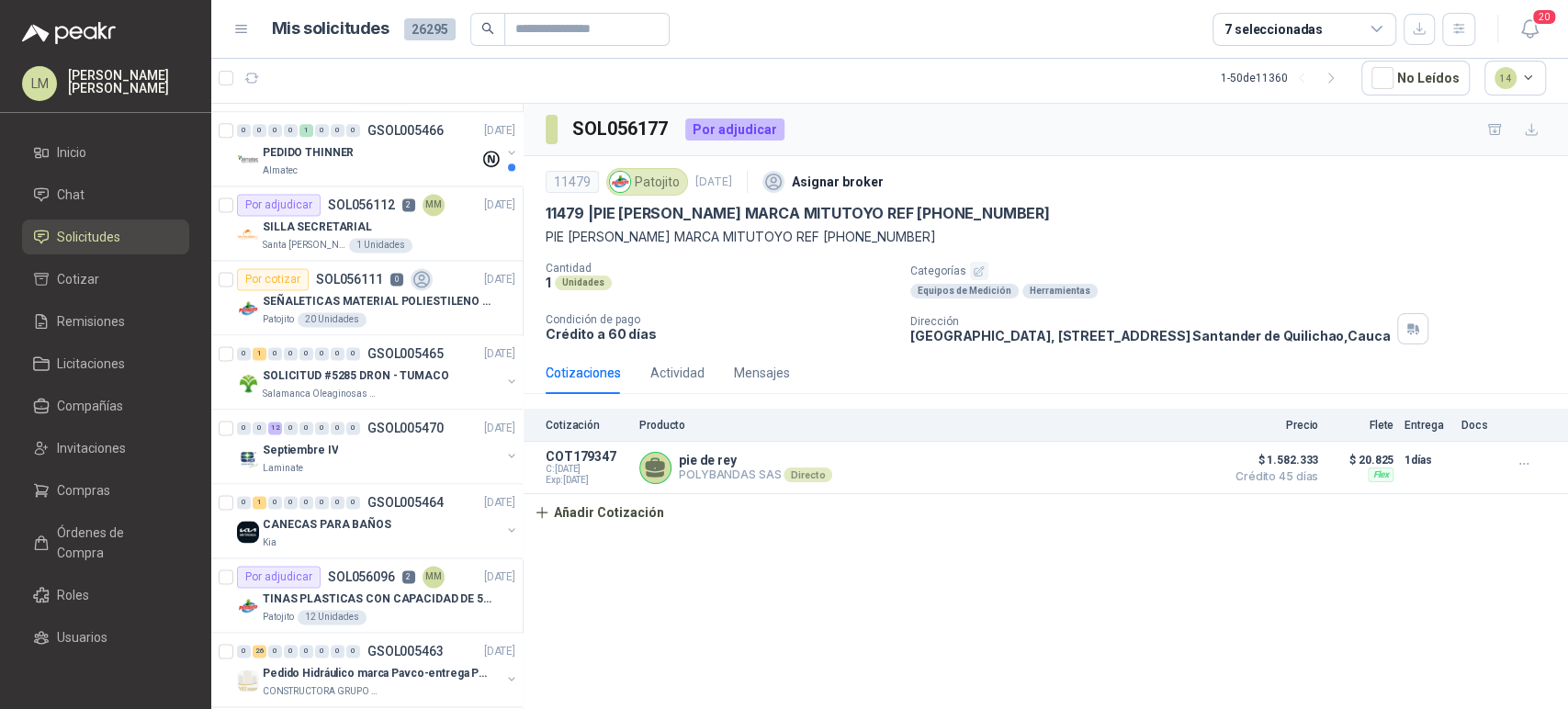
scroll to position [1843, 0]
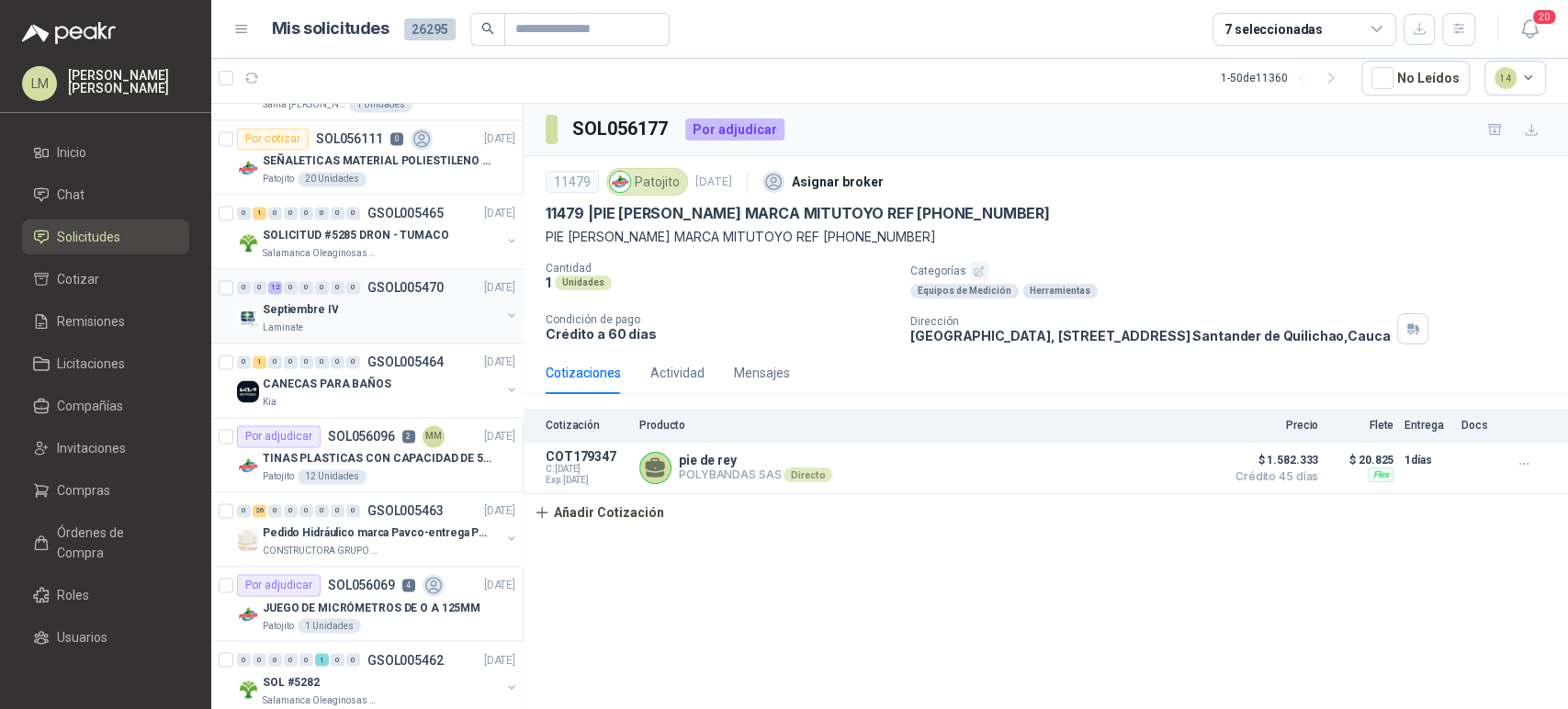
click at [344, 326] on div "Laminate" at bounding box center [381, 327] width 238 height 15
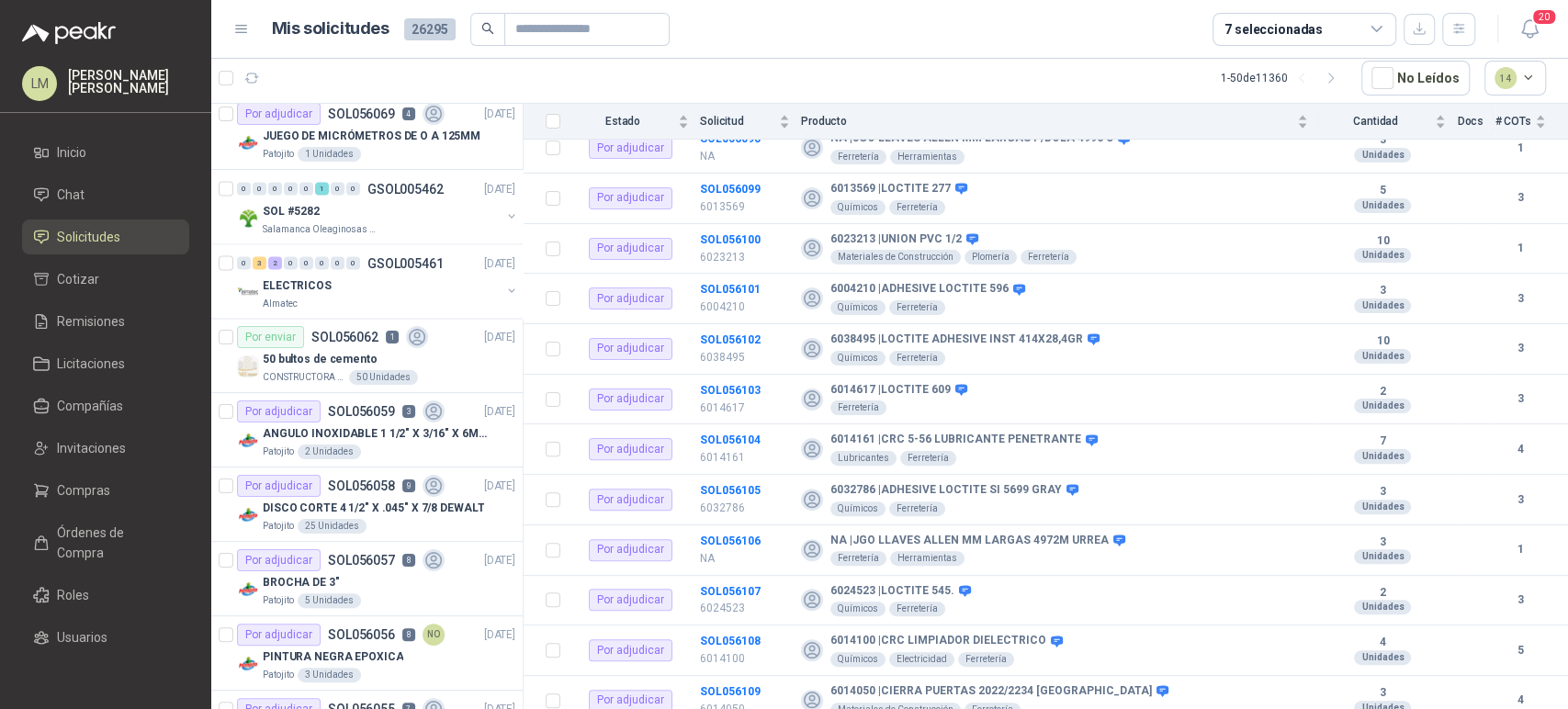
scroll to position [2312, 1]
click at [504, 284] on button "button" at bounding box center [511, 291] width 15 height 15
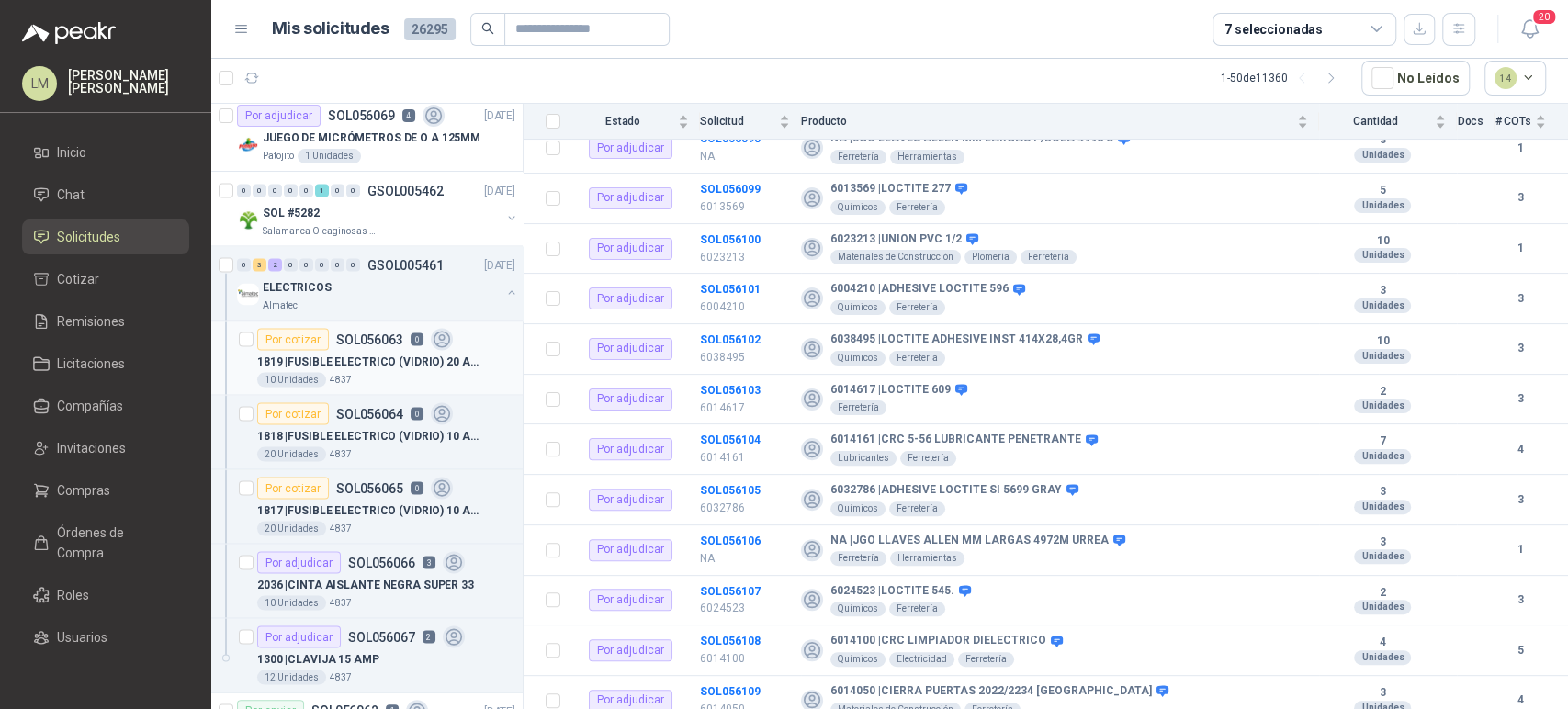
click at [362, 353] on p "1819 | FUSIBLE ELECTRICO (VIDRIO) 20 AMP LARGO" at bounding box center [372, 362] width 229 height 18
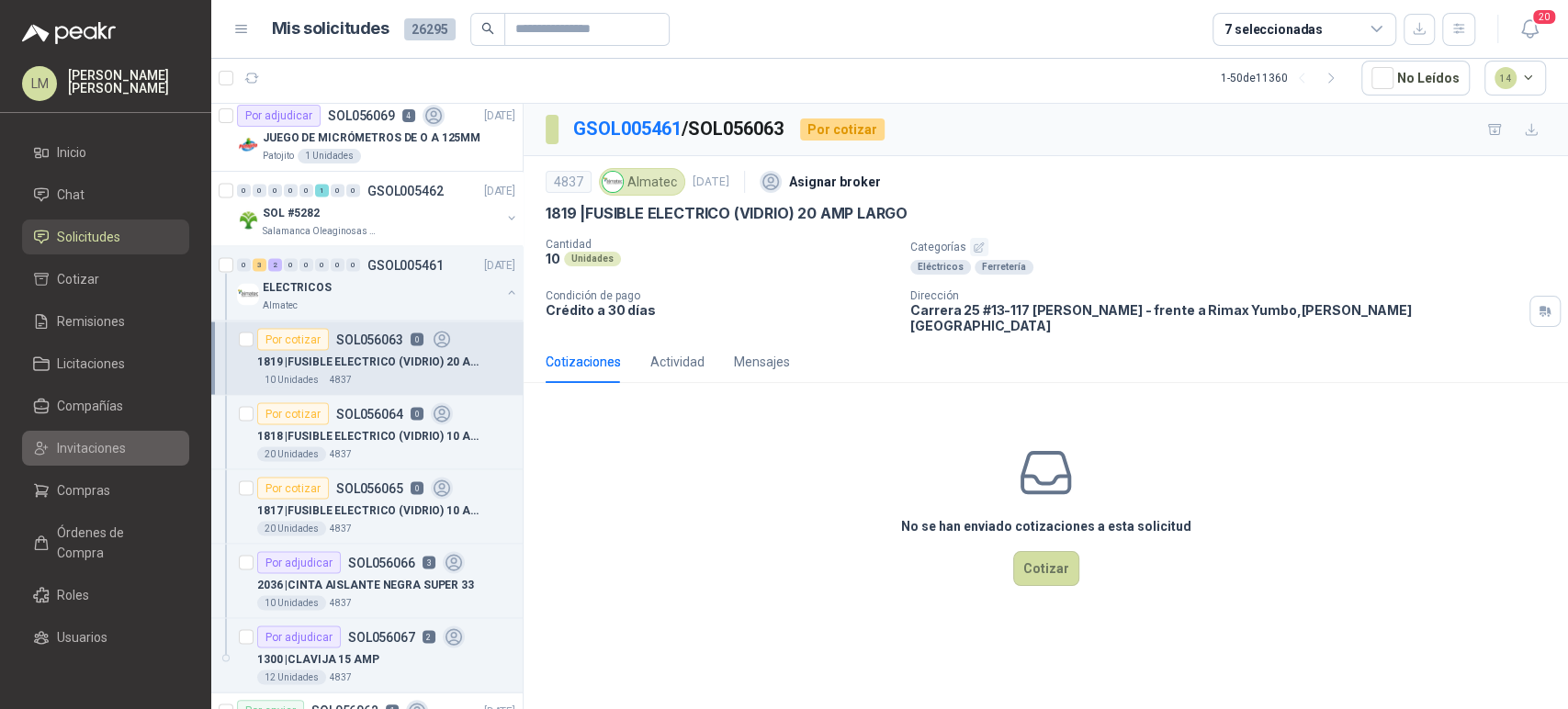
click at [80, 436] on link "Invitaciones" at bounding box center [105, 447] width 167 height 35
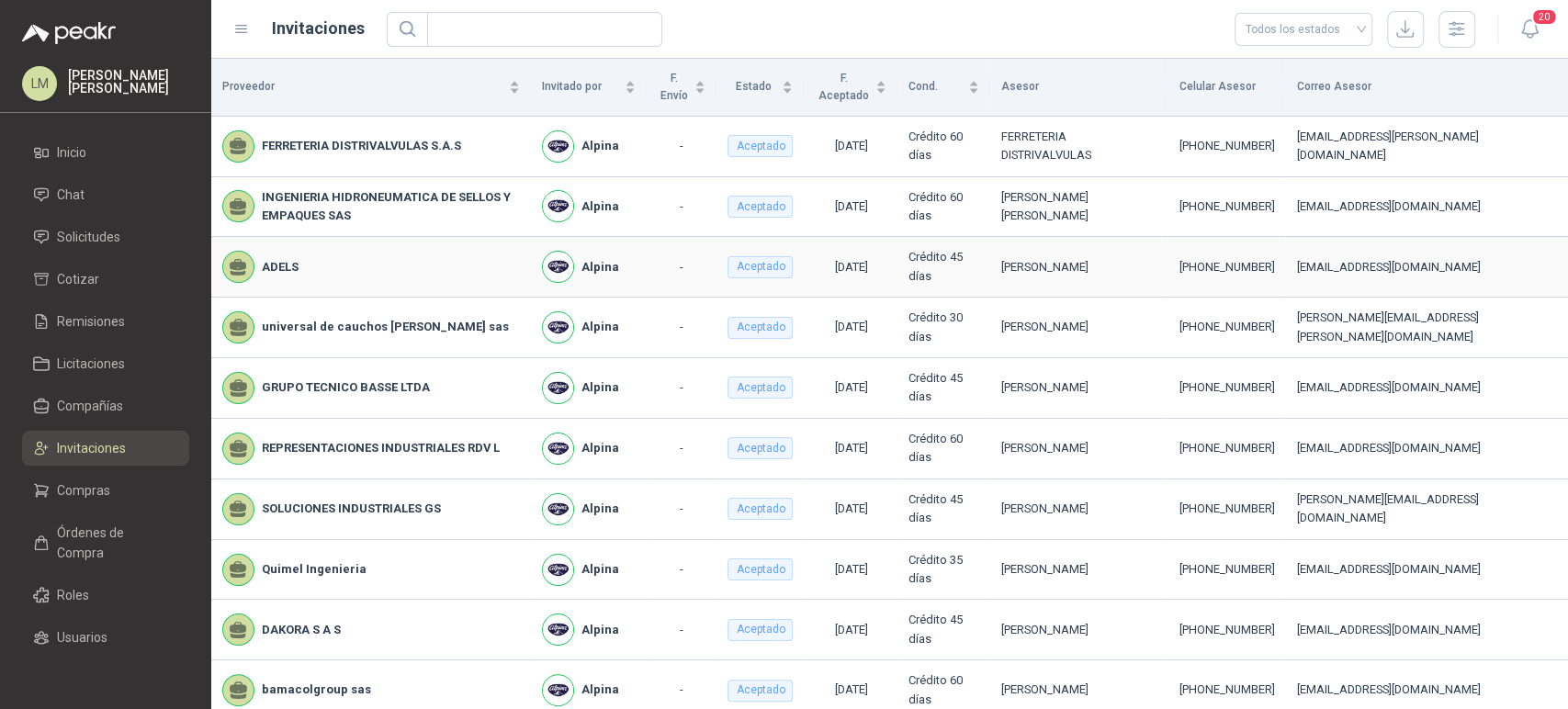
scroll to position [375, 0]
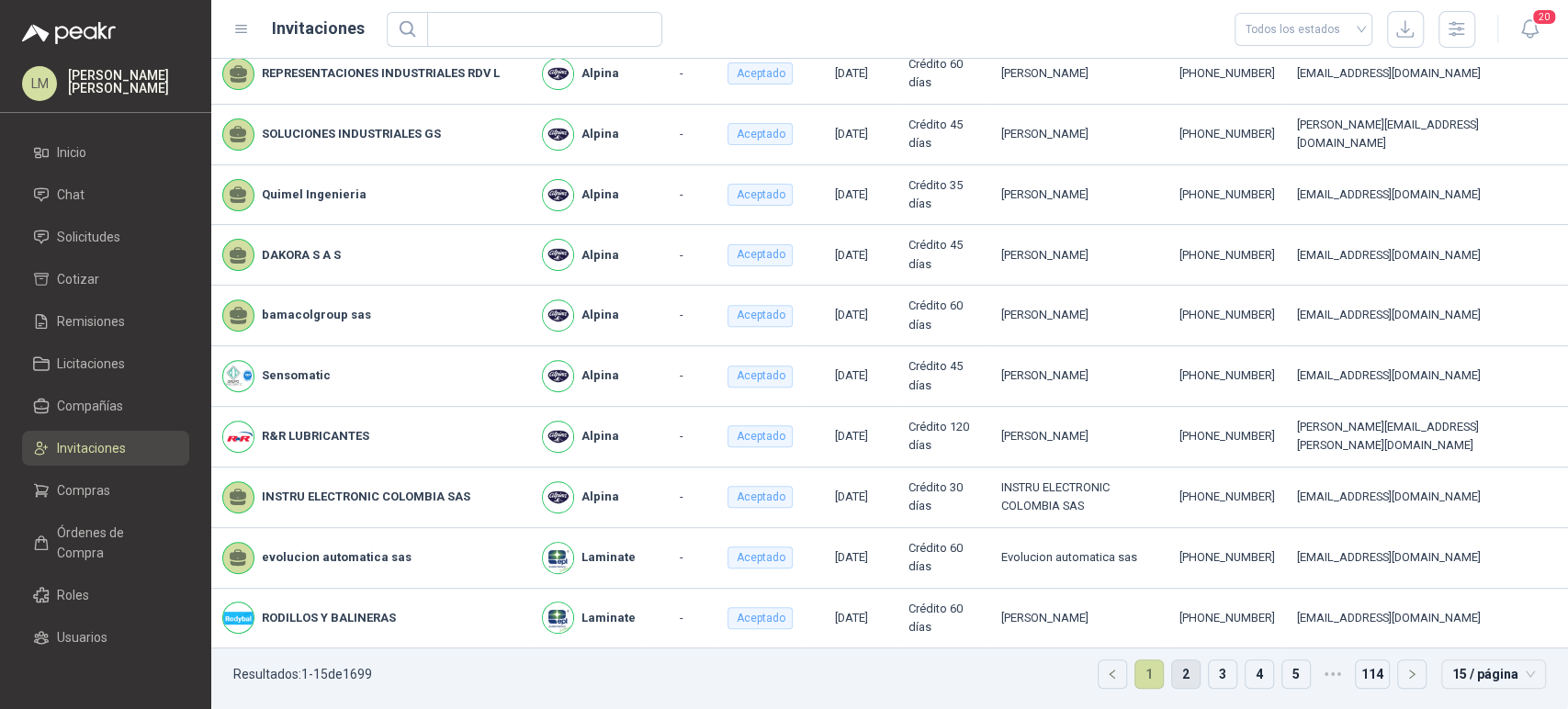
click at [1172, 667] on link "2" at bounding box center [1186, 674] width 28 height 28
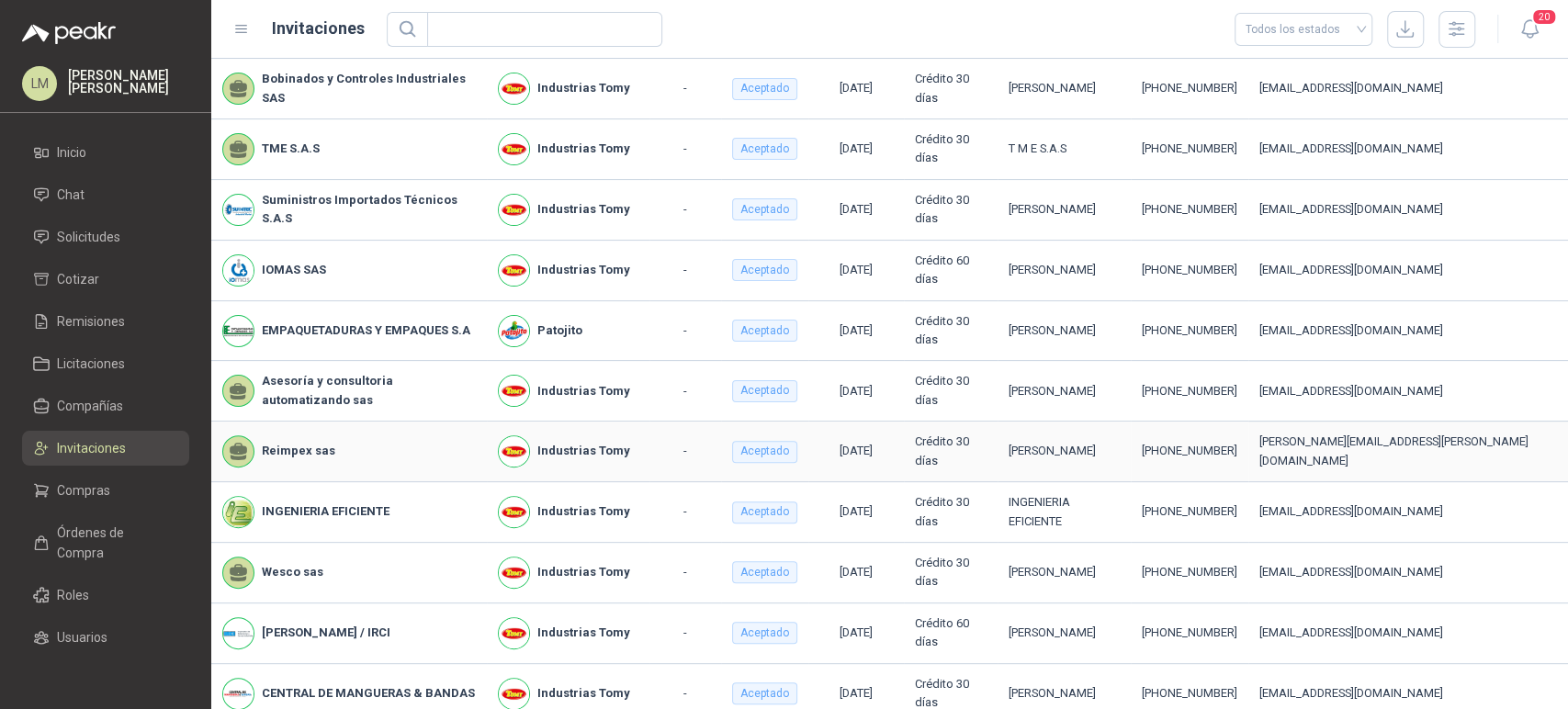
scroll to position [375, 0]
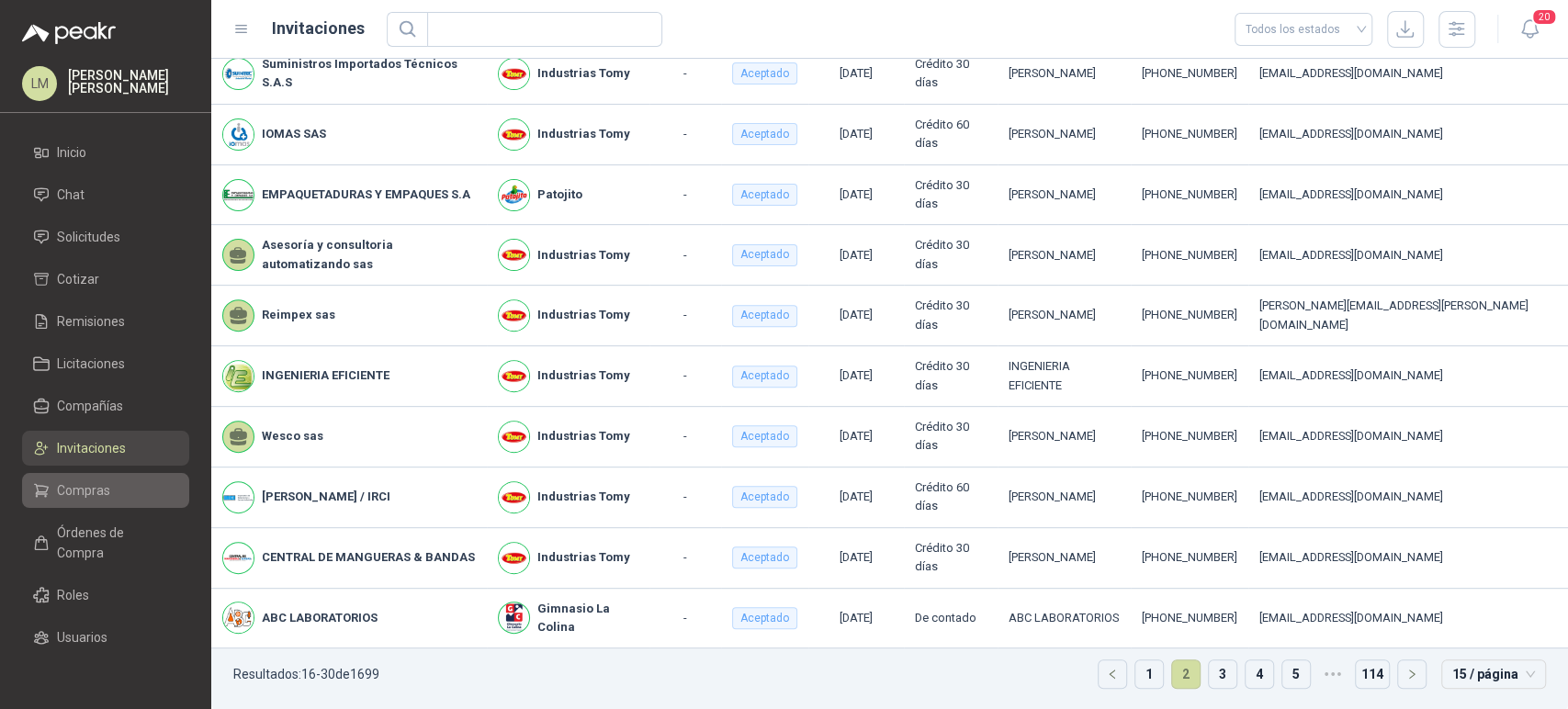
click at [68, 480] on span "Compras" at bounding box center [84, 490] width 54 height 20
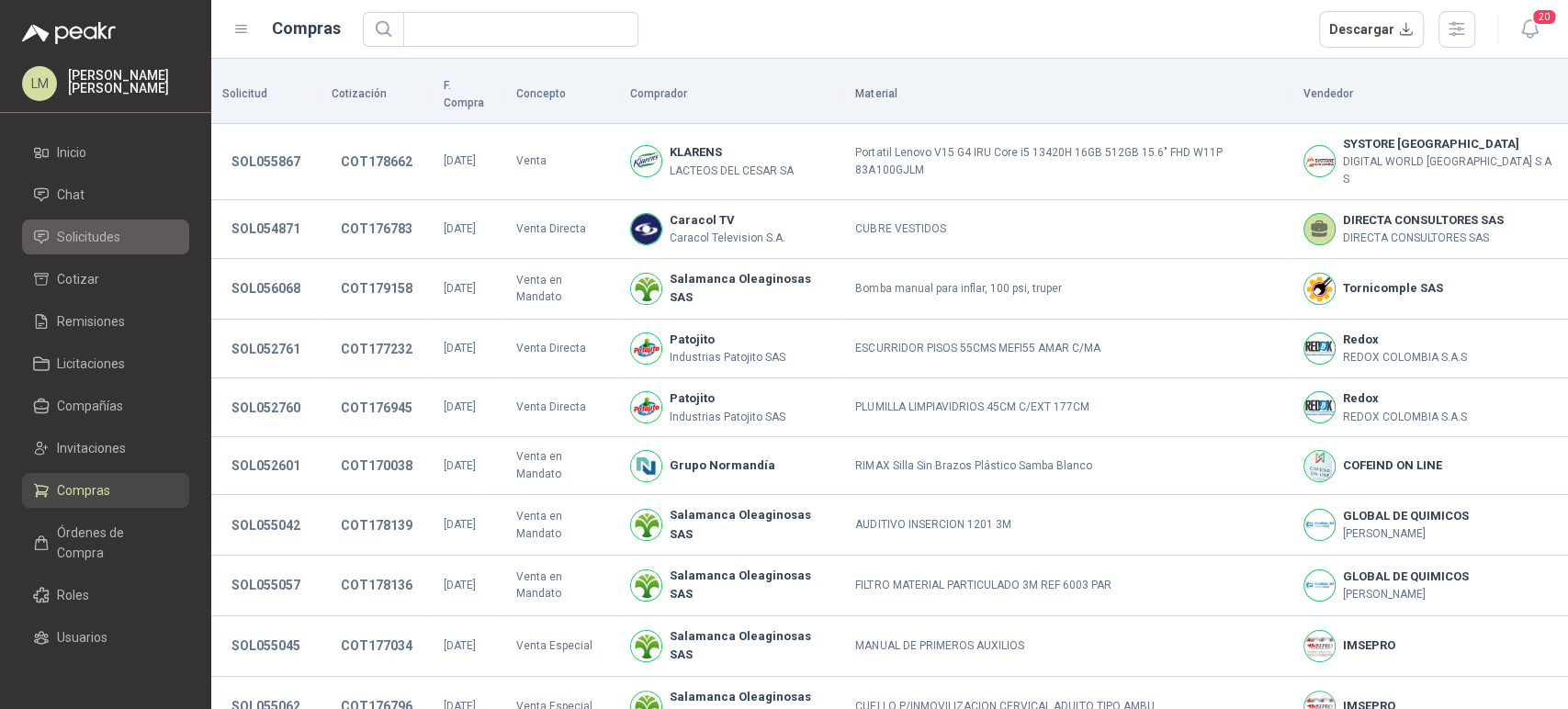
click at [90, 239] on span "Solicitudes" at bounding box center [89, 237] width 64 height 20
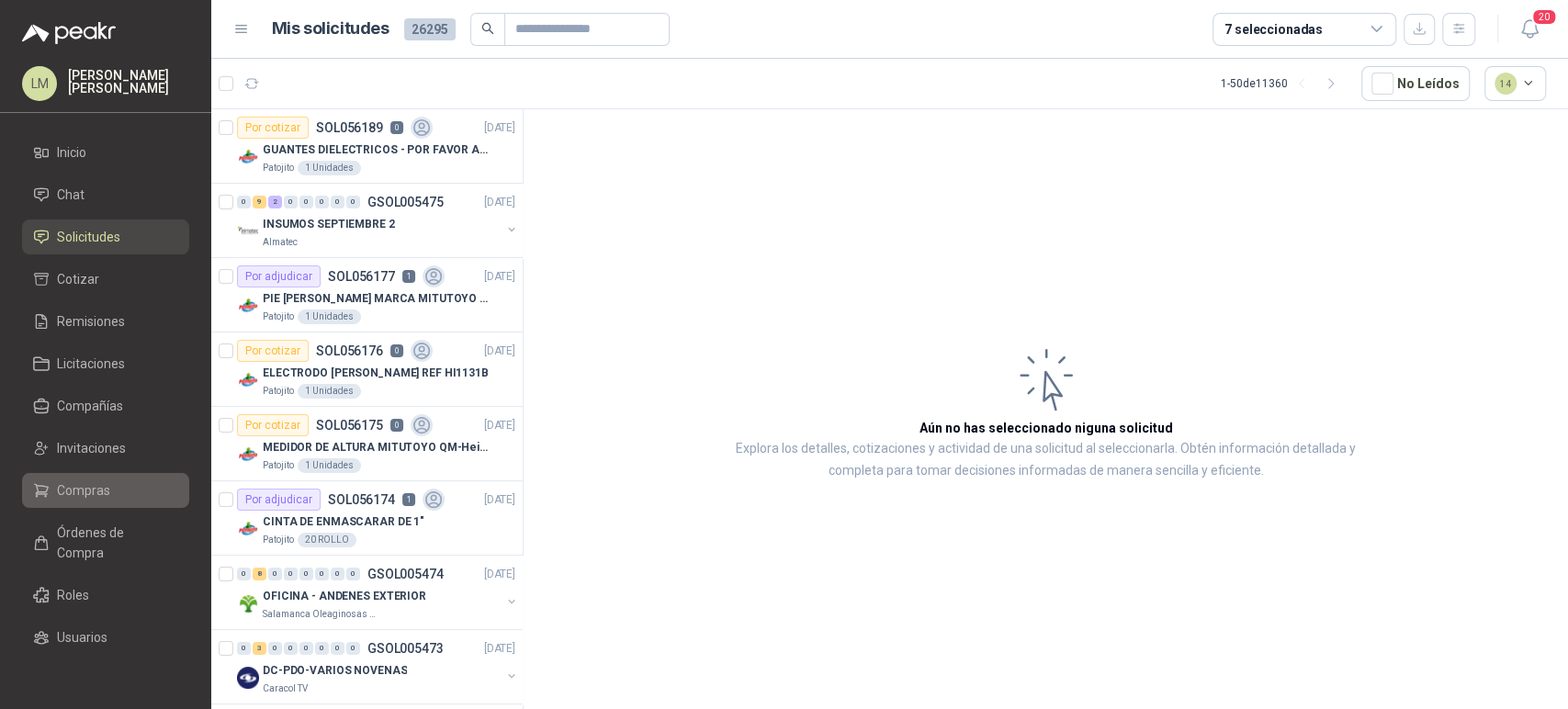
click at [64, 496] on span "Compras" at bounding box center [84, 490] width 54 height 20
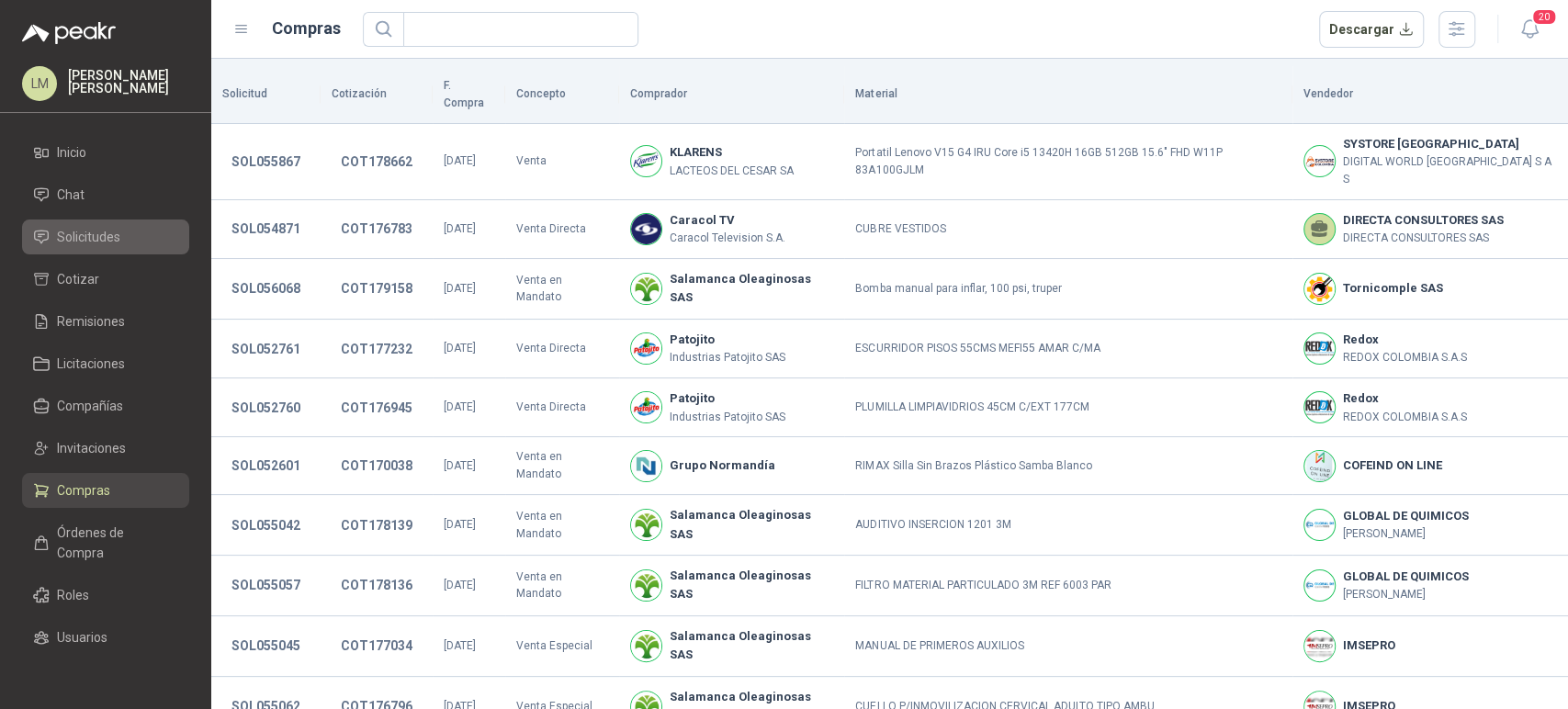
click at [90, 225] on link "Solicitudes" at bounding box center [105, 237] width 167 height 35
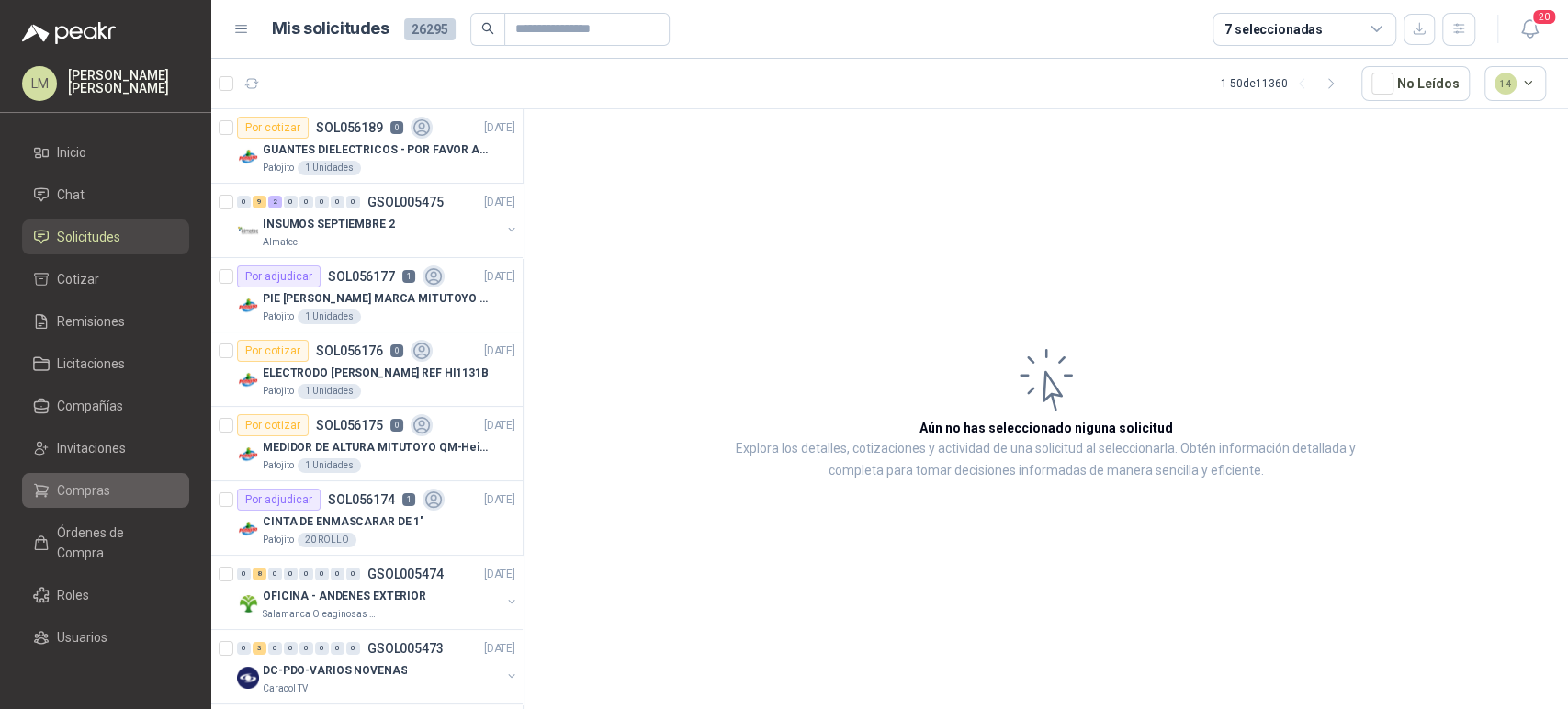
click at [117, 501] on link "Compras" at bounding box center [105, 489] width 167 height 35
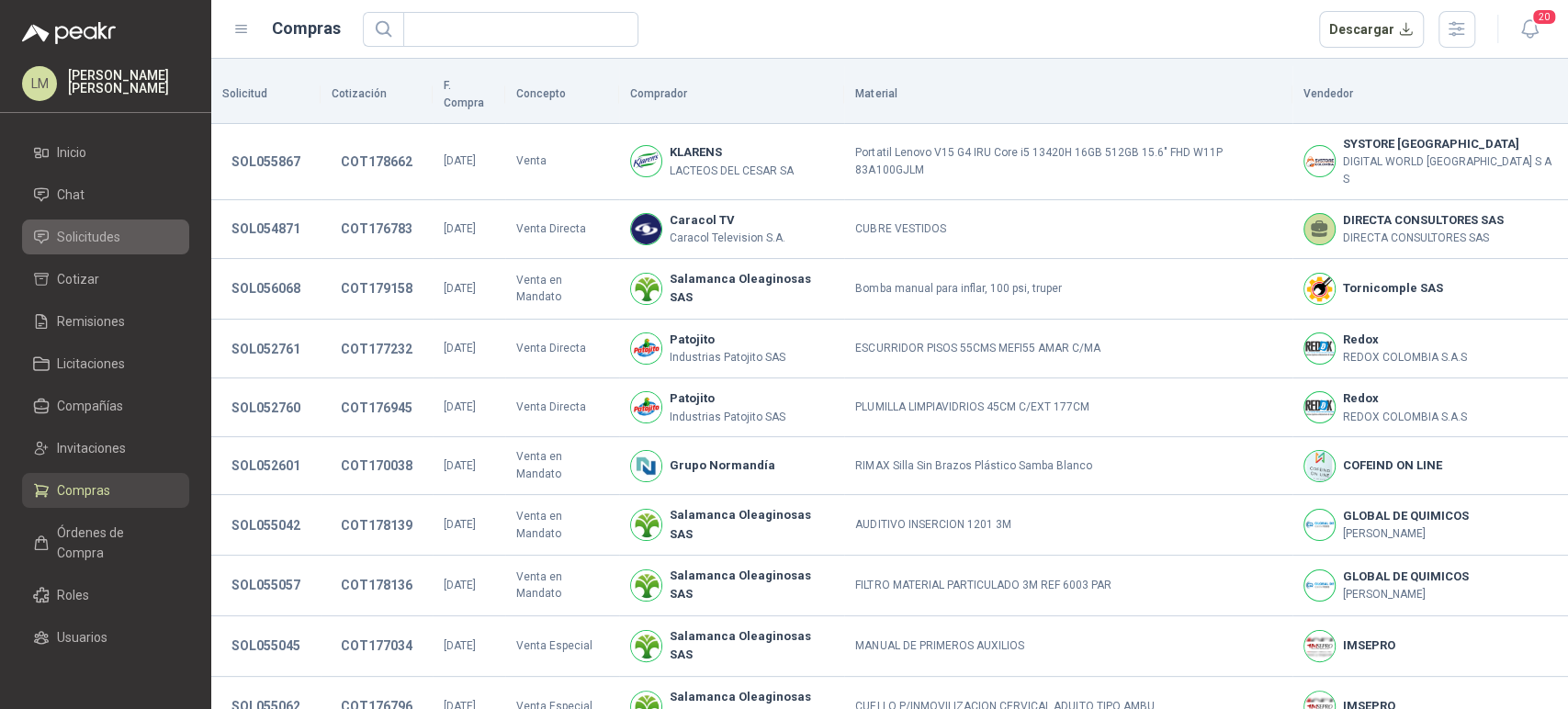
click at [77, 228] on span "Solicitudes" at bounding box center [89, 237] width 64 height 20
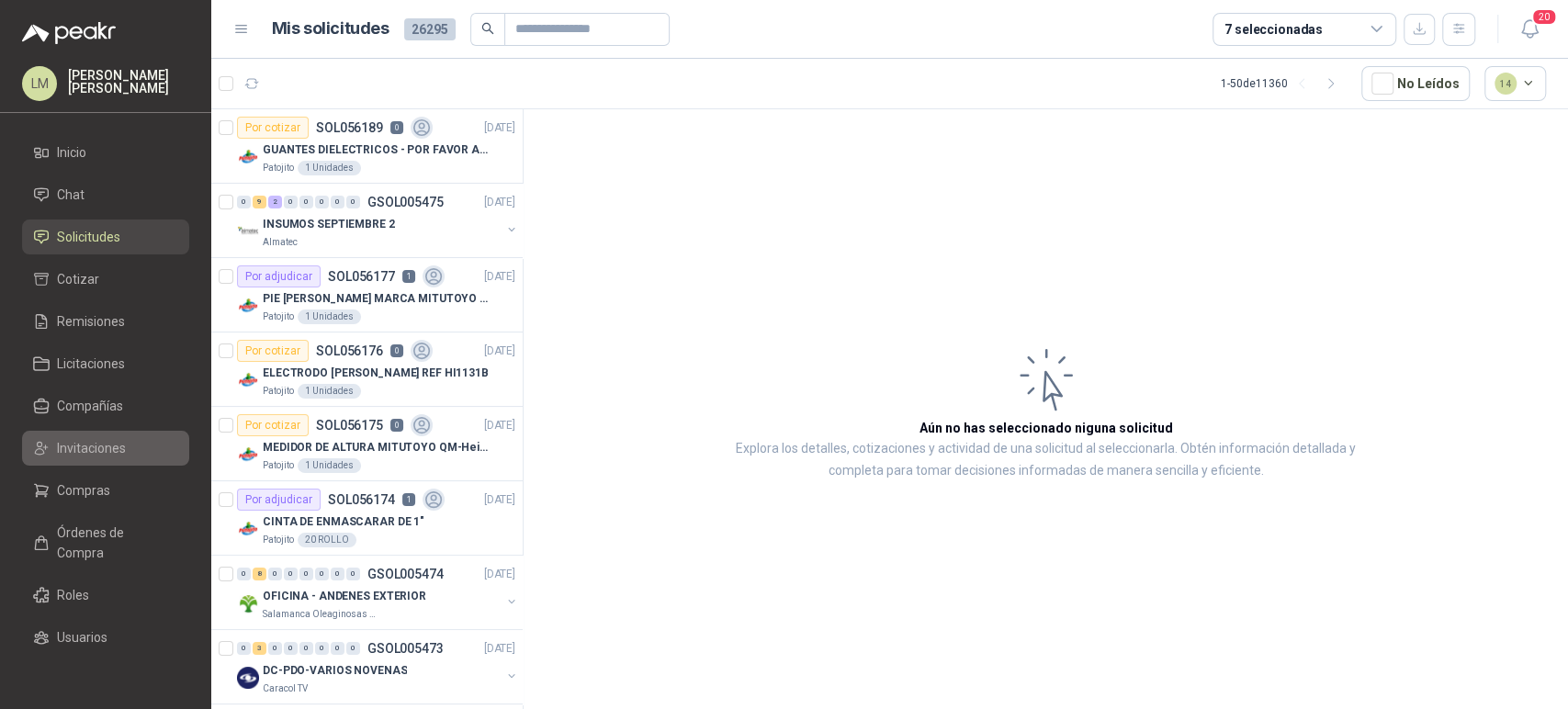
click at [74, 446] on span "Invitaciones" at bounding box center [91, 447] width 69 height 20
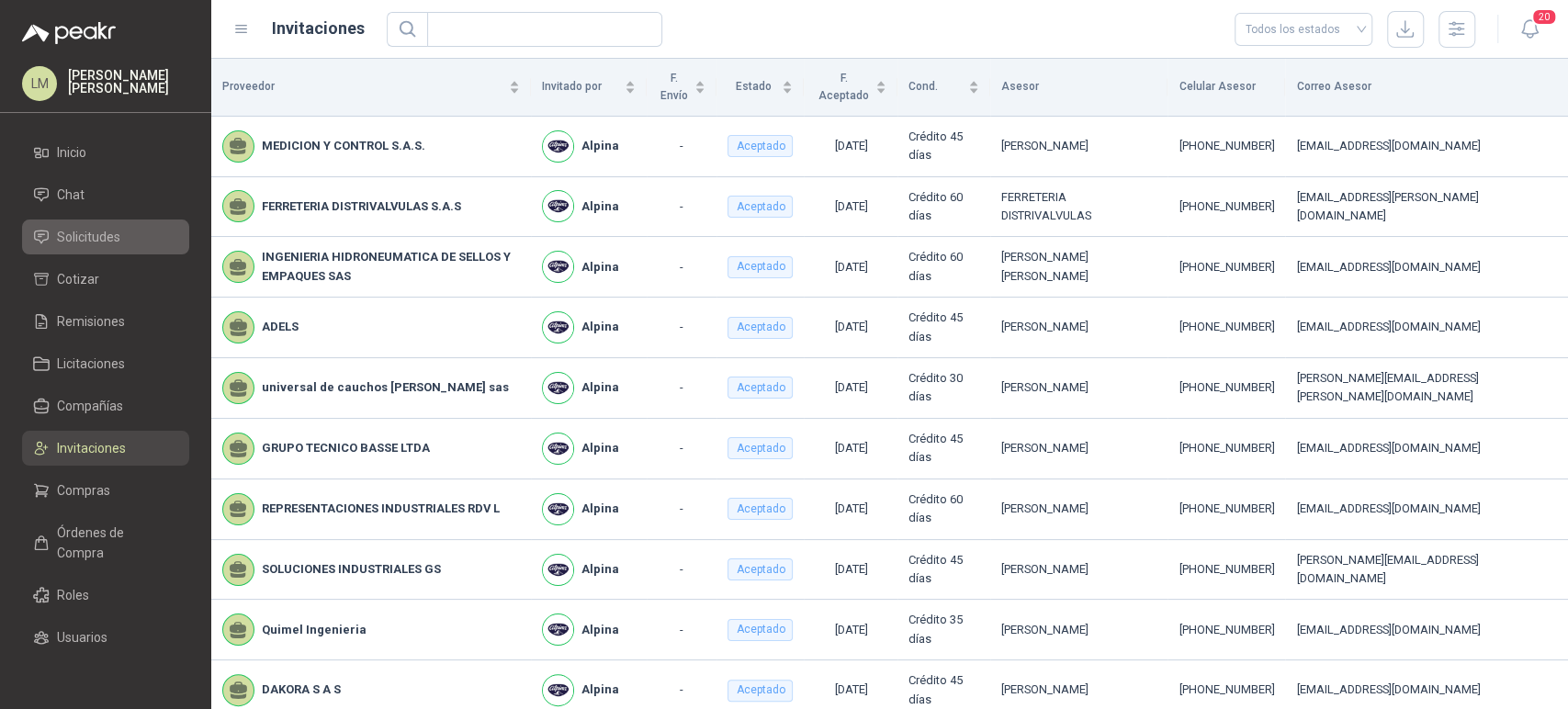
click at [86, 229] on span "Solicitudes" at bounding box center [89, 237] width 64 height 20
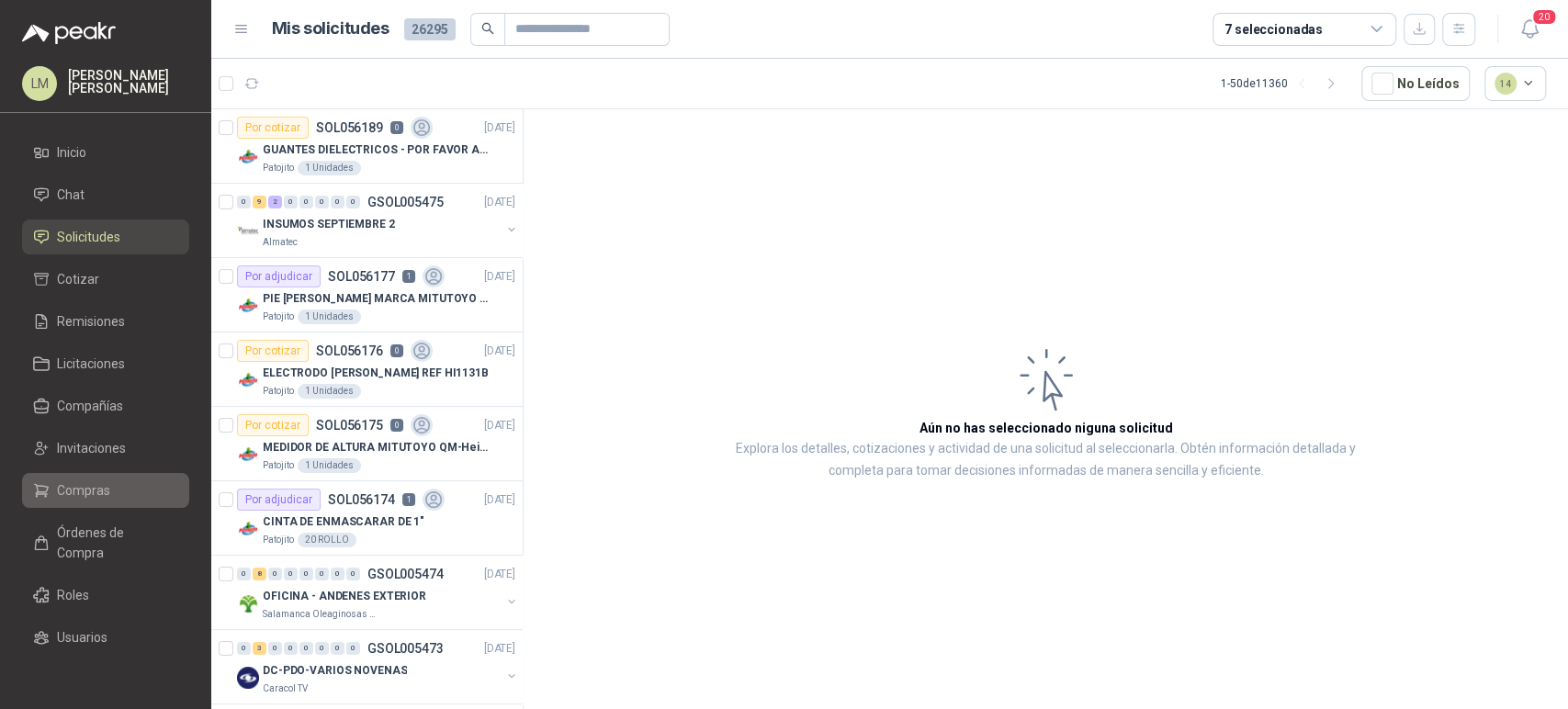
click at [78, 502] on link "Compras" at bounding box center [105, 489] width 167 height 35
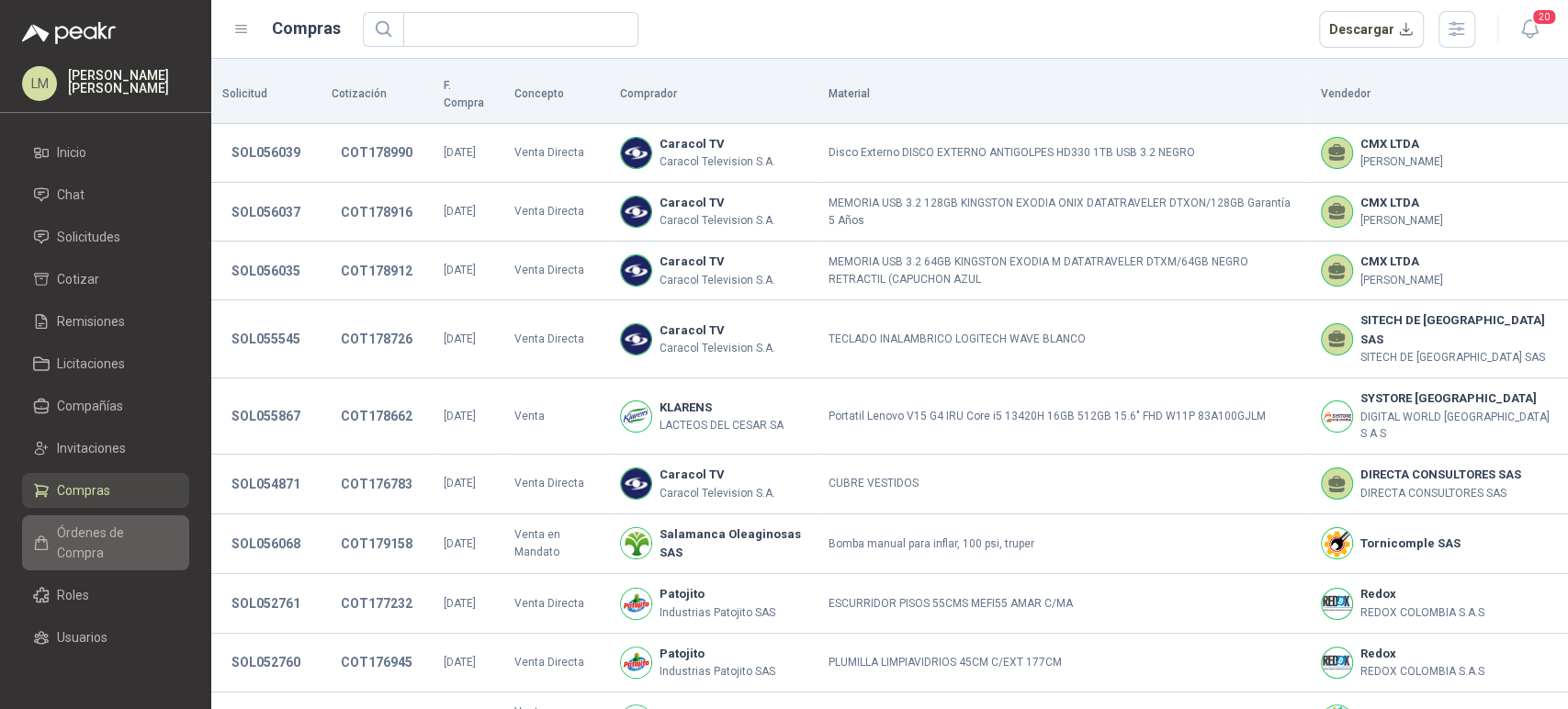
click at [64, 544] on span "Órdenes de Compra" at bounding box center [113, 542] width 114 height 41
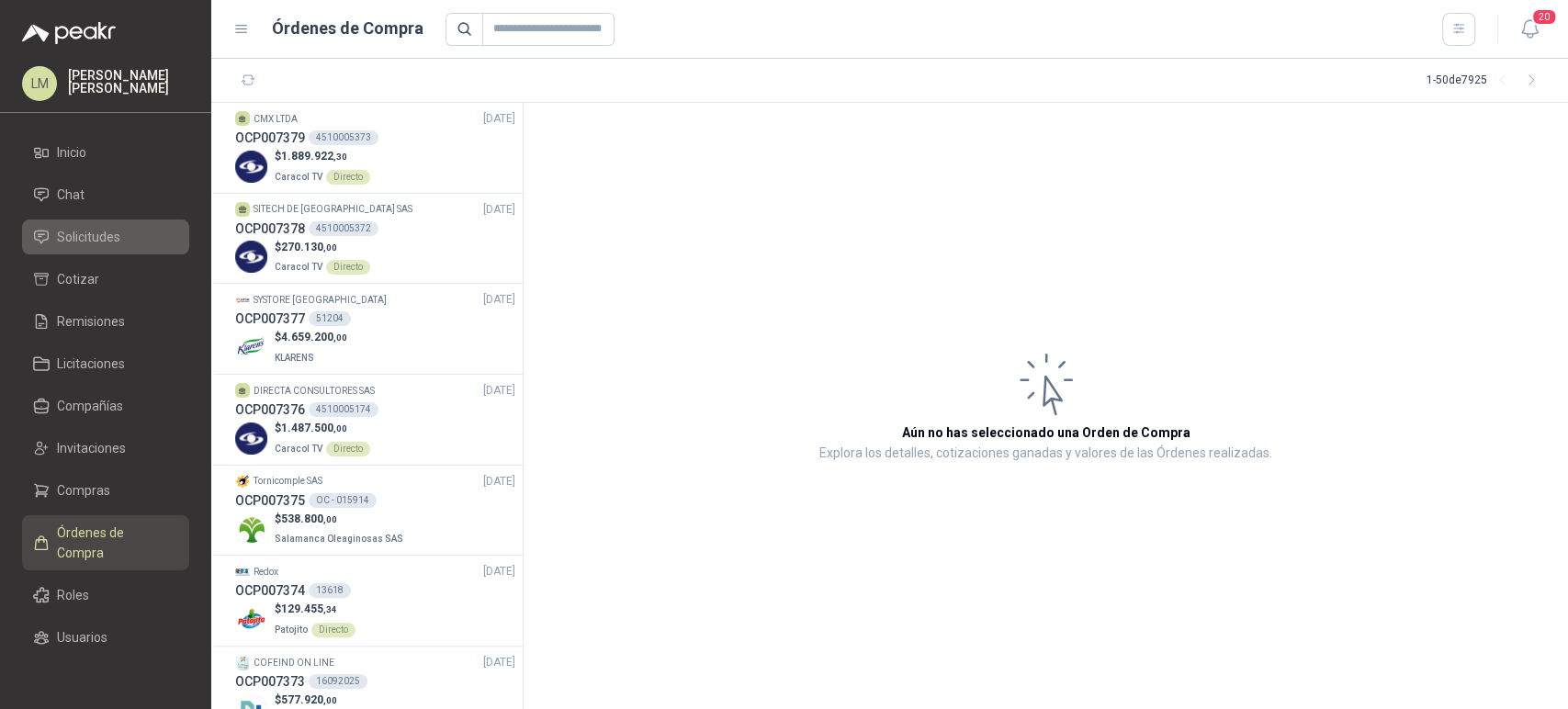
click at [89, 231] on span "Solicitudes" at bounding box center [89, 237] width 64 height 20
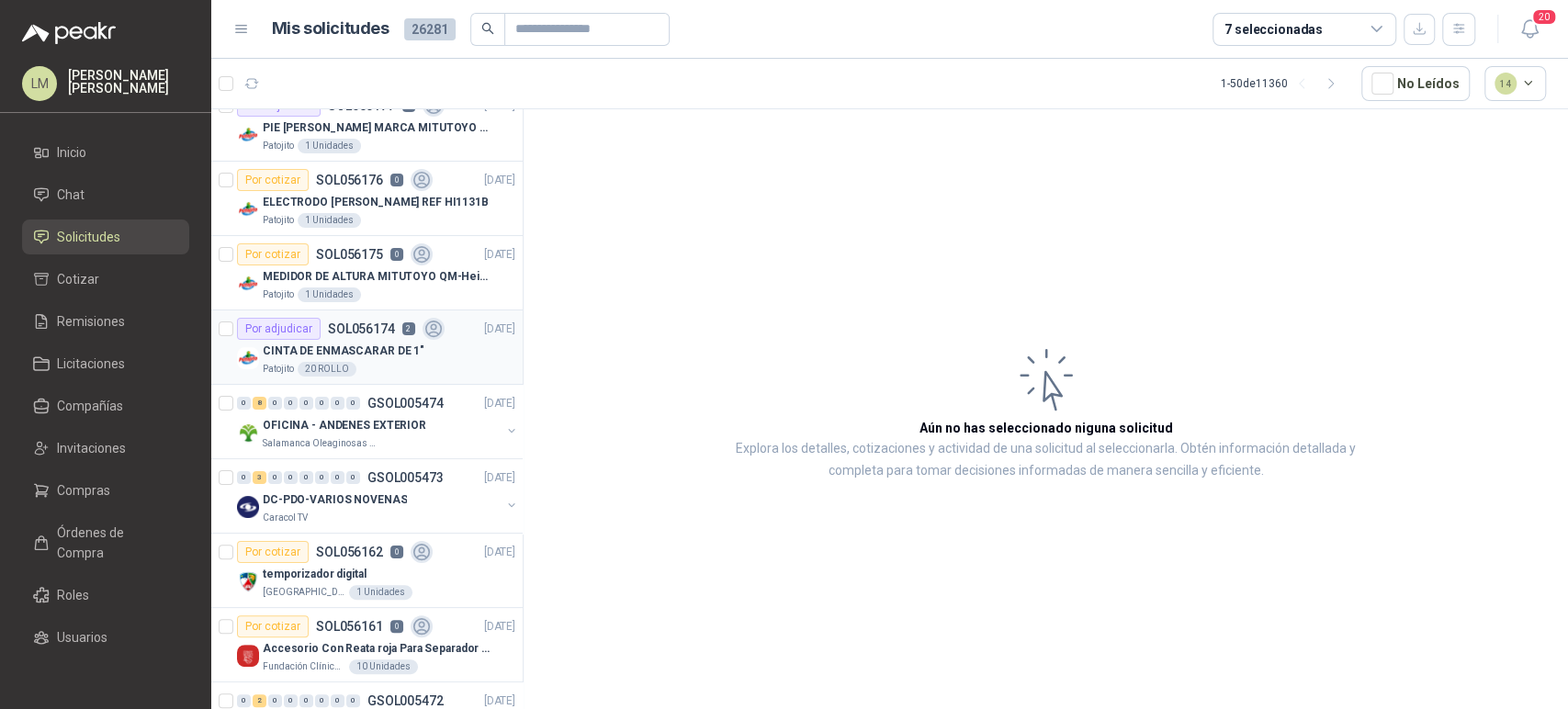
scroll to position [174, 0]
click at [354, 351] on p "CINTA DE ENMASCARAR DE 1"" at bounding box center [343, 348] width 161 height 18
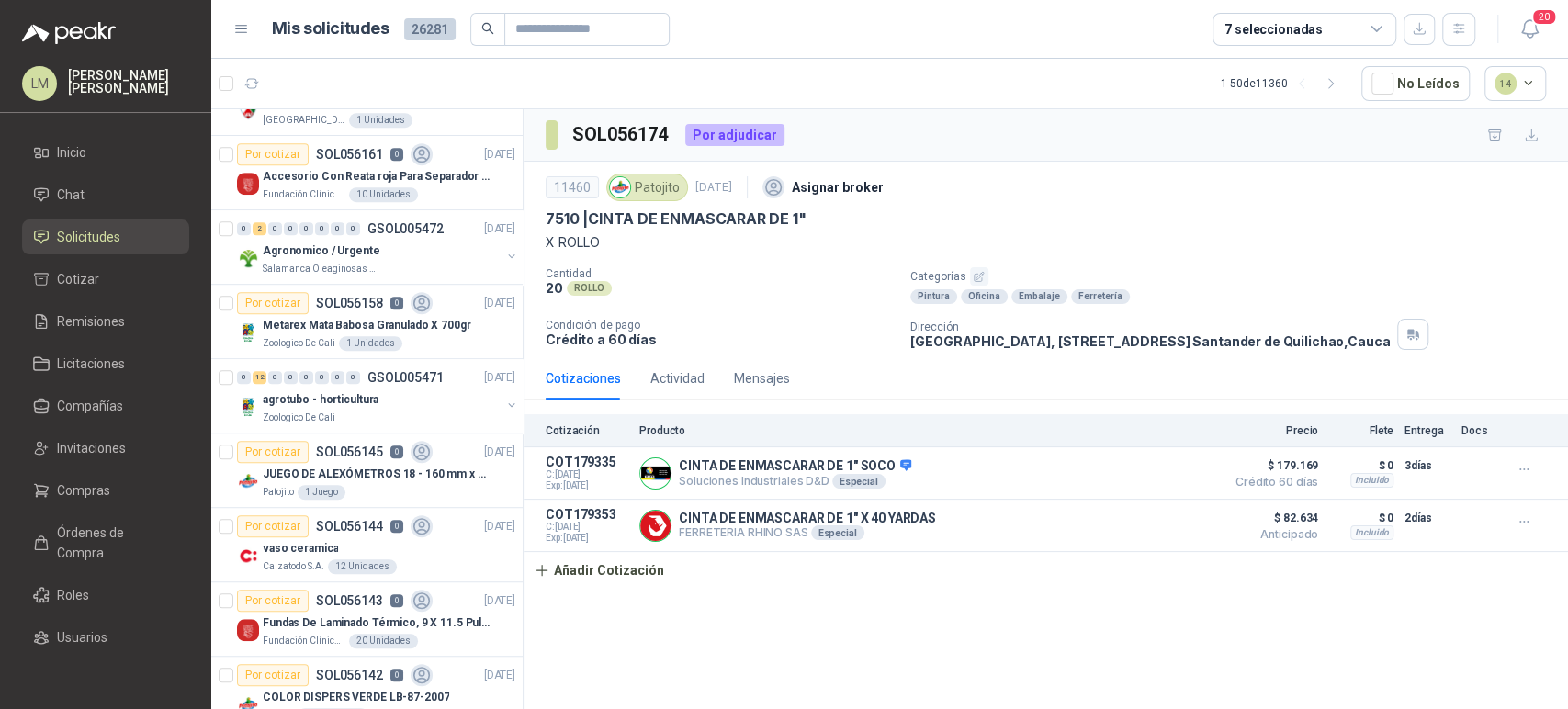
scroll to position [661, 0]
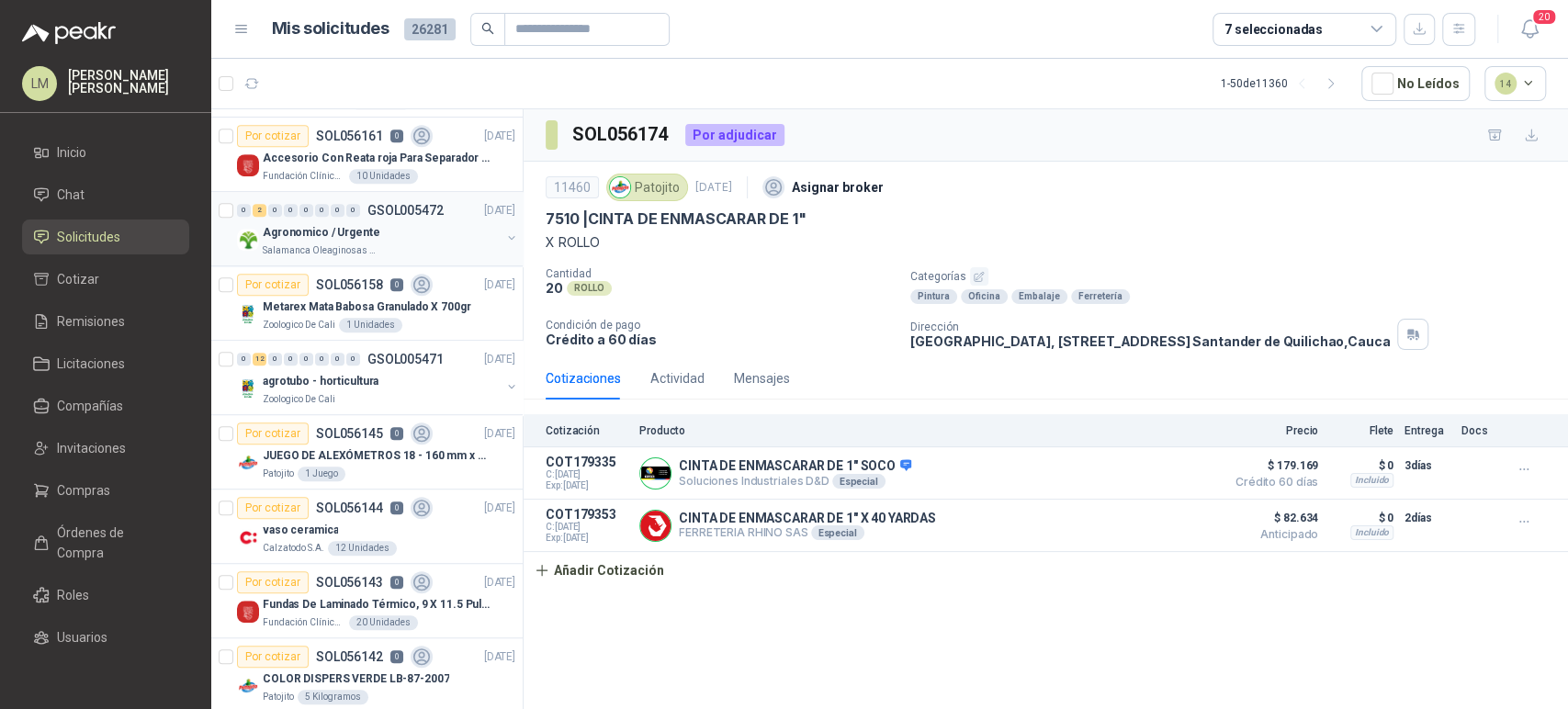
click at [377, 209] on p "GSOL005472" at bounding box center [405, 210] width 77 height 13
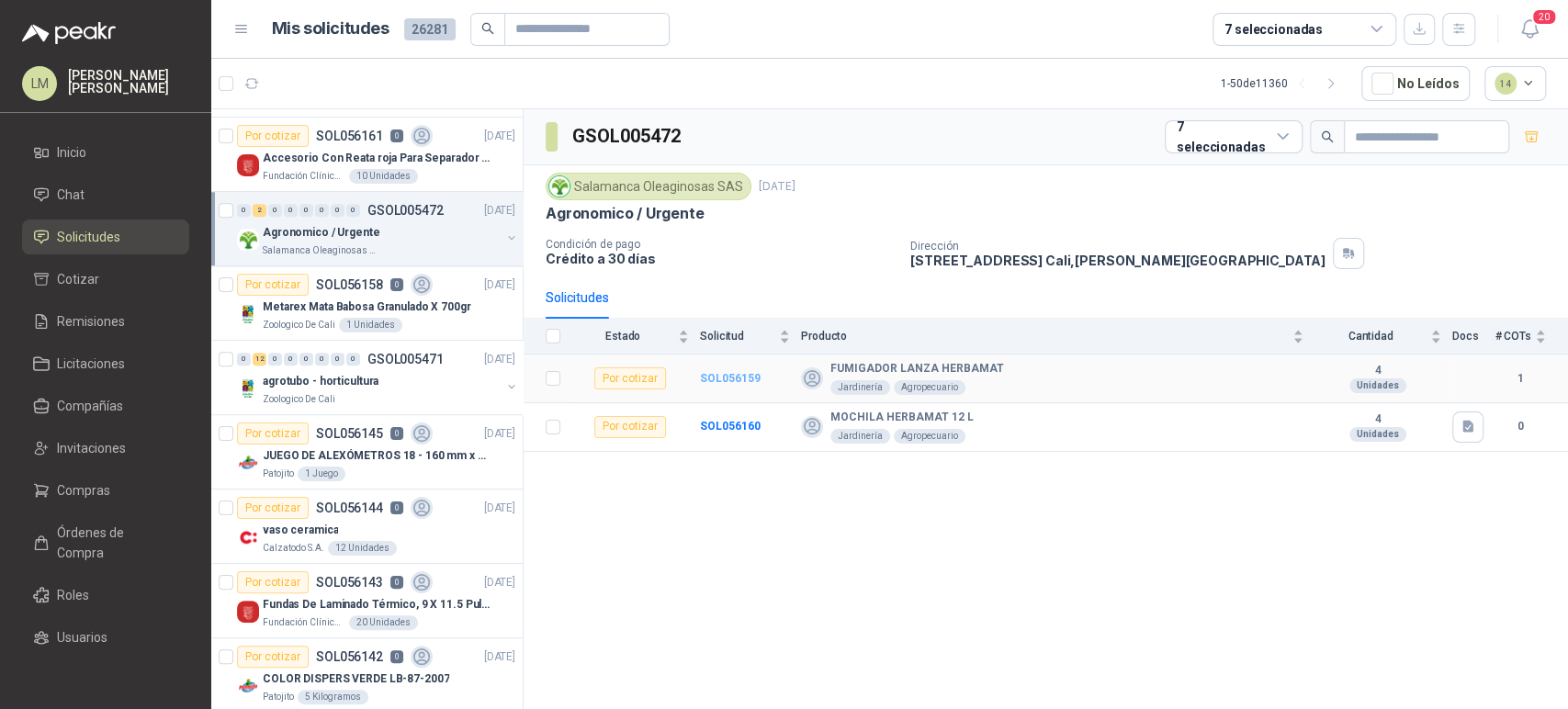
click at [710, 380] on b "SOL056159" at bounding box center [730, 378] width 61 height 13
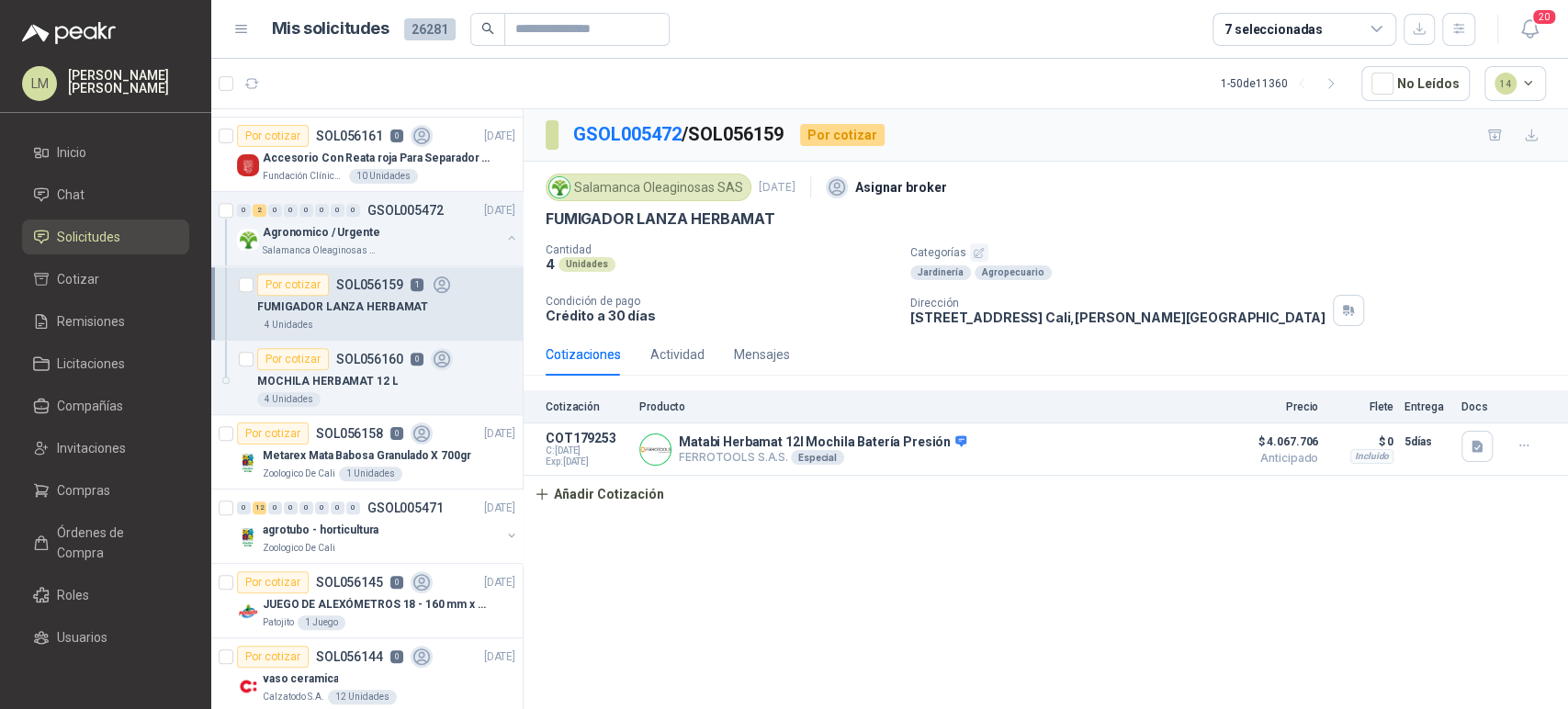
click at [973, 256] on icon "button" at bounding box center [979, 253] width 12 height 12
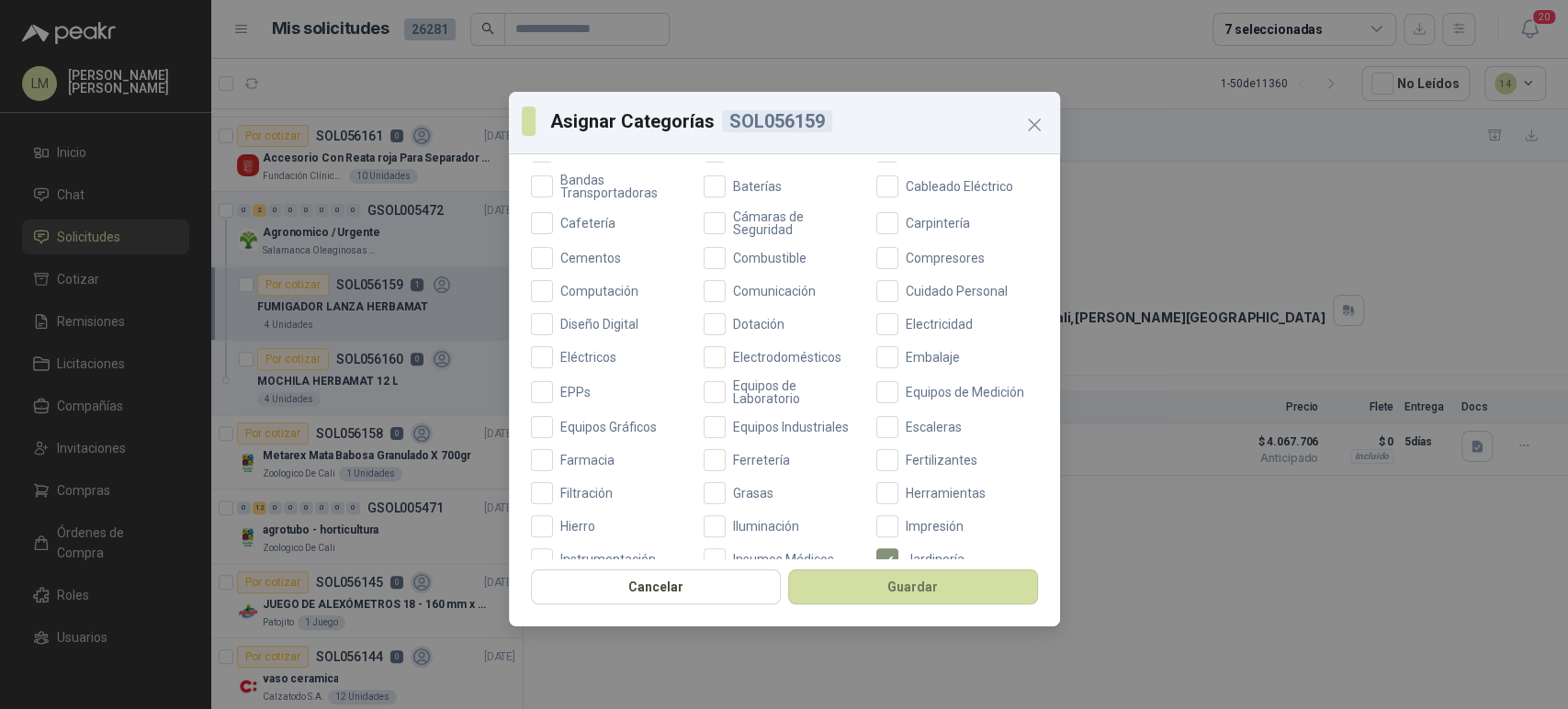
scroll to position [247, 0]
click at [730, 447] on span "Ferretería" at bounding box center [761, 453] width 72 height 13
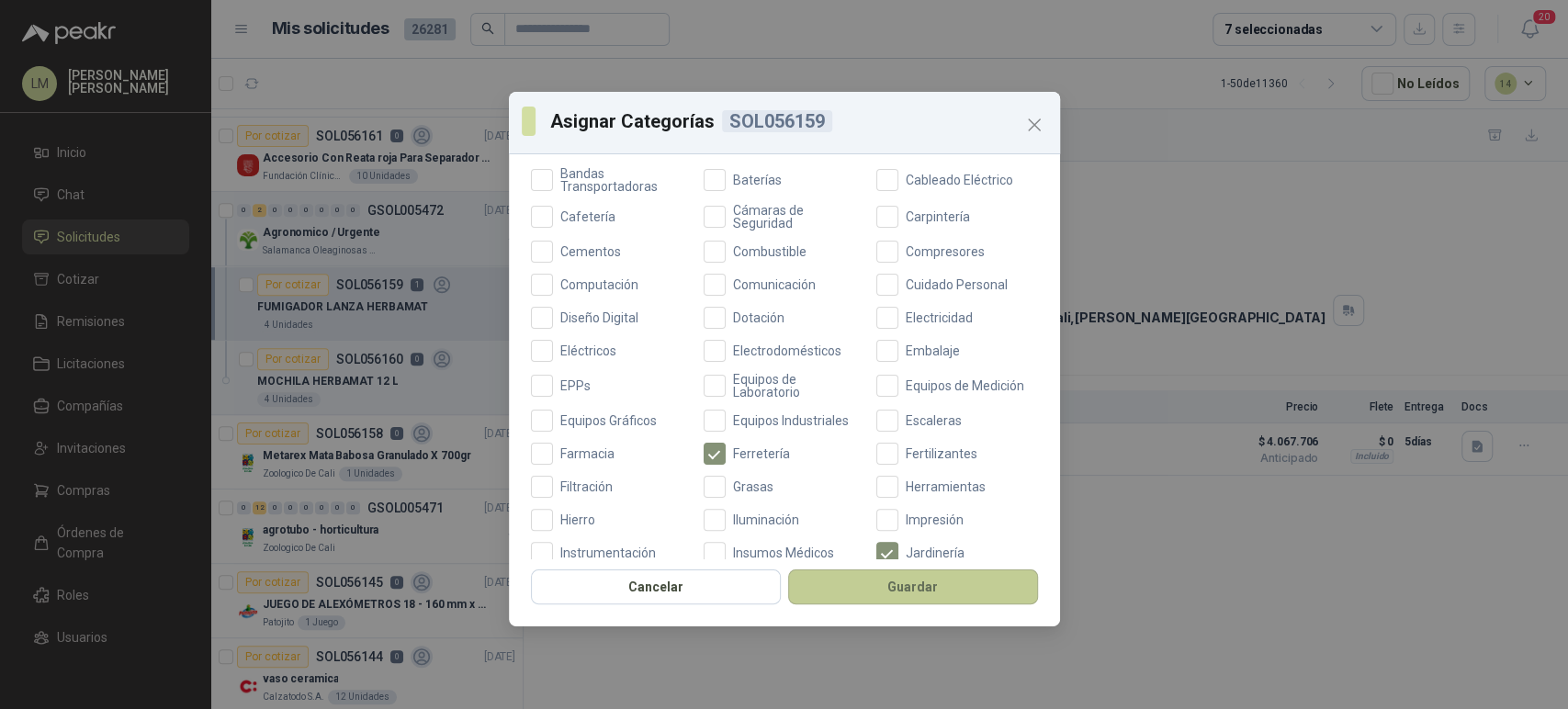
click at [826, 569] on button "Guardar" at bounding box center [912, 586] width 250 height 35
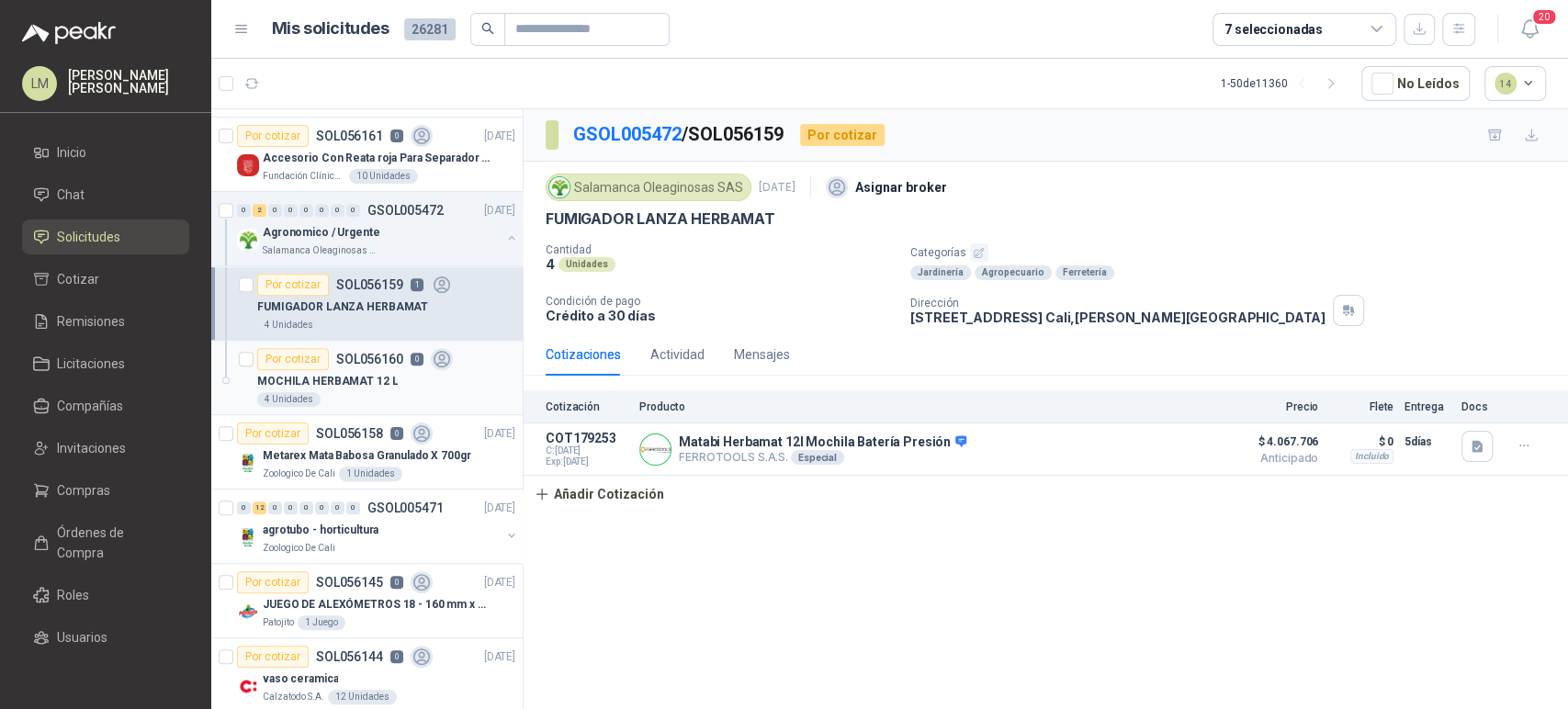
click at [362, 364] on p "SOL056160" at bounding box center [369, 359] width 67 height 13
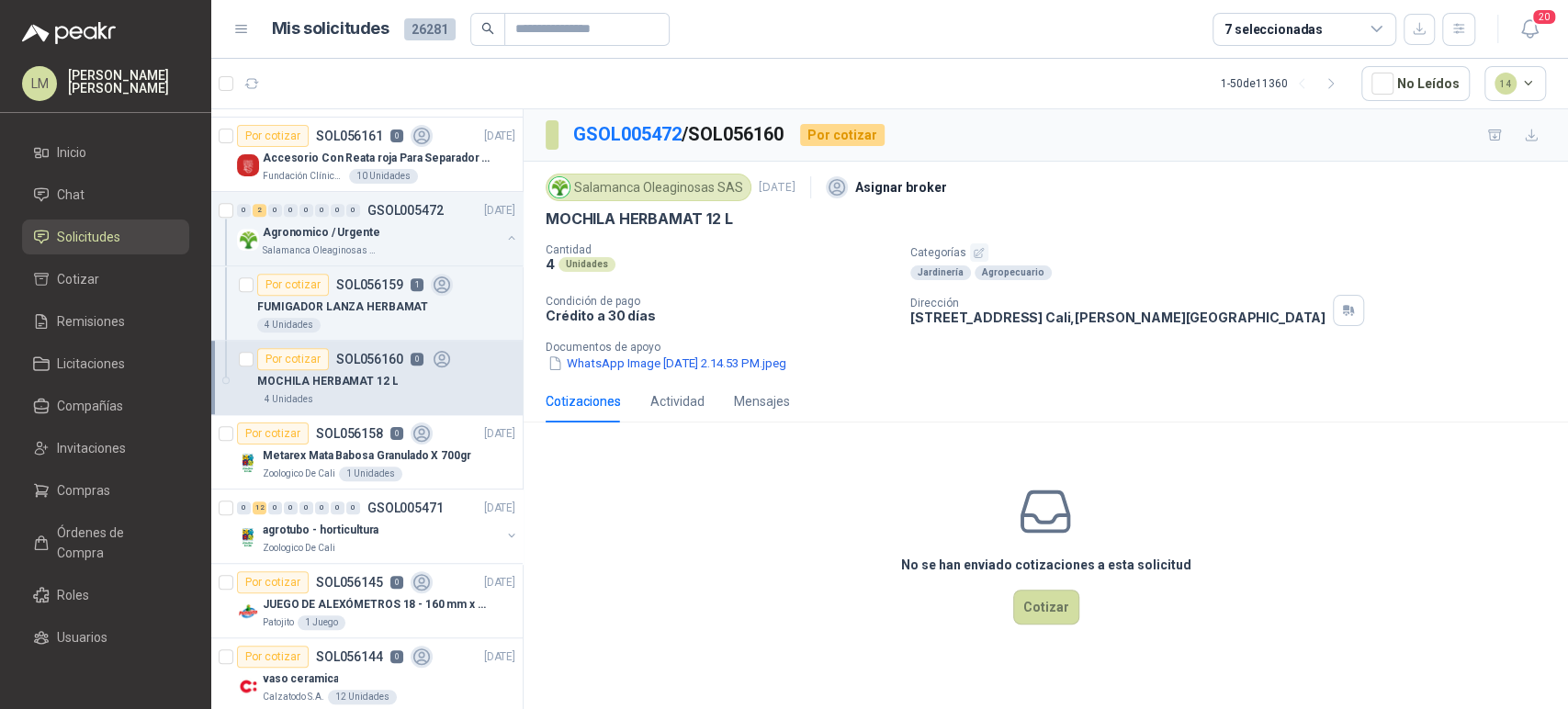
click at [982, 256] on icon "button" at bounding box center [979, 253] width 12 height 12
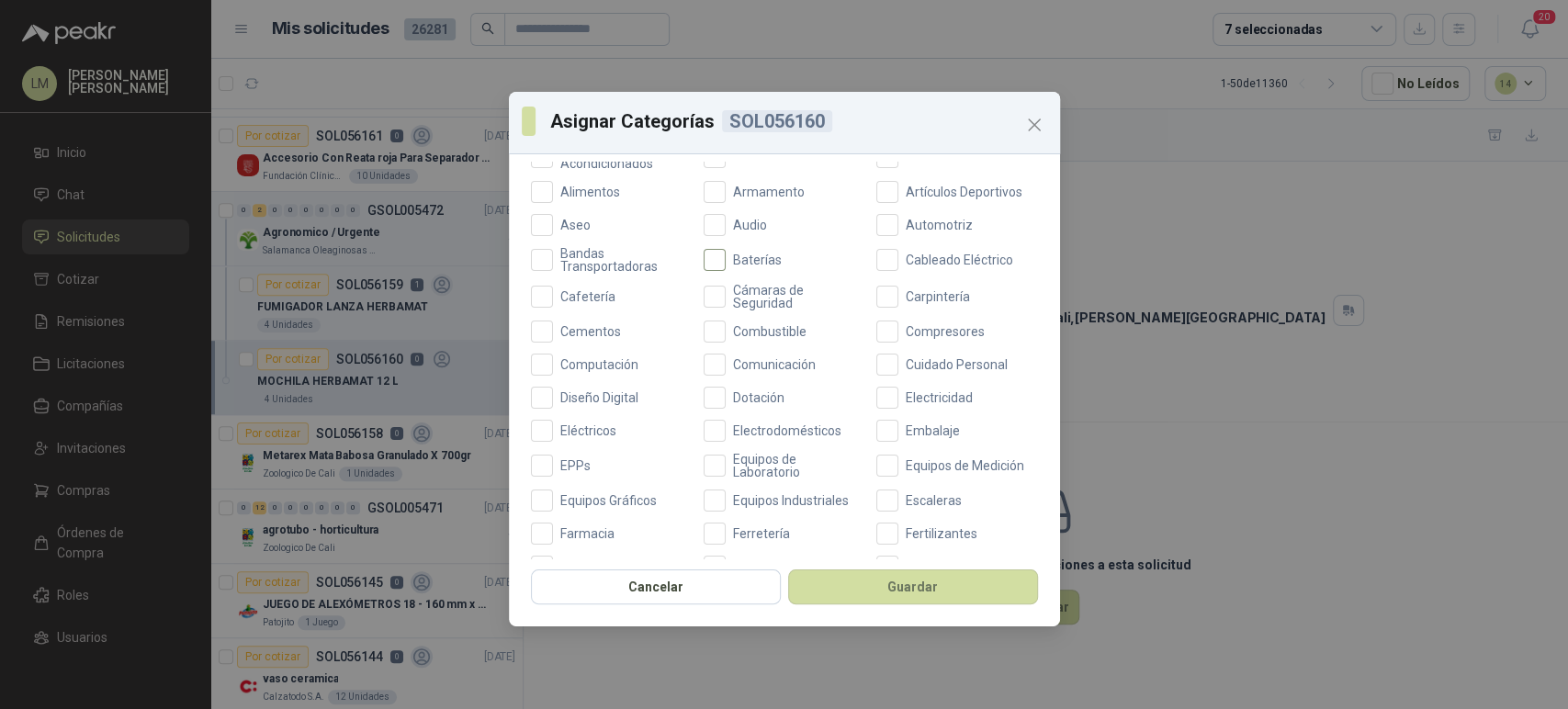
scroll to position [168, 0]
click at [854, 582] on button "Guardar" at bounding box center [912, 586] width 250 height 35
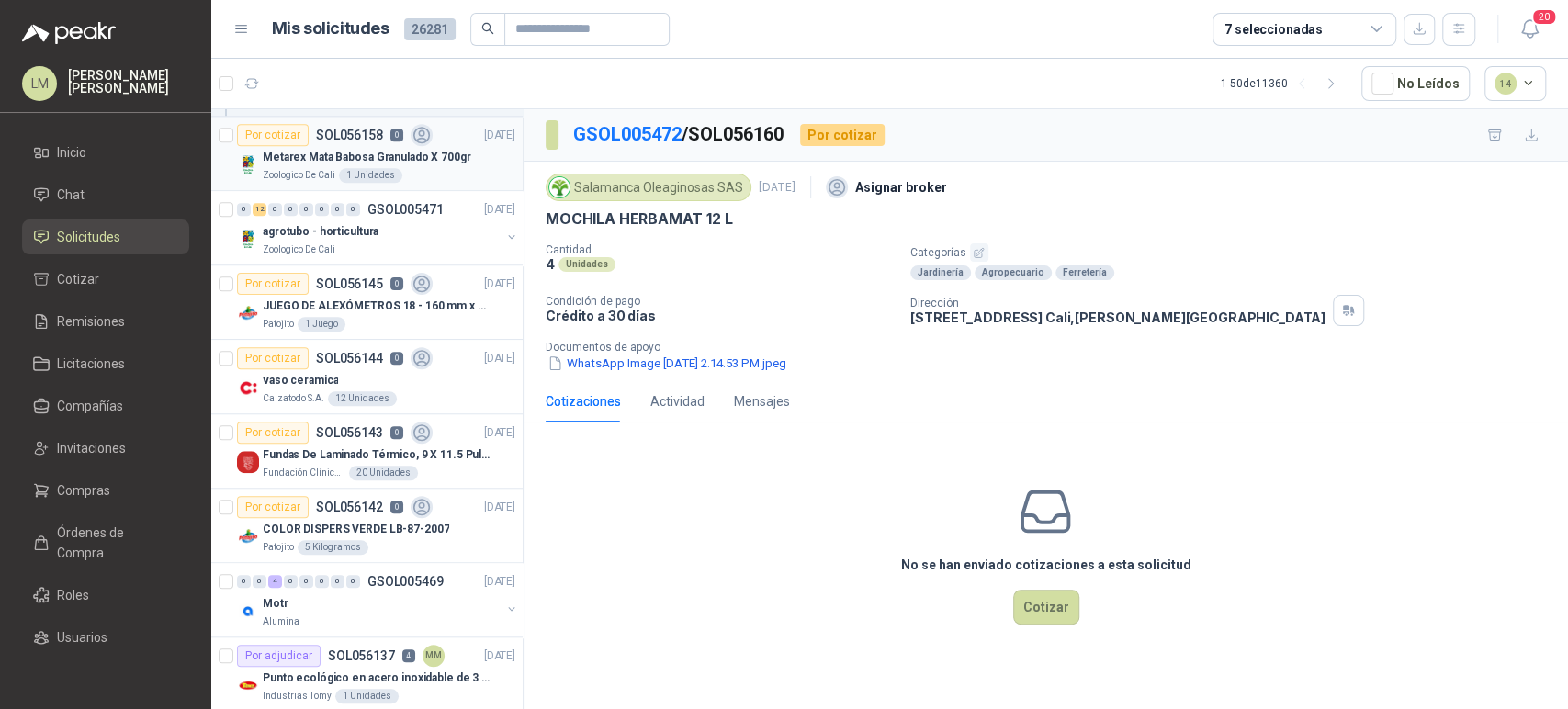
scroll to position [962, 0]
click at [337, 241] on div "Zoologico De Cali" at bounding box center [381, 248] width 238 height 15
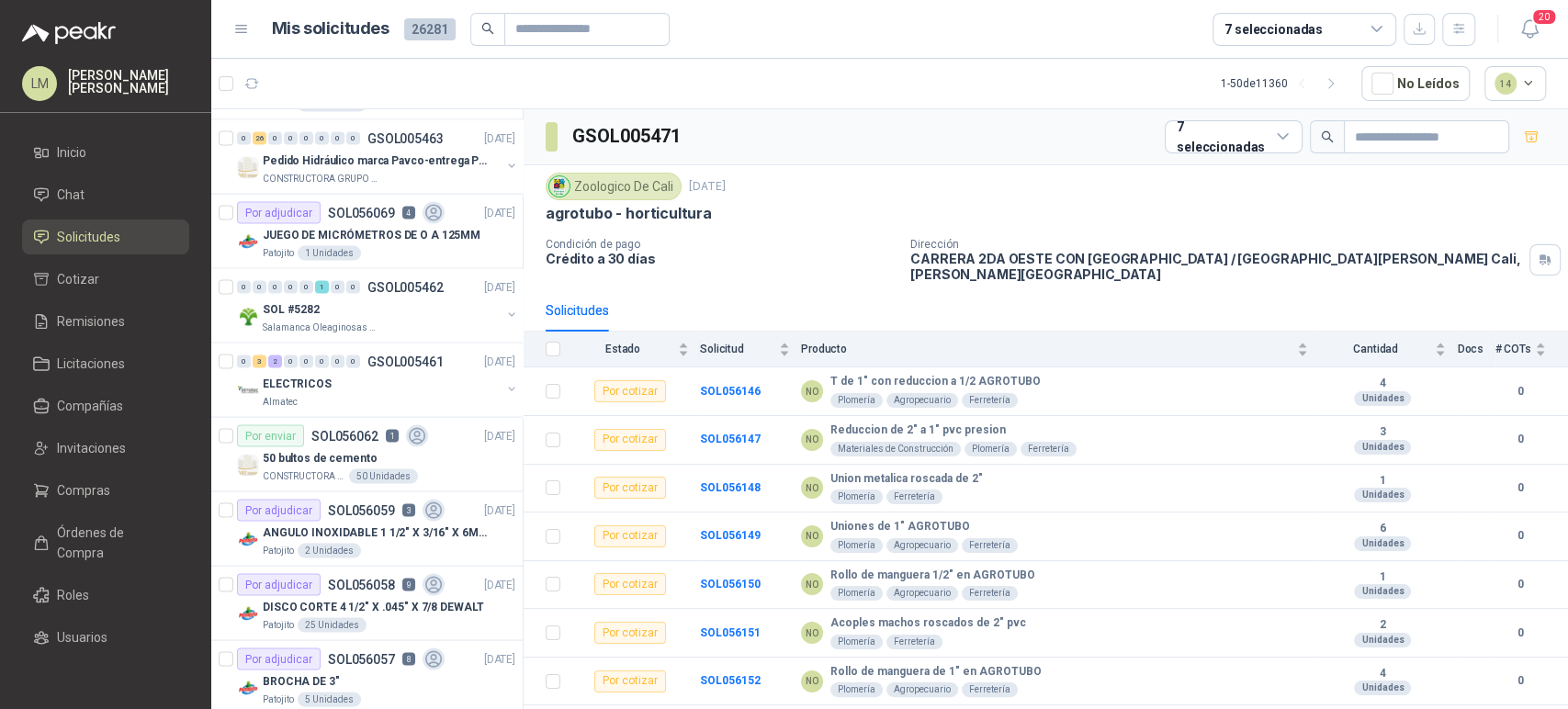
scroll to position [2374, 0]
click at [337, 242] on div "1 Unidades" at bounding box center [329, 249] width 64 height 15
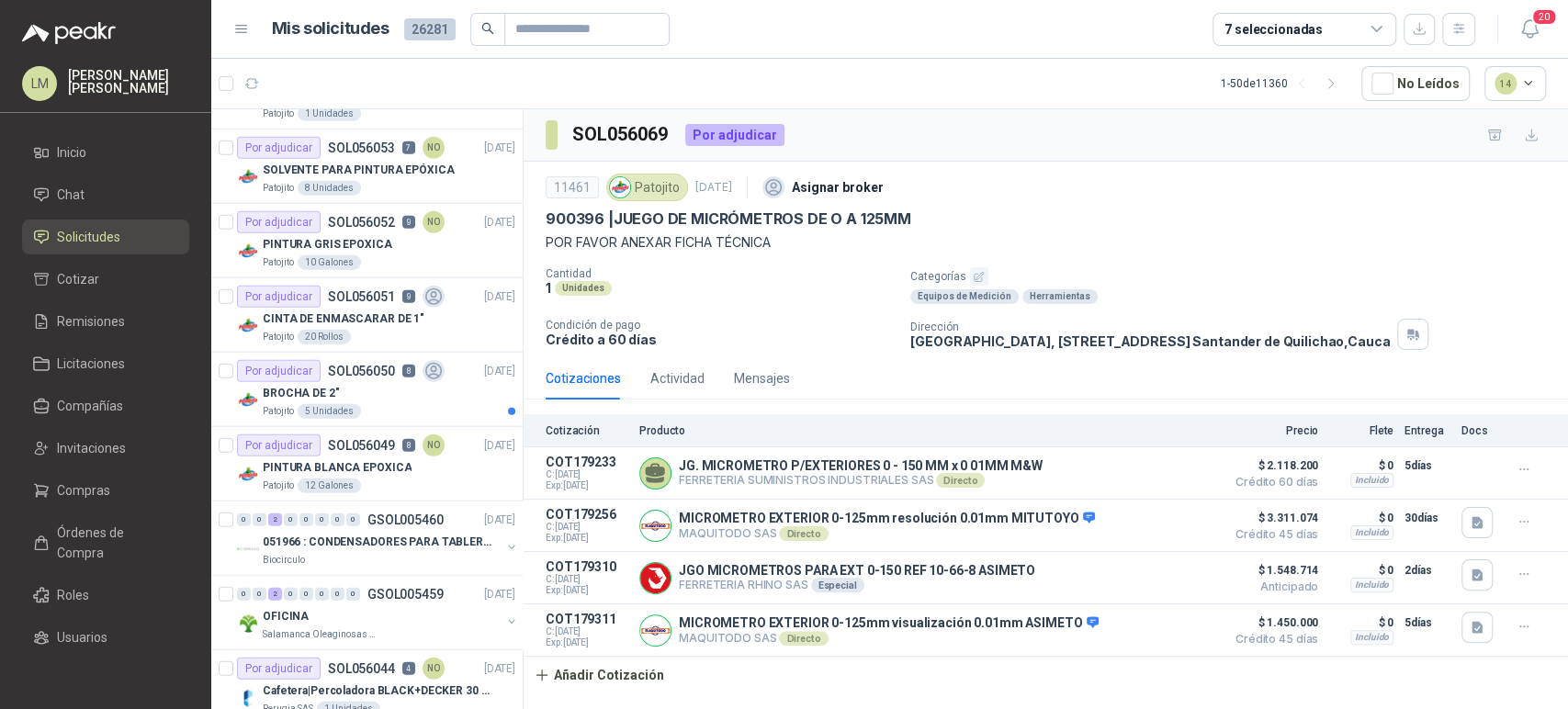
scroll to position [3295, 0]
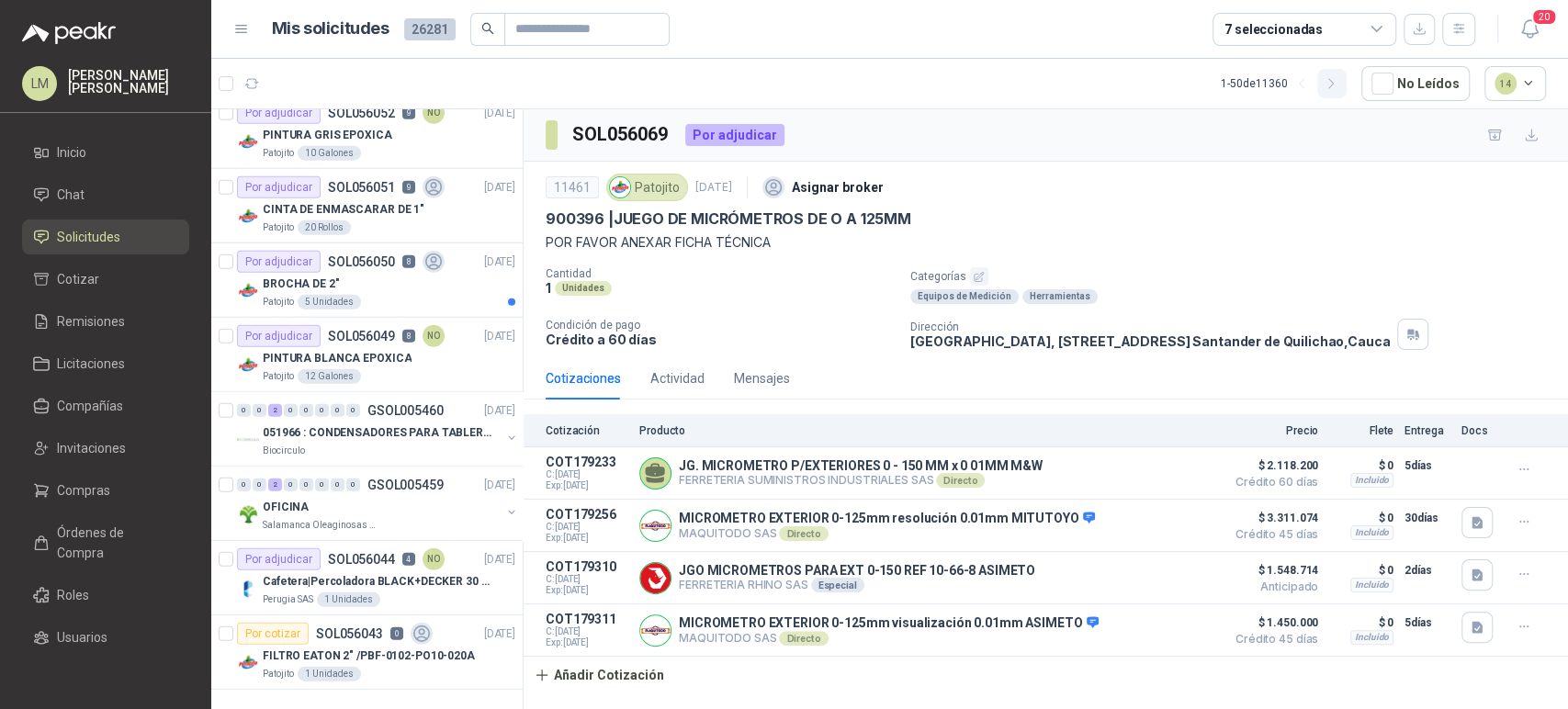
click at [1332, 87] on icon "button" at bounding box center [1331, 85] width 16 height 16
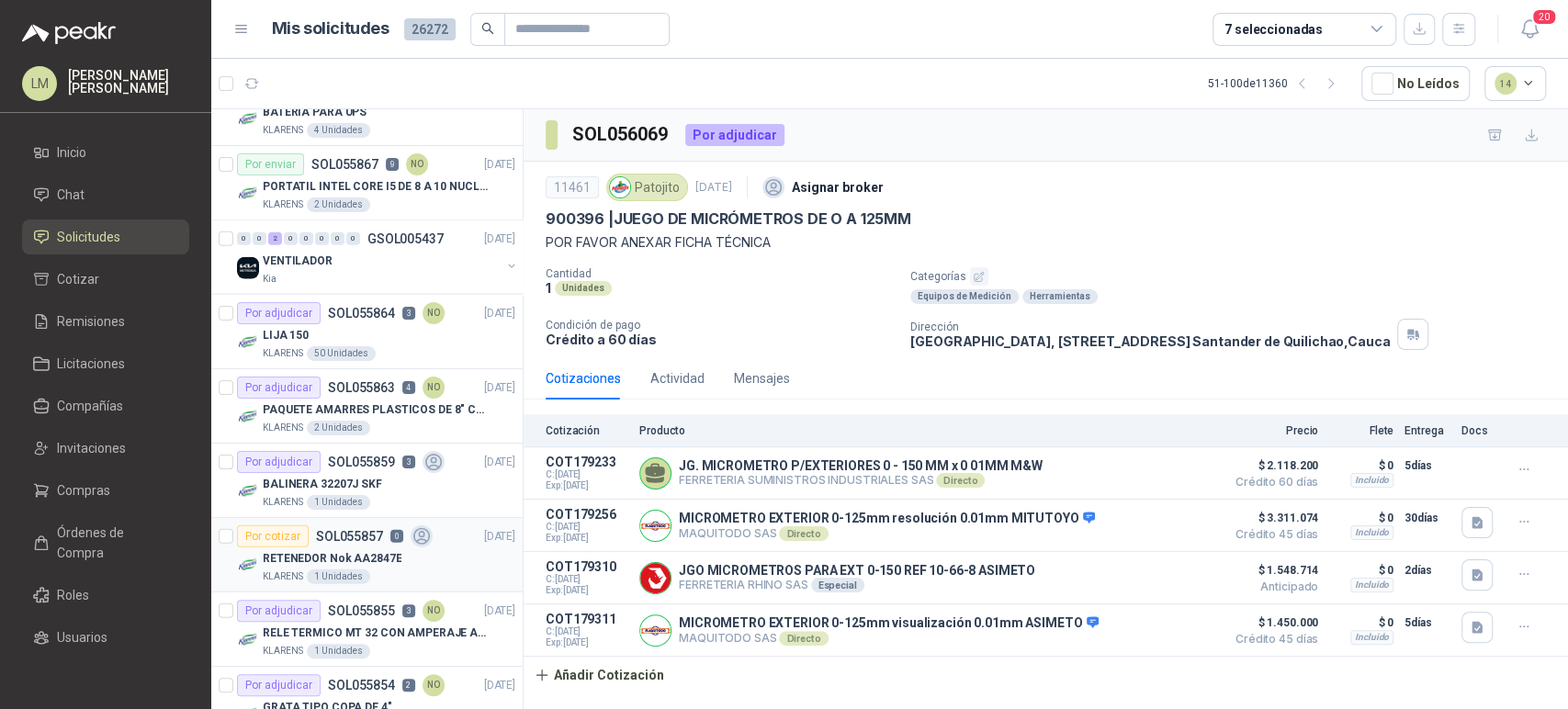
scroll to position [2890, 0]
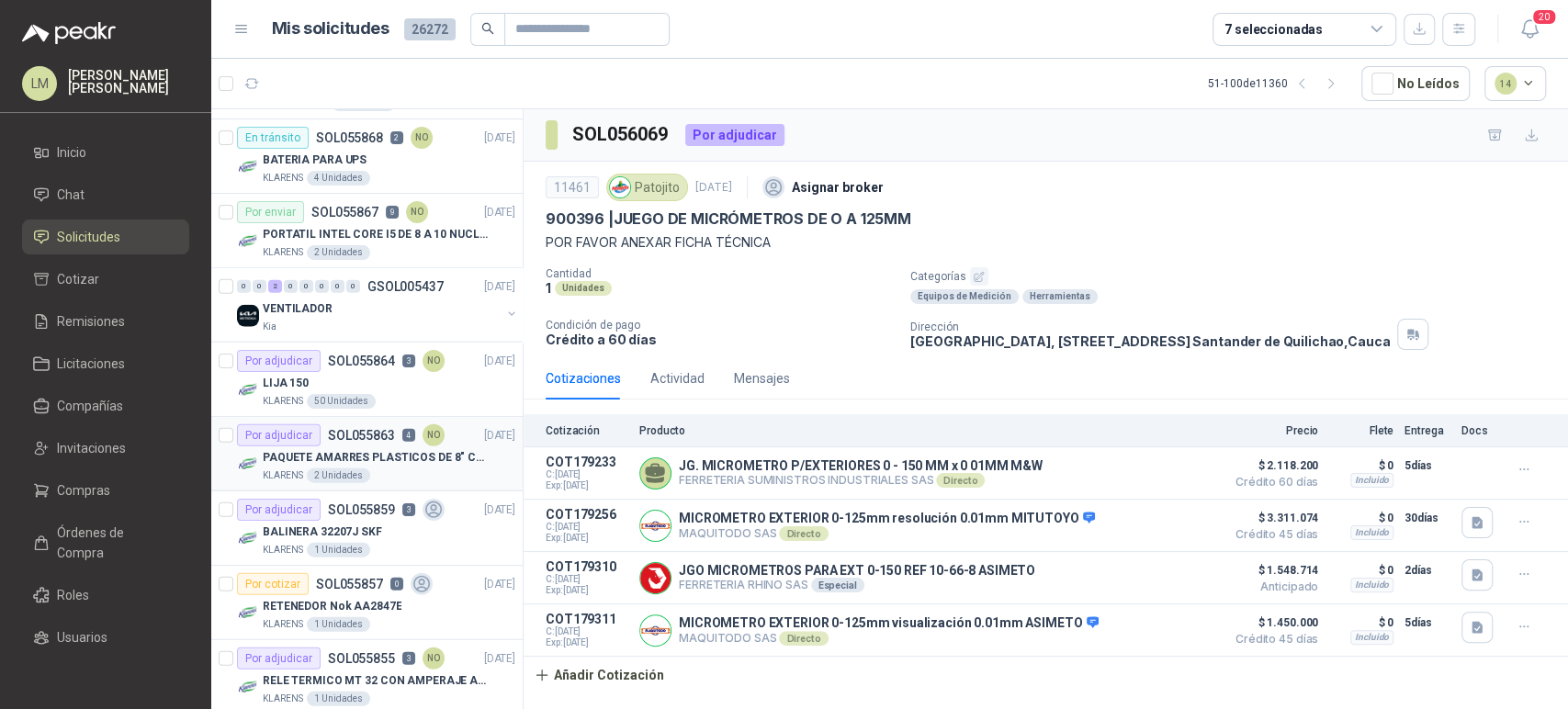
click at [383, 435] on p "SOL055863" at bounding box center [361, 435] width 67 height 13
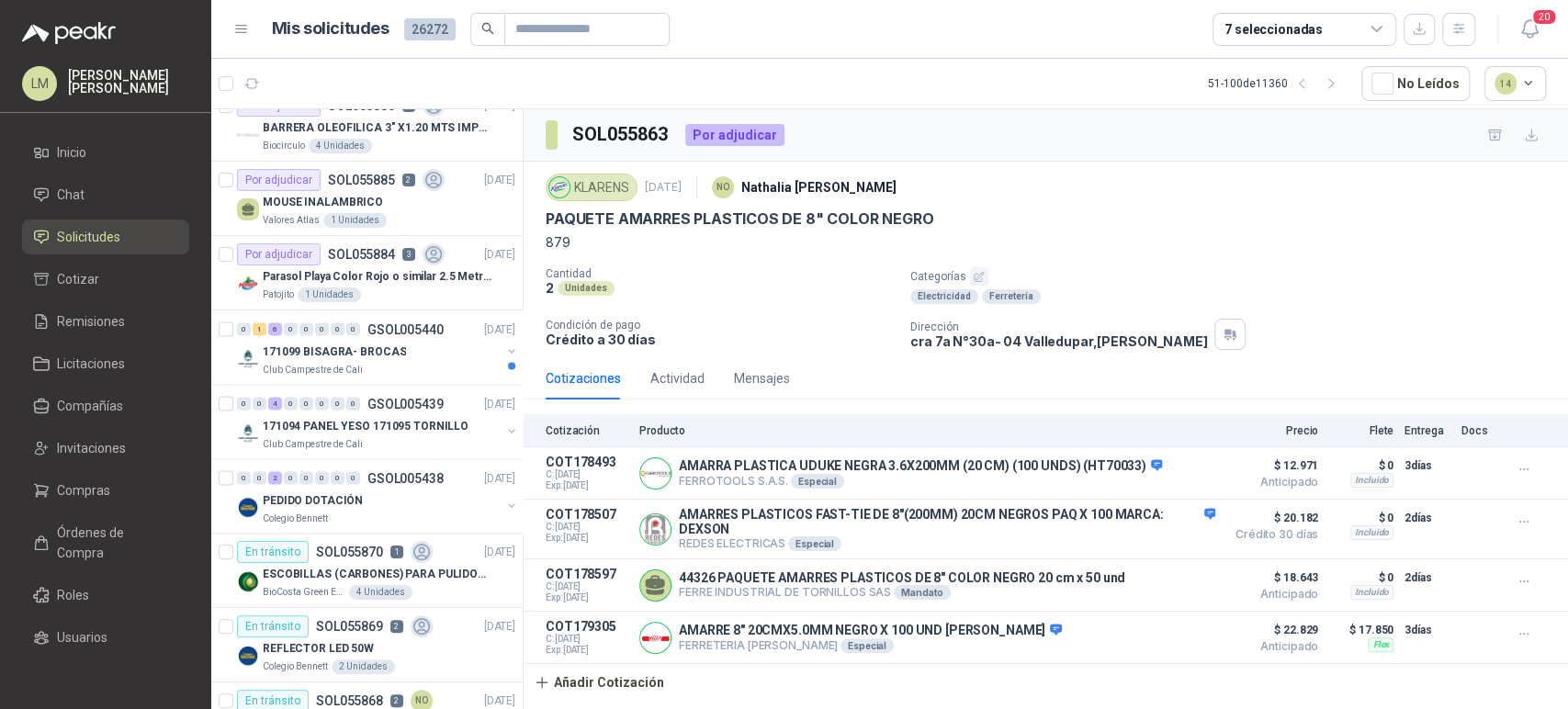
scroll to position [2327, 0]
click at [370, 495] on div "PEDIDO DOTACIÓN" at bounding box center [381, 500] width 238 height 22
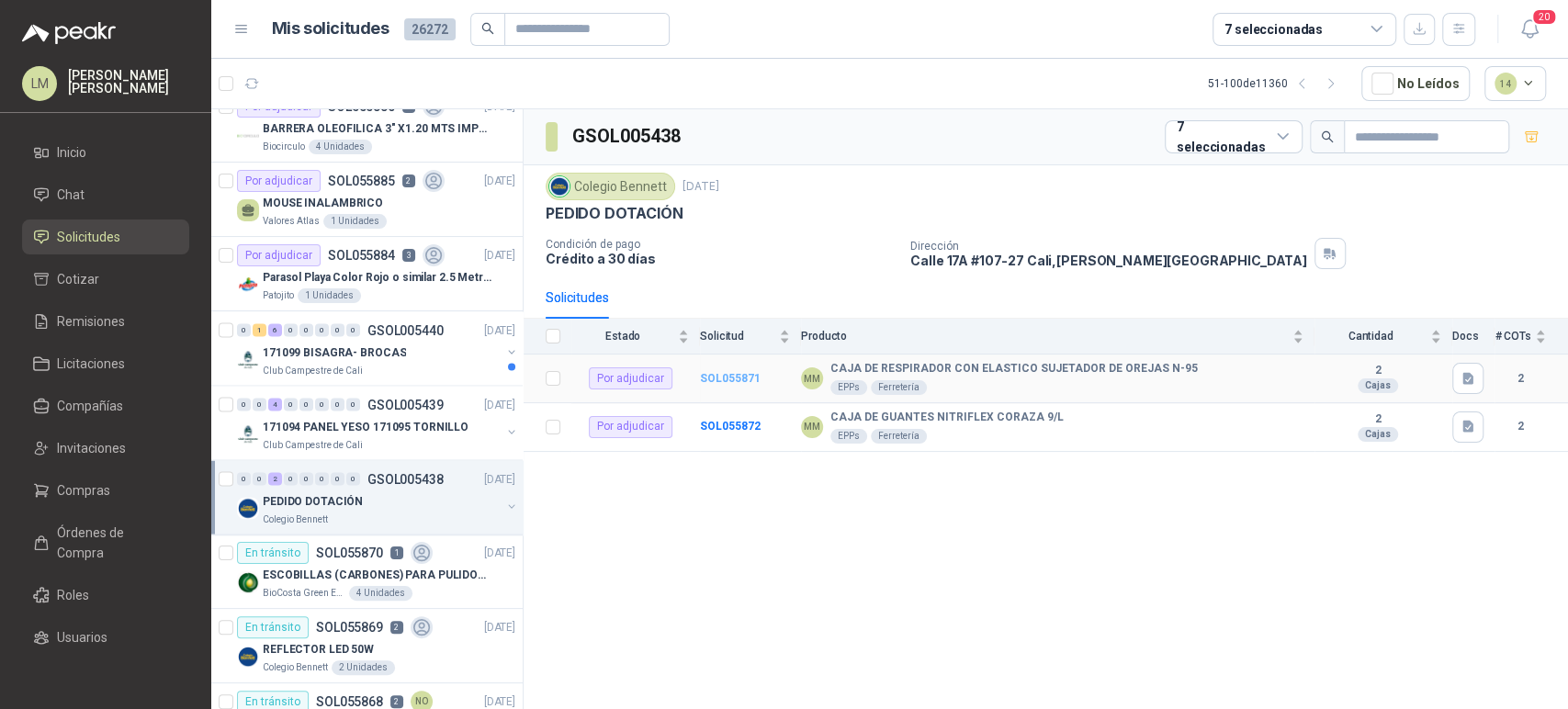
click at [731, 379] on b "SOL055871" at bounding box center [730, 378] width 61 height 13
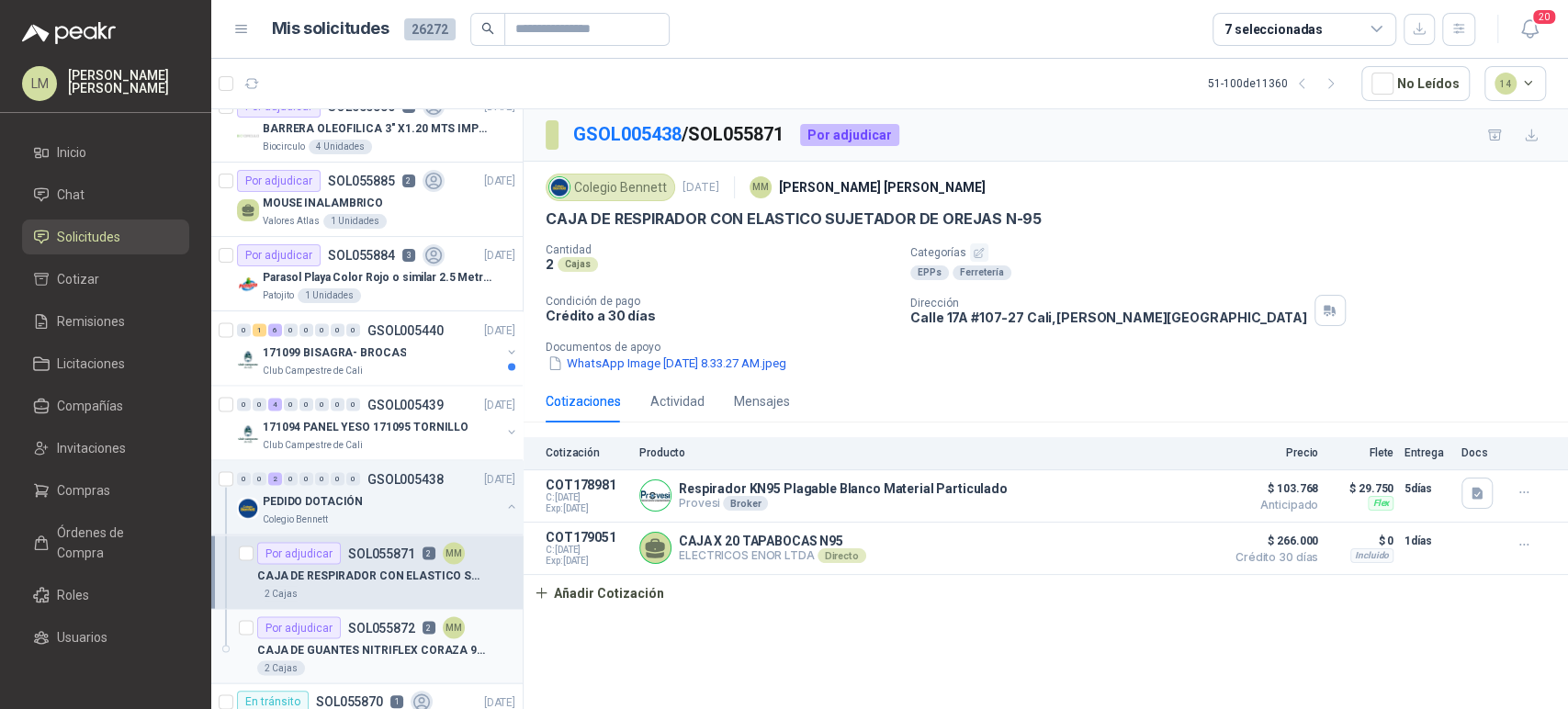
click at [364, 640] on p "CAJA DE GUANTES NITRIFLEX CORAZA 9/L" at bounding box center [372, 649] width 229 height 18
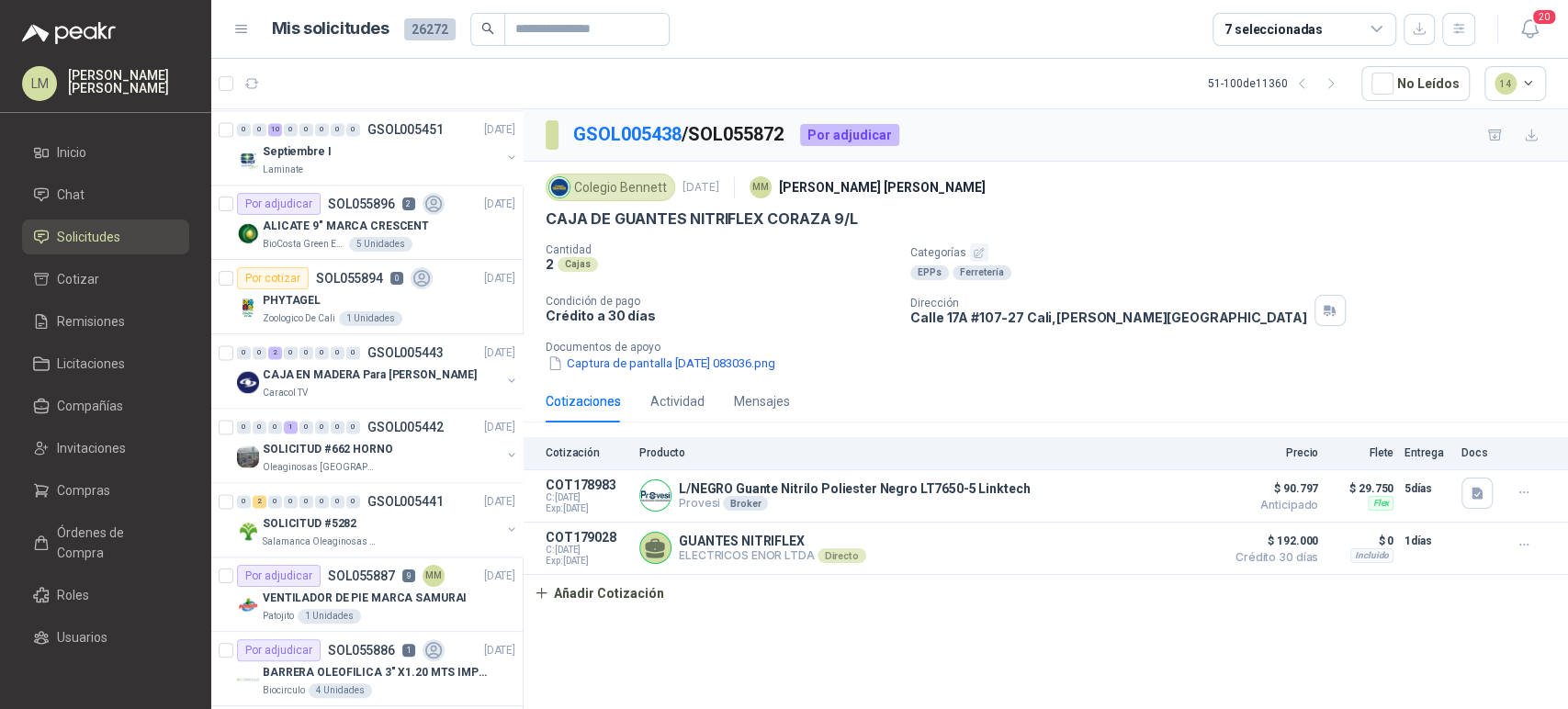
scroll to position [1773, 0]
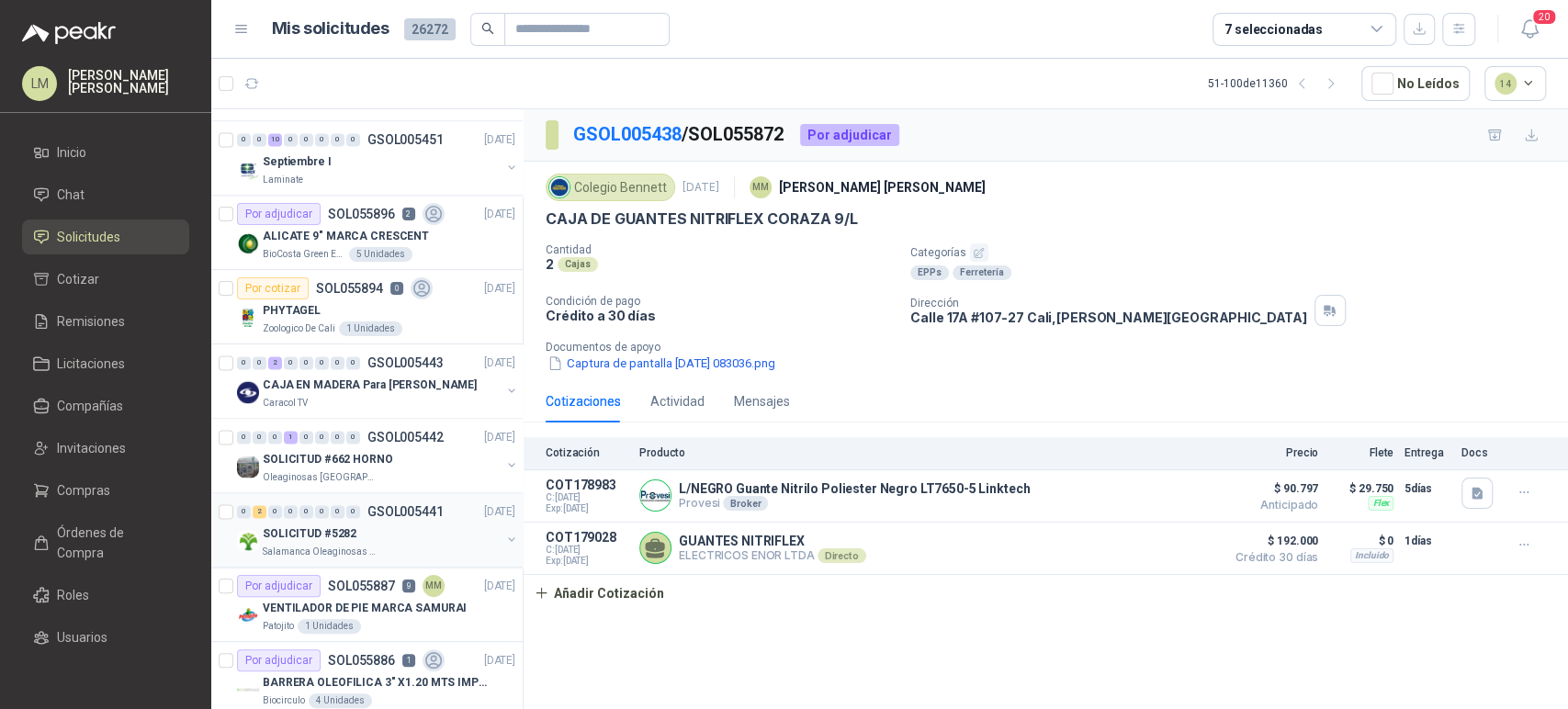
click at [379, 522] on div "SOLICITUD #5282" at bounding box center [381, 533] width 238 height 22
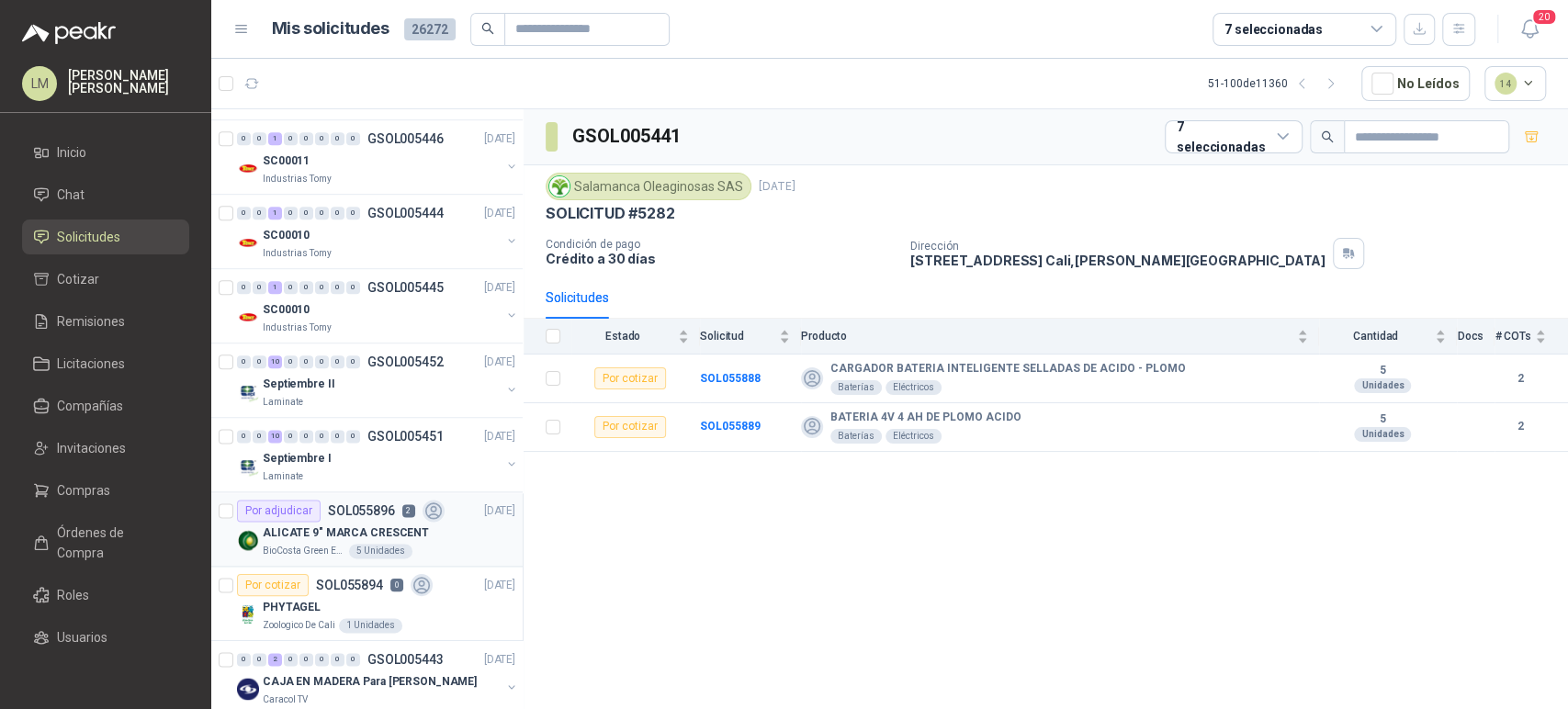
scroll to position [1465, 0]
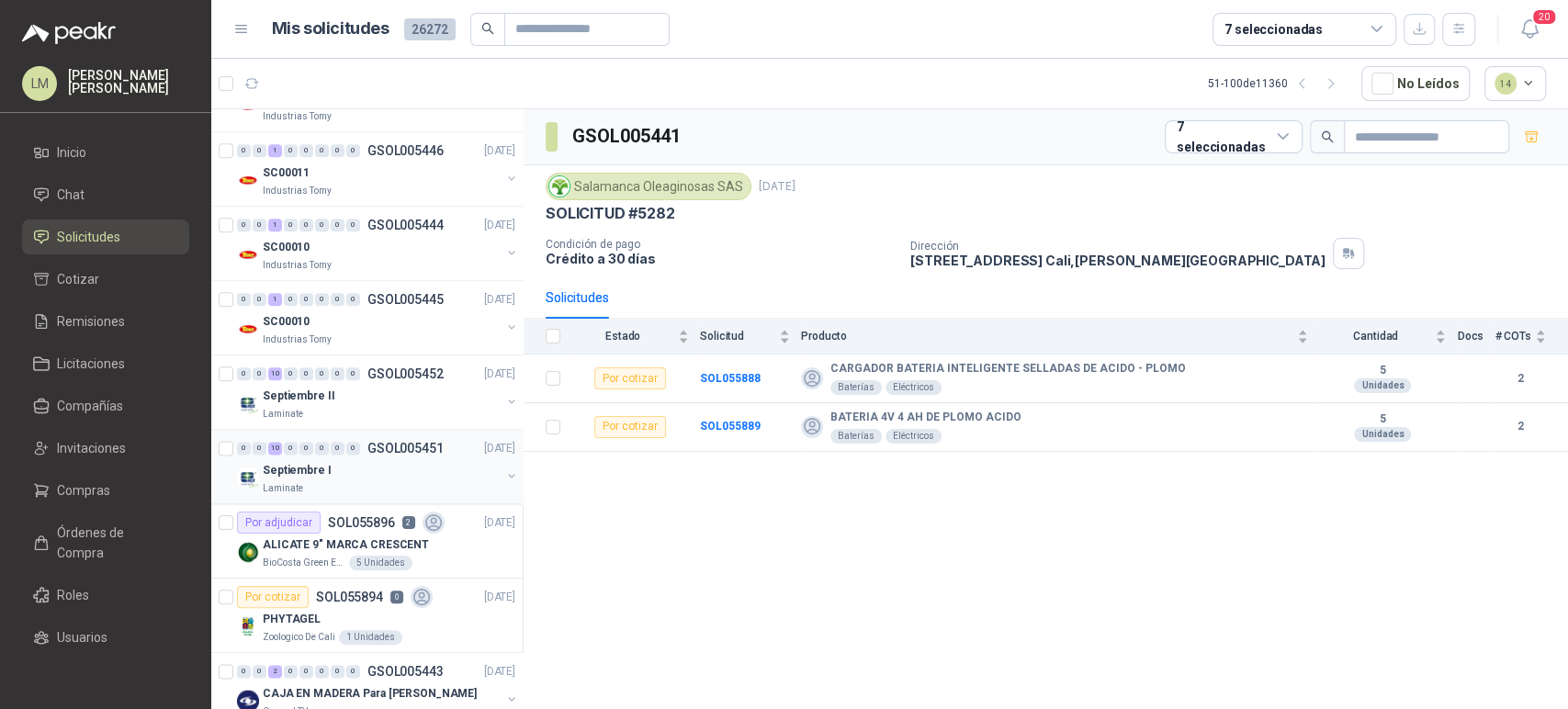
click at [382, 466] on div "Septiembre I" at bounding box center [381, 470] width 238 height 22
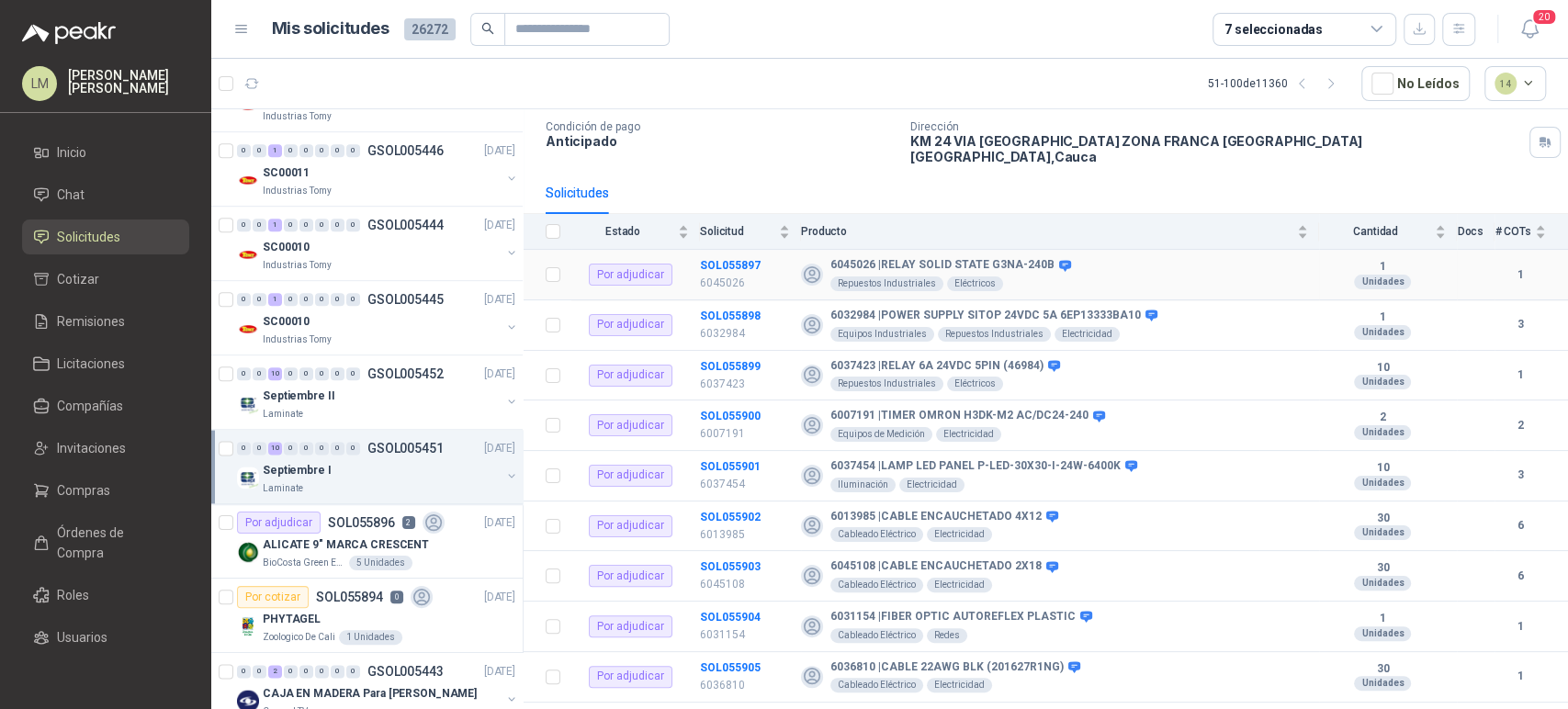
scroll to position [139, 0]
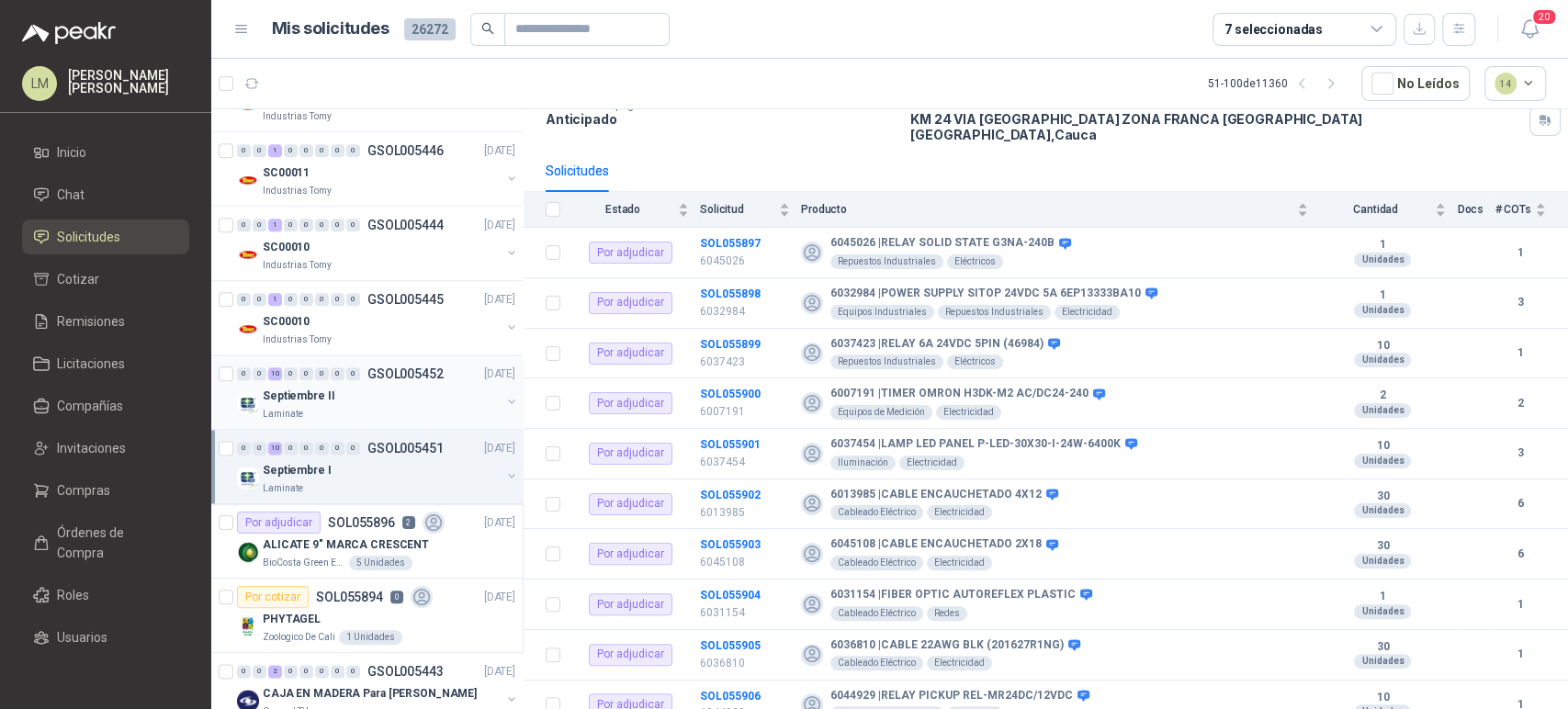
click at [376, 397] on div "Septiembre II" at bounding box center [381, 396] width 238 height 22
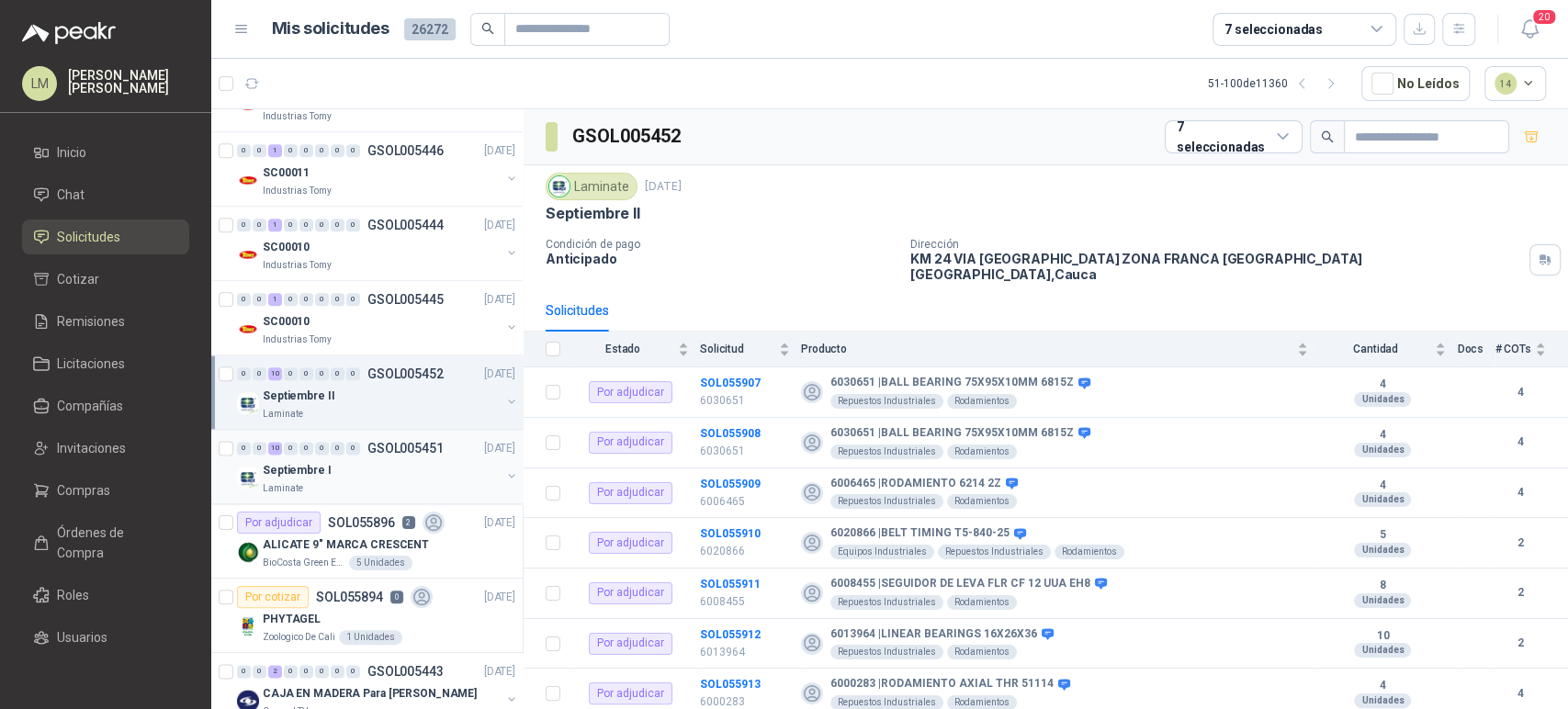
click at [351, 460] on div "Septiembre I" at bounding box center [381, 470] width 238 height 22
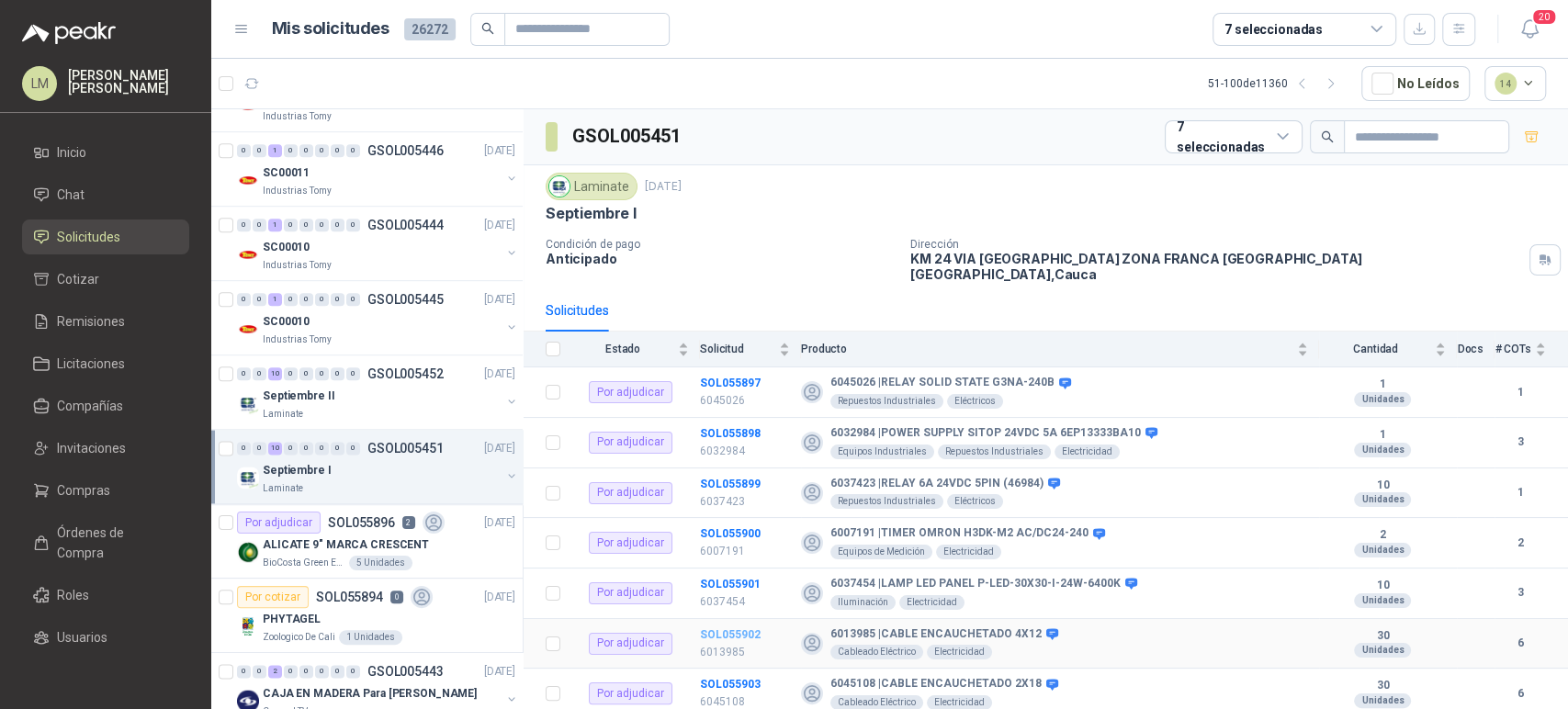
click at [745, 628] on b "SOL055902" at bounding box center [730, 634] width 61 height 13
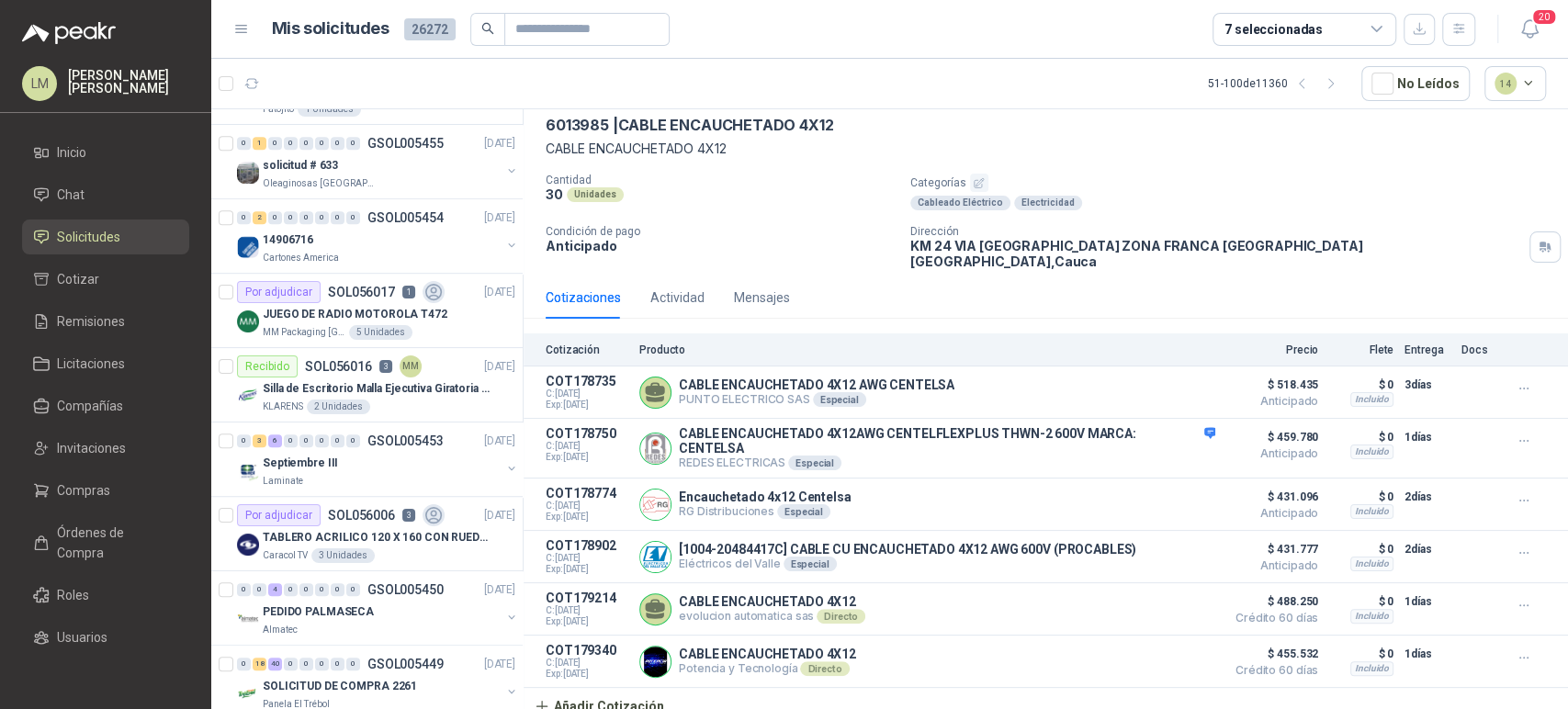
scroll to position [727, 0]
click at [80, 435] on link "Invitaciones" at bounding box center [105, 447] width 167 height 35
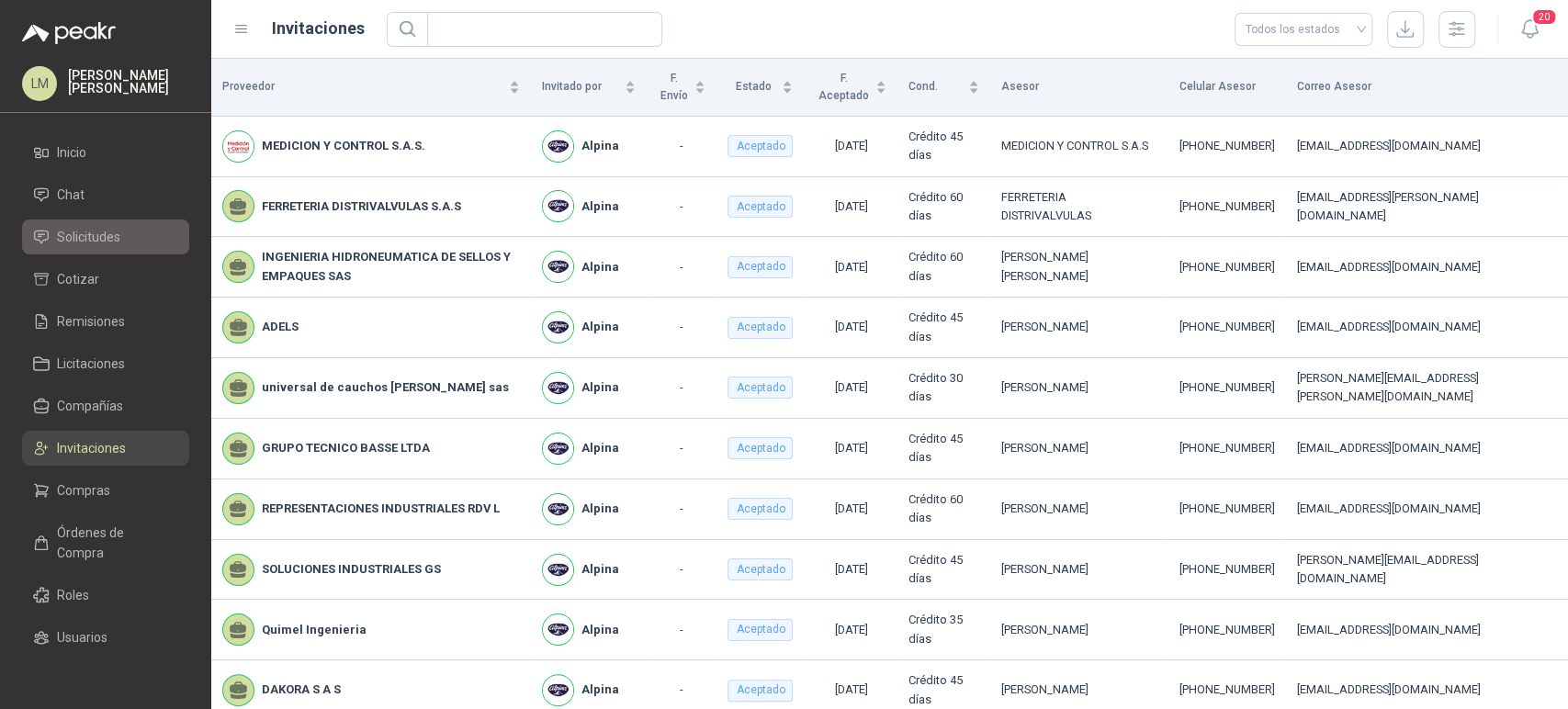
click at [110, 248] on link "Solicitudes" at bounding box center [105, 237] width 167 height 35
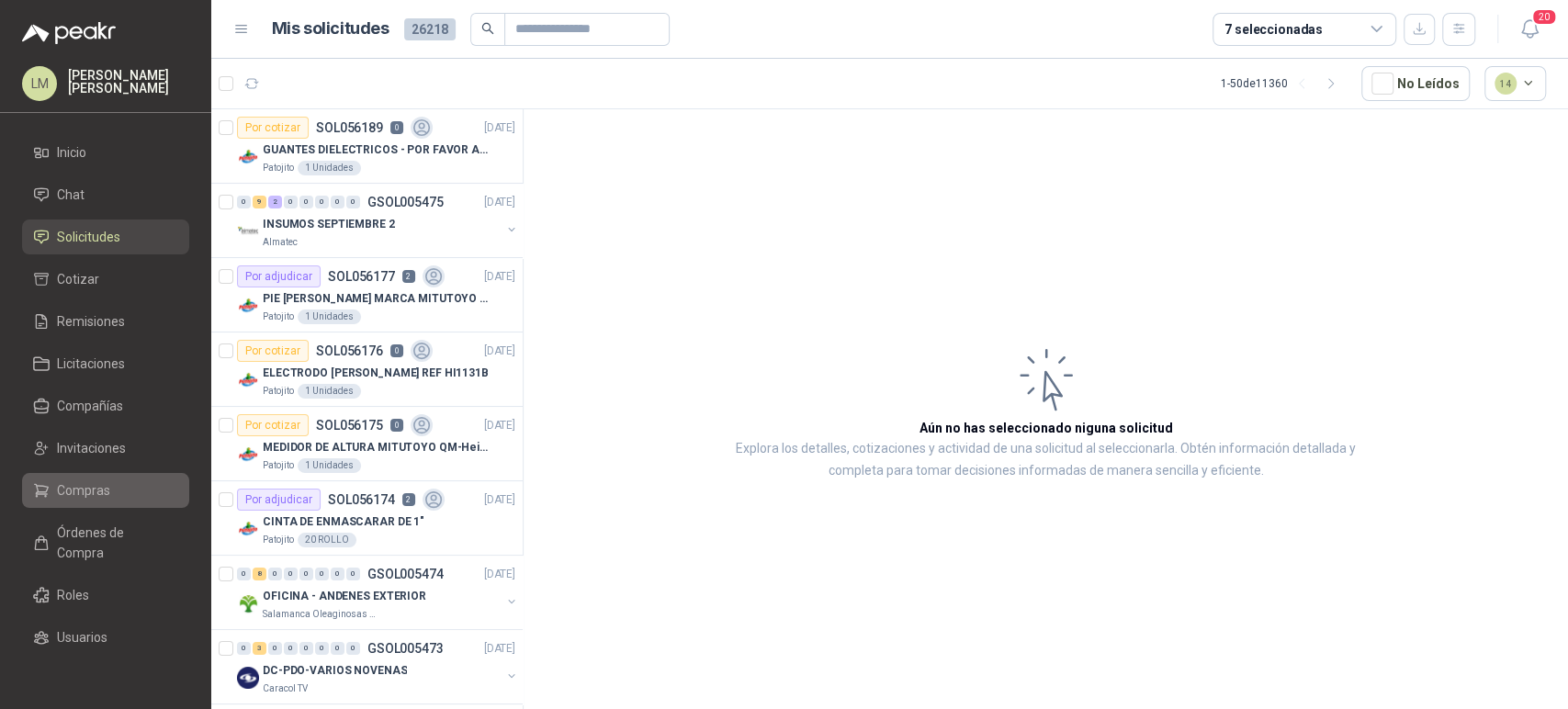
click at [72, 481] on span "Compras" at bounding box center [84, 490] width 54 height 20
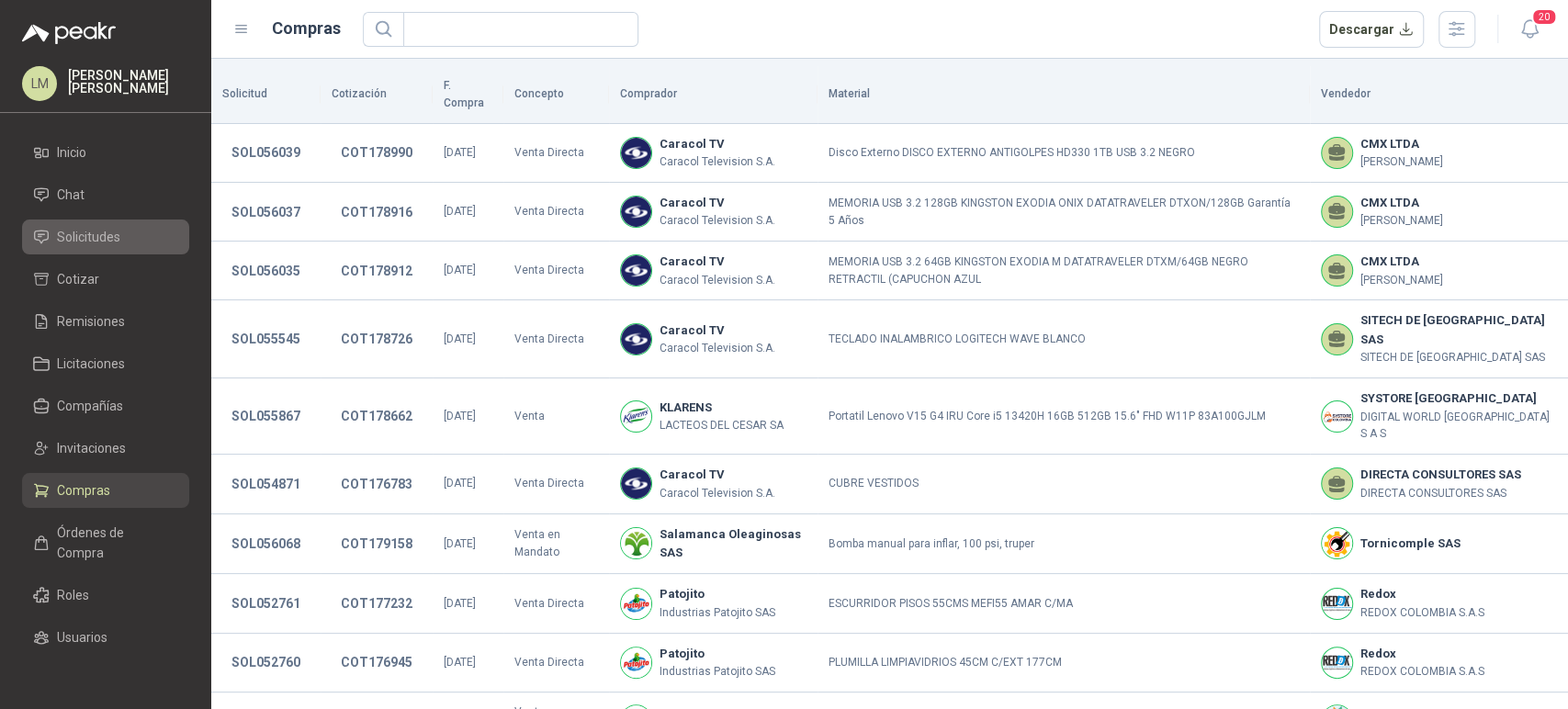
click at [100, 239] on span "Solicitudes" at bounding box center [89, 237] width 64 height 20
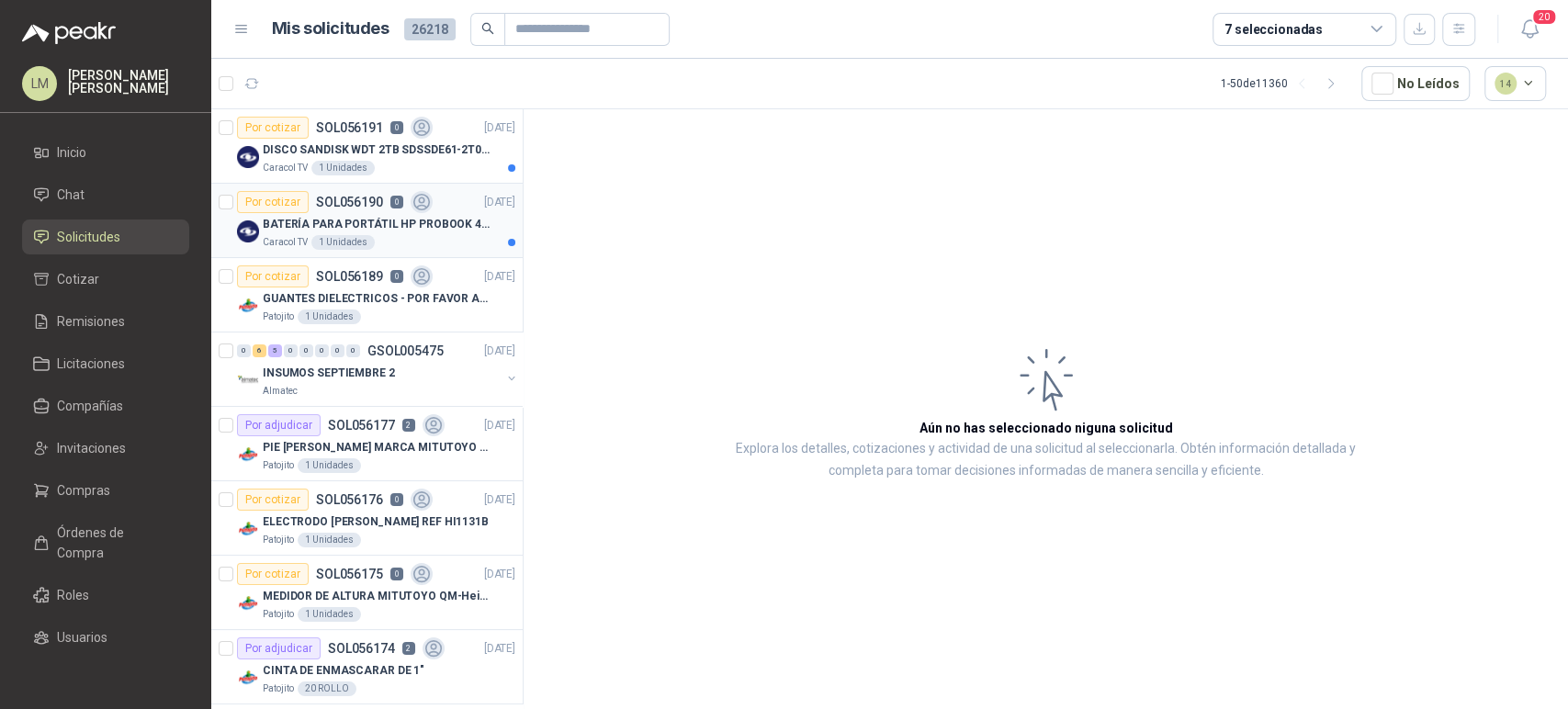
click at [305, 229] on p "BATERÍA PARA PORTÁTIL HP PROBOOK 430 G8" at bounding box center [377, 225] width 229 height 18
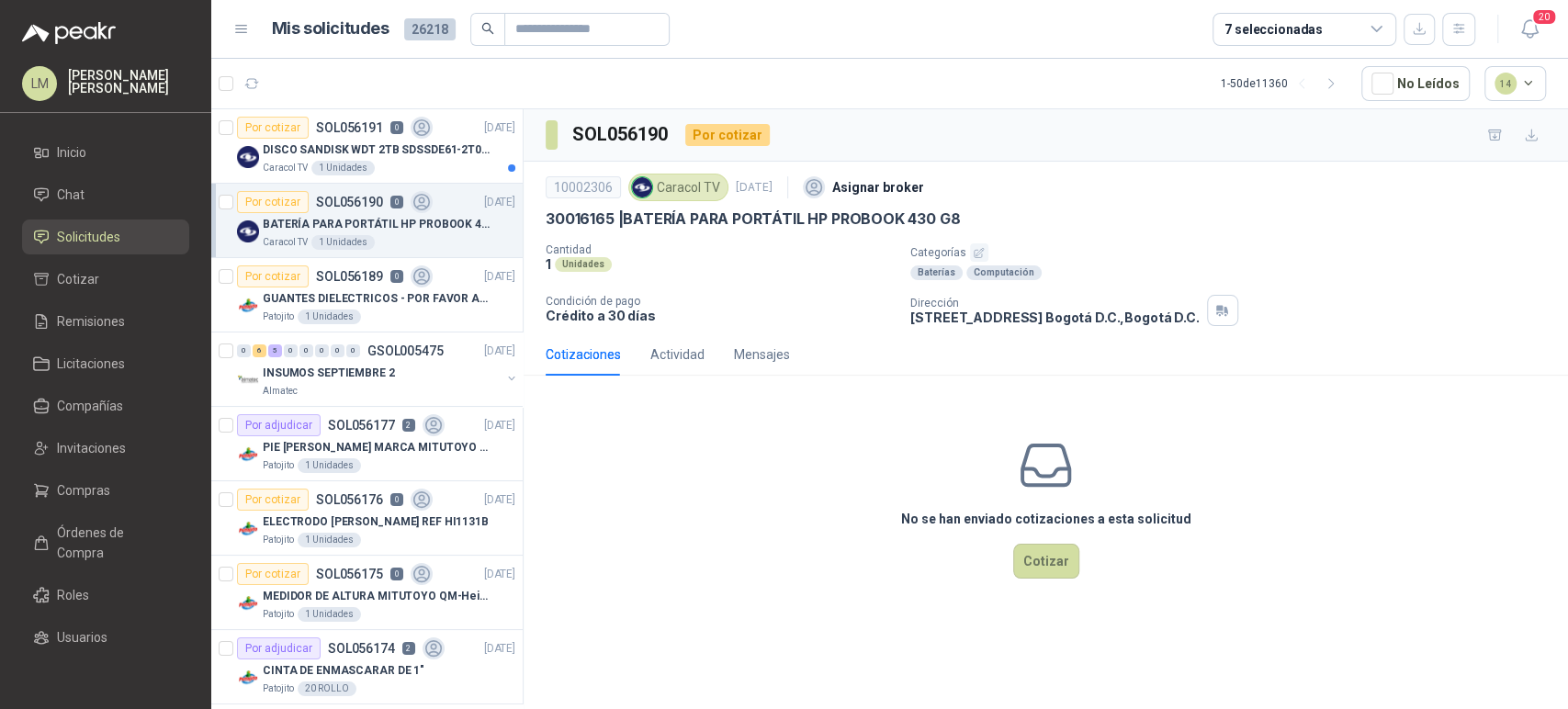
click at [964, 252] on p "Categorías" at bounding box center [1236, 253] width 651 height 18
click at [986, 252] on p "Categorías" at bounding box center [1236, 253] width 651 height 18
click at [964, 249] on p "Categorías" at bounding box center [1236, 253] width 651 height 18
click at [977, 251] on icon "button" at bounding box center [979, 253] width 12 height 12
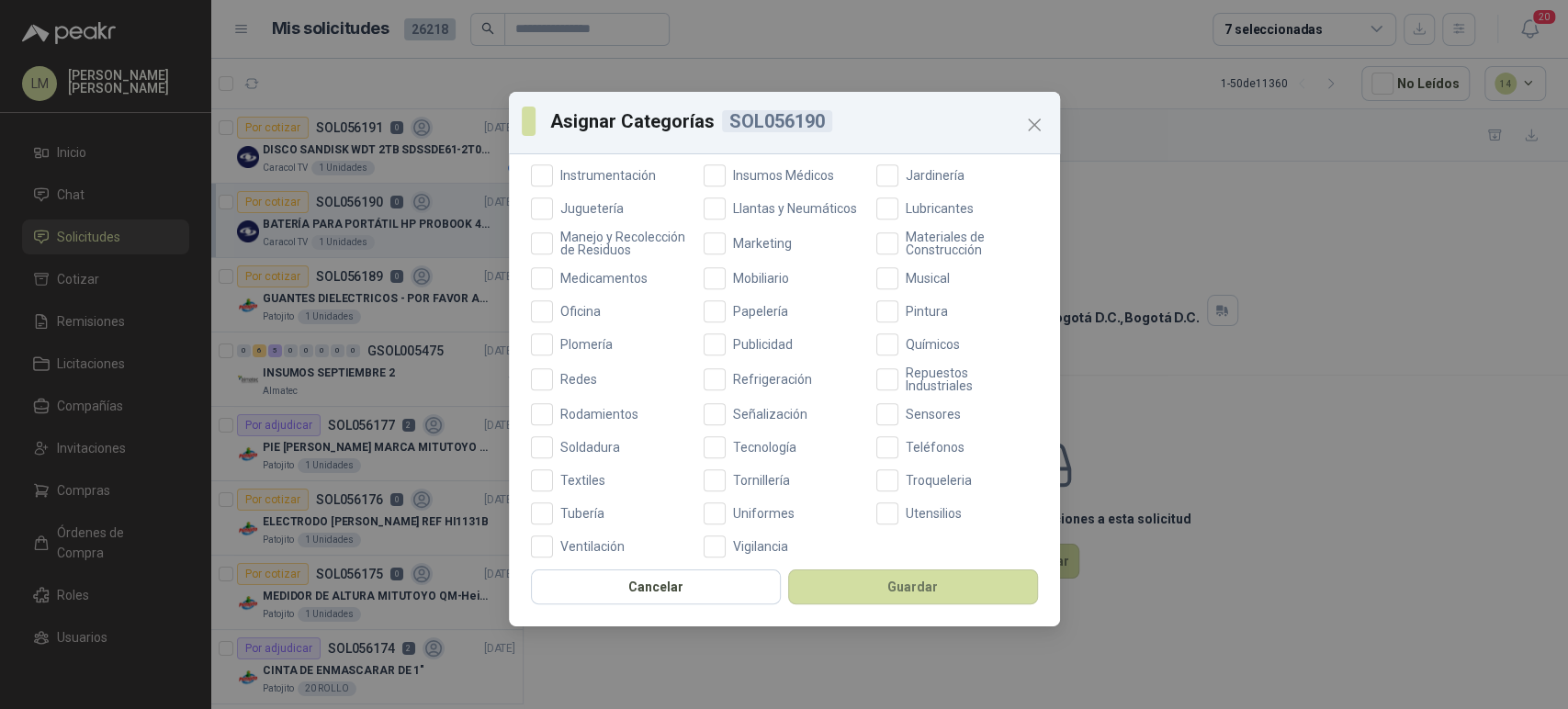
scroll to position [653, 0]
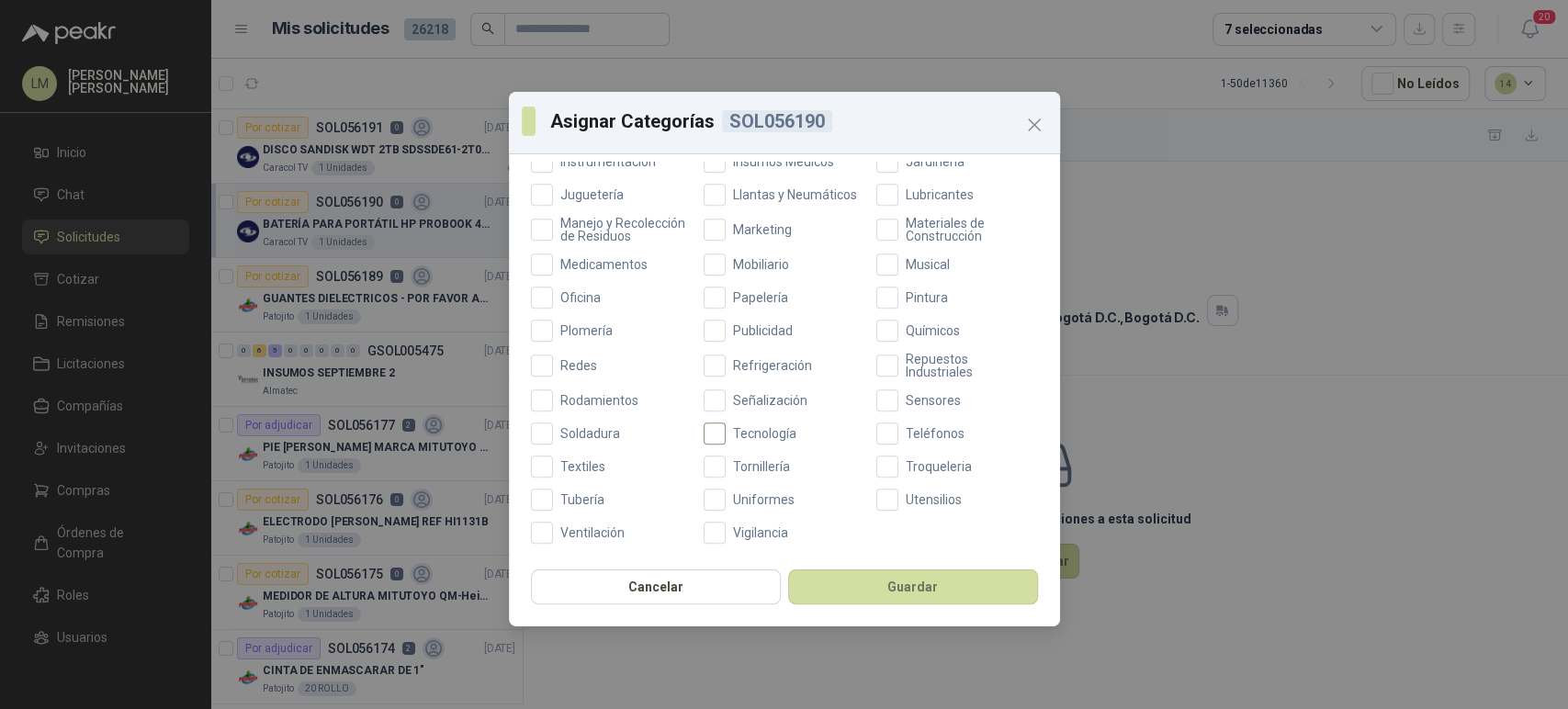
click at [728, 423] on label "Tecnología" at bounding box center [784, 434] width 161 height 22
click at [854, 592] on button "Guardar" at bounding box center [912, 586] width 250 height 35
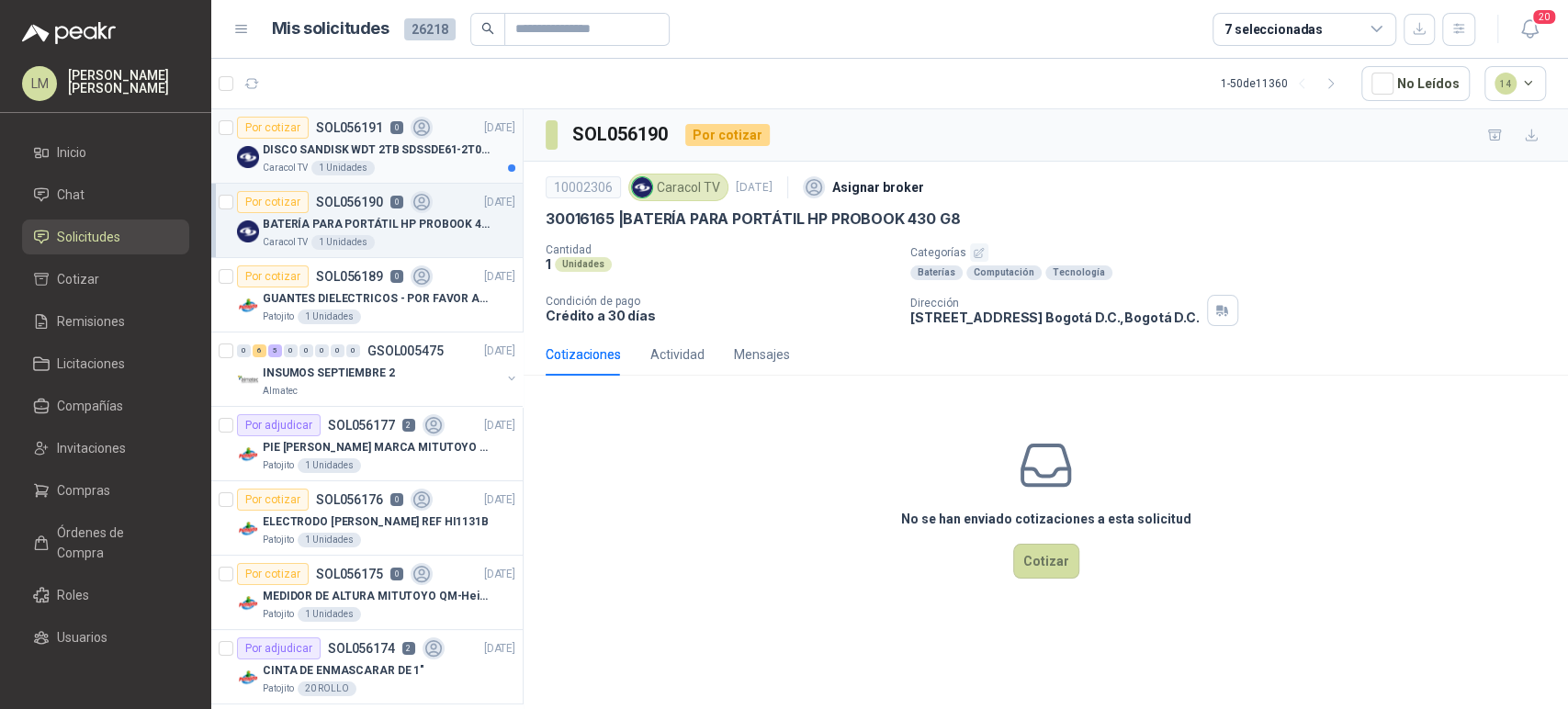
click at [357, 144] on p "DISCO SANDISK WDT 2TB SDSSDE61-2T00-G25 BATERÍA PARA PORTÁTIL HP PROBOOK 430 G8" at bounding box center [377, 150] width 229 height 18
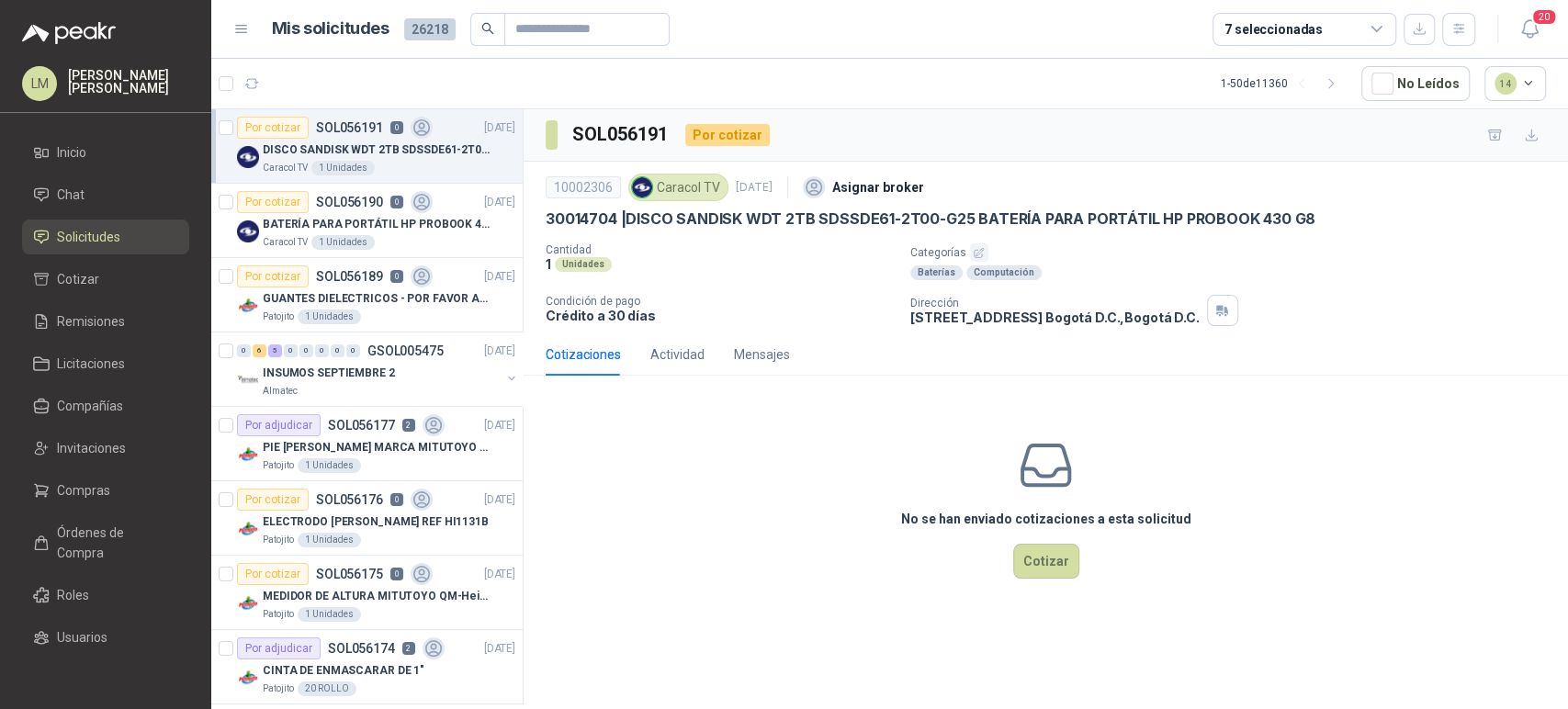
click at [976, 248] on icon "button" at bounding box center [979, 253] width 12 height 12
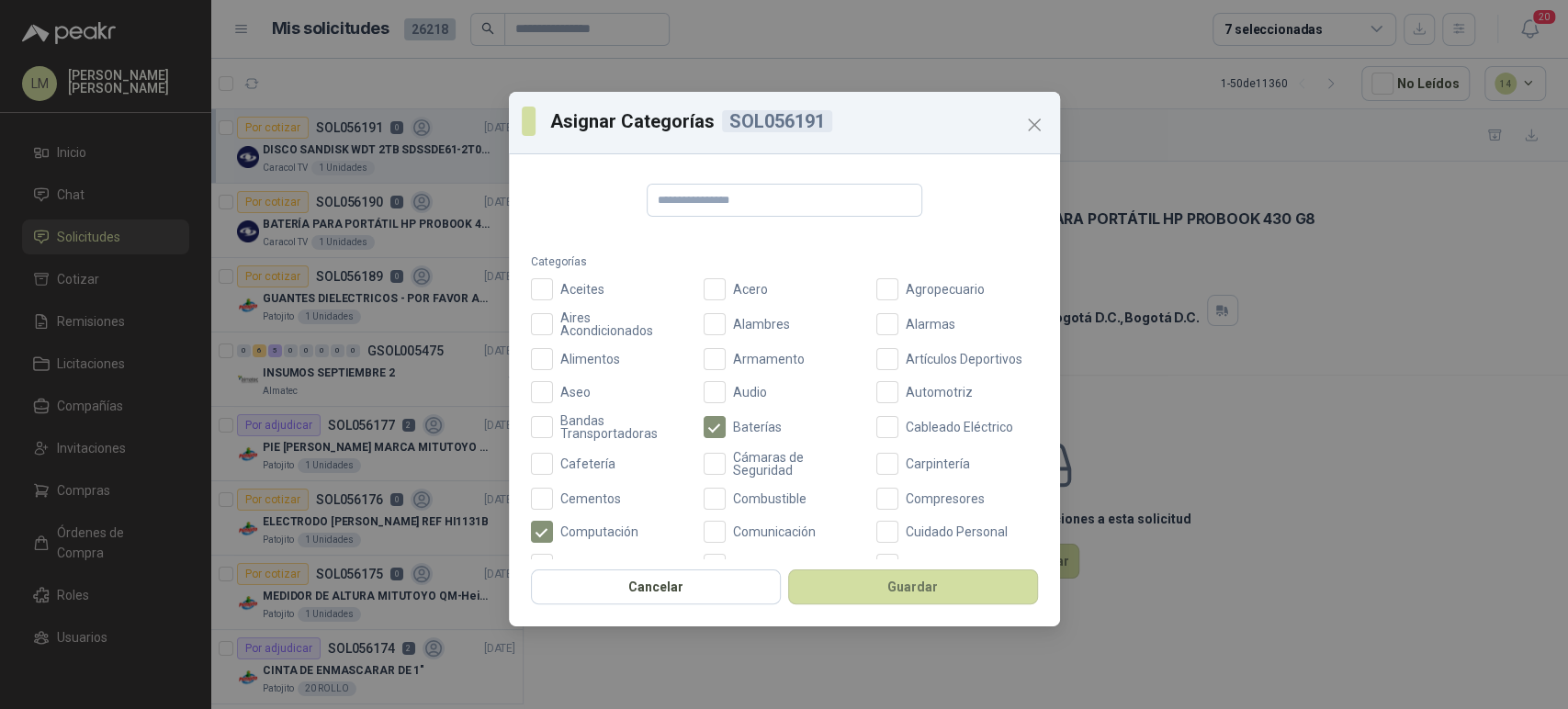
scroll to position [653, 0]
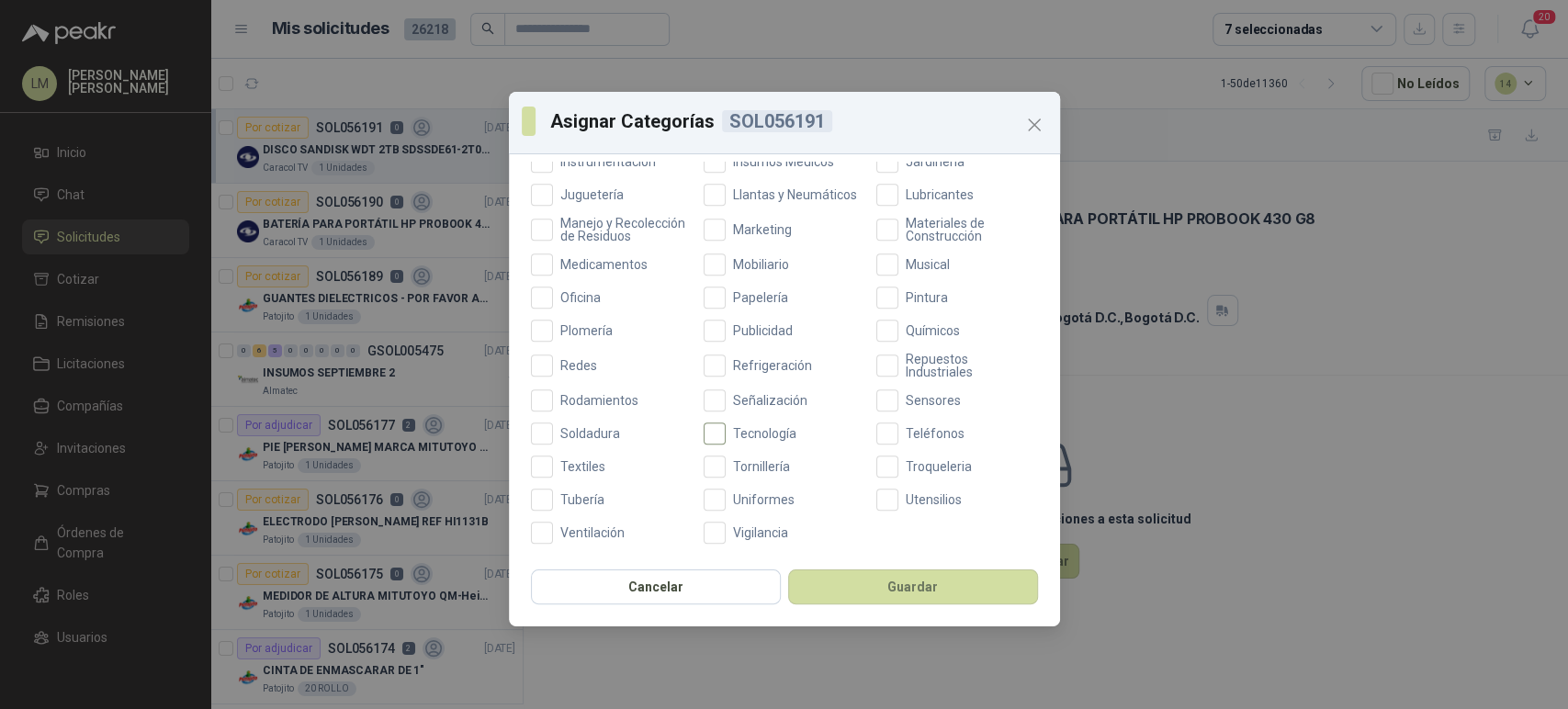
click at [725, 432] on span "Tecnología" at bounding box center [764, 433] width 78 height 13
click at [855, 596] on button "Guardar" at bounding box center [912, 586] width 250 height 35
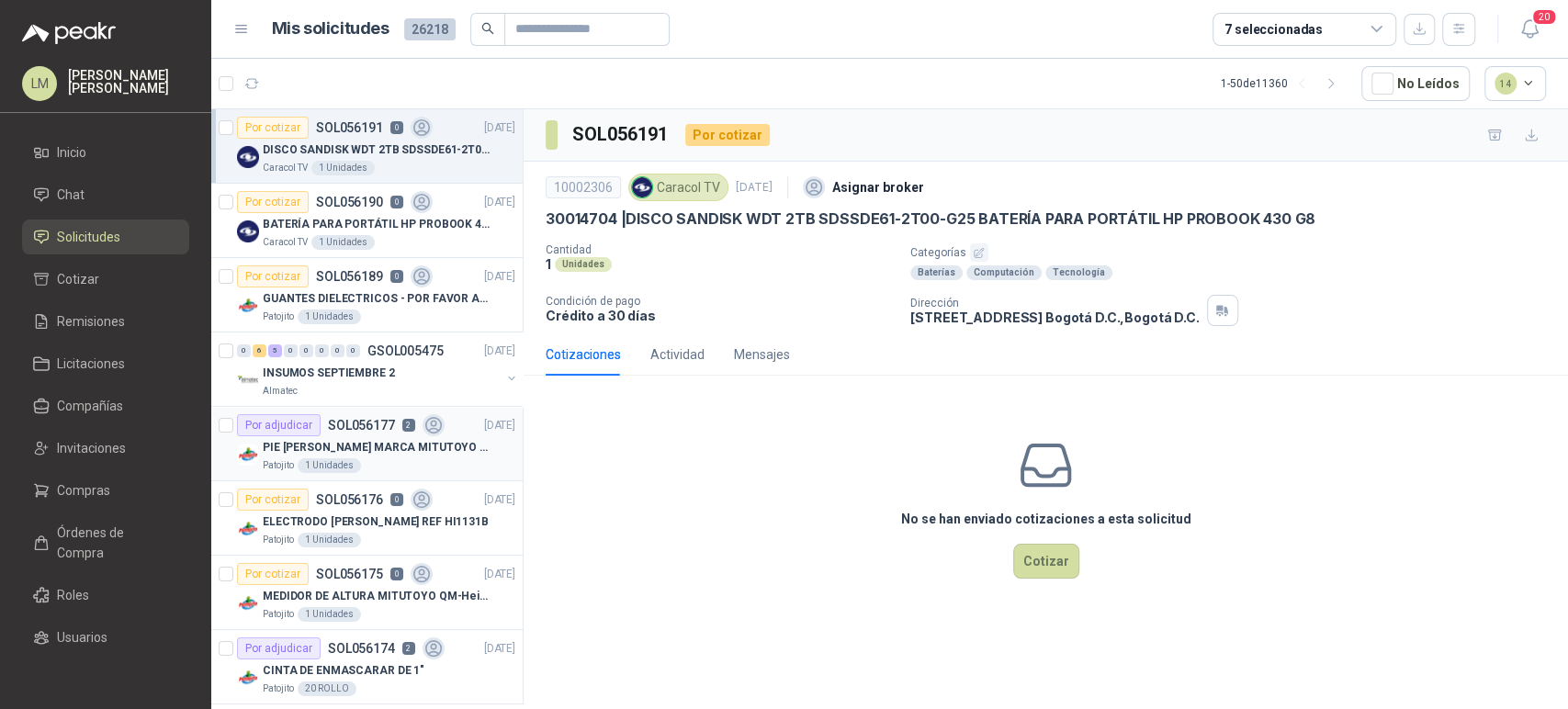
click at [322, 424] on div "Por adjudicar SOL056177 2" at bounding box center [340, 425] width 208 height 22
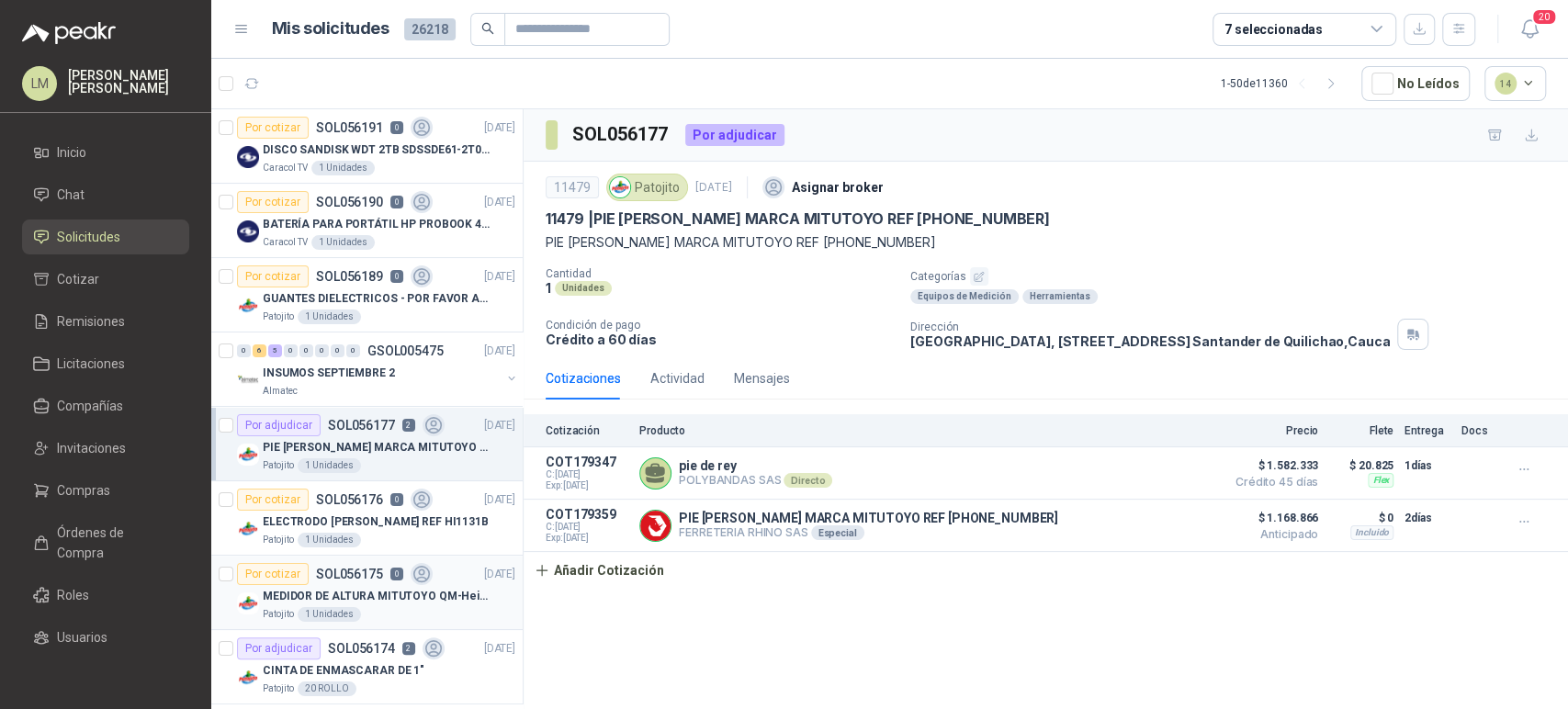
click at [316, 593] on p "MEDIDOR DE ALTURA MITUTOYO QM-Height 518-245" at bounding box center [377, 597] width 229 height 18
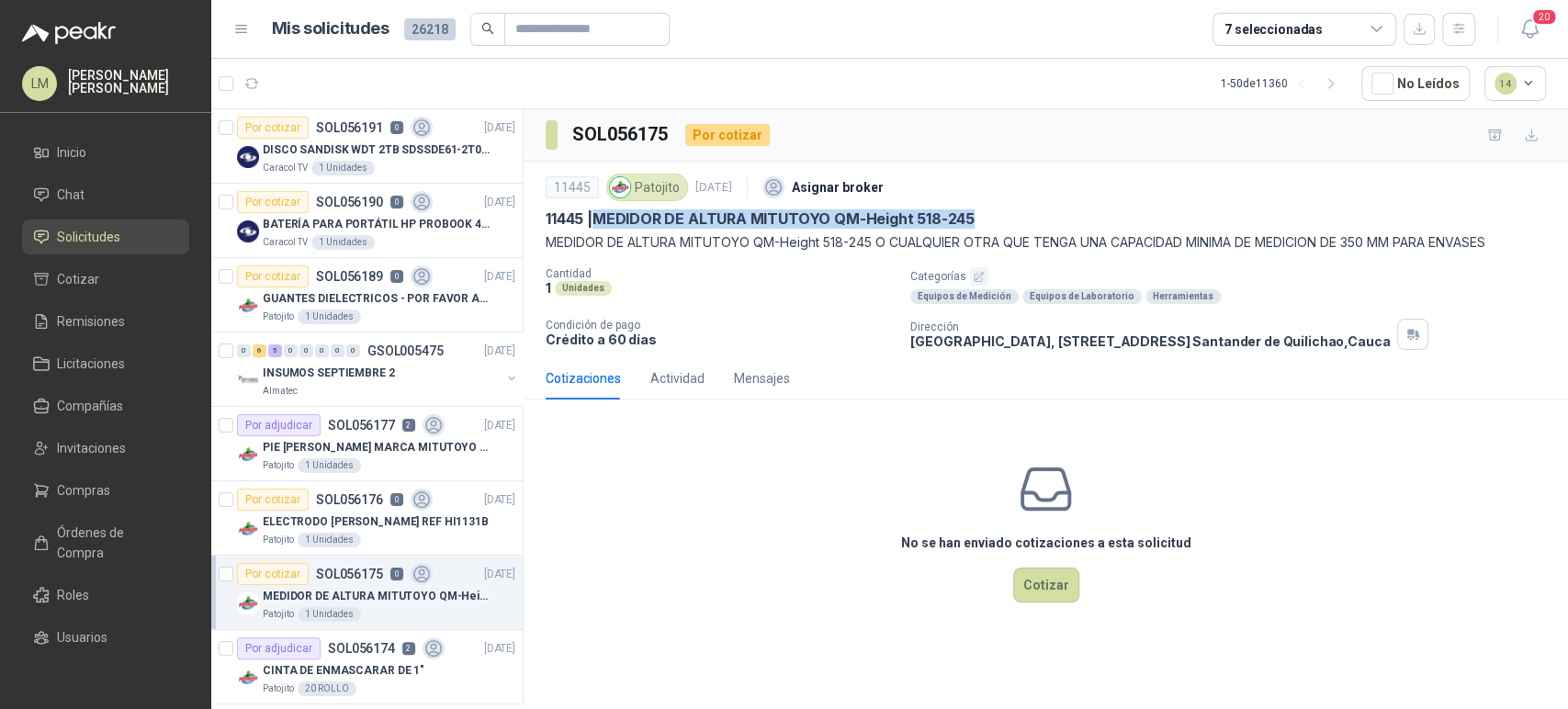
drag, startPoint x: 600, startPoint y: 224, endPoint x: 978, endPoint y: 210, distance: 378.3
click at [978, 210] on div "11445 | MEDIDOR DE ALTURA MITUTOYO QM-Height 518-245" at bounding box center [1045, 219] width 1000 height 19
copy p "MEDIDOR DE ALTURA MITUTOYO QM-Height 518-245"
click at [287, 87] on button "1" at bounding box center [297, 83] width 33 height 33
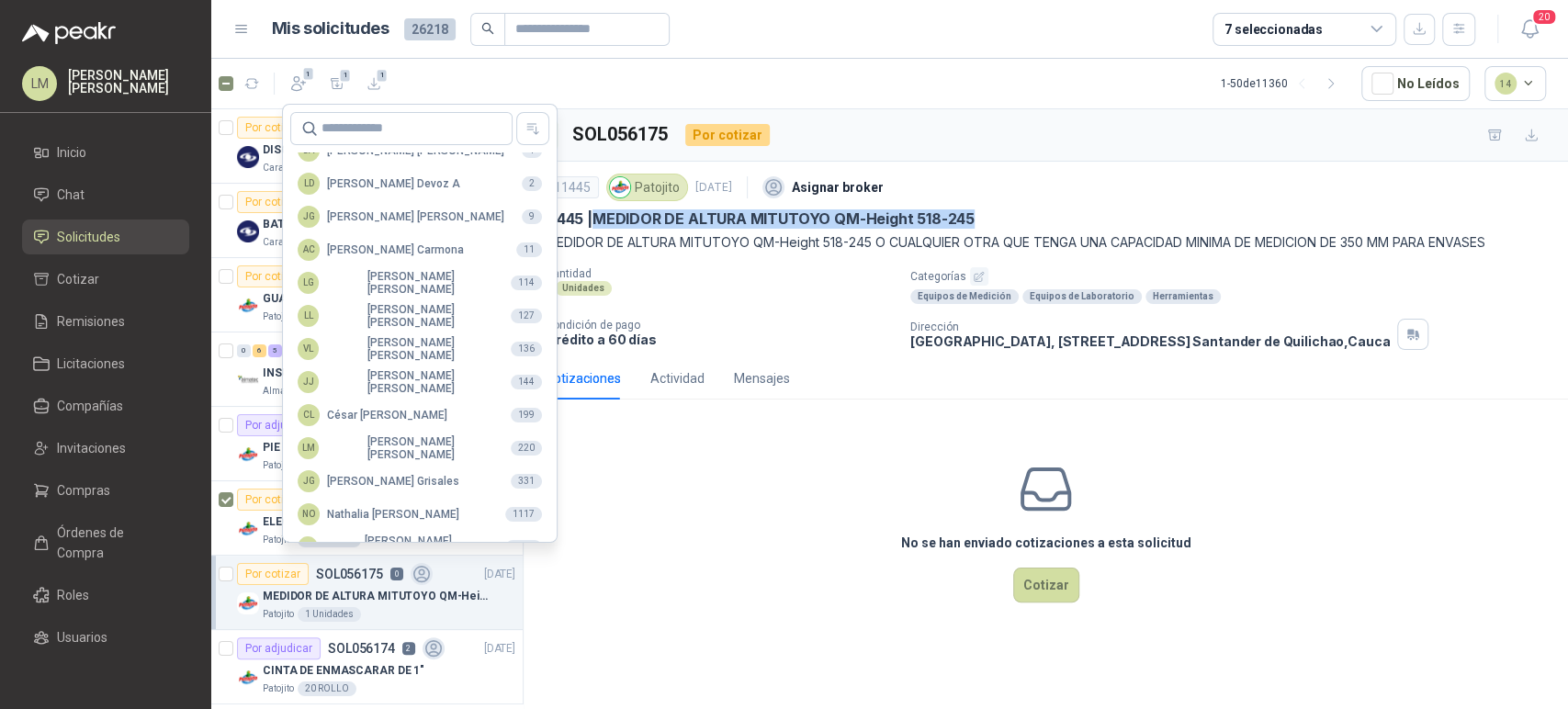
scroll to position [447, 0]
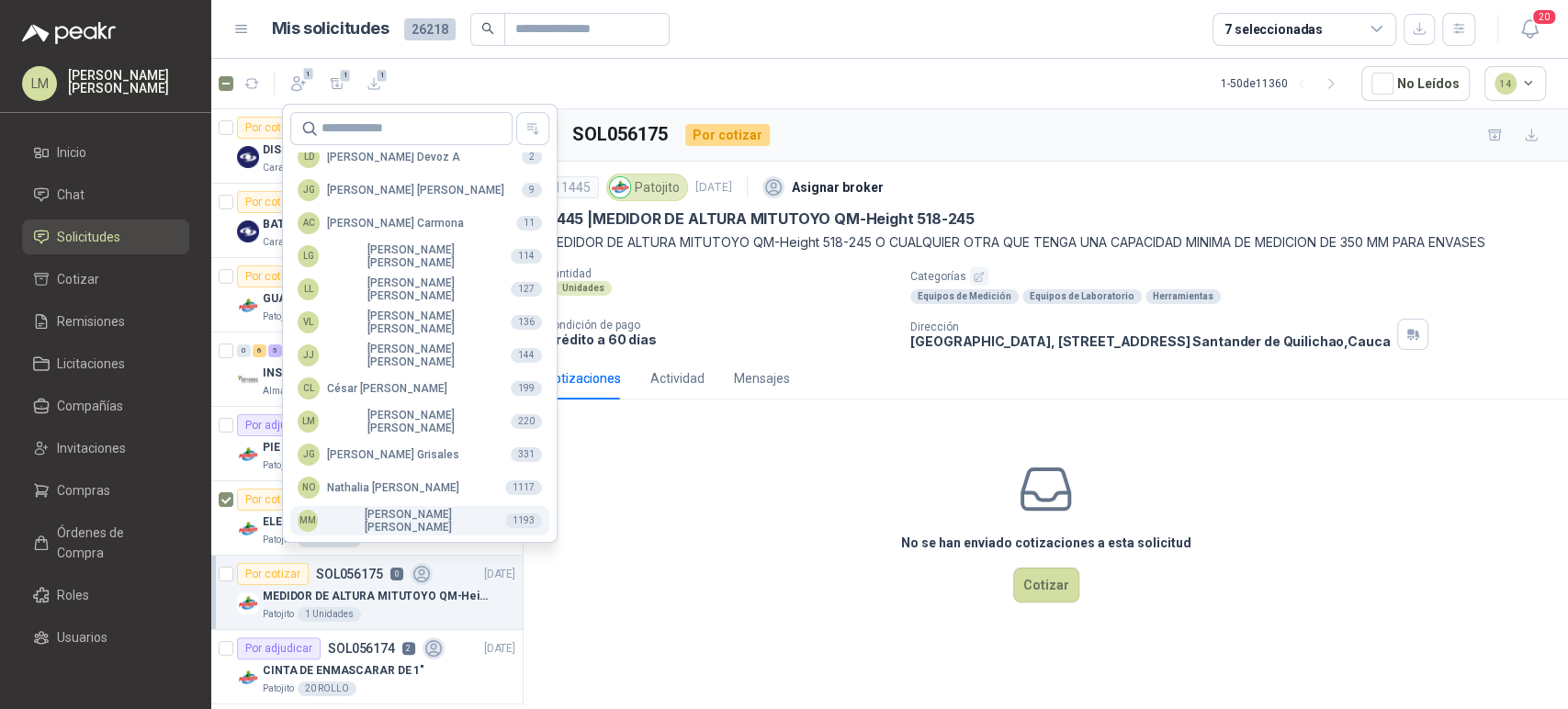
click at [351, 521] on div "MM [PERSON_NAME]" at bounding box center [394, 521] width 193 height 26
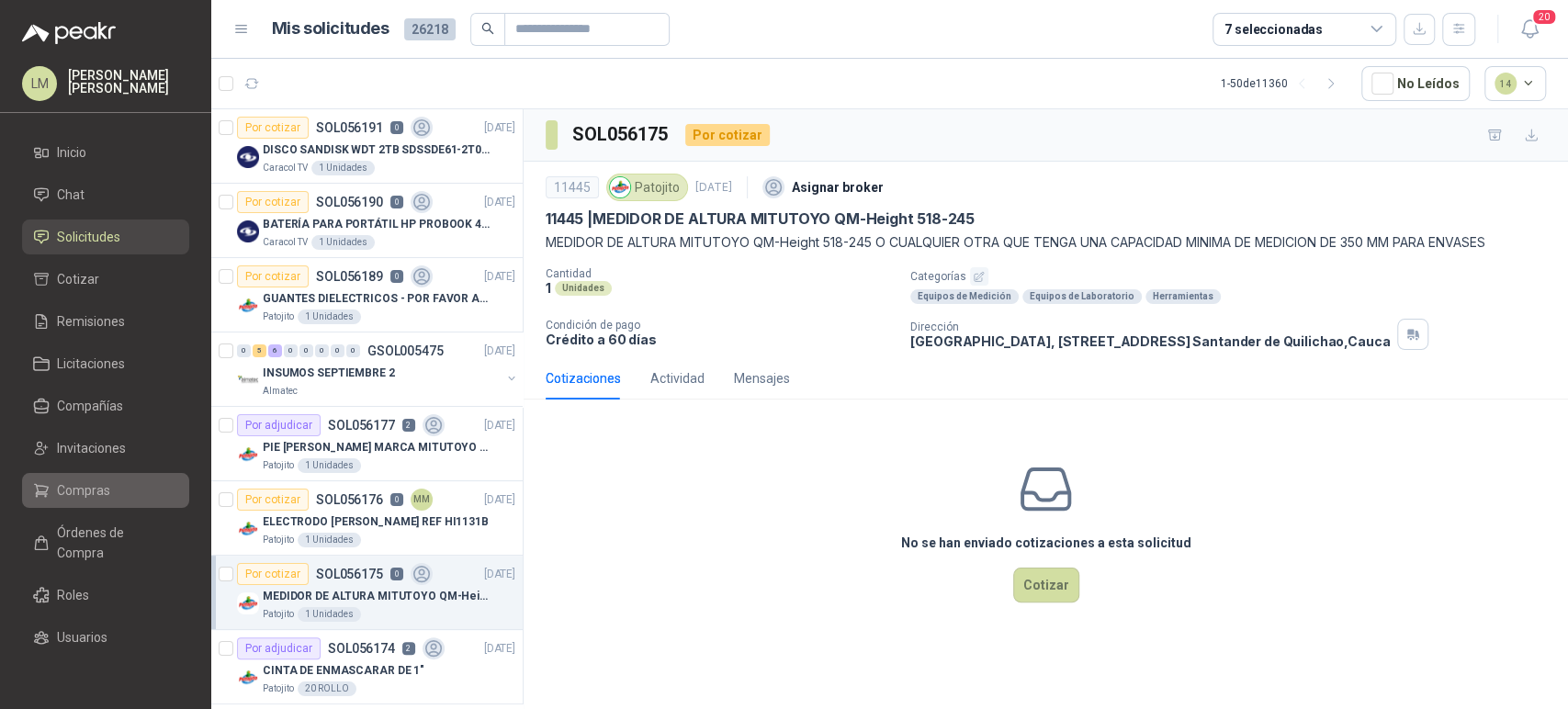
click at [79, 488] on span "Compras" at bounding box center [84, 490] width 54 height 20
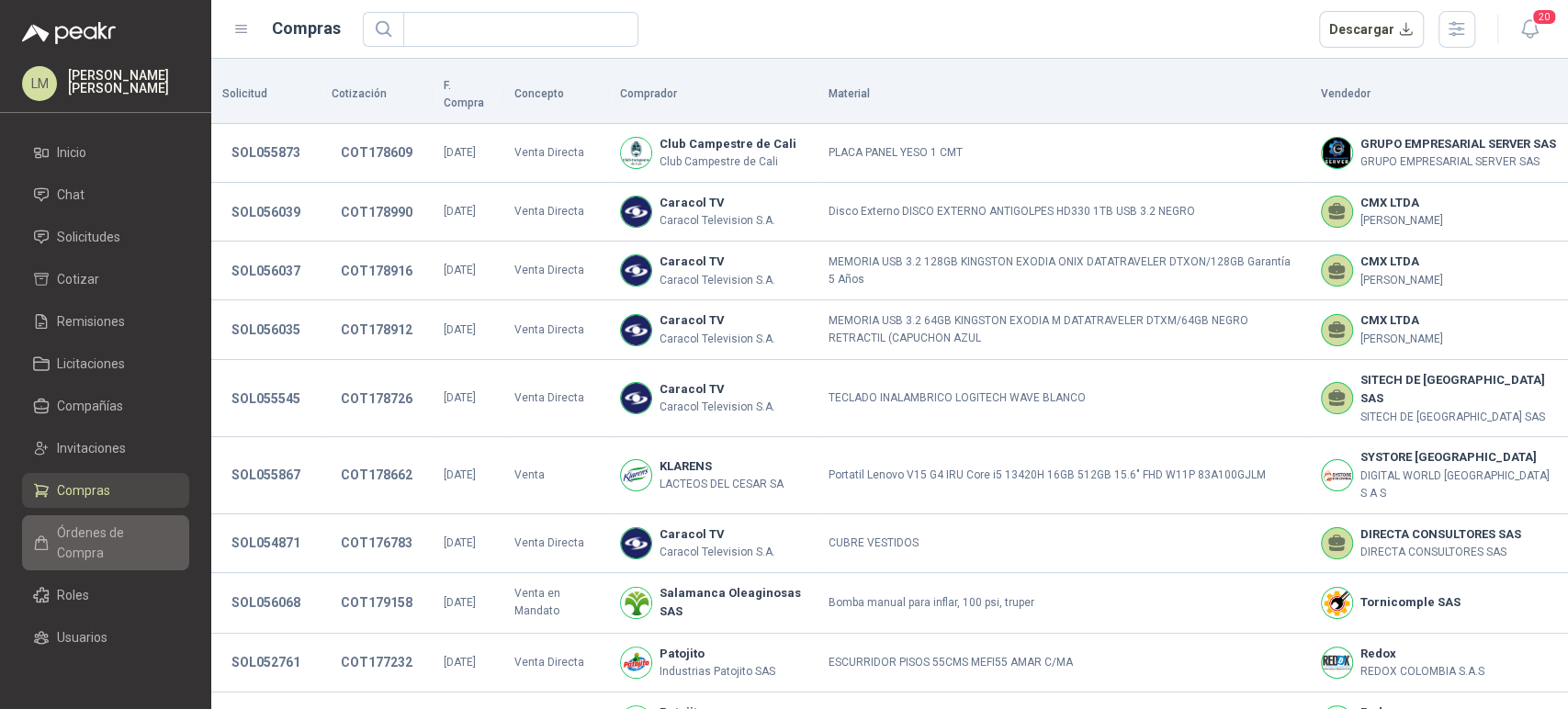
click at [103, 545] on span "Órdenes de Compra" at bounding box center [113, 542] width 114 height 41
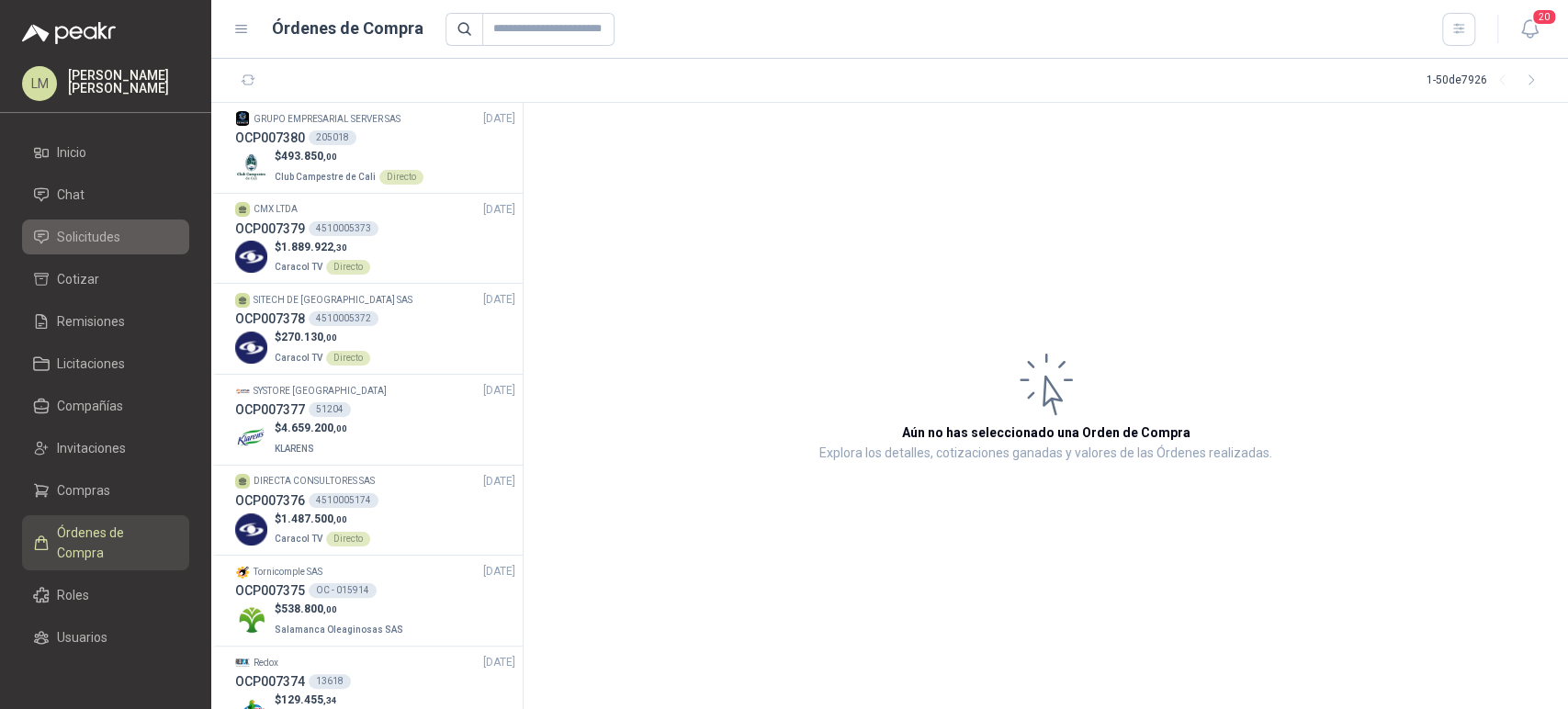
click at [99, 224] on link "Solicitudes" at bounding box center [105, 237] width 167 height 35
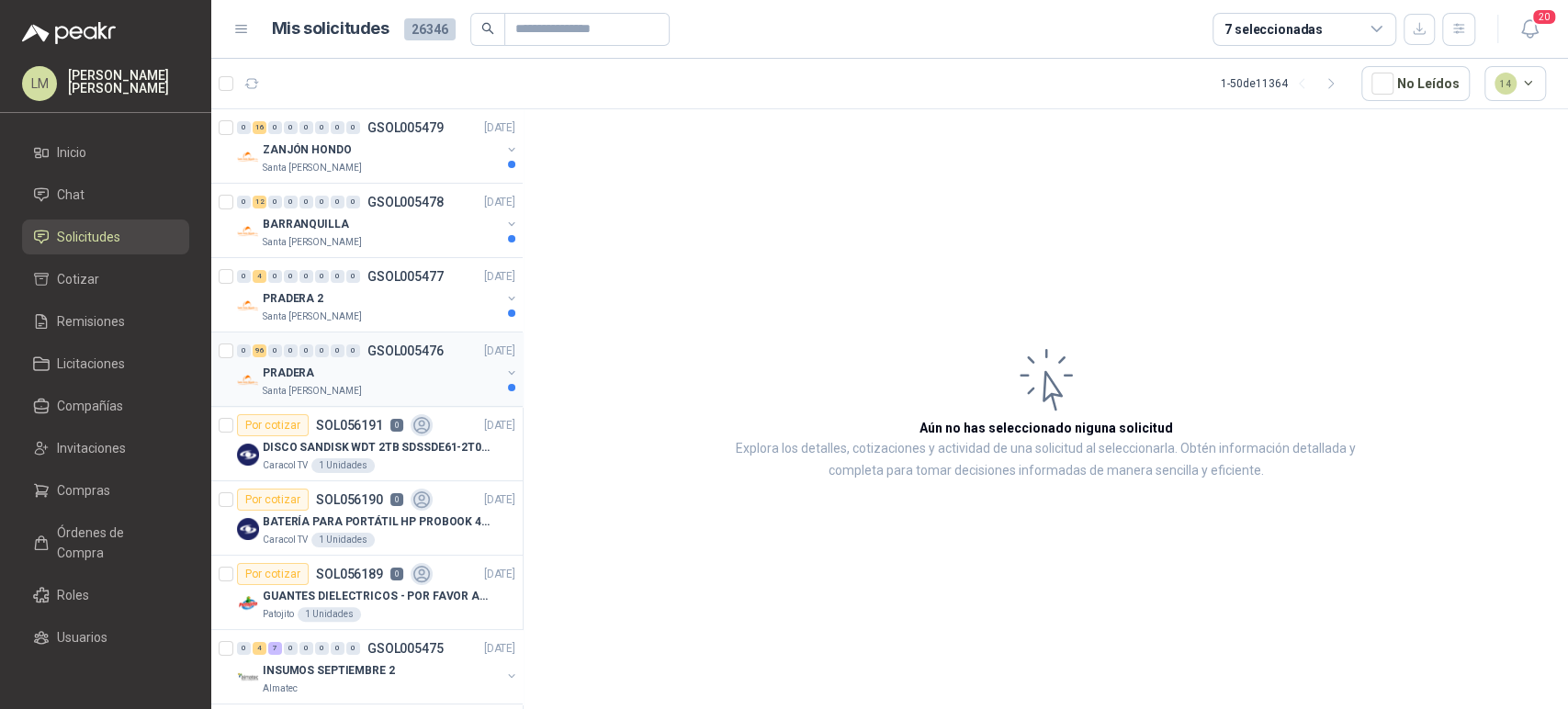
click at [342, 375] on div "PRADERA" at bounding box center [381, 373] width 238 height 22
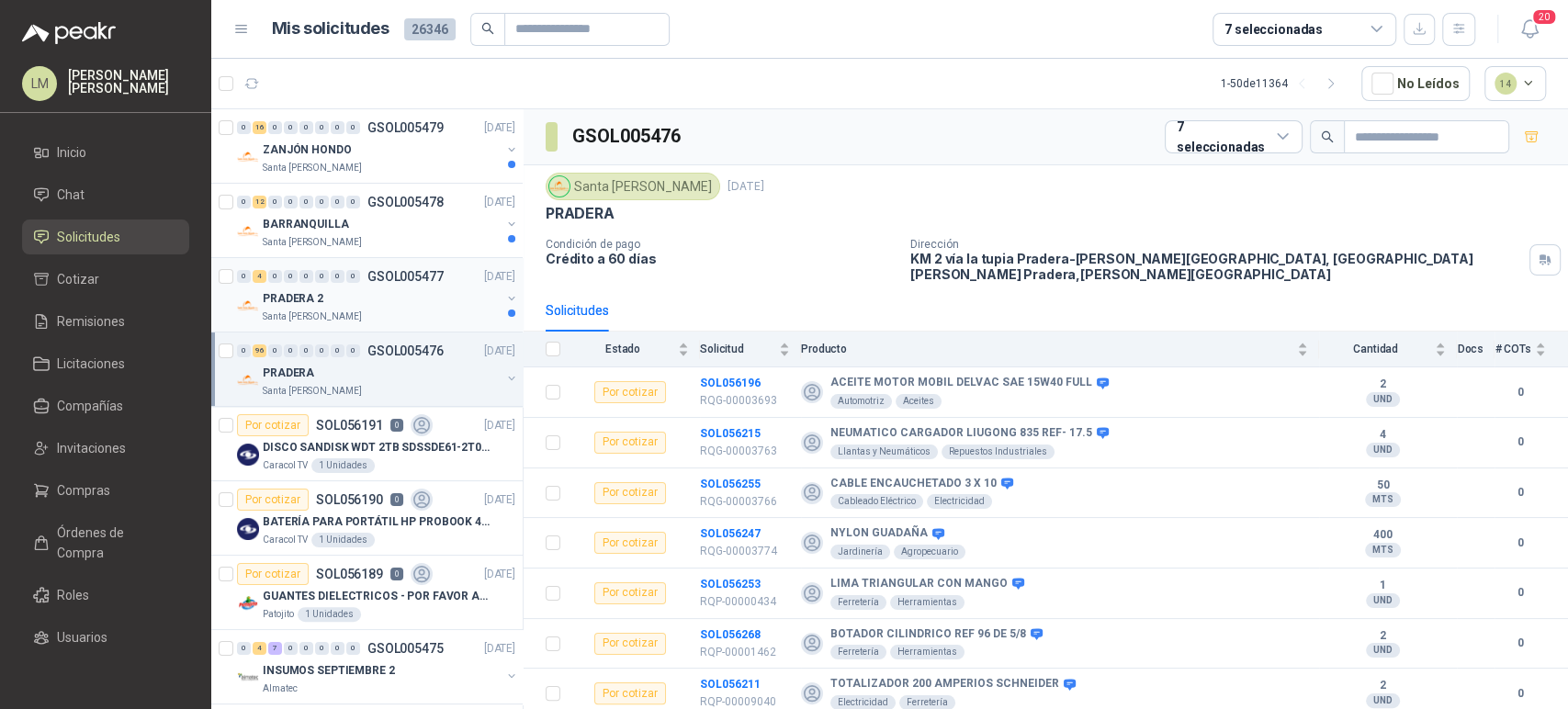
click at [321, 300] on div "PRADERA 2" at bounding box center [381, 298] width 238 height 22
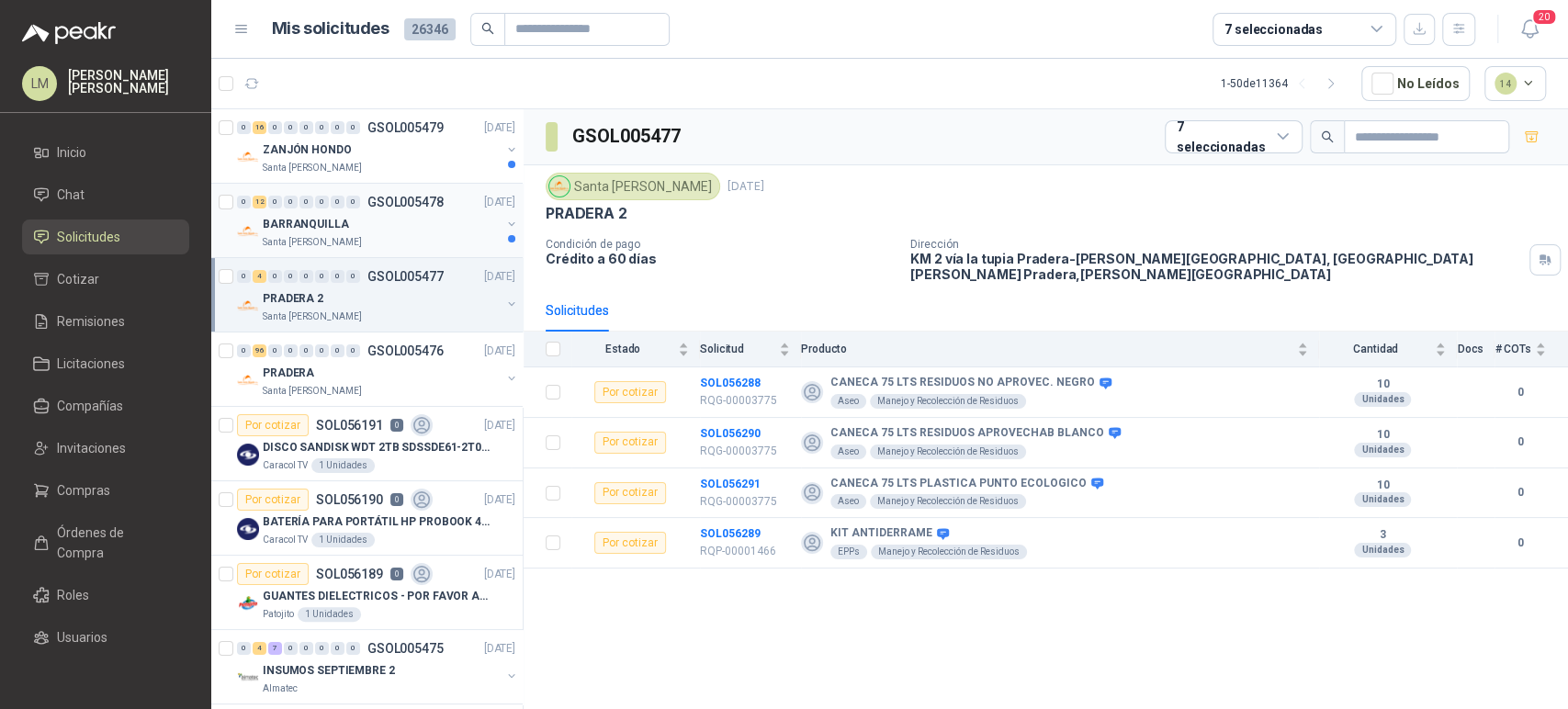
click at [339, 226] on p "BARRANQUILLA" at bounding box center [305, 225] width 87 height 18
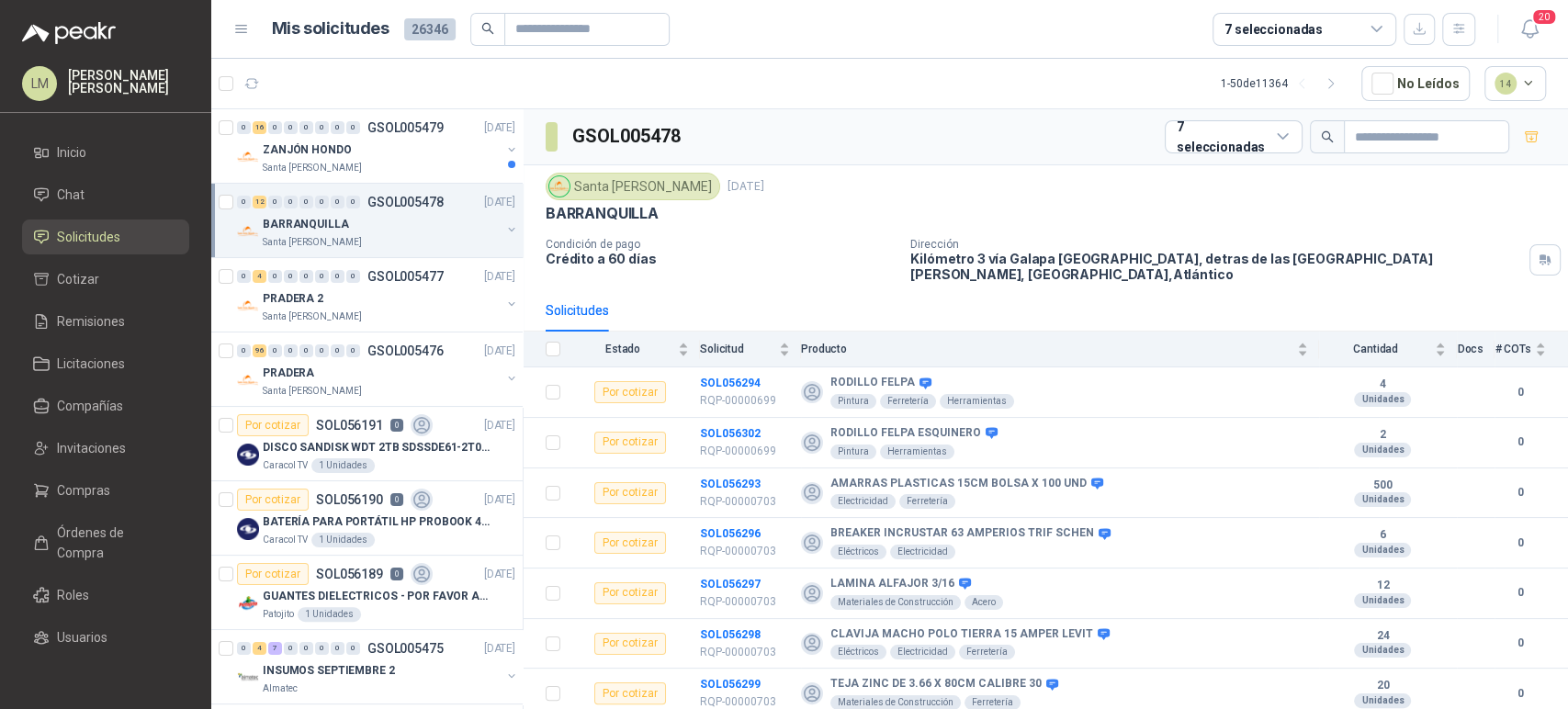
scroll to position [252, 0]
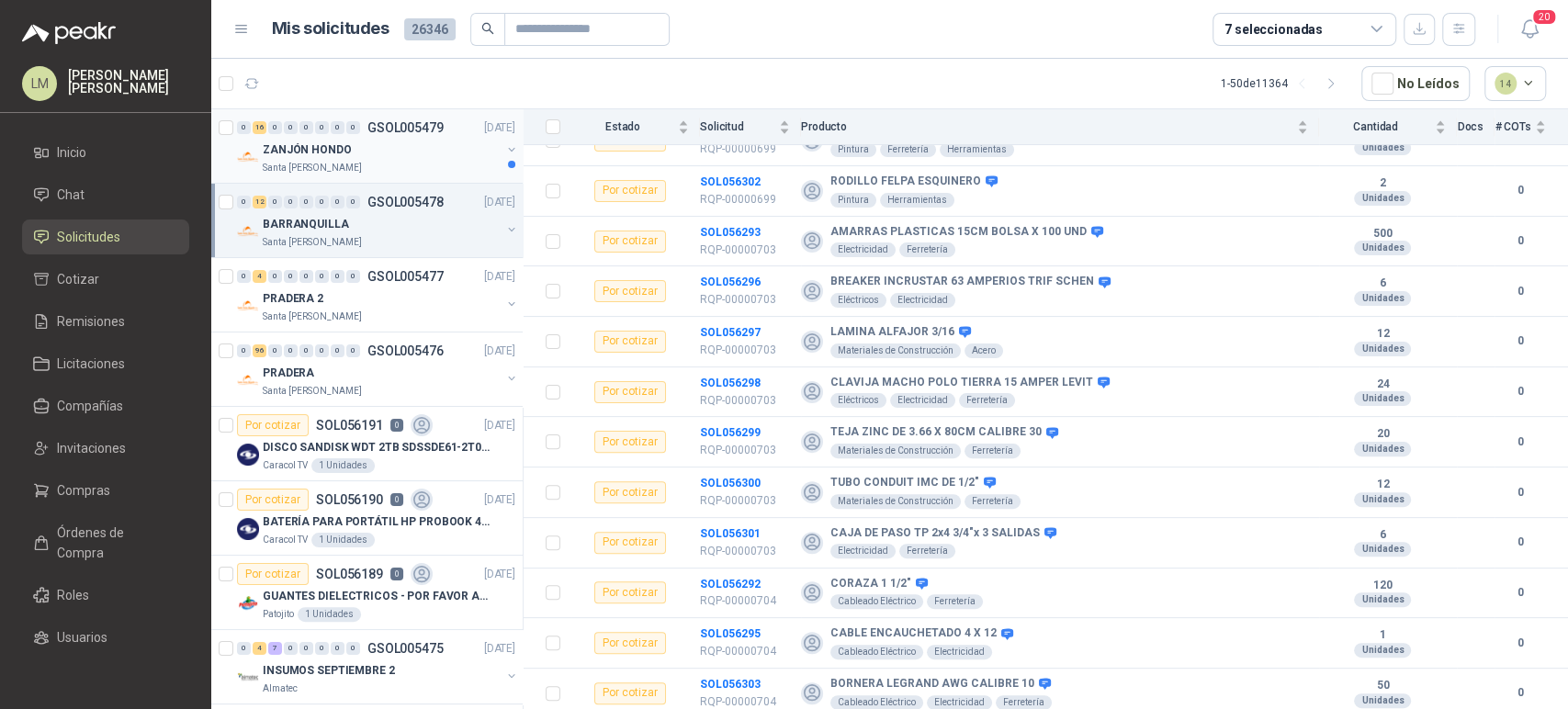
click at [305, 163] on p "Santa [PERSON_NAME]" at bounding box center [312, 168] width 99 height 15
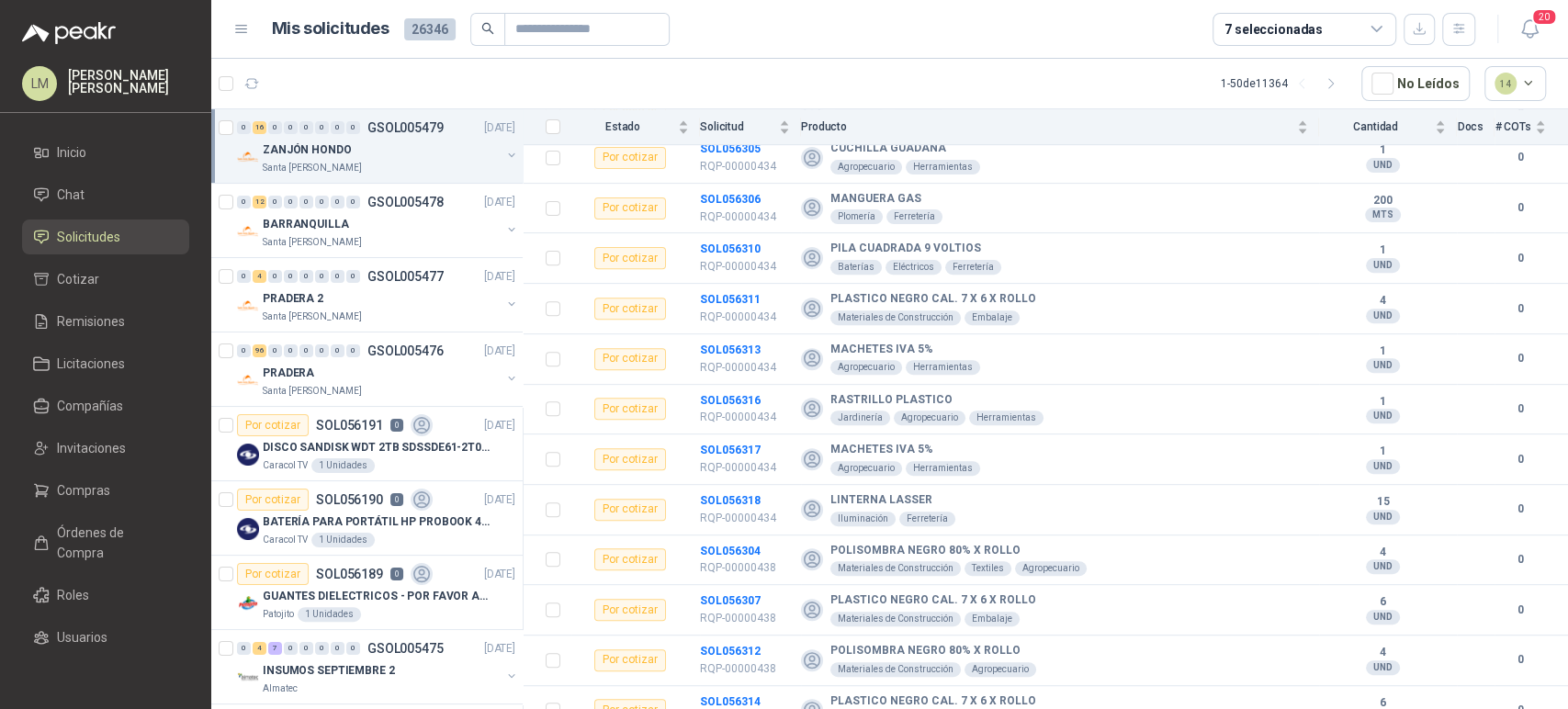
scroll to position [452, 0]
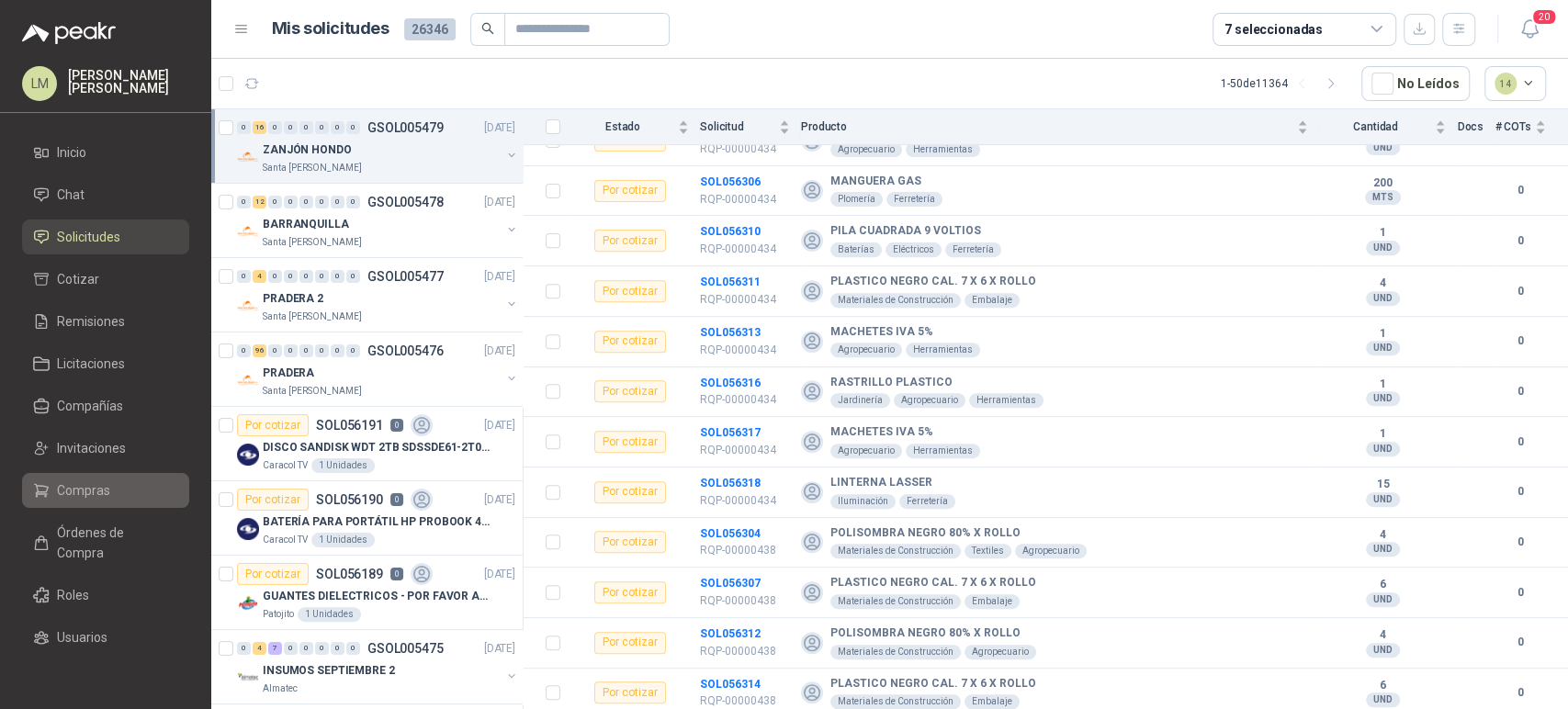
click at [74, 473] on link "Compras" at bounding box center [105, 489] width 167 height 35
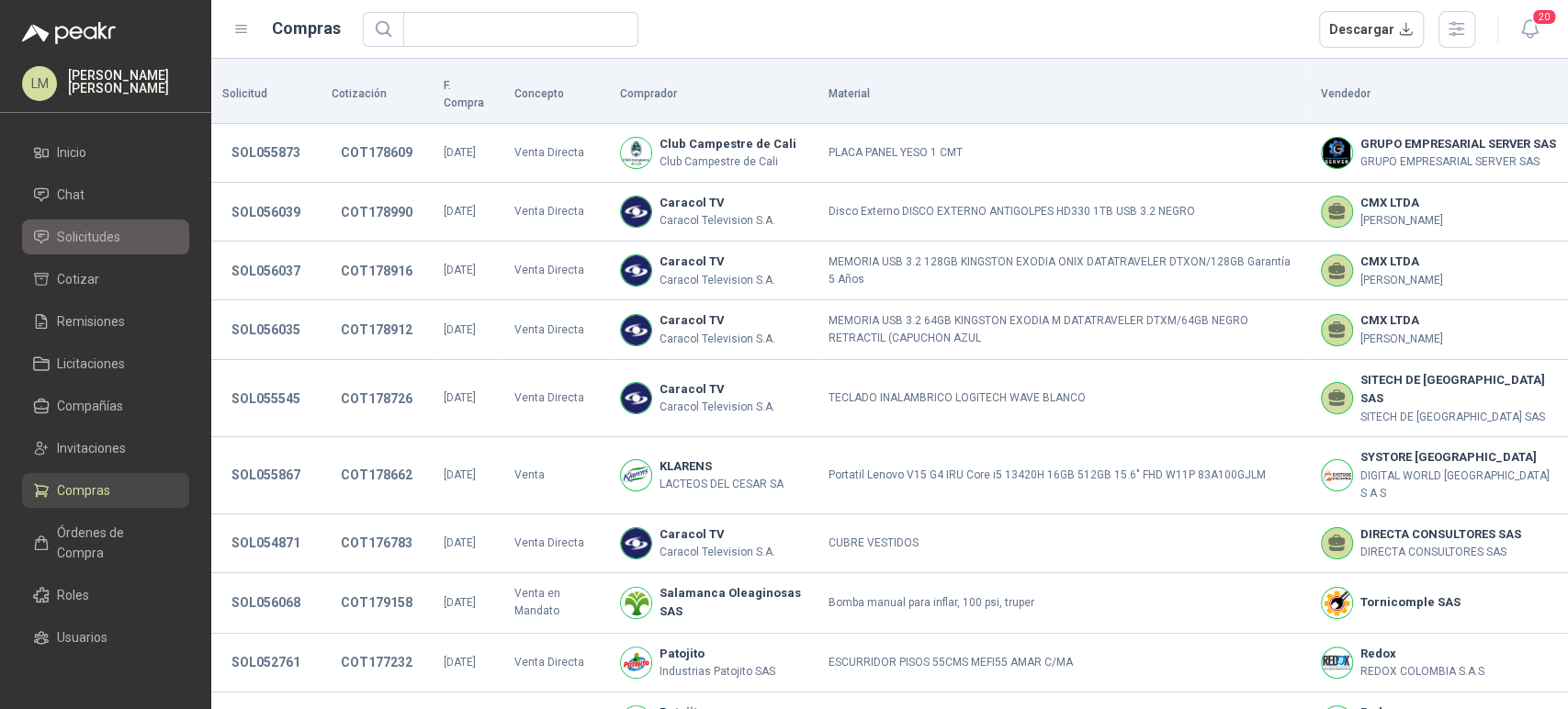
click at [93, 246] on span "Solicitudes" at bounding box center [89, 237] width 64 height 20
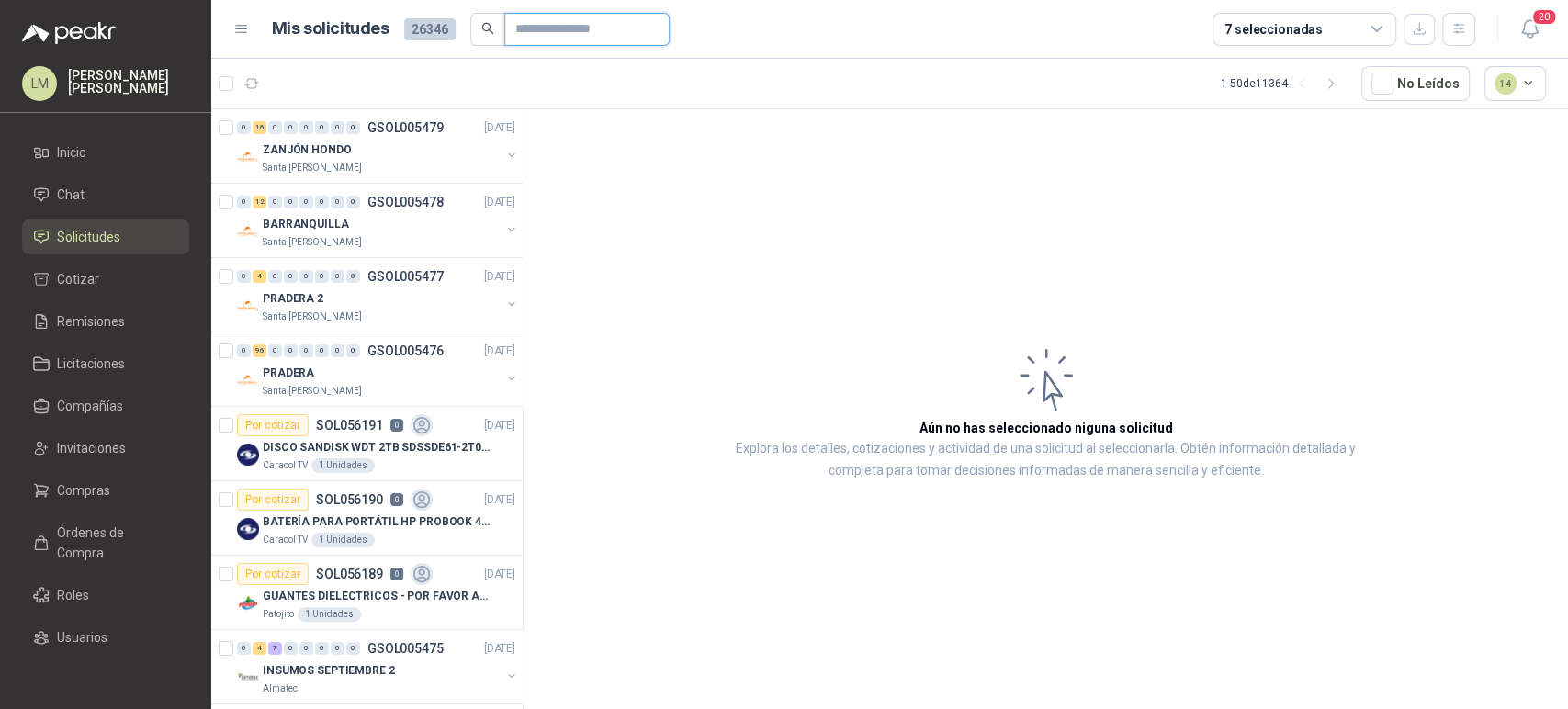
click at [584, 40] on input "text" at bounding box center [579, 29] width 128 height 31
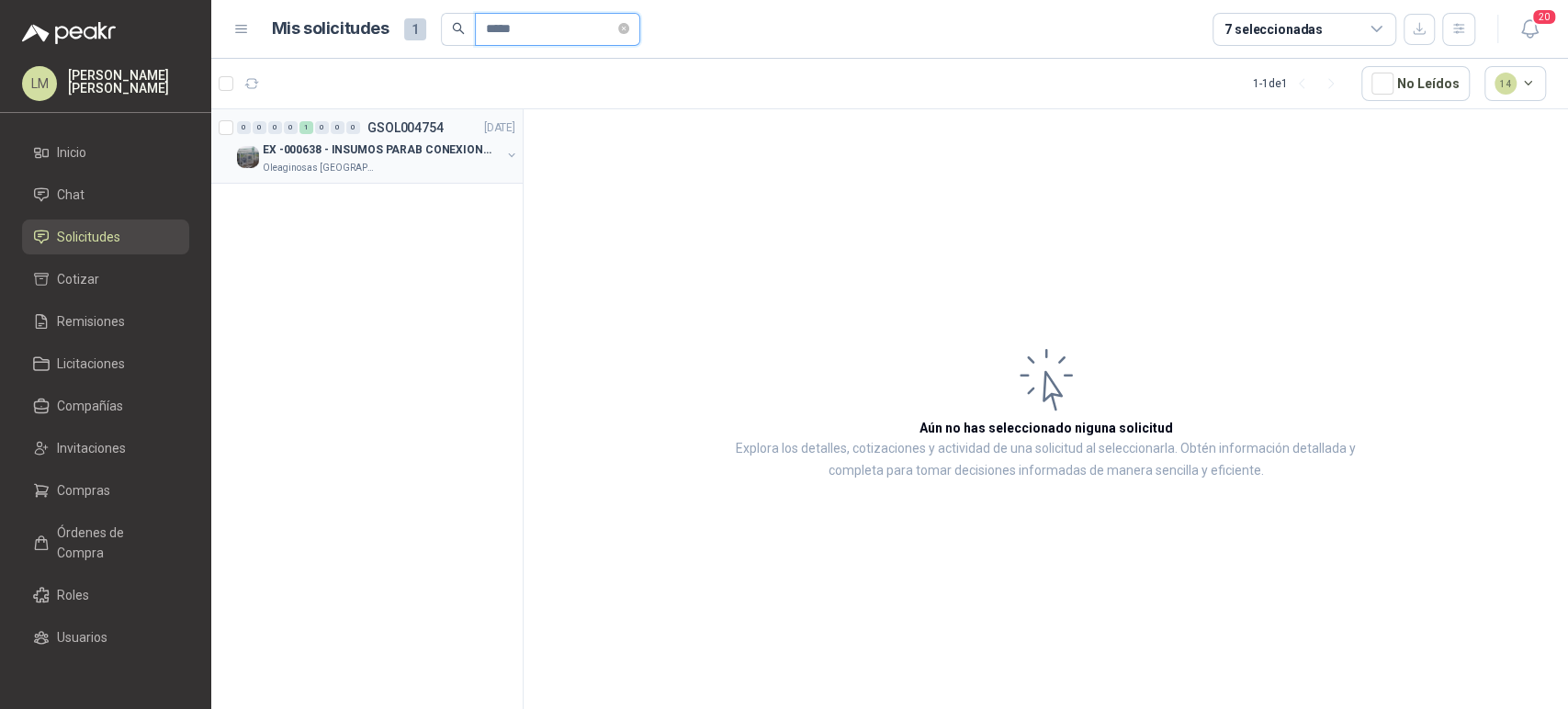
type input "*****"
click at [511, 154] on button "button" at bounding box center [511, 155] width 15 height 15
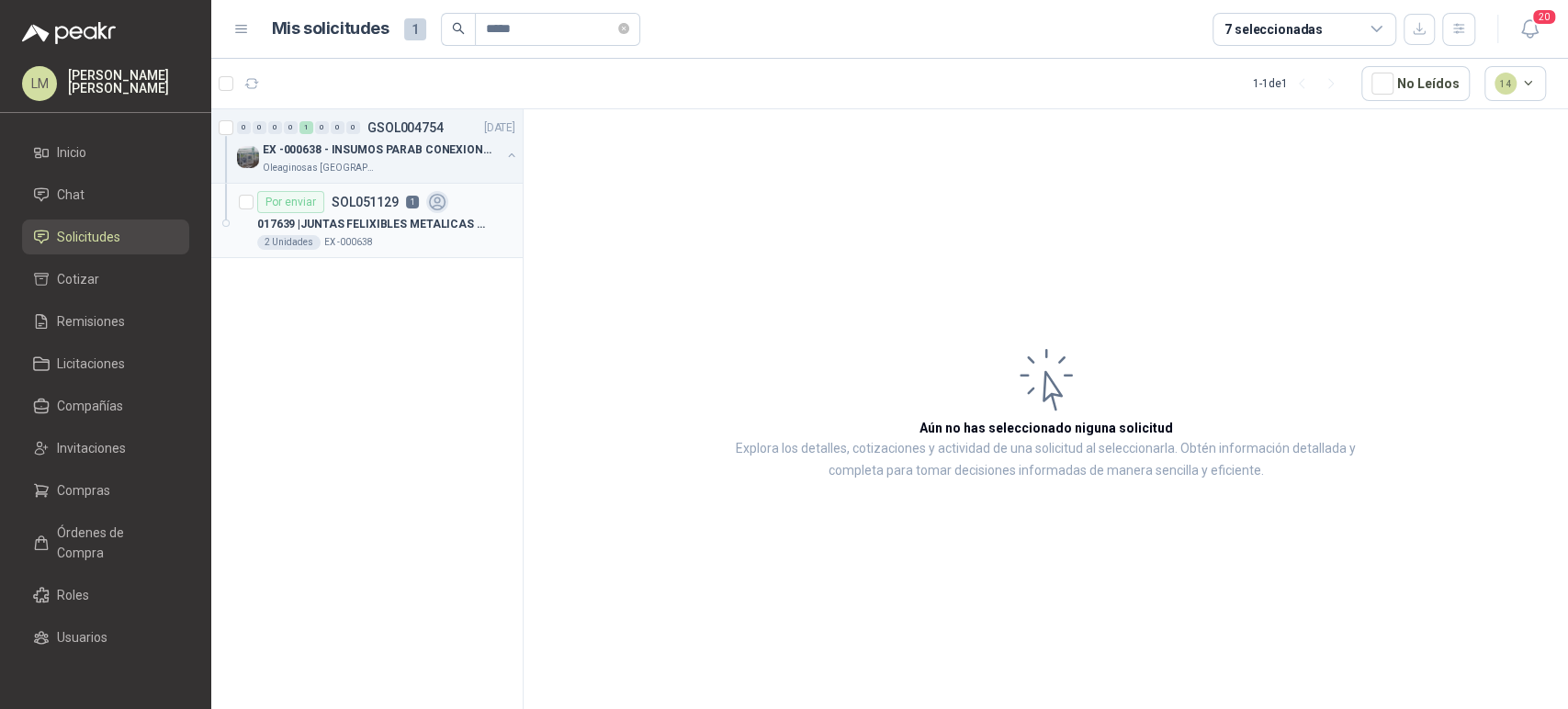
click at [344, 213] on div "017639 | JUNTAS FELIXIBLES METALICAS DE 1"" at bounding box center [386, 224] width 258 height 22
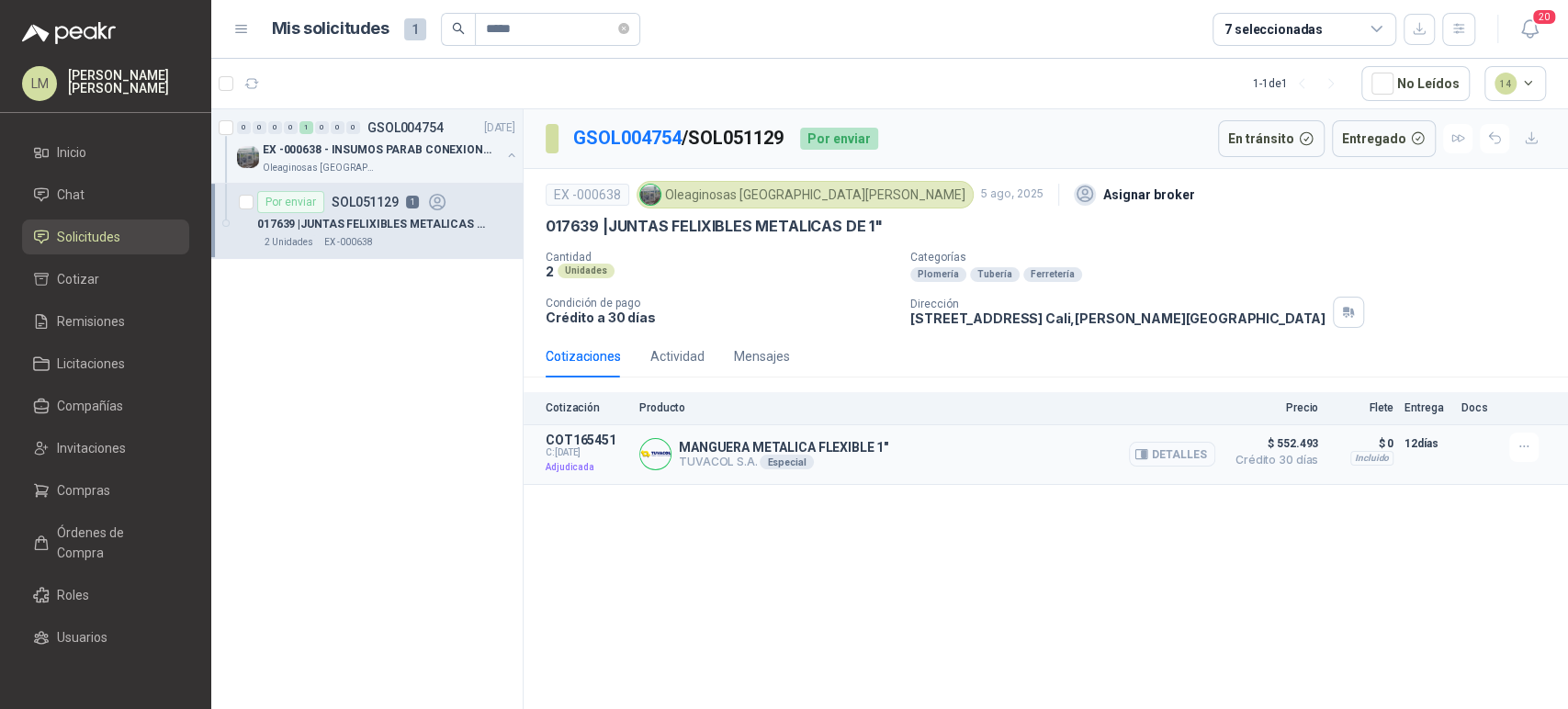
click at [1195, 453] on button "Detalles" at bounding box center [1172, 453] width 87 height 25
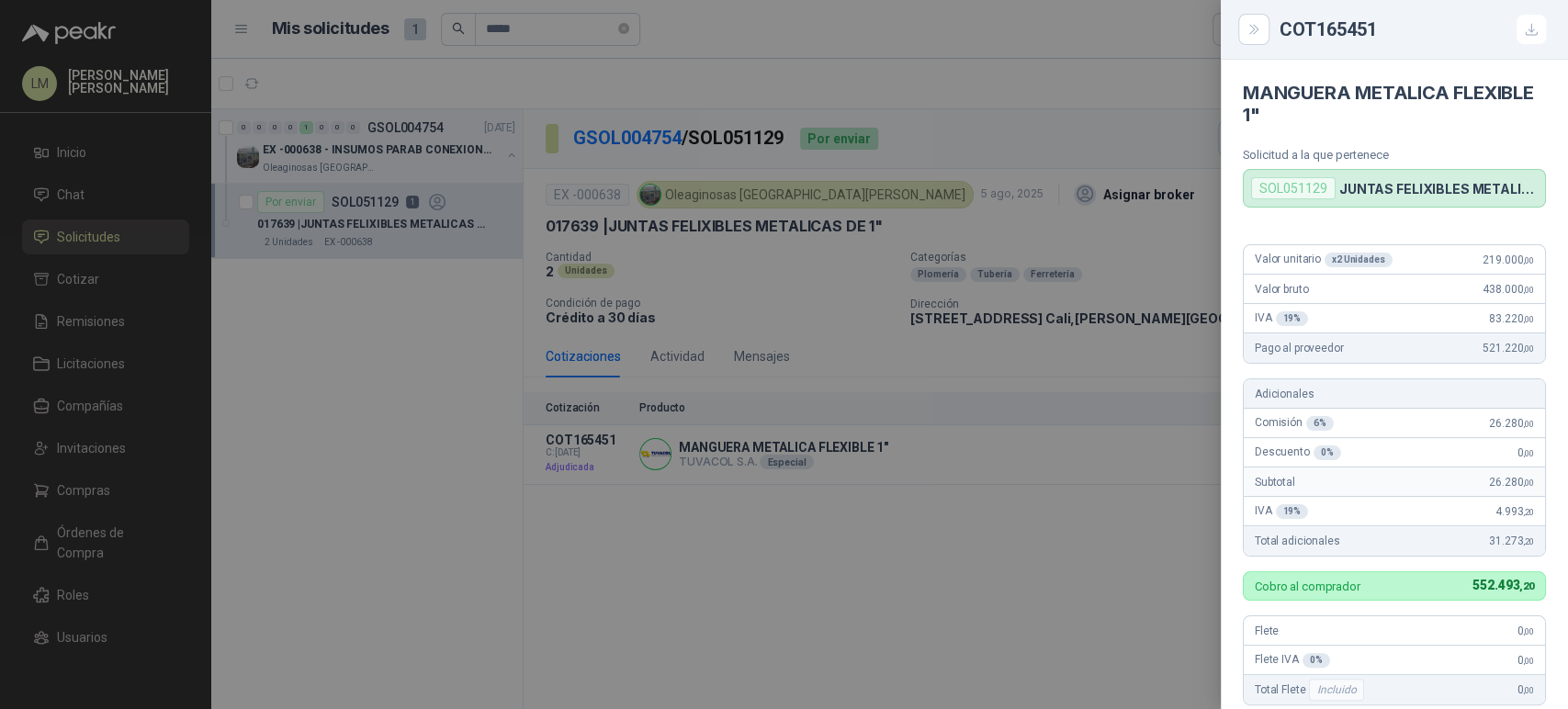
scroll to position [389, 0]
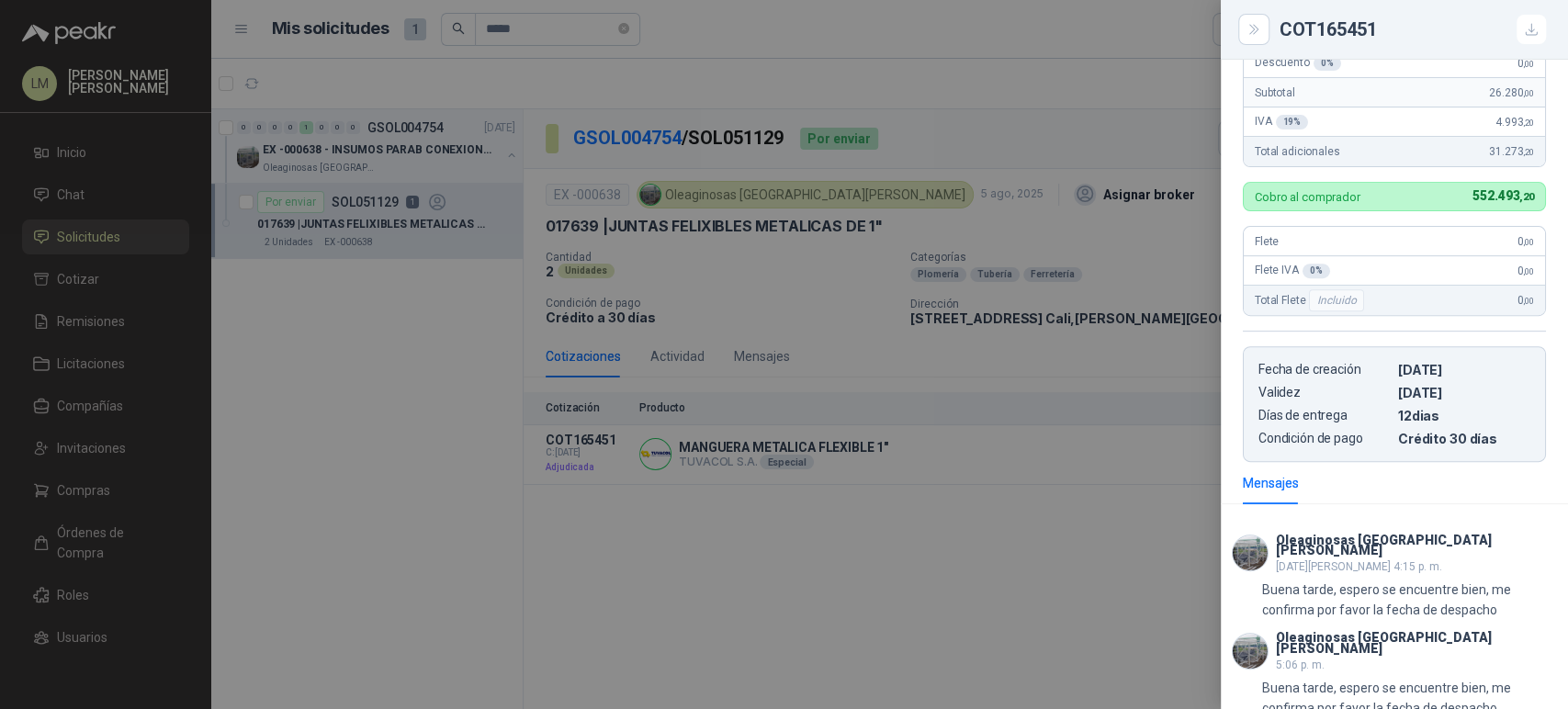
click at [376, 365] on div at bounding box center [784, 354] width 1568 height 709
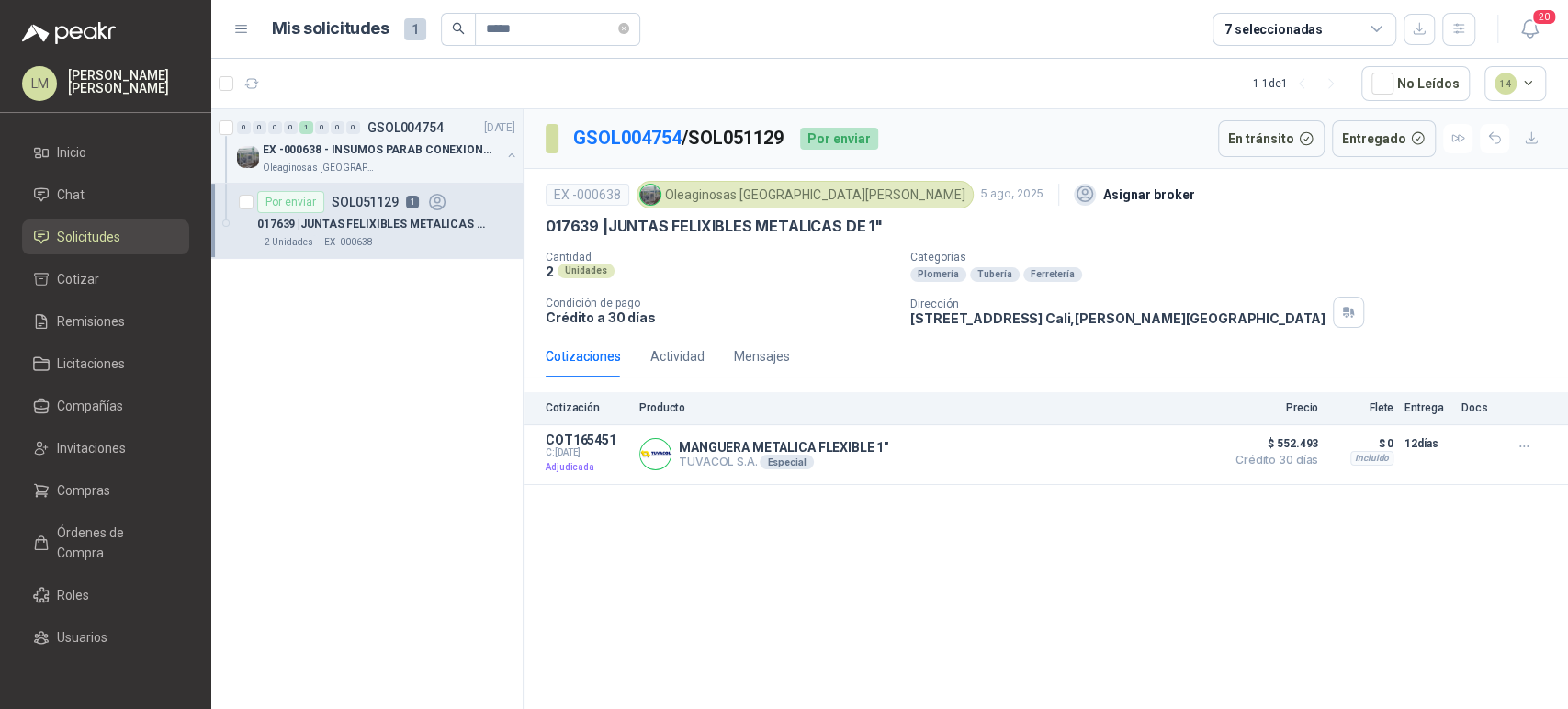
click at [76, 468] on ul "Inicio Chat Solicitudes Cotizar Remisiones Licitaciones Compañías Invitaciones …" at bounding box center [105, 400] width 211 height 530
click at [74, 482] on span "Compras" at bounding box center [84, 490] width 54 height 20
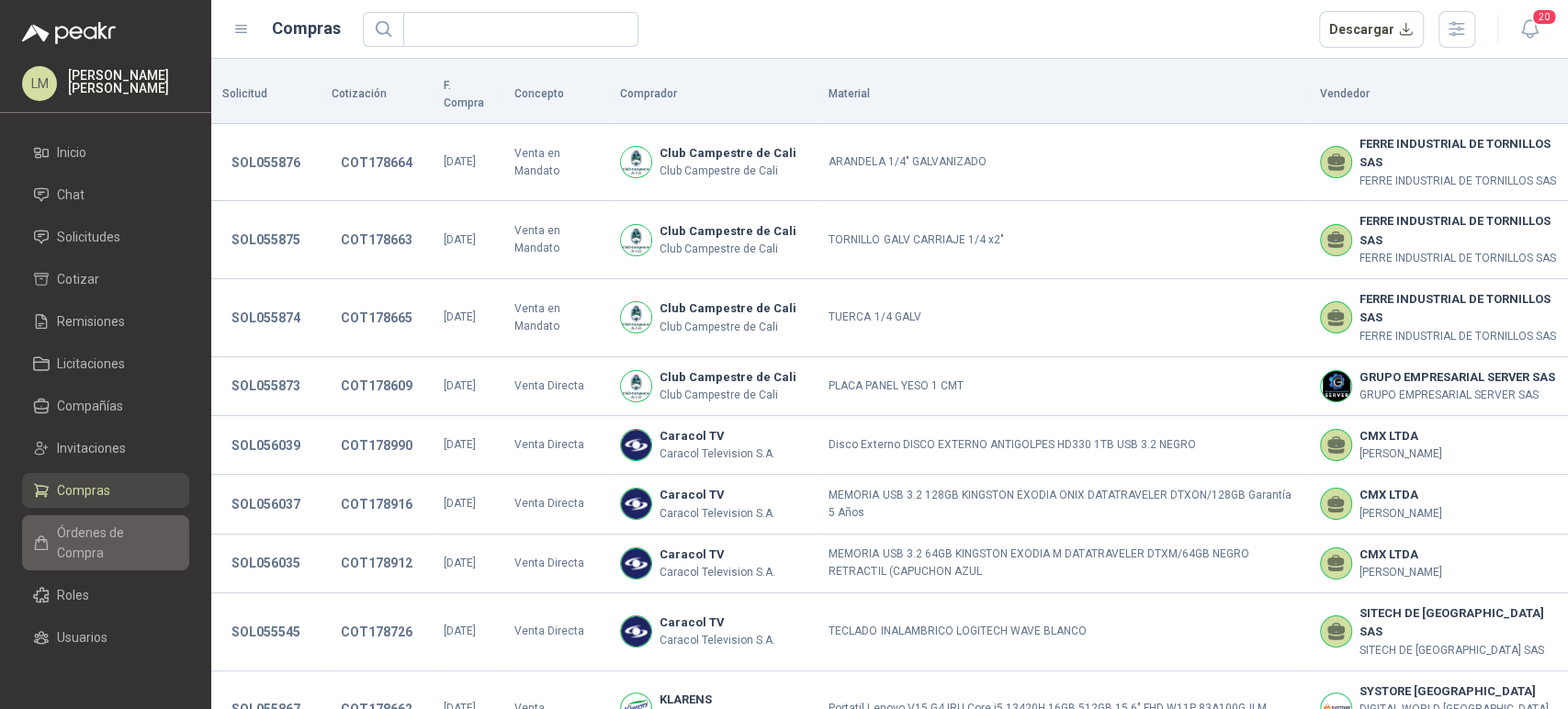
click at [65, 542] on span "Órdenes de Compra" at bounding box center [113, 542] width 114 height 41
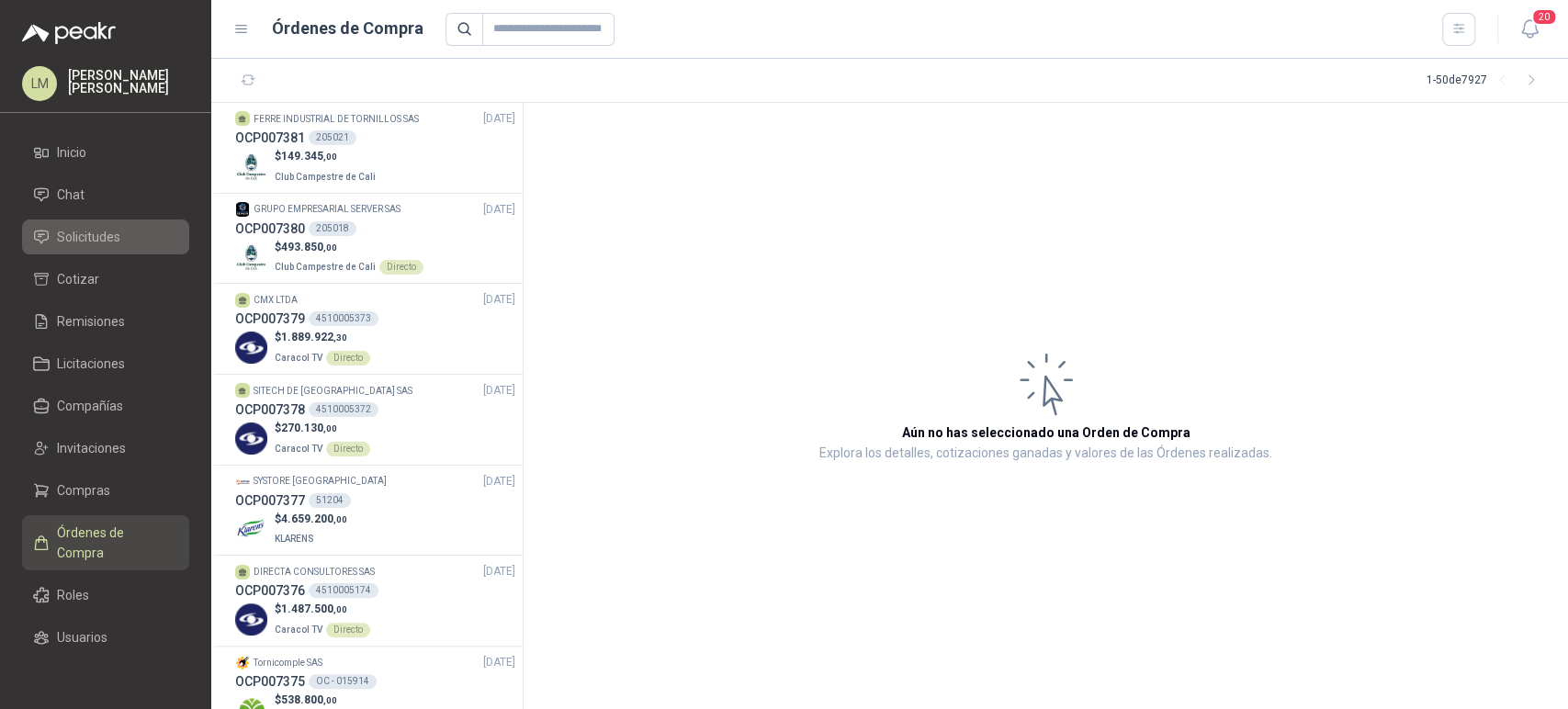
click at [98, 229] on span "Solicitudes" at bounding box center [89, 237] width 64 height 20
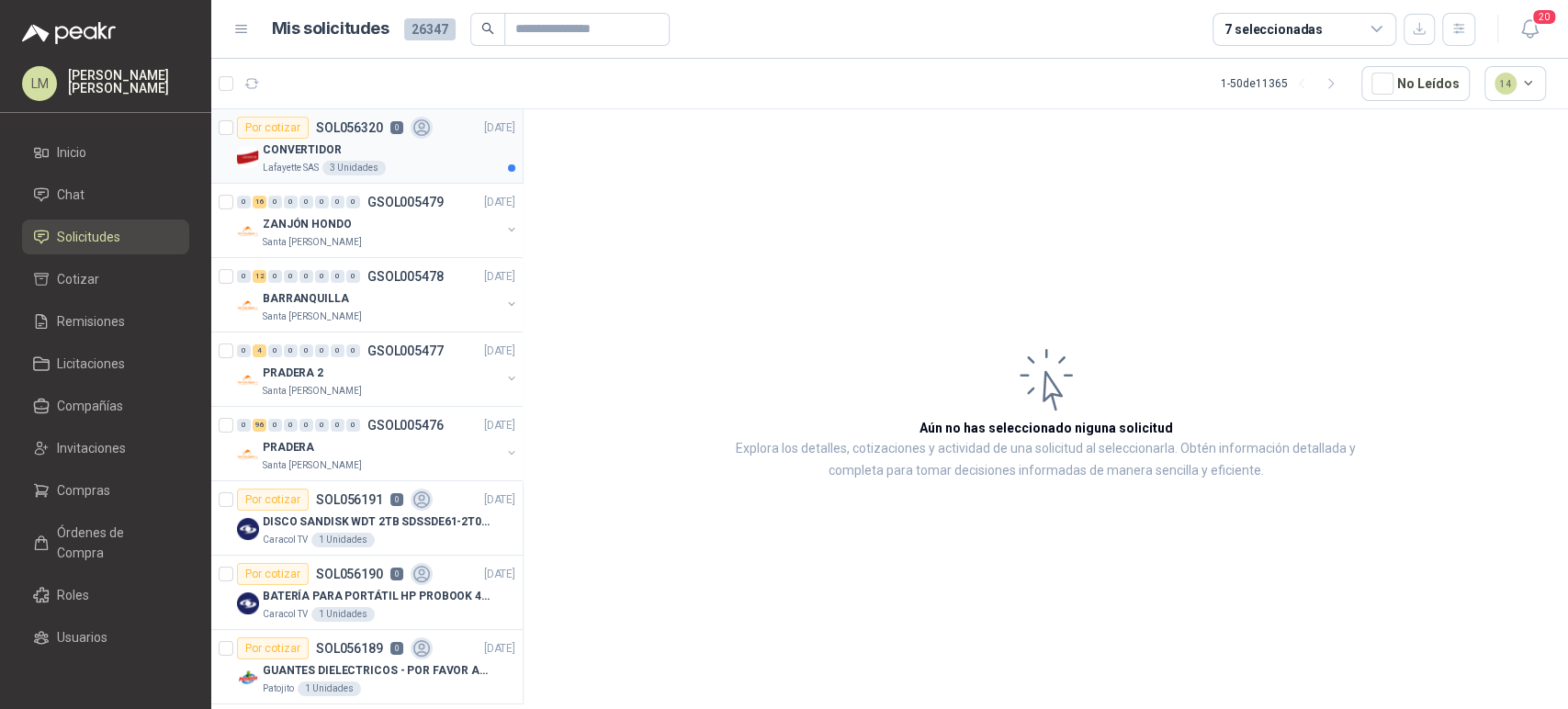
click at [296, 161] on p "Lafayette SAS" at bounding box center [291, 168] width 56 height 15
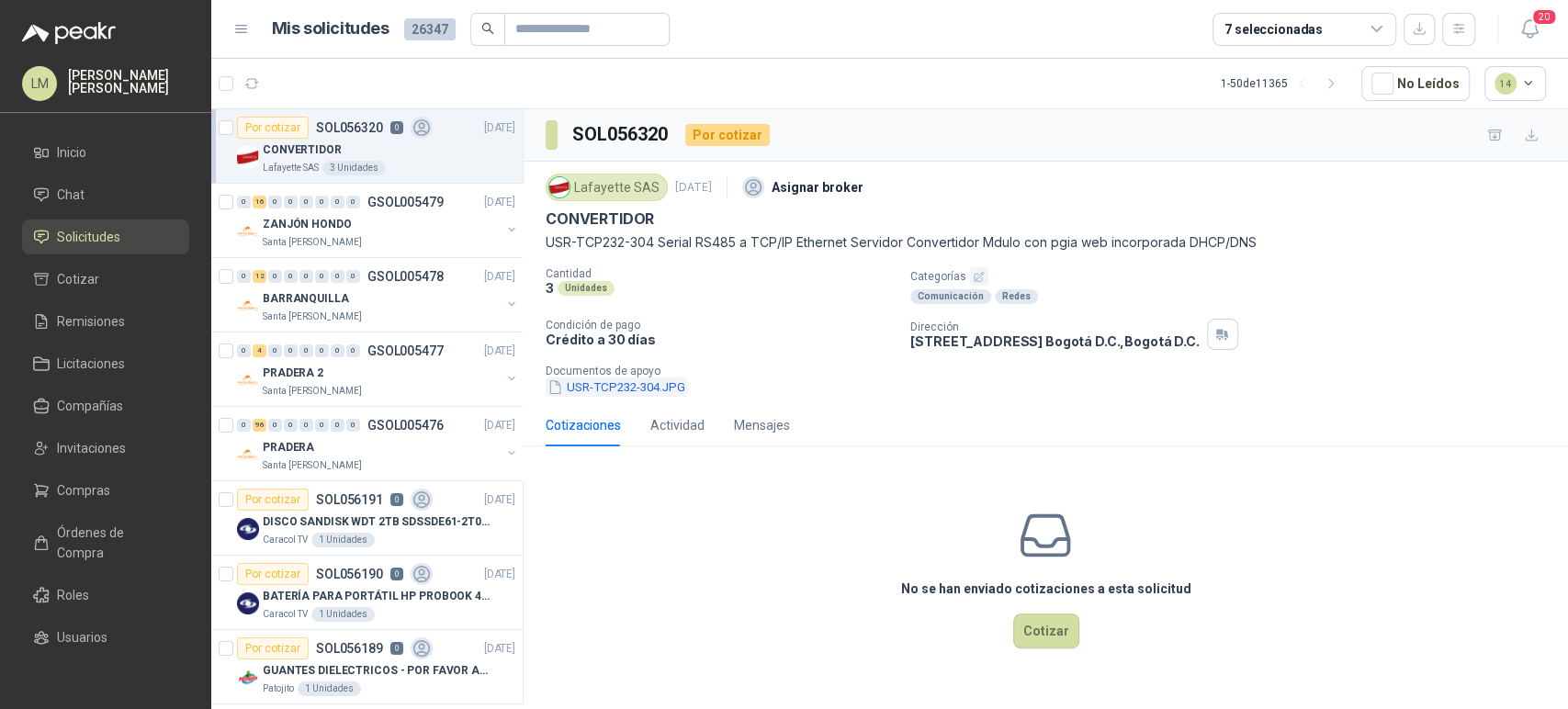
click at [639, 388] on button "USR-TCP232-304.JPG" at bounding box center [616, 386] width 141 height 19
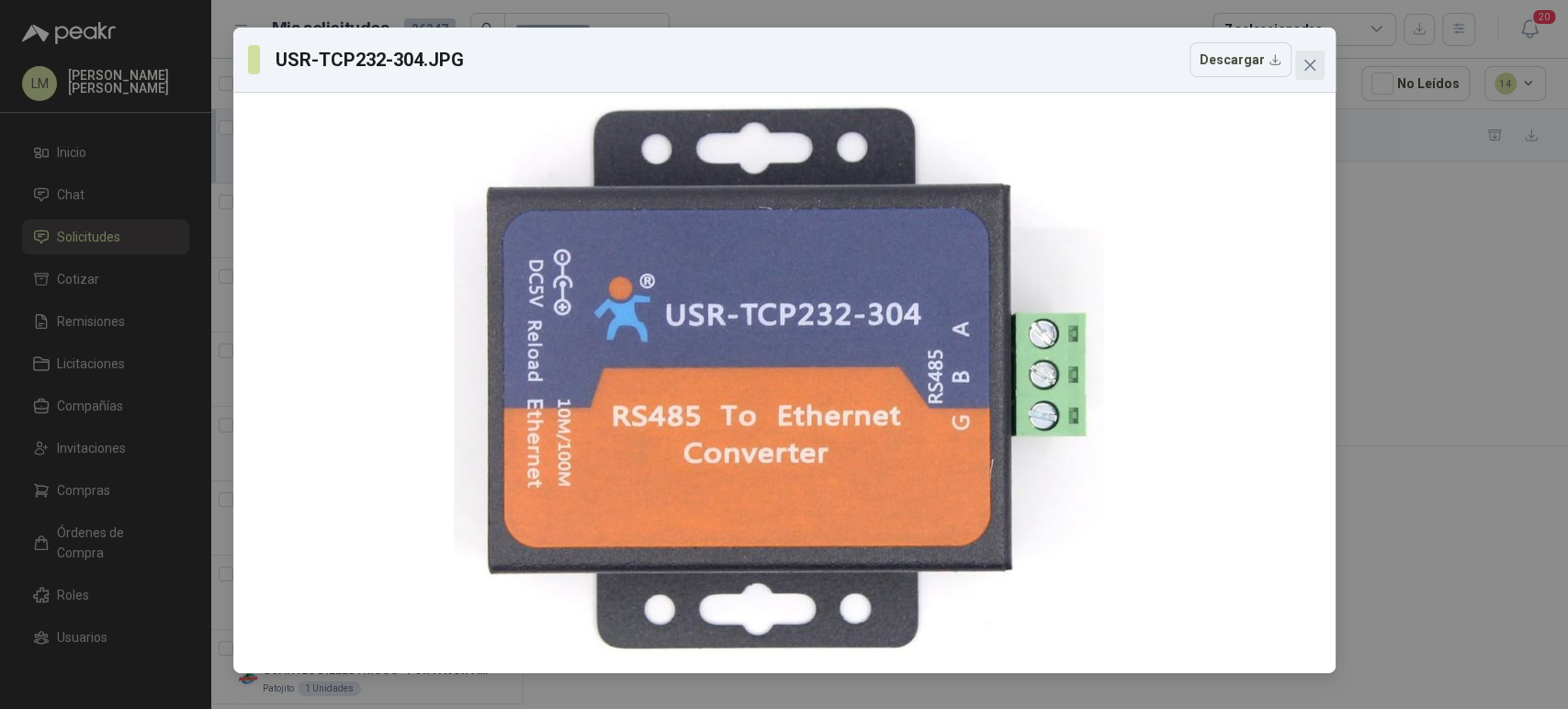
click at [1304, 68] on icon "close" at bounding box center [1309, 65] width 15 height 15
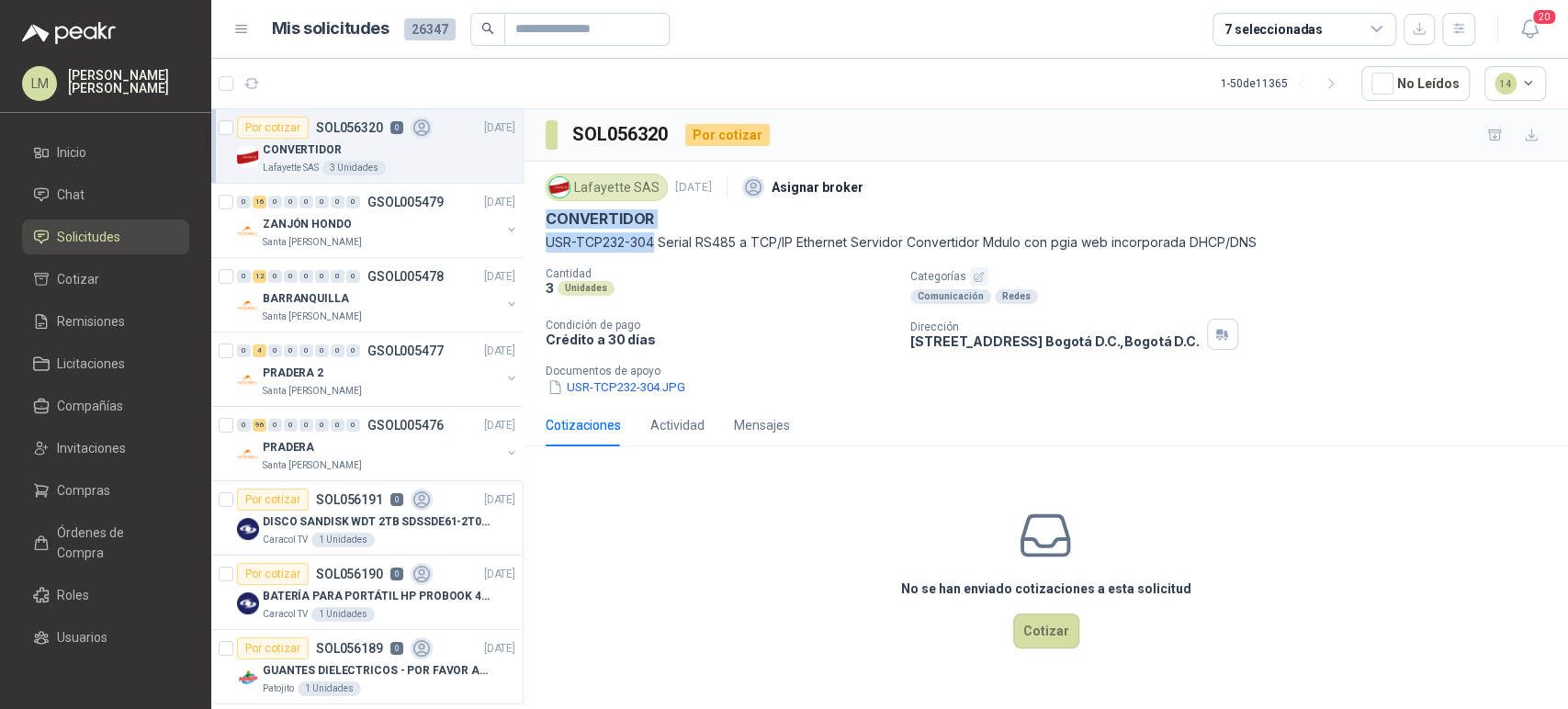
drag, startPoint x: 544, startPoint y: 219, endPoint x: 653, endPoint y: 234, distance: 110.0
click at [653, 234] on div "Lafayette SAS [DATE] Asignar broker CONVERTIDOR USR-TCP232-304 Serial RS485 a T…" at bounding box center [1046, 282] width 1045 height 243
copy div "CONVERTIDOR USR-TCP232-304"
click at [72, 488] on span "Compras" at bounding box center [84, 490] width 54 height 20
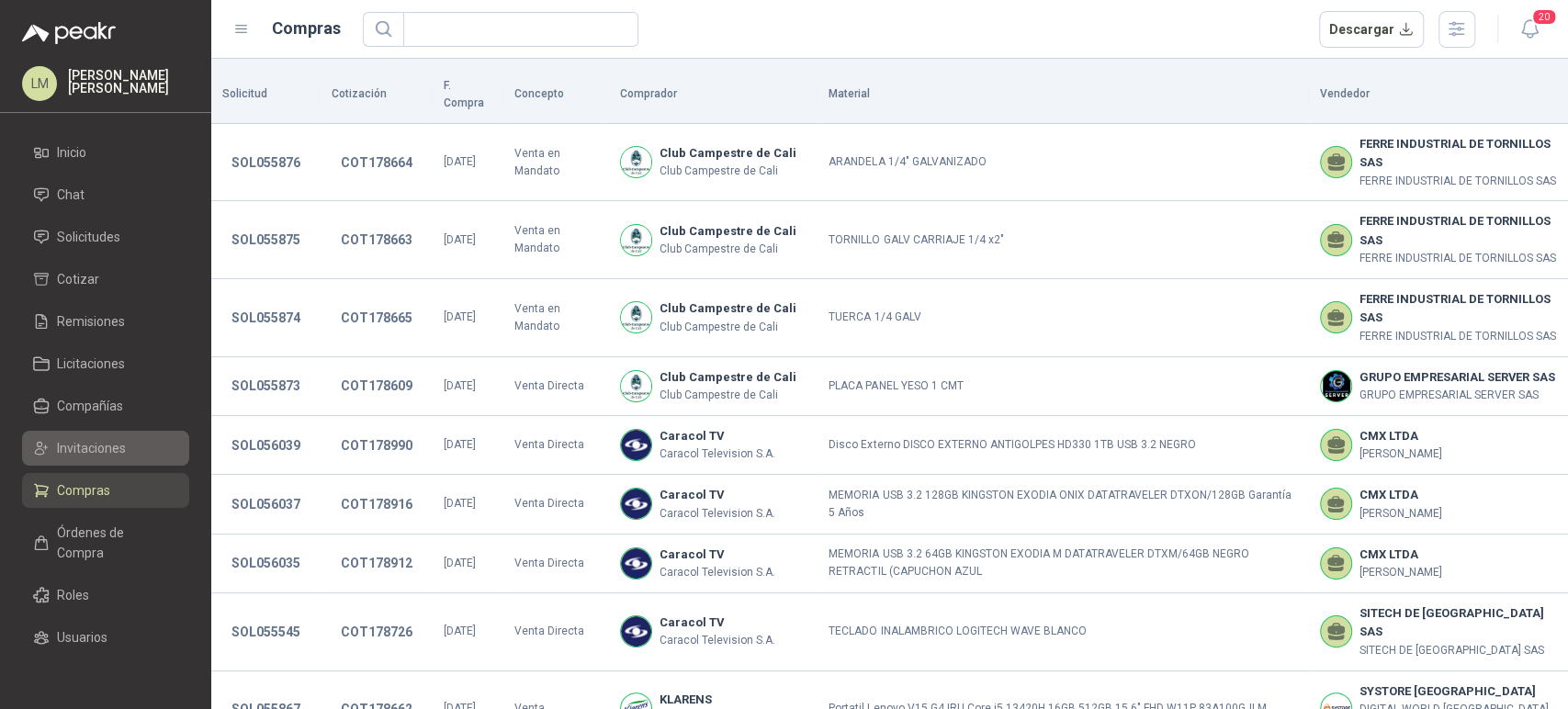
click at [88, 447] on span "Invitaciones" at bounding box center [91, 447] width 69 height 20
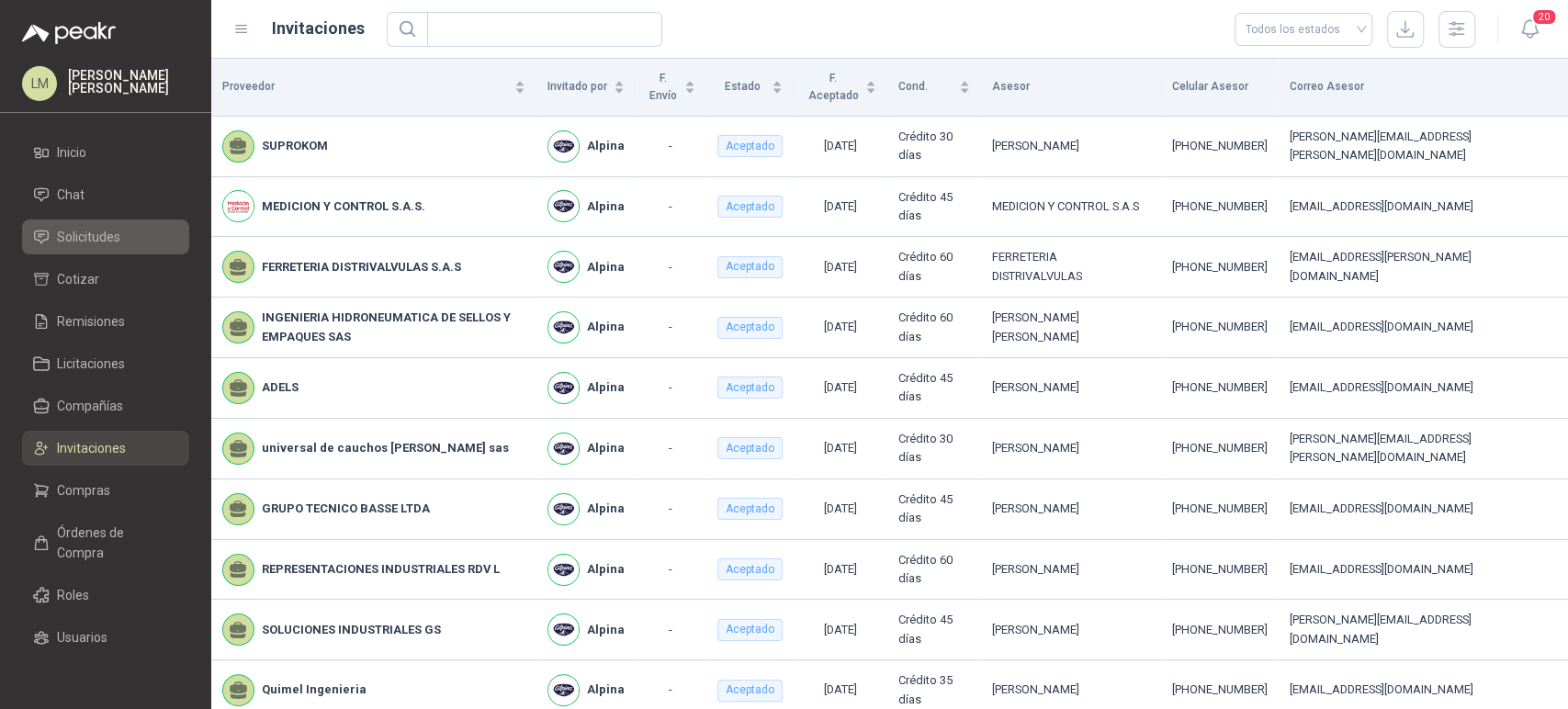
click at [94, 238] on span "Solicitudes" at bounding box center [89, 237] width 64 height 20
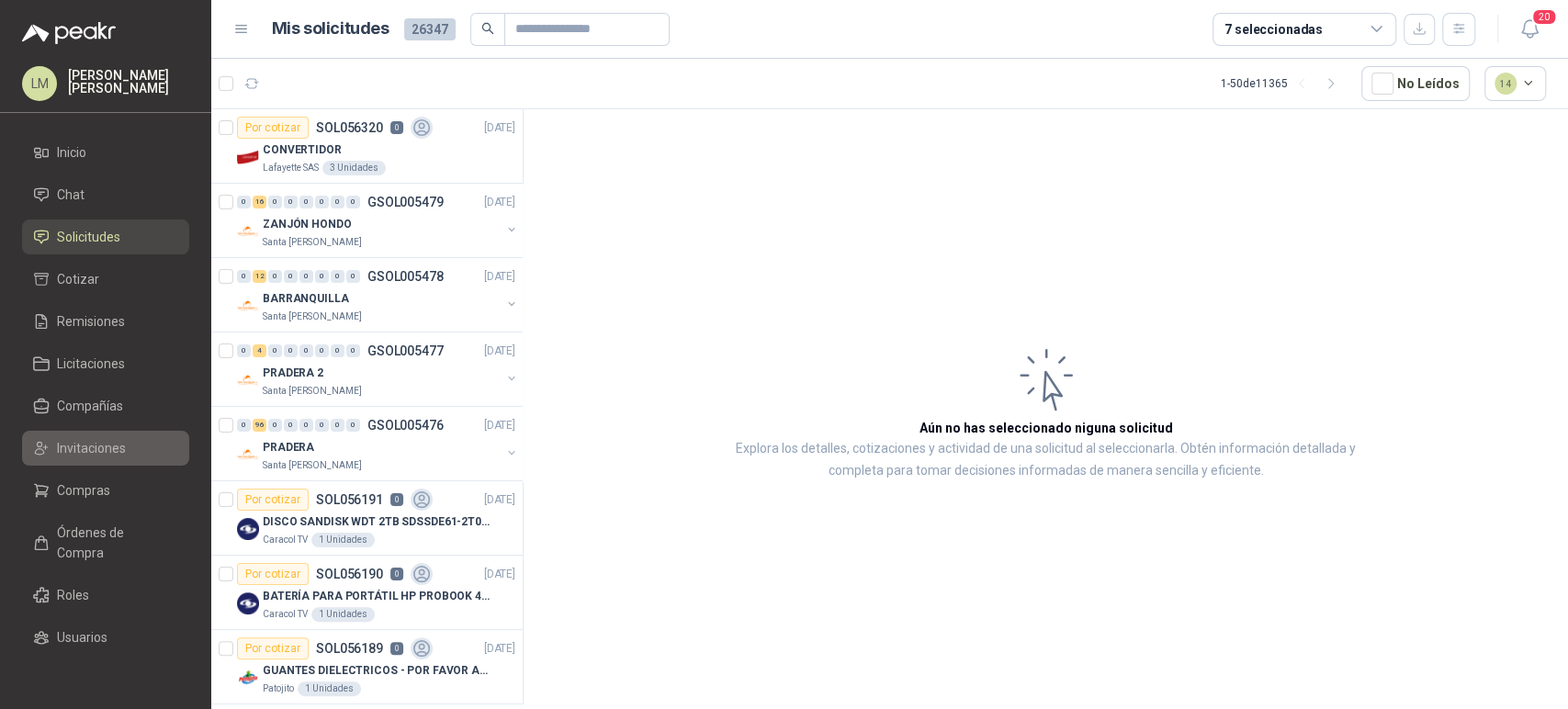
click at [78, 444] on span "Invitaciones" at bounding box center [91, 447] width 69 height 20
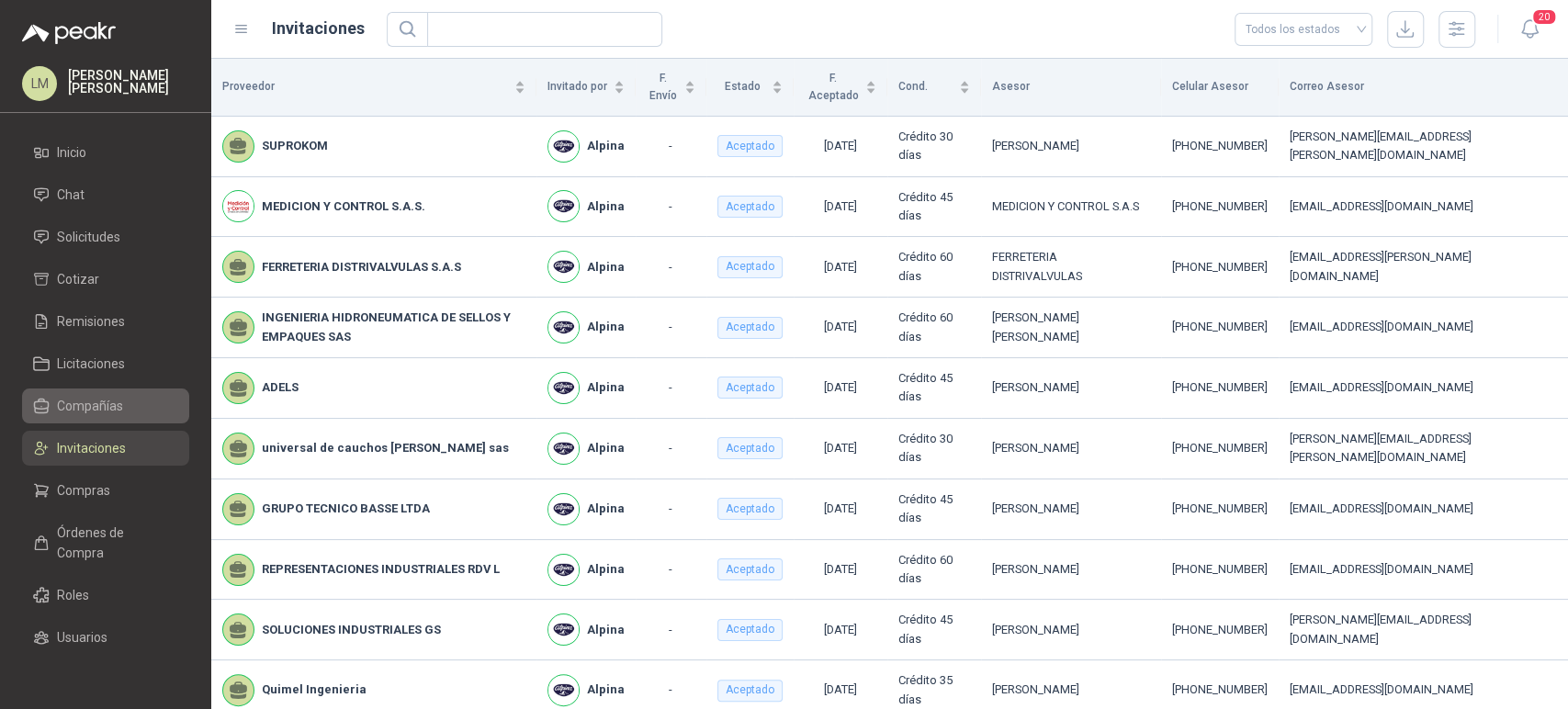
click at [97, 417] on link "Compañías" at bounding box center [105, 406] width 167 height 35
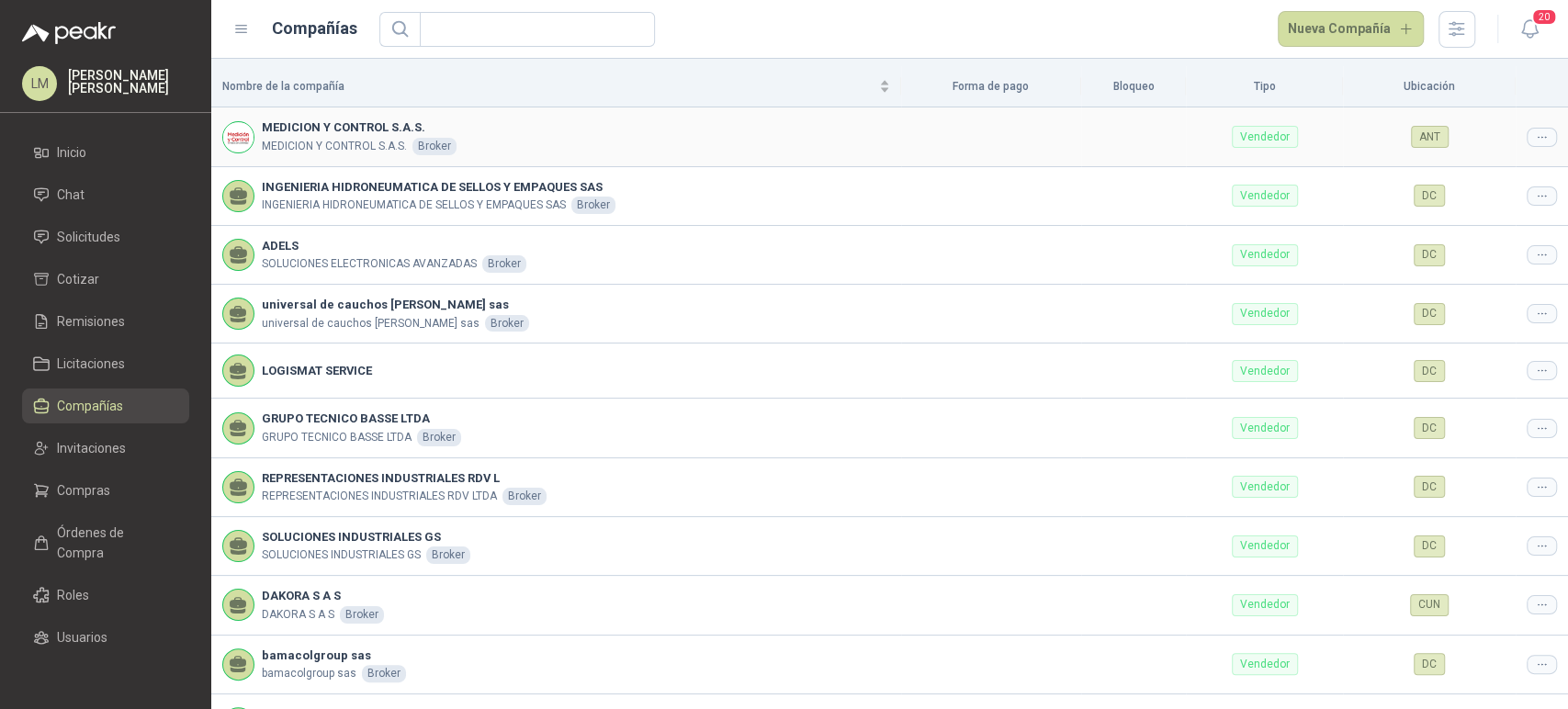
click at [1535, 137] on icon at bounding box center [1542, 137] width 14 height 14
click at [1463, 174] on span "Editar compañía" at bounding box center [1479, 168] width 95 height 20
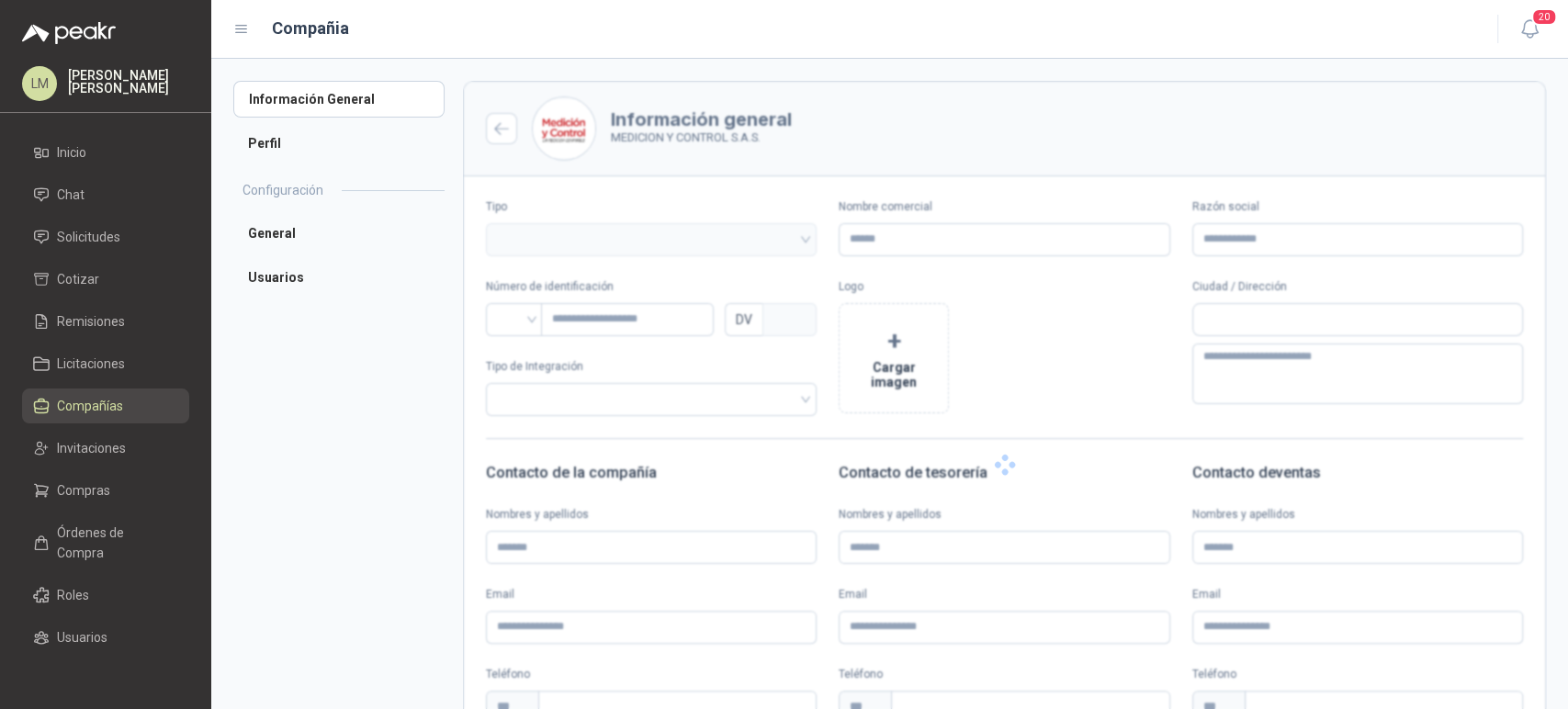
type input "**********"
type input "***"
type textarea "**********"
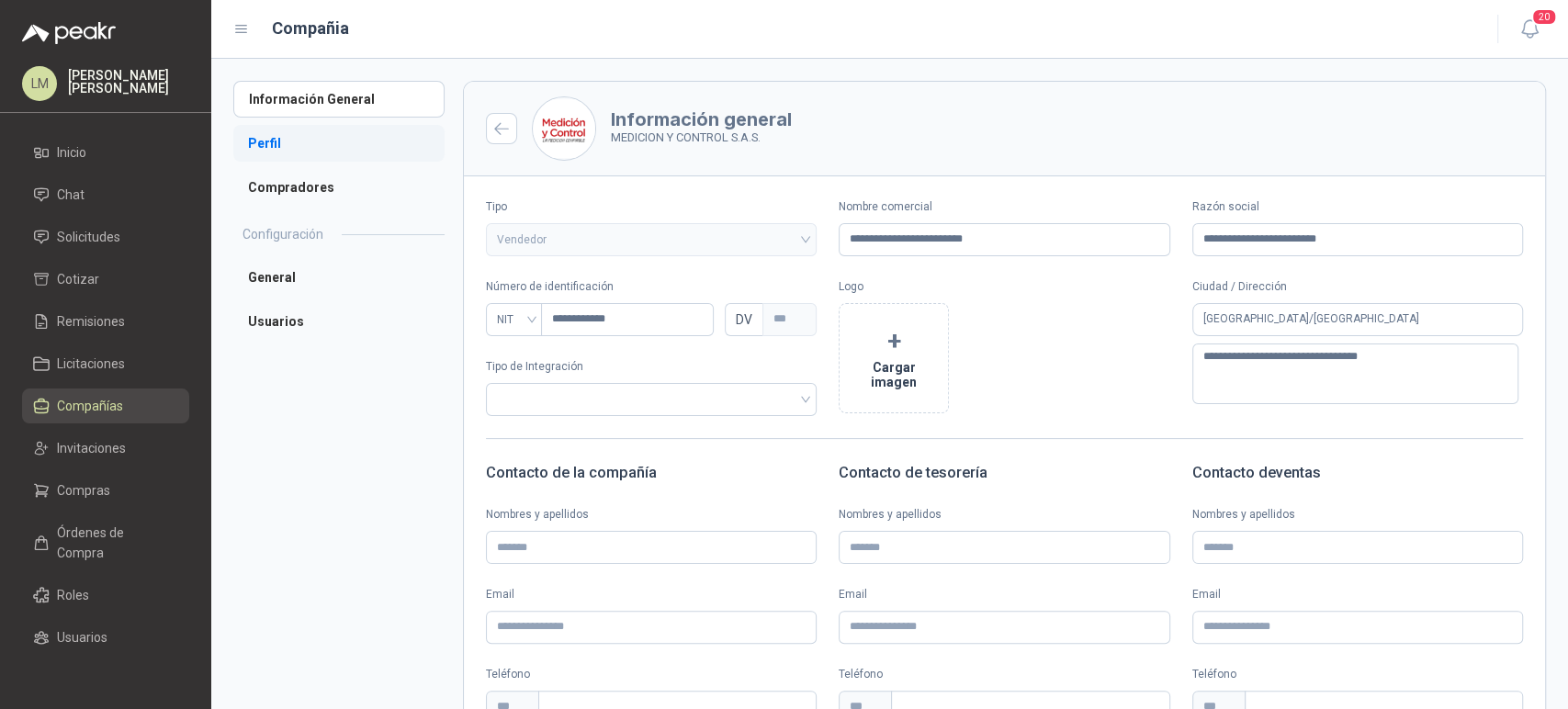
click at [282, 131] on li "Perfil" at bounding box center [339, 143] width 211 height 37
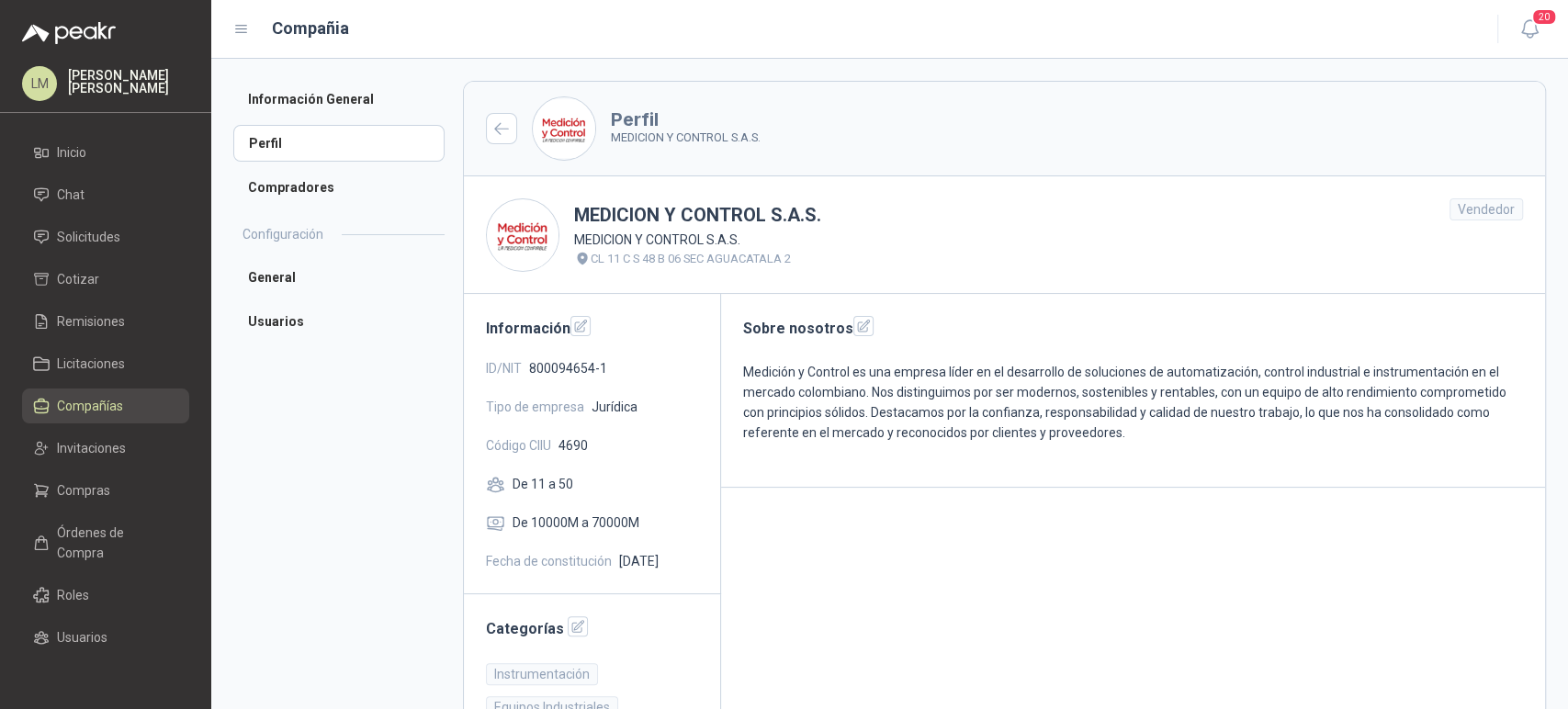
scroll to position [163, 0]
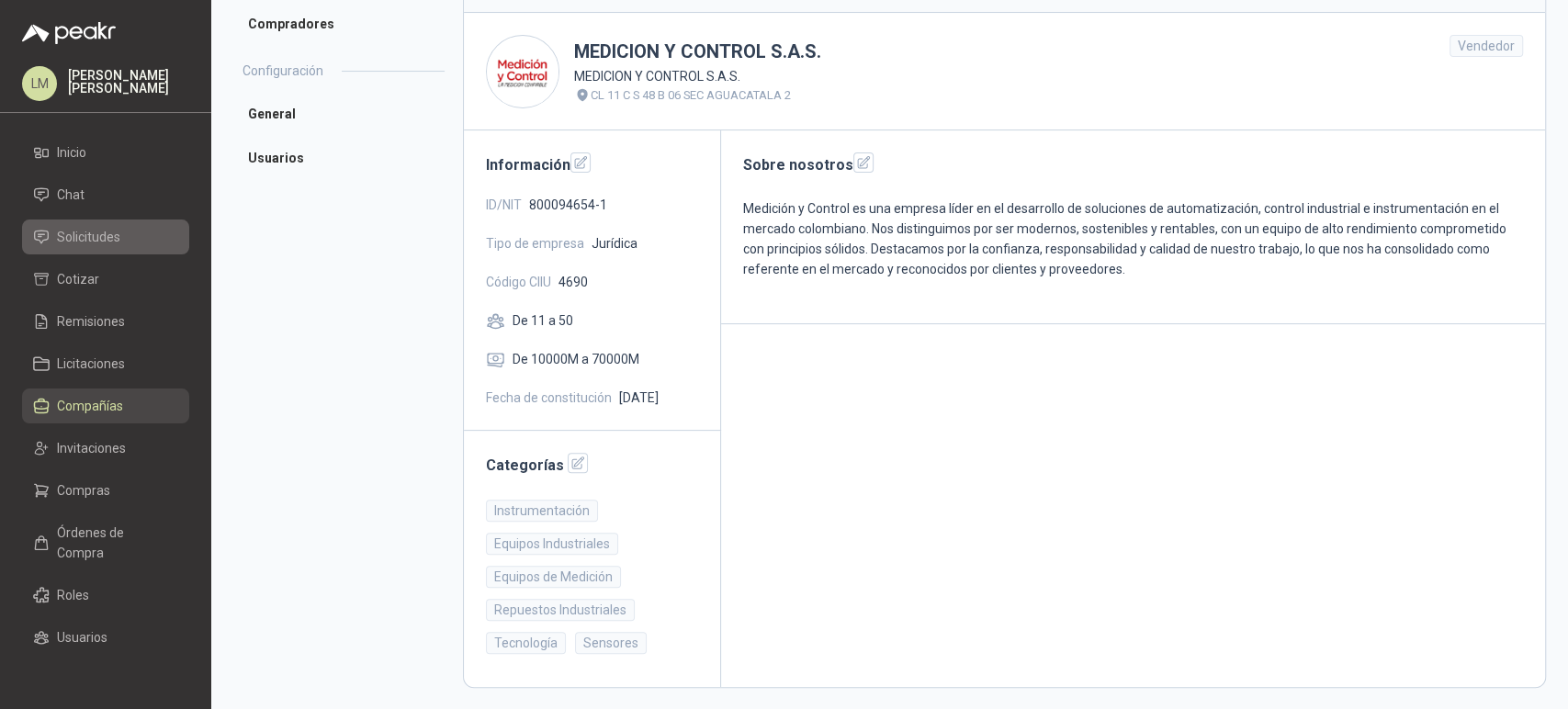
click at [98, 234] on span "Solicitudes" at bounding box center [89, 237] width 64 height 20
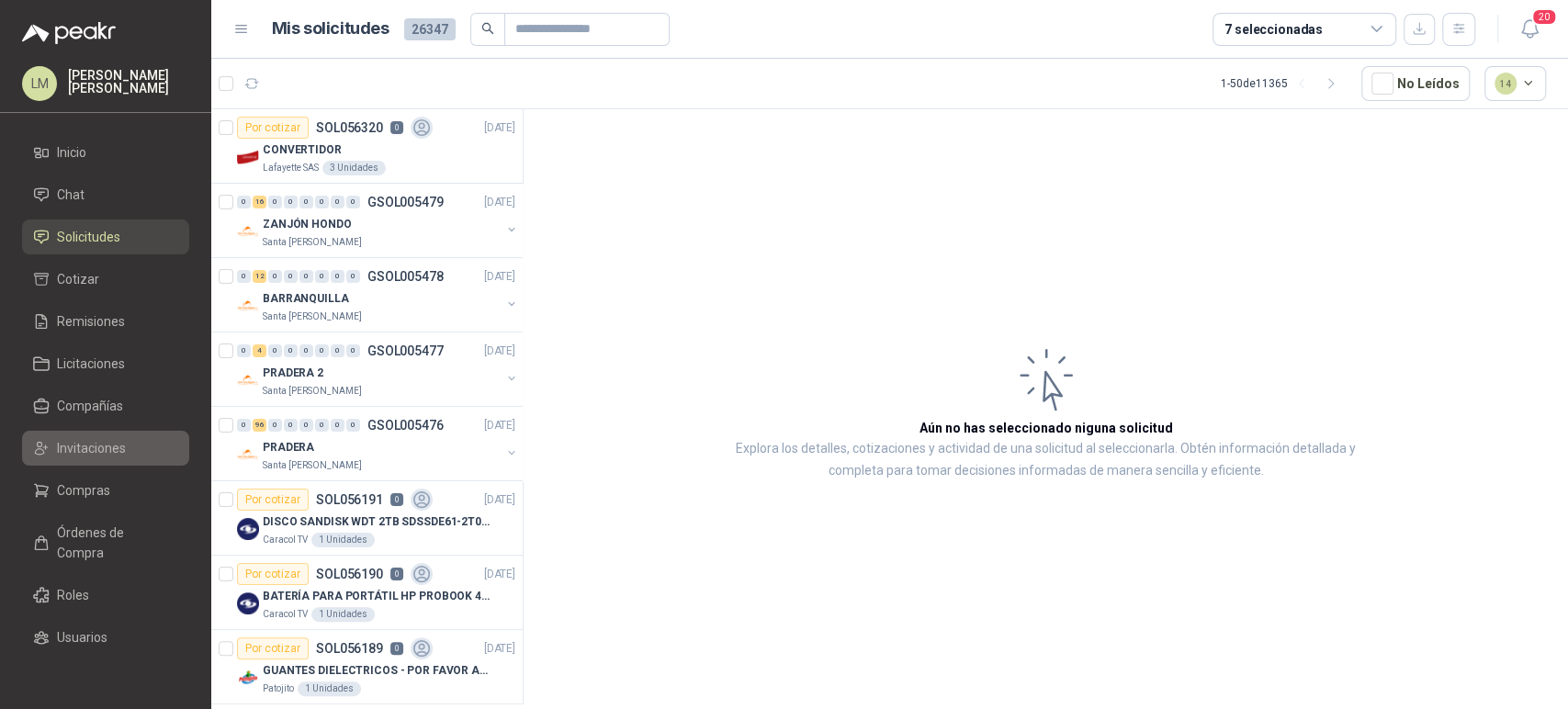
click at [68, 448] on span "Invitaciones" at bounding box center [91, 447] width 69 height 20
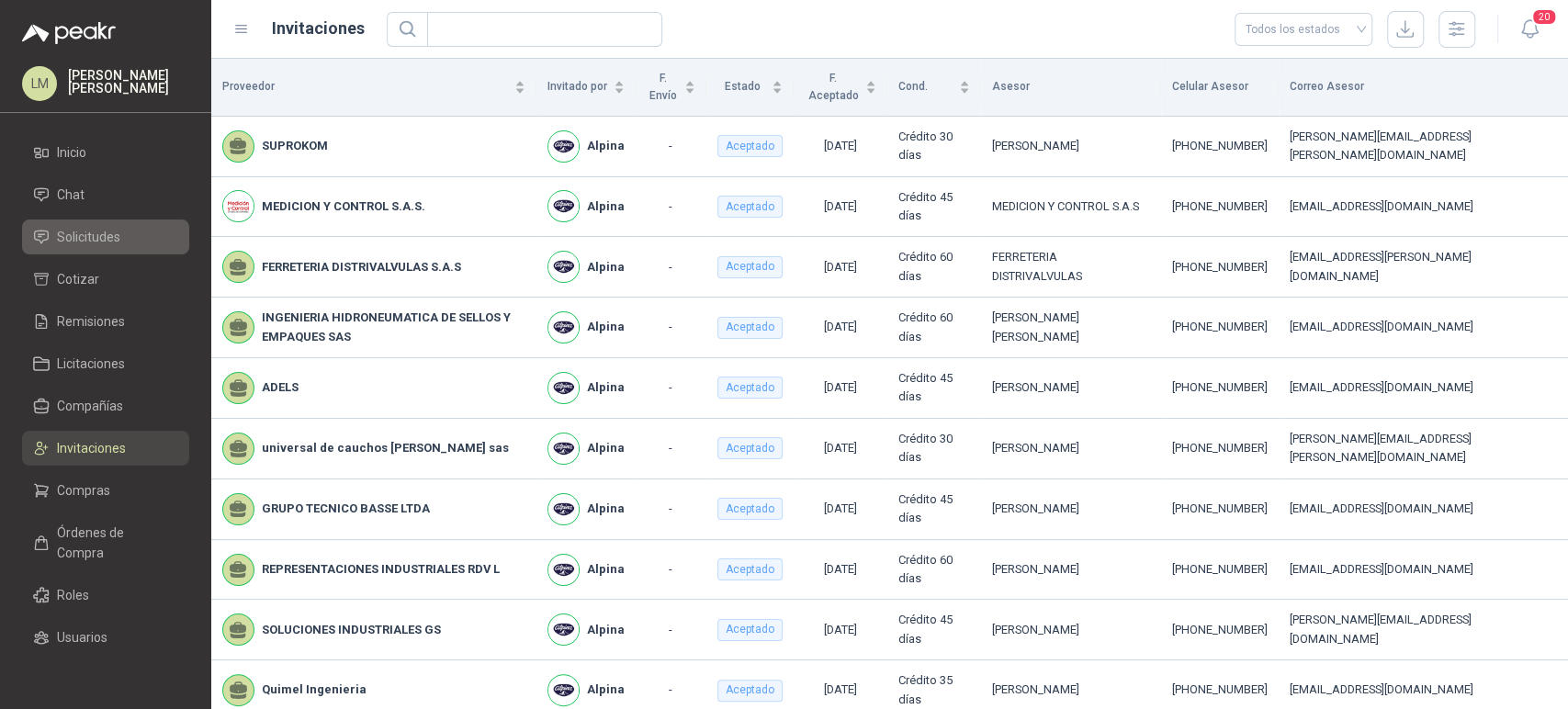
click at [96, 232] on span "Solicitudes" at bounding box center [89, 237] width 64 height 20
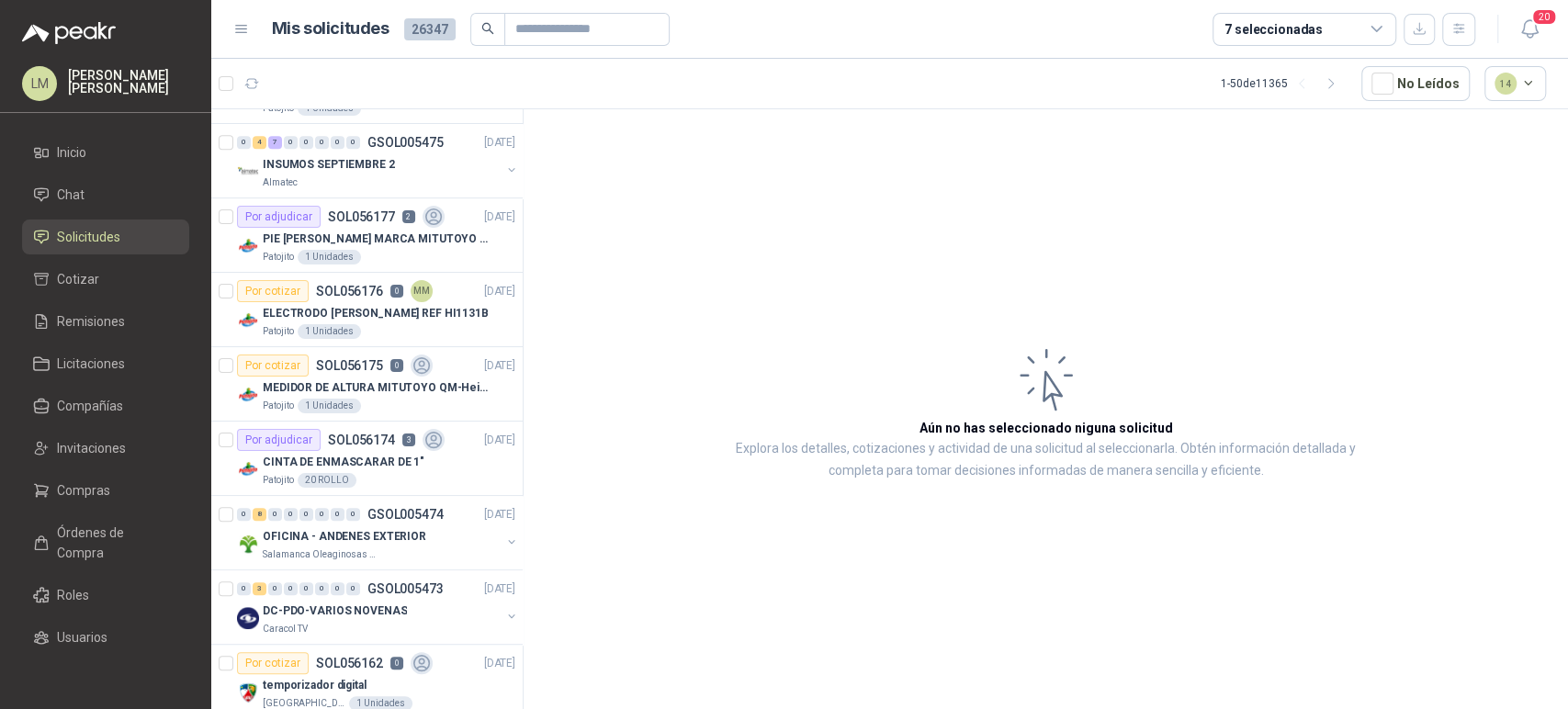
scroll to position [598, 0]
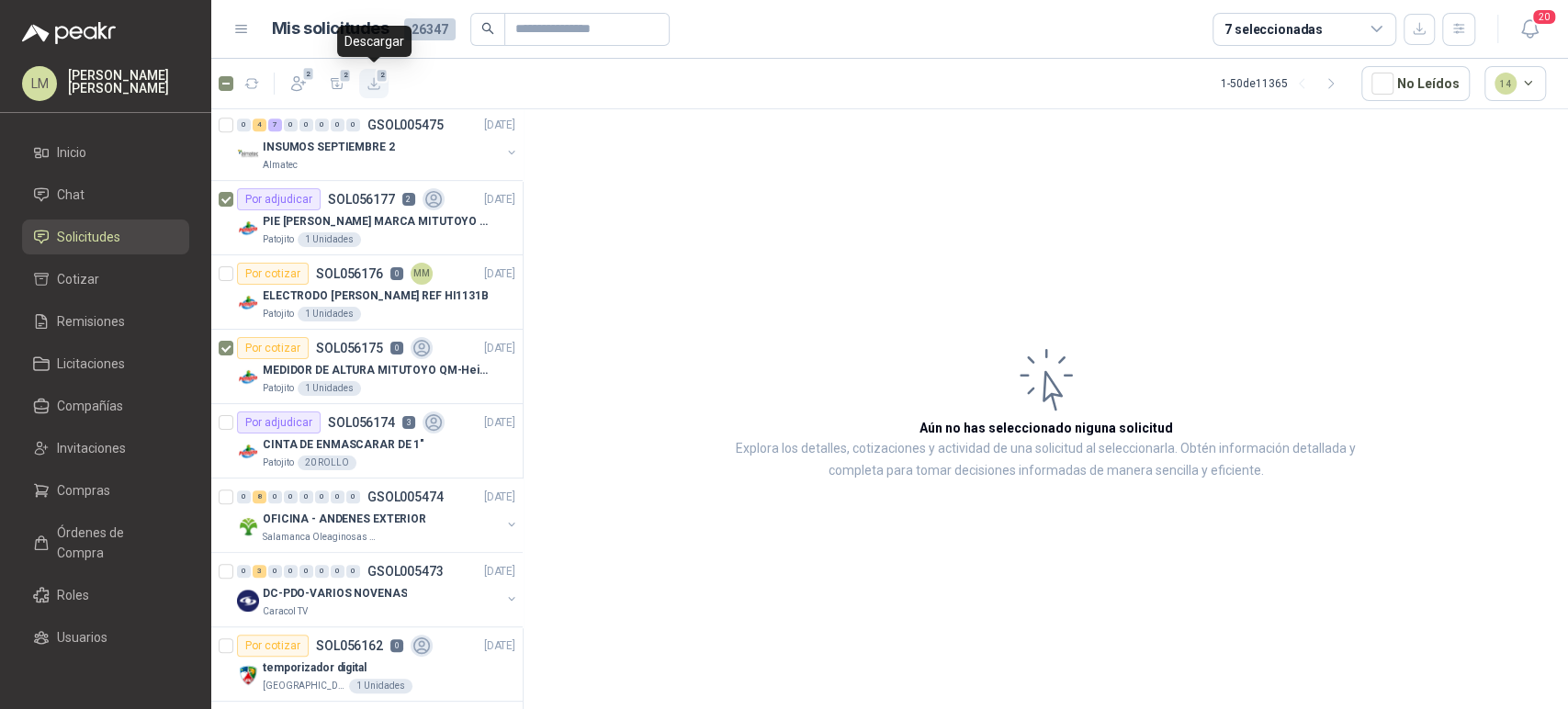
click at [376, 82] on icon "button" at bounding box center [374, 85] width 16 height 16
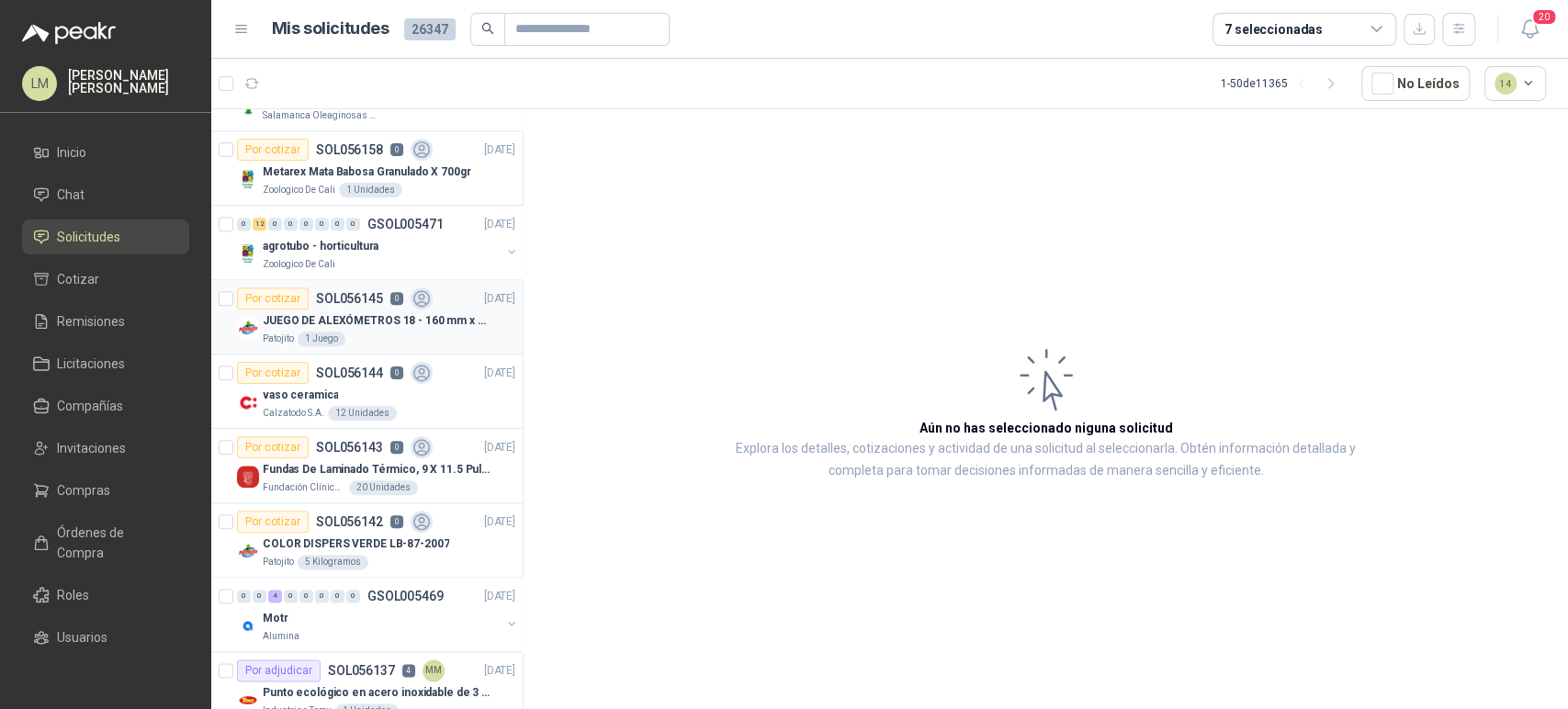
scroll to position [0, 0]
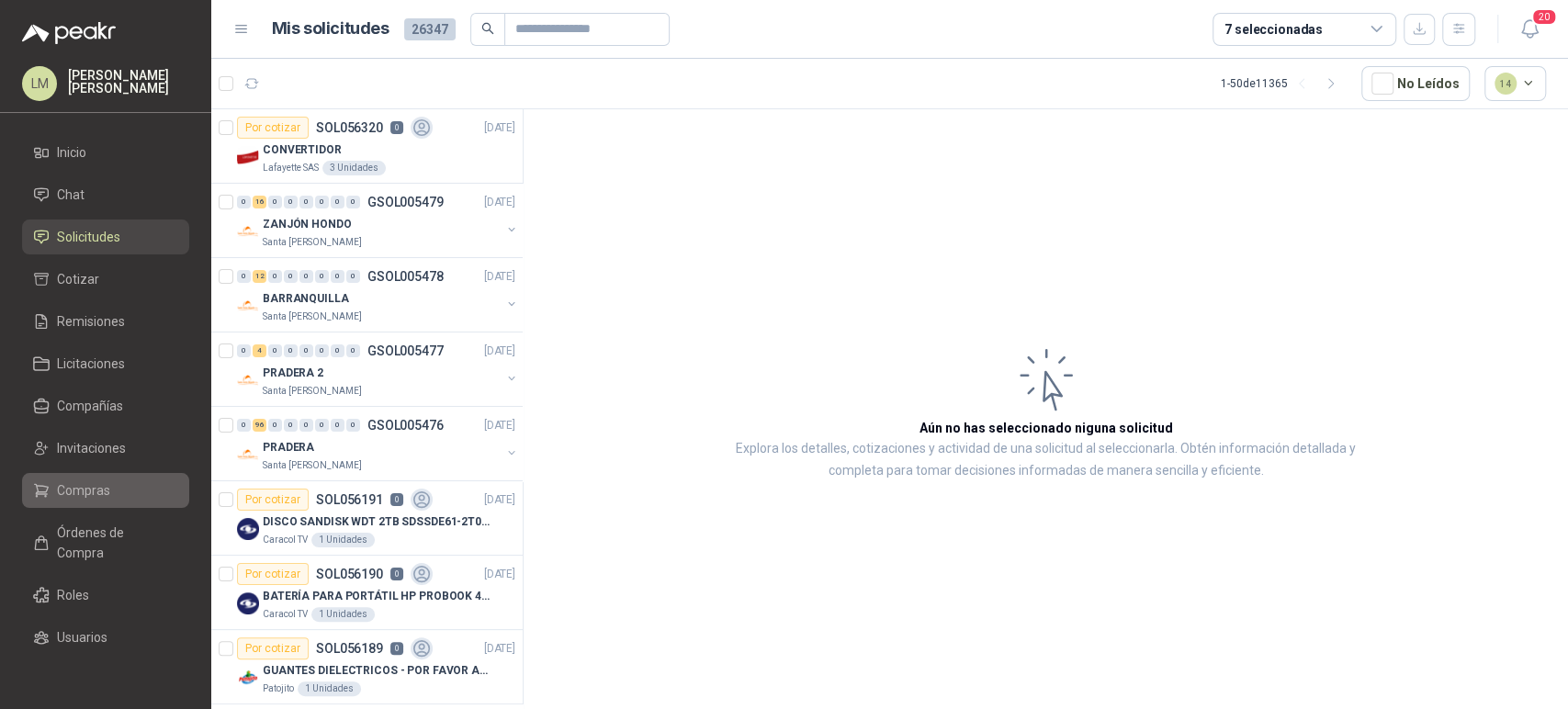
click at [113, 482] on li "Compras" at bounding box center [105, 490] width 145 height 20
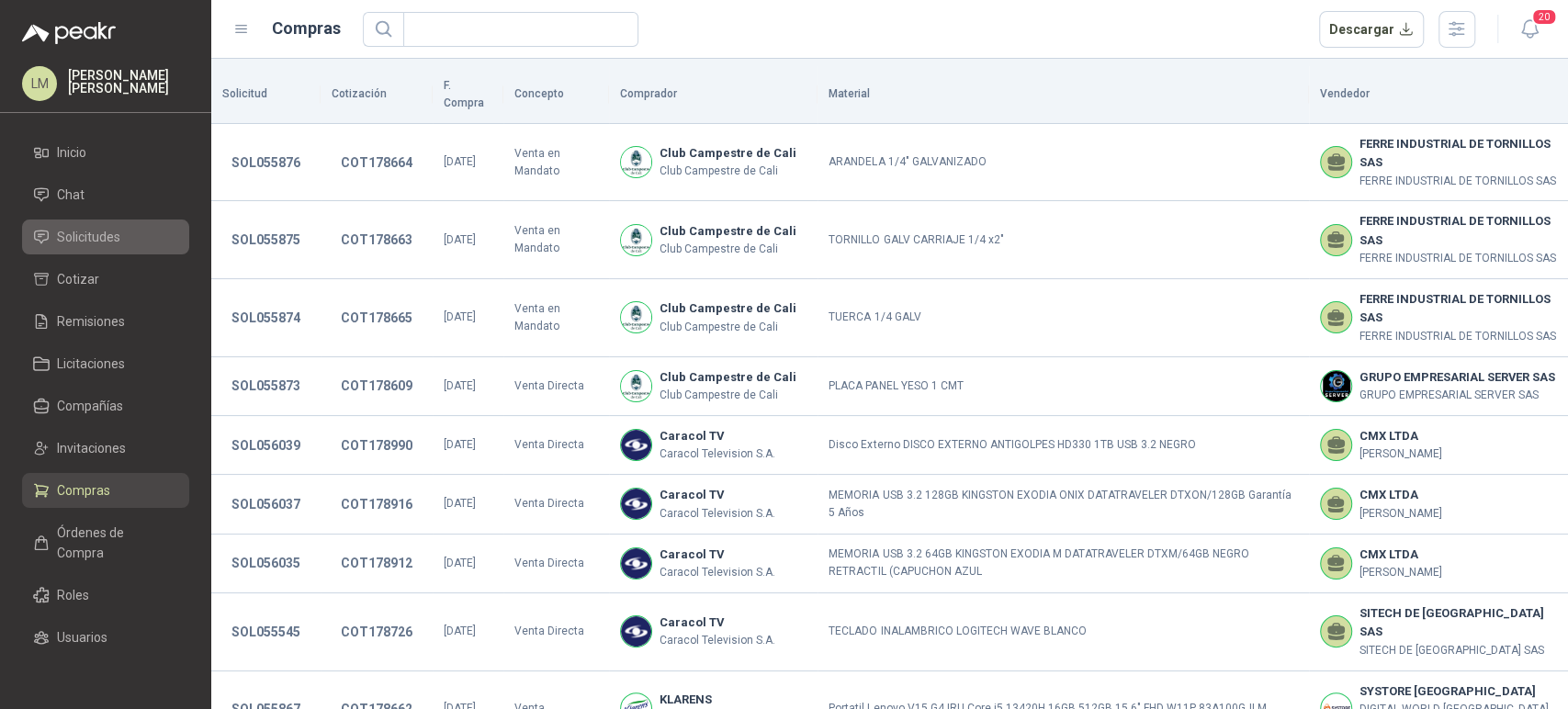
click at [74, 234] on span "Solicitudes" at bounding box center [89, 237] width 64 height 20
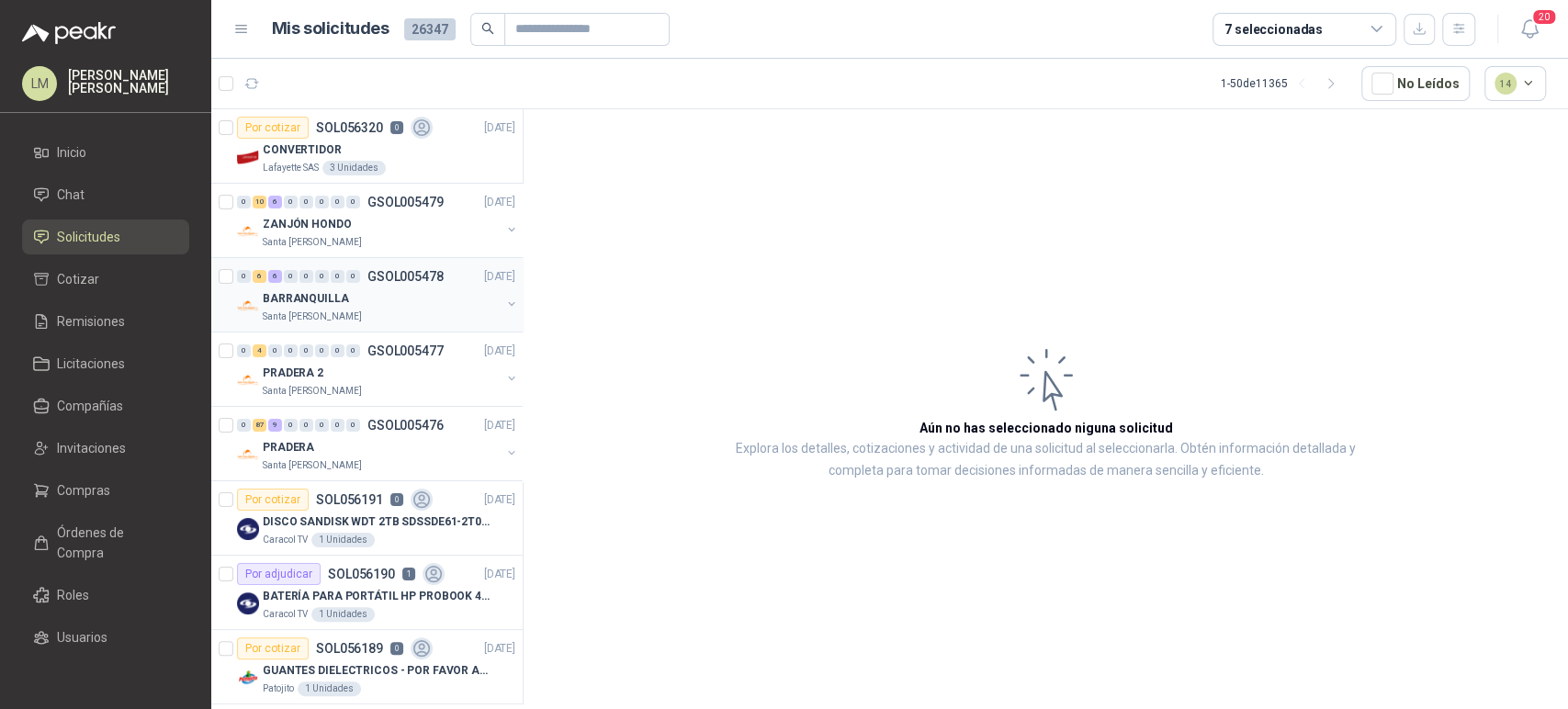
click at [368, 269] on p "GSOL005478" at bounding box center [405, 275] width 77 height 13
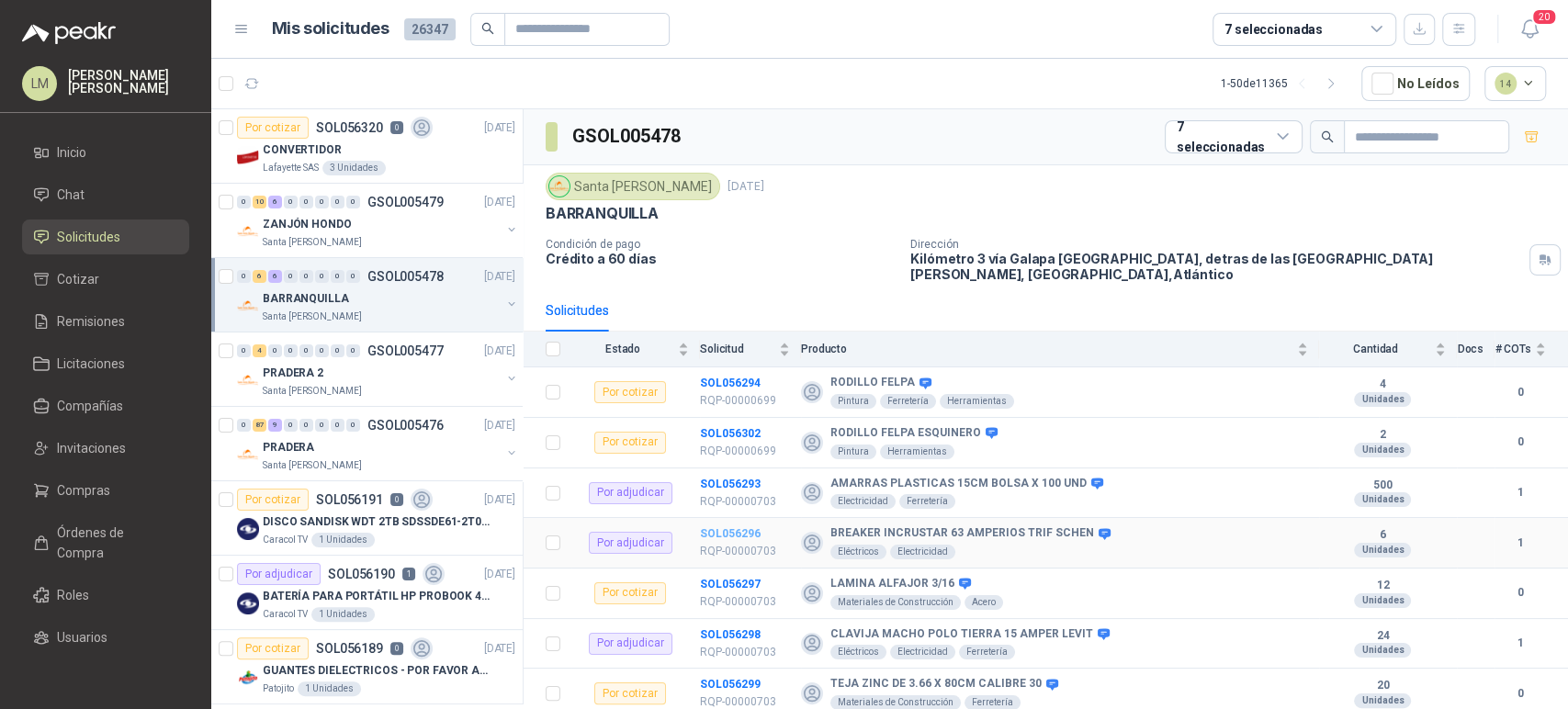
click at [711, 527] on b "SOL056296" at bounding box center [730, 533] width 61 height 13
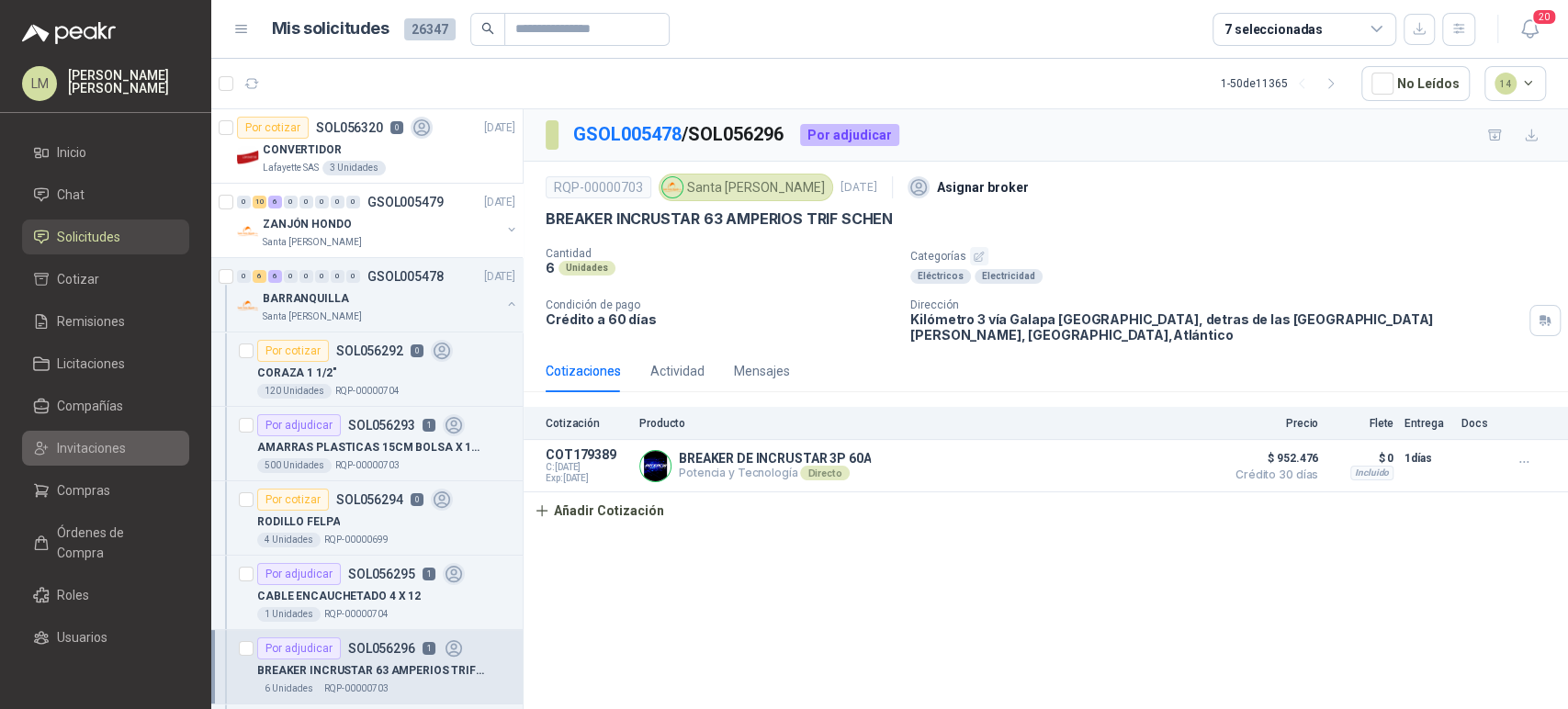
click at [79, 437] on link "Invitaciones" at bounding box center [105, 447] width 167 height 35
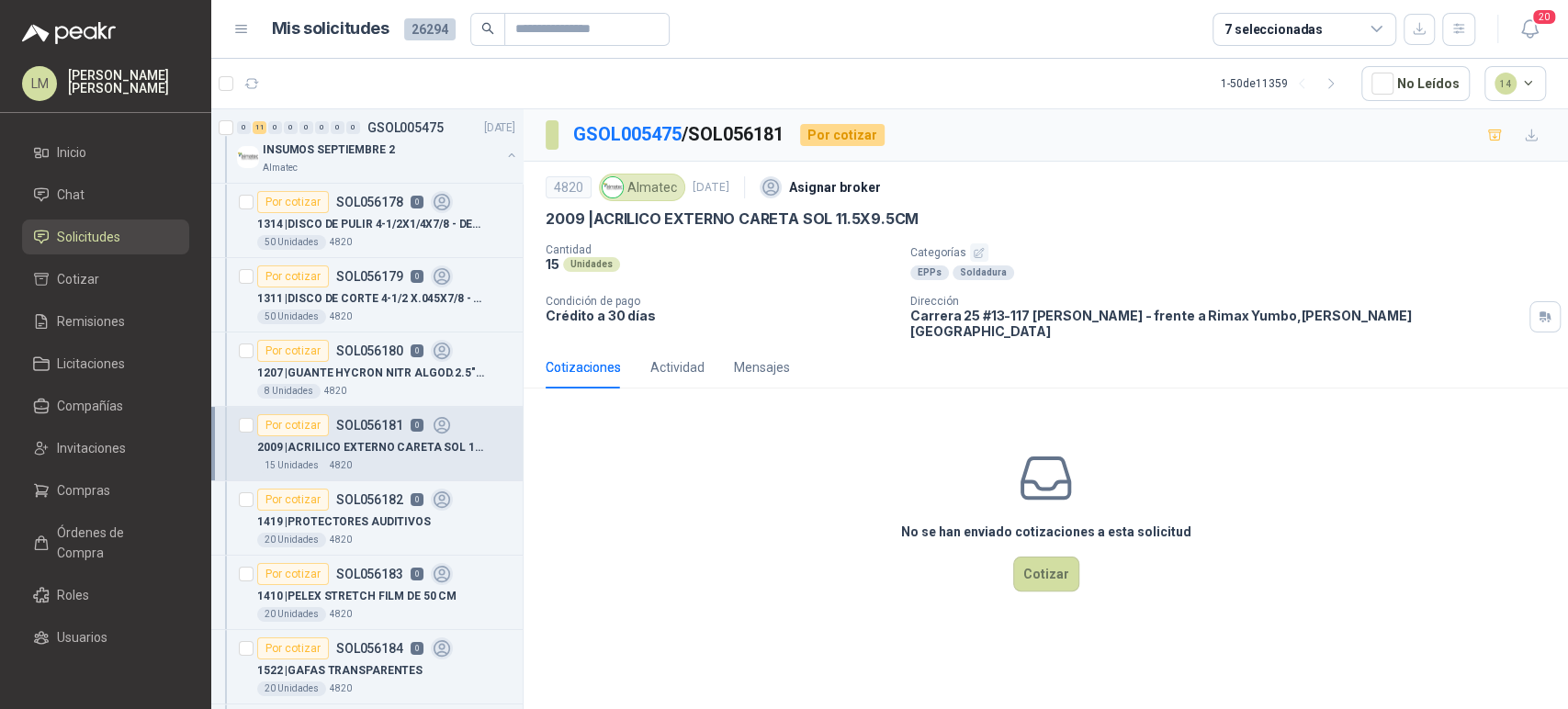
click at [977, 254] on icon "button" at bounding box center [979, 253] width 12 height 12
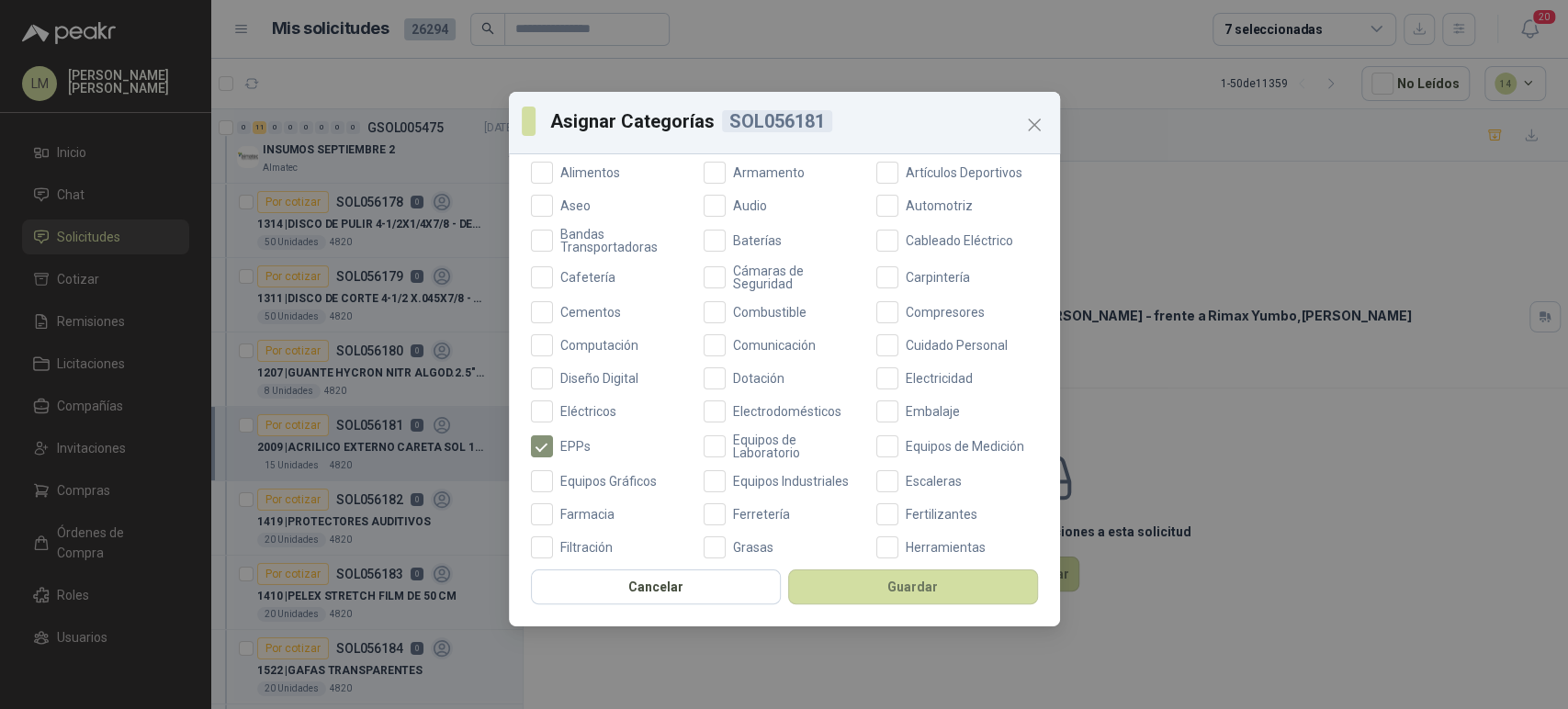
scroll to position [203, 0]
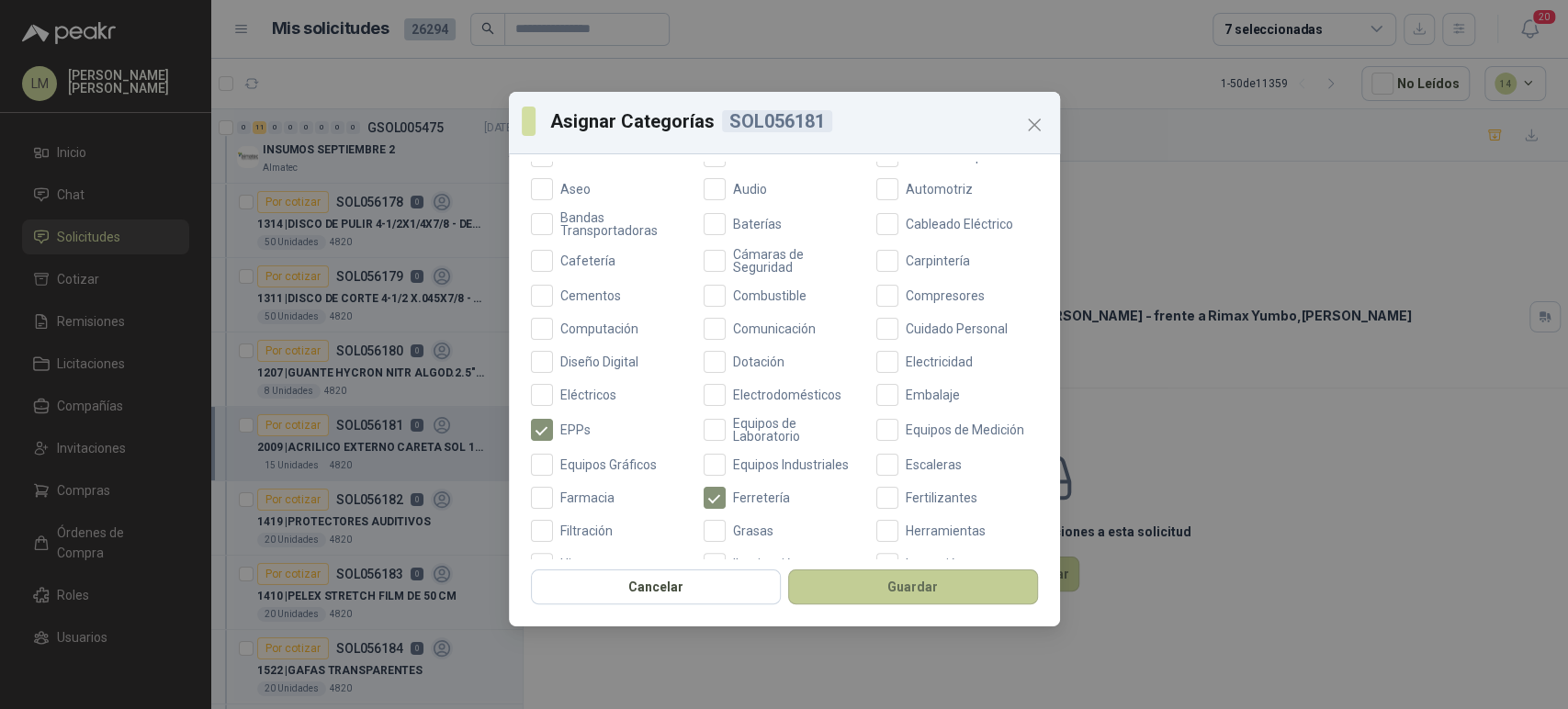
click at [926, 592] on button "Guardar" at bounding box center [912, 586] width 250 height 35
